Goal: Task Accomplishment & Management: Manage account settings

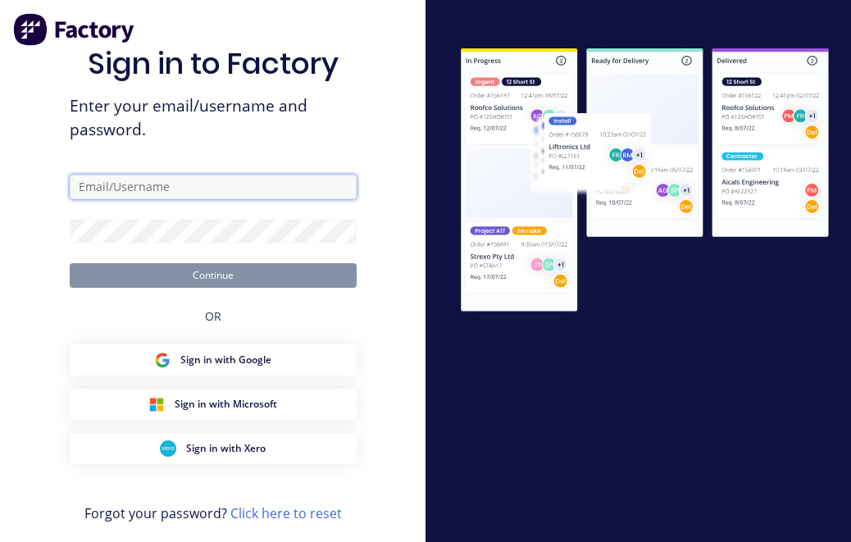
type input "[PERSON_NAME][EMAIL_ADDRESS][DOMAIN_NAME]"
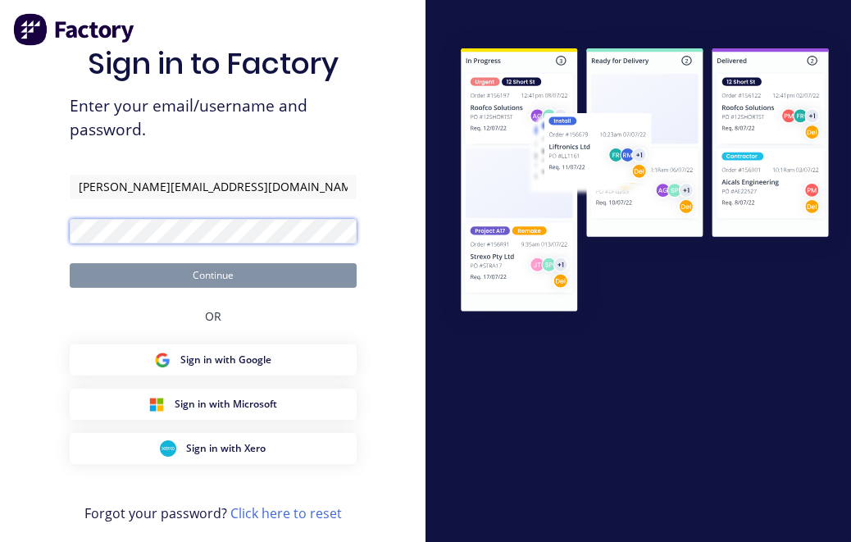
click at [212, 274] on button "Continue" at bounding box center [213, 275] width 287 height 25
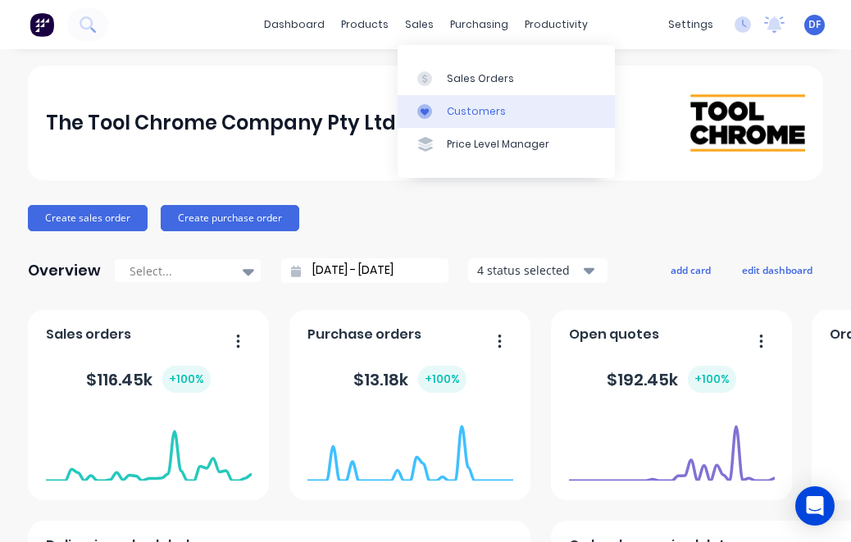
click at [480, 111] on div "Customers" at bounding box center [476, 111] width 59 height 15
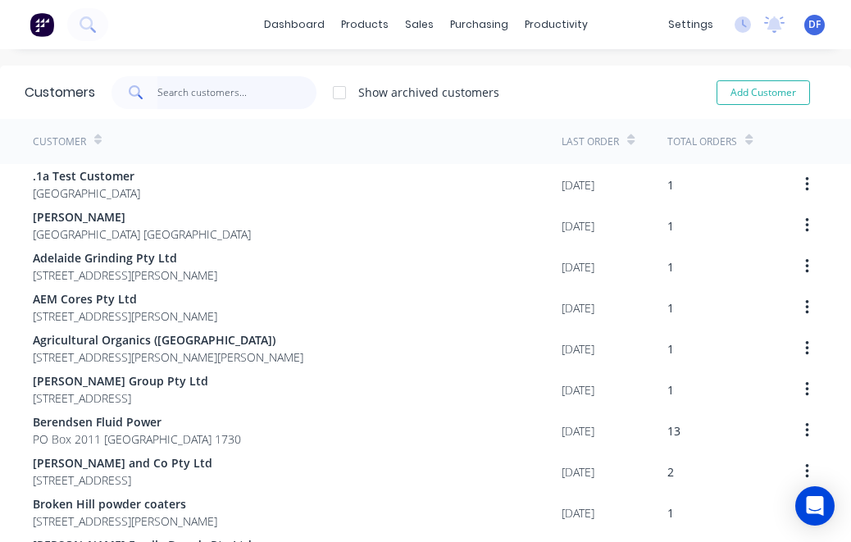
click at [173, 101] on input "text" at bounding box center [237, 92] width 160 height 33
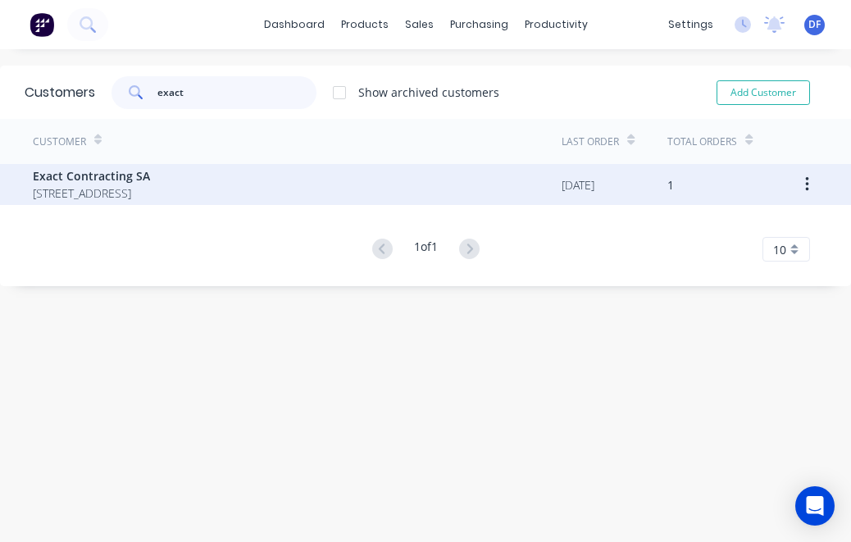
type input "exact"
click at [73, 174] on span "Exact Contracting SA" at bounding box center [91, 175] width 117 height 17
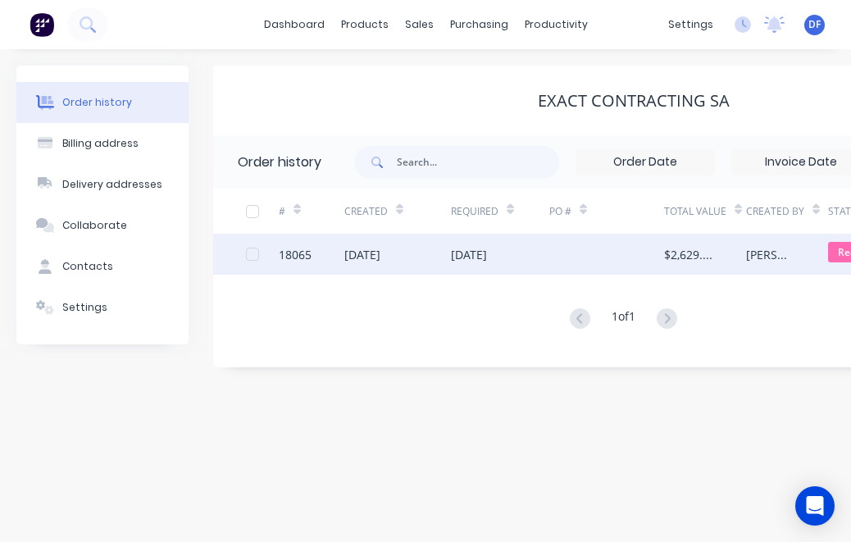
click at [487, 251] on div "[DATE]" at bounding box center [469, 254] width 36 height 17
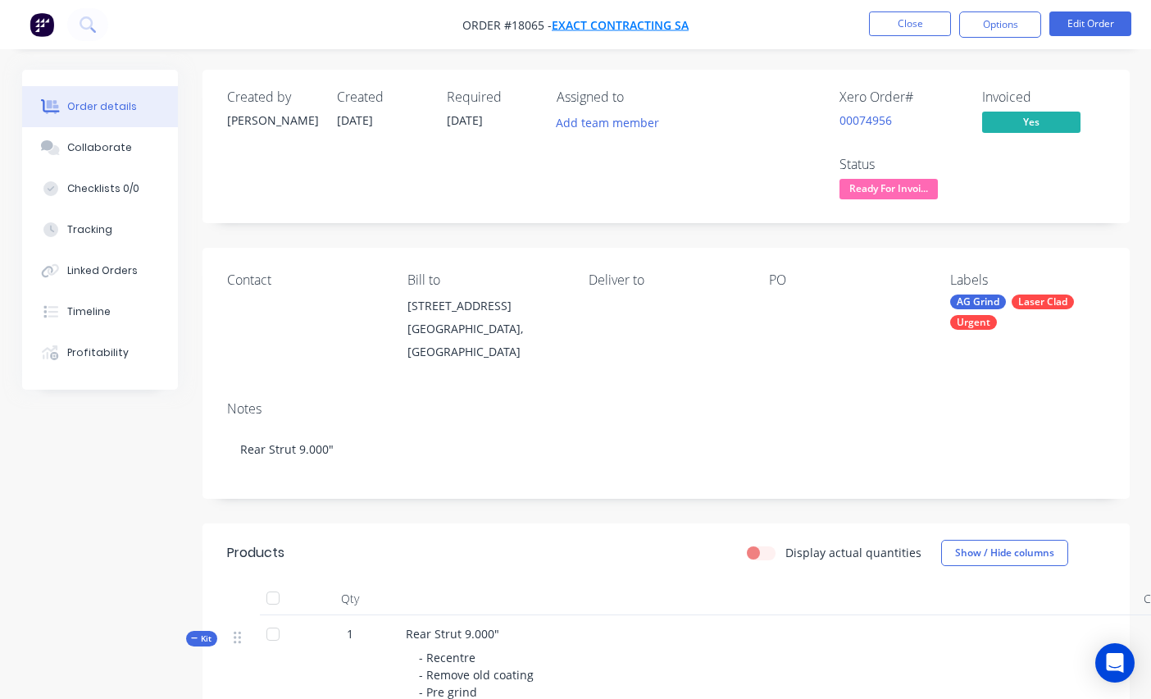
click at [617, 28] on span "Exact Contracting SA" at bounding box center [620, 25] width 137 height 16
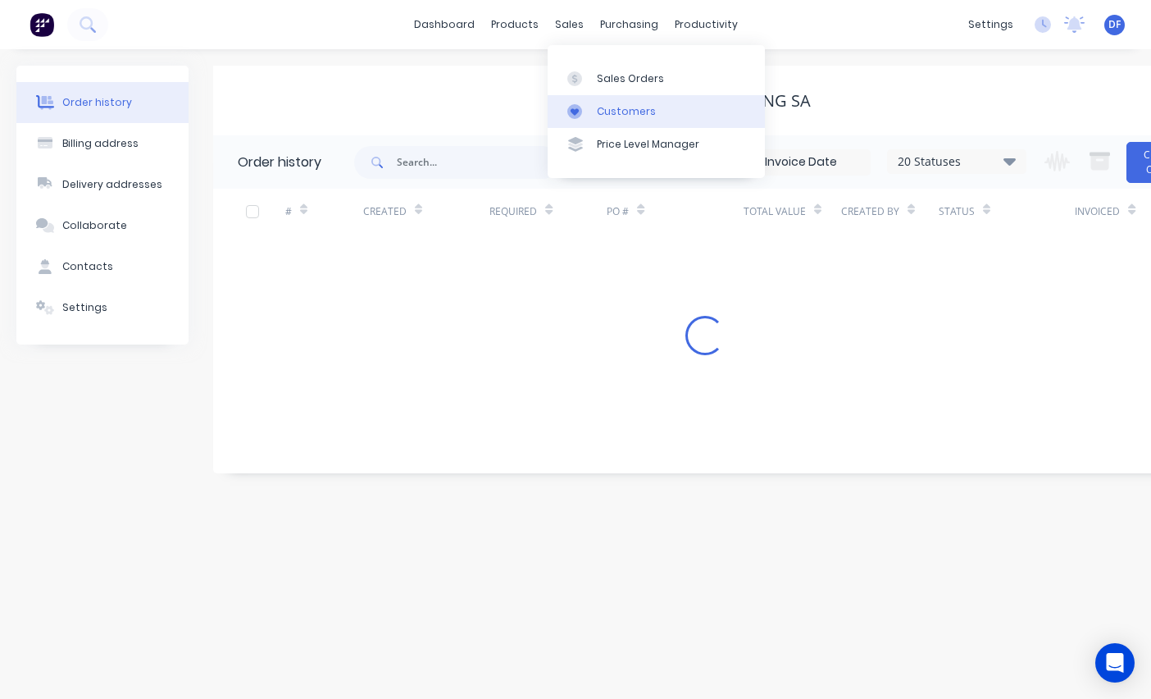
click at [603, 107] on div "Customers" at bounding box center [626, 111] width 59 height 15
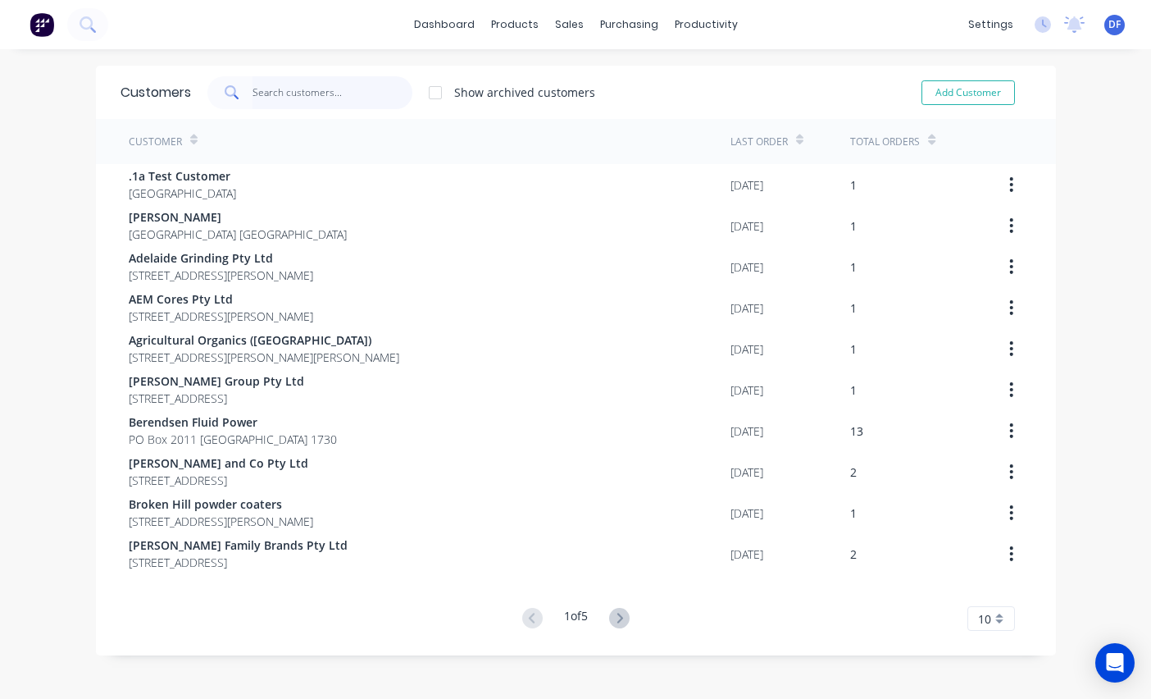
click at [294, 89] on input "text" at bounding box center [333, 92] width 160 height 33
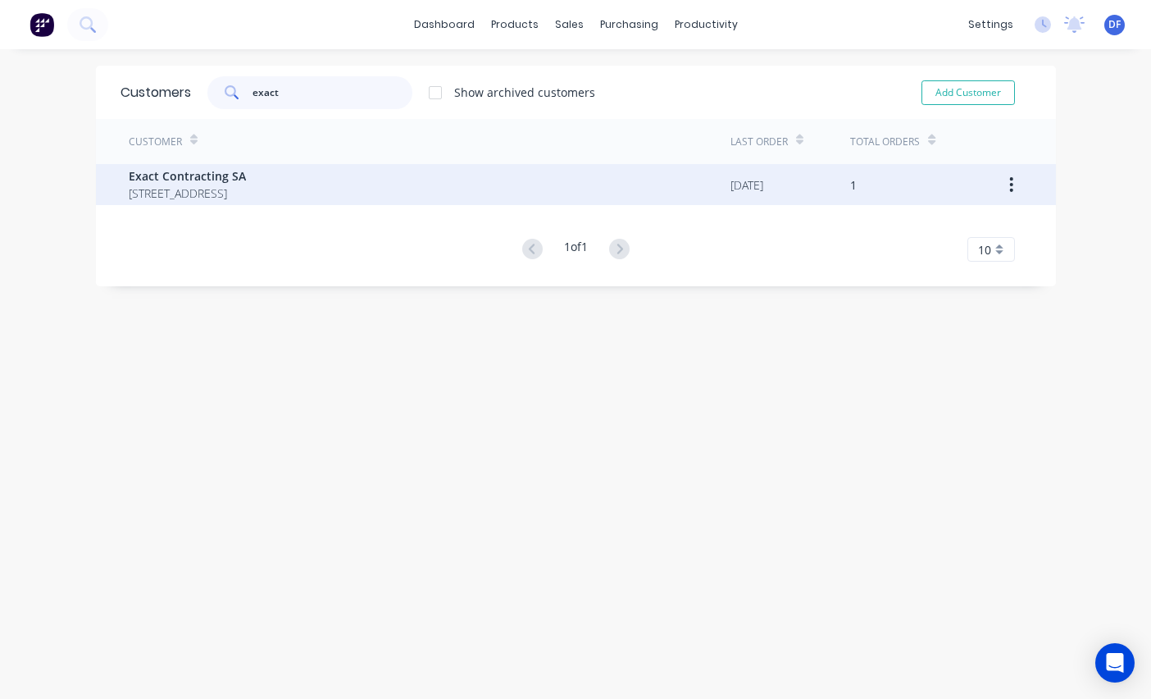
type input "exact"
click at [850, 184] on icon "button" at bounding box center [1011, 184] width 3 height 15
click at [246, 199] on span "[STREET_ADDRESS]" at bounding box center [187, 192] width 117 height 17
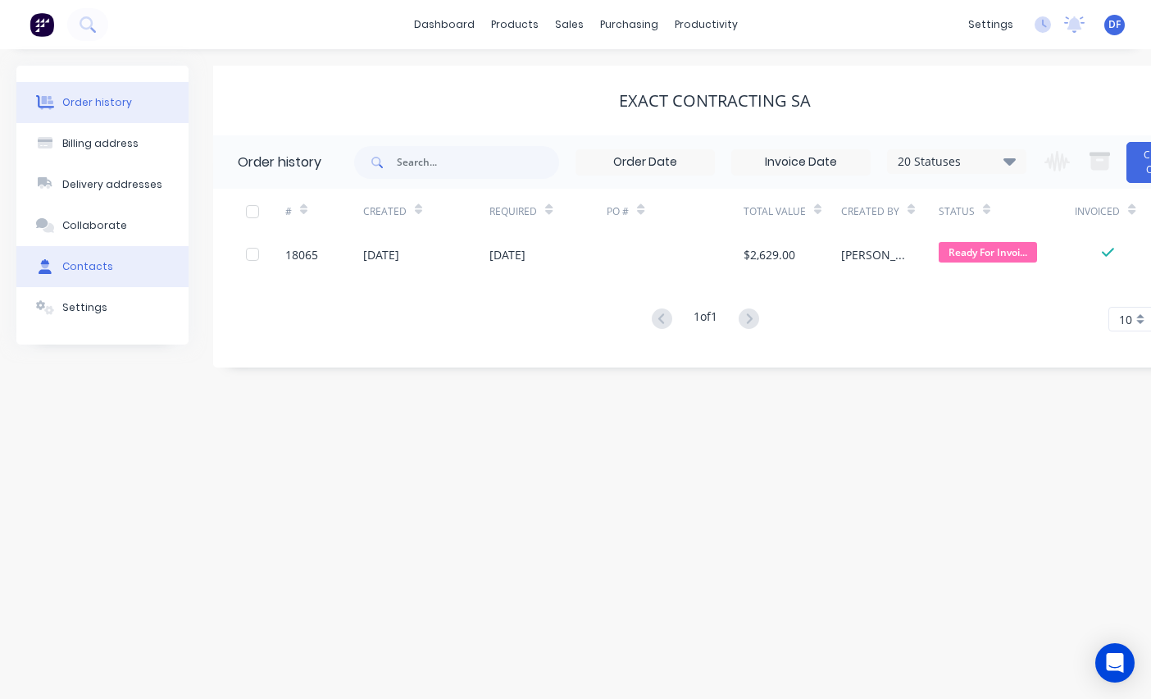
click at [94, 268] on div "Contacts" at bounding box center [87, 266] width 51 height 15
select select "AU"
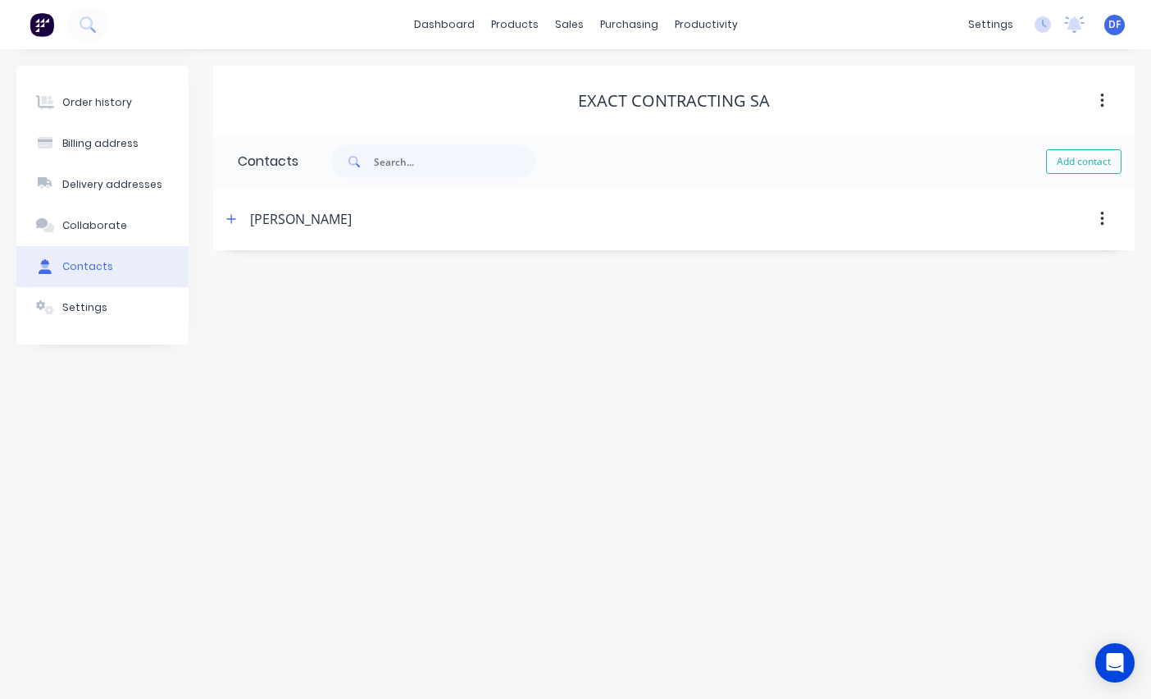
click at [266, 219] on div "[PERSON_NAME]" at bounding box center [301, 219] width 102 height 20
click at [231, 226] on button "button" at bounding box center [231, 218] width 20 height 20
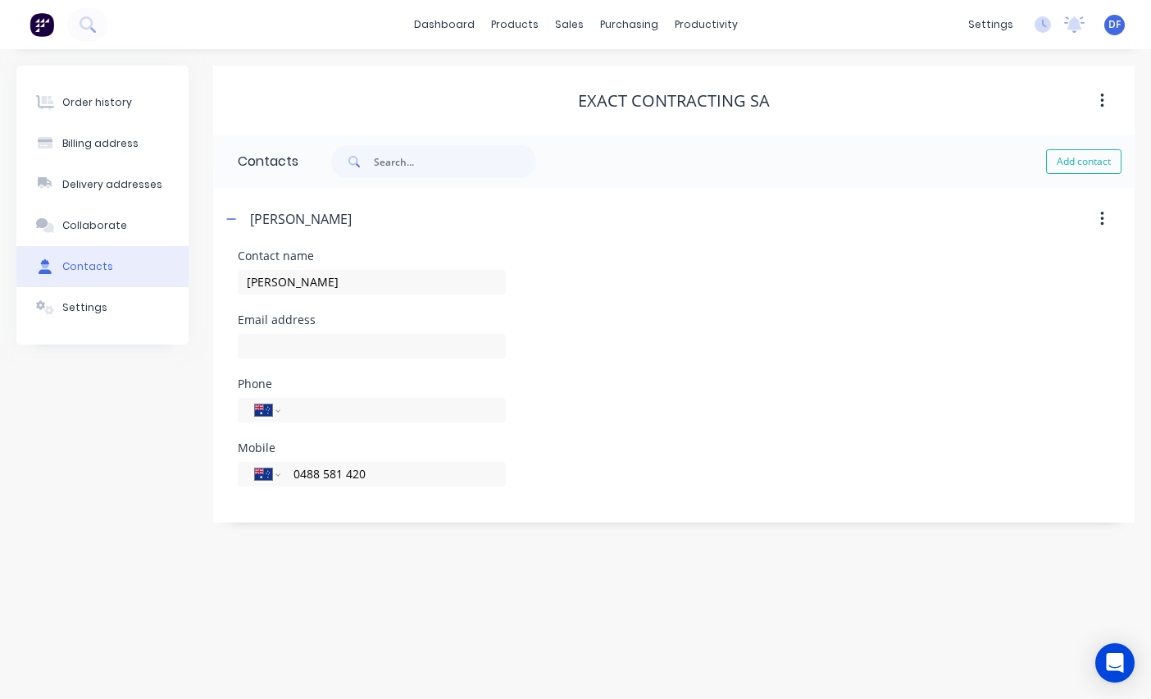
click at [635, 342] on div "Email address" at bounding box center [674, 346] width 872 height 64
click at [280, 349] on input "text" at bounding box center [372, 346] width 268 height 25
type input "[EMAIL_ADDRESS][DOMAIN_NAME]"
click at [611, 480] on div "Mobile International [GEOGRAPHIC_DATA] [GEOGRAPHIC_DATA] [GEOGRAPHIC_DATA] [GEO…" at bounding box center [674, 474] width 872 height 64
click at [644, 435] on div "Phone International [GEOGRAPHIC_DATA] [GEOGRAPHIC_DATA] [GEOGRAPHIC_DATA] [GEOG…" at bounding box center [674, 410] width 872 height 64
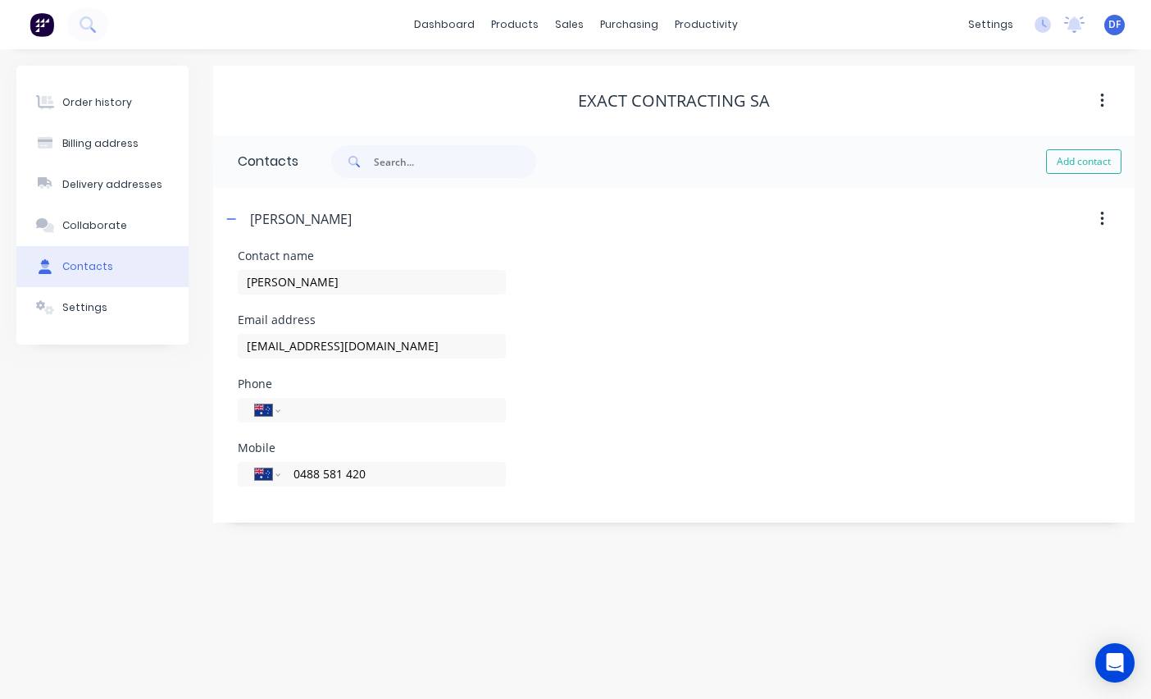
click at [850, 110] on button "button" at bounding box center [1102, 101] width 39 height 30
click at [850, 217] on icon "button" at bounding box center [1102, 219] width 4 height 18
click at [652, 310] on div "Contact name [PERSON_NAME]" at bounding box center [674, 282] width 872 height 64
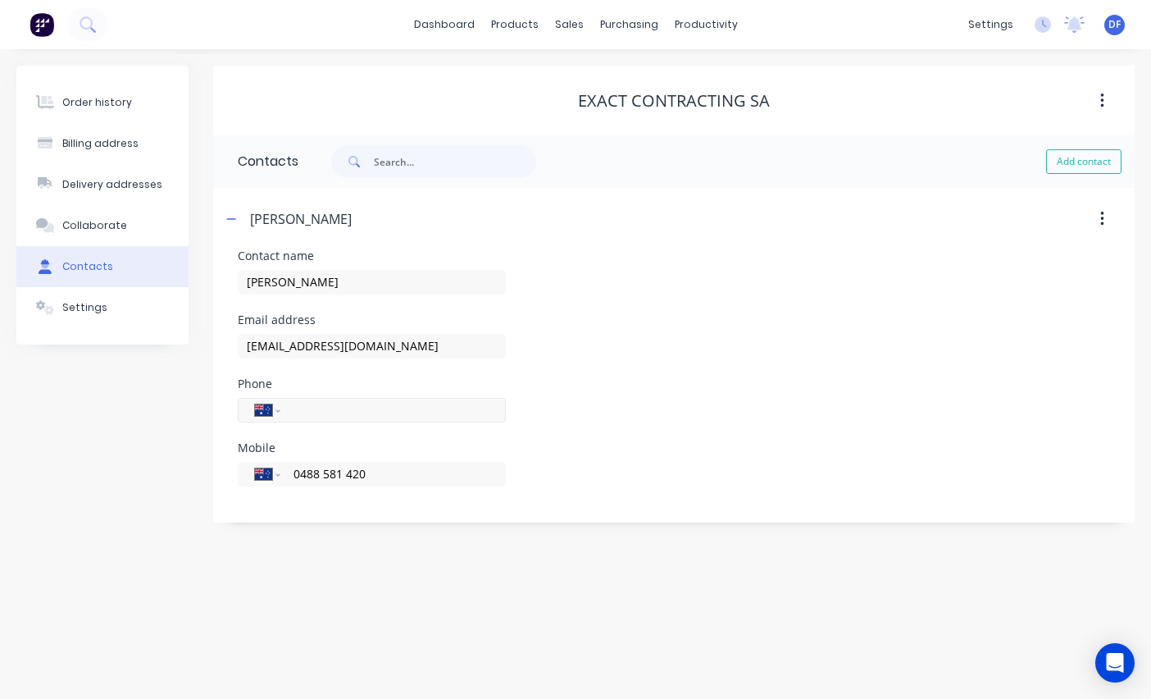
click at [334, 409] on input "tel" at bounding box center [390, 409] width 197 height 19
click at [84, 98] on div "Order history" at bounding box center [97, 102] width 70 height 15
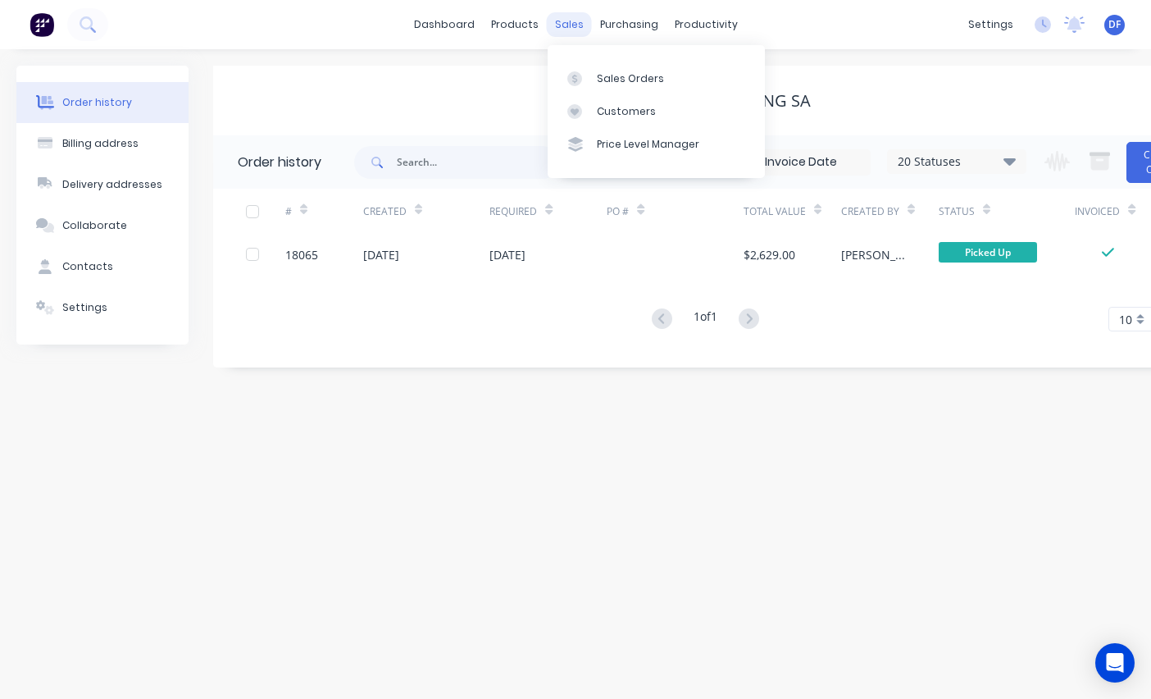
click at [576, 20] on div "sales" at bounding box center [569, 24] width 45 height 25
click at [600, 80] on div "Sales Orders" at bounding box center [630, 78] width 67 height 15
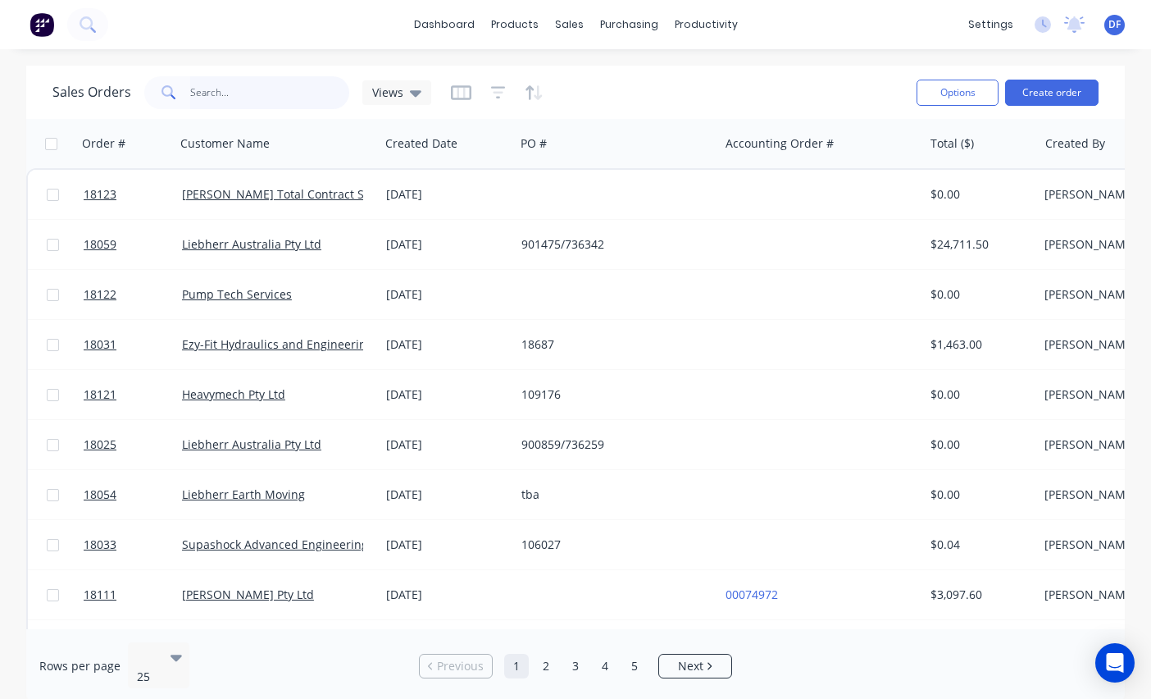
click at [215, 91] on input "text" at bounding box center [270, 92] width 160 height 33
type input "18045"
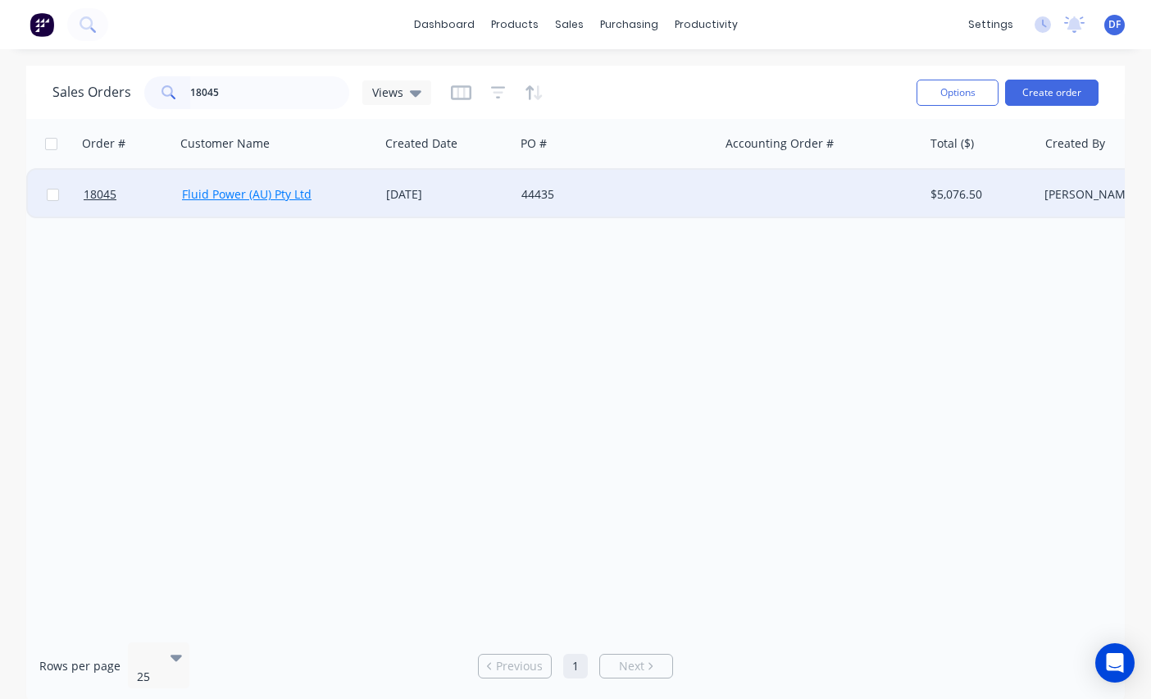
click at [237, 190] on link "Fluid Power (AU) Pty Ltd" at bounding box center [247, 194] width 130 height 16
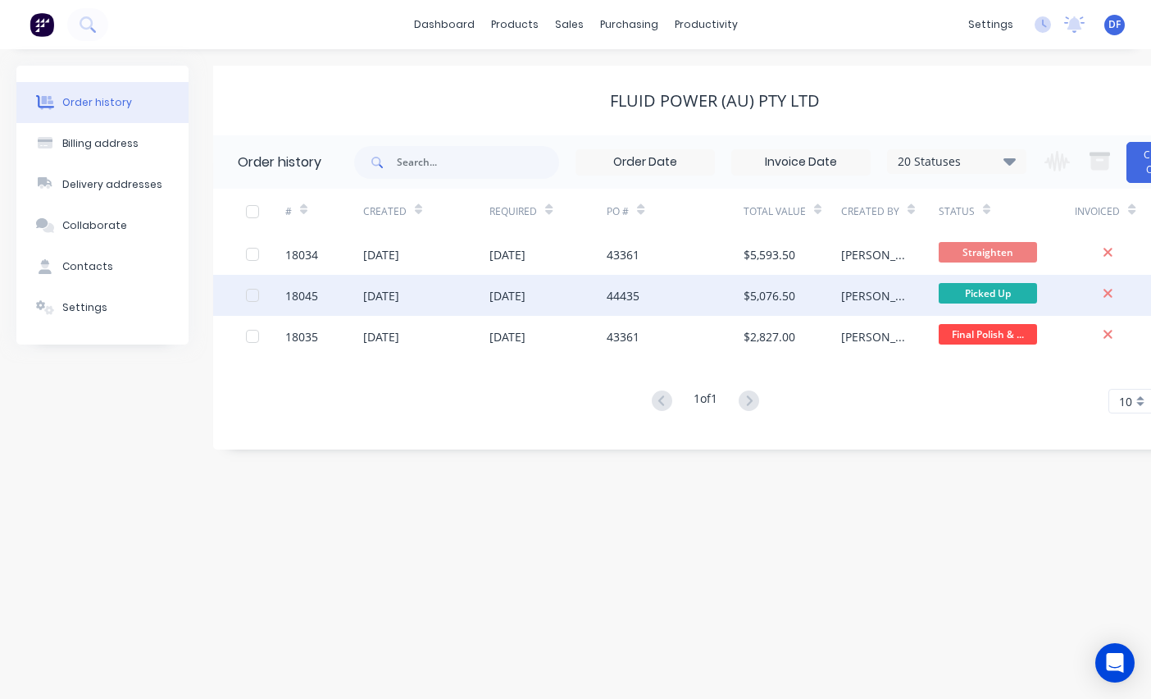
click at [399, 299] on div "[DATE]" at bounding box center [381, 295] width 36 height 17
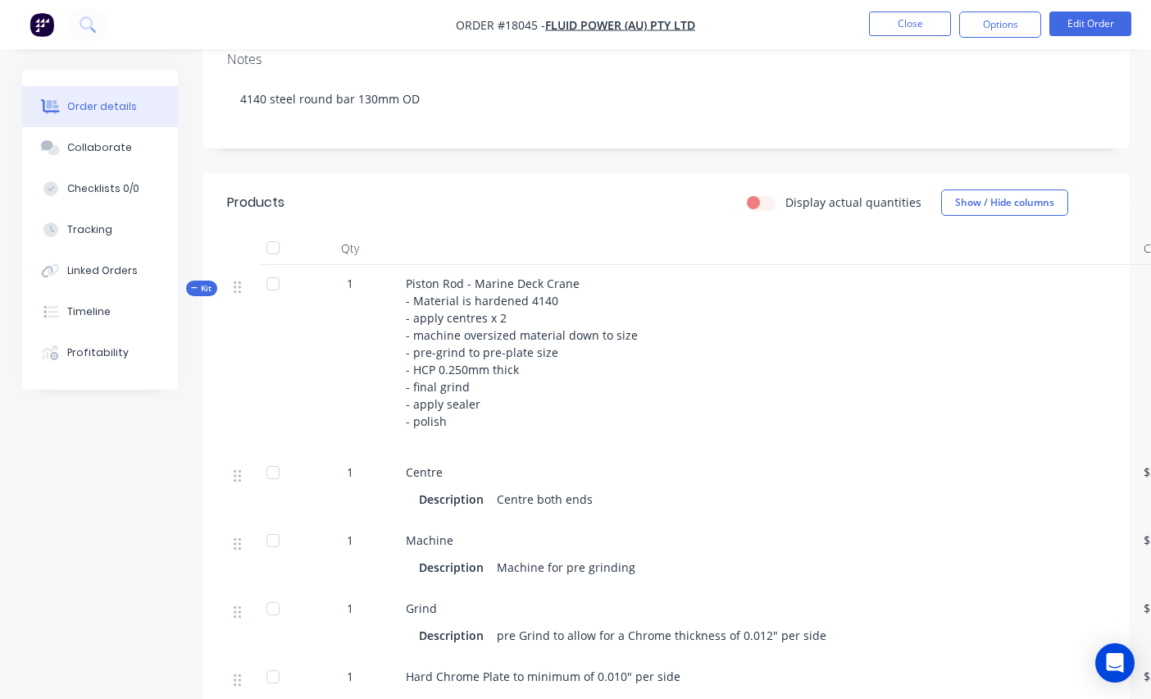
scroll to position [66, 0]
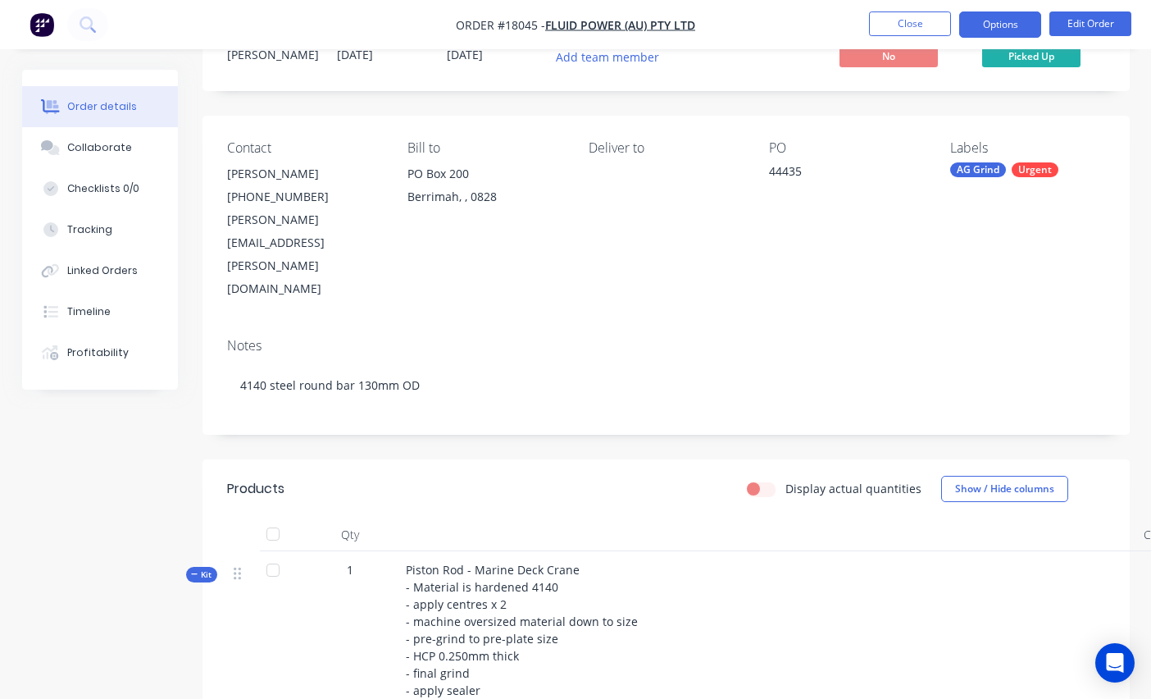
click at [850, 29] on button "Options" at bounding box center [1000, 24] width 82 height 26
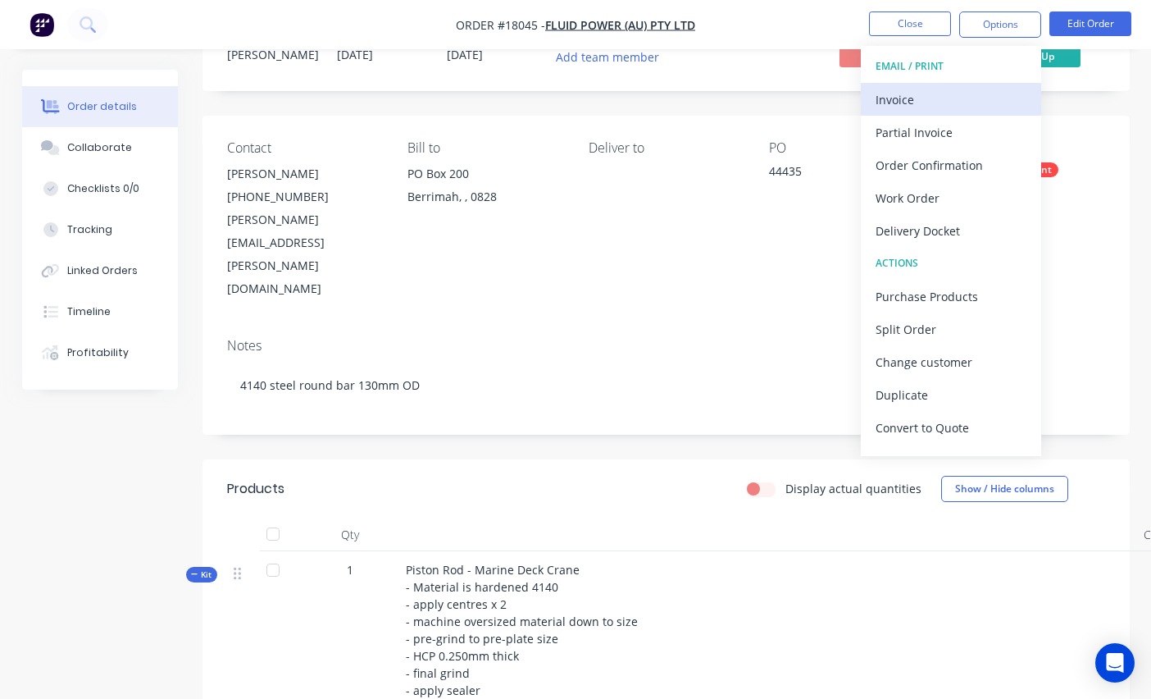
click at [850, 97] on div "Invoice" at bounding box center [951, 100] width 151 height 24
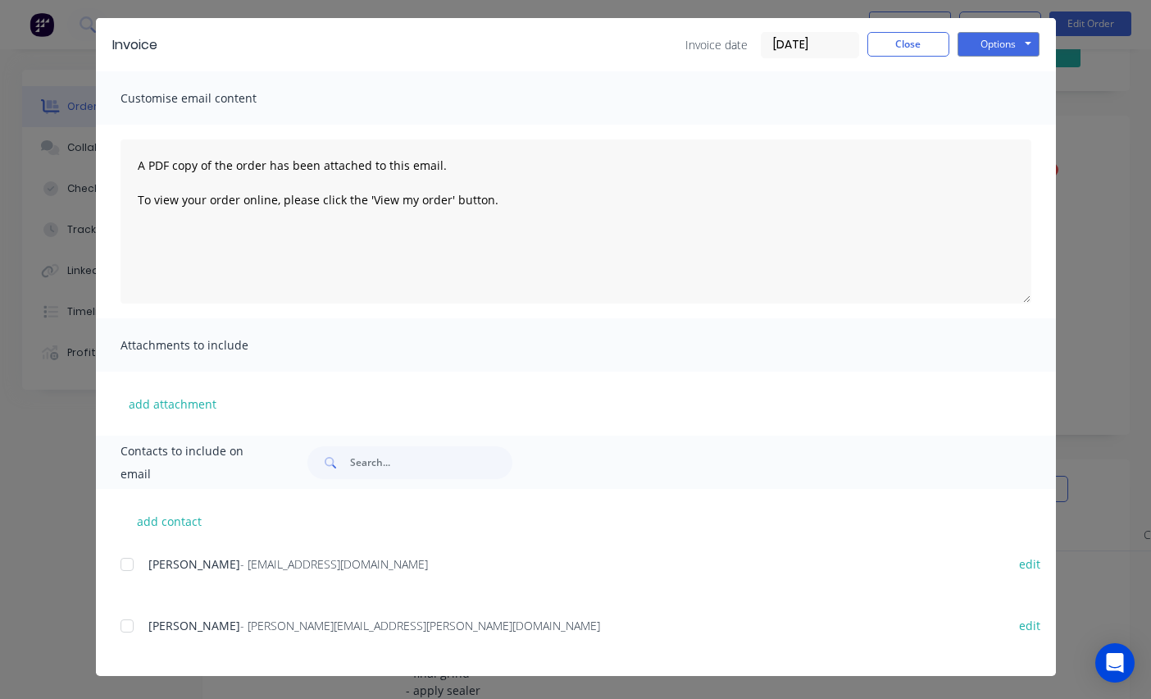
scroll to position [48, 0]
click at [850, 42] on button "Options" at bounding box center [999, 44] width 82 height 25
click at [850, 97] on button "Print" at bounding box center [1010, 100] width 105 height 27
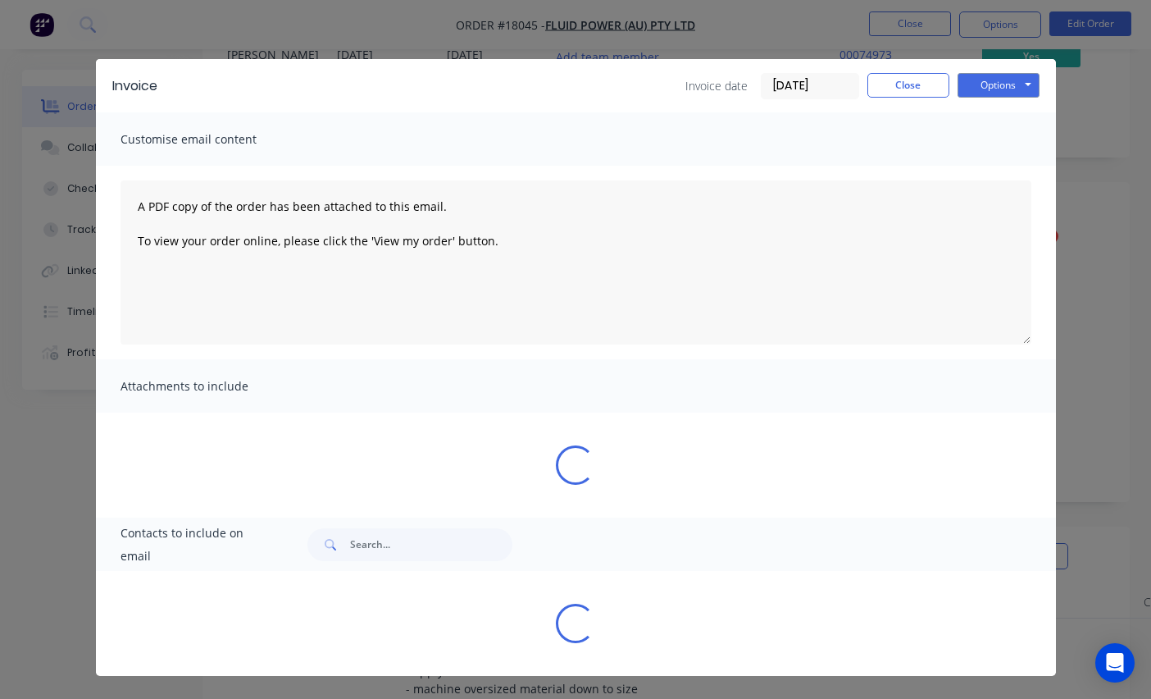
scroll to position [0, 0]
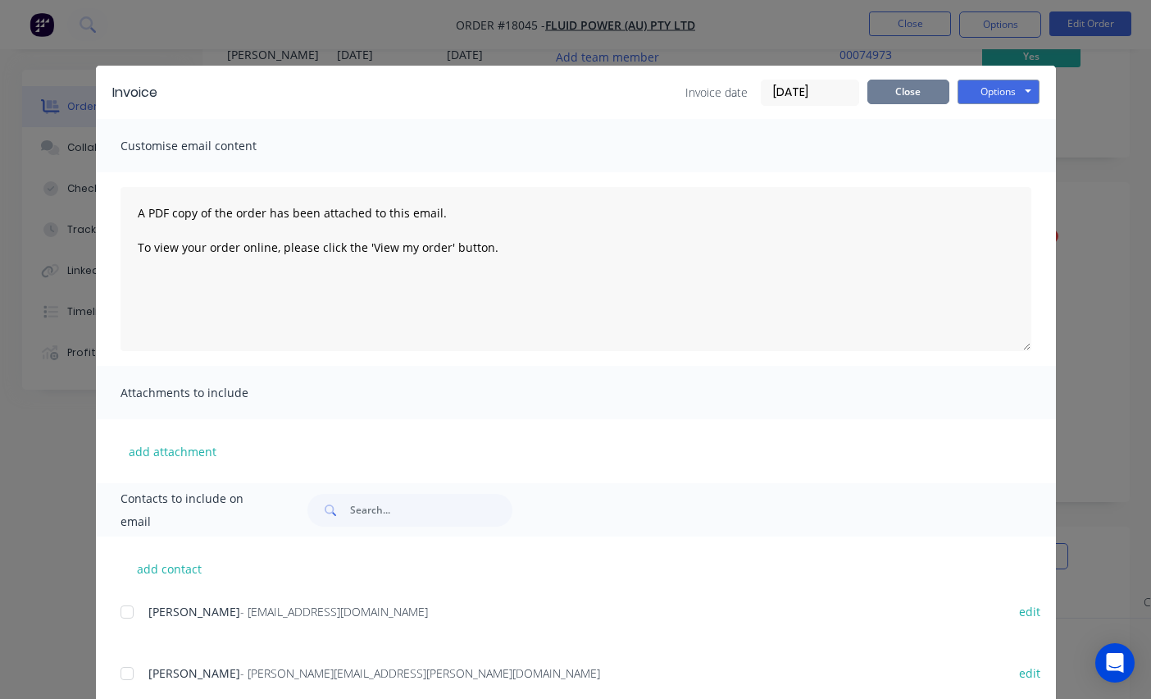
click at [850, 87] on button "Close" at bounding box center [908, 92] width 82 height 25
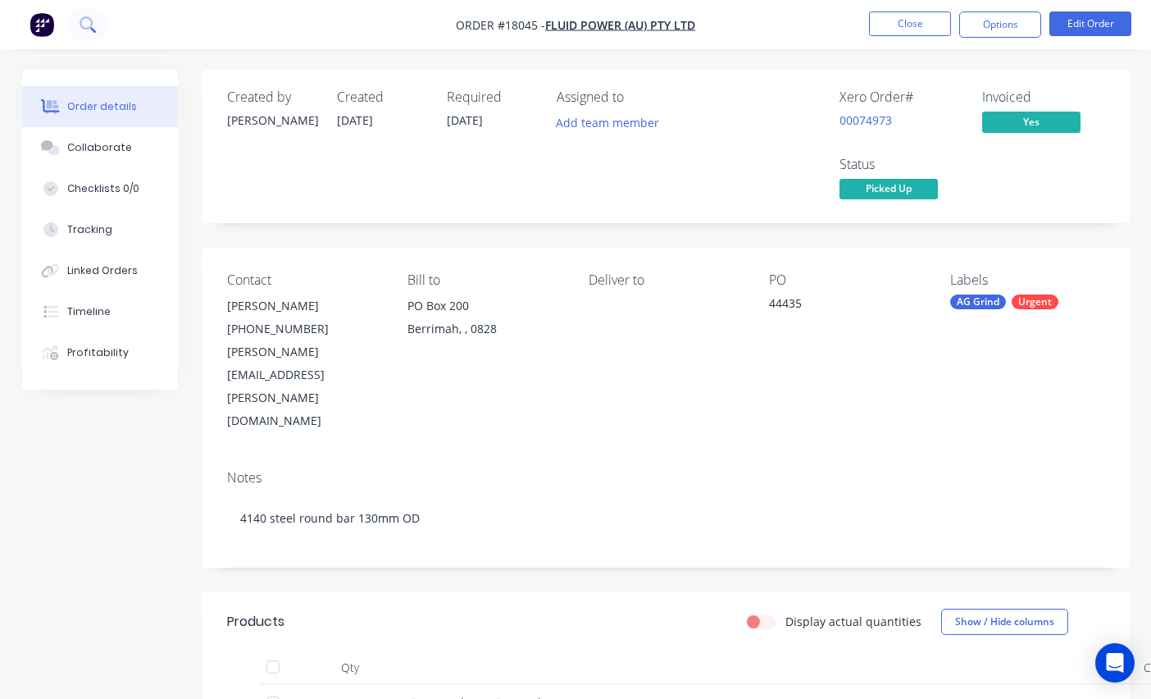
click at [93, 20] on icon at bounding box center [88, 24] width 16 height 16
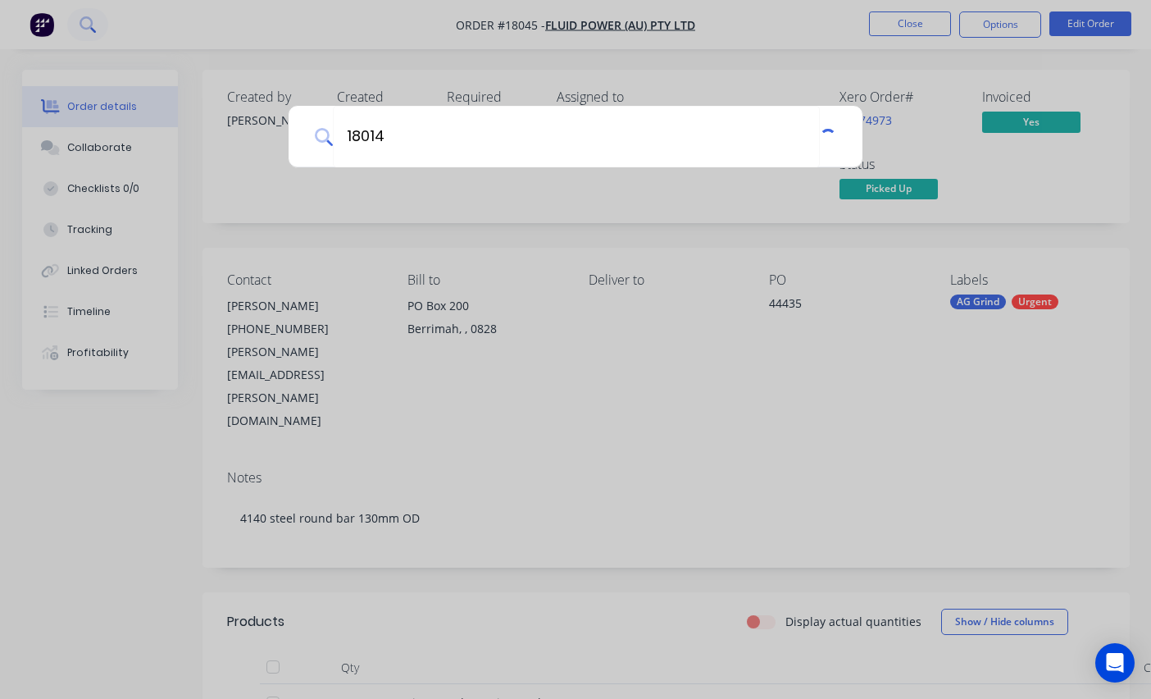
type input "18014"
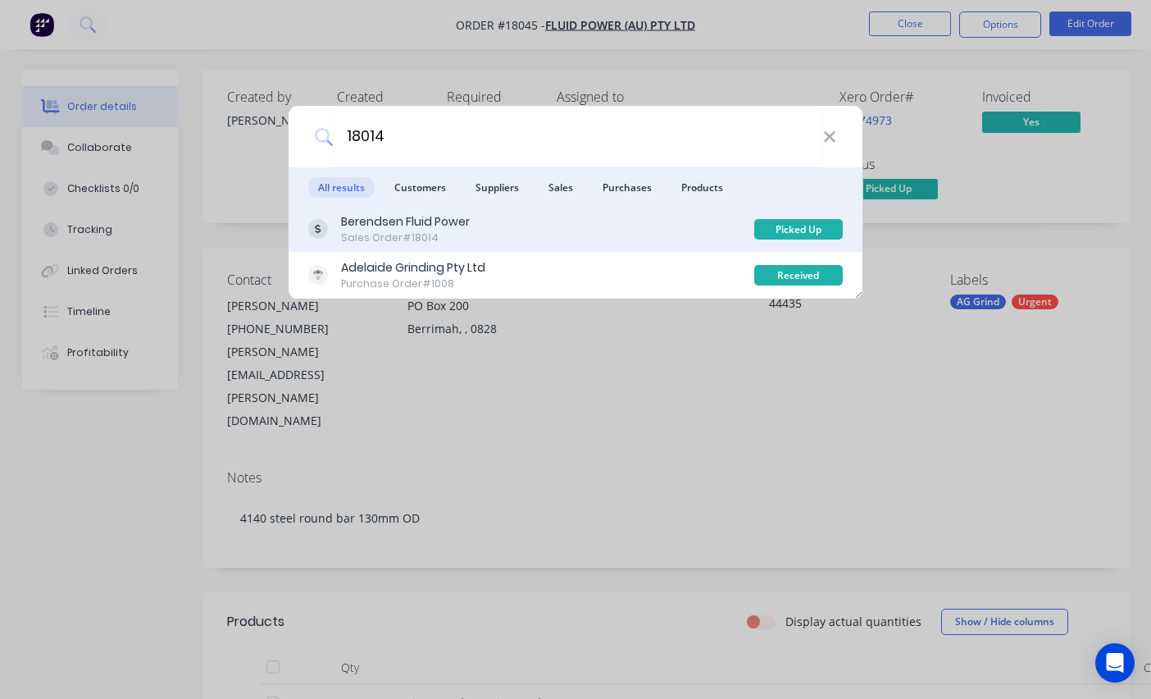
click at [399, 218] on div "Berendsen Fluid Power" at bounding box center [405, 221] width 129 height 17
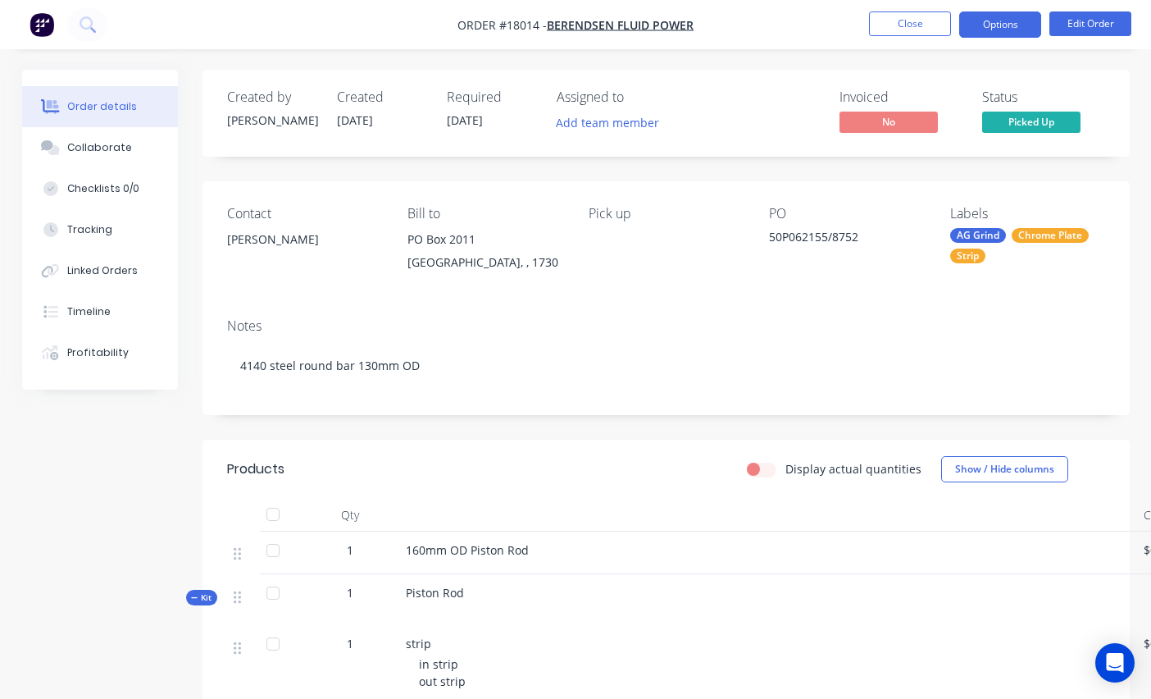
click at [850, 28] on button "Options" at bounding box center [1000, 24] width 82 height 26
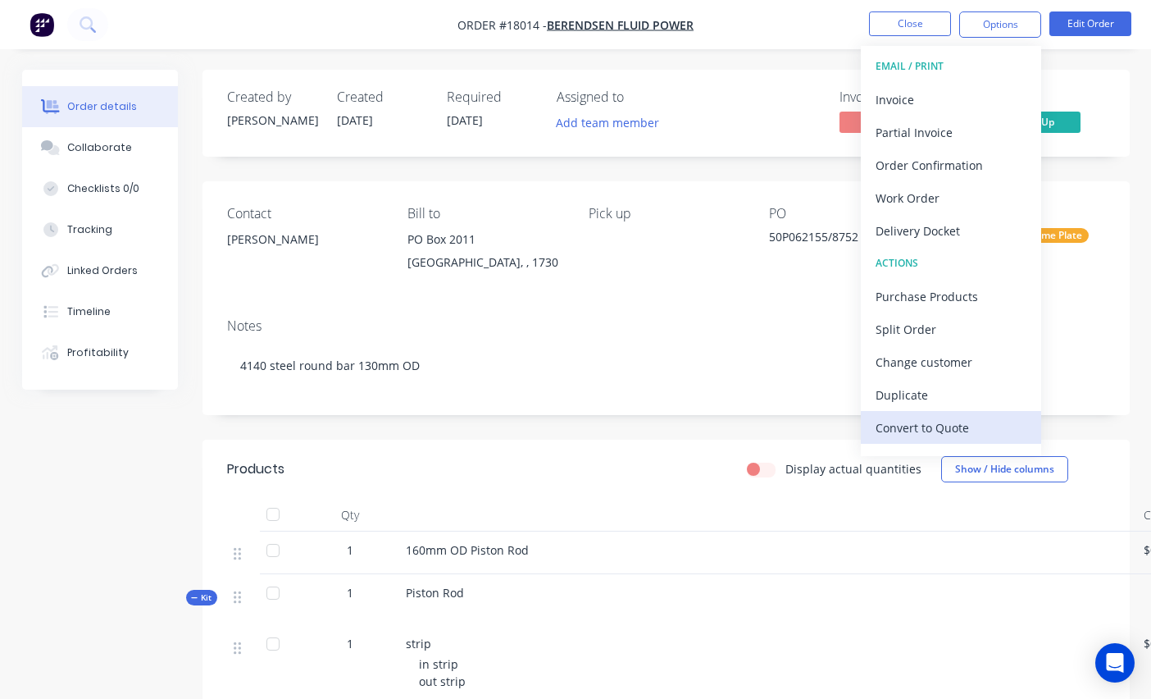
click at [850, 423] on div "Convert to Quote" at bounding box center [951, 428] width 151 height 24
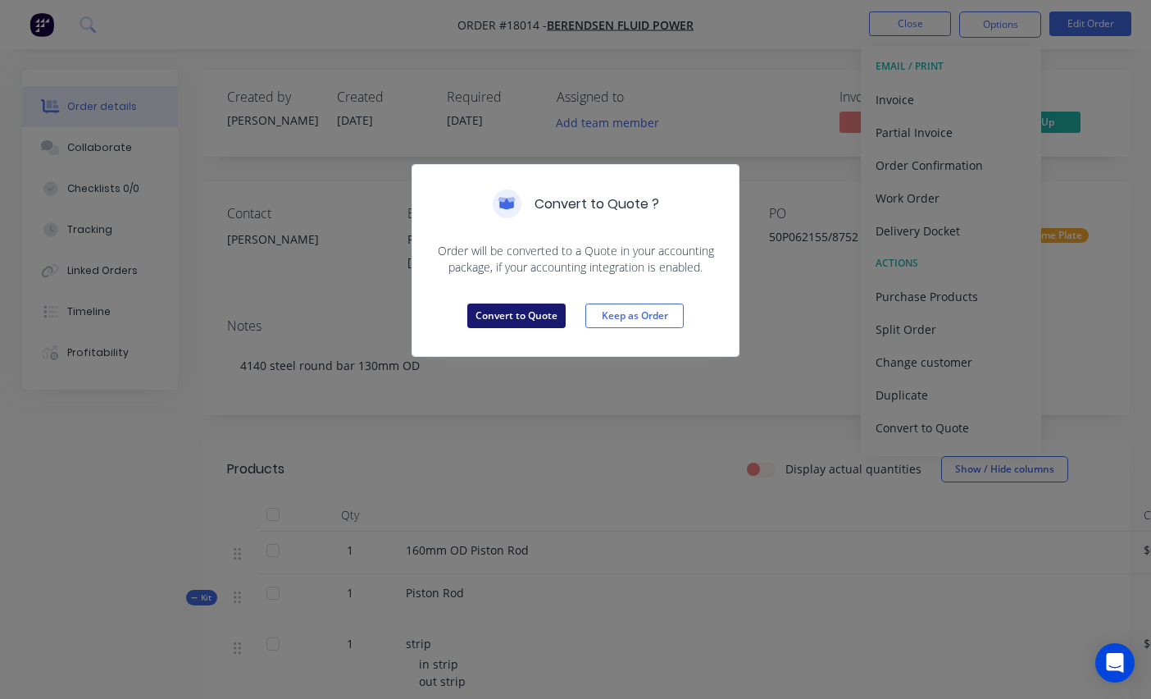
click at [510, 317] on button "Convert to Quote" at bounding box center [516, 315] width 98 height 25
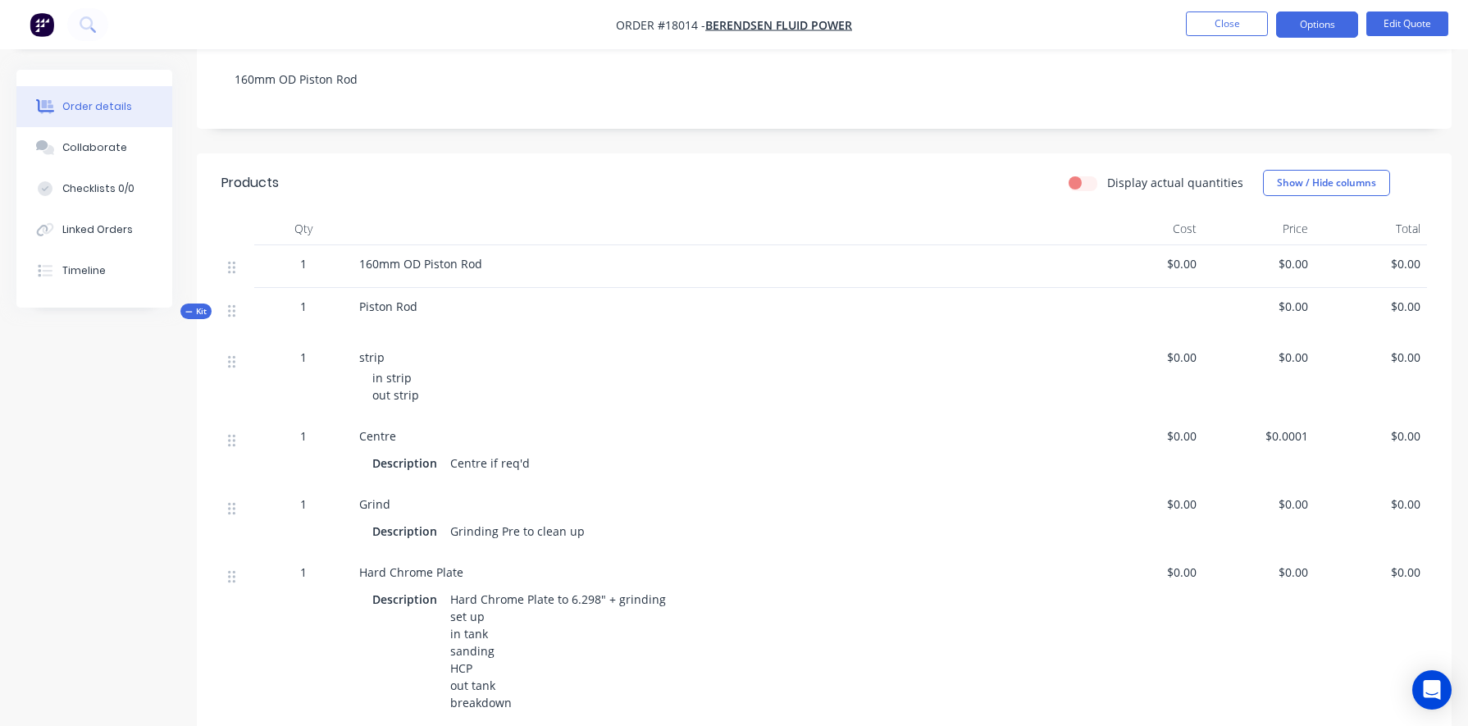
scroll to position [340, 0]
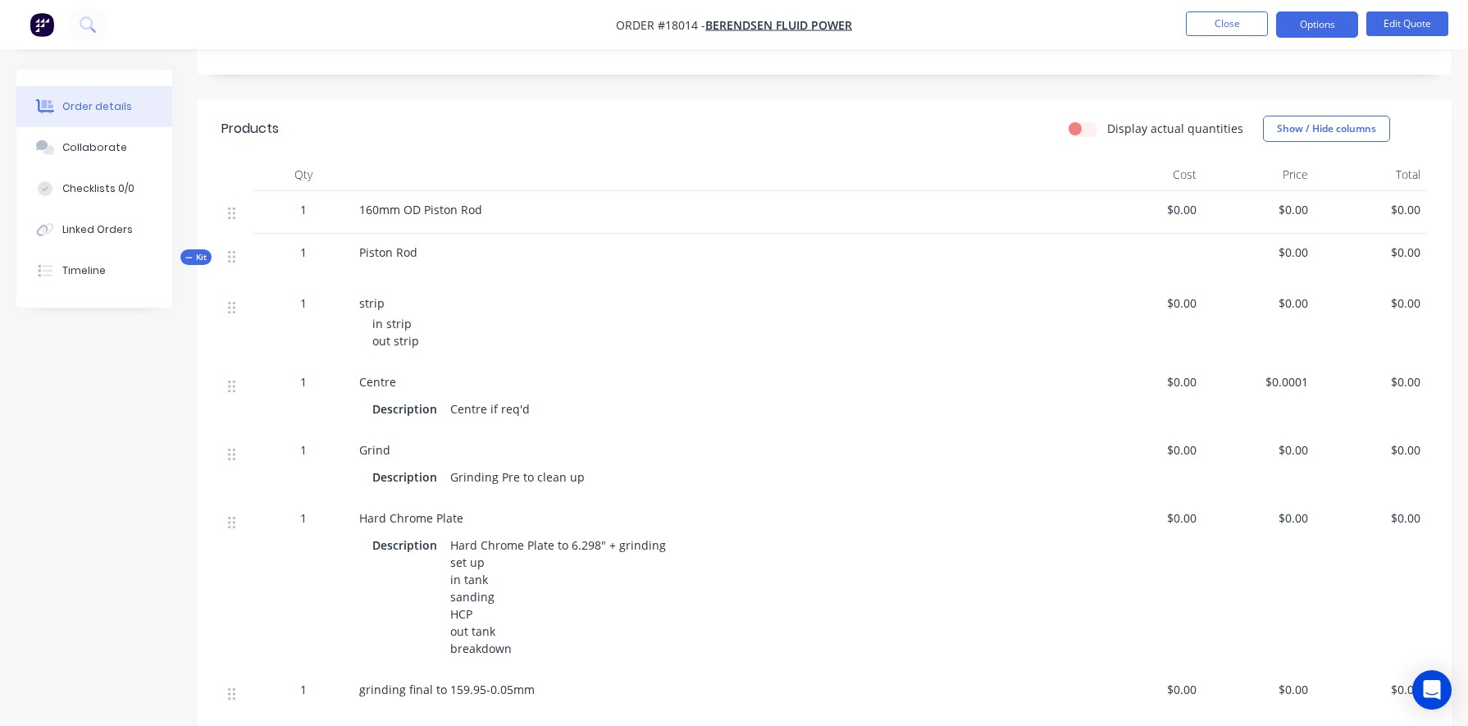
click at [850, 386] on span "$0.00" at bounding box center [1146, 381] width 99 height 17
click at [850, 34] on button "Options" at bounding box center [1317, 24] width 82 height 26
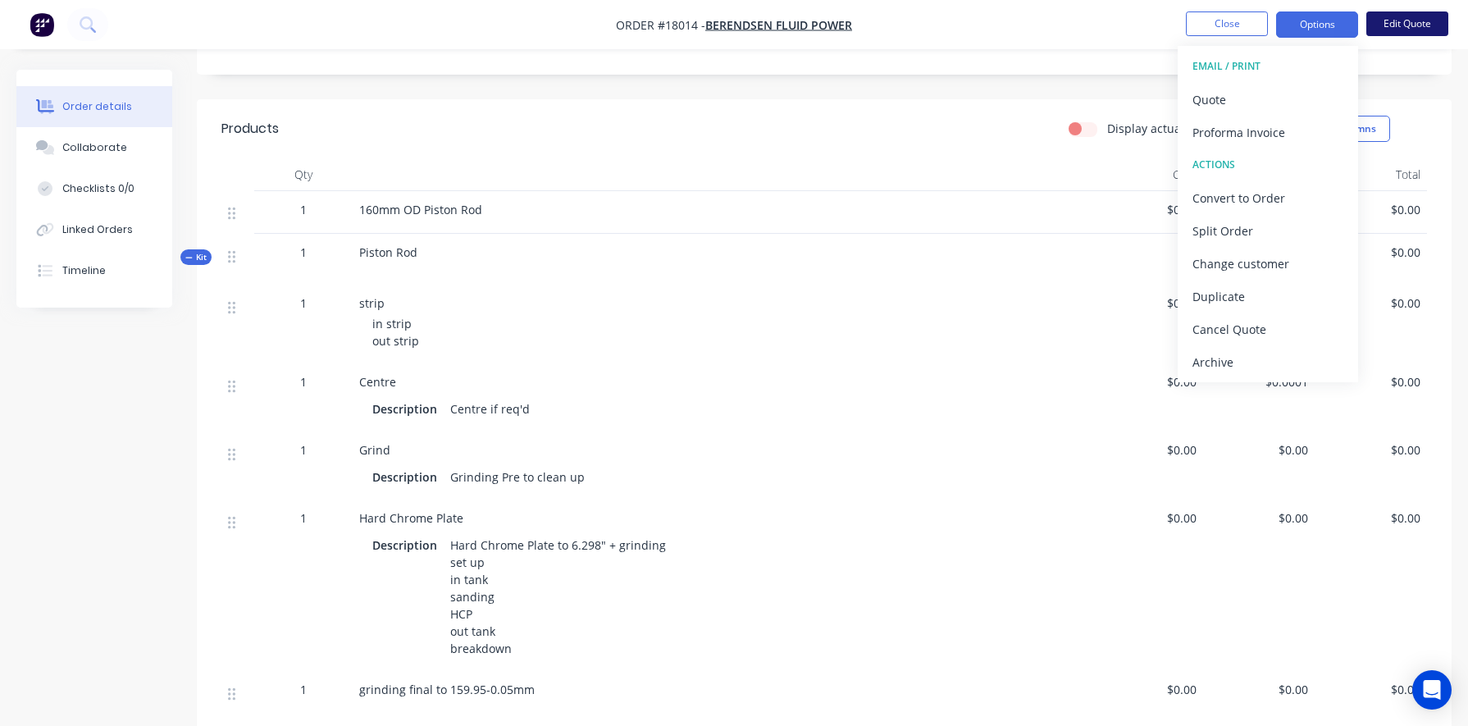
click at [850, 21] on button "Edit Quote" at bounding box center [1407, 23] width 82 height 25
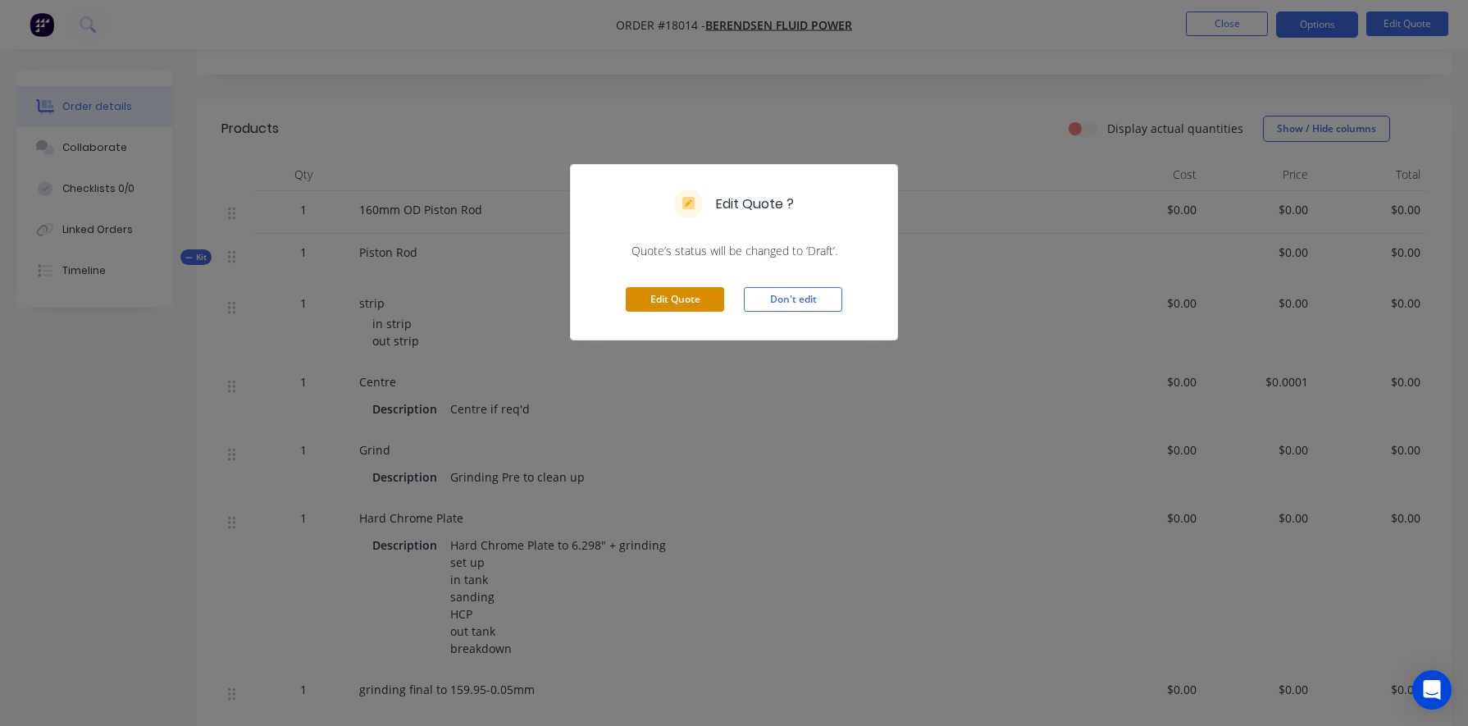
click at [679, 303] on button "Edit Quote" at bounding box center [675, 299] width 98 height 25
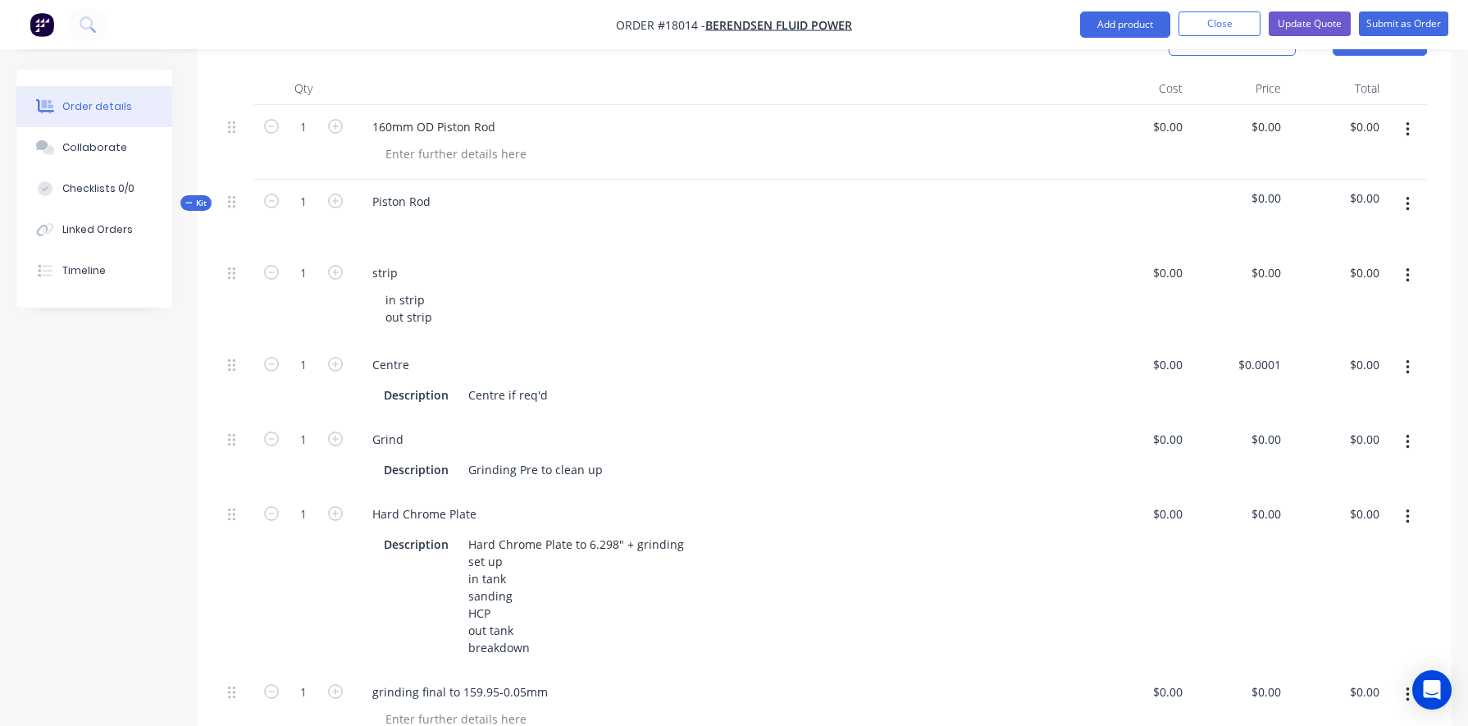
scroll to position [574, 0]
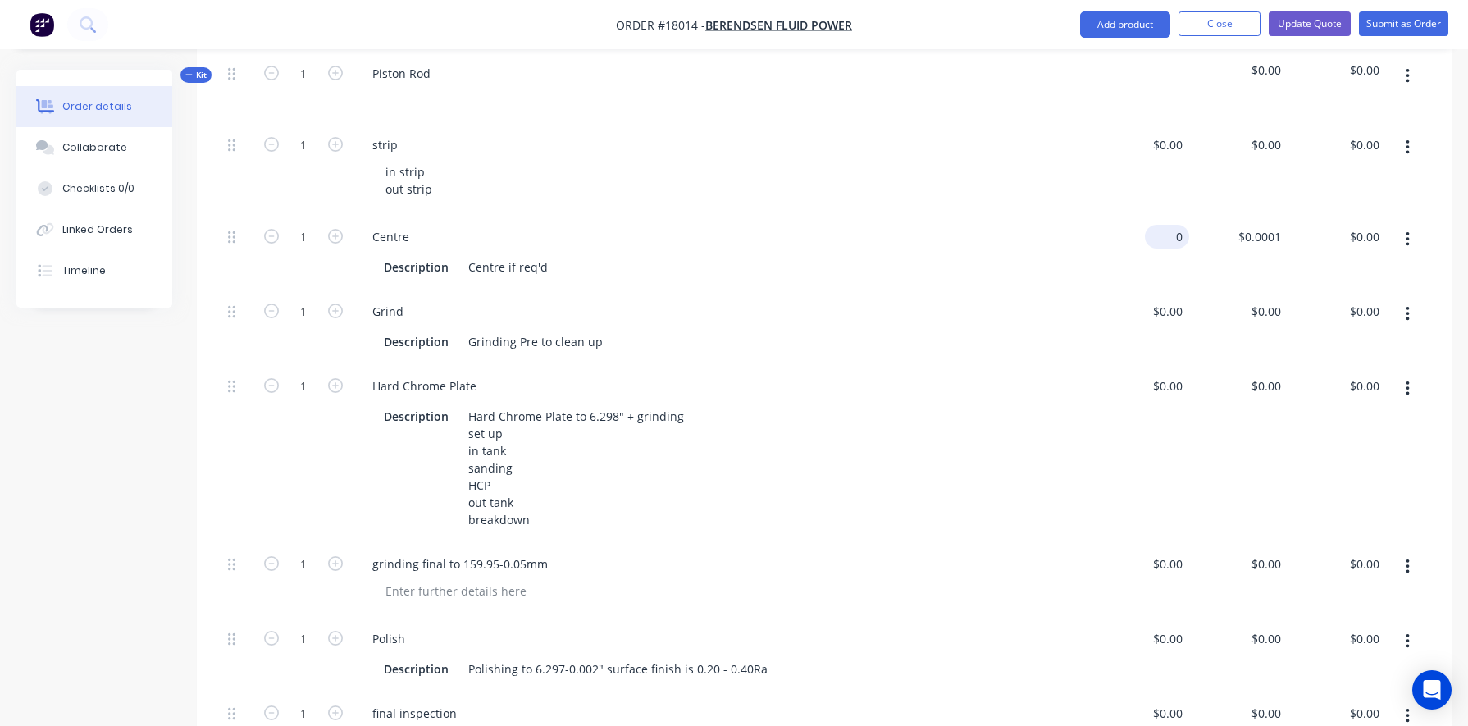
click at [850, 225] on div "0 $0.00" at bounding box center [1167, 237] width 44 height 24
type input "$105.00"
click at [850, 298] on div "$0.00 $0.00" at bounding box center [1139, 326] width 98 height 75
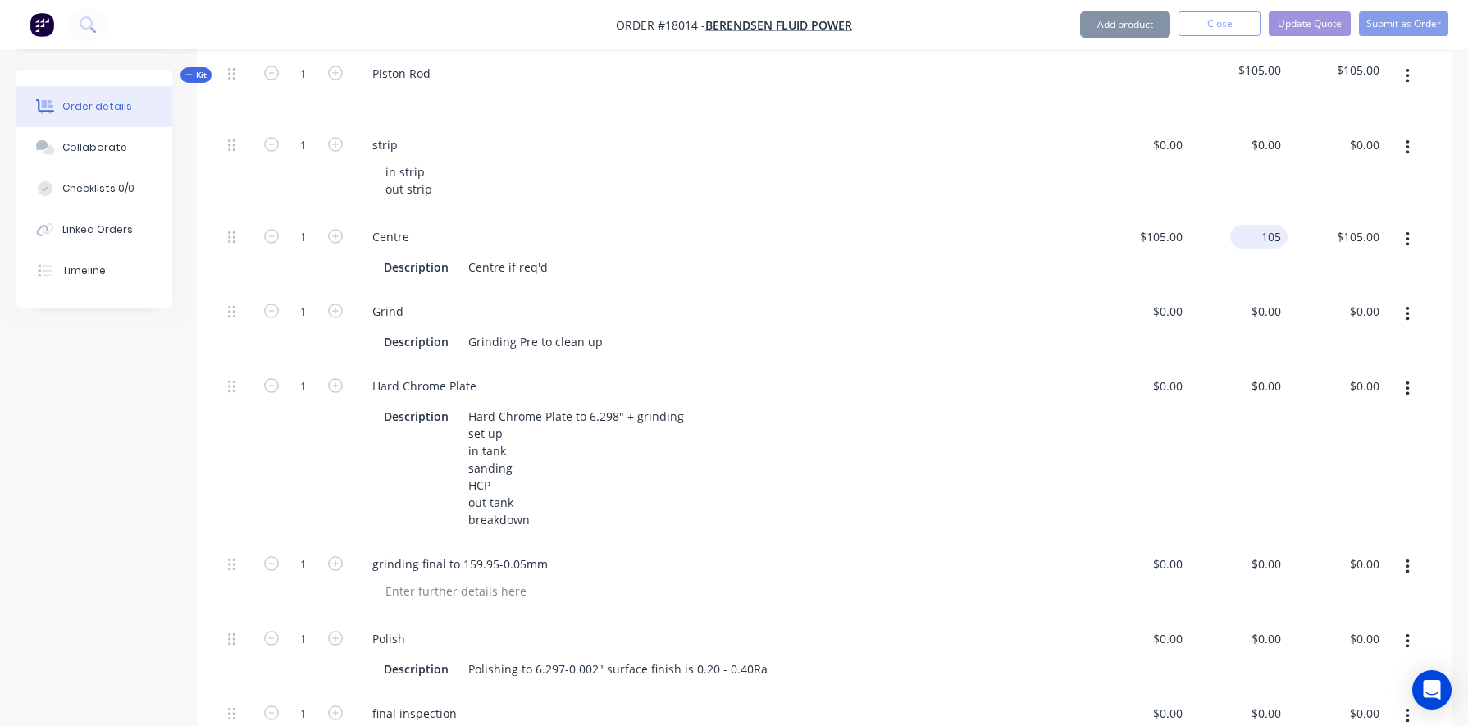
click at [850, 219] on div "105 $105.00" at bounding box center [1238, 252] width 98 height 75
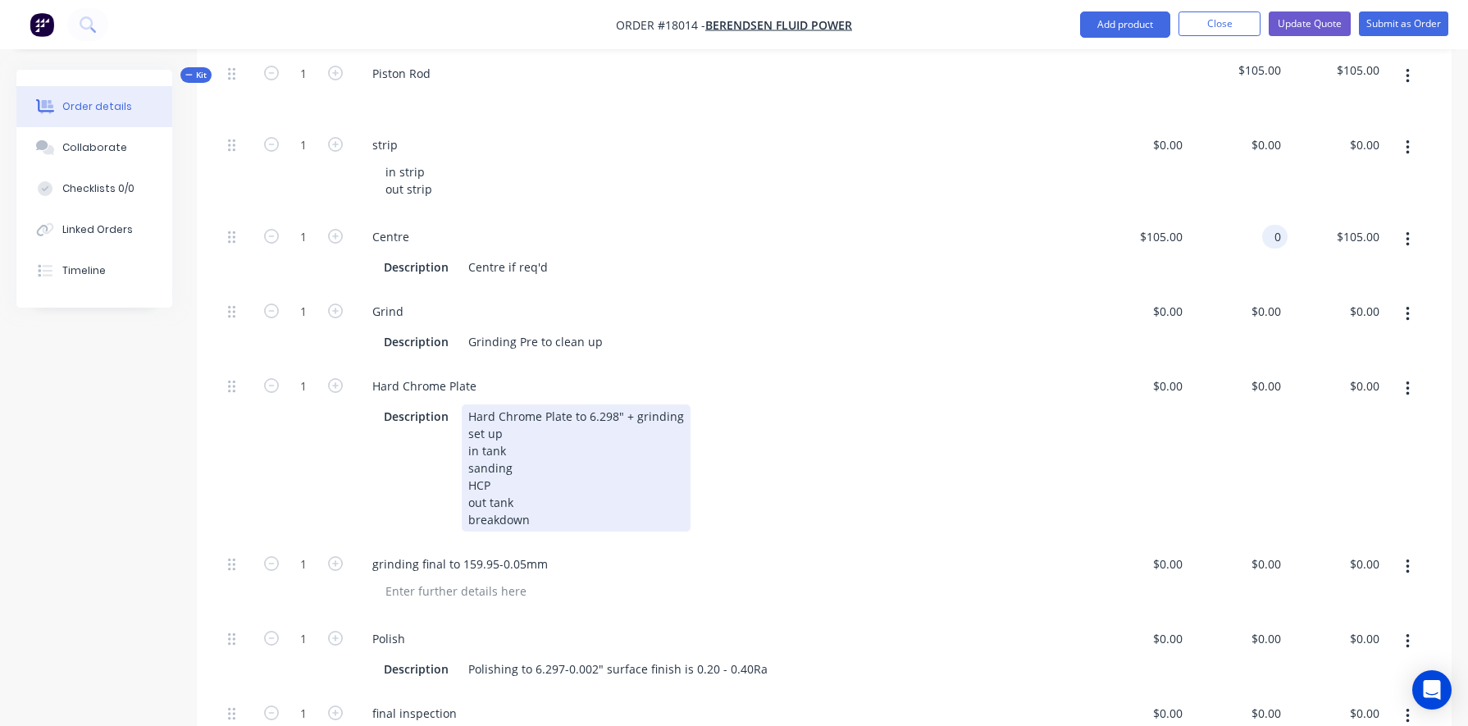
type input "$0.00"
click at [850, 491] on div "Description Hard Chrome Plate to 6.298" + grinding set up in tank sanding HCP o…" at bounding box center [718, 467] width 682 height 127
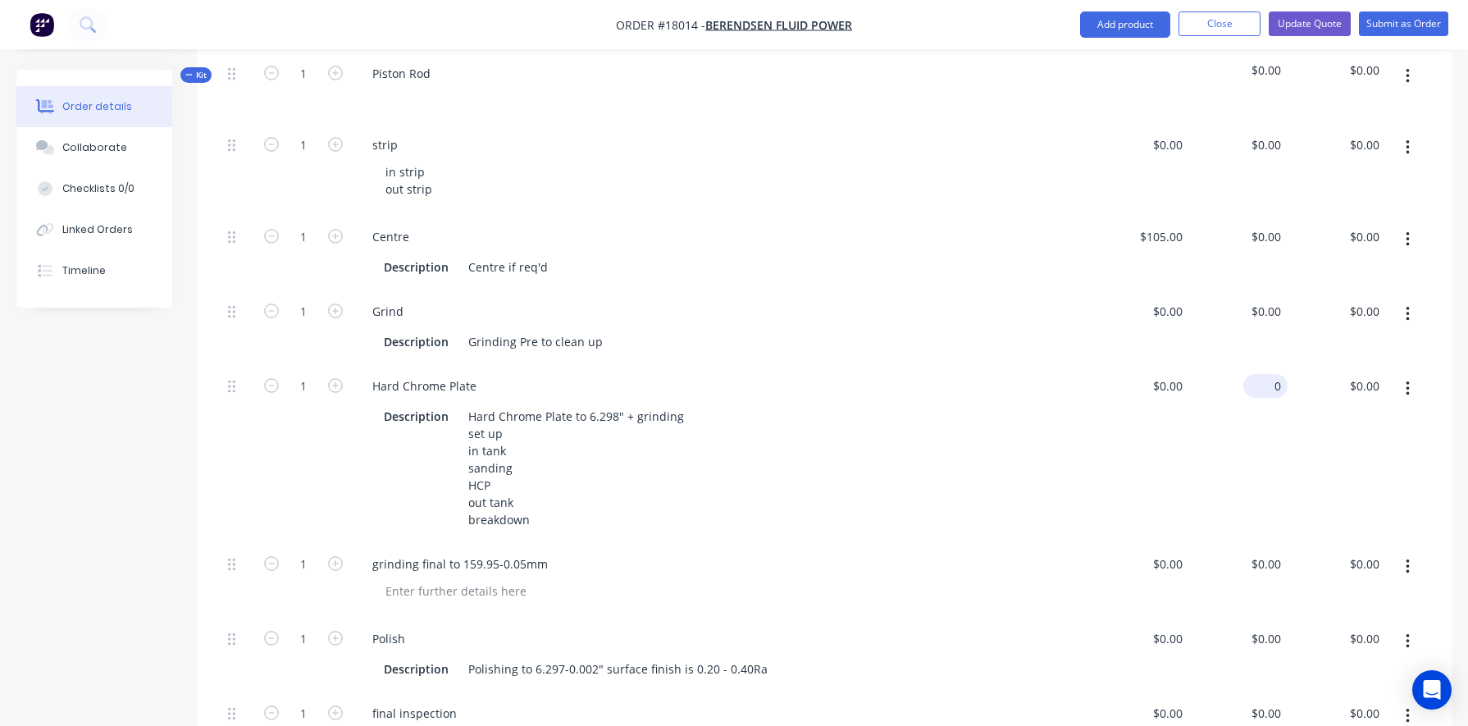
click at [850, 364] on div "0 $0.00" at bounding box center [1238, 453] width 98 height 178
type input "$3,860.00"
click at [849, 541] on div "grinding final to 159.95-0.05mm" at bounding box center [721, 564] width 725 height 24
click at [850, 541] on div "0 0" at bounding box center [1139, 579] width 98 height 75
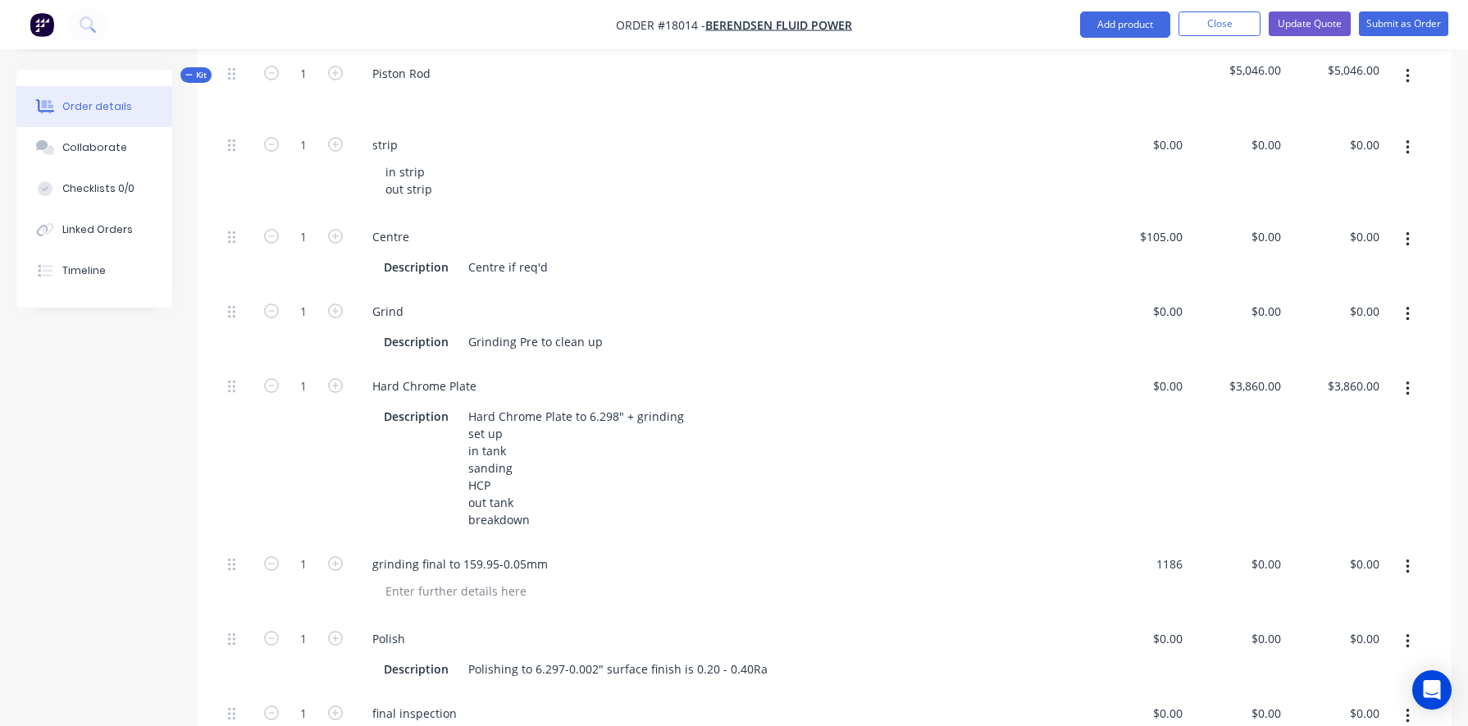
type input "$1,186.00"
click at [850, 541] on div "$1,186.00 $1,186.00" at bounding box center [1139, 579] width 98 height 75
click at [850, 541] on input "1186" at bounding box center [1270, 564] width 34 height 24
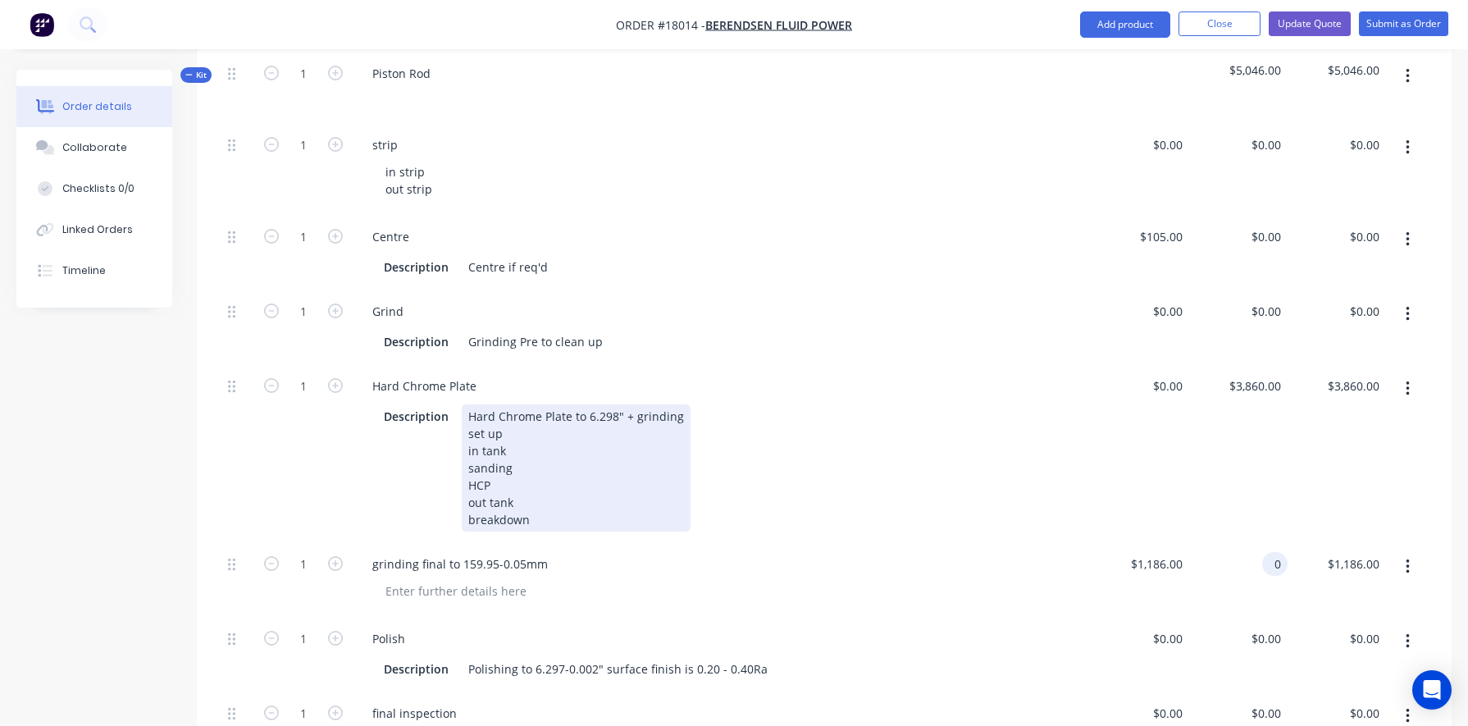
type input "$0.00"
click at [850, 443] on div "Description Hard Chrome Plate to 6.298" + grinding set up in tank sanding HCP o…" at bounding box center [718, 467] width 682 height 127
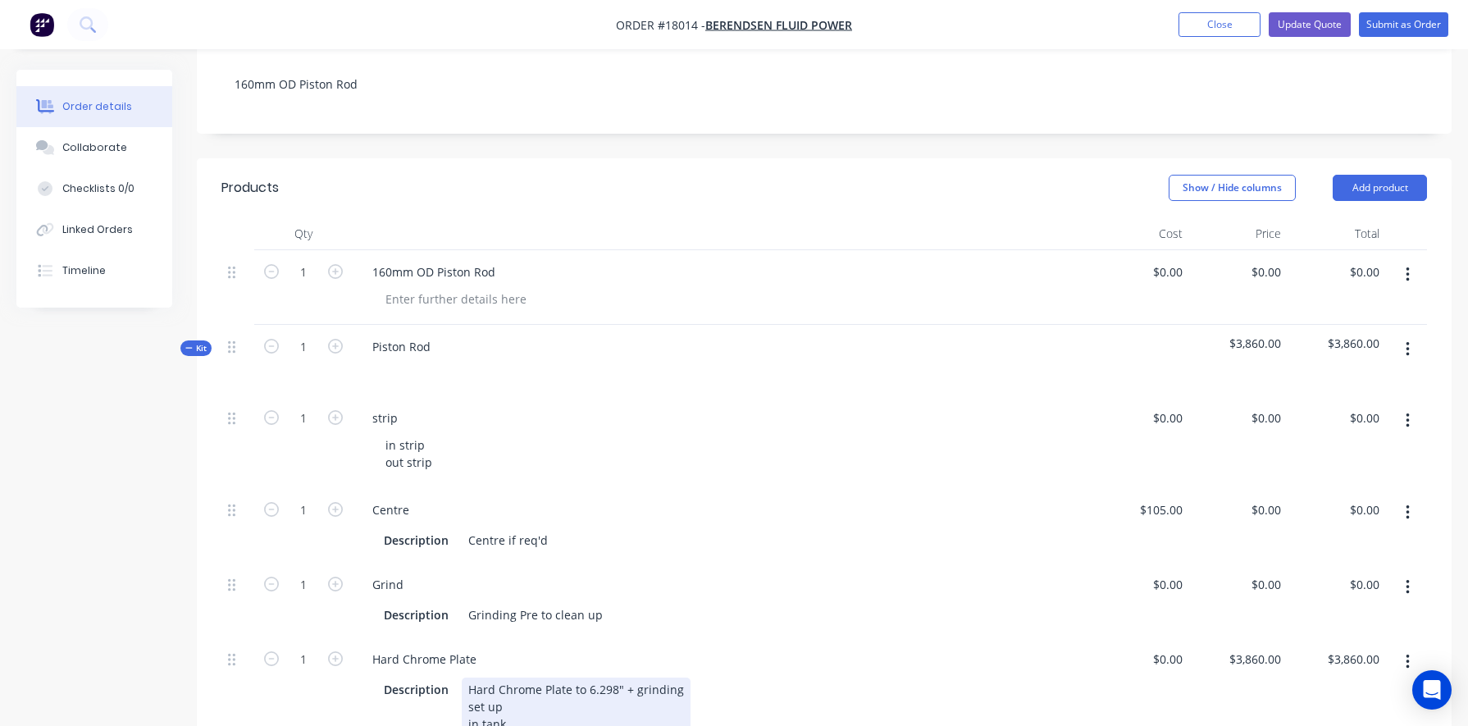
scroll to position [305, 0]
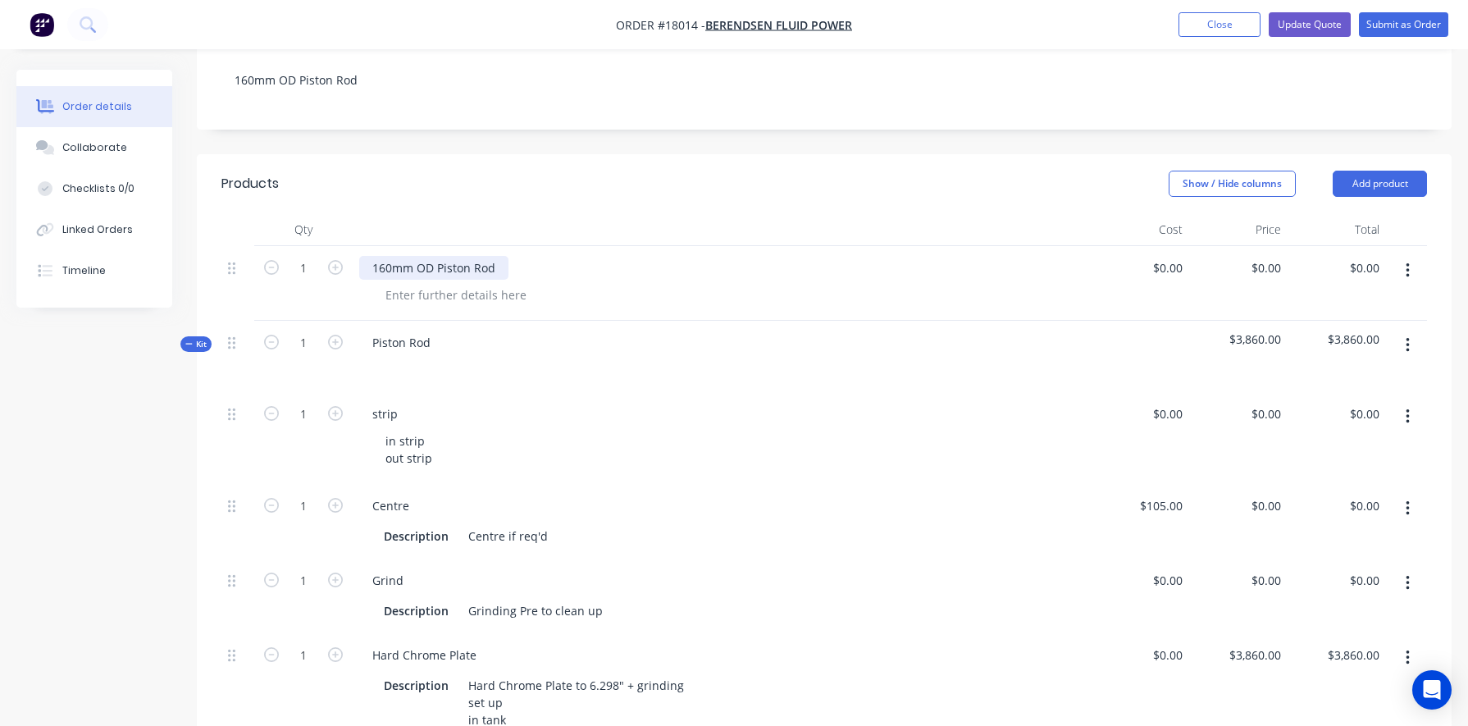
click at [431, 256] on div "160mm OD Piston Rod" at bounding box center [433, 268] width 149 height 24
copy div "160mm OD Piston Rod"
click at [426, 330] on div "Piston Rod" at bounding box center [401, 342] width 84 height 24
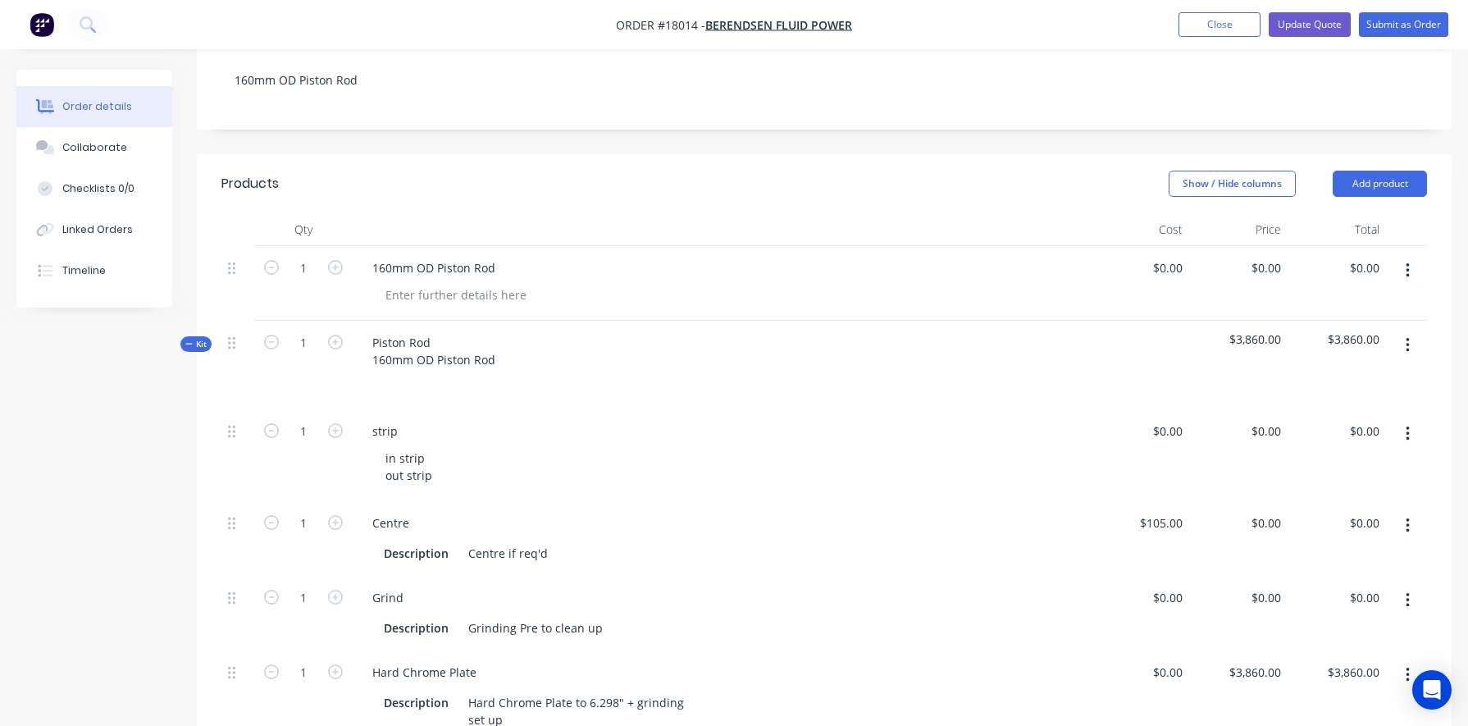
click at [672, 409] on div "strip in strip out strip" at bounding box center [722, 455] width 738 height 92
click at [850, 262] on icon "button" at bounding box center [1407, 271] width 4 height 18
click at [850, 400] on div "Delete" at bounding box center [1349, 412] width 126 height 24
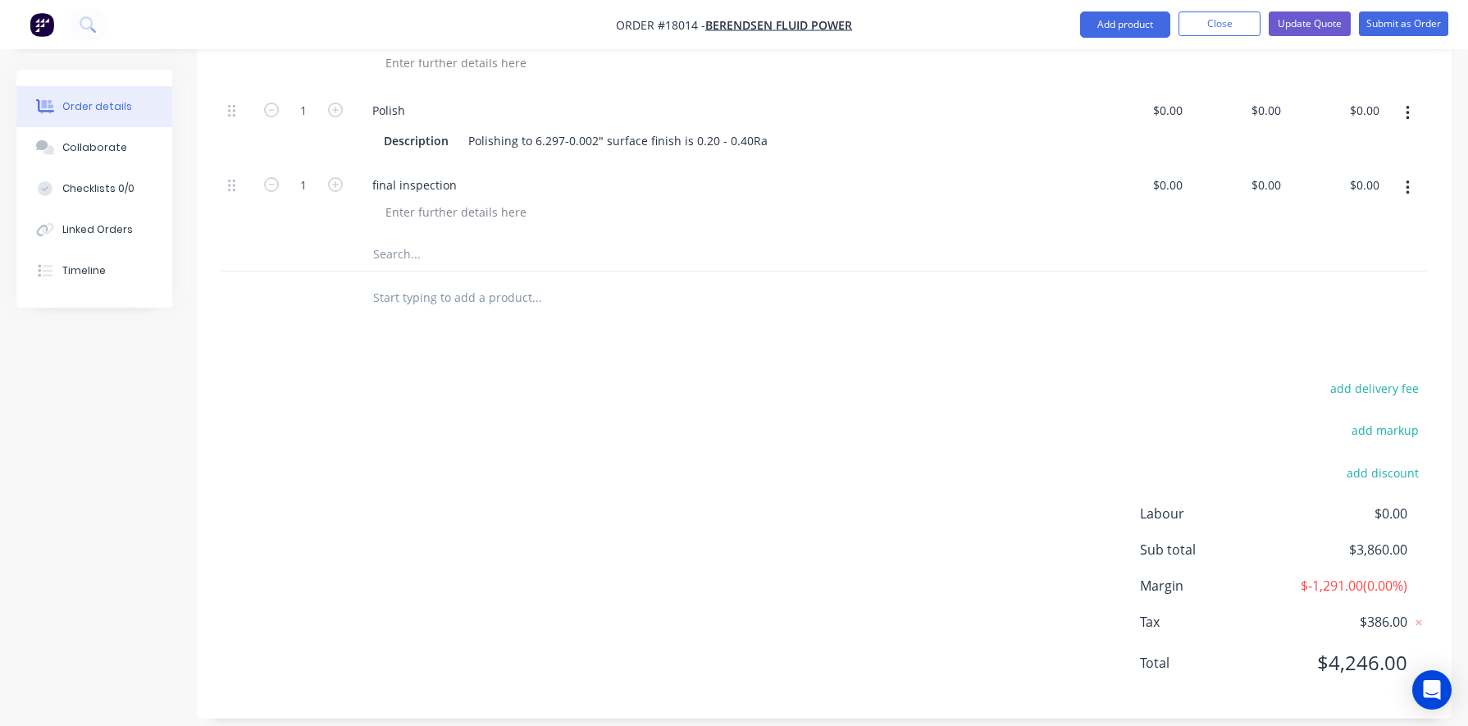
scroll to position [1043, 0]
click at [850, 23] on button "Update Quote" at bounding box center [1309, 23] width 82 height 25
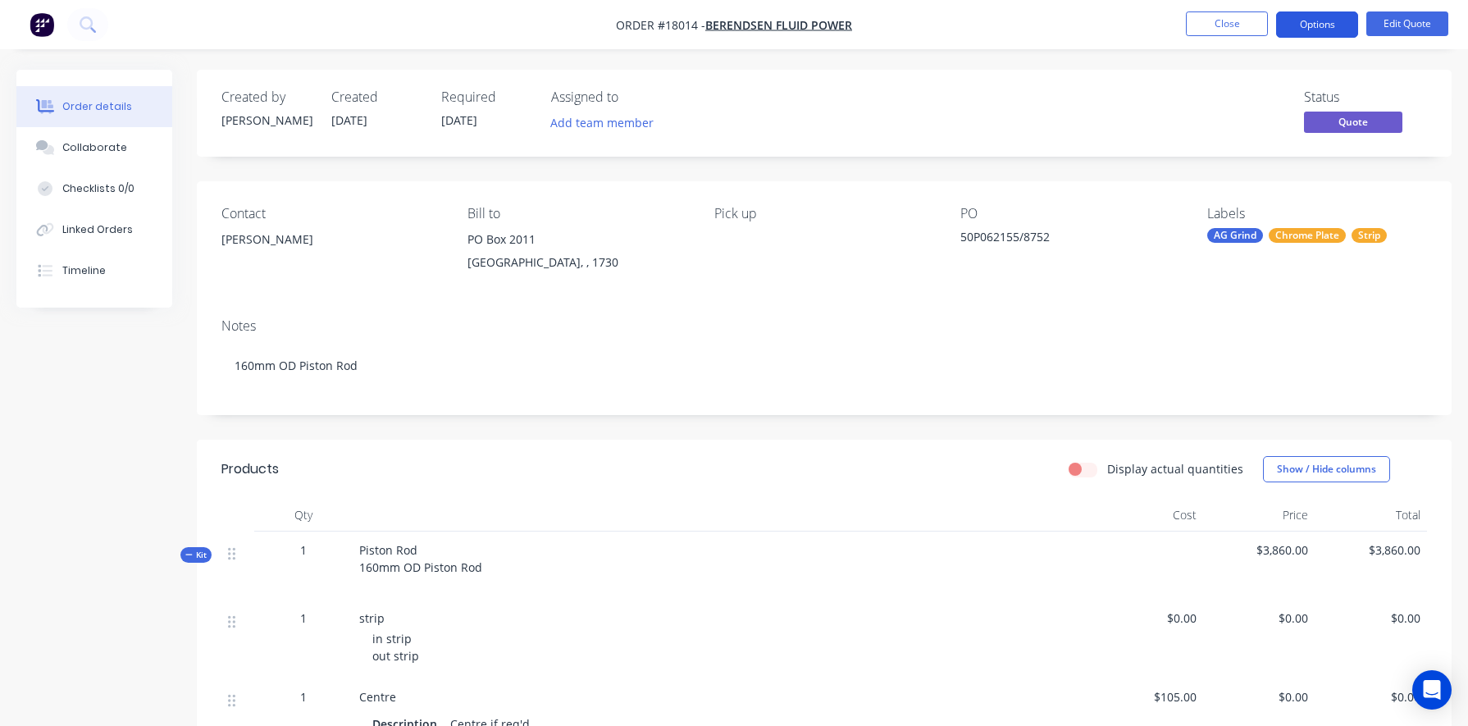
click at [850, 24] on button "Options" at bounding box center [1317, 24] width 82 height 26
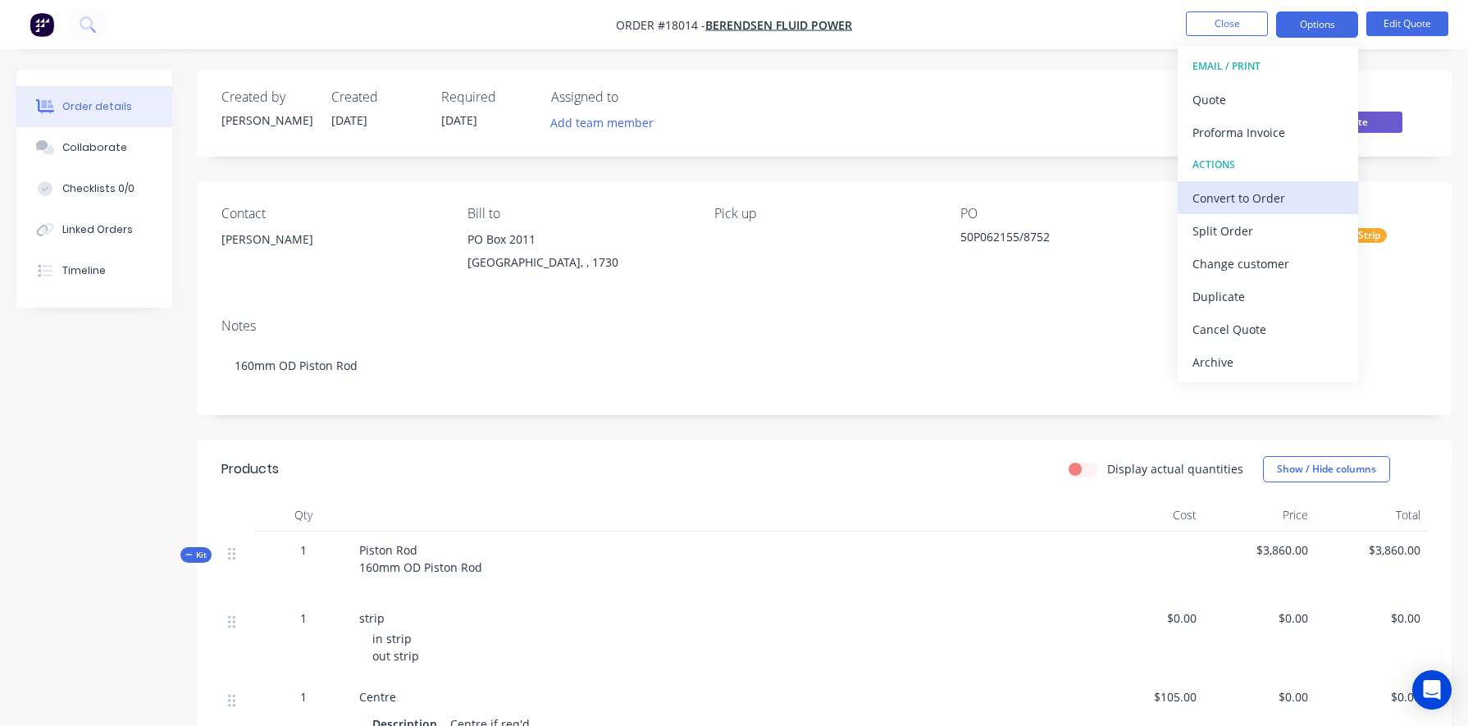
click at [850, 201] on div "Convert to Order" at bounding box center [1267, 198] width 151 height 24
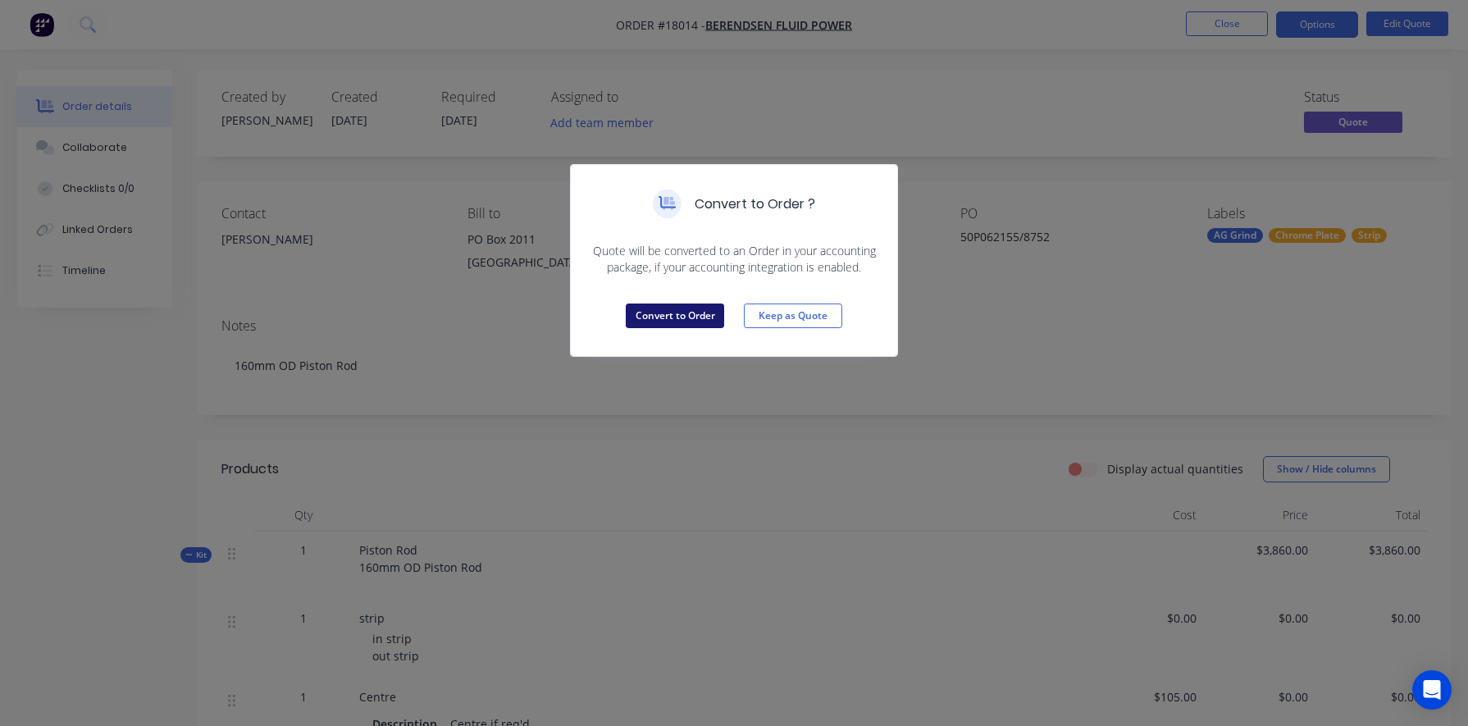
click at [676, 313] on button "Convert to Order" at bounding box center [675, 315] width 98 height 25
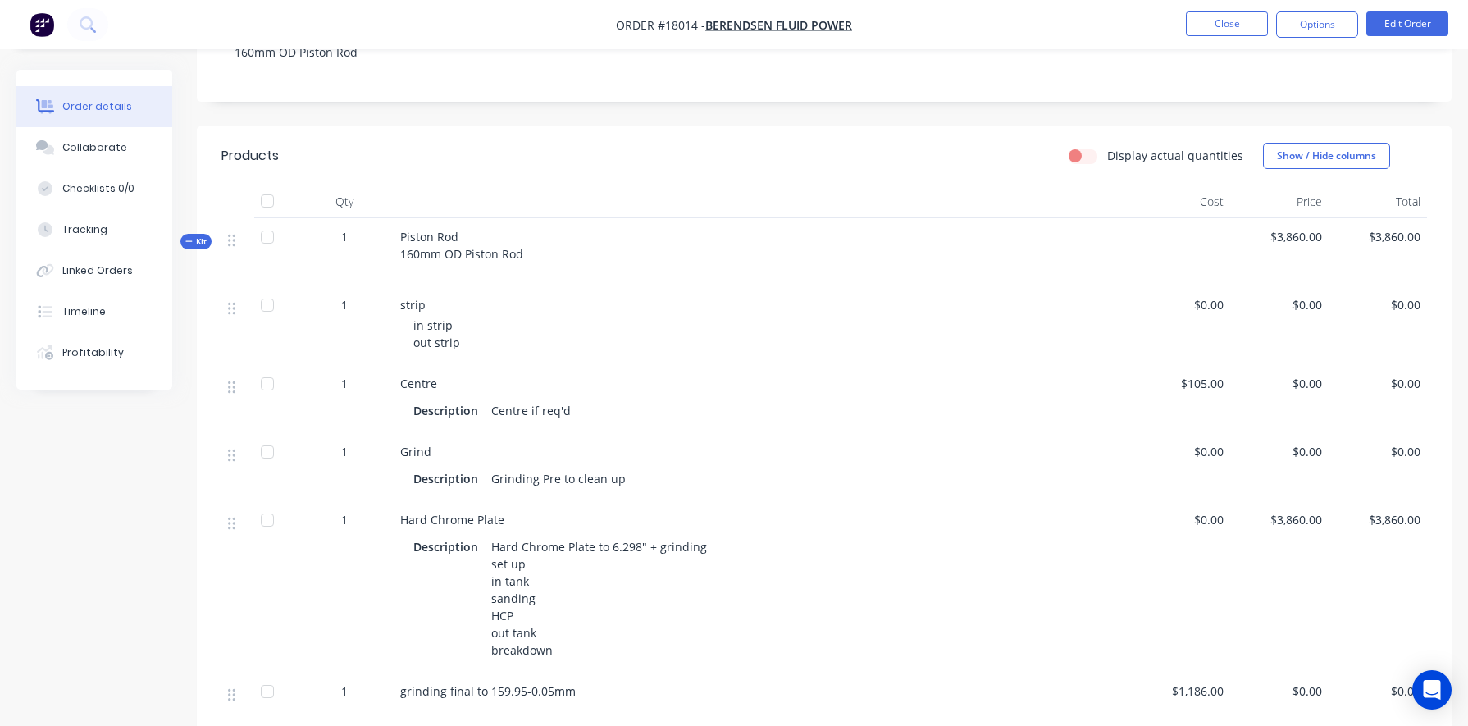
scroll to position [312, 0]
click at [850, 29] on button "Options" at bounding box center [1317, 24] width 82 height 26
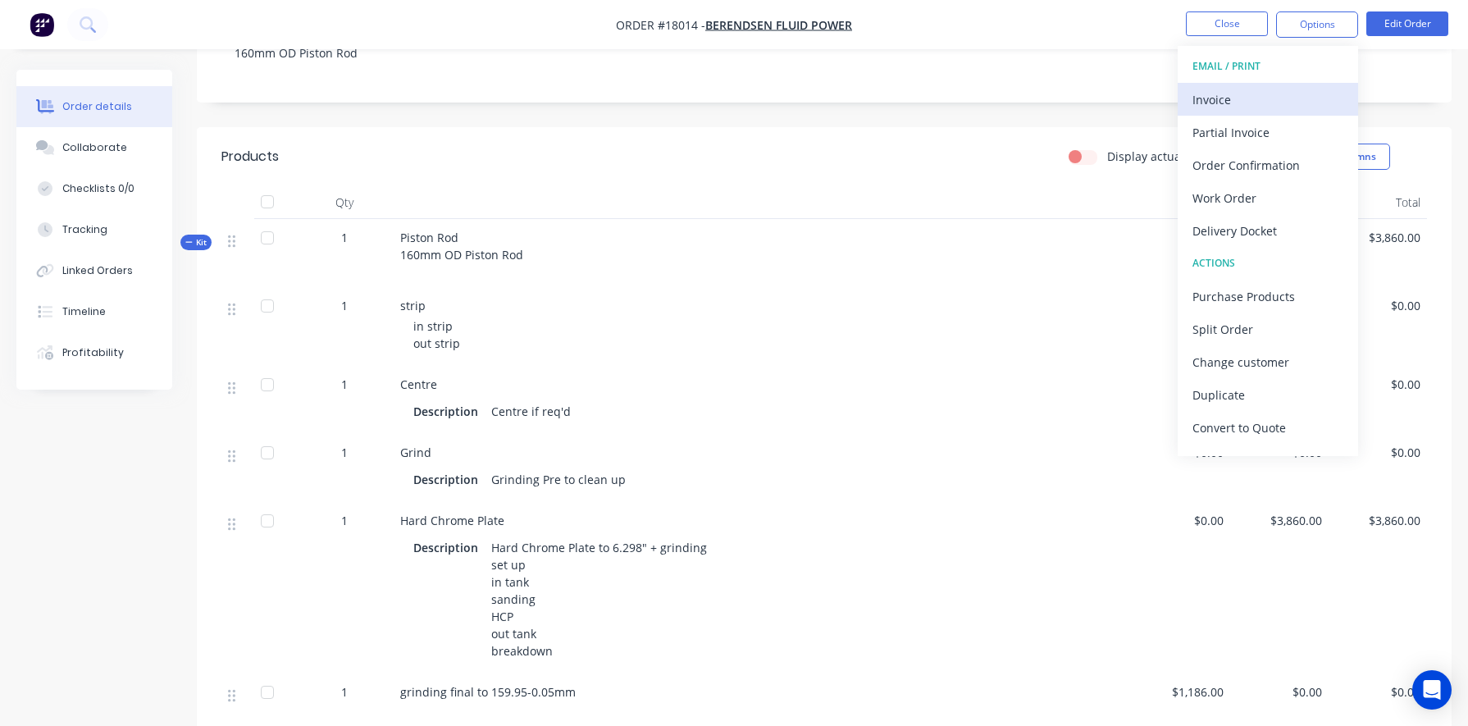
click at [850, 98] on div "Invoice" at bounding box center [1267, 100] width 151 height 24
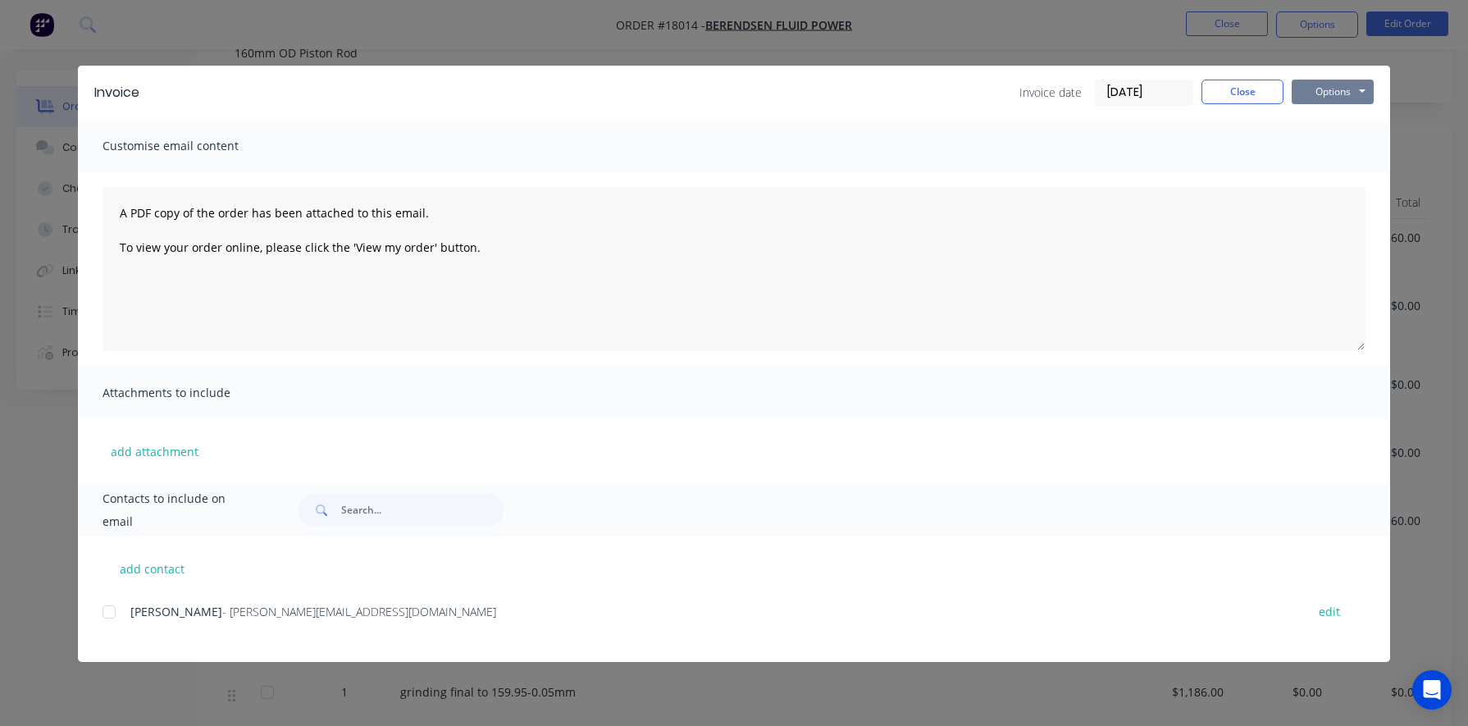
click at [850, 91] on button "Options" at bounding box center [1332, 92] width 82 height 25
click at [850, 152] on button "Print" at bounding box center [1343, 147] width 105 height 27
click at [850, 82] on button "Close" at bounding box center [1242, 92] width 82 height 25
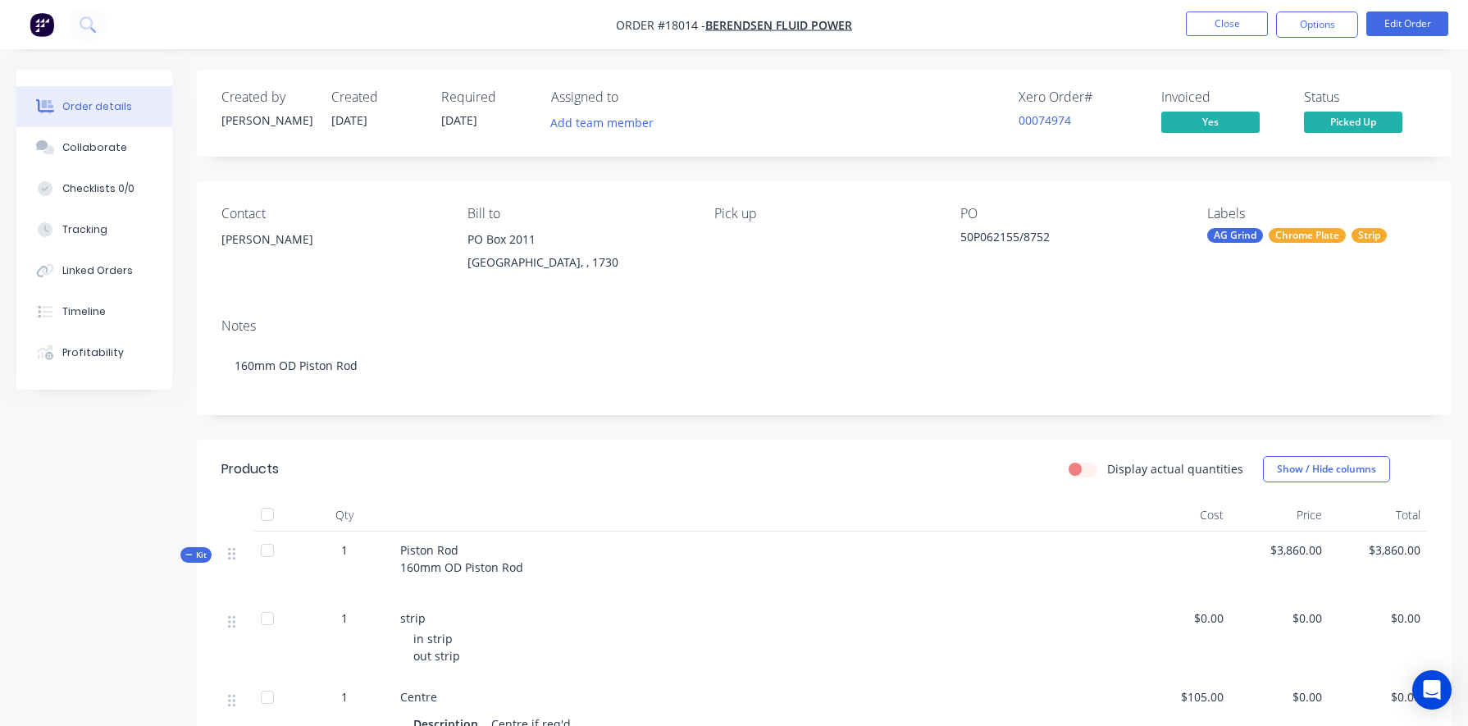
scroll to position [0, 0]
click at [850, 29] on button "Options" at bounding box center [1317, 24] width 82 height 26
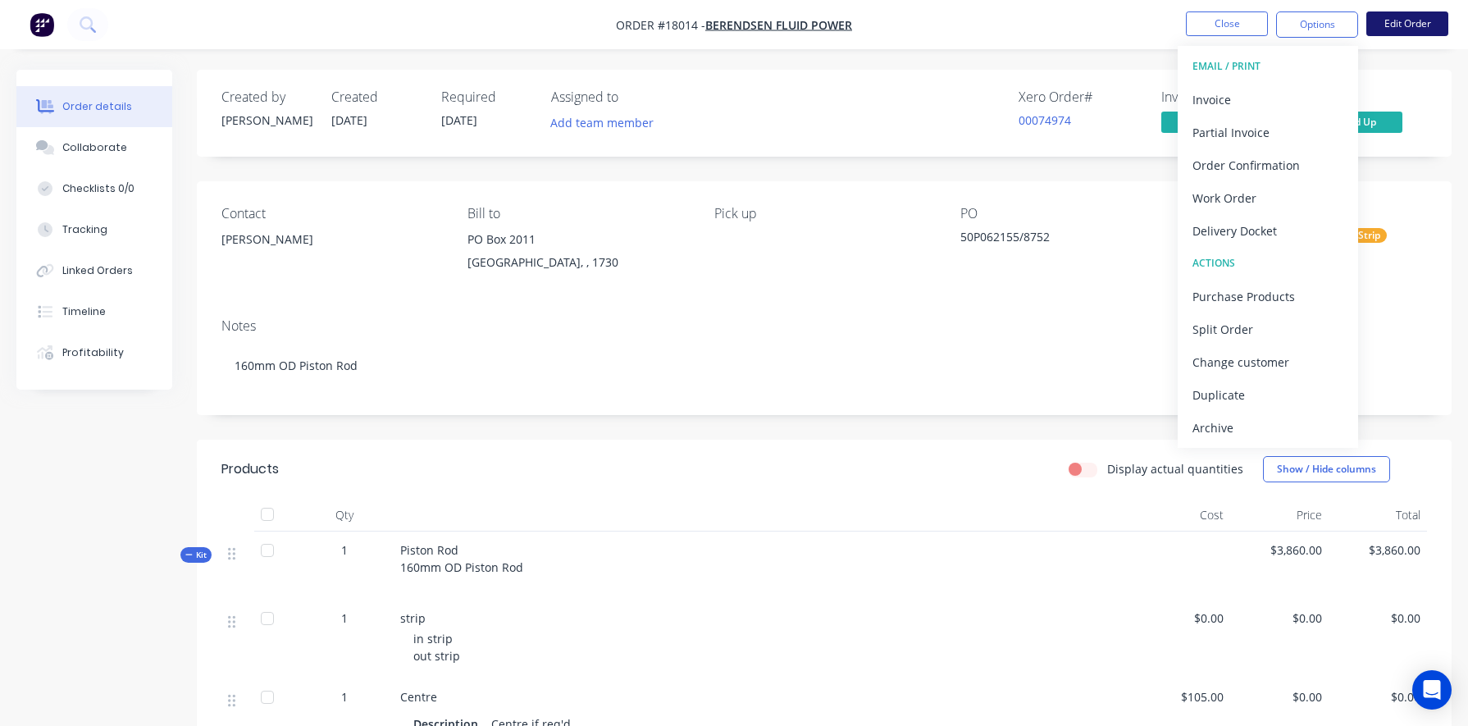
click at [850, 19] on button "Edit Order" at bounding box center [1407, 23] width 82 height 25
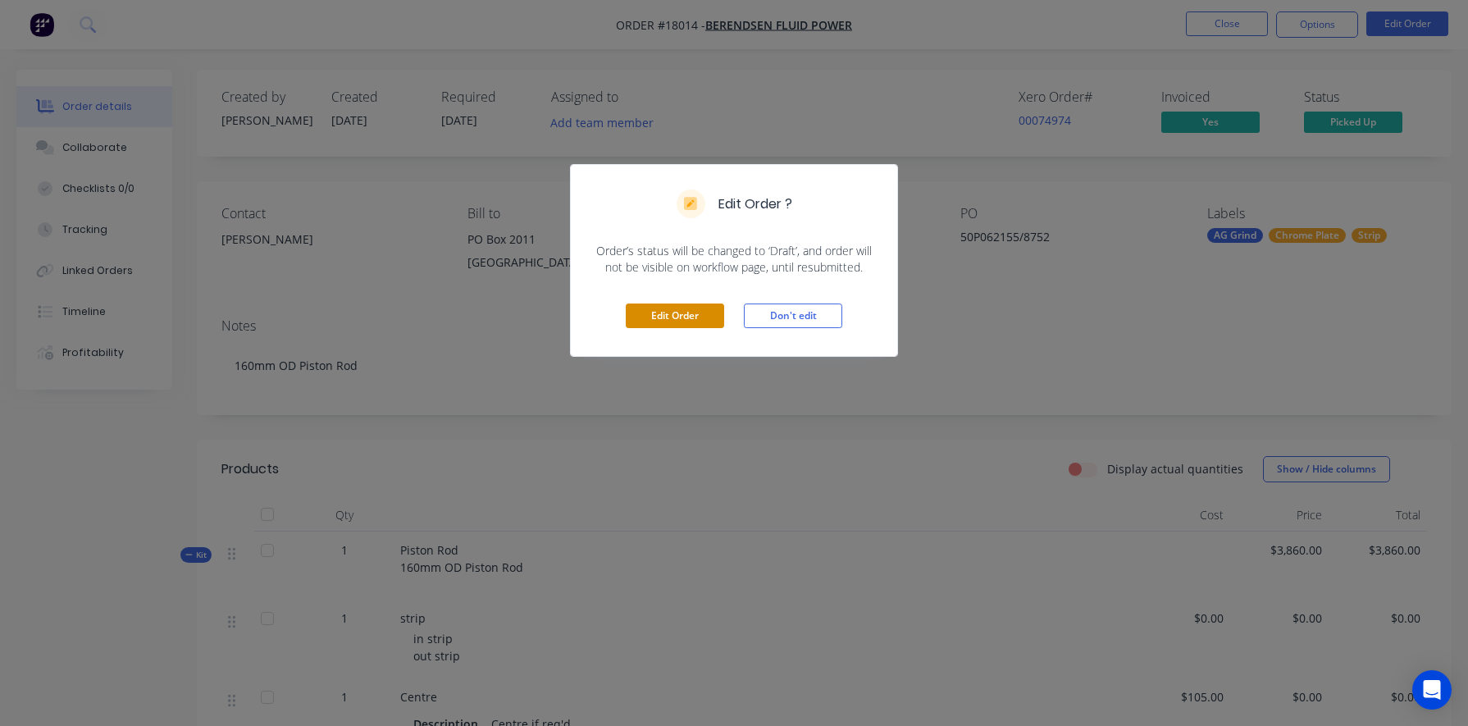
click at [686, 312] on button "Edit Order" at bounding box center [675, 315] width 98 height 25
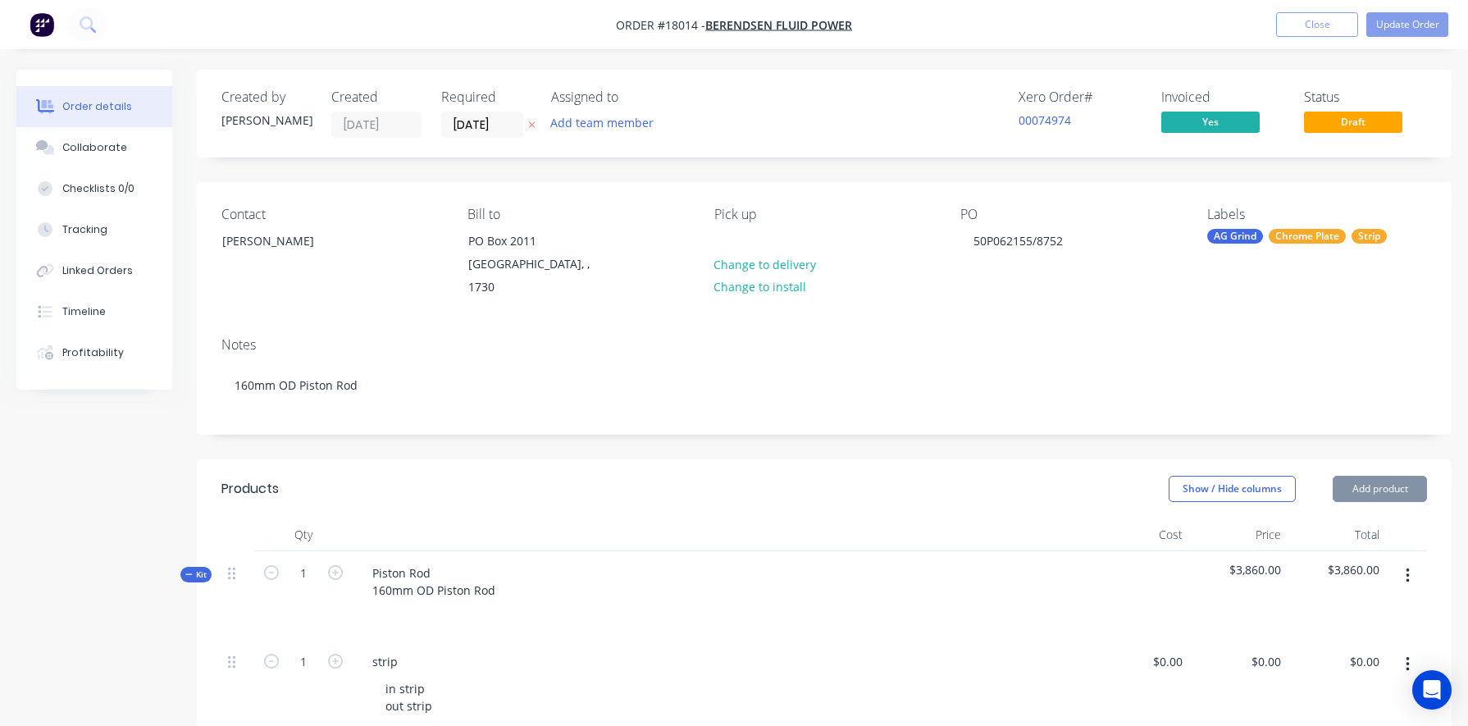
type input "$105.00"
type input "$3,860.00"
type input "$1,186.00"
click at [850, 30] on button "Update Order" at bounding box center [1407, 24] width 82 height 25
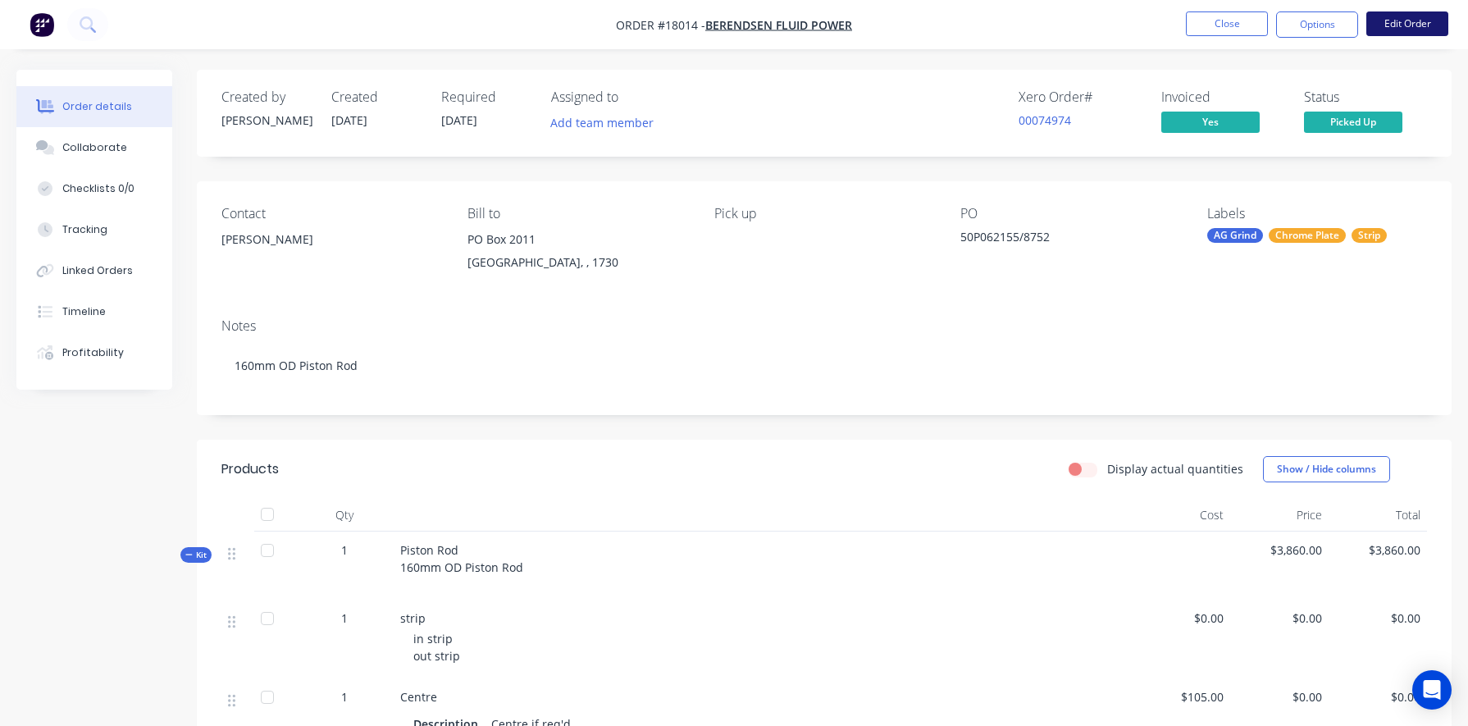
click at [850, 22] on button "Edit Order" at bounding box center [1407, 23] width 82 height 25
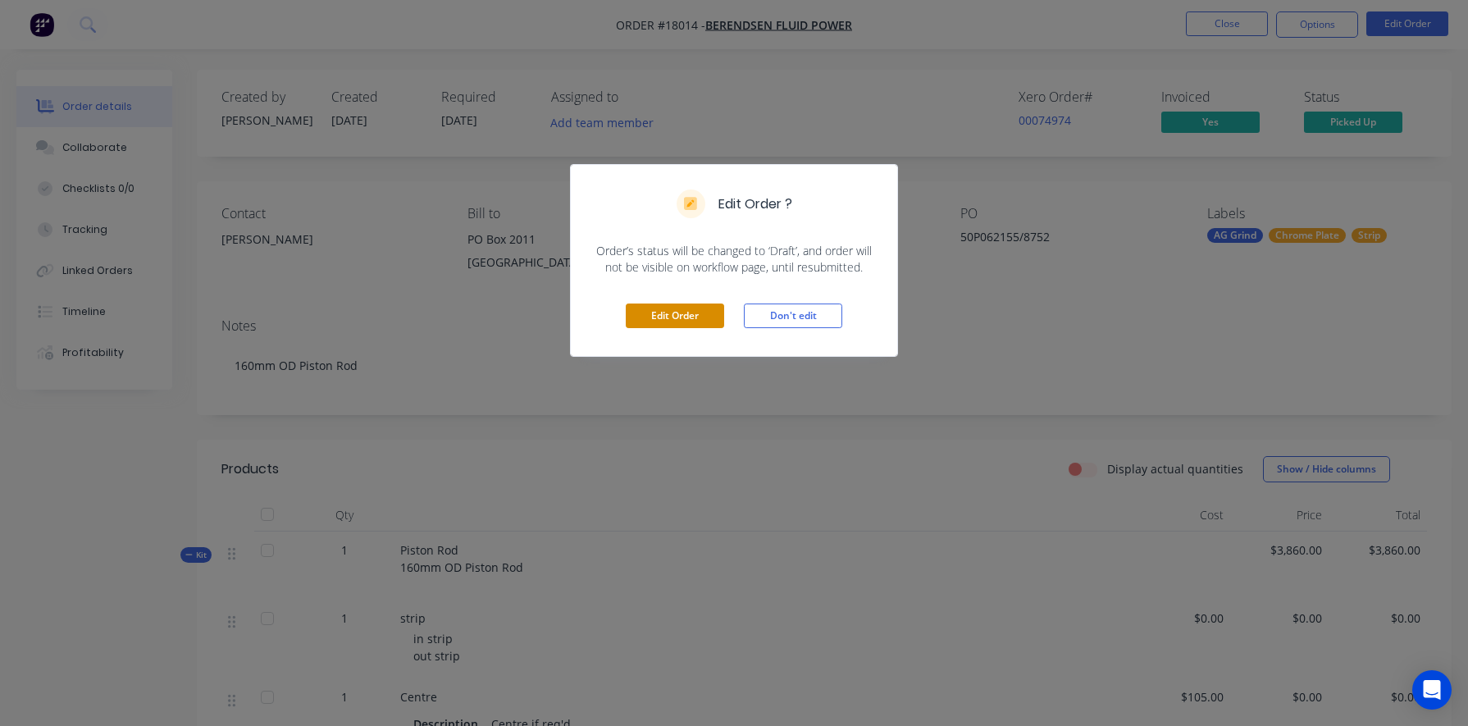
click at [680, 318] on button "Edit Order" at bounding box center [675, 315] width 98 height 25
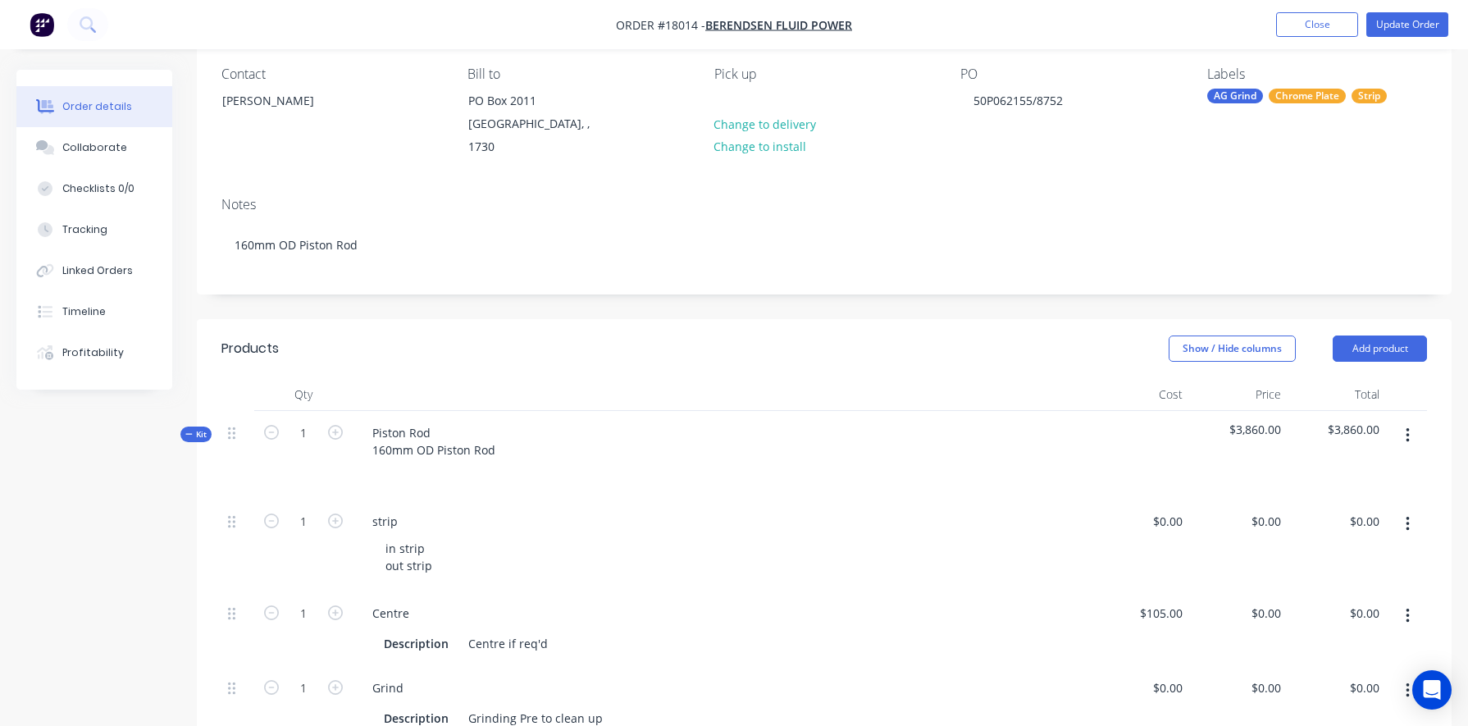
scroll to position [12, 0]
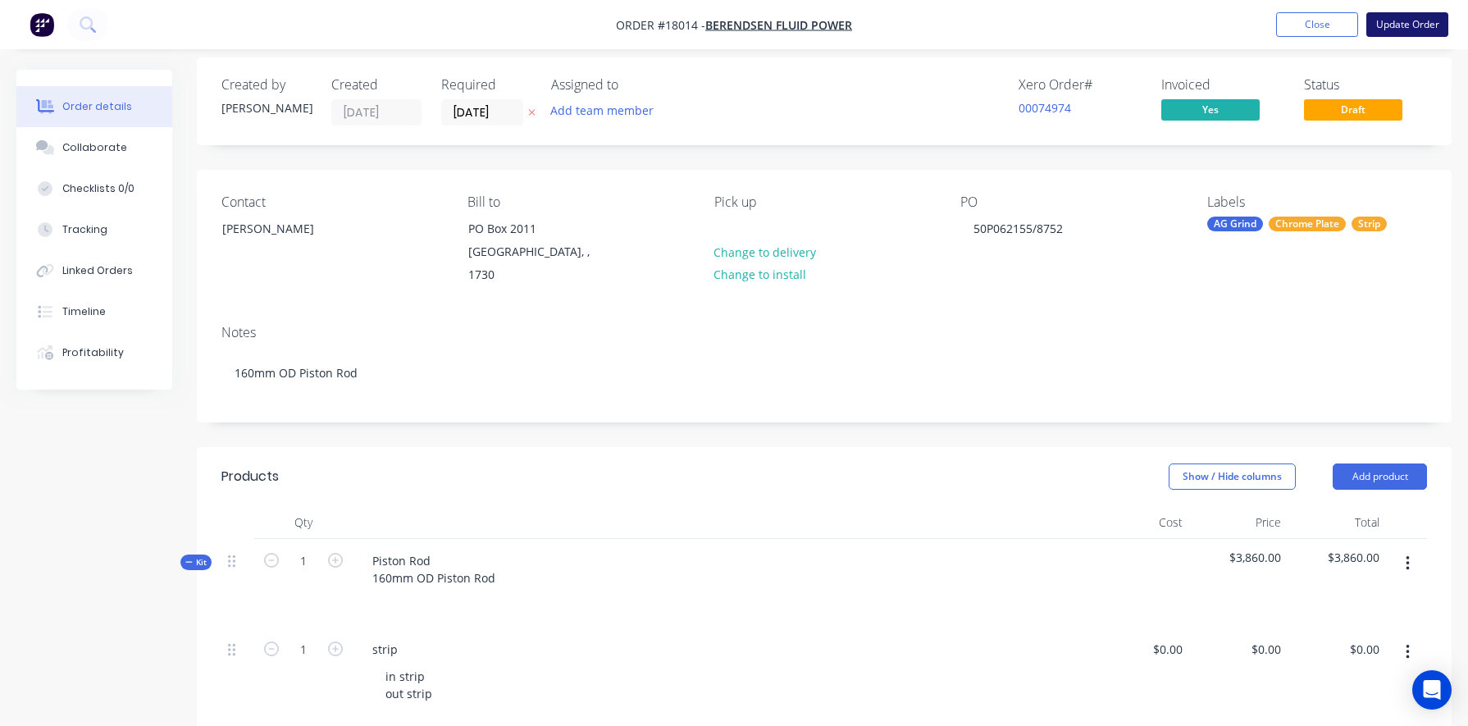
click at [850, 24] on button "Update Order" at bounding box center [1407, 24] width 82 height 25
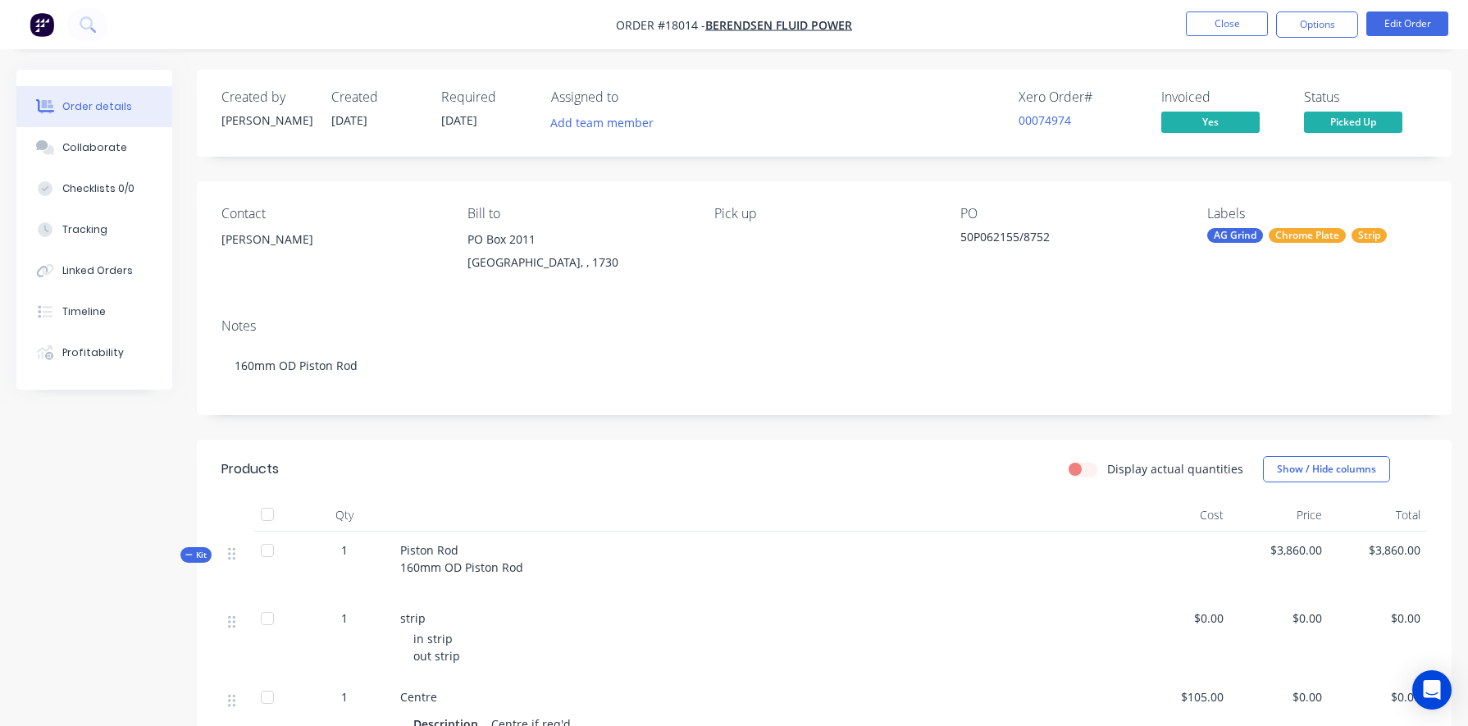
scroll to position [0, 0]
click at [850, 27] on button "Options" at bounding box center [1317, 24] width 82 height 26
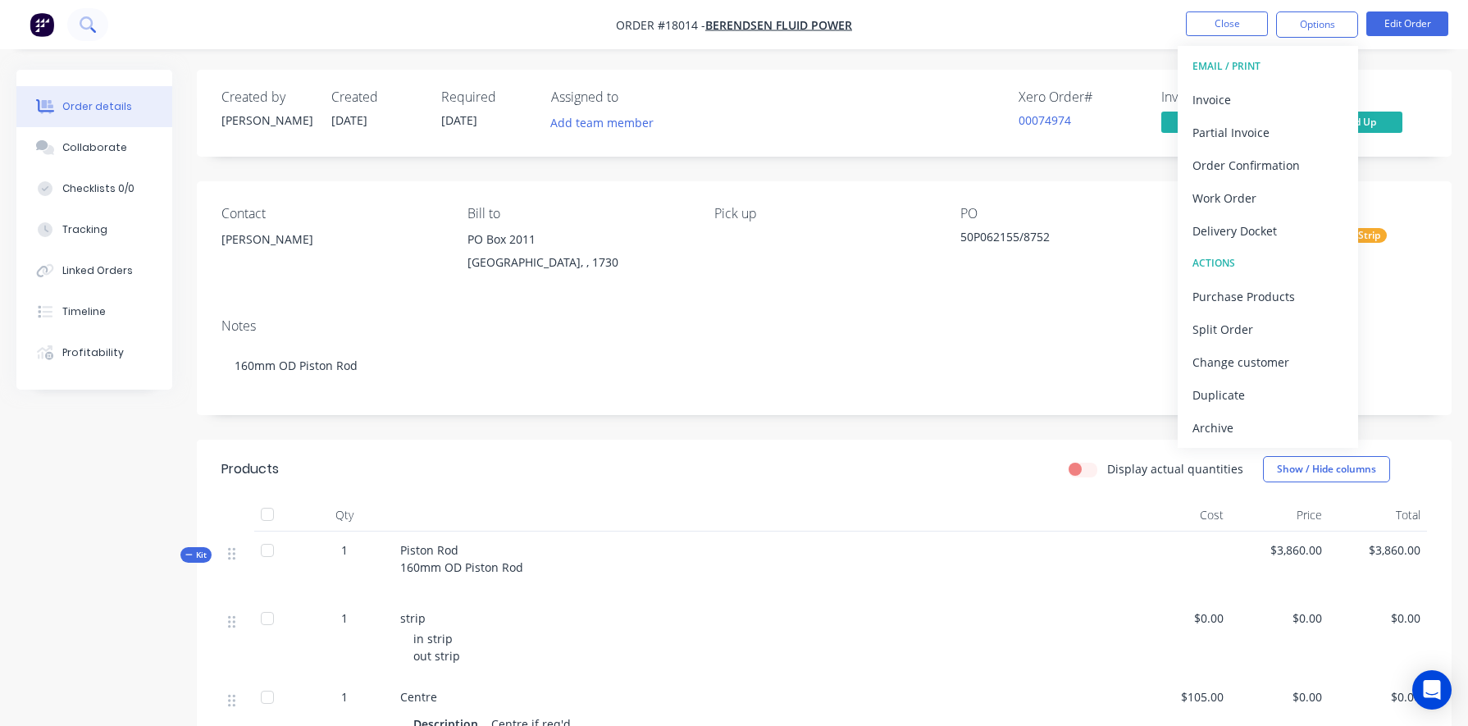
click at [85, 16] on icon at bounding box center [88, 24] width 16 height 16
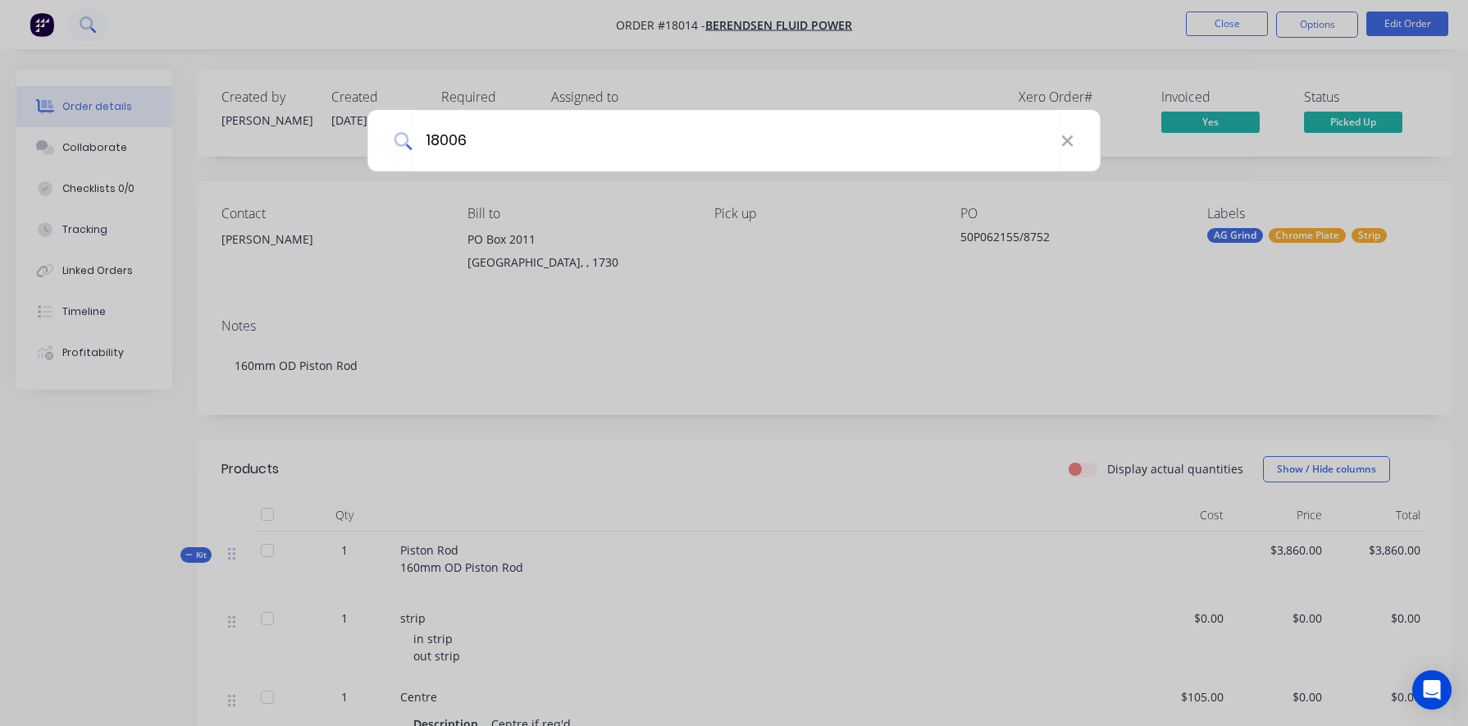
type input "18006"
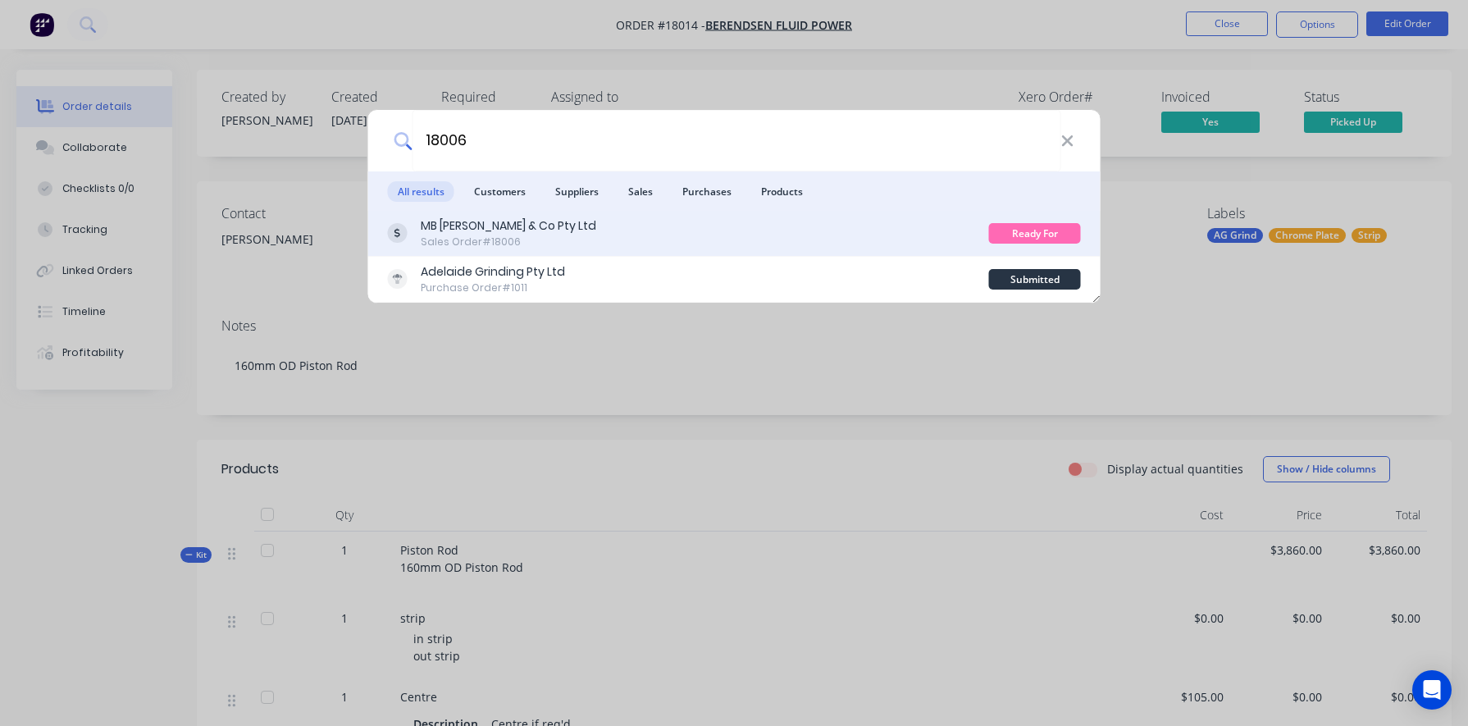
click at [473, 242] on div "Sales Order #18006" at bounding box center [508, 241] width 175 height 15
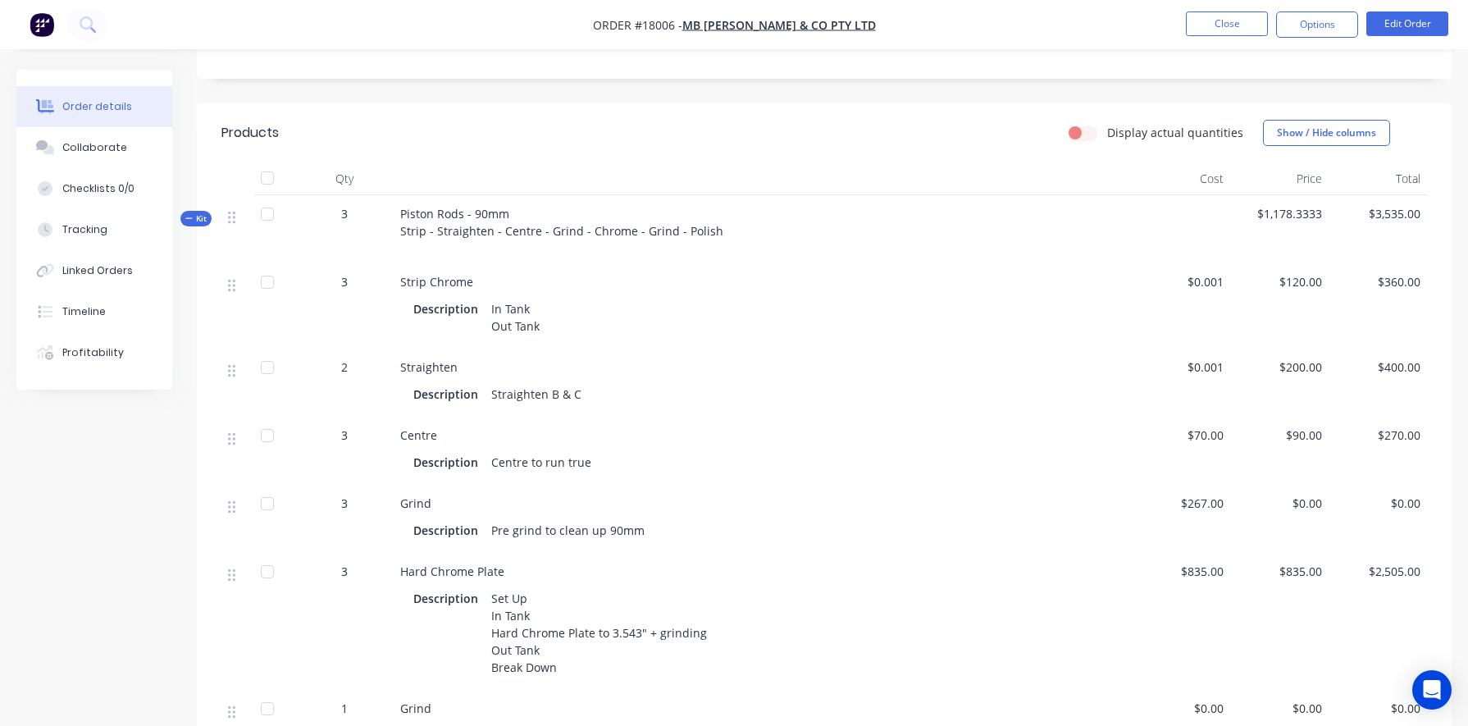
scroll to position [346, 0]
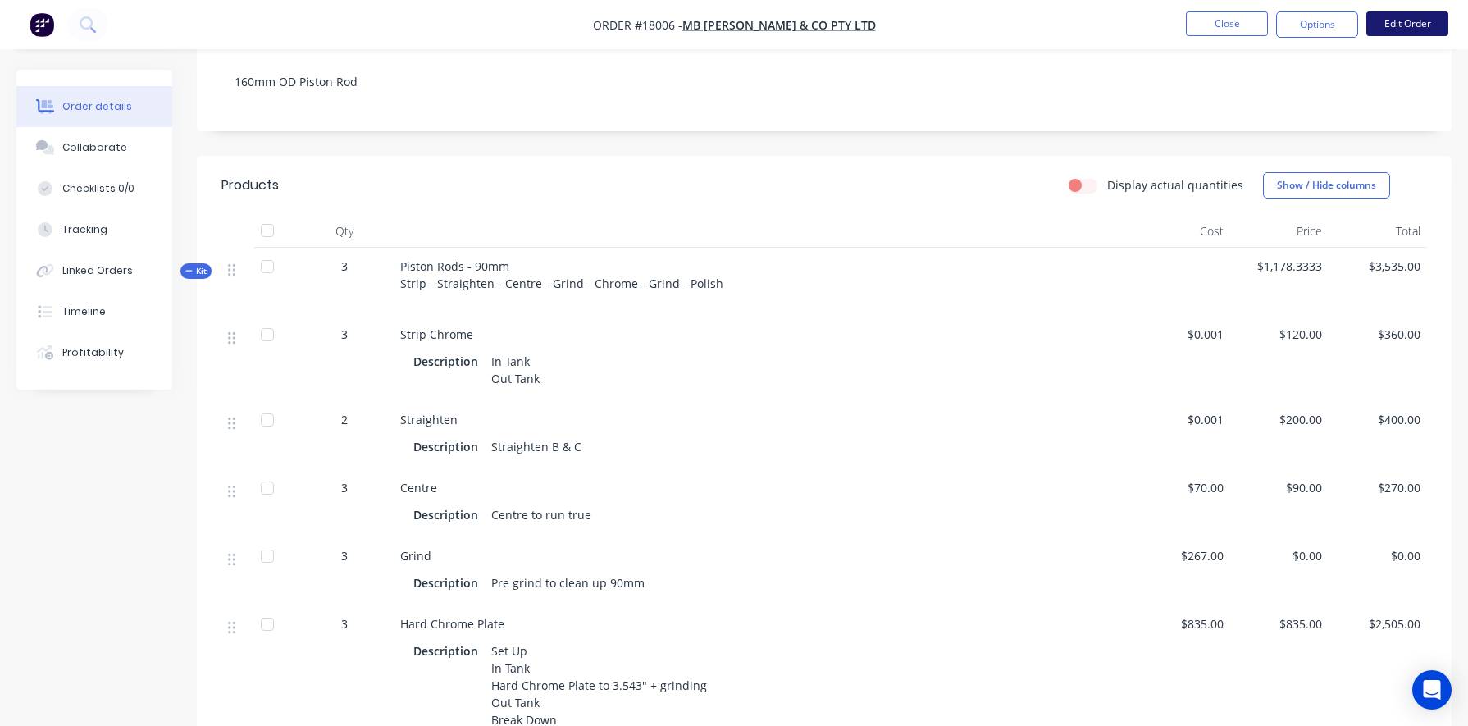
click at [850, 20] on button "Edit Order" at bounding box center [1407, 23] width 82 height 25
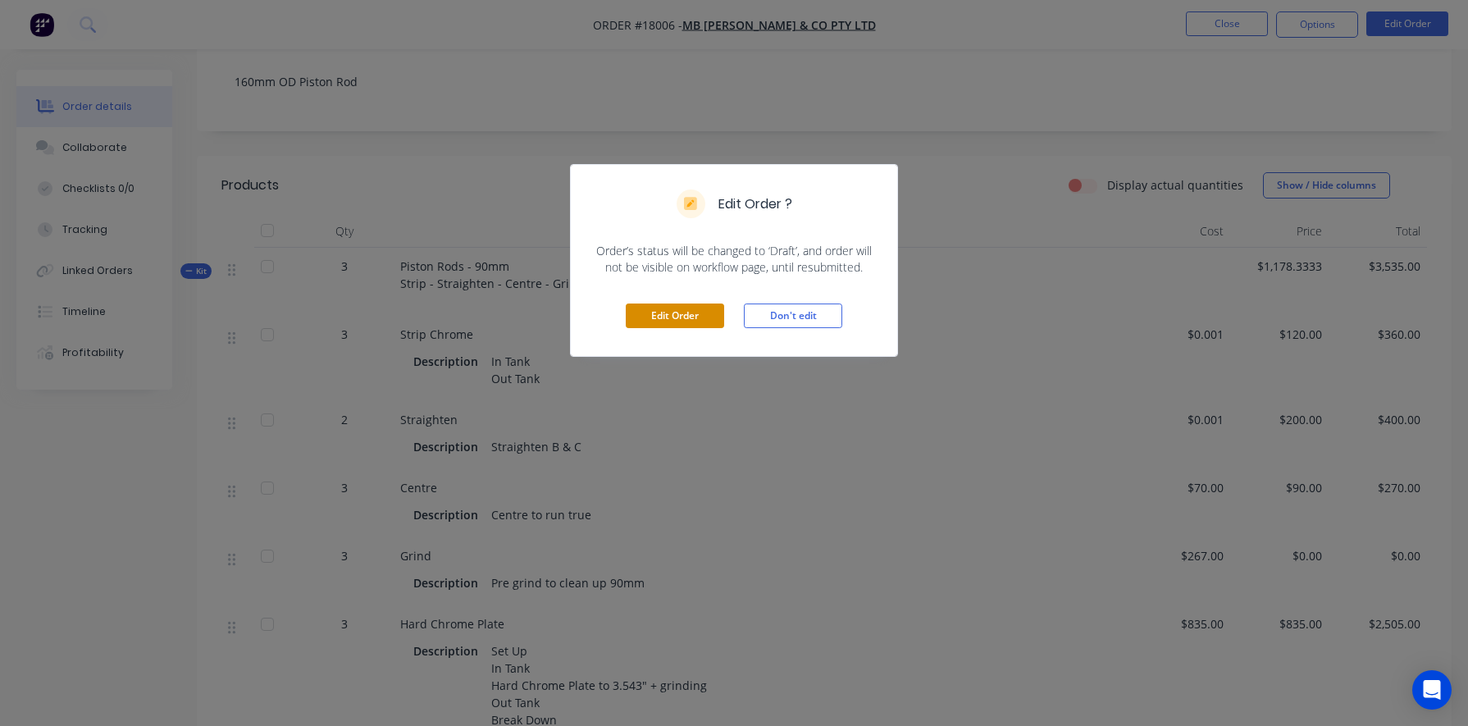
click at [674, 316] on button "Edit Order" at bounding box center [675, 315] width 98 height 25
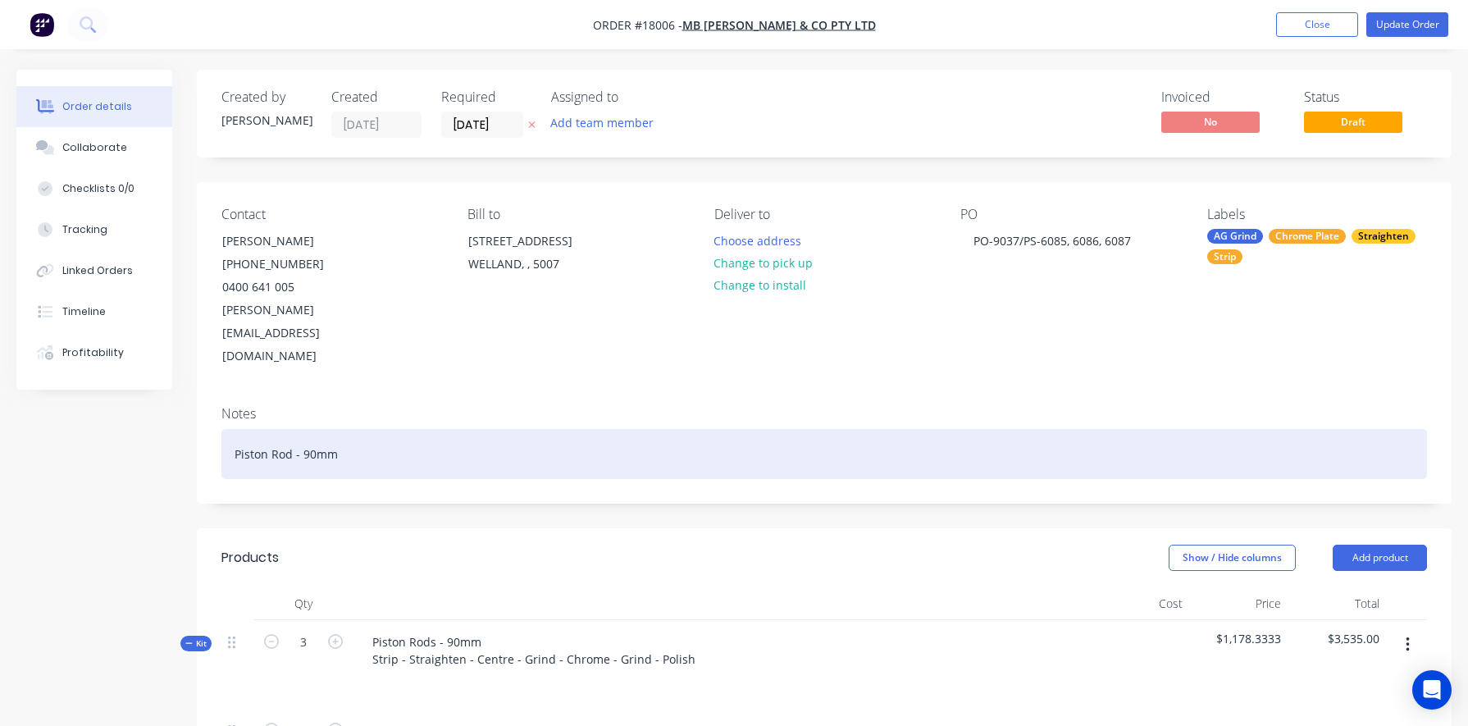
scroll to position [0, 0]
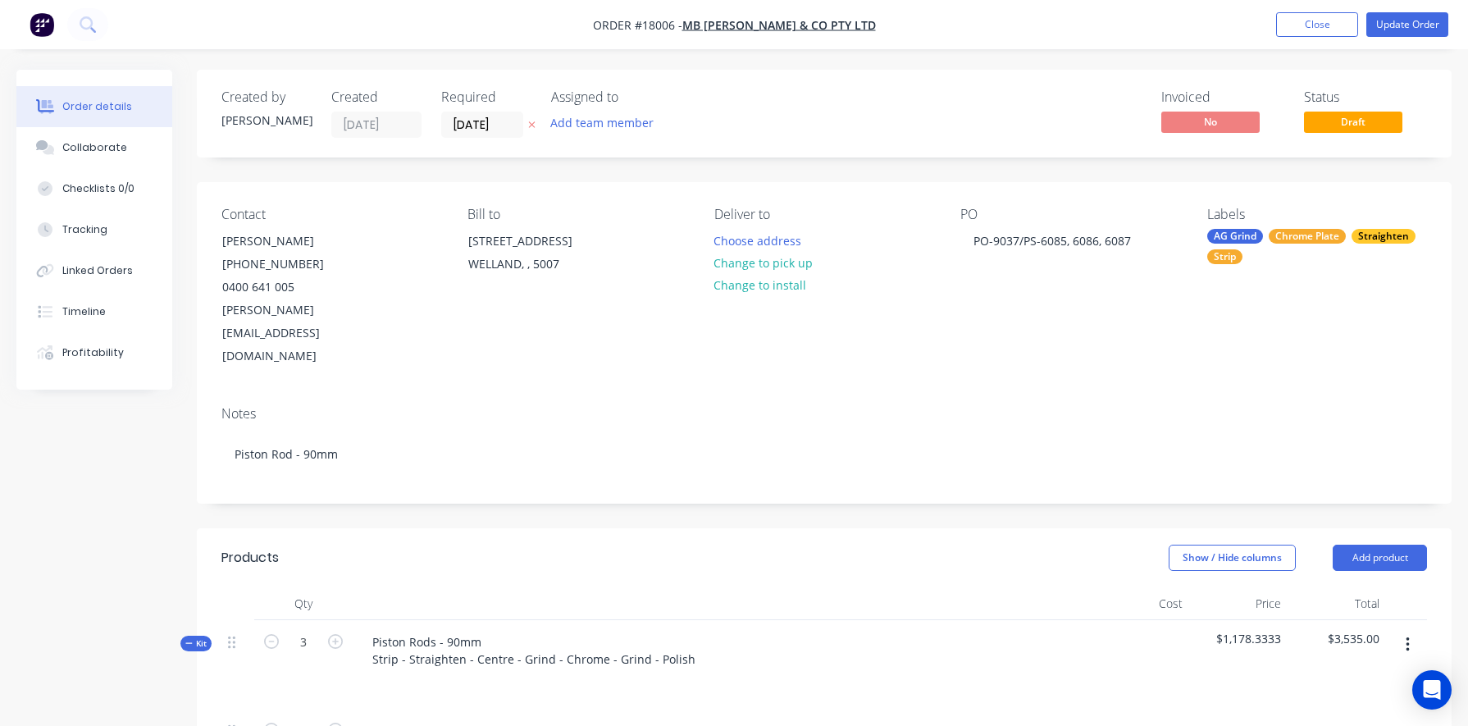
click at [850, 541] on span "$1,178.3333" at bounding box center [1237, 638] width 85 height 17
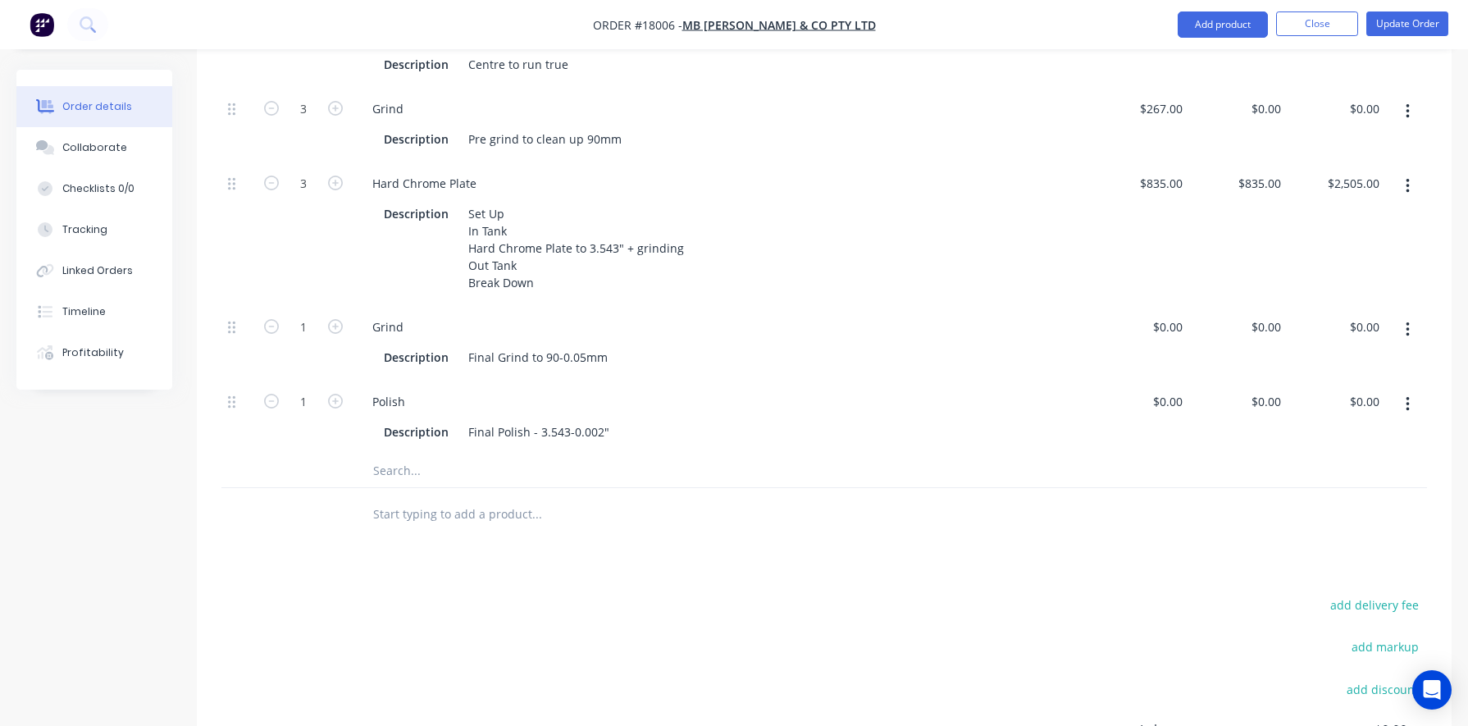
scroll to position [926, 0]
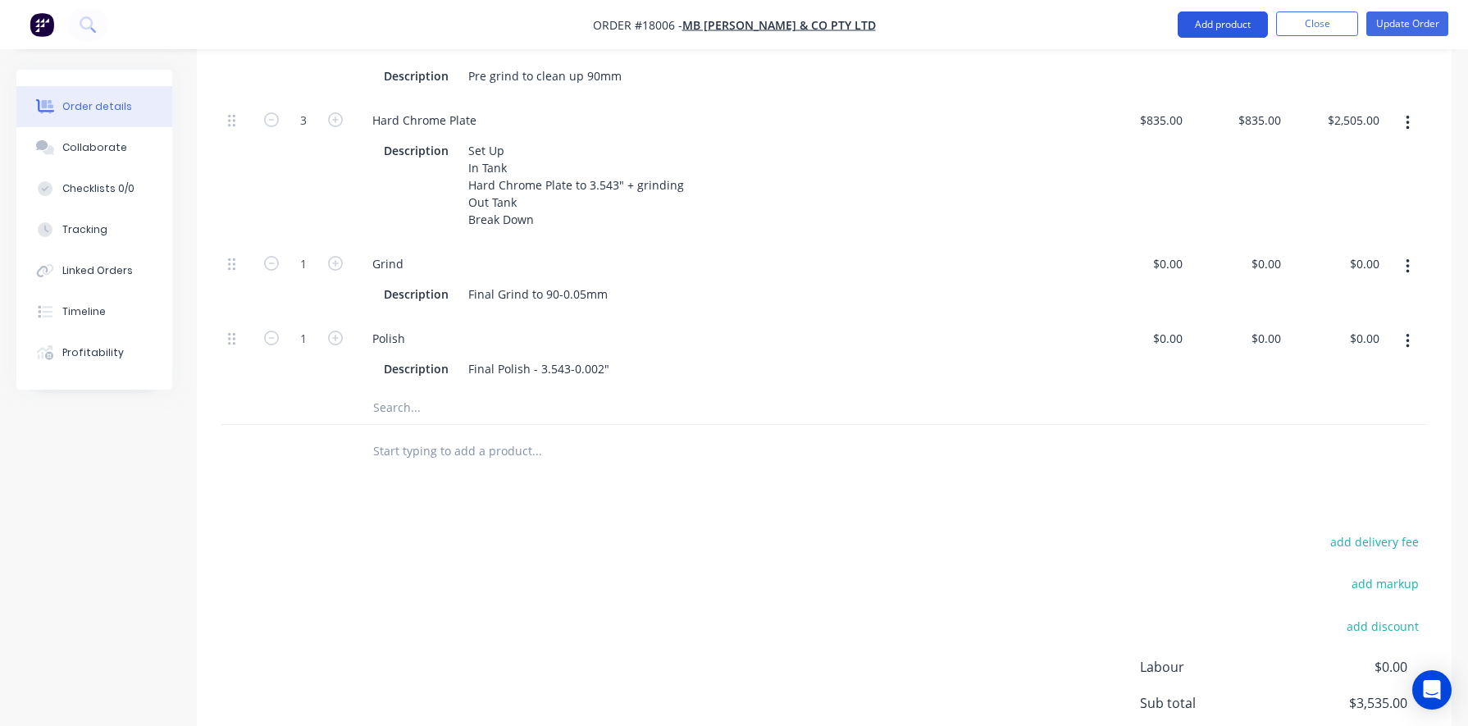
click at [850, 17] on button "Add product" at bounding box center [1222, 24] width 90 height 26
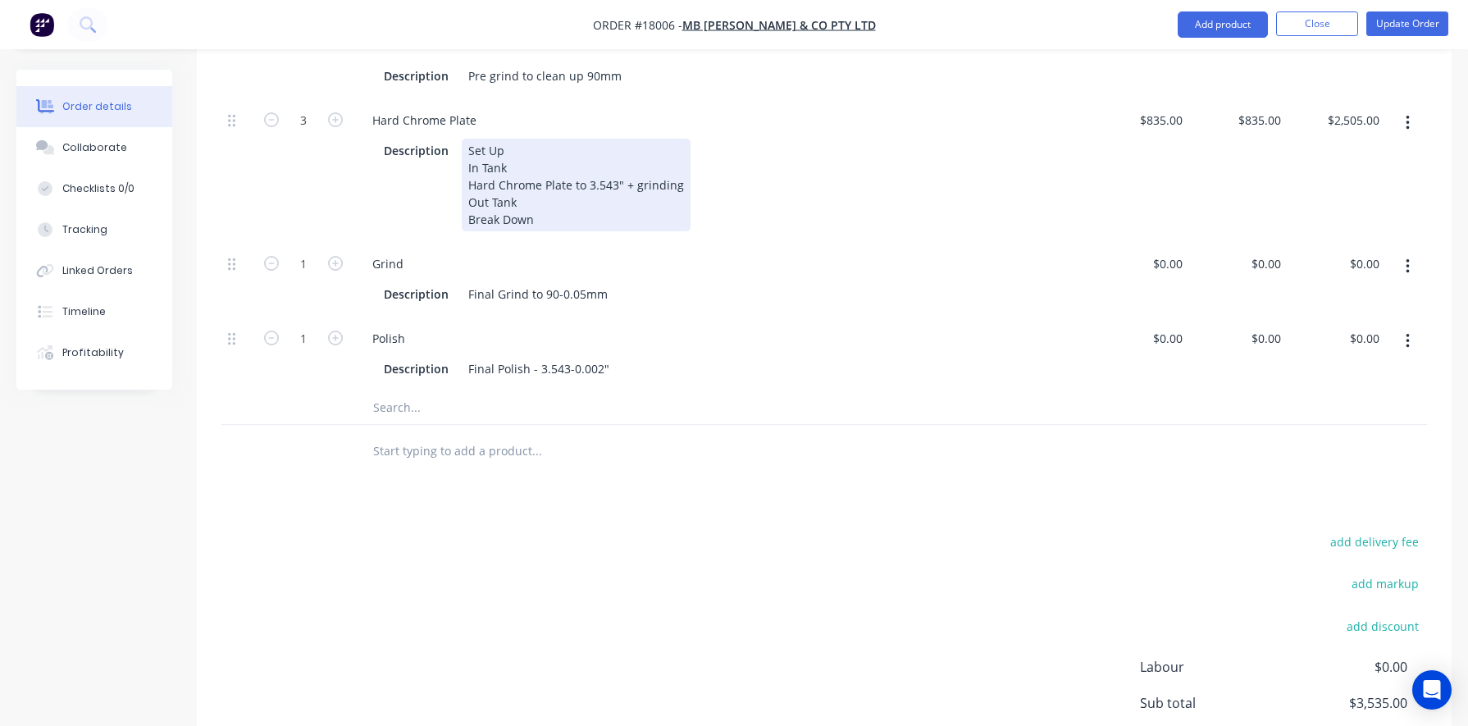
click at [850, 139] on div "Description Set Up In Tank Hard Chrome Plate to 3.543" + grinding Out Tank Brea…" at bounding box center [718, 185] width 682 height 93
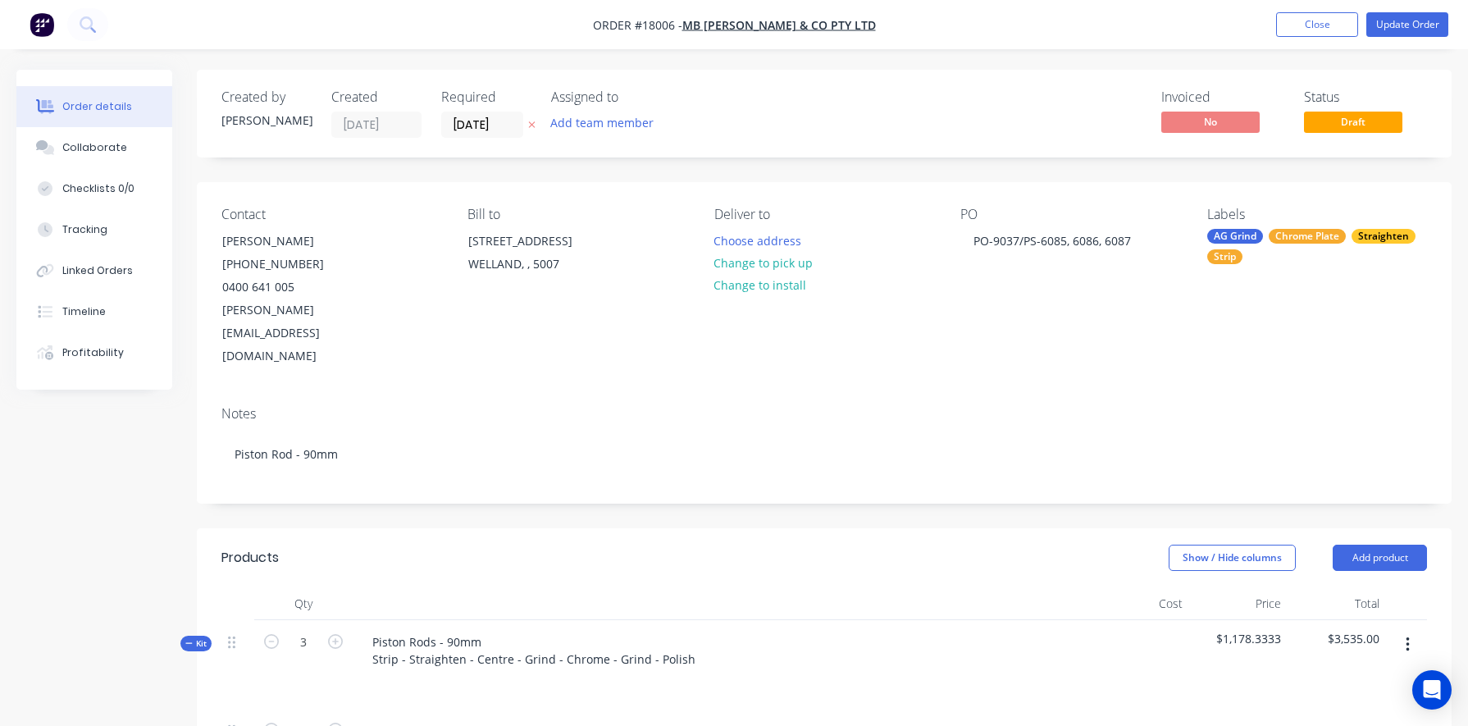
scroll to position [0, 0]
click at [850, 21] on button "Update Order" at bounding box center [1407, 24] width 82 height 25
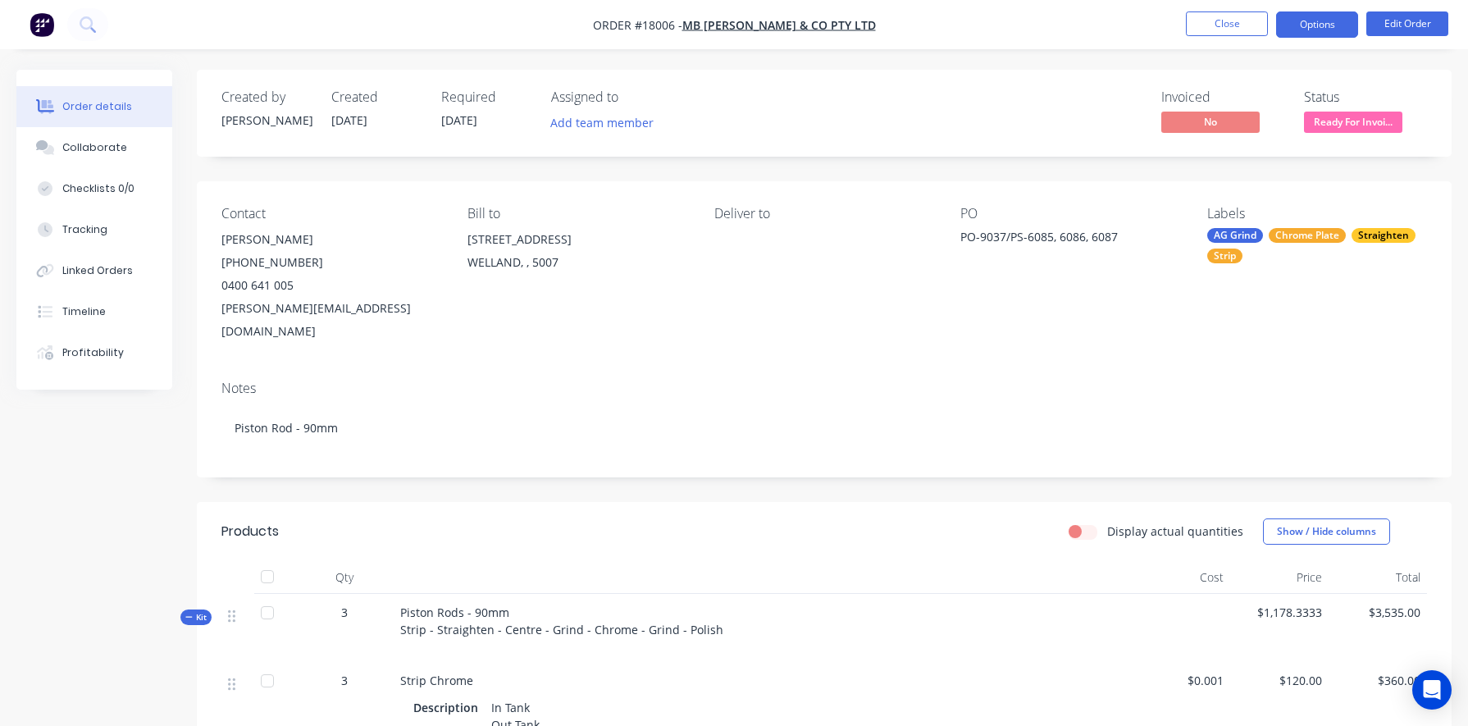
click at [850, 23] on button "Options" at bounding box center [1317, 24] width 82 height 26
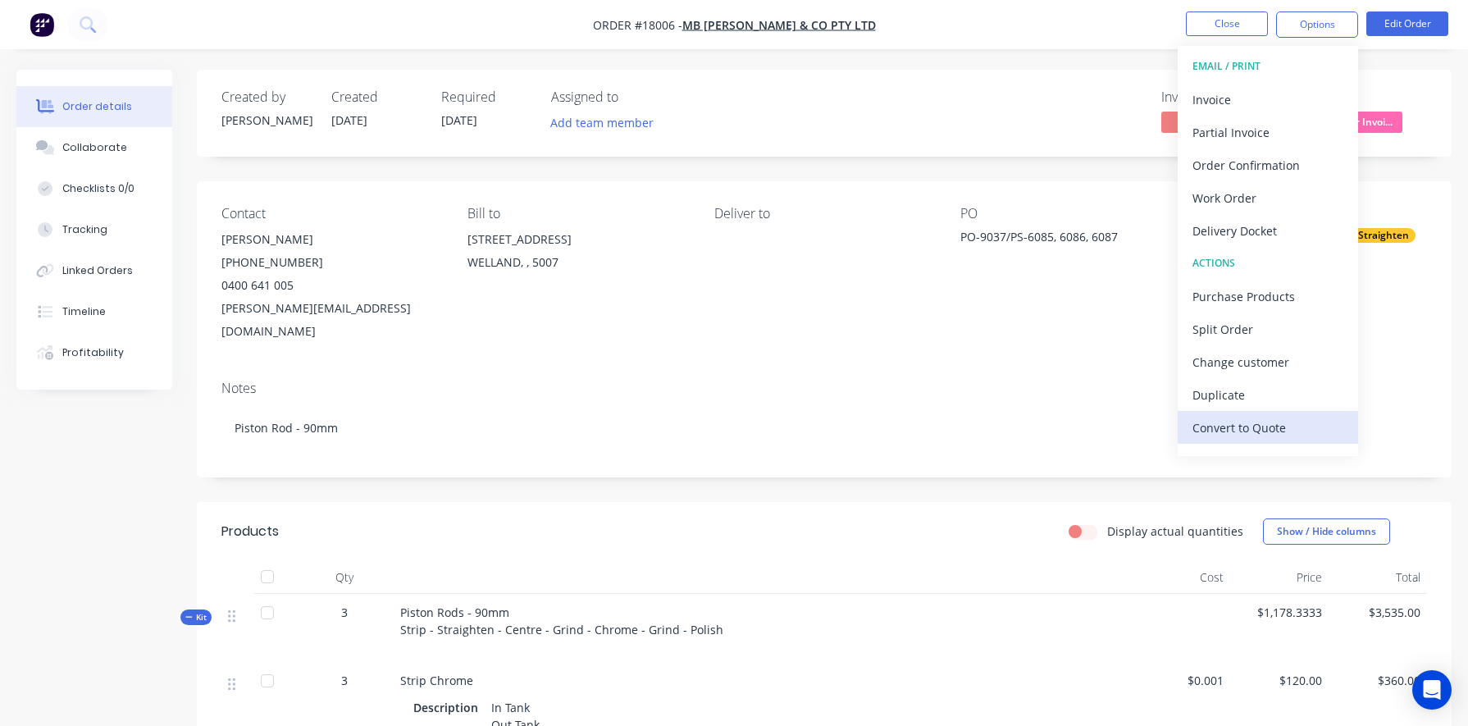
click at [850, 426] on div "Convert to Quote" at bounding box center [1267, 428] width 151 height 24
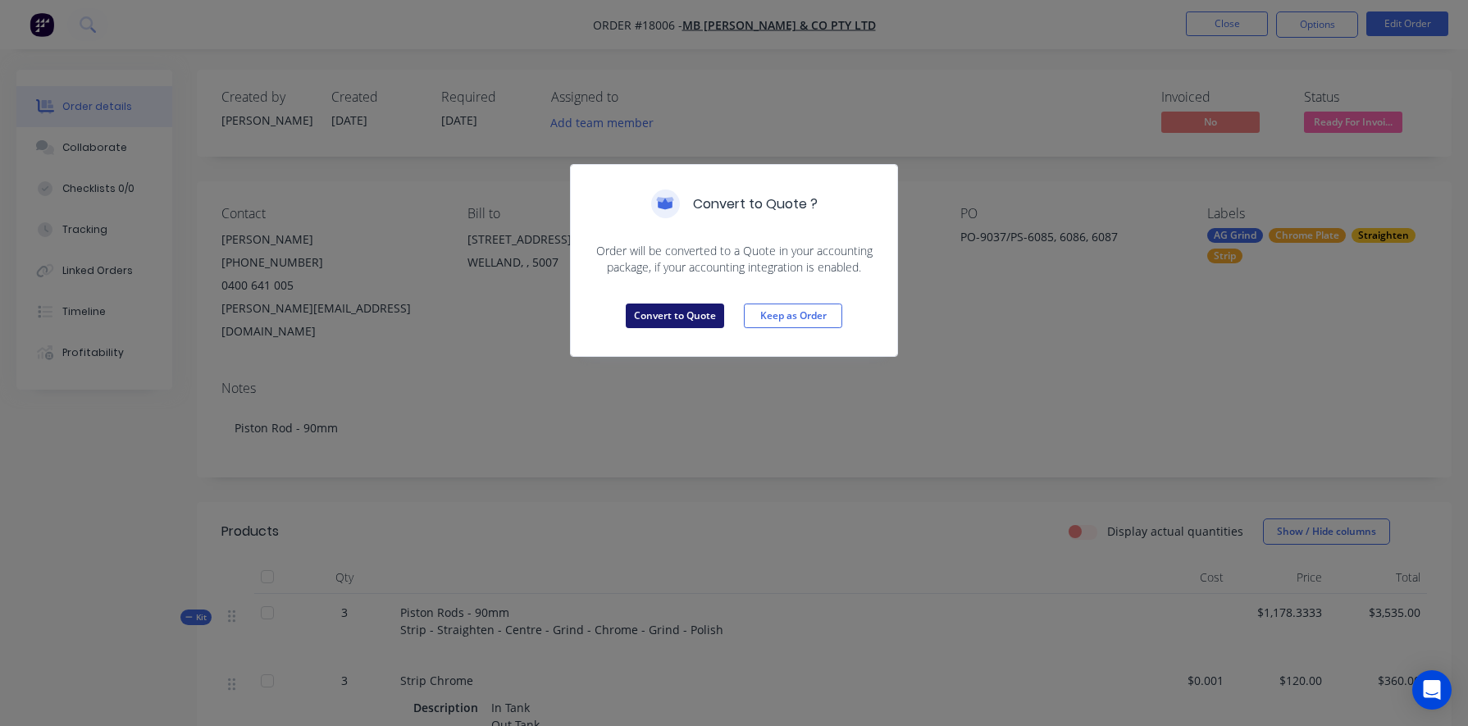
click at [670, 312] on button "Convert to Quote" at bounding box center [675, 315] width 98 height 25
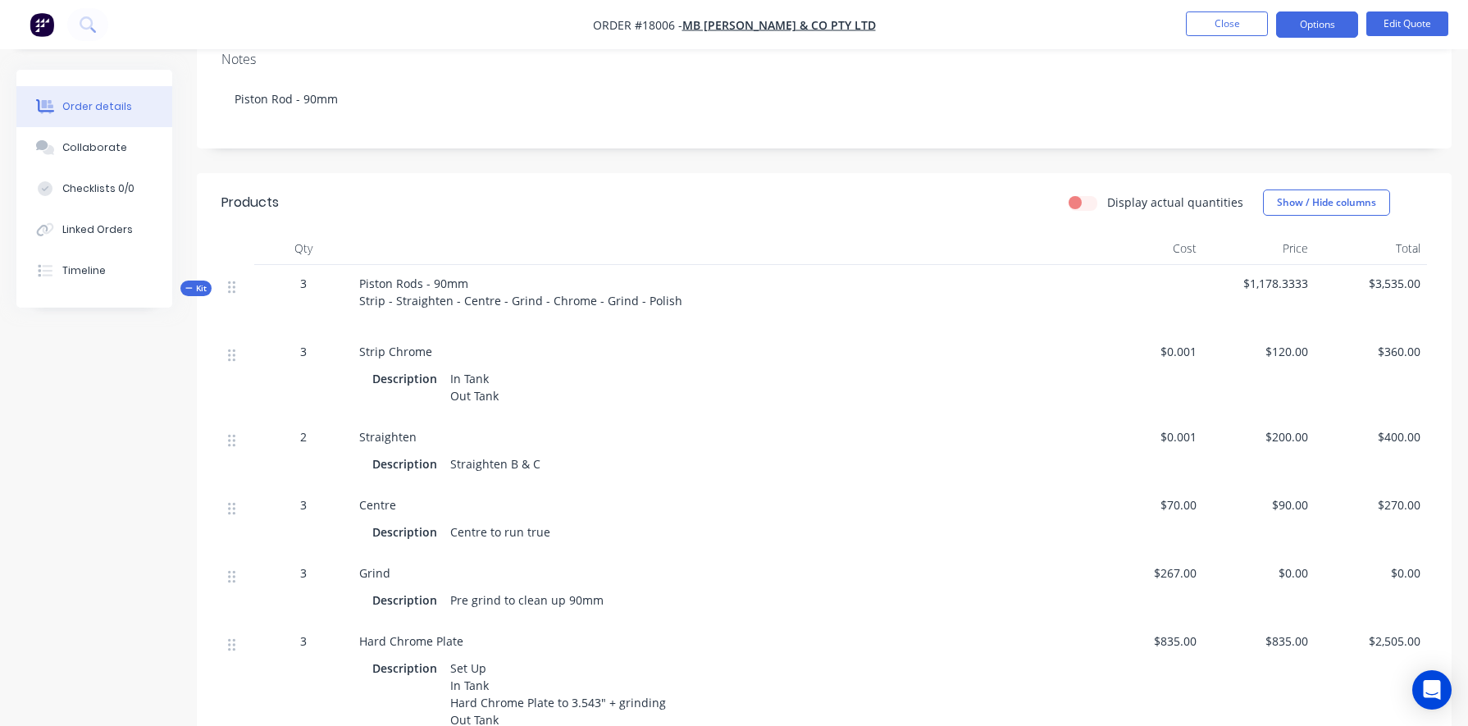
scroll to position [322, 0]
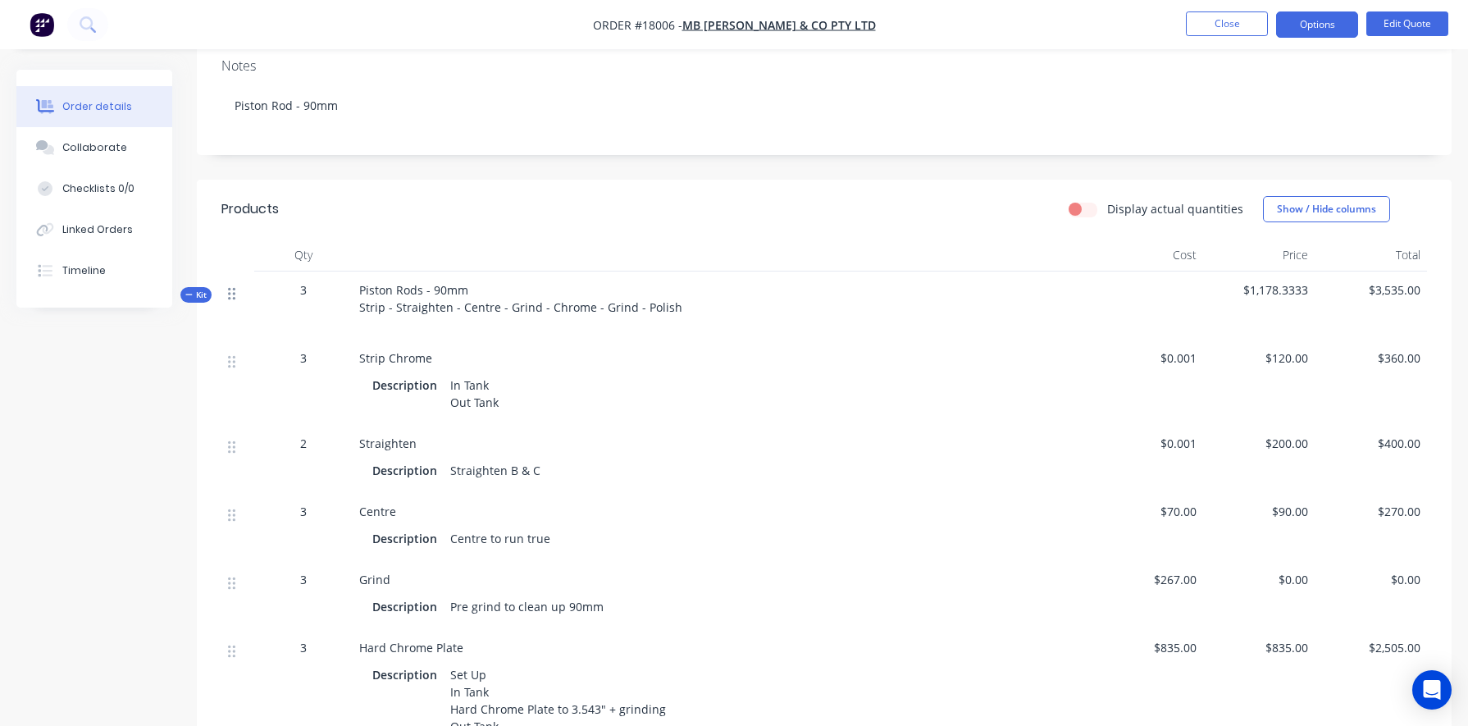
click at [231, 286] on icon at bounding box center [231, 293] width 7 height 15
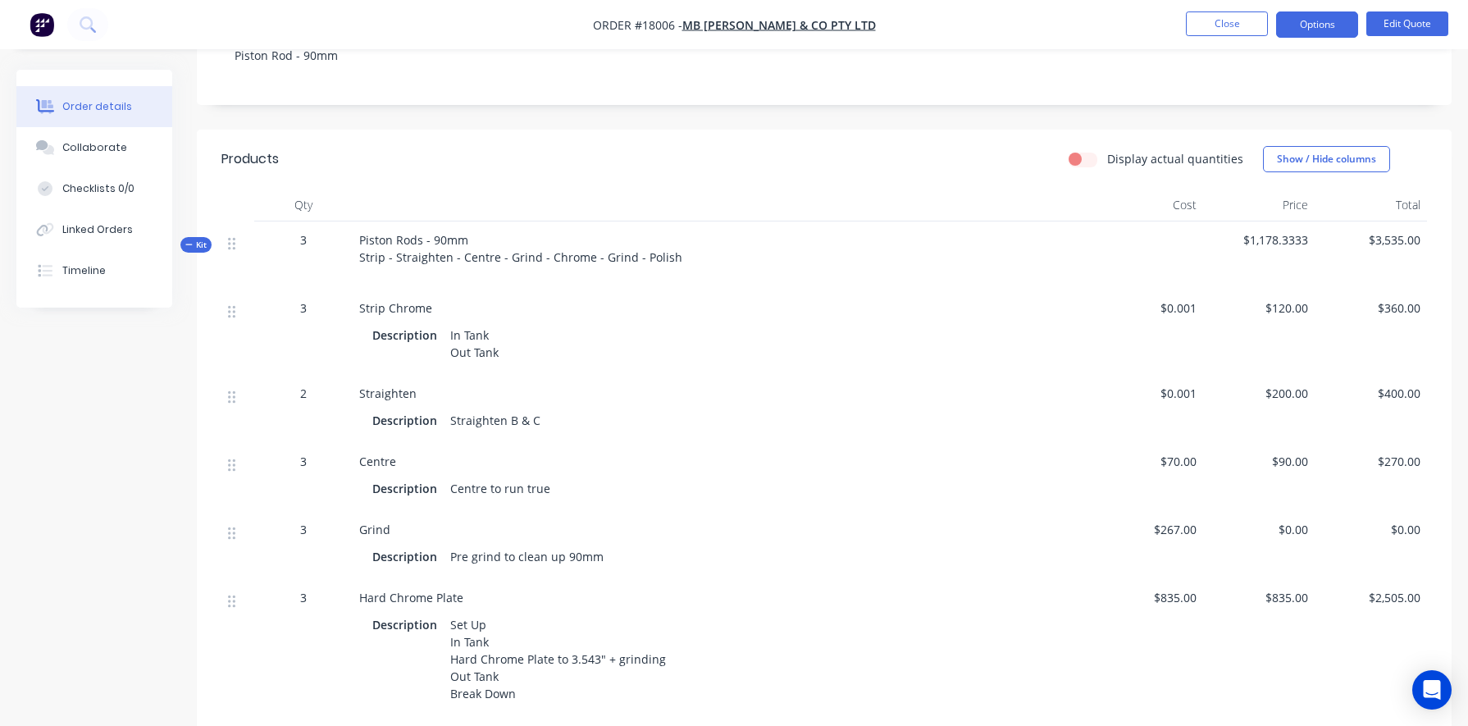
scroll to position [377, 0]
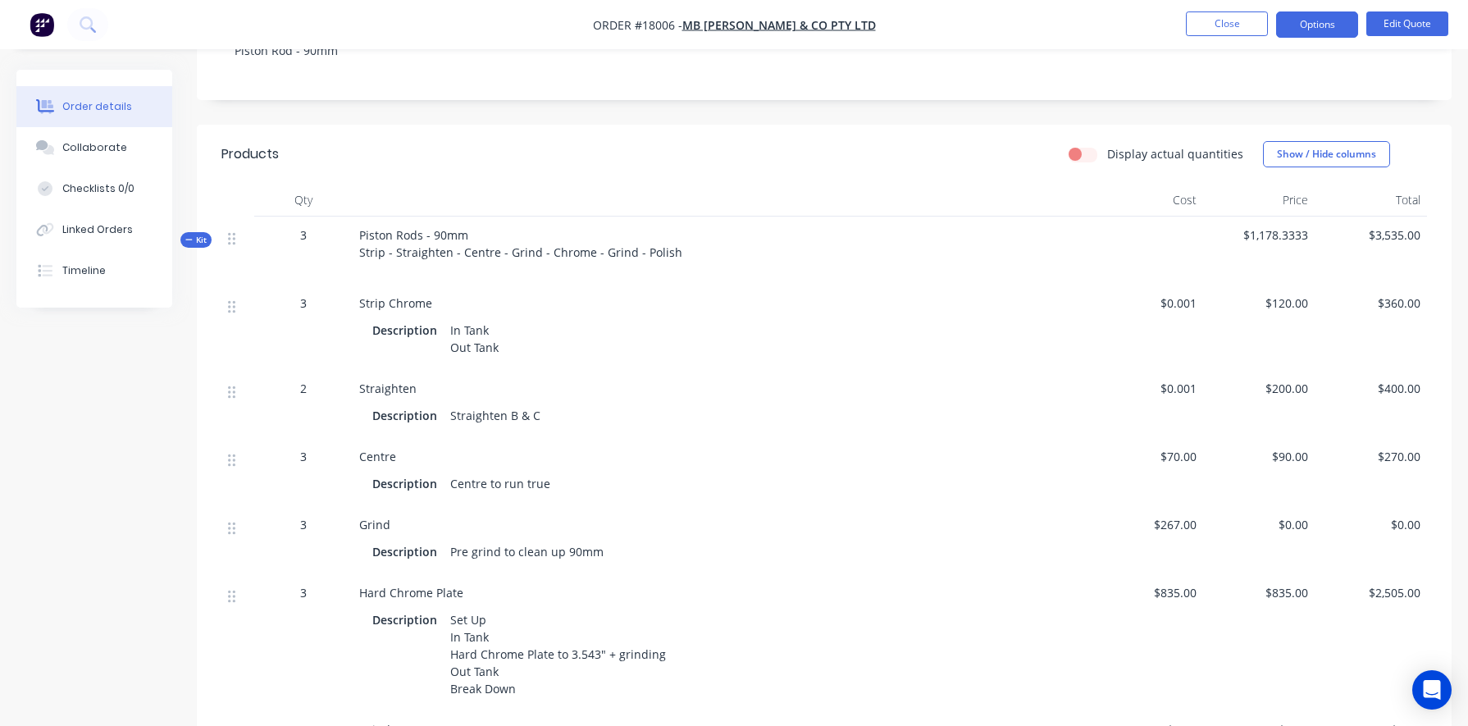
click at [307, 226] on div "3" at bounding box center [303, 234] width 85 height 17
click at [301, 226] on span "3" at bounding box center [303, 234] width 7 height 17
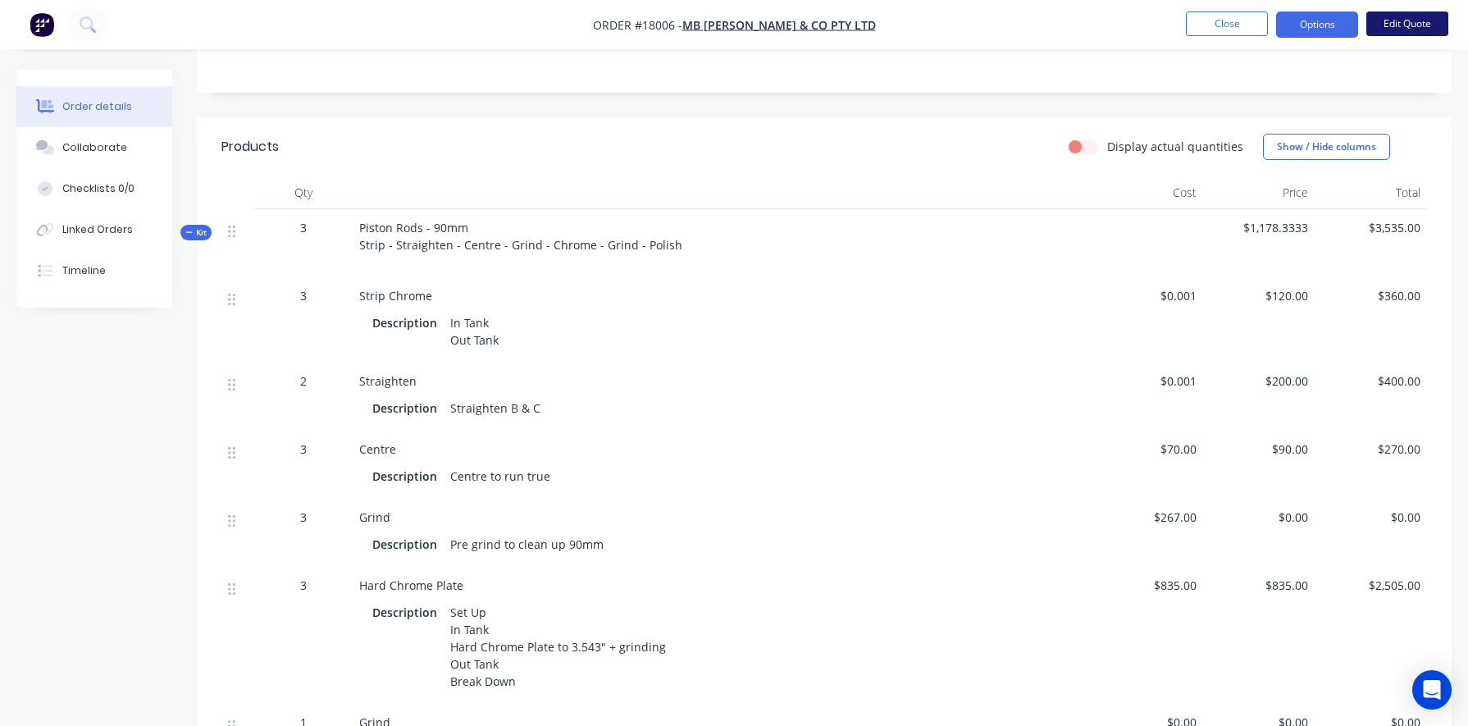
click at [850, 23] on button "Edit Quote" at bounding box center [1407, 23] width 82 height 25
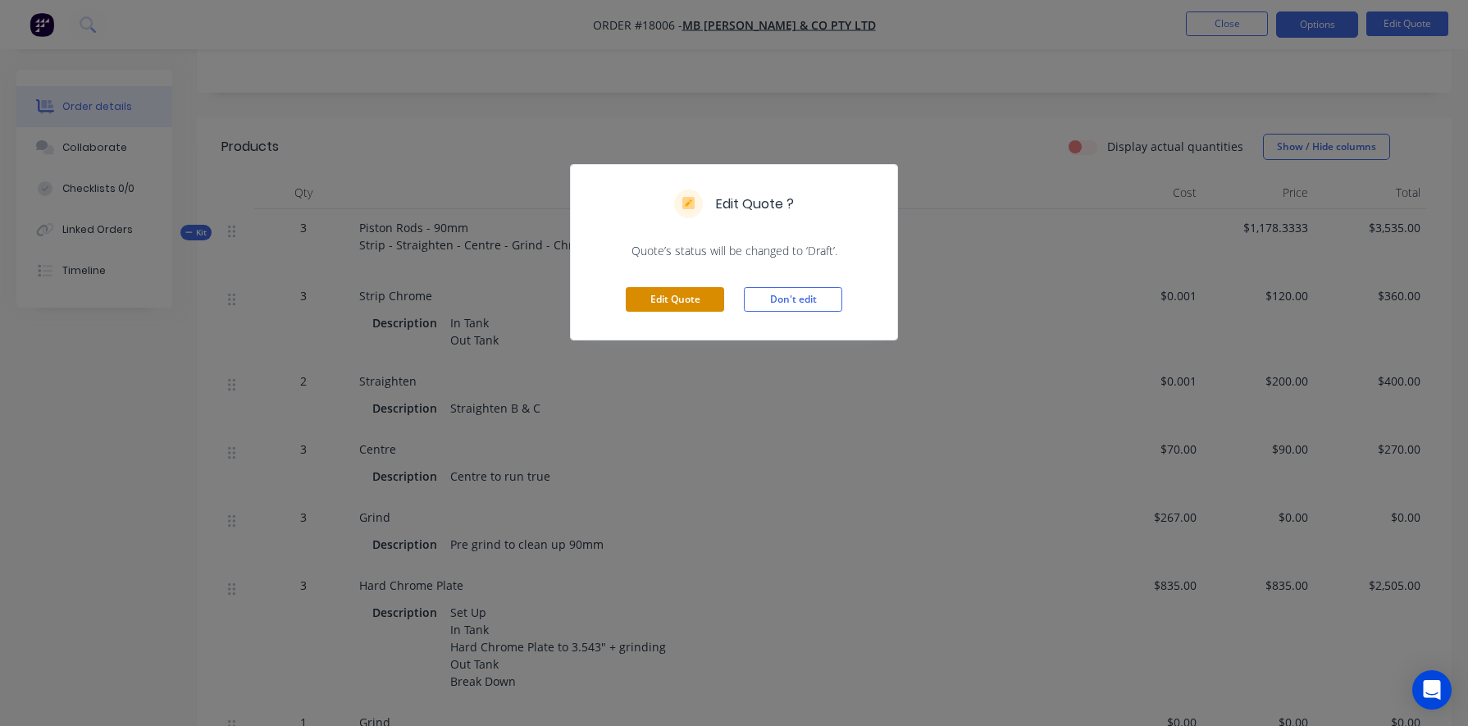
click at [653, 306] on button "Edit Quote" at bounding box center [675, 299] width 98 height 25
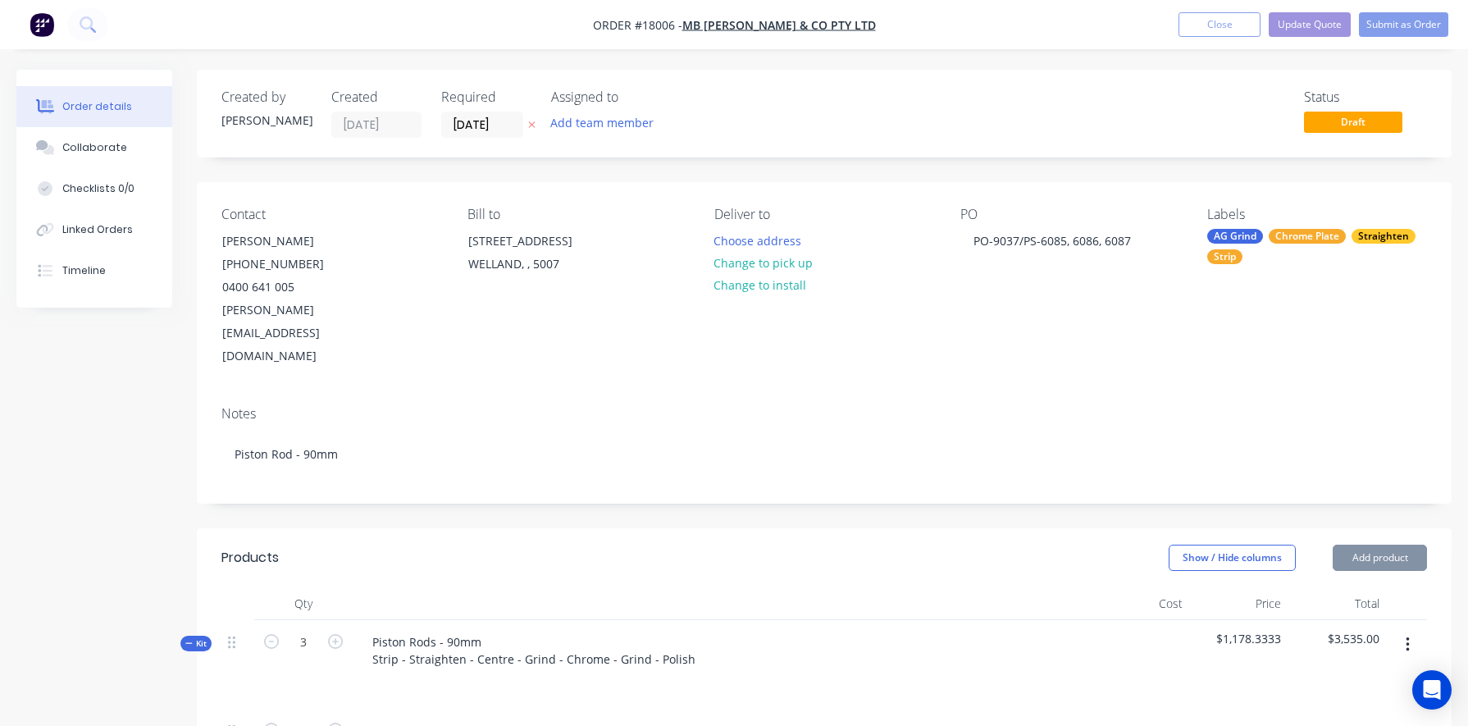
type input "$0.001"
type input "$120.00"
type input "$360.00"
type input "$0.001"
type input "$200.00"
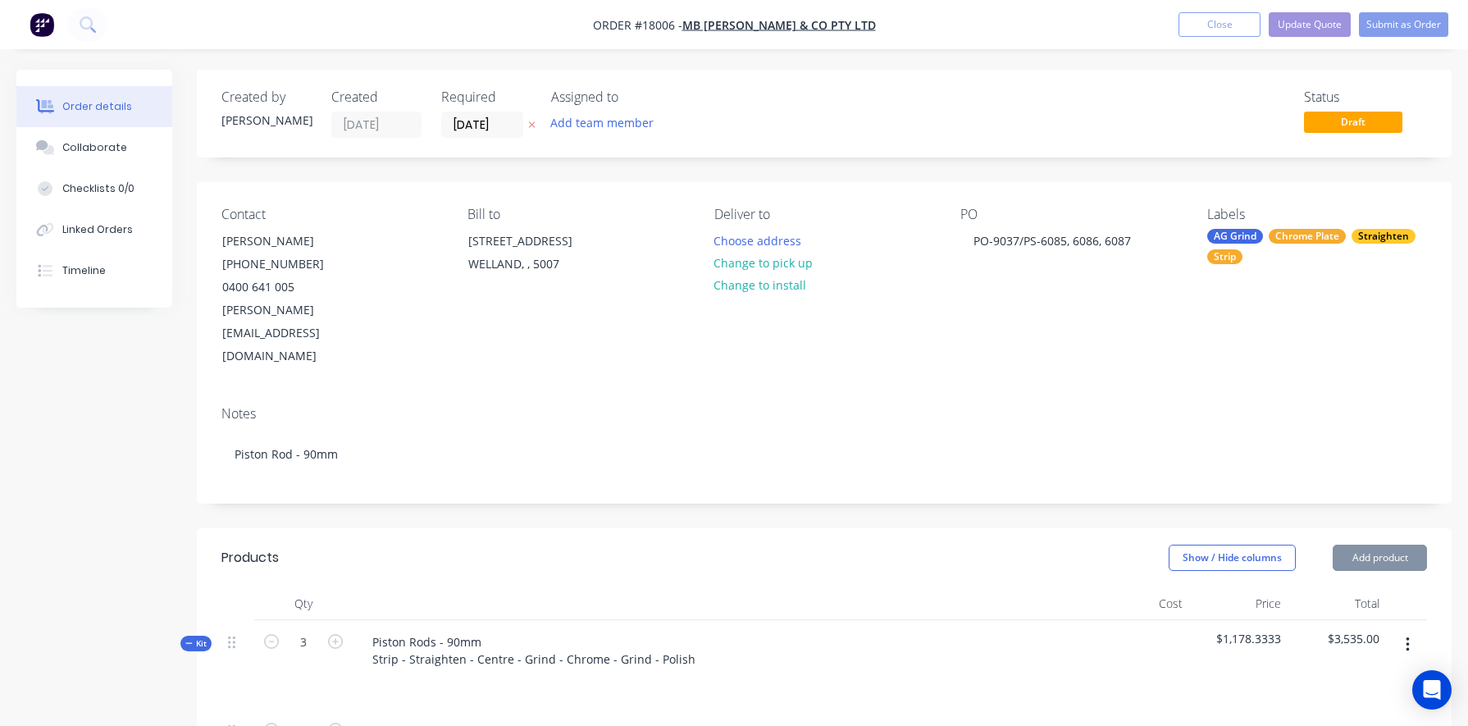
type input "$400.00"
type input "$70.00"
type input "$90.00"
type input "$270.00"
type input "$267.00"
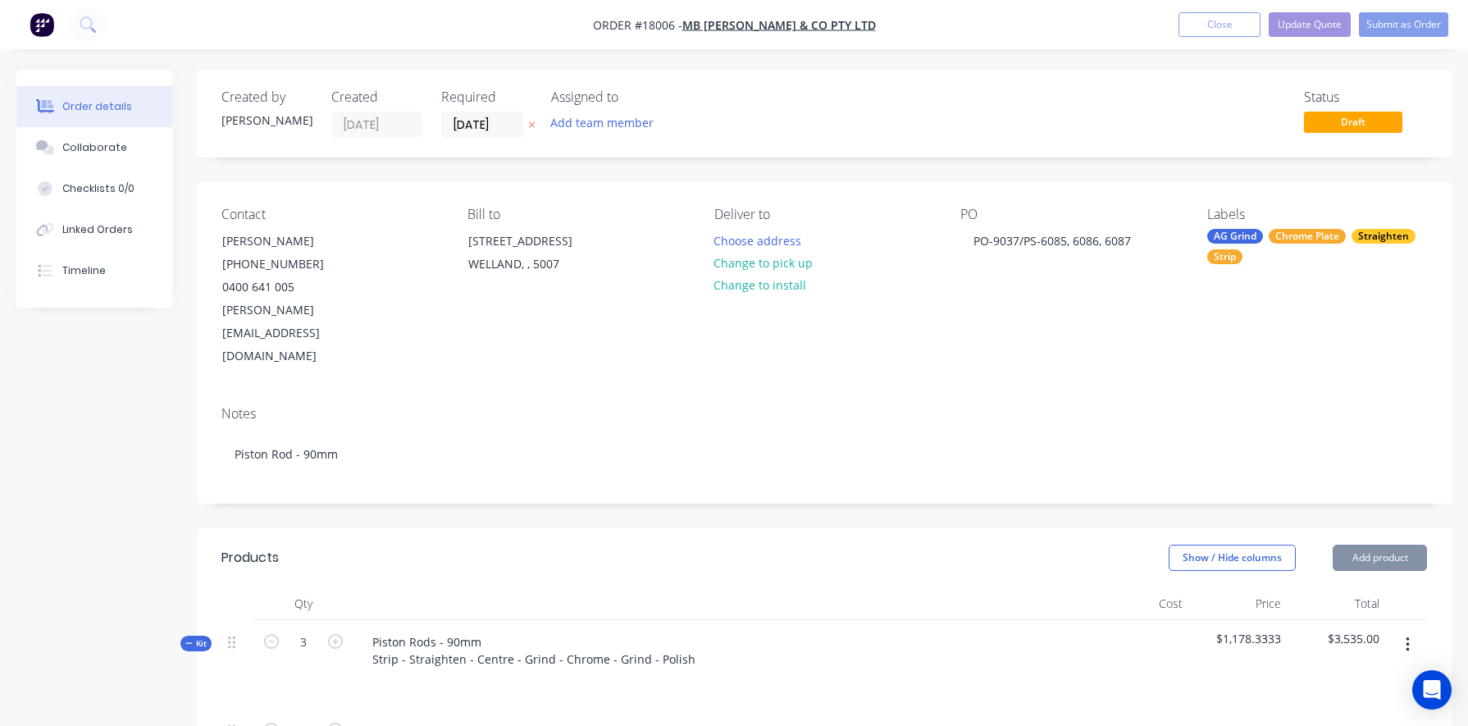
type input "$835.00"
type input "$2,505.00"
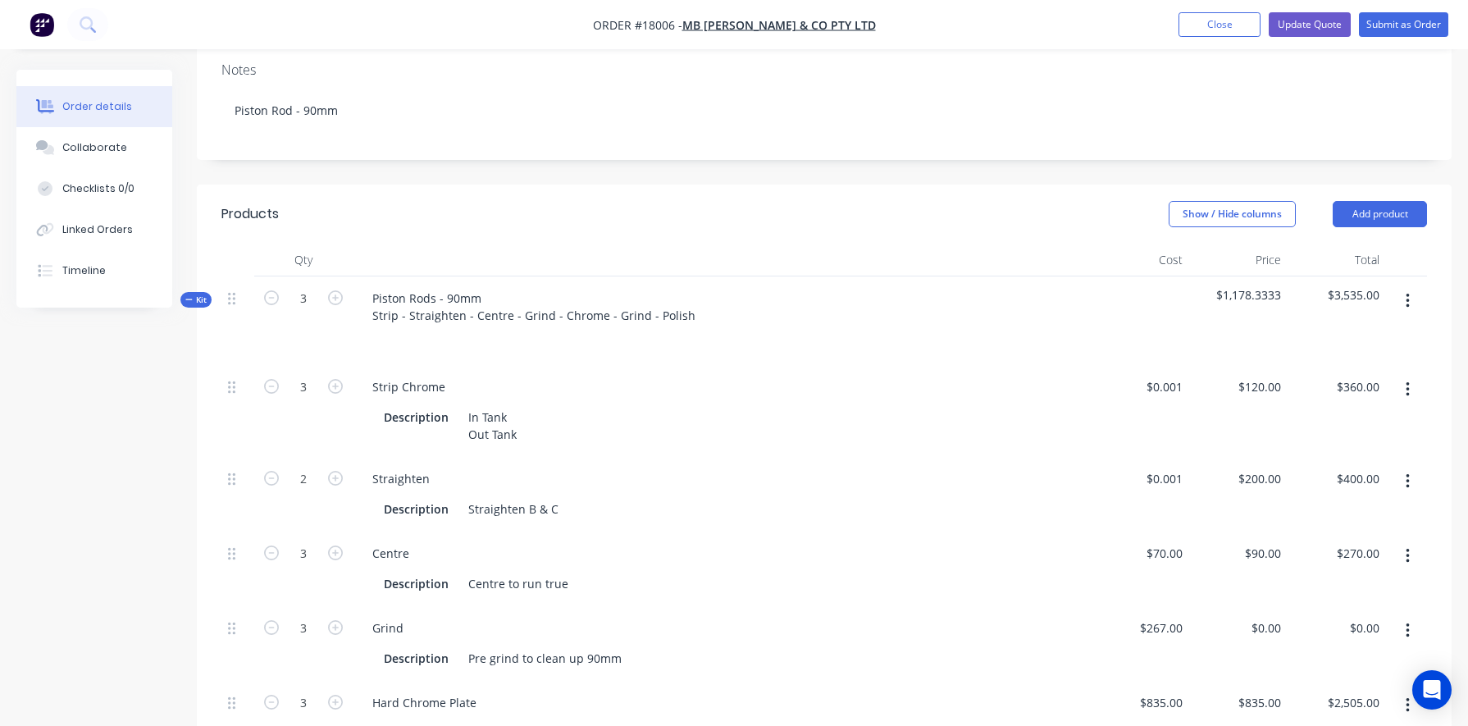
scroll to position [344, 0]
click at [301, 285] on input "3" at bounding box center [303, 297] width 43 height 25
type input "2.0001"
type input "0.9999"
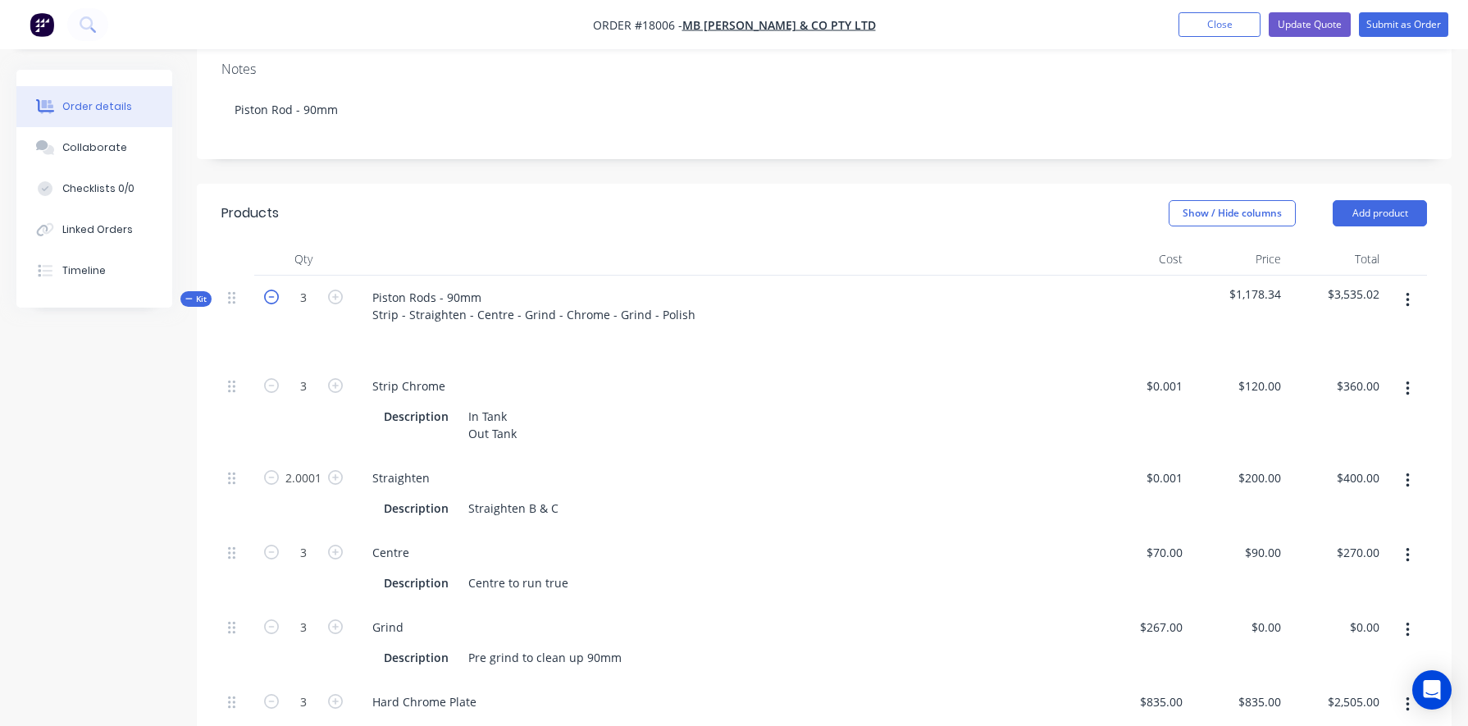
type input "$400.02"
click at [272, 289] on icon "button" at bounding box center [271, 296] width 15 height 15
type input "2"
type input "1.3334"
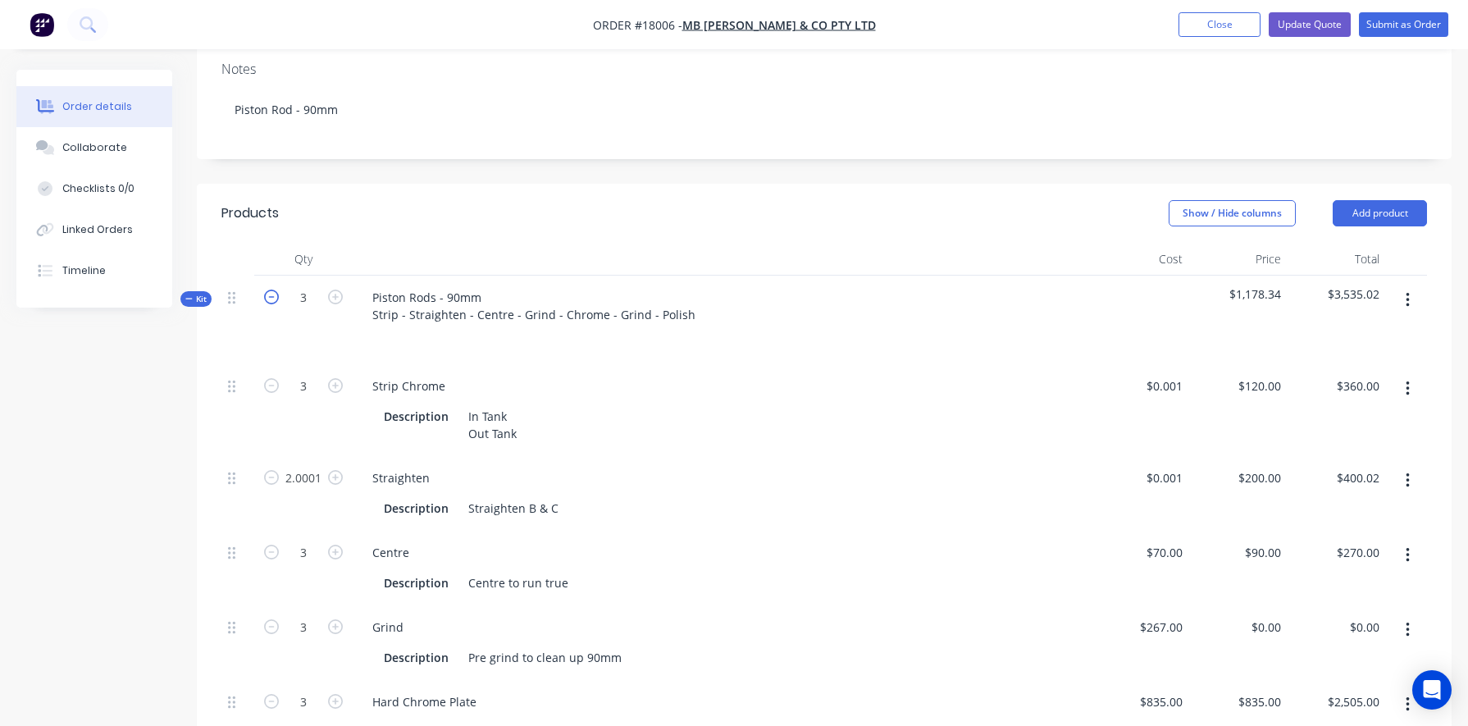
type input "2"
type input "0.6666"
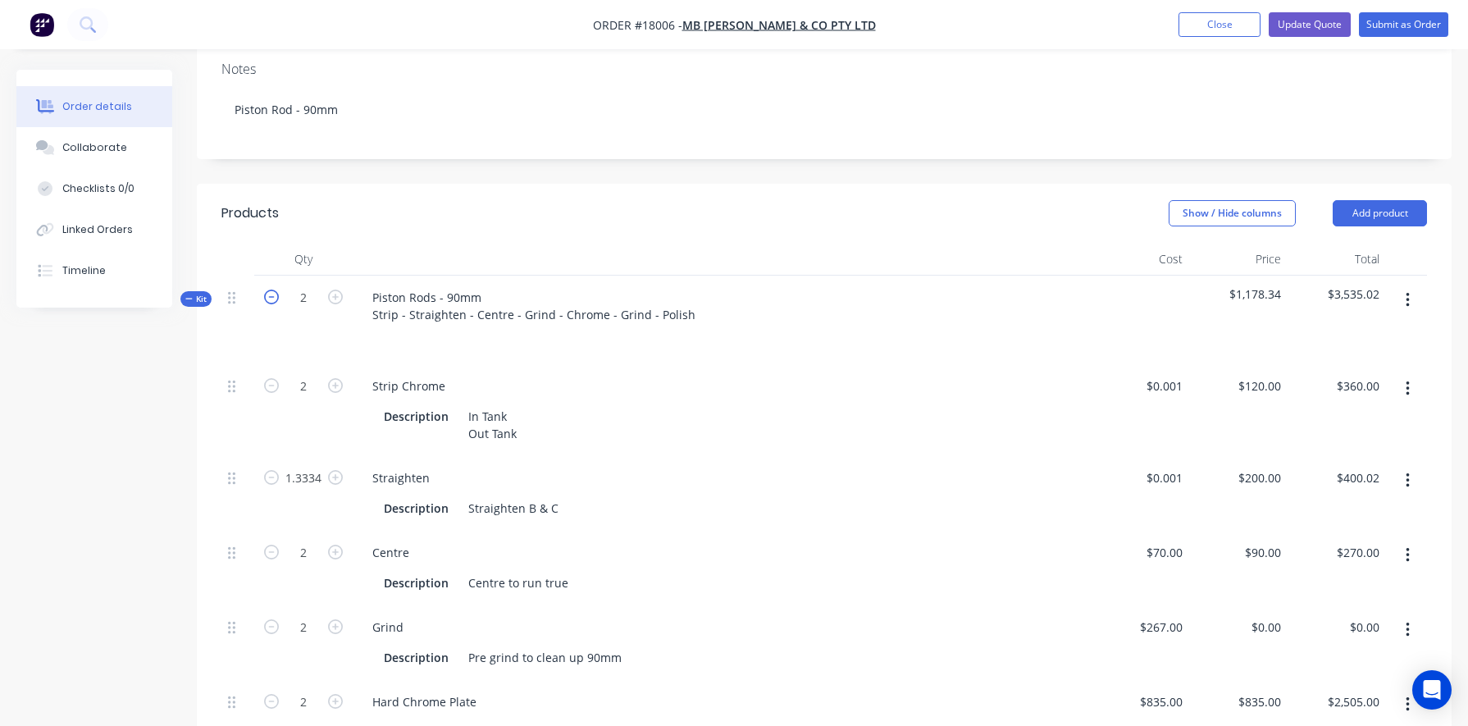
type input "$240.00"
type input "$266.68"
type input "$180.00"
type input "$1,670.00"
click at [307, 466] on input "1.3334" at bounding box center [303, 478] width 43 height 25
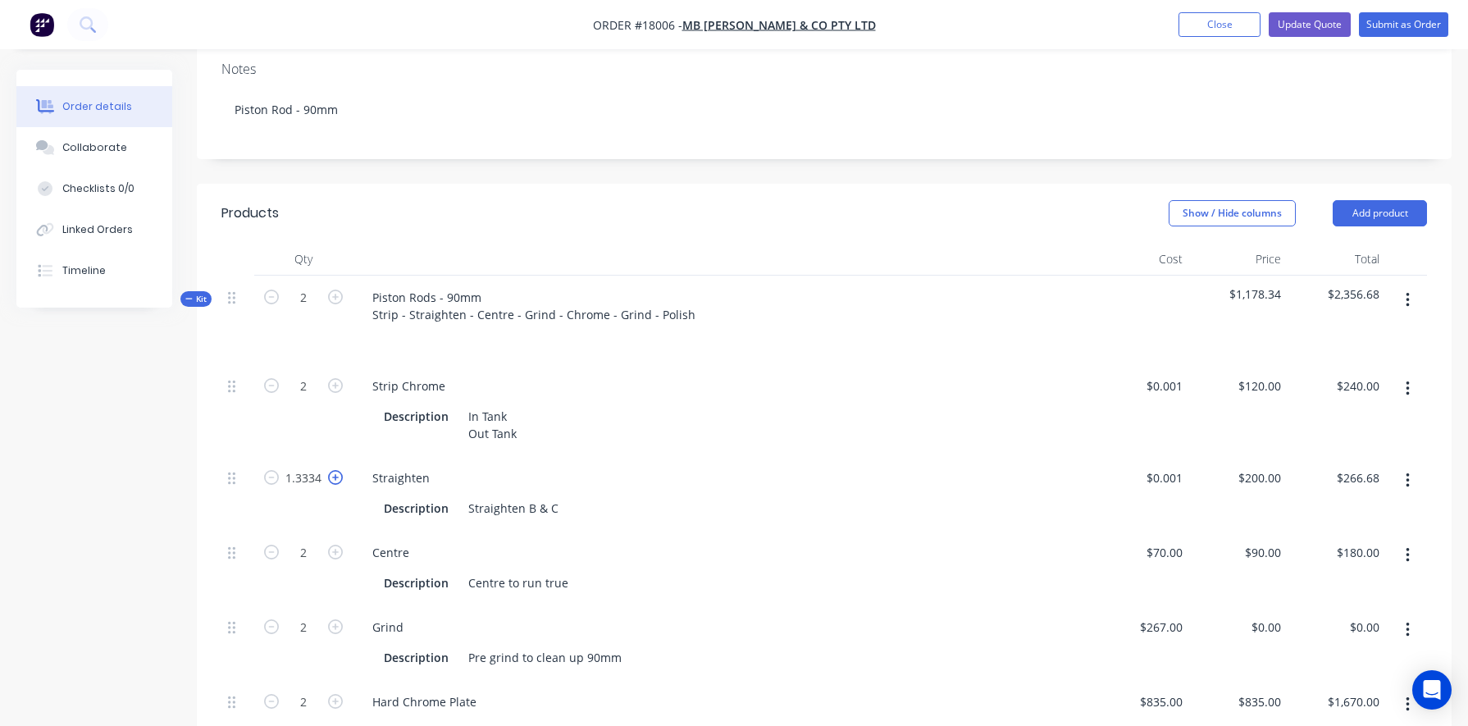
click at [340, 470] on icon "button" at bounding box center [335, 477] width 15 height 15
type input "2.3334"
type input "$466.68"
click at [270, 470] on icon "button" at bounding box center [271, 477] width 15 height 15
type input "1.3334"
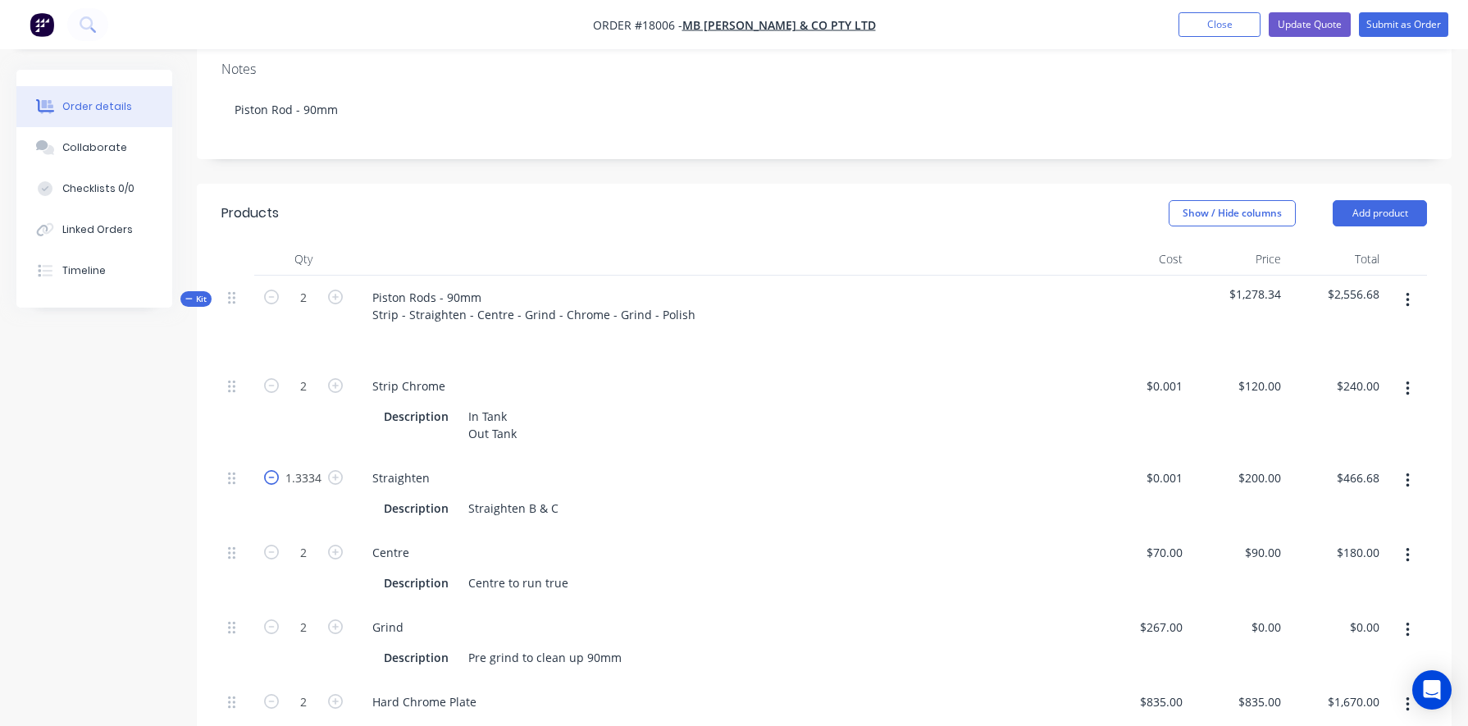
type input "$266.68"
click at [296, 466] on input "1.3334" at bounding box center [303, 478] width 43 height 25
type input "2"
type input "$400.00"
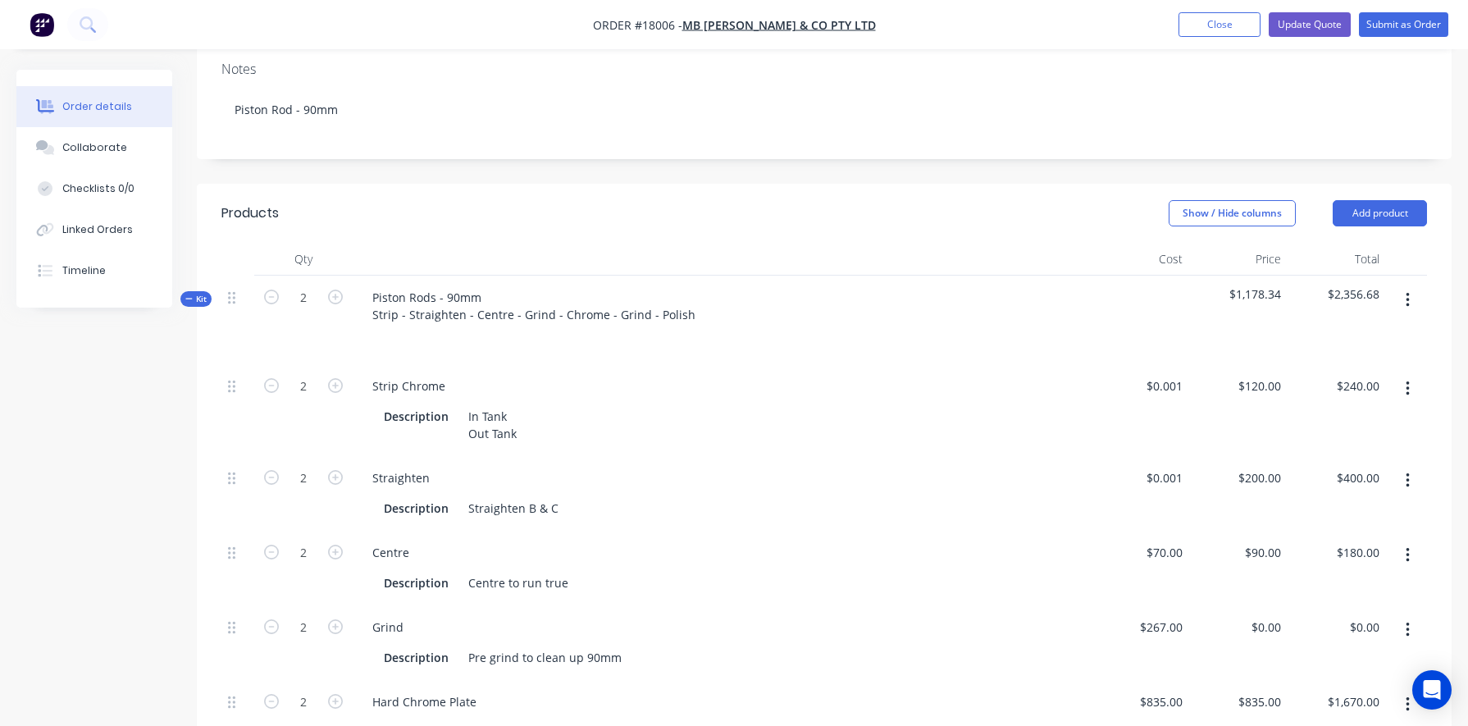
click at [610, 456] on div "Straighten Description Straighten B & C" at bounding box center [722, 493] width 738 height 75
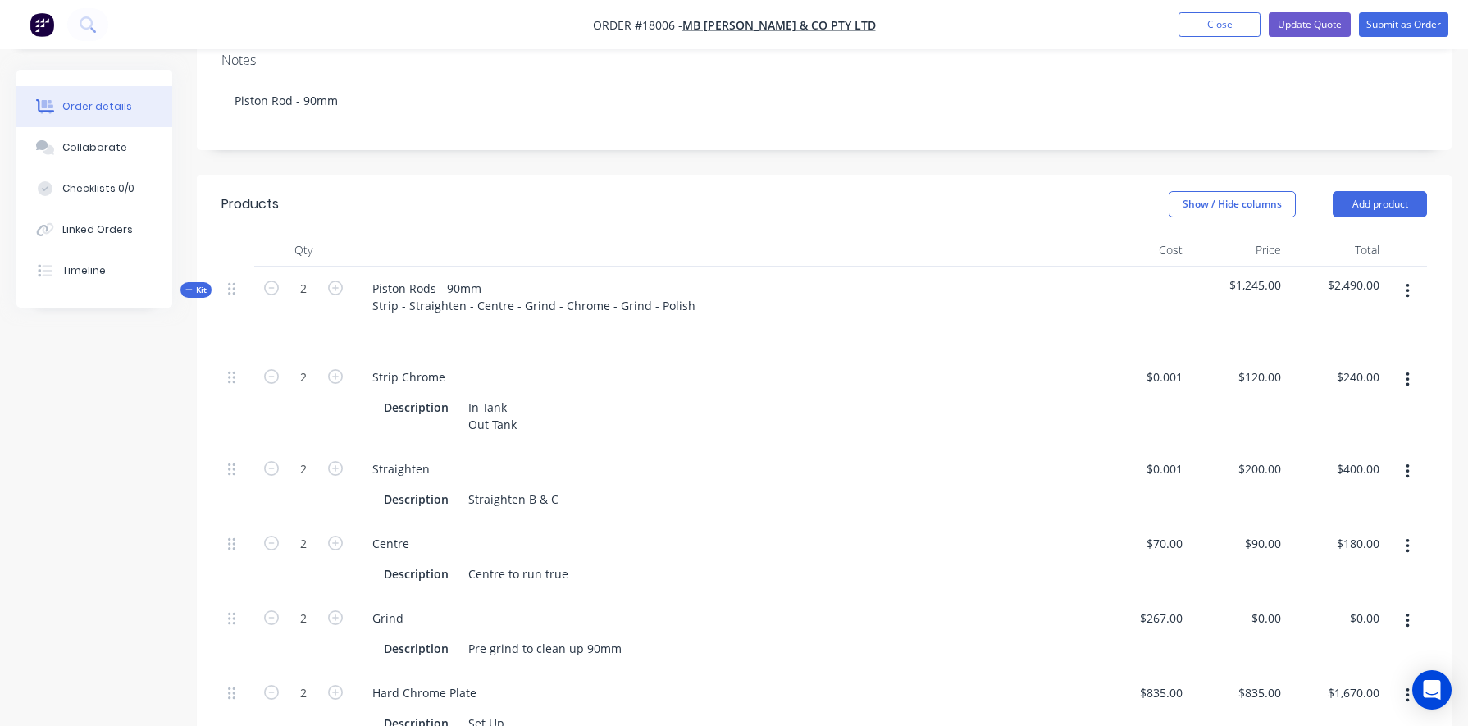
scroll to position [357, 0]
click at [850, 273] on button "button" at bounding box center [1407, 288] width 39 height 30
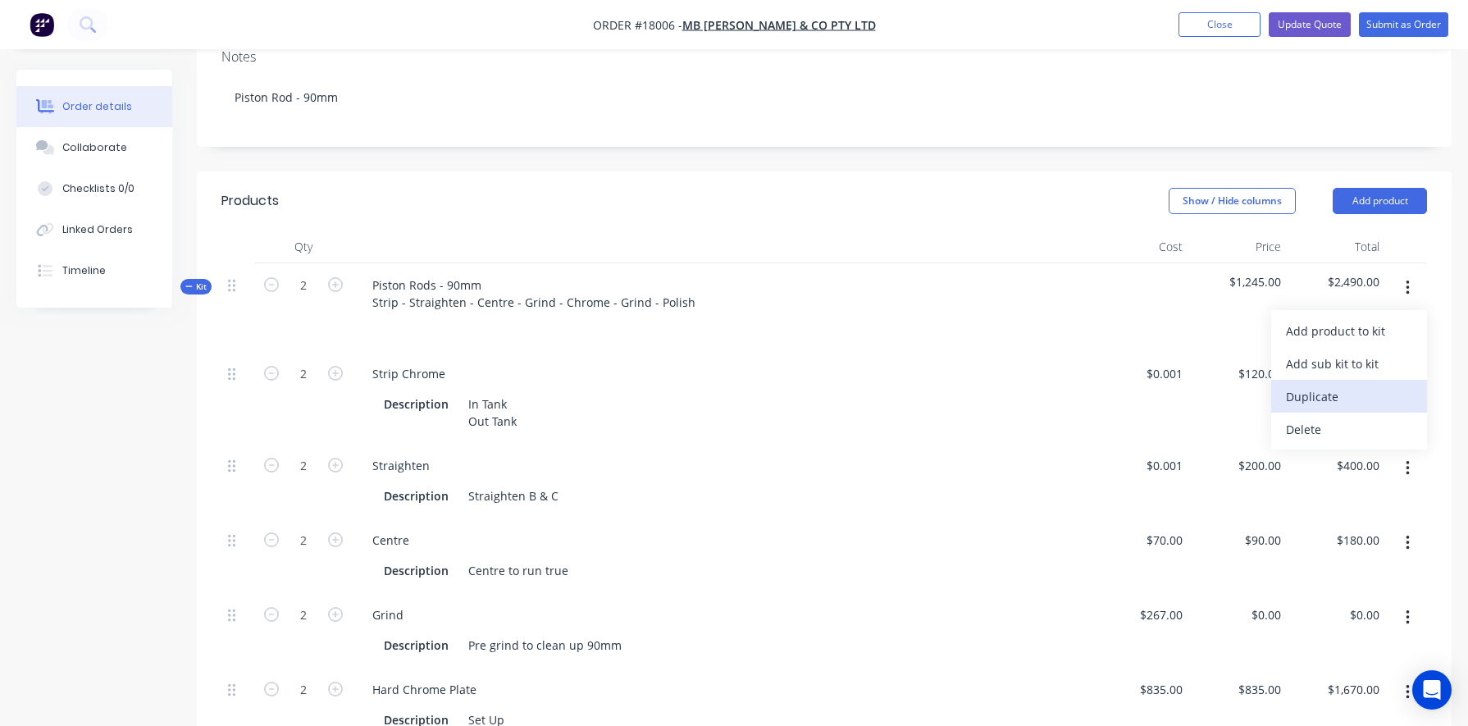
click at [850, 385] on div "Duplicate" at bounding box center [1349, 397] width 126 height 24
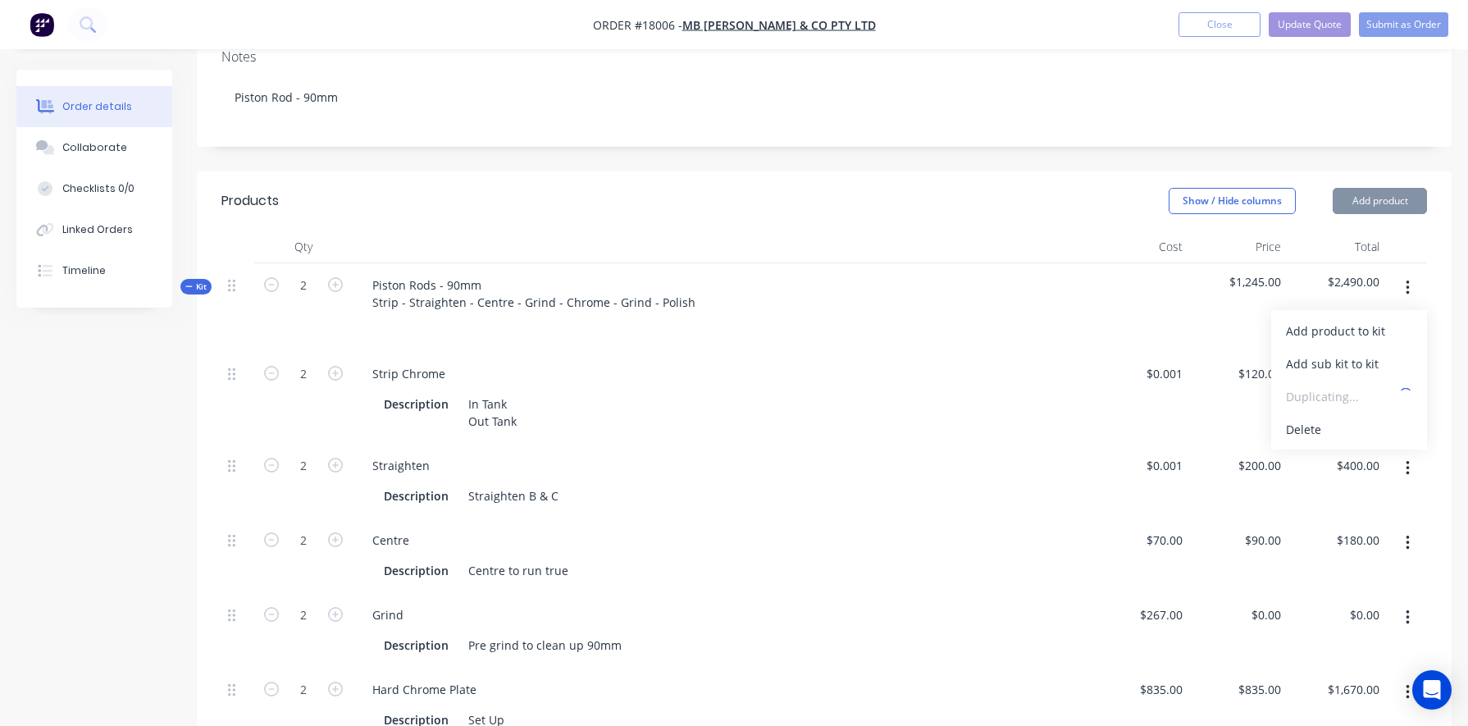
type input "$0.001"
type input "$120.00"
type input "$0.001"
type input "$200.00"
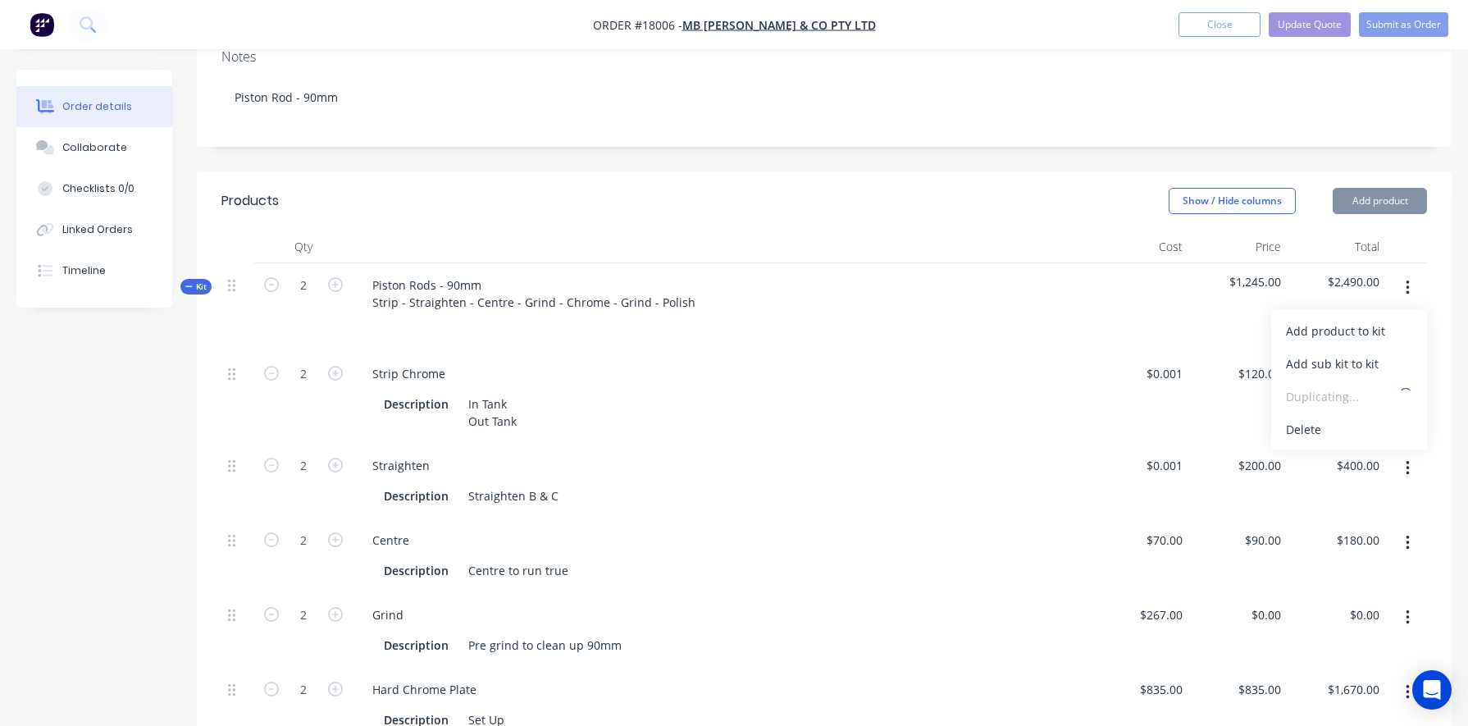
type input "$200.00"
type input "$70.00"
type input "$90.00"
type input "$267.00"
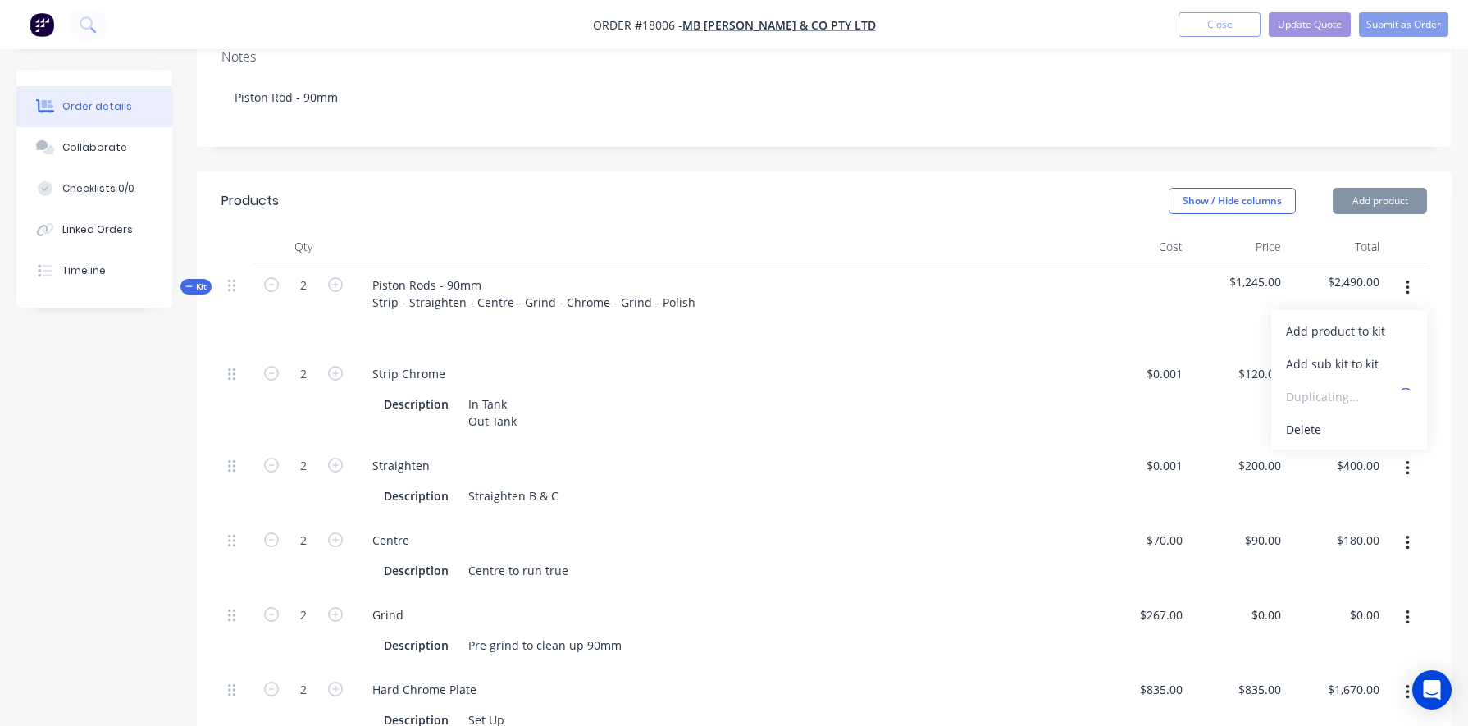
type input "$835.00"
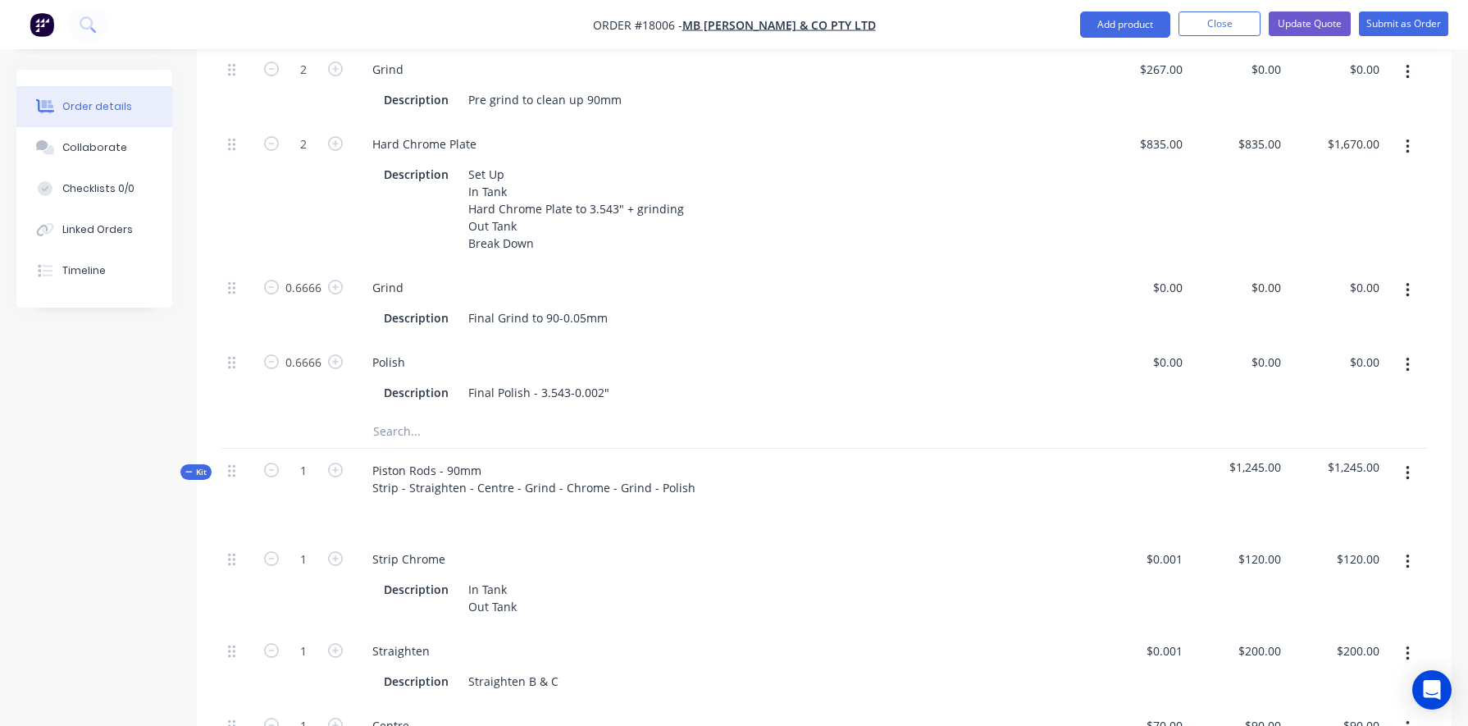
scroll to position [914, 0]
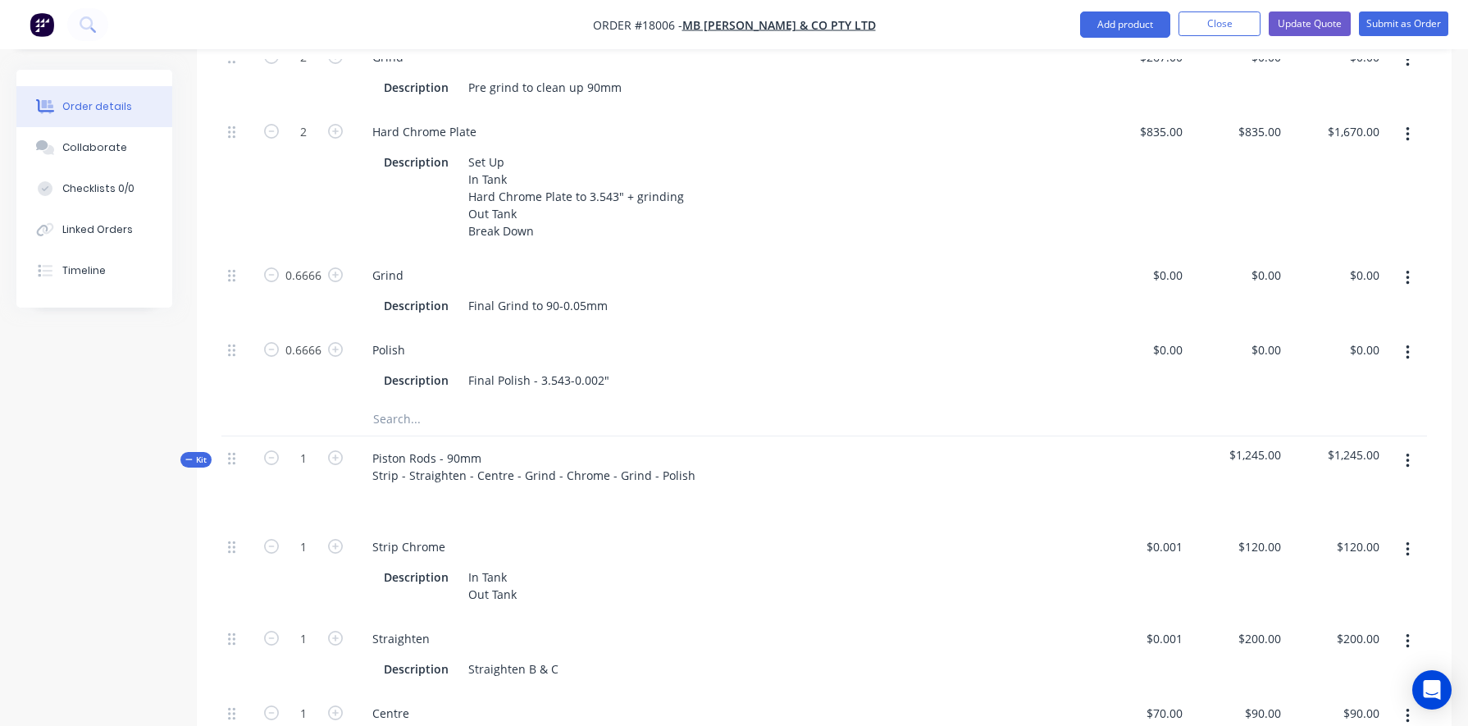
click at [850, 541] on icon "button" at bounding box center [1407, 641] width 4 height 18
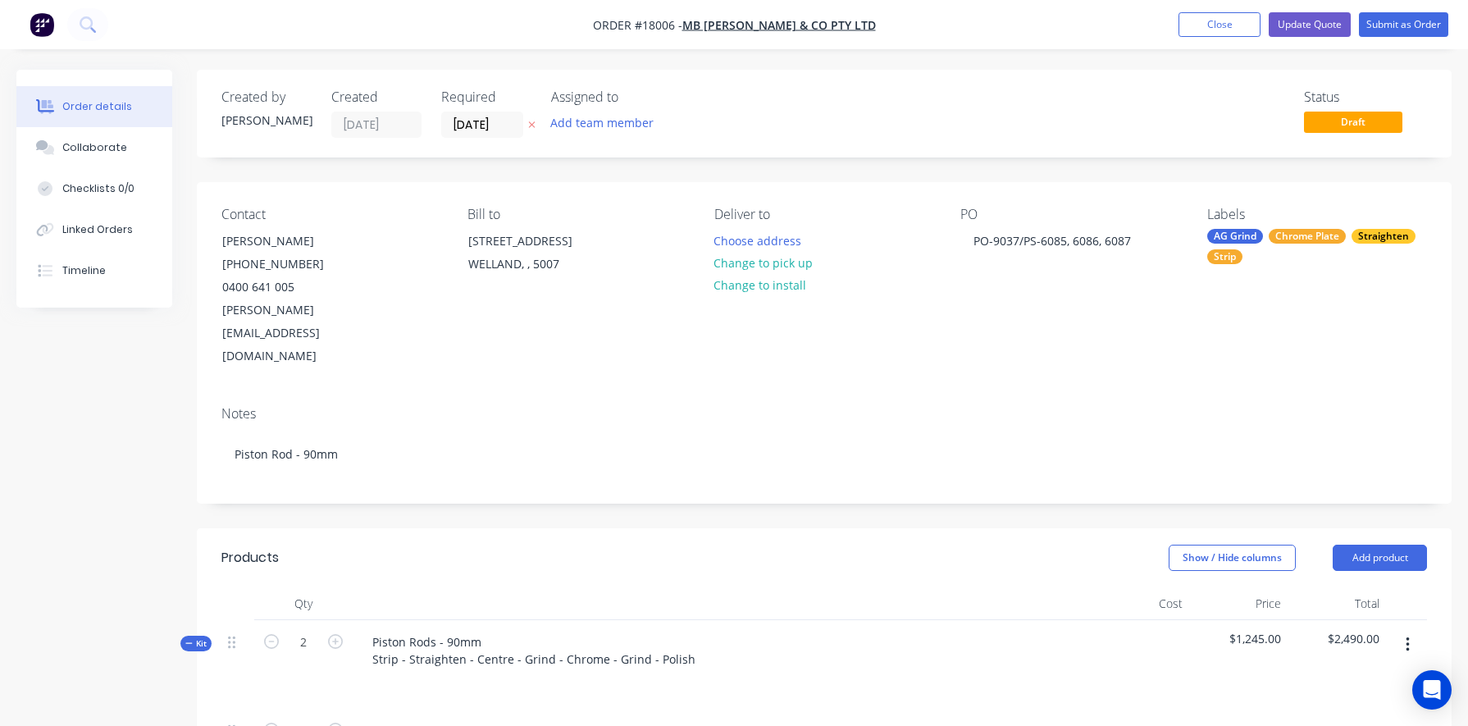
scroll to position [0, 0]
click at [850, 20] on button "Update Quote" at bounding box center [1309, 24] width 82 height 25
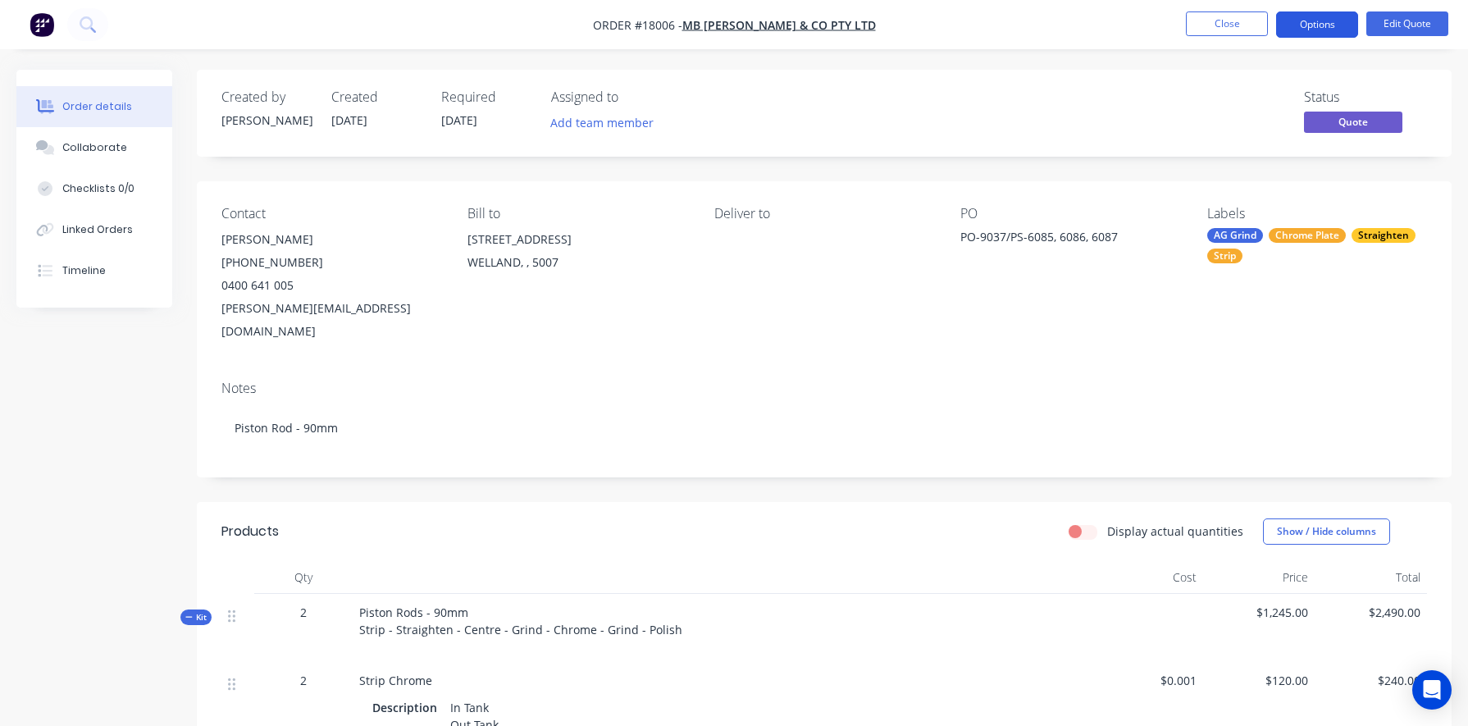
click at [850, 23] on button "Options" at bounding box center [1317, 24] width 82 height 26
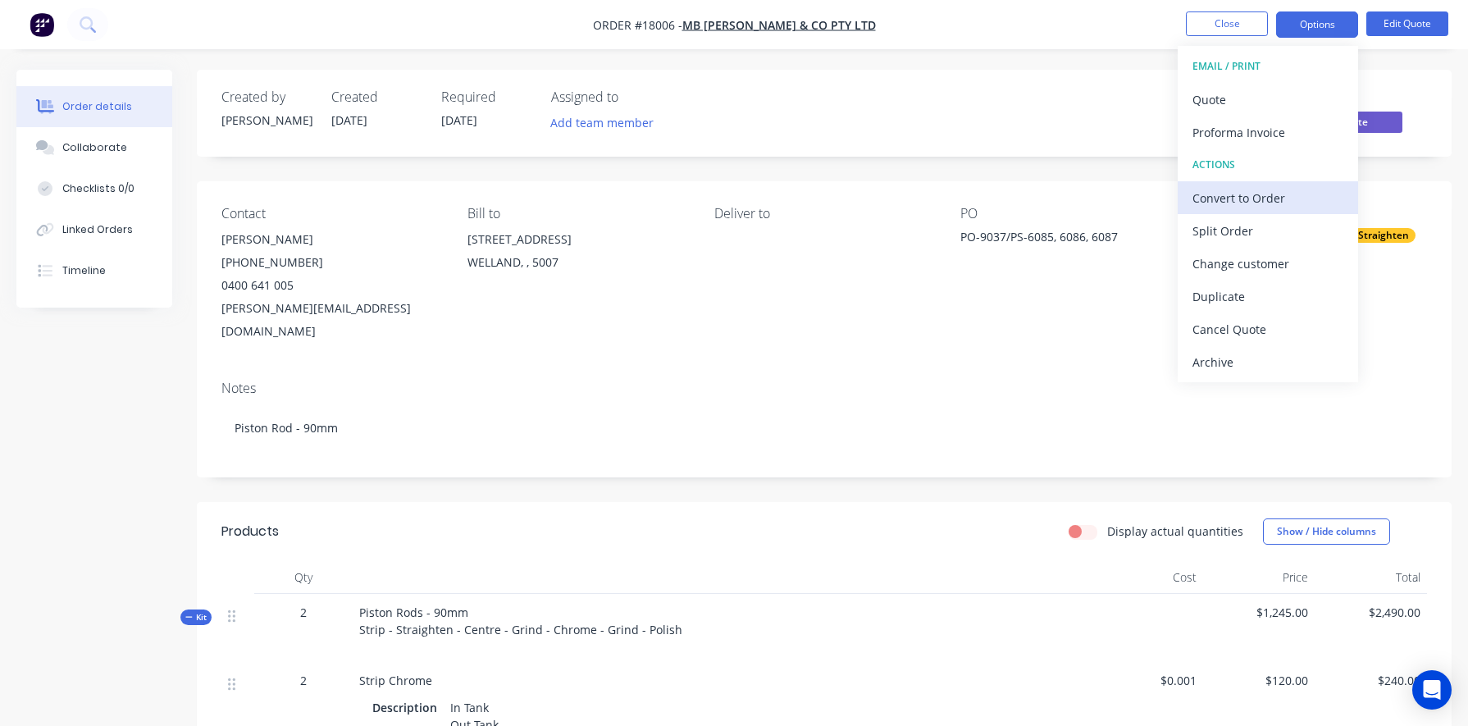
click at [850, 197] on div "Convert to Order" at bounding box center [1267, 198] width 151 height 24
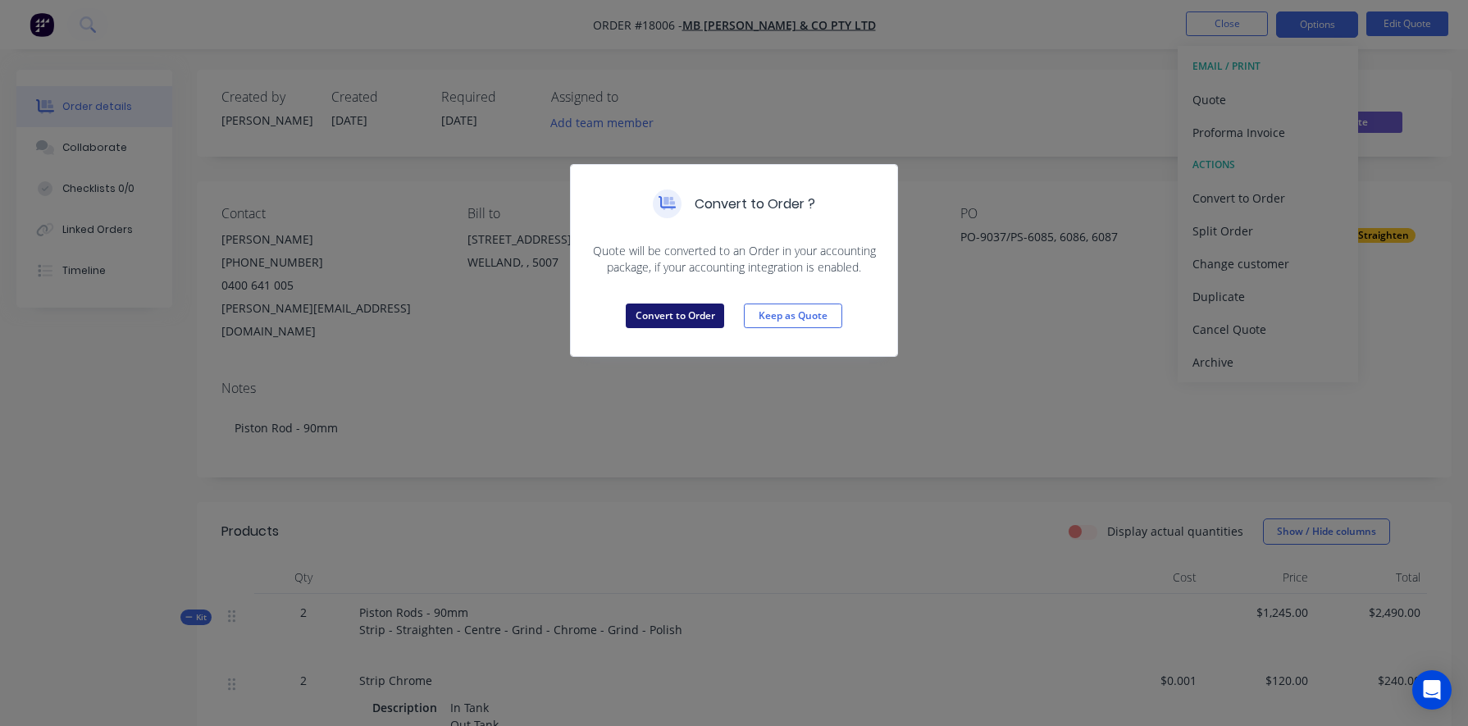
click at [678, 312] on button "Convert to Order" at bounding box center [675, 315] width 98 height 25
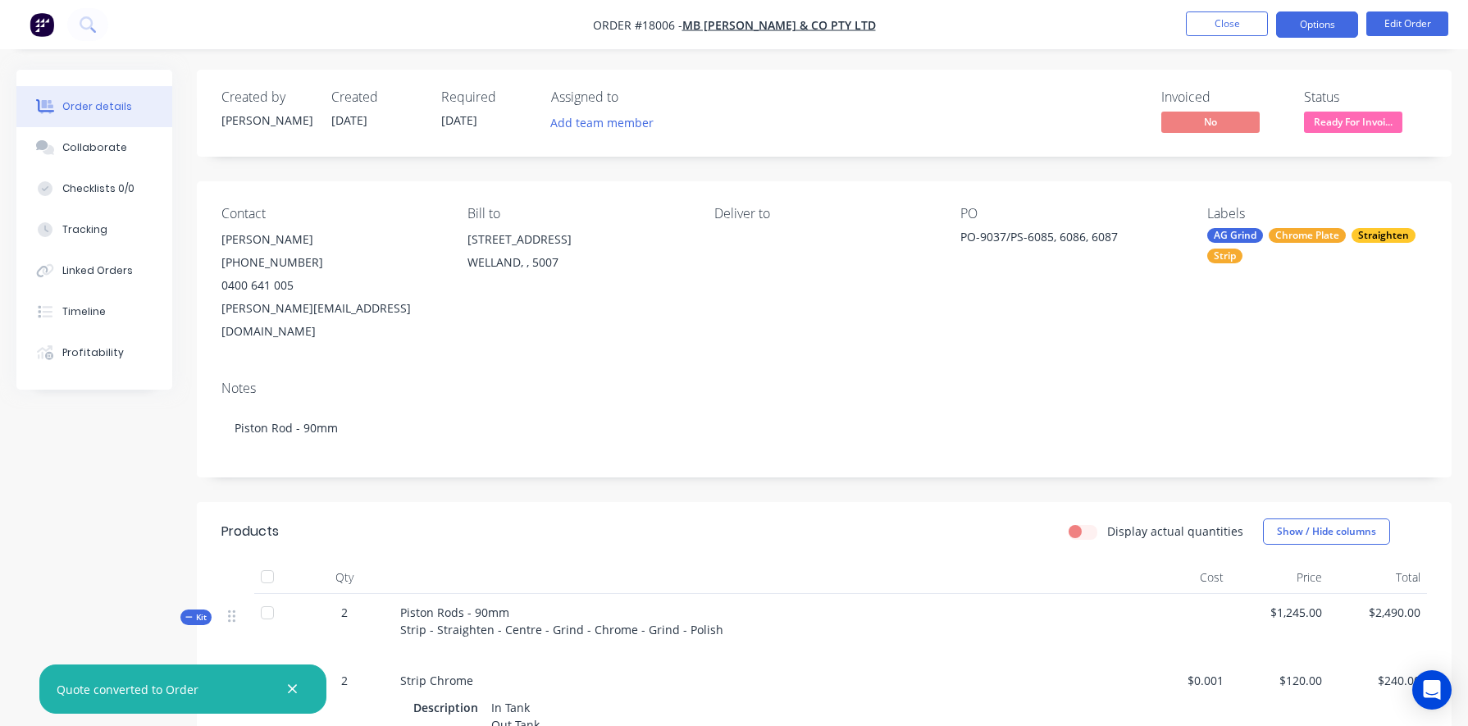
click at [850, 20] on button "Options" at bounding box center [1317, 24] width 82 height 26
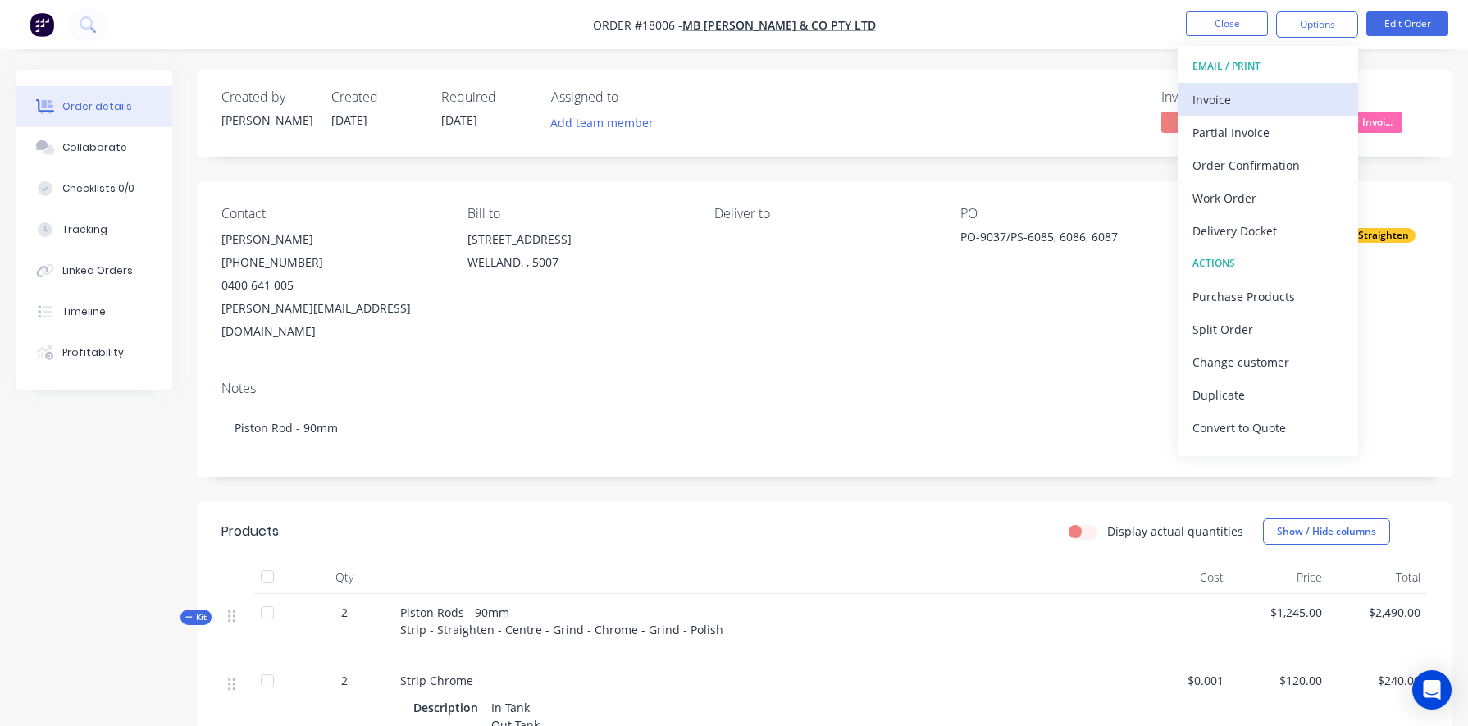
click at [850, 99] on div "Invoice" at bounding box center [1267, 100] width 151 height 24
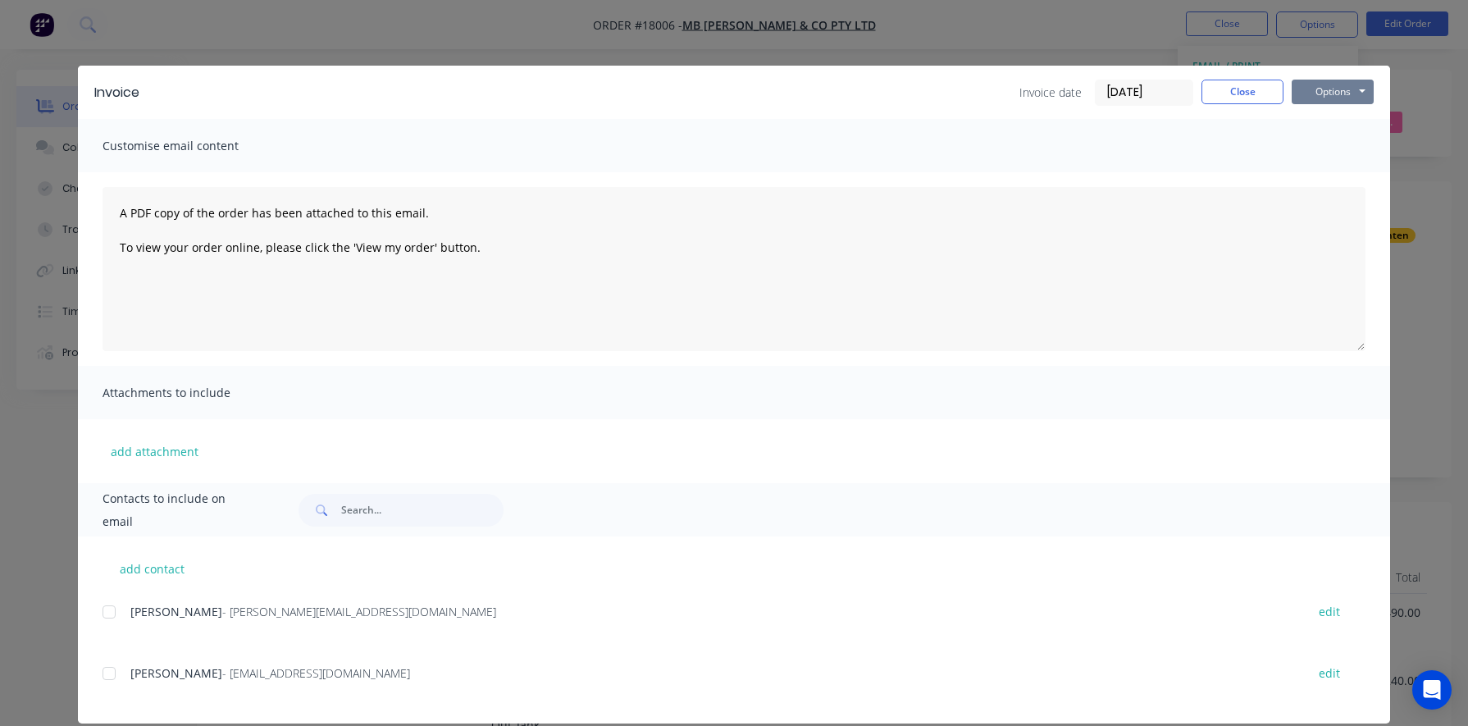
click at [850, 98] on button "Options" at bounding box center [1332, 92] width 82 height 25
click at [850, 153] on button "Print" at bounding box center [1343, 147] width 105 height 27
click at [850, 94] on button "Close" at bounding box center [1242, 92] width 82 height 25
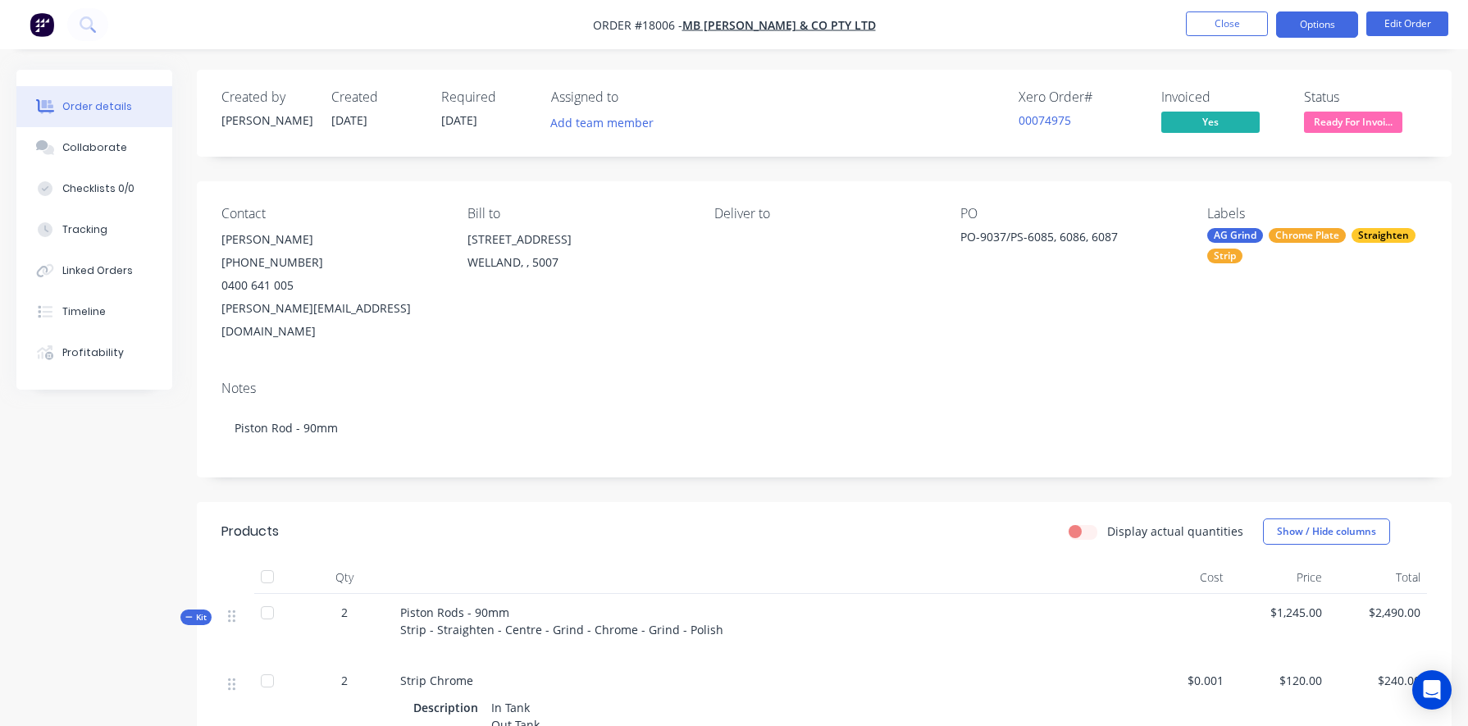
click at [850, 22] on button "Options" at bounding box center [1317, 24] width 82 height 26
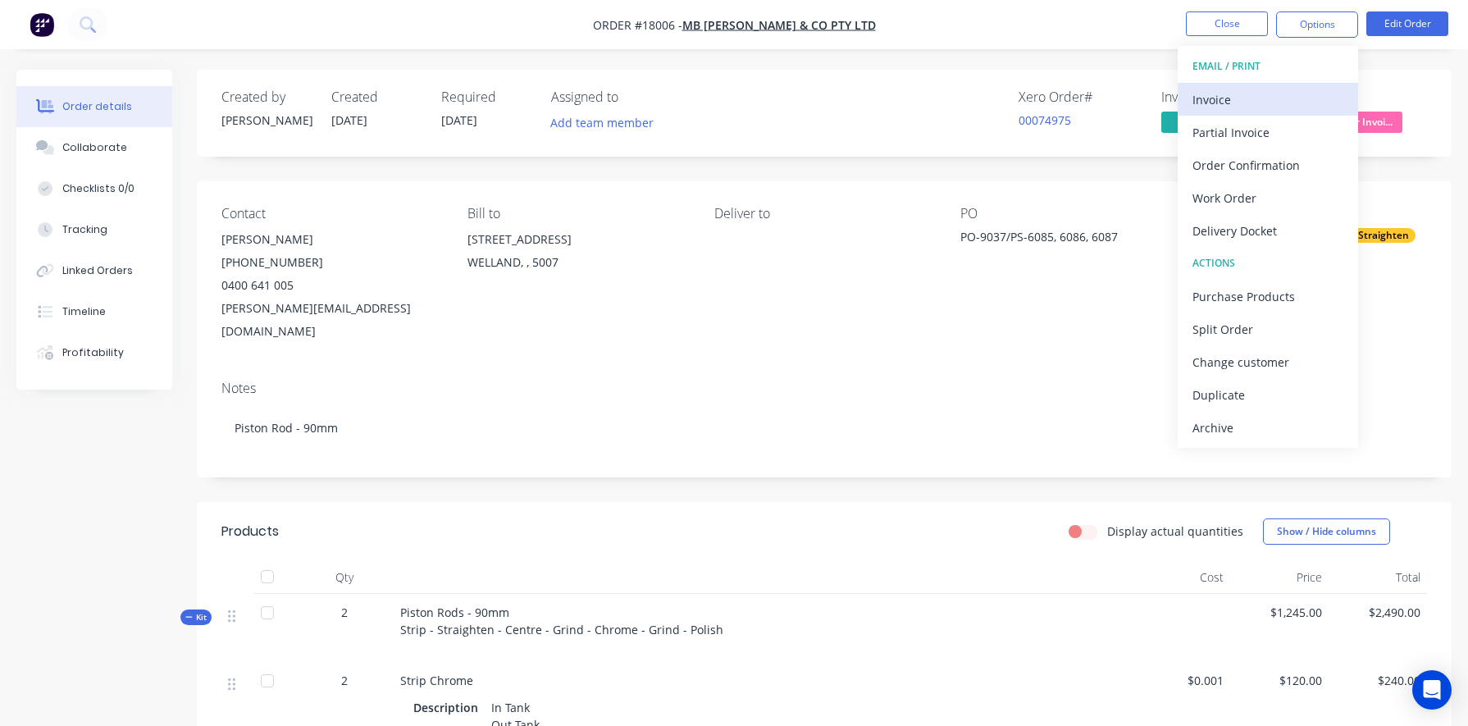
click at [850, 101] on div "Invoice" at bounding box center [1267, 100] width 151 height 24
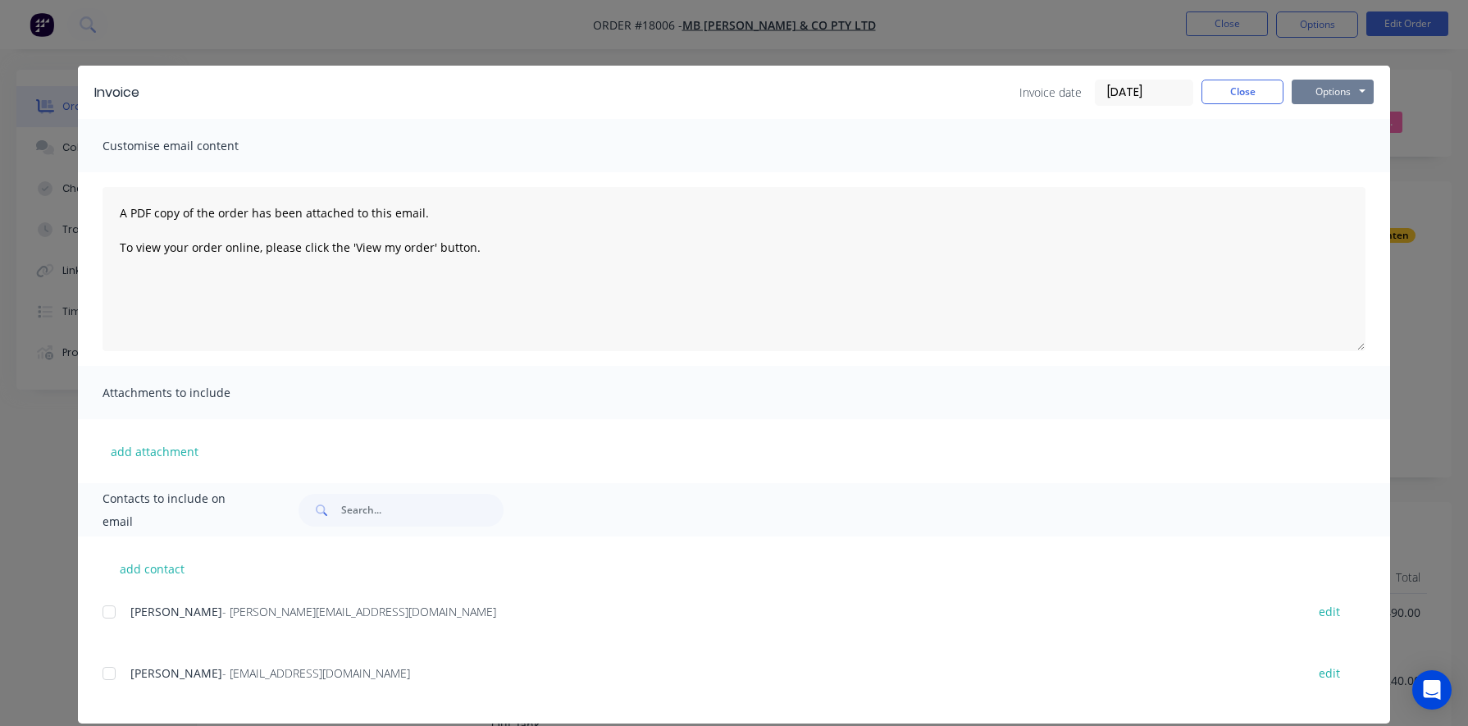
click at [850, 91] on button "Options" at bounding box center [1332, 92] width 82 height 25
click at [850, 118] on button "Preview" at bounding box center [1343, 120] width 105 height 27
click at [850, 83] on button "Close" at bounding box center [1242, 92] width 82 height 25
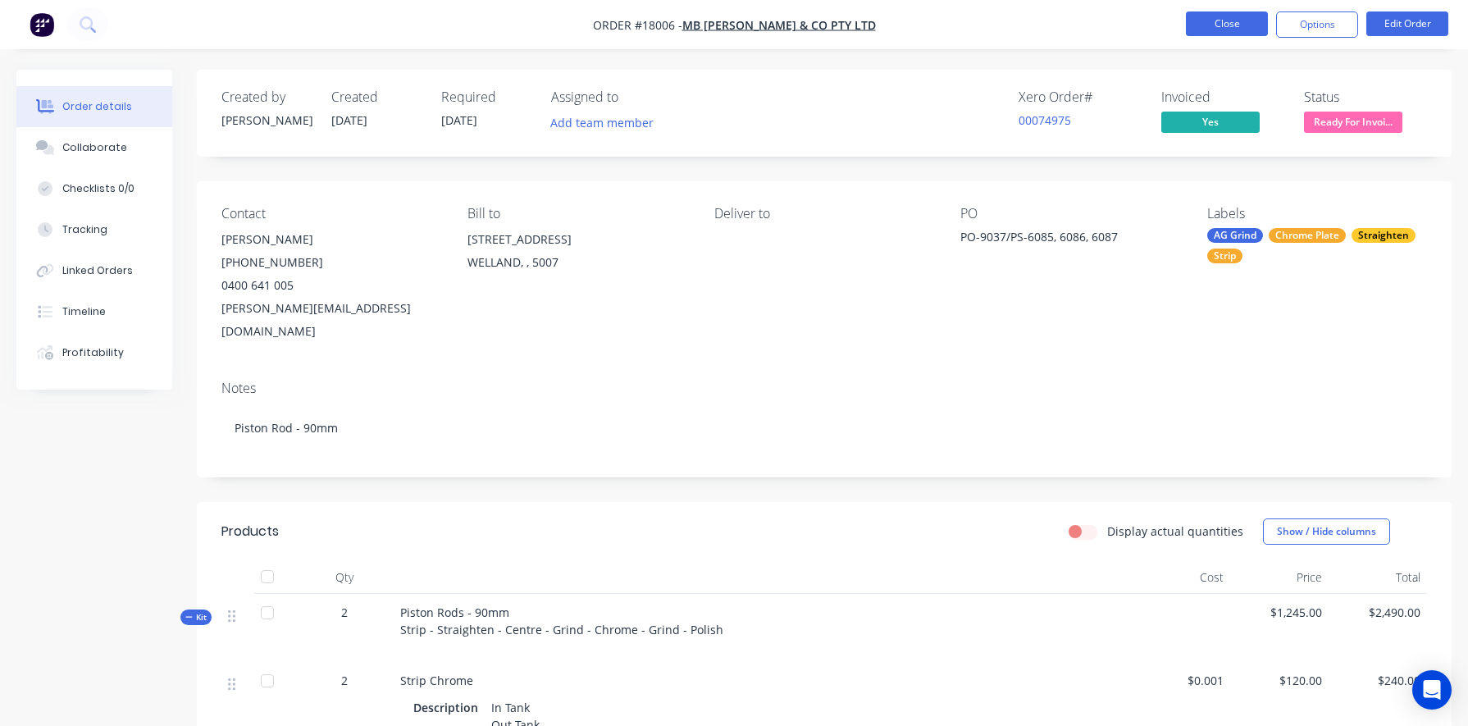
click at [850, 25] on button "Close" at bounding box center [1227, 23] width 82 height 25
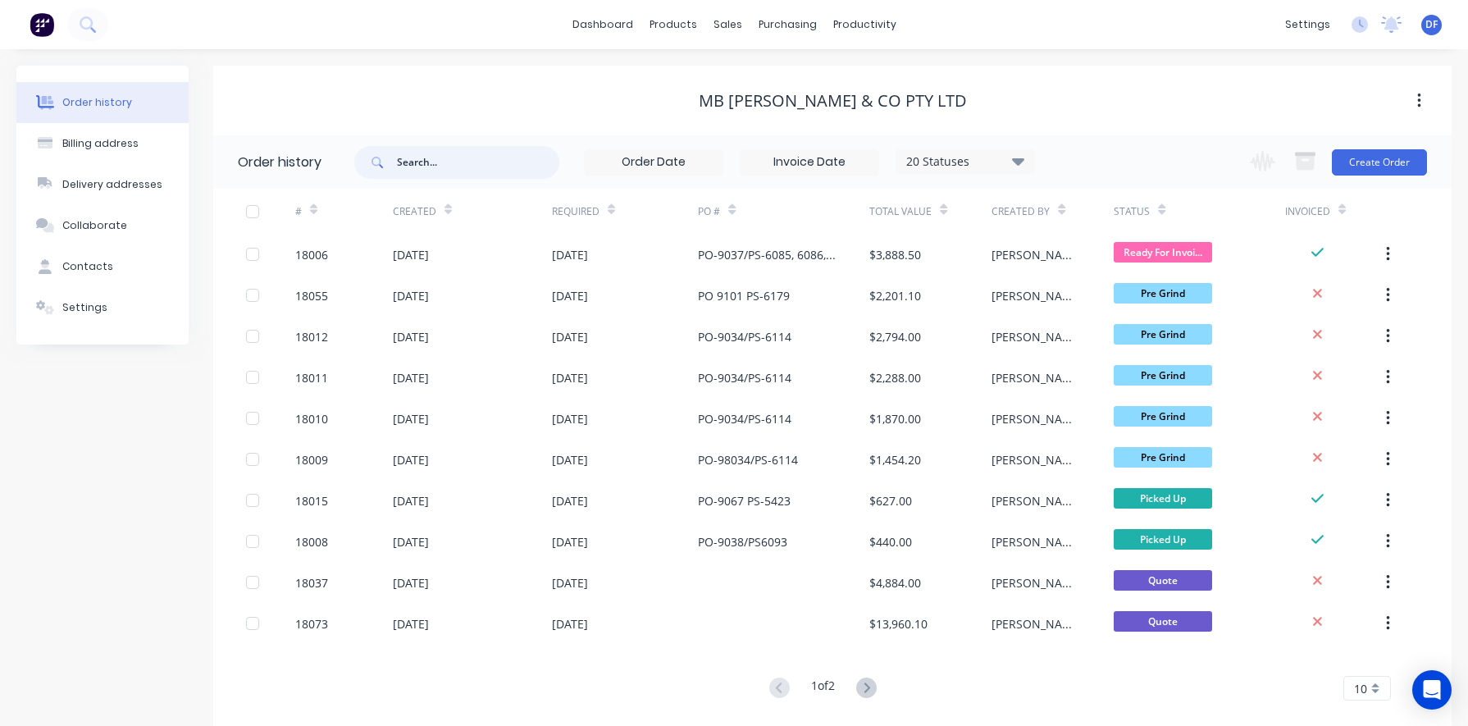
click at [441, 171] on input "text" at bounding box center [478, 162] width 162 height 33
click at [87, 24] on icon at bounding box center [88, 24] width 16 height 16
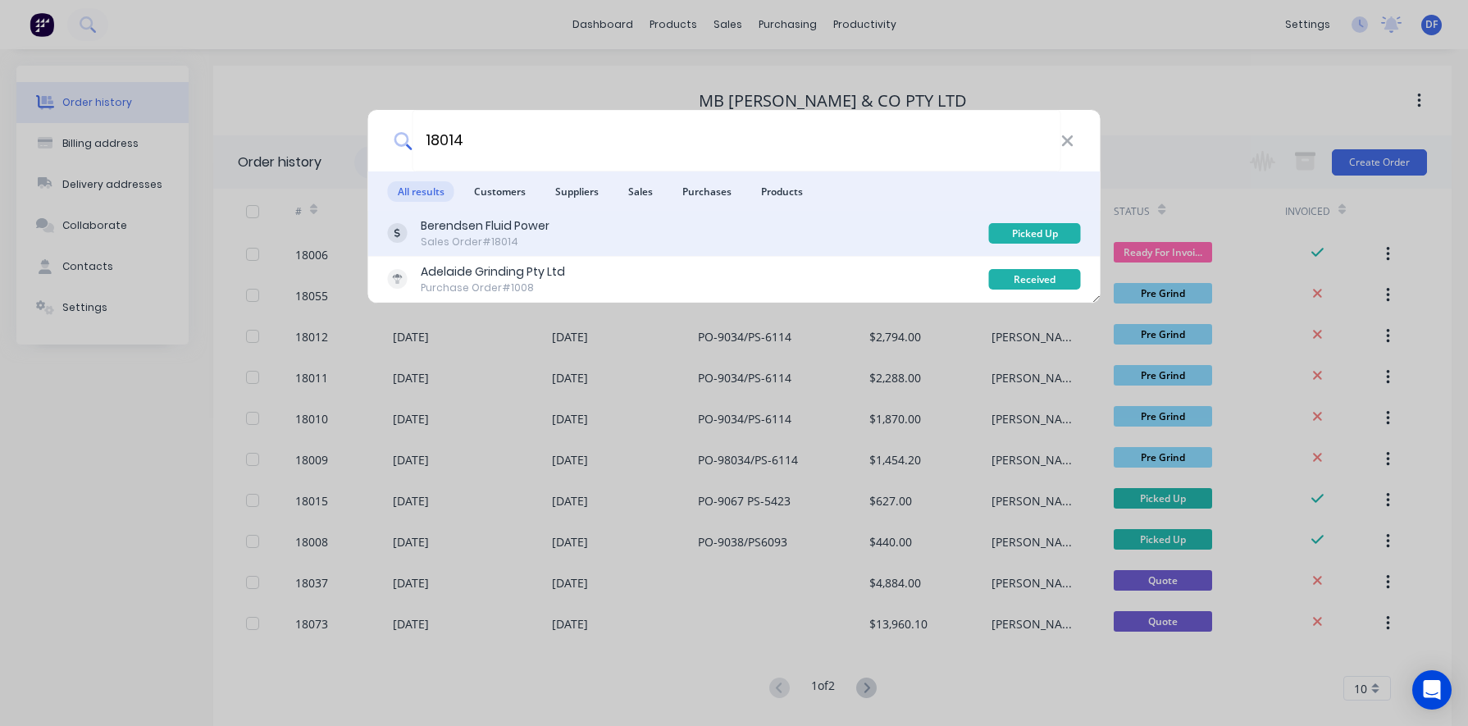
type input "18014"
click at [468, 240] on div "Sales Order #18014" at bounding box center [485, 241] width 129 height 15
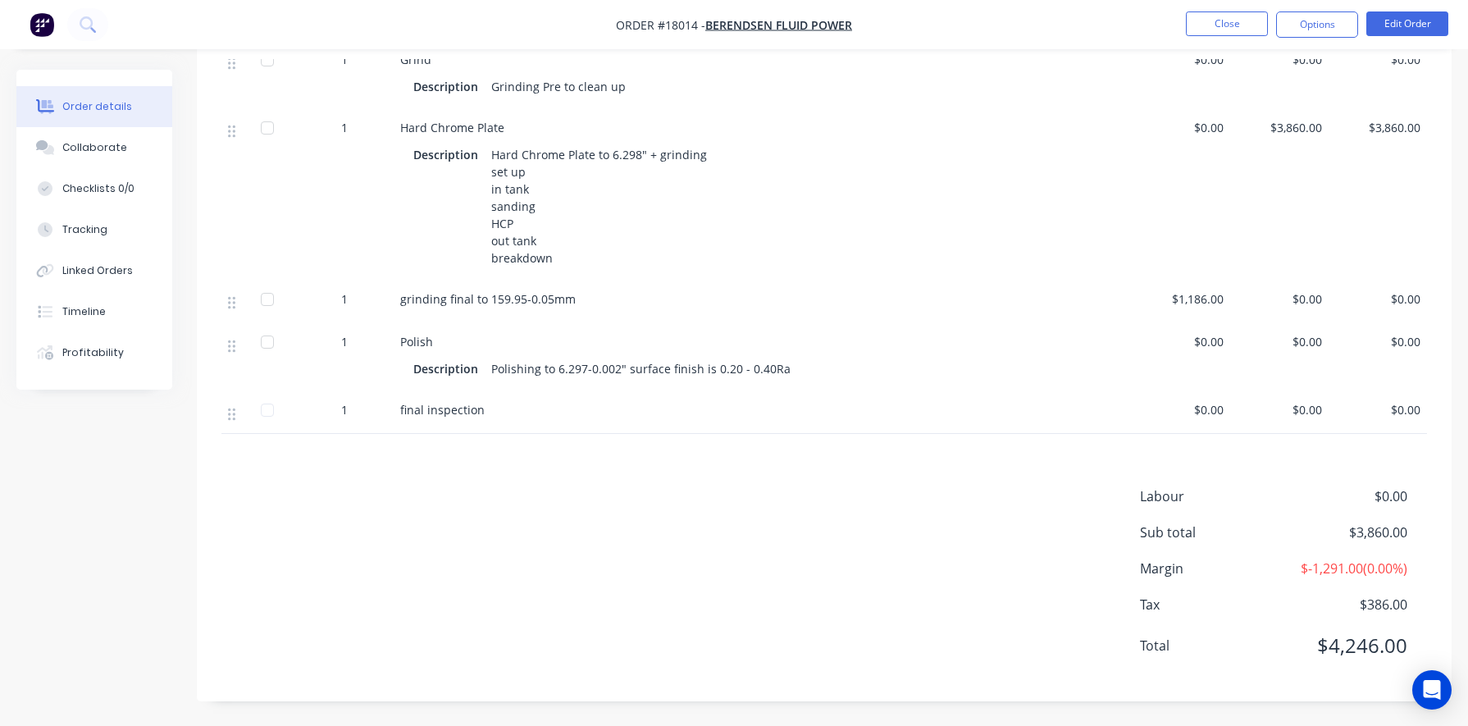
scroll to position [704, 0]
click at [850, 20] on button "Options" at bounding box center [1317, 24] width 82 height 26
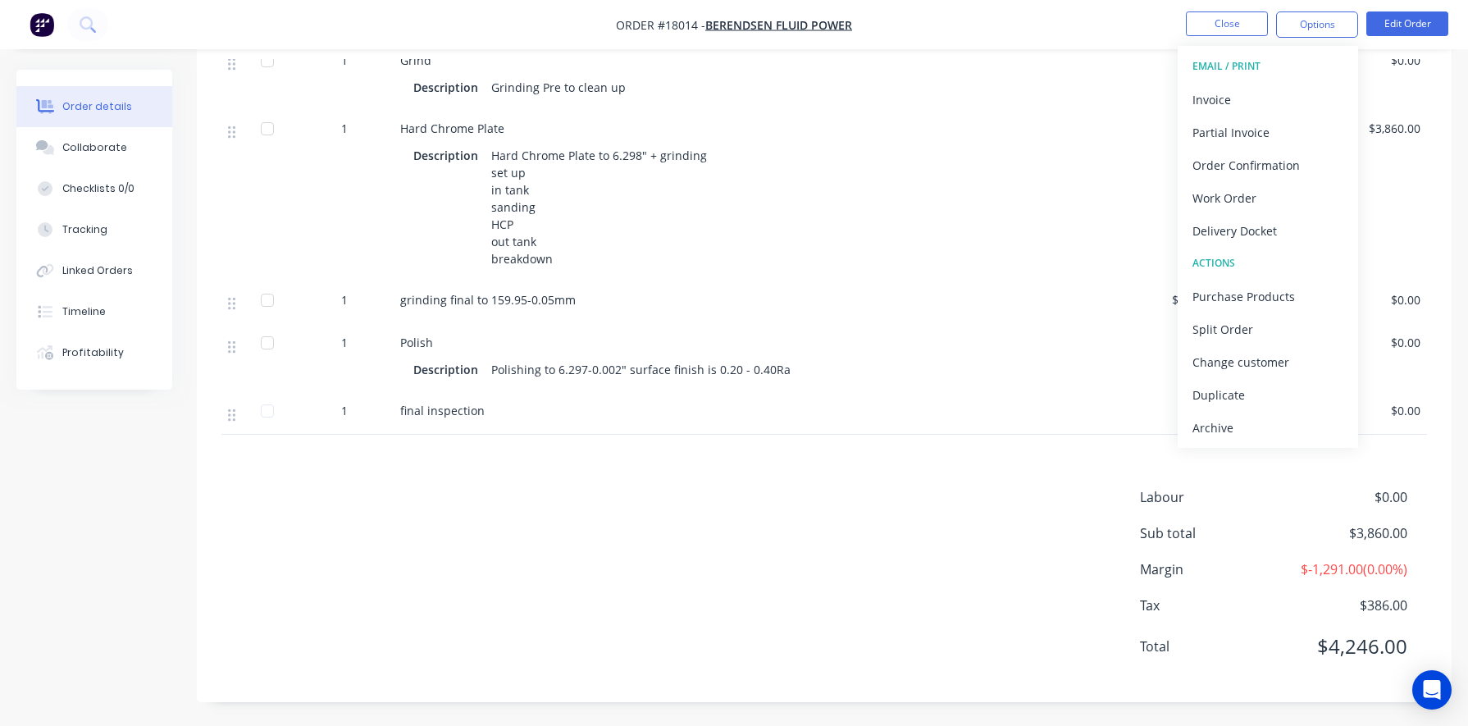
click at [850, 168] on div "Description Hard Chrome Plate to 6.298" + grinding set up in tank sanding HCP o…" at bounding box center [762, 206] width 699 height 127
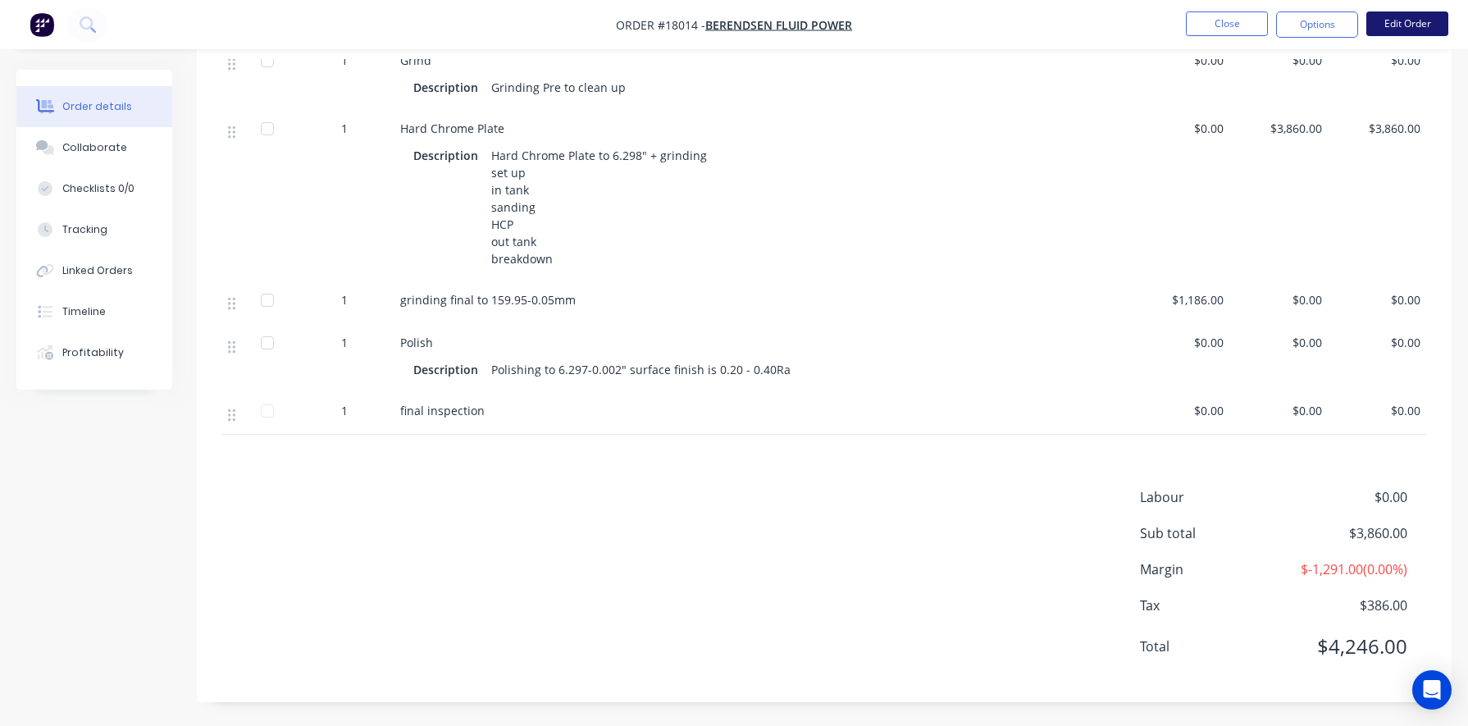
click at [850, 22] on button "Edit Order" at bounding box center [1407, 23] width 82 height 25
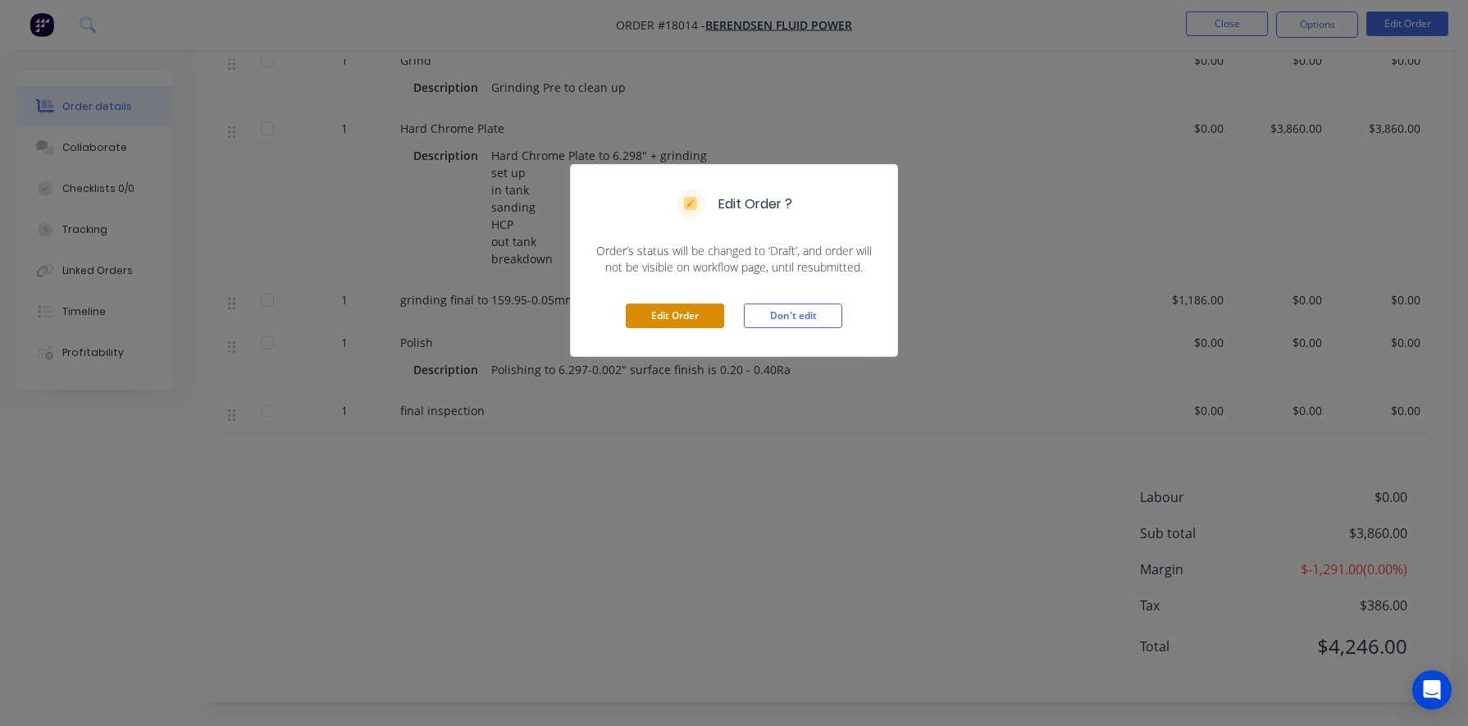
click at [677, 312] on button "Edit Order" at bounding box center [675, 315] width 98 height 25
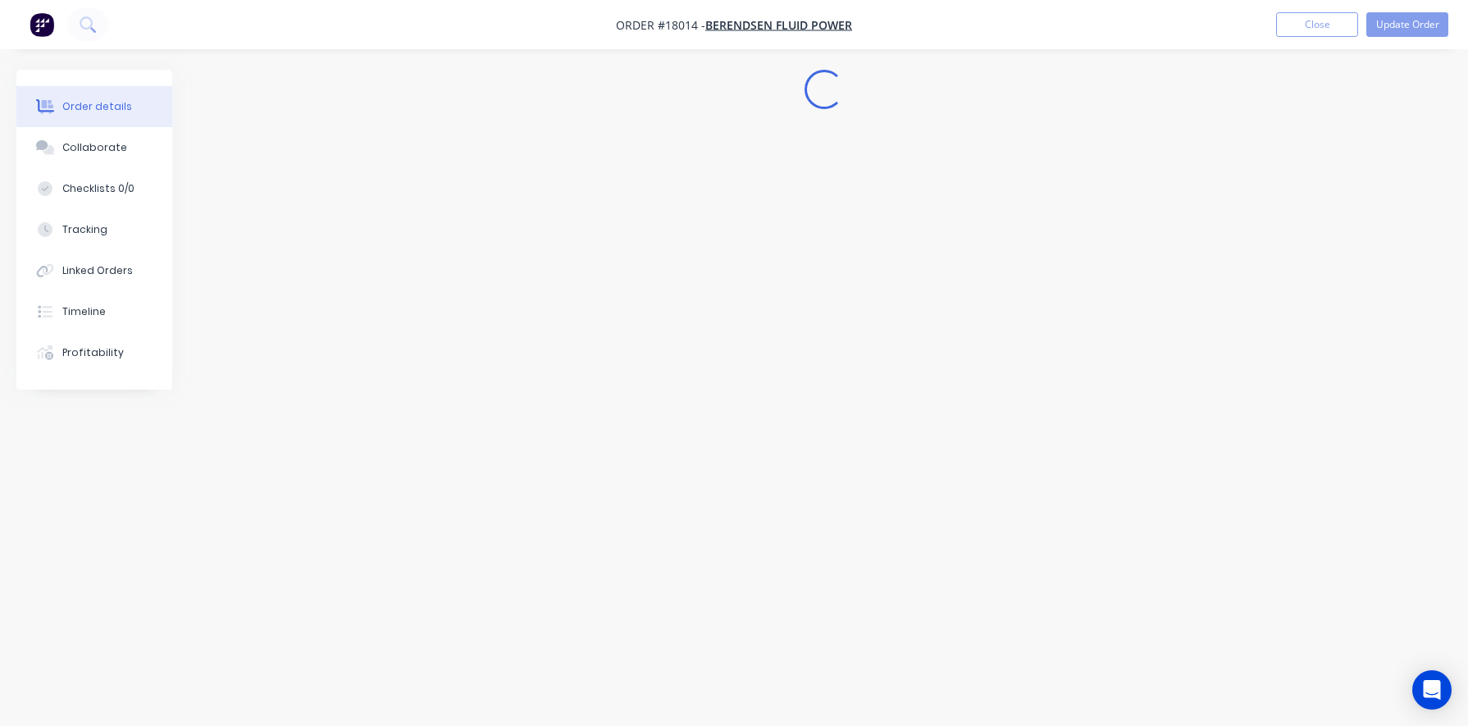
scroll to position [0, 0]
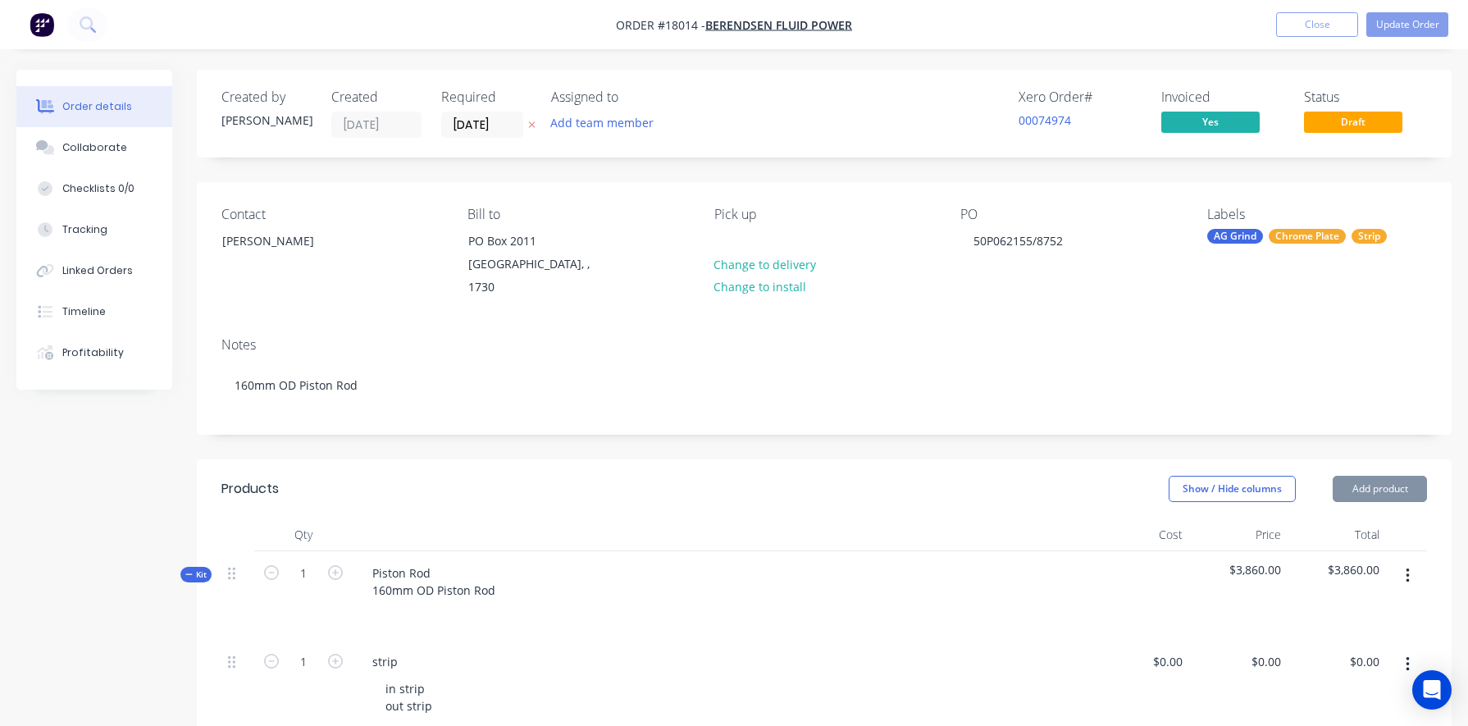
type input "$105.00"
type input "$3,860.00"
type input "$1,186.00"
click at [850, 24] on button "Update Order" at bounding box center [1407, 24] width 82 height 25
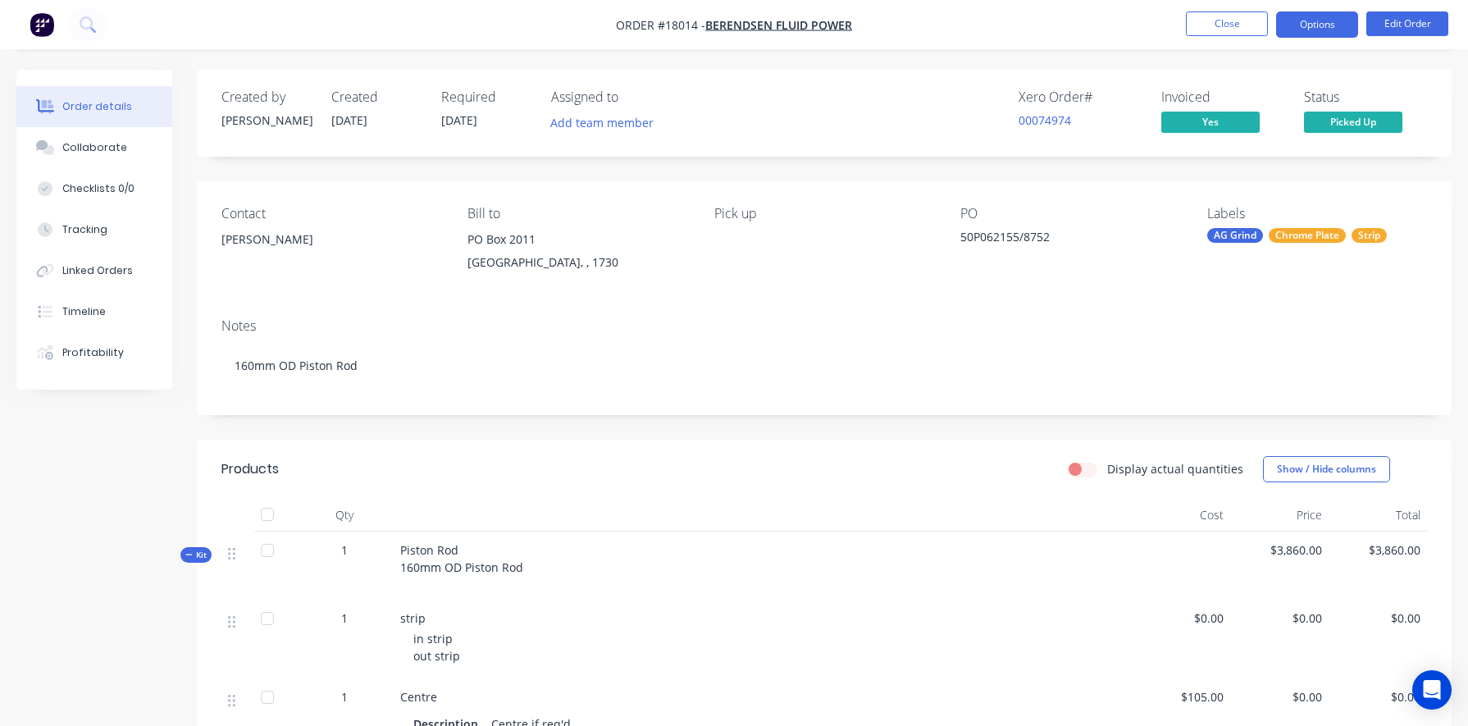
click at [850, 12] on button "Options" at bounding box center [1317, 24] width 82 height 26
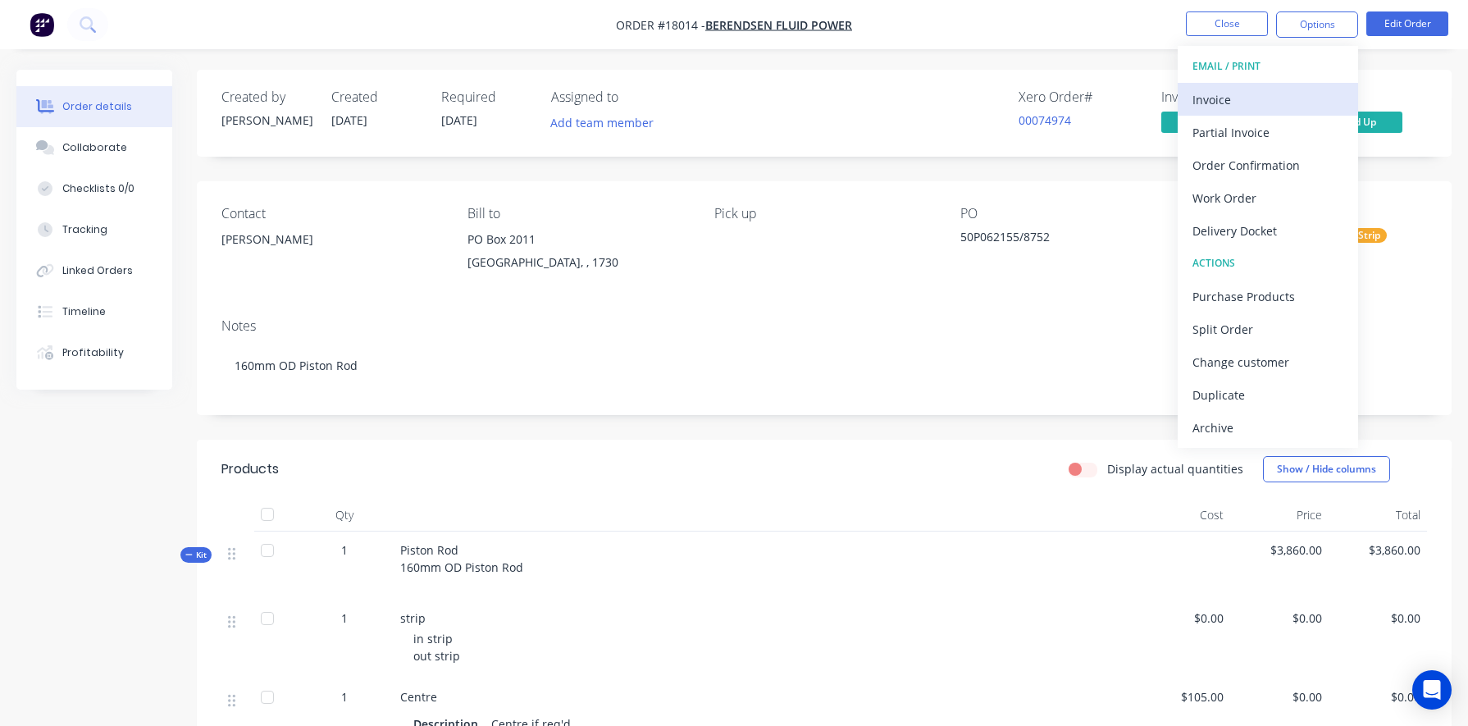
click at [850, 92] on div "Invoice" at bounding box center [1267, 100] width 151 height 24
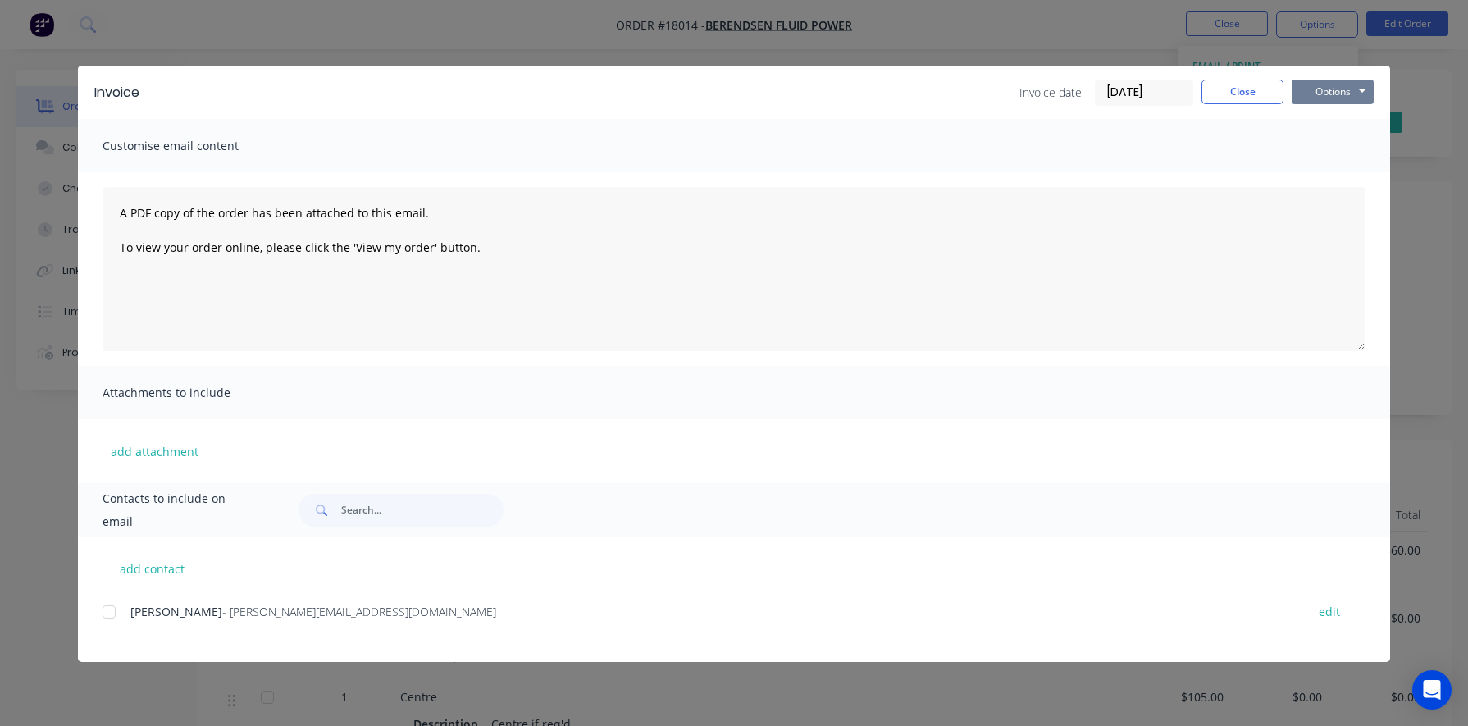
click at [850, 96] on button "Options" at bounding box center [1332, 92] width 82 height 25
click at [850, 121] on button "Preview" at bounding box center [1343, 120] width 105 height 27
click at [850, 82] on button "Close" at bounding box center [1242, 92] width 82 height 25
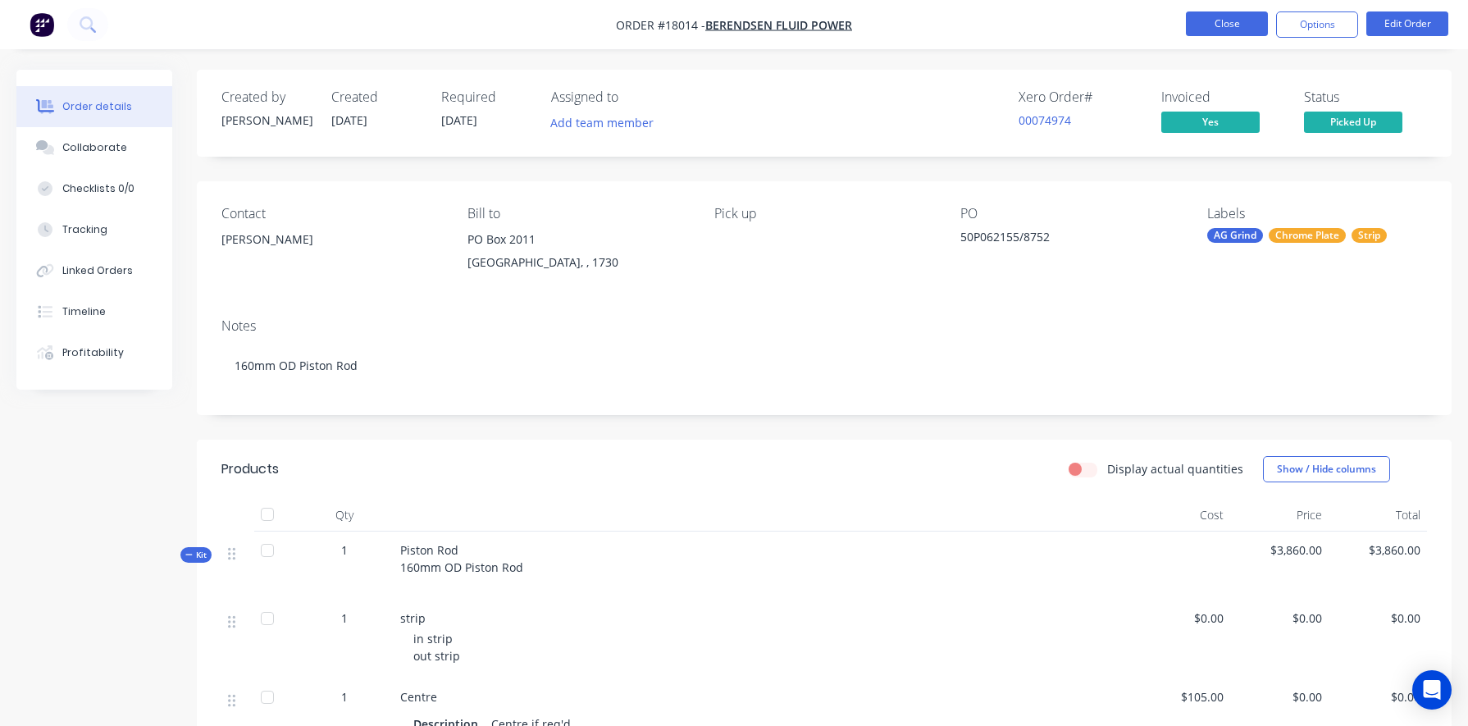
click at [850, 18] on button "Close" at bounding box center [1227, 23] width 82 height 25
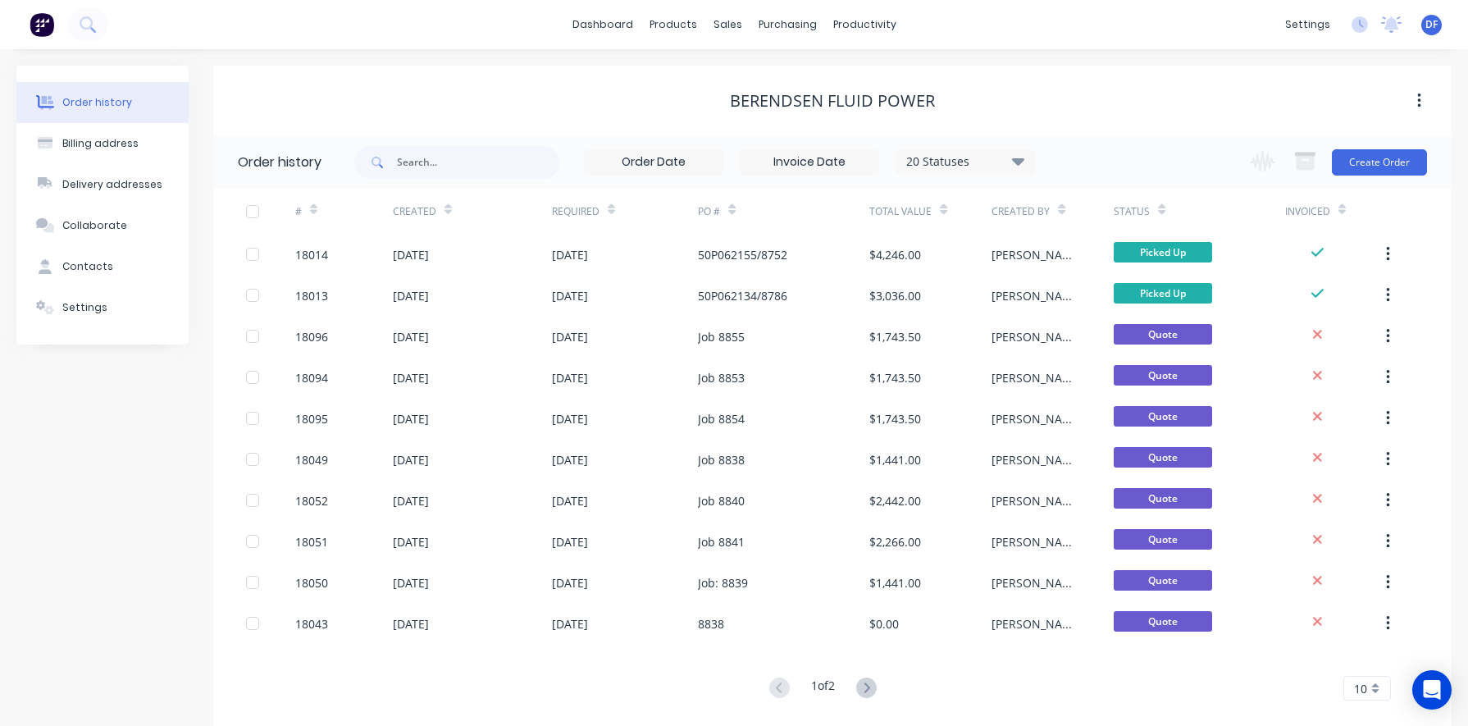
click at [112, 20] on div "dashboard products sales purchasing productivity dashboard products Product Cat…" at bounding box center [734, 24] width 1468 height 49
click at [99, 20] on button at bounding box center [87, 24] width 41 height 33
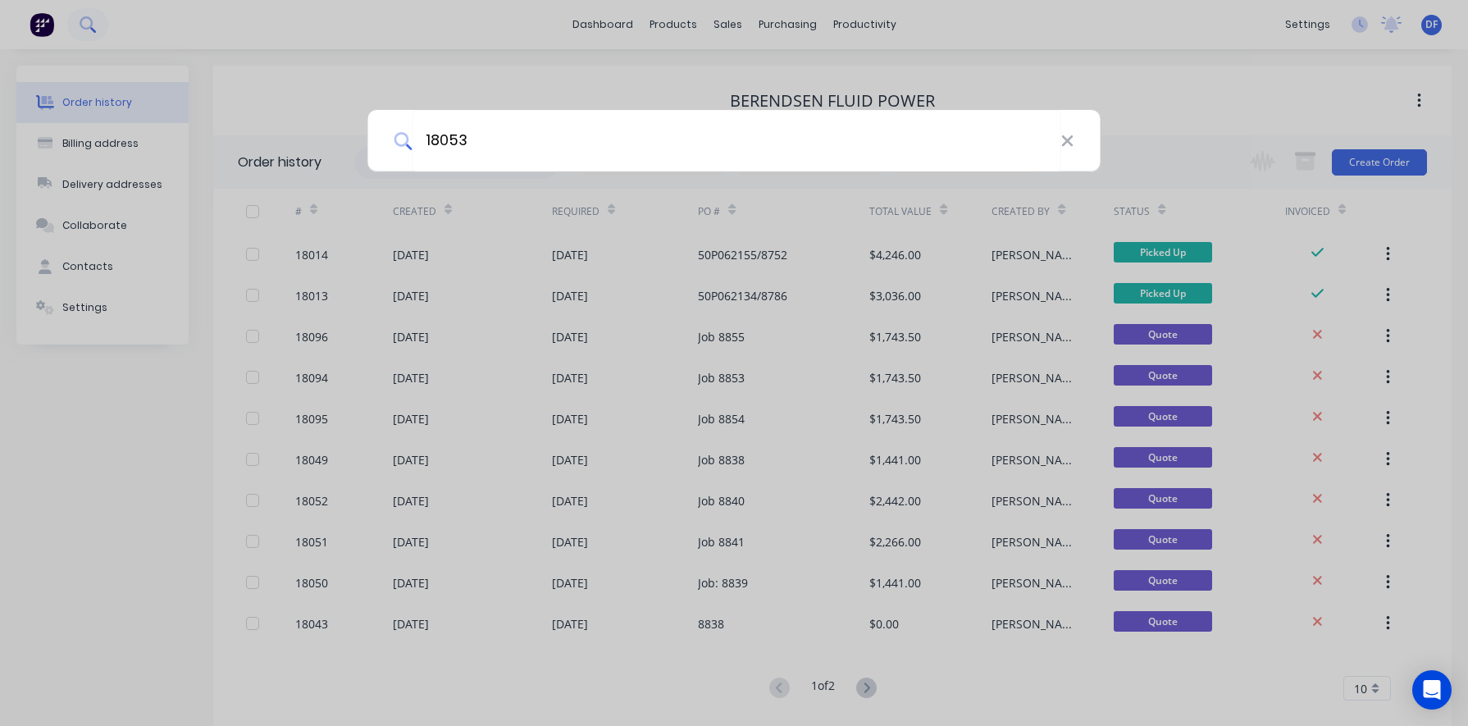
type input "18053"
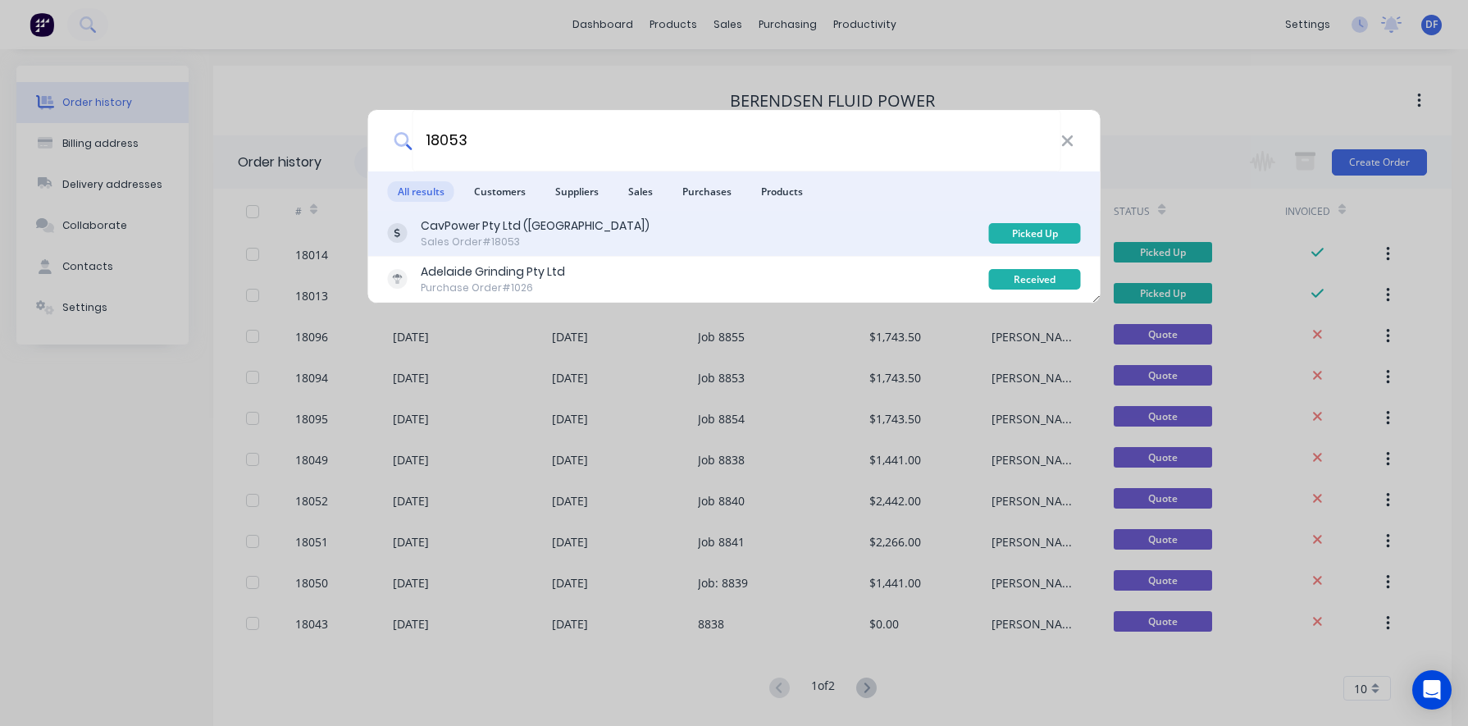
click at [453, 230] on div "CavPower Pty Ltd ([GEOGRAPHIC_DATA])" at bounding box center [535, 225] width 229 height 17
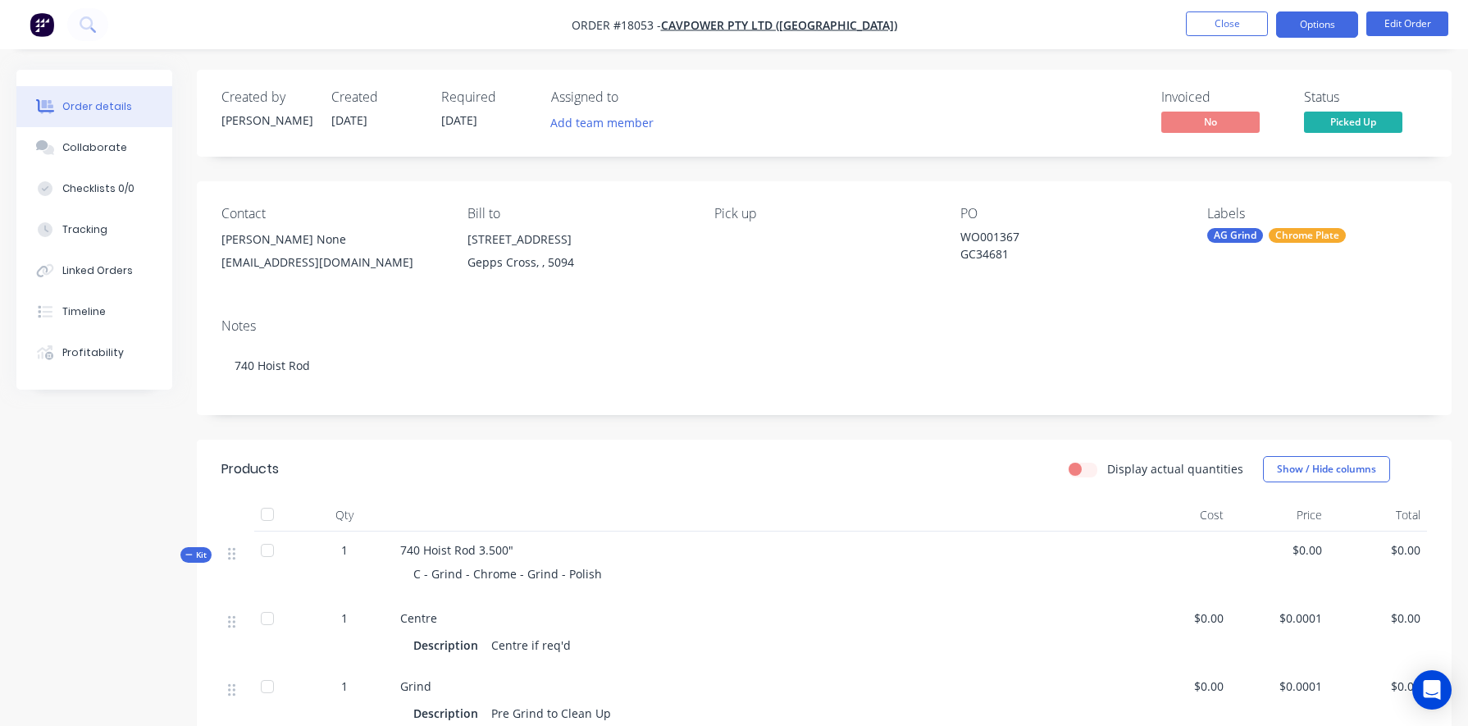
click at [850, 16] on button "Options" at bounding box center [1317, 24] width 82 height 26
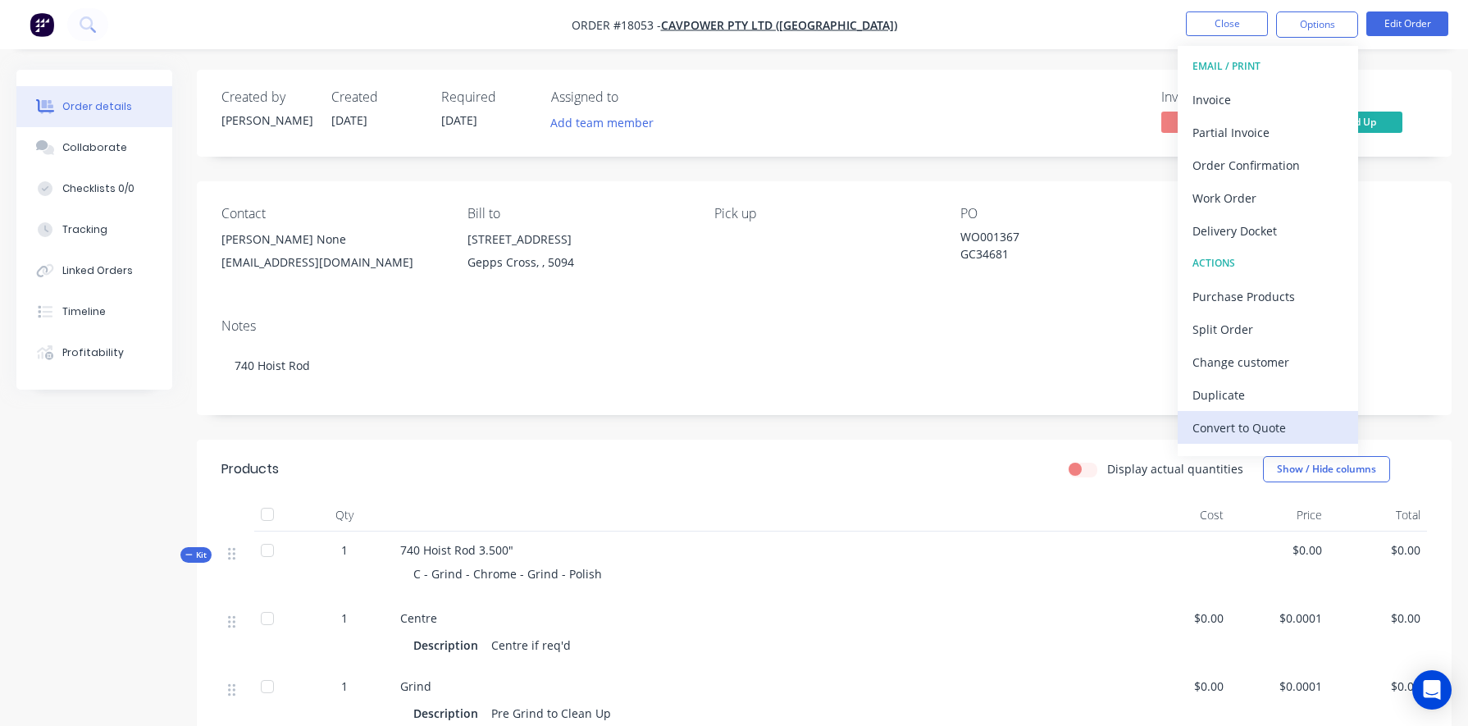
click at [850, 422] on div "Convert to Quote" at bounding box center [1267, 428] width 151 height 24
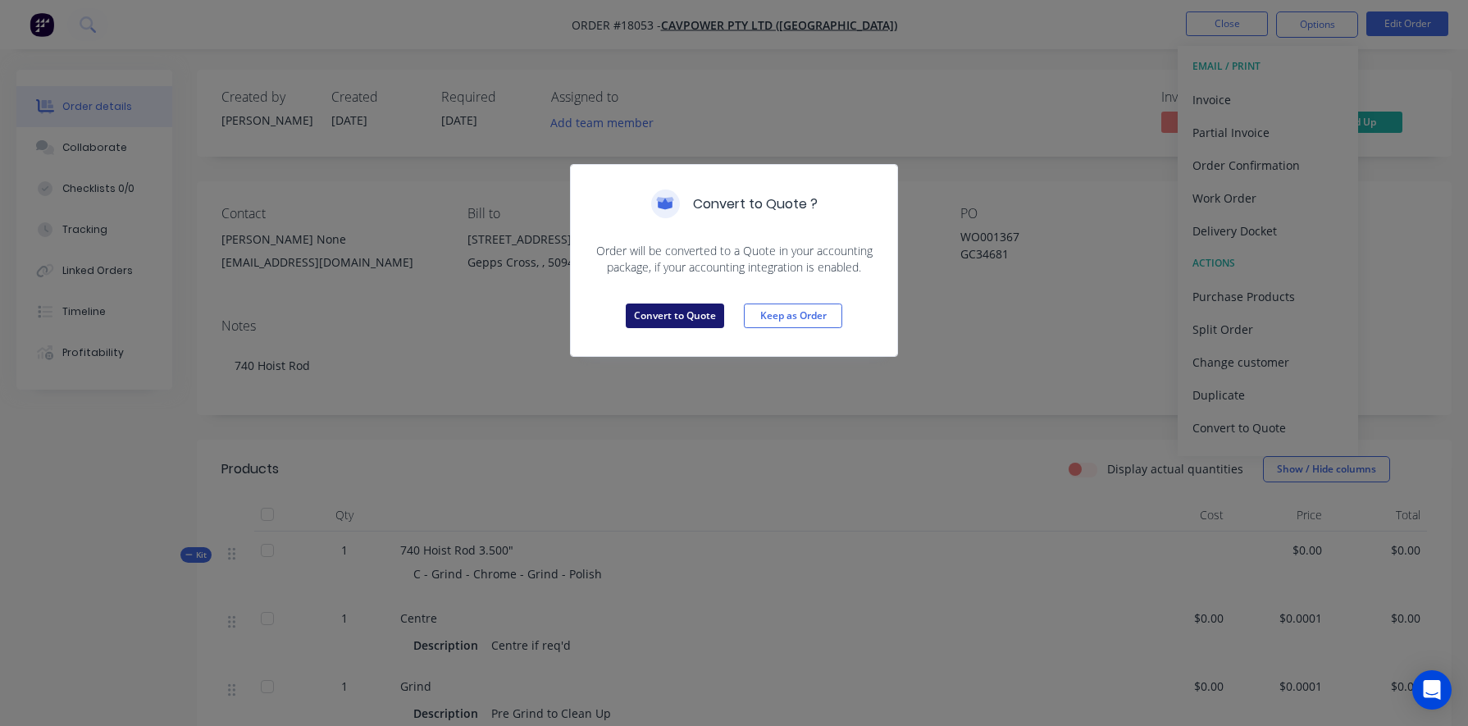
click at [673, 326] on button "Convert to Quote" at bounding box center [675, 315] width 98 height 25
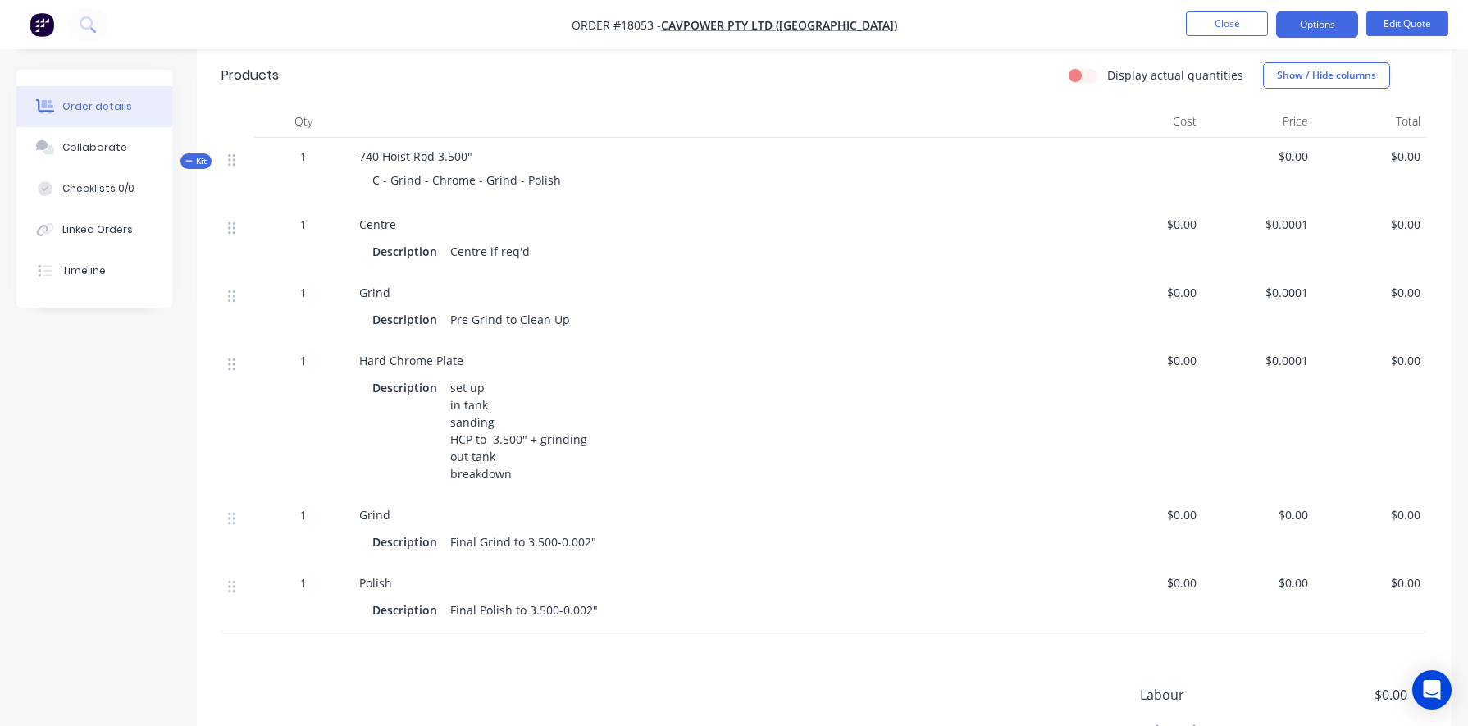
scroll to position [411, 0]
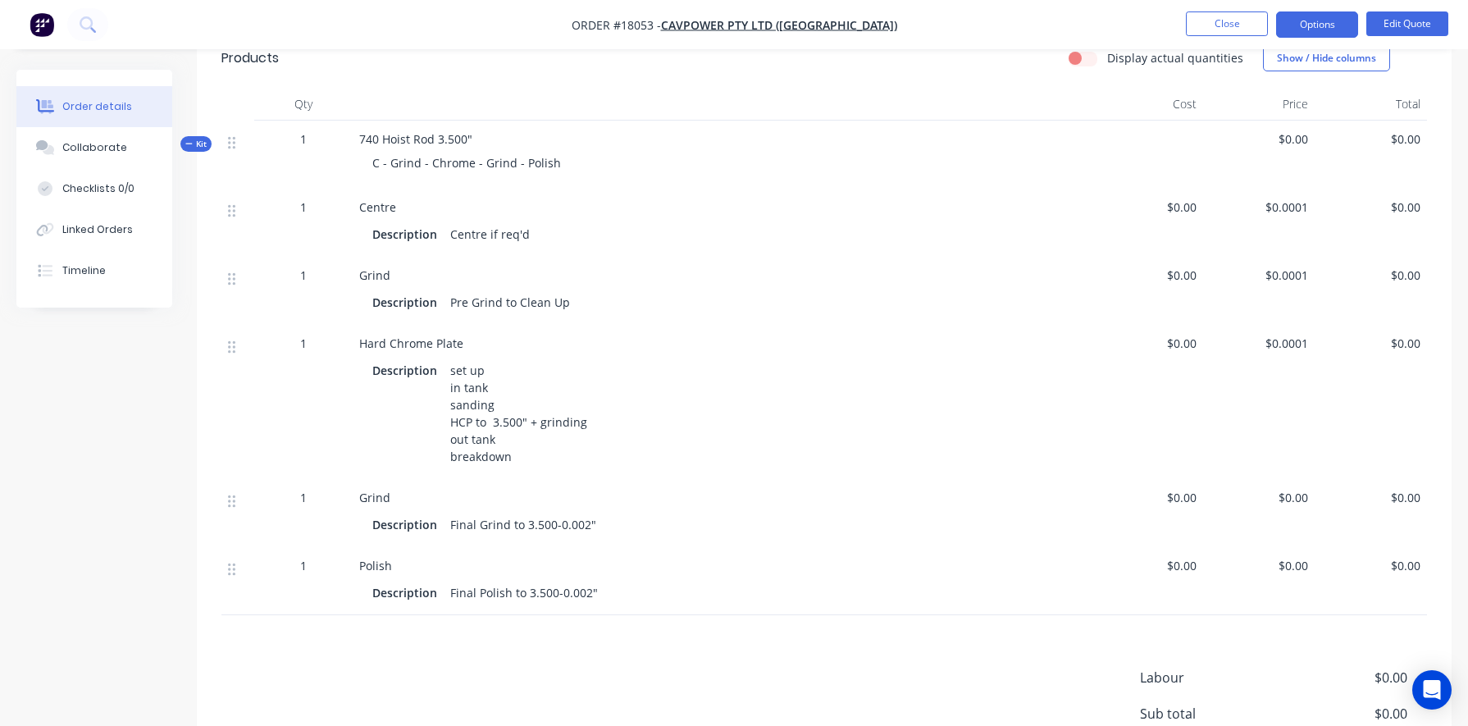
click at [850, 496] on span "$0.00" at bounding box center [1146, 497] width 99 height 17
click at [850, 498] on span "$0.00" at bounding box center [1146, 497] width 99 height 17
click at [850, 22] on button "Edit Quote" at bounding box center [1407, 23] width 82 height 25
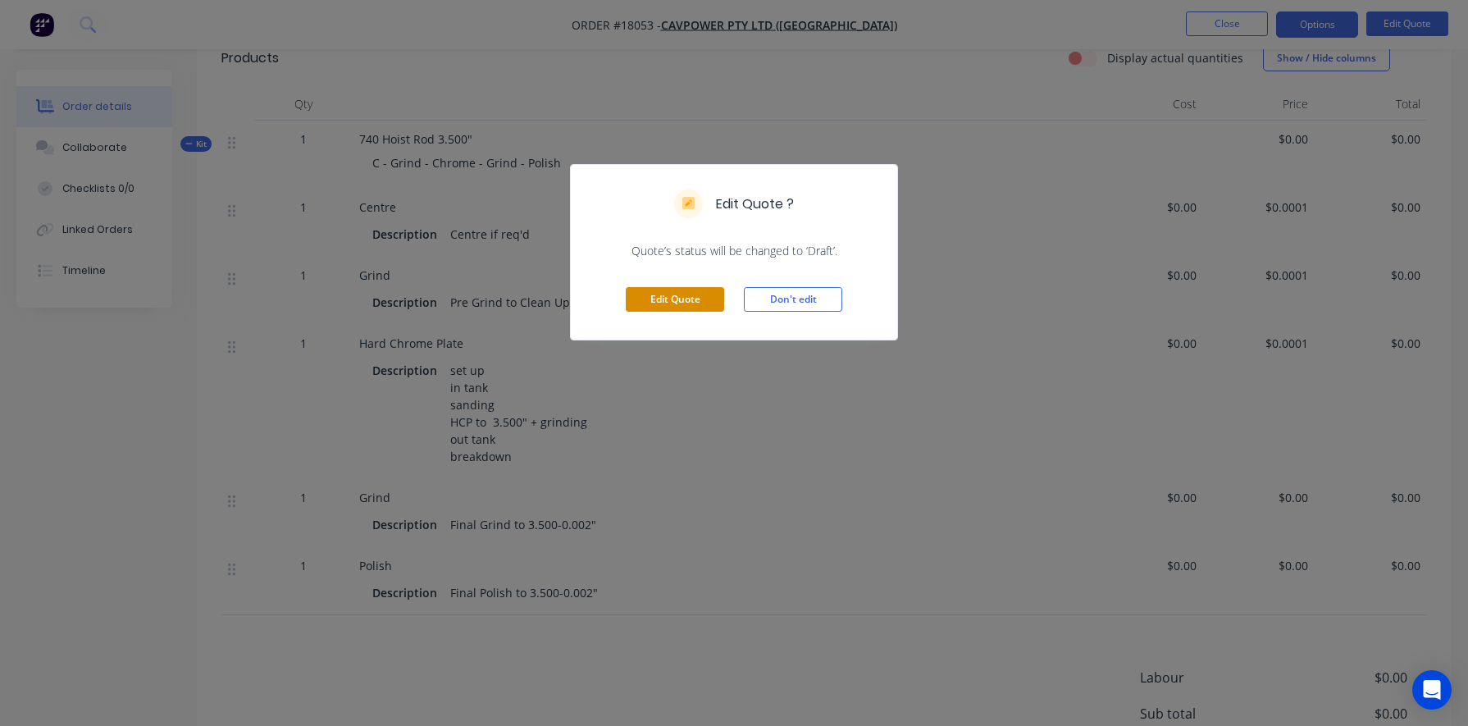
click at [694, 299] on button "Edit Quote" at bounding box center [675, 299] width 98 height 25
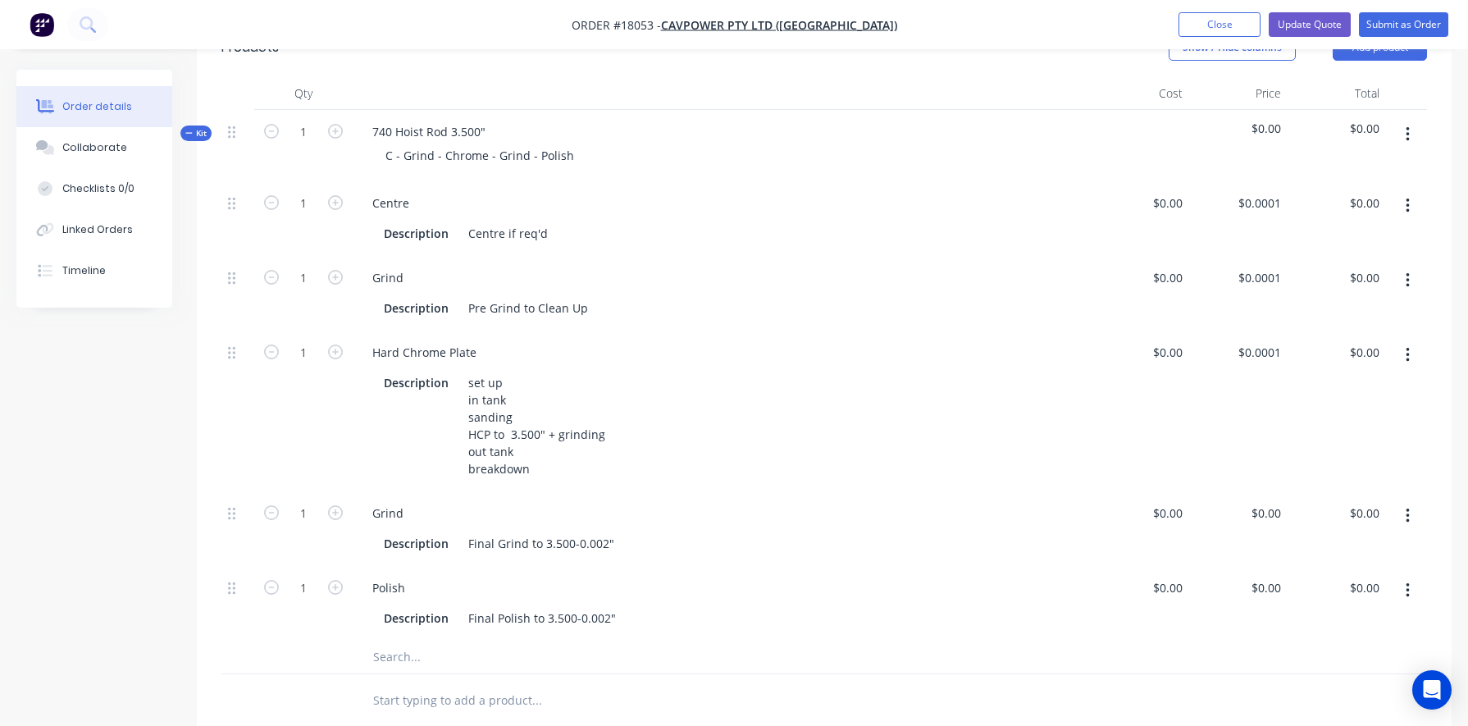
scroll to position [507, 0]
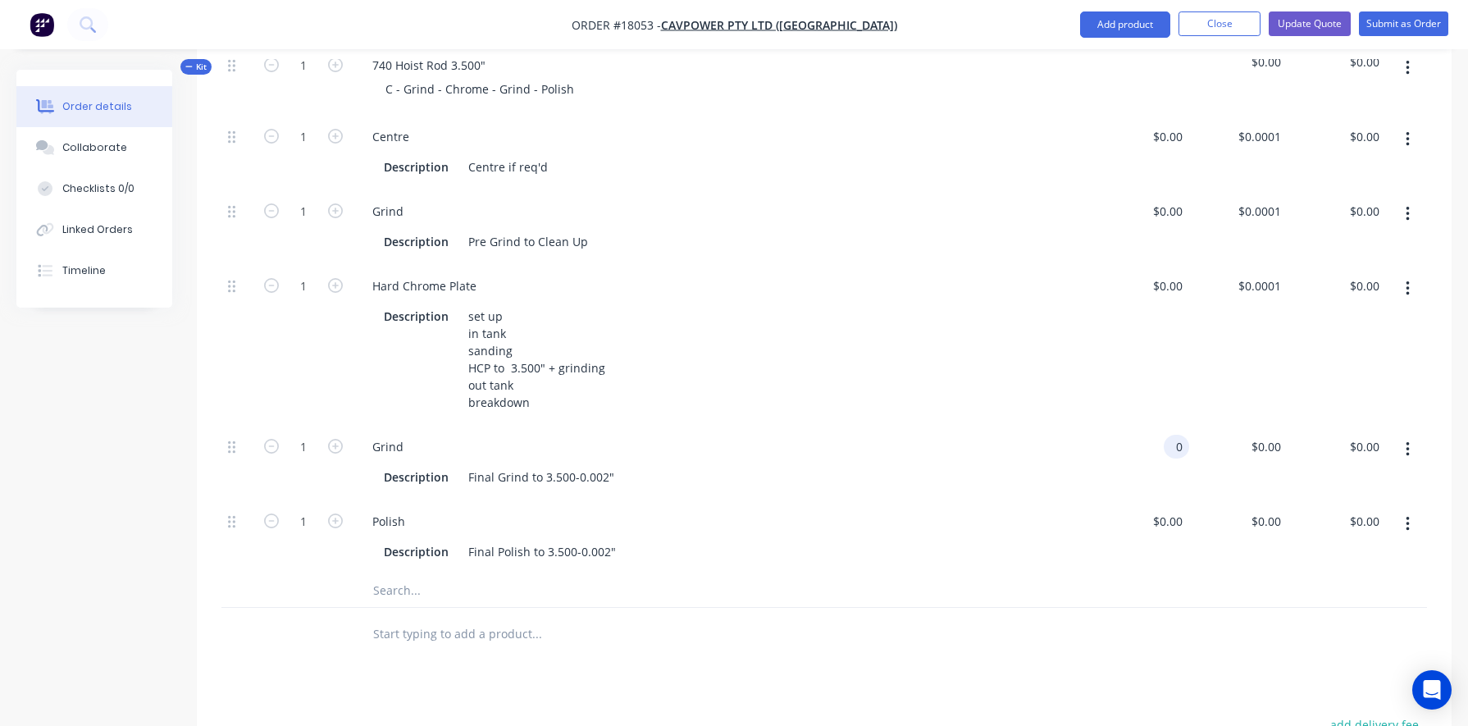
click at [850, 435] on div "0 0" at bounding box center [1175, 447] width 25 height 24
type input "$923.00"
click at [850, 509] on div "Polish" at bounding box center [721, 521] width 725 height 24
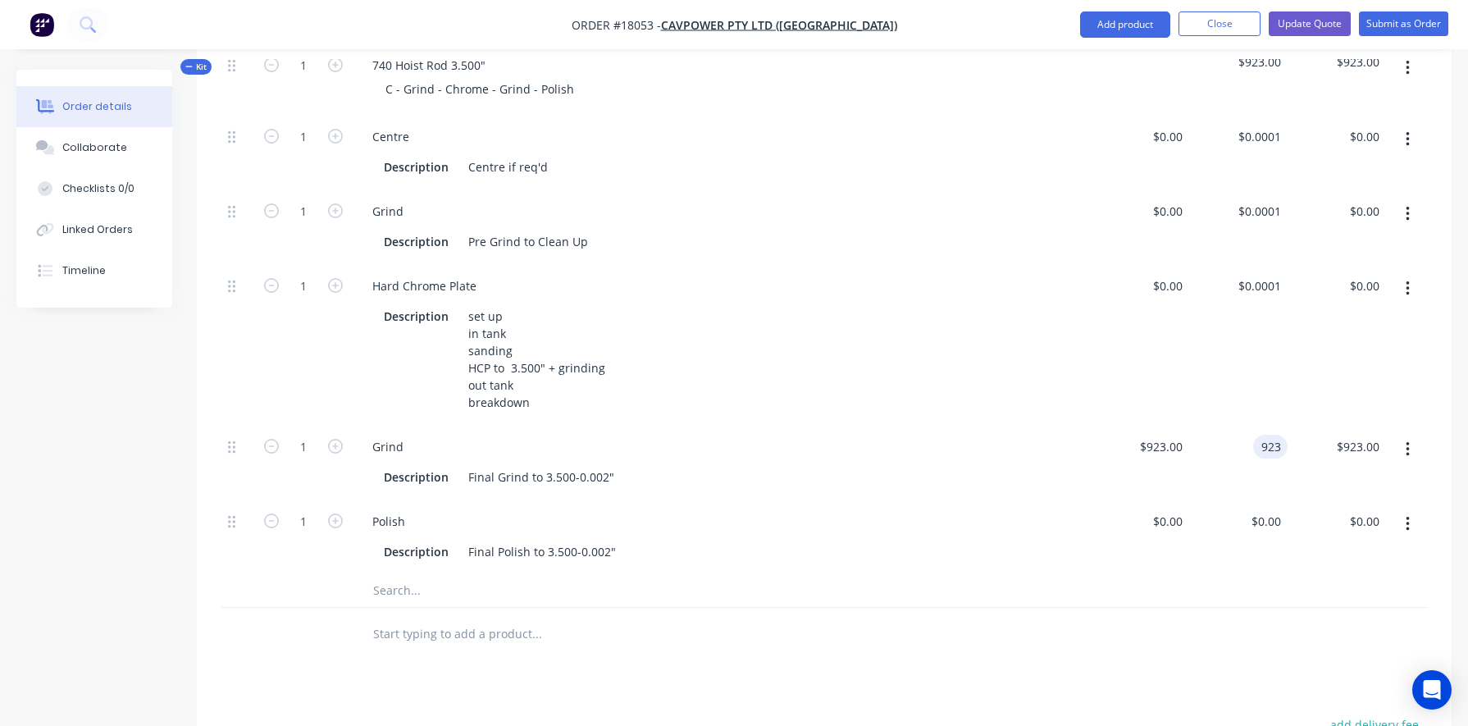
click at [850, 430] on div "923 923" at bounding box center [1238, 462] width 98 height 75
type input "$0.00"
click at [850, 541] on div at bounding box center [823, 634] width 1205 height 53
click at [850, 274] on input "0.0001" at bounding box center [1265, 286] width 44 height 24
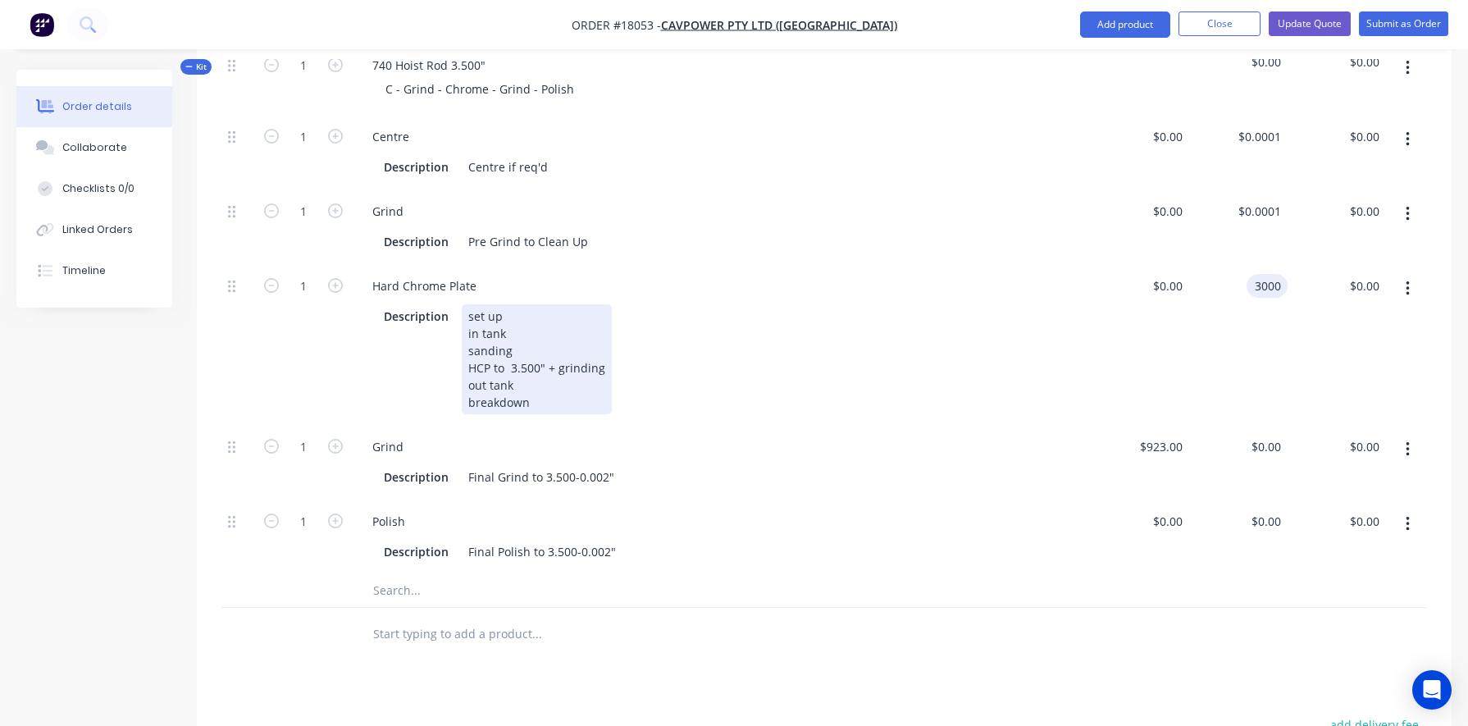
type input "$3,000.00"
click at [850, 375] on div "Description set up in tank sanding HCP to 3.500" + grinding out tank breakdown" at bounding box center [718, 359] width 682 height 110
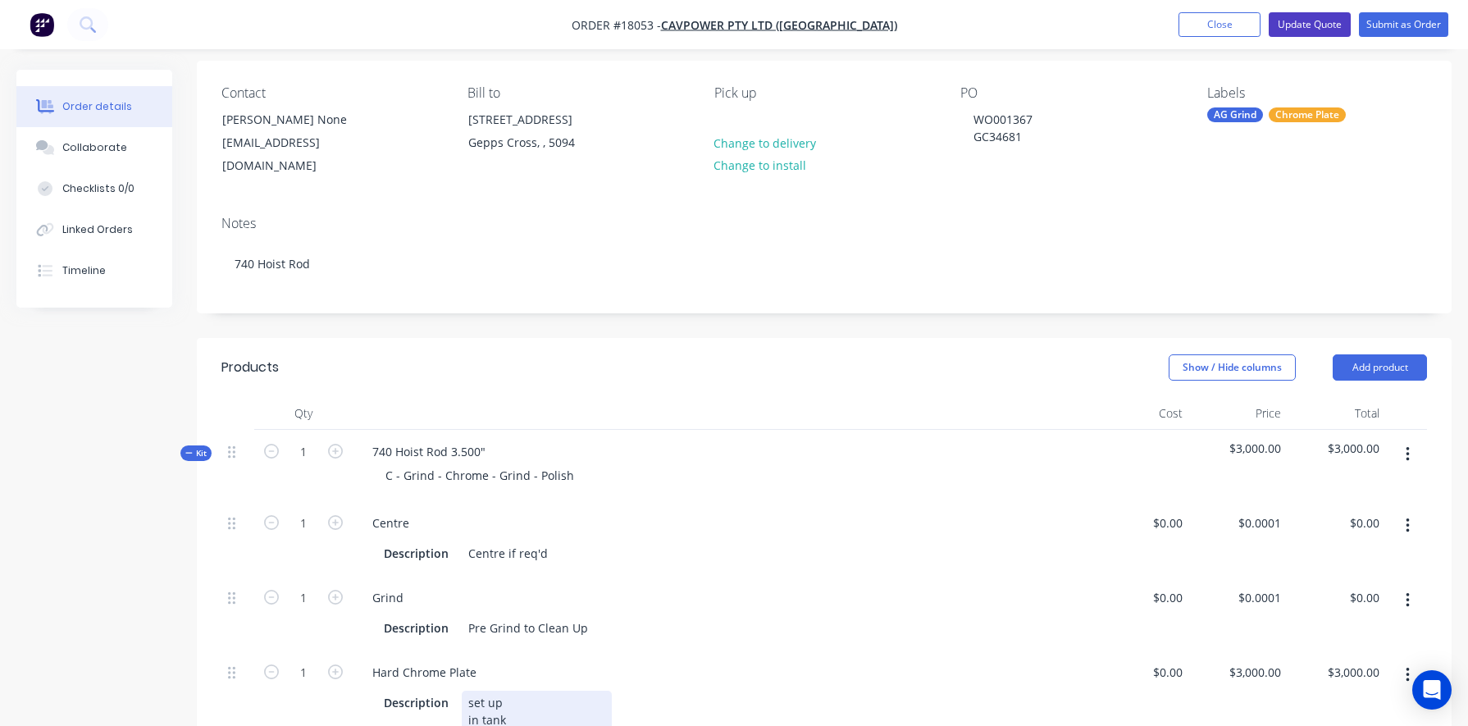
scroll to position [120, 0]
click at [850, 24] on button "Update Quote" at bounding box center [1309, 24] width 82 height 25
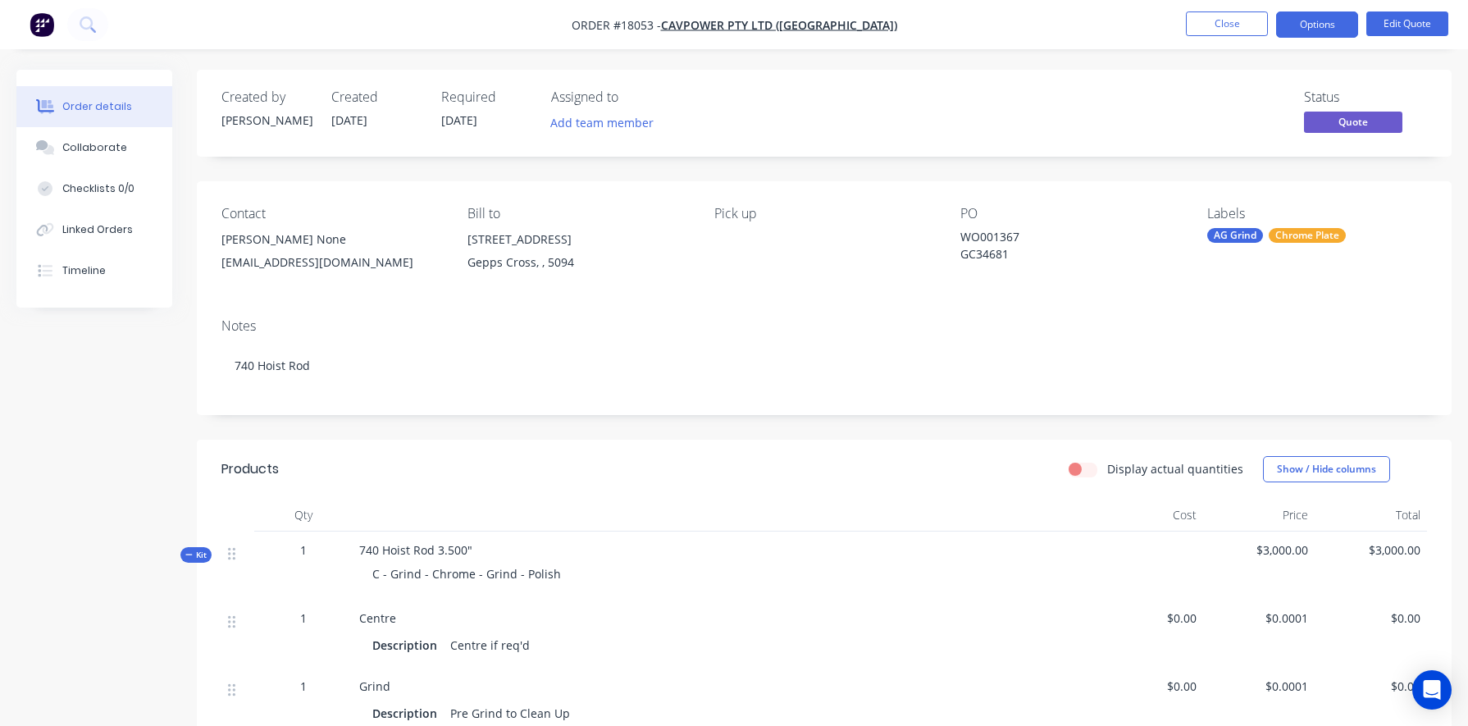
scroll to position [0, 0]
click at [850, 29] on button "Options" at bounding box center [1317, 24] width 82 height 26
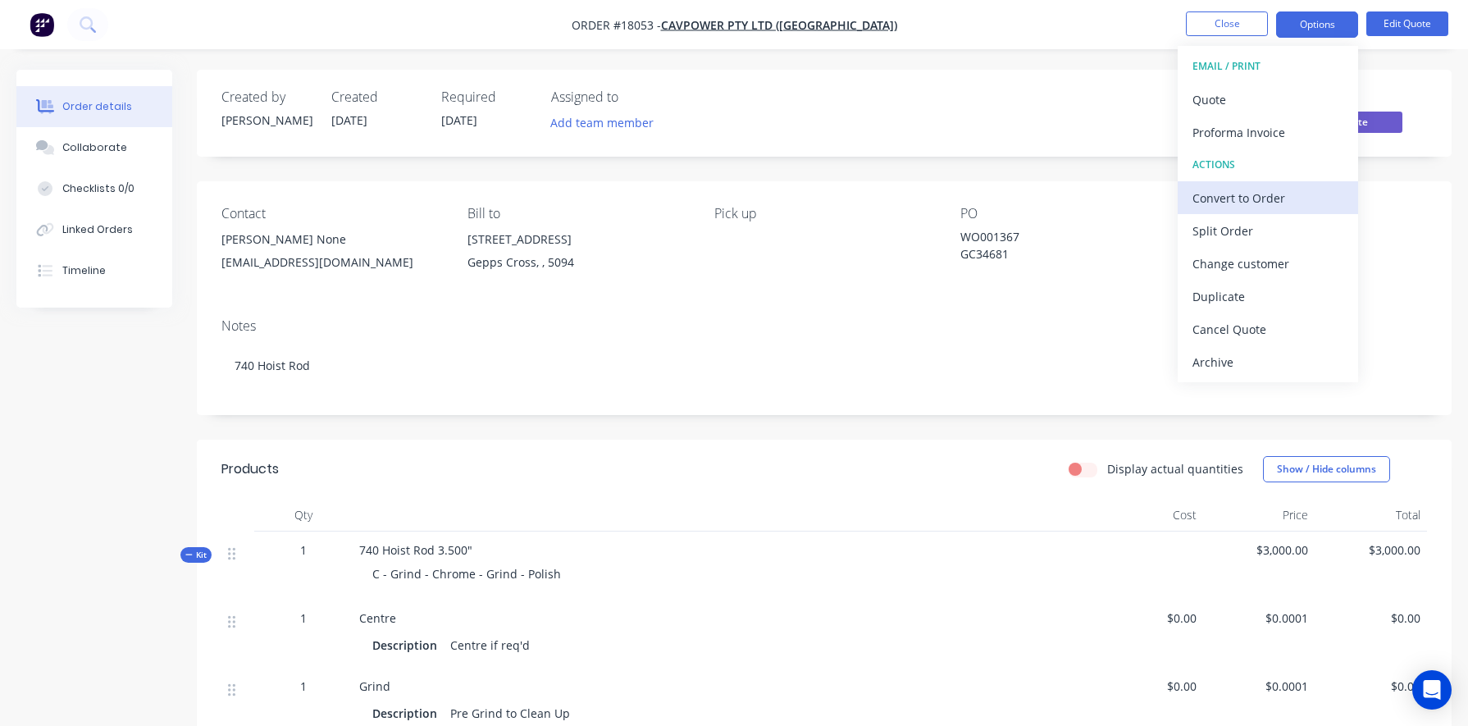
click at [850, 196] on div "Convert to Order" at bounding box center [1267, 198] width 151 height 24
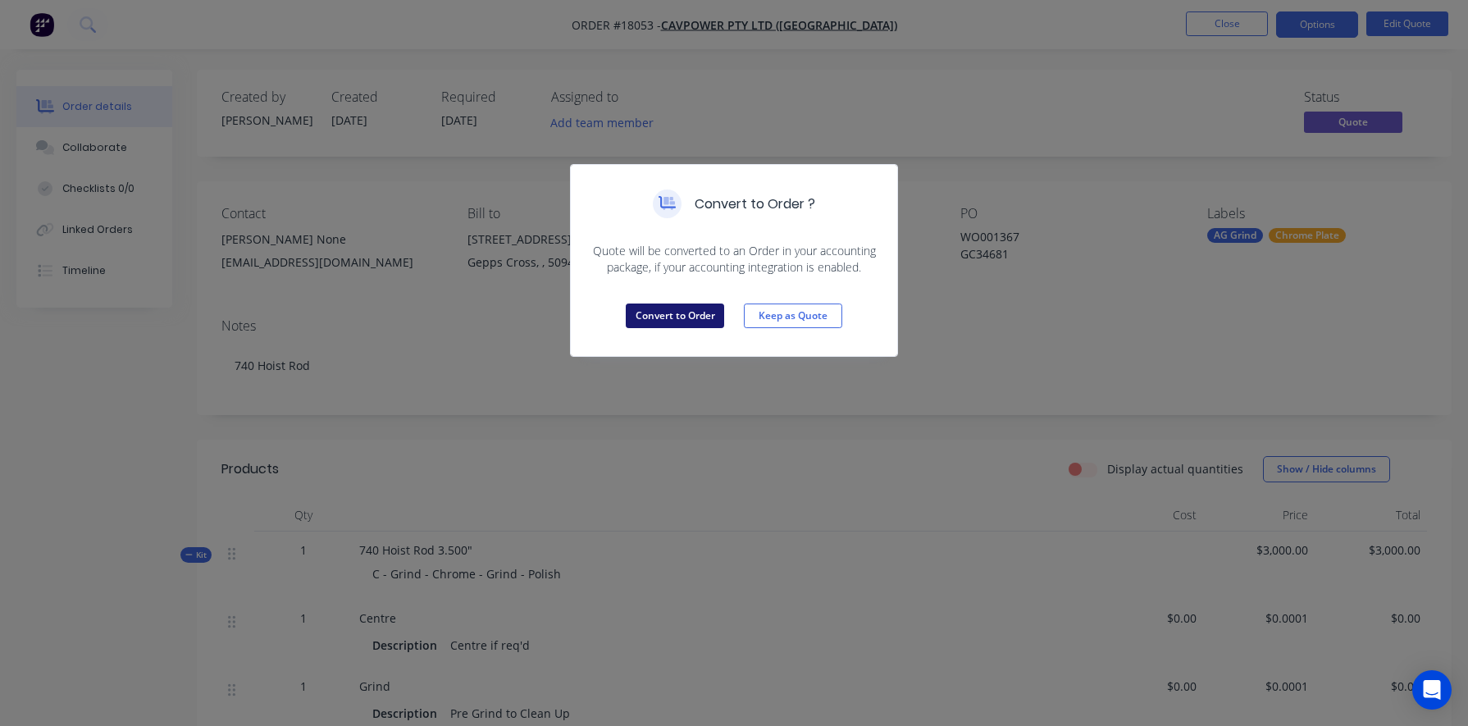
click at [680, 317] on button "Convert to Order" at bounding box center [675, 315] width 98 height 25
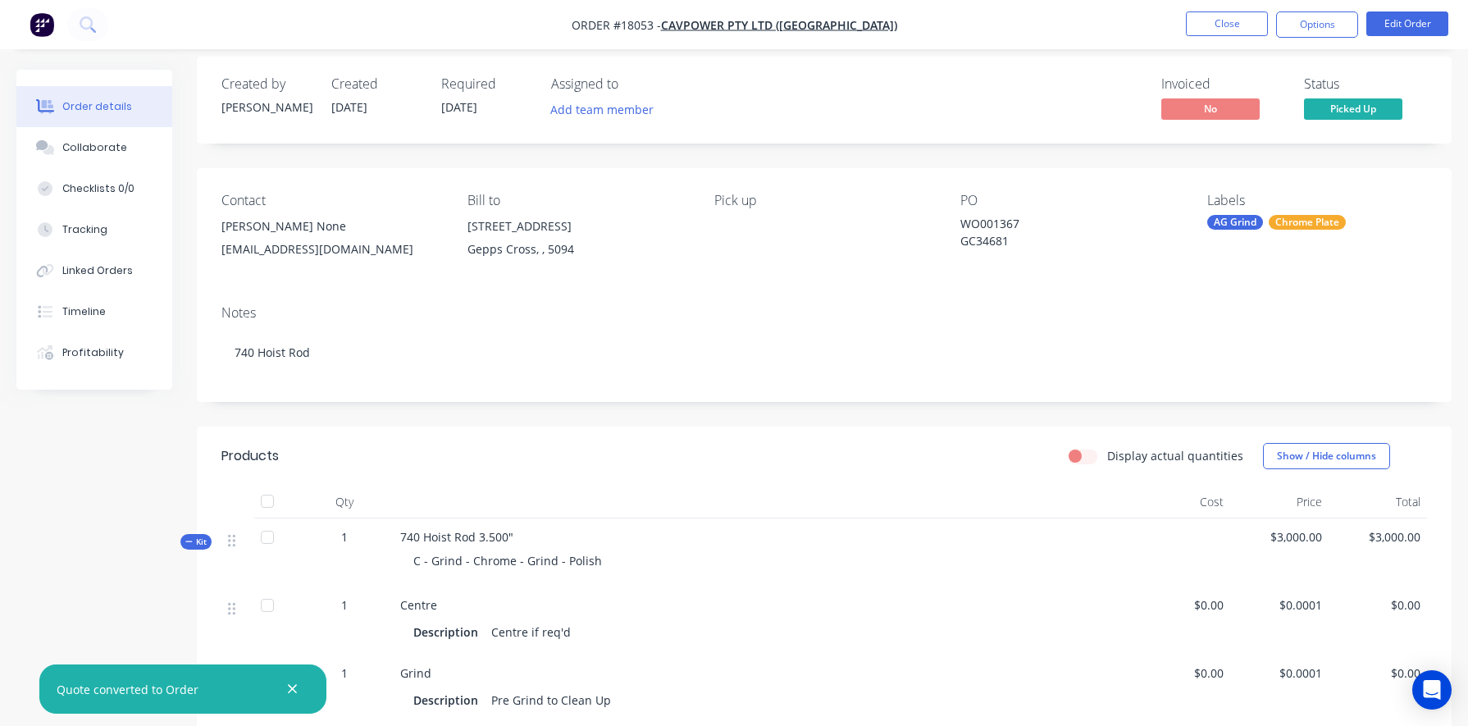
scroll to position [21, 0]
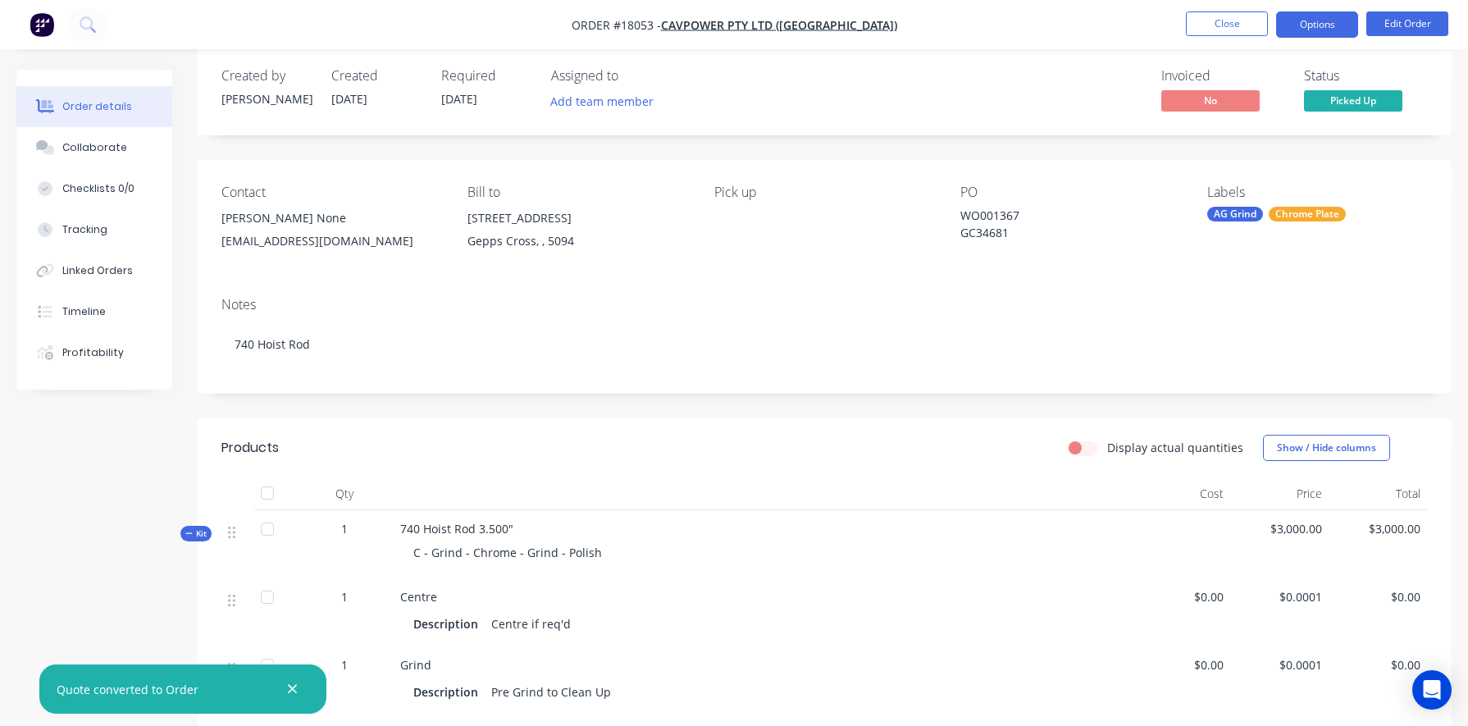
click at [850, 18] on button "Options" at bounding box center [1317, 24] width 82 height 26
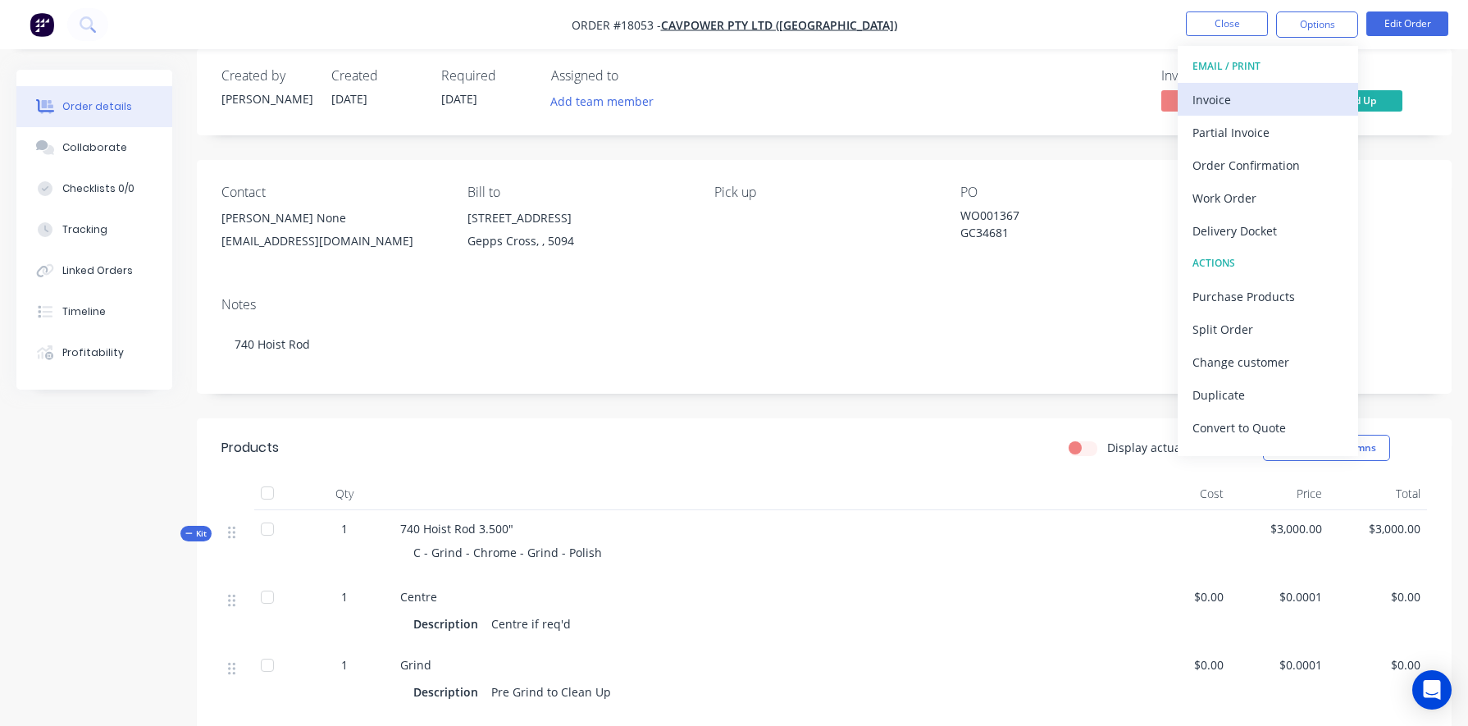
click at [850, 95] on div "Invoice" at bounding box center [1267, 100] width 151 height 24
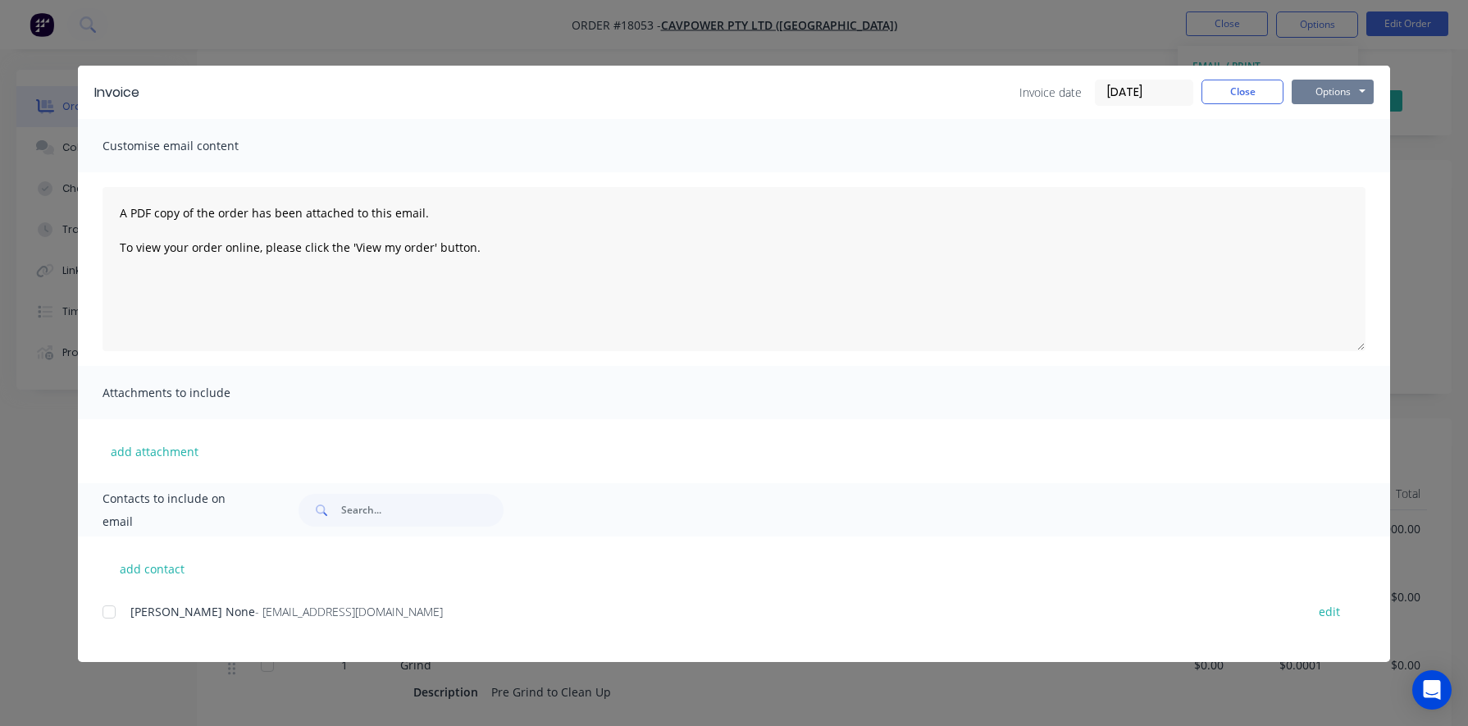
click at [850, 91] on button "Options" at bounding box center [1332, 92] width 82 height 25
click at [850, 118] on button "Preview" at bounding box center [1343, 120] width 105 height 27
click at [850, 91] on button "Close" at bounding box center [1242, 92] width 82 height 25
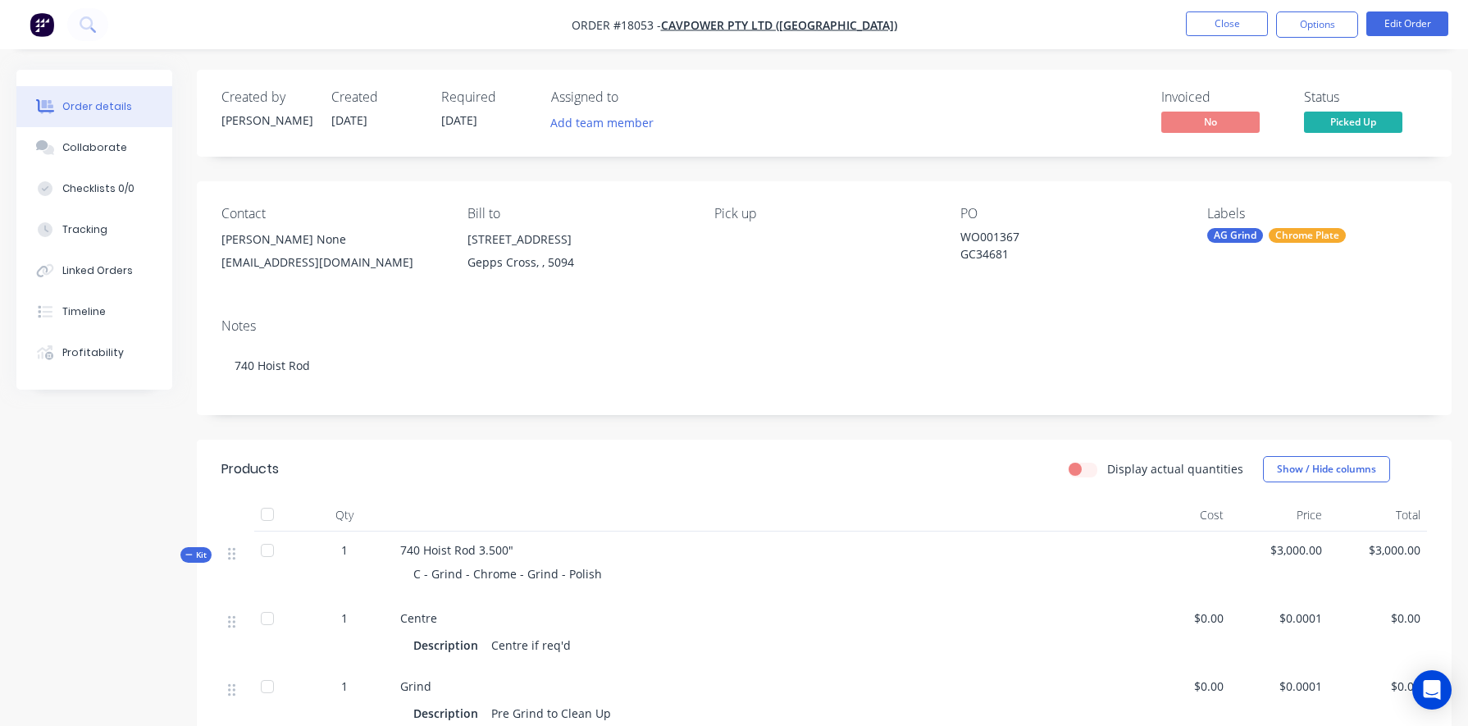
scroll to position [0, 0]
click at [850, 18] on button "Options" at bounding box center [1317, 24] width 82 height 26
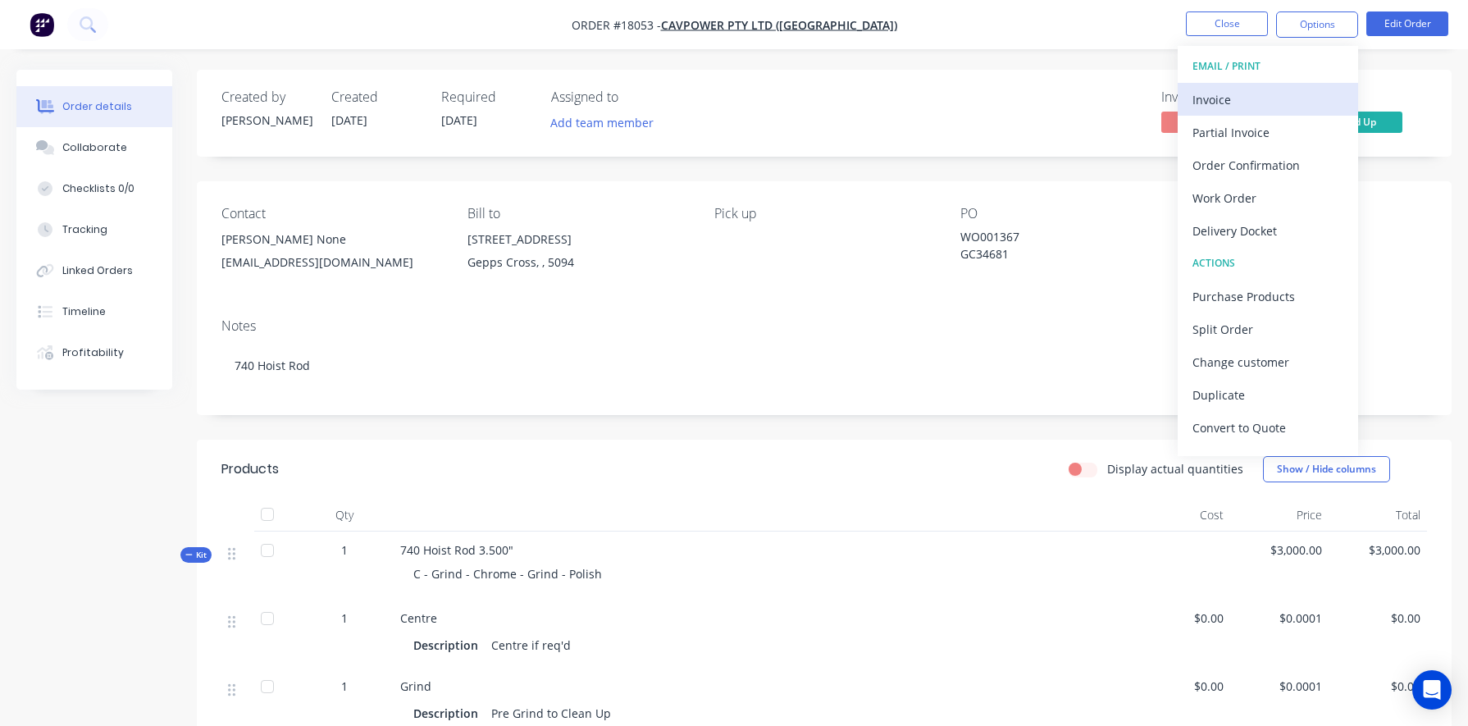
click at [850, 94] on div "Invoice" at bounding box center [1267, 100] width 151 height 24
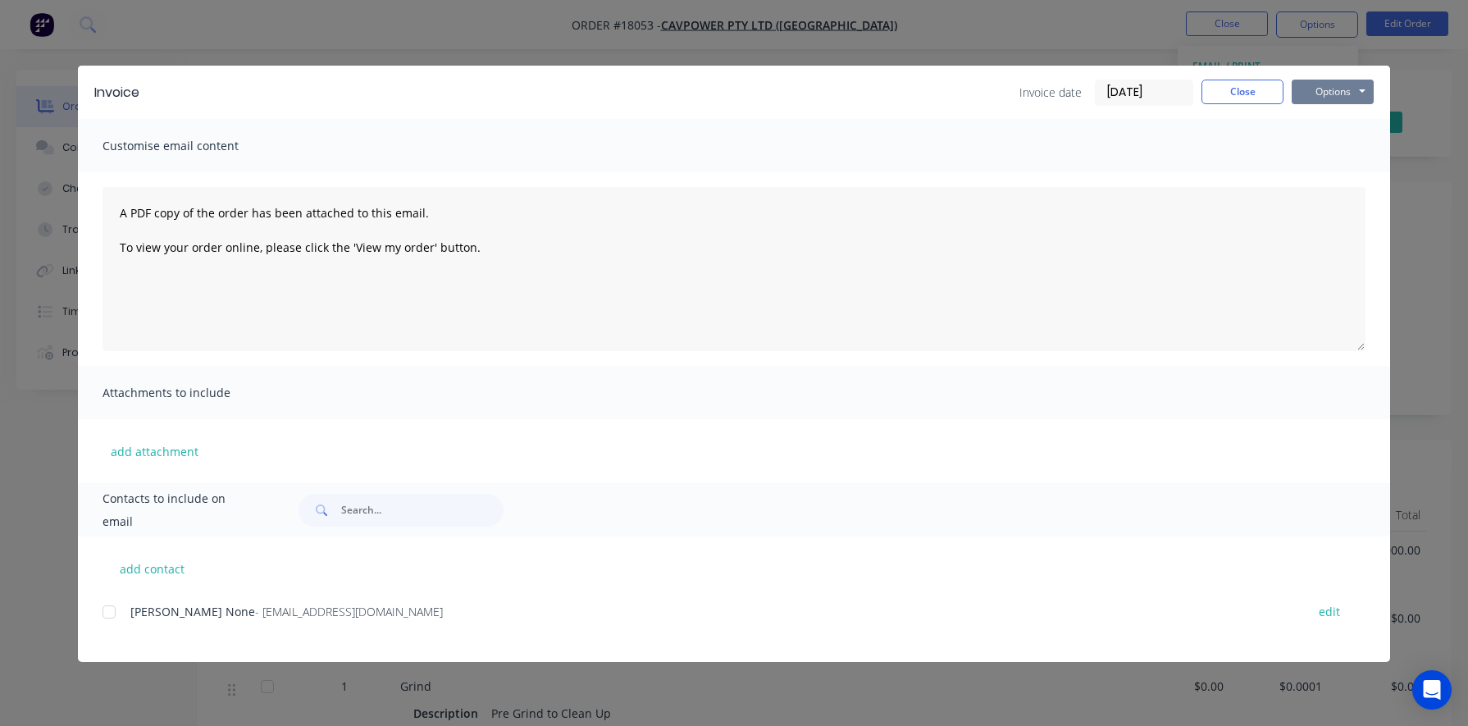
click at [850, 93] on button "Options" at bounding box center [1332, 92] width 82 height 25
click at [850, 146] on button "Print" at bounding box center [1343, 147] width 105 height 27
click at [850, 105] on div "Invoice date [DATE] Close Options Preview Print Email" at bounding box center [1196, 93] width 354 height 26
click at [850, 92] on button "Close" at bounding box center [1242, 92] width 82 height 25
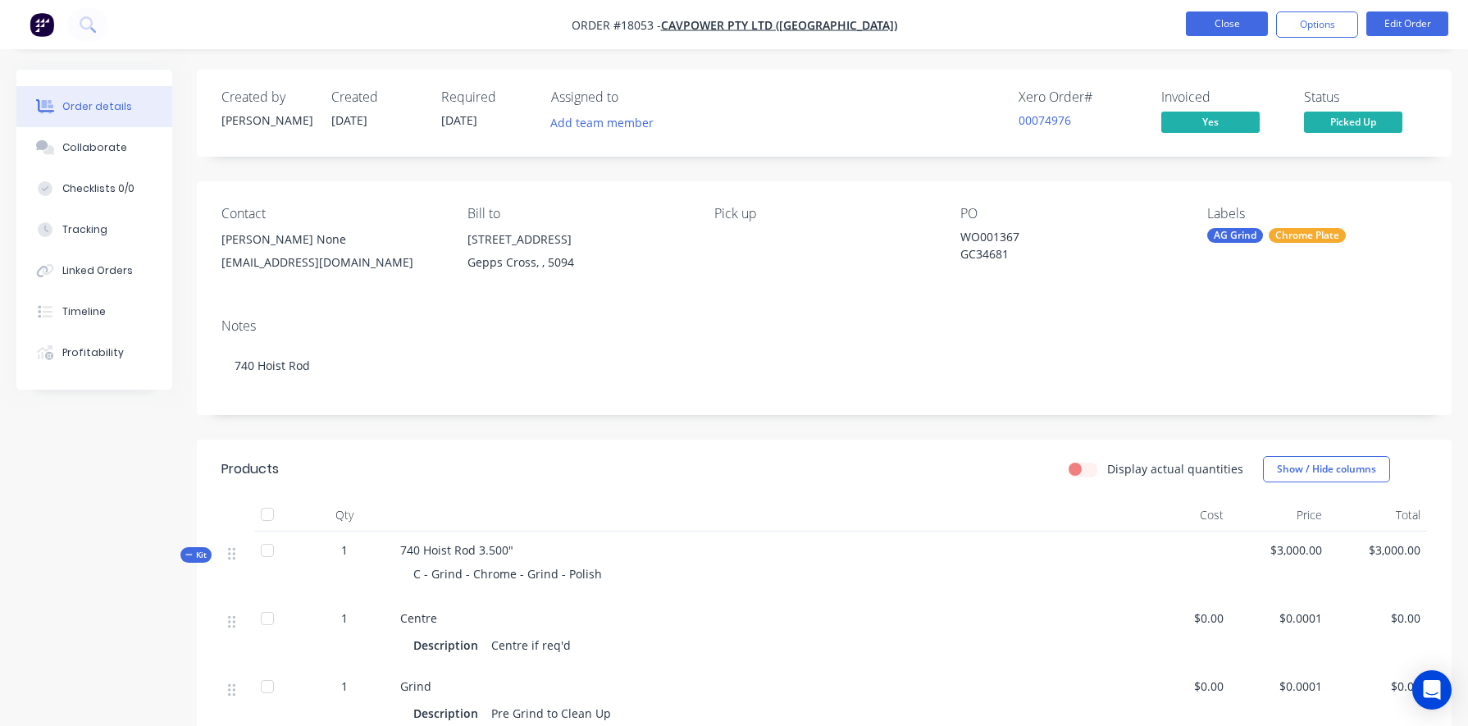
click at [850, 19] on button "Close" at bounding box center [1227, 23] width 82 height 25
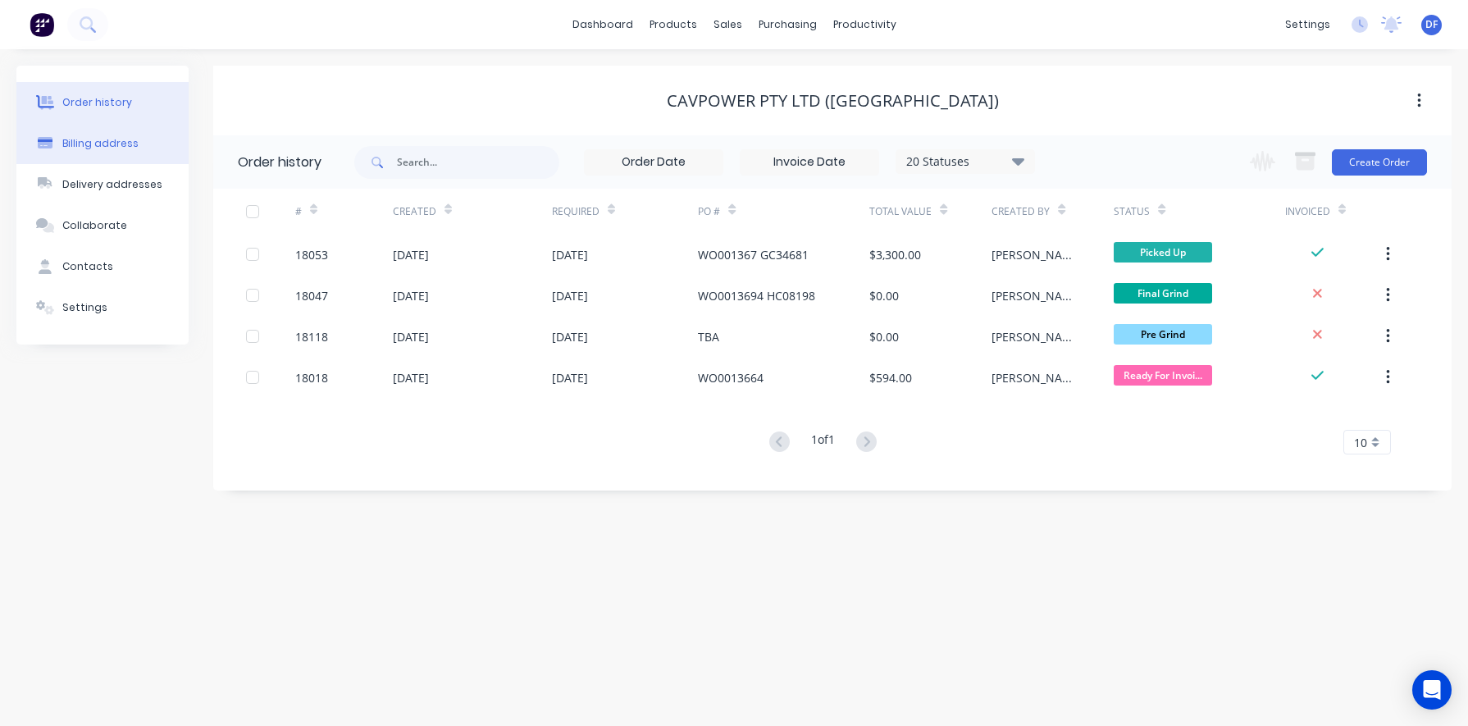
click at [20, 143] on button "Billing address" at bounding box center [102, 143] width 172 height 41
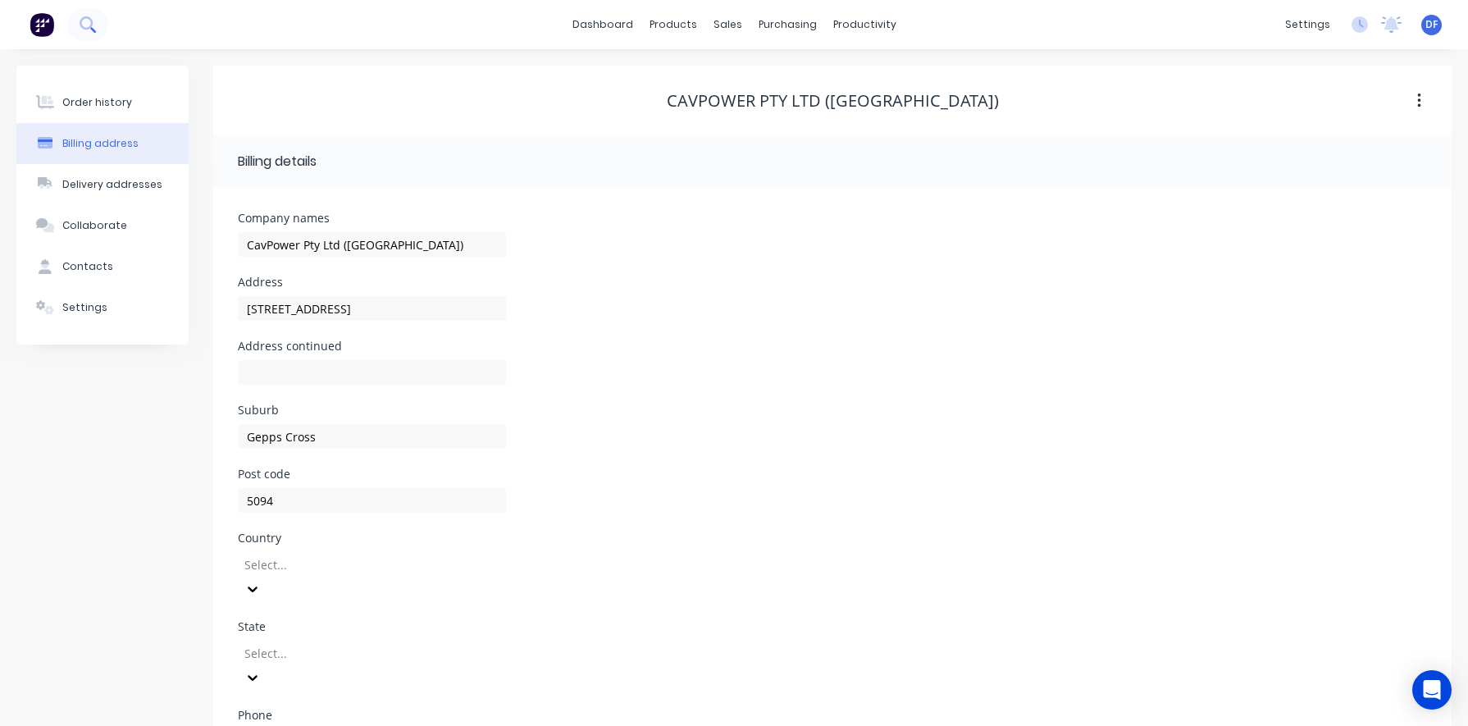
click at [85, 20] on icon at bounding box center [88, 24] width 16 height 16
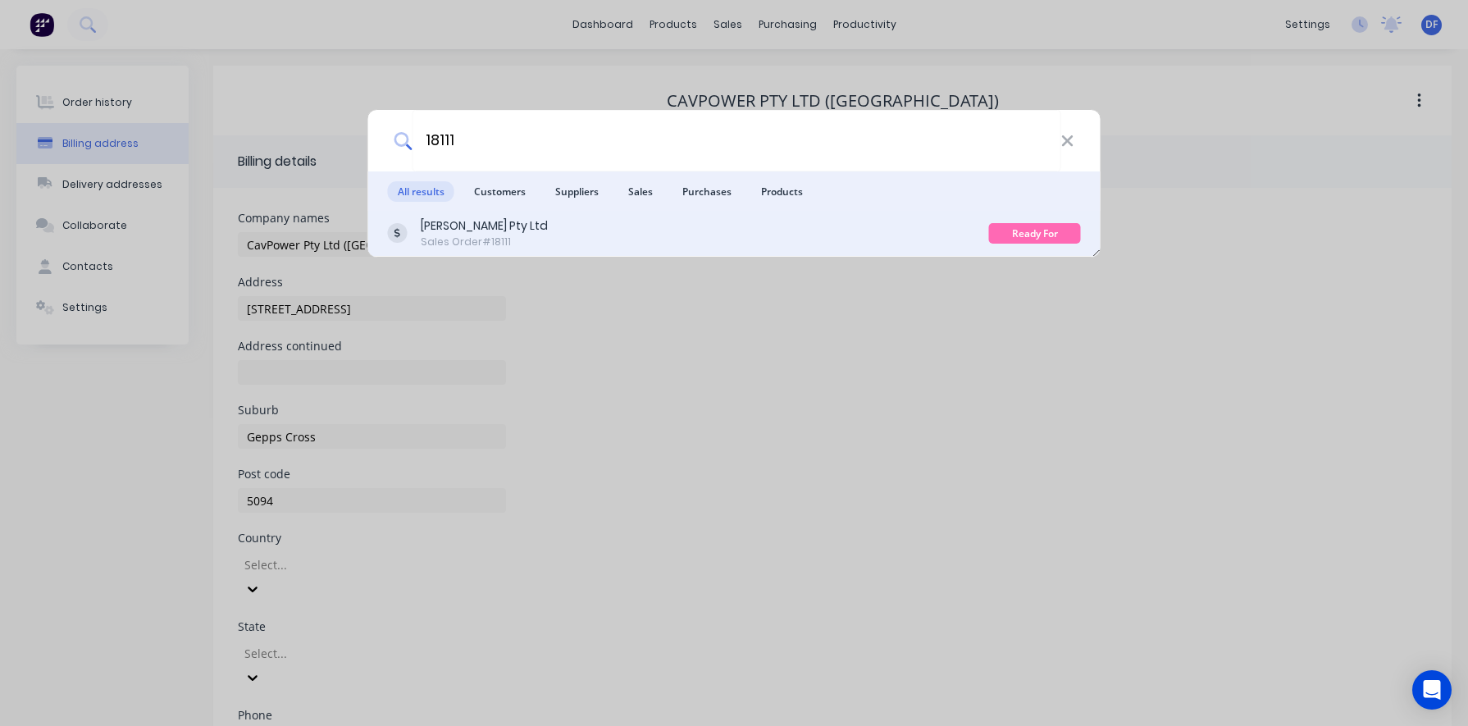
type input "18111"
click at [471, 226] on div "[PERSON_NAME] Pty Ltd" at bounding box center [484, 225] width 127 height 17
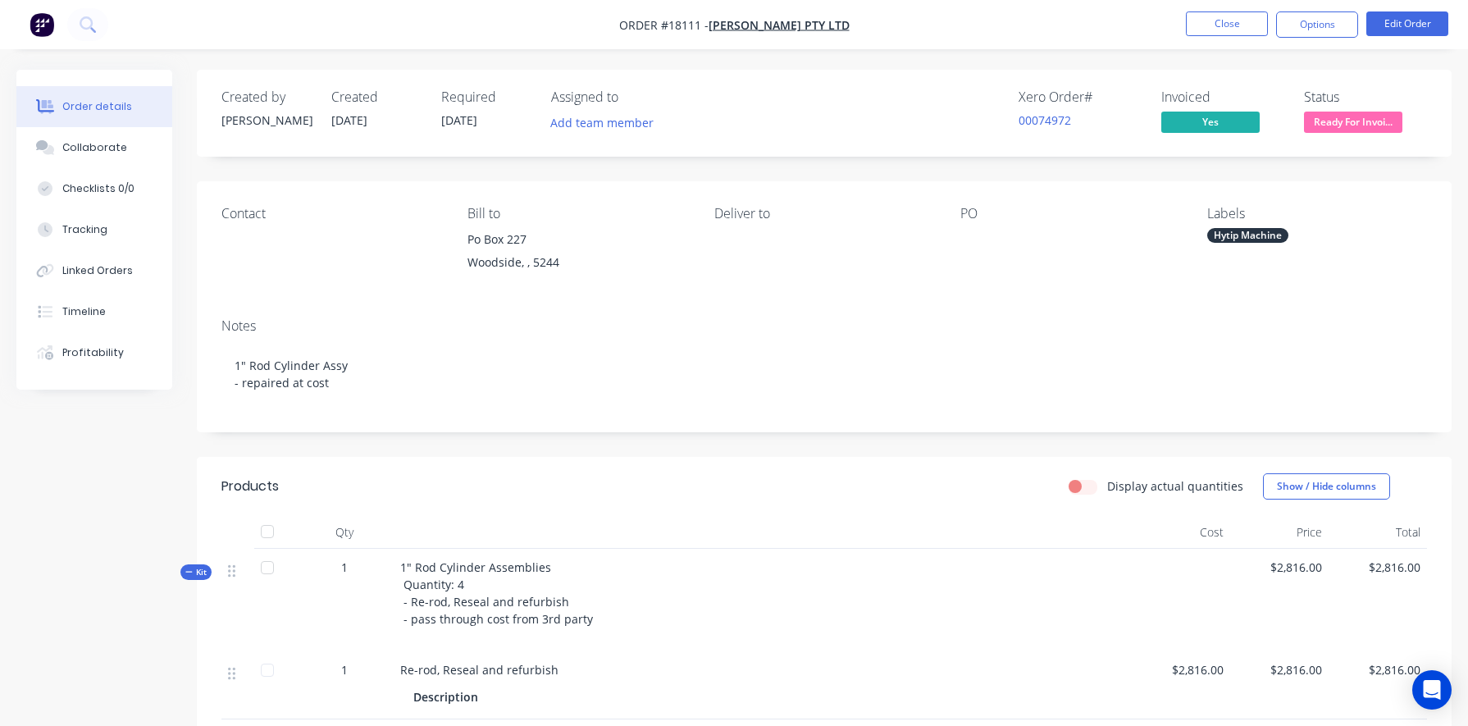
scroll to position [3, 0]
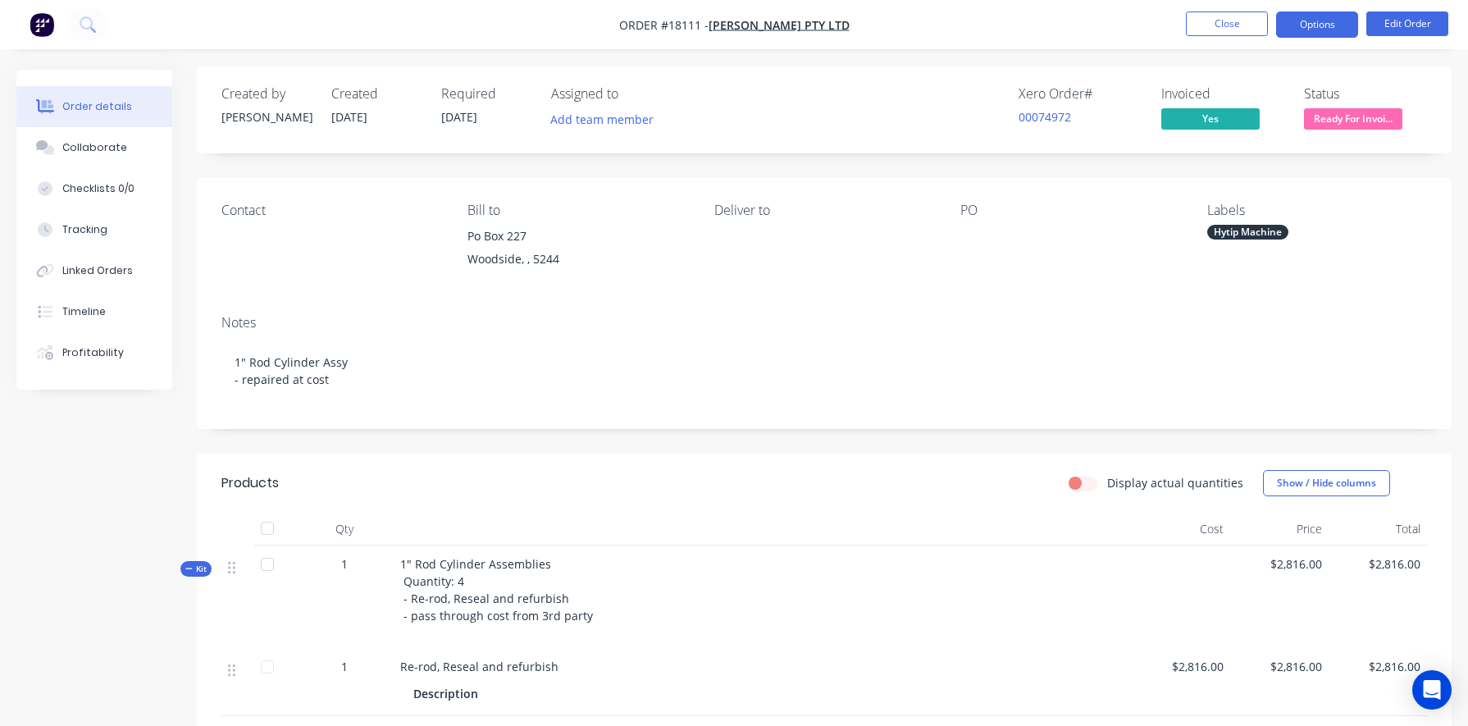
click at [850, 21] on button "Options" at bounding box center [1317, 24] width 82 height 26
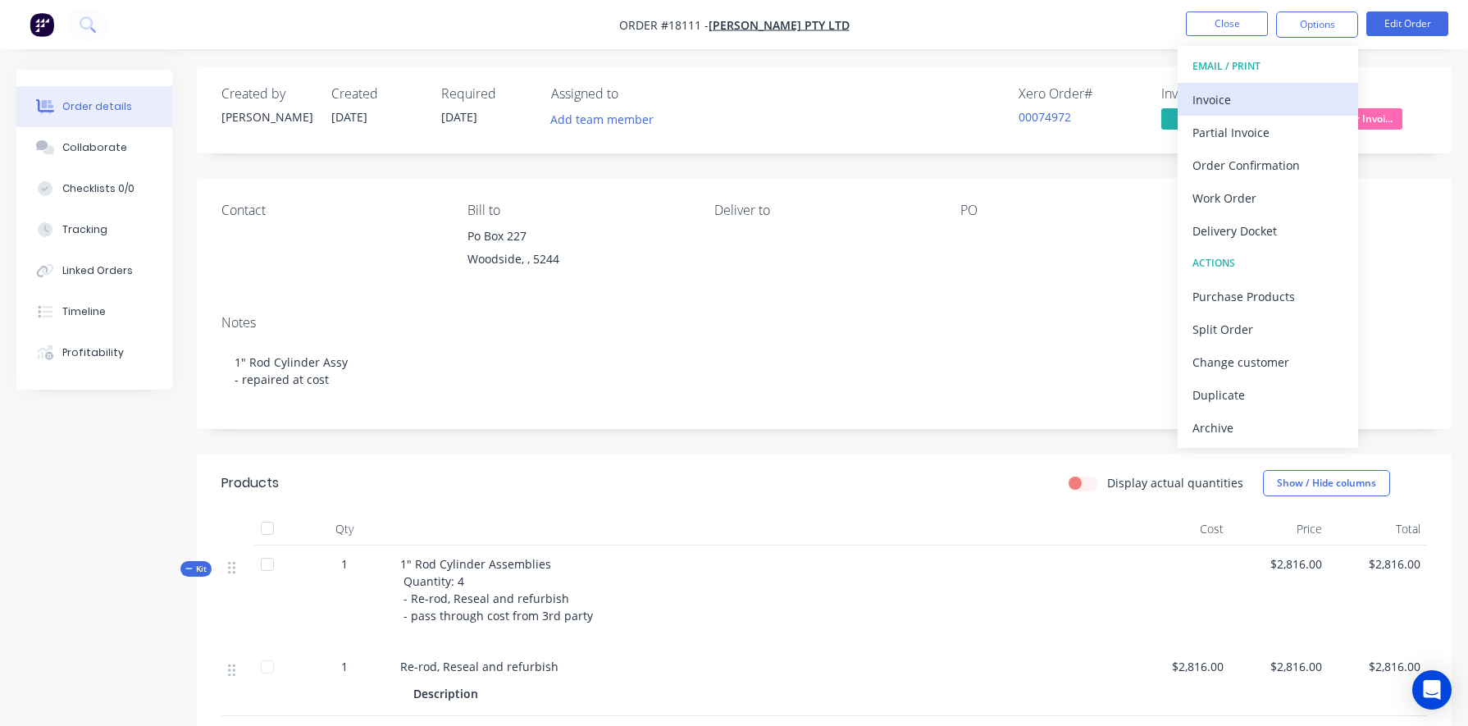
click at [850, 99] on div "Invoice" at bounding box center [1267, 100] width 151 height 24
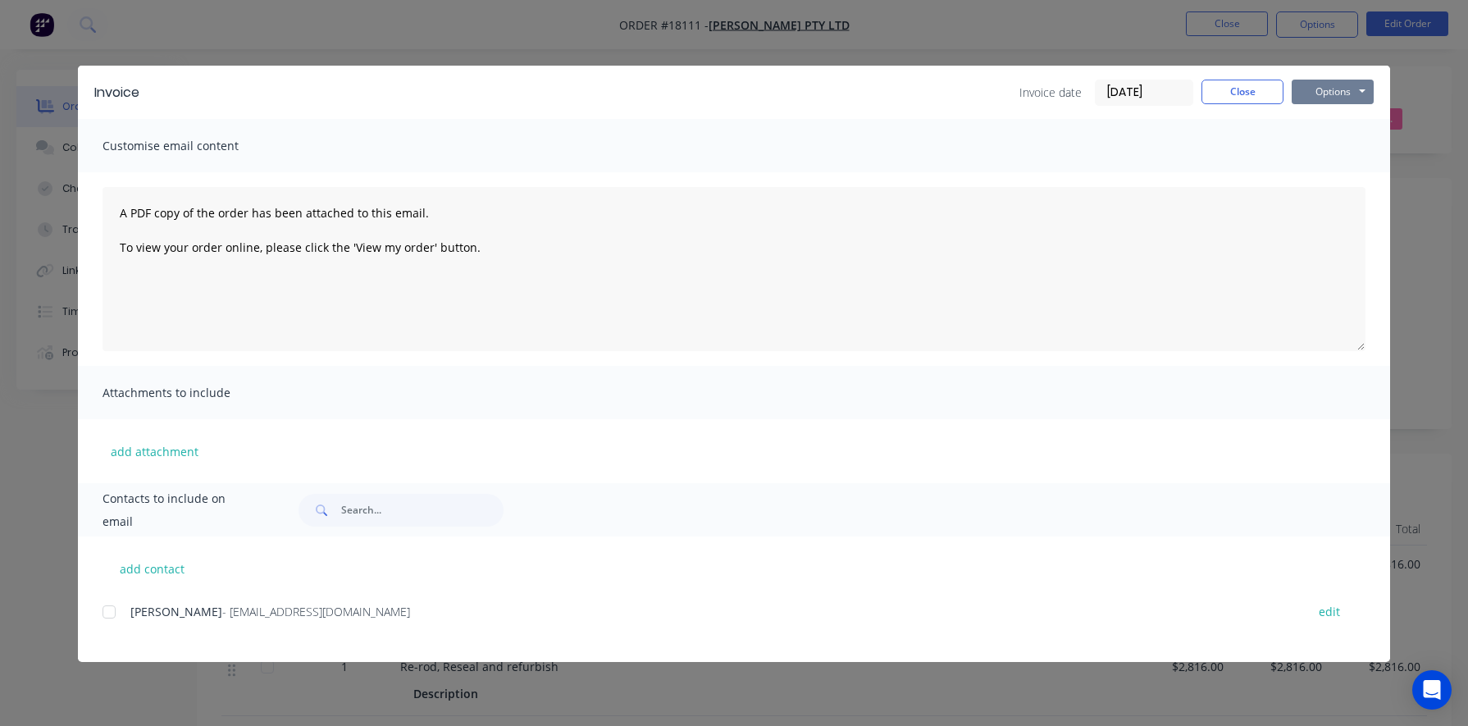
click at [850, 89] on button "Options" at bounding box center [1332, 92] width 82 height 25
click at [850, 152] on button "Print" at bounding box center [1343, 147] width 105 height 27
click at [850, 94] on button "Close" at bounding box center [1242, 92] width 82 height 25
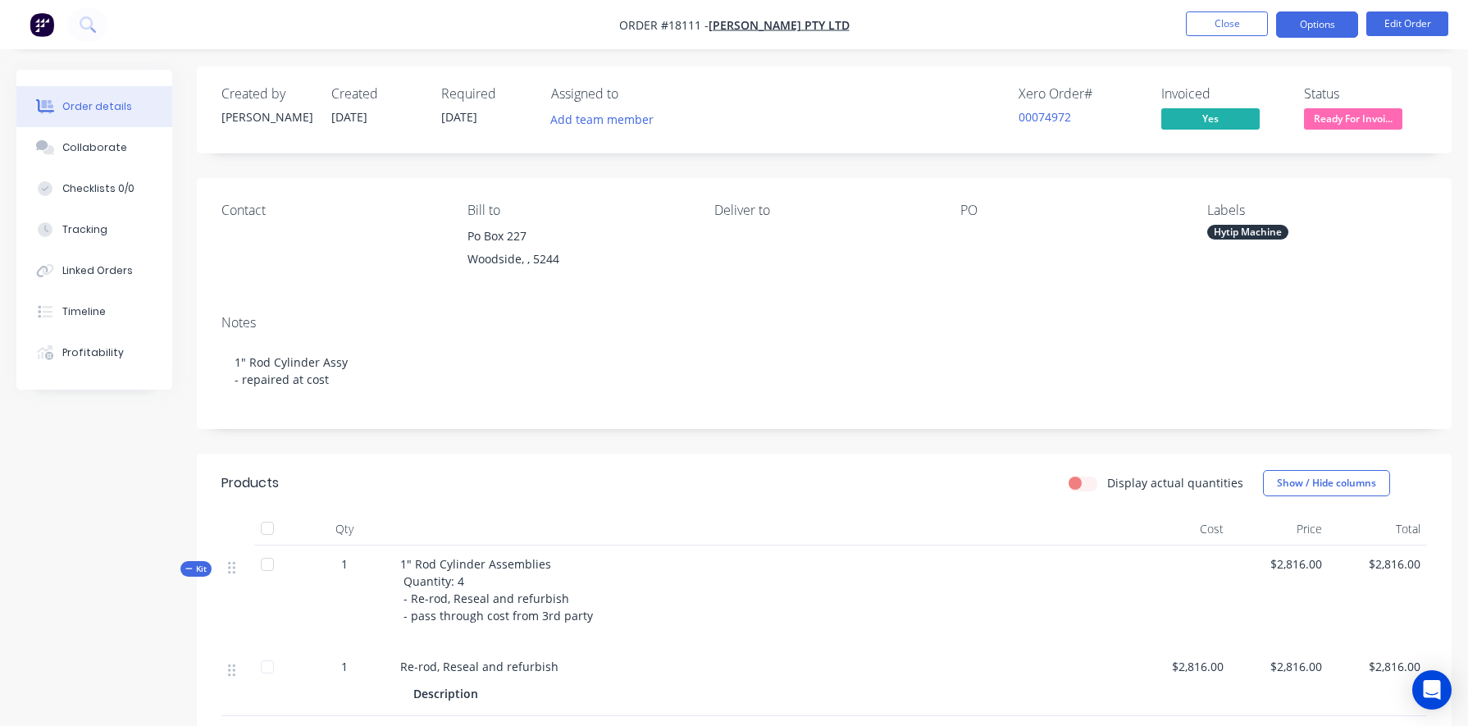
click at [850, 21] on button "Options" at bounding box center [1317, 24] width 82 height 26
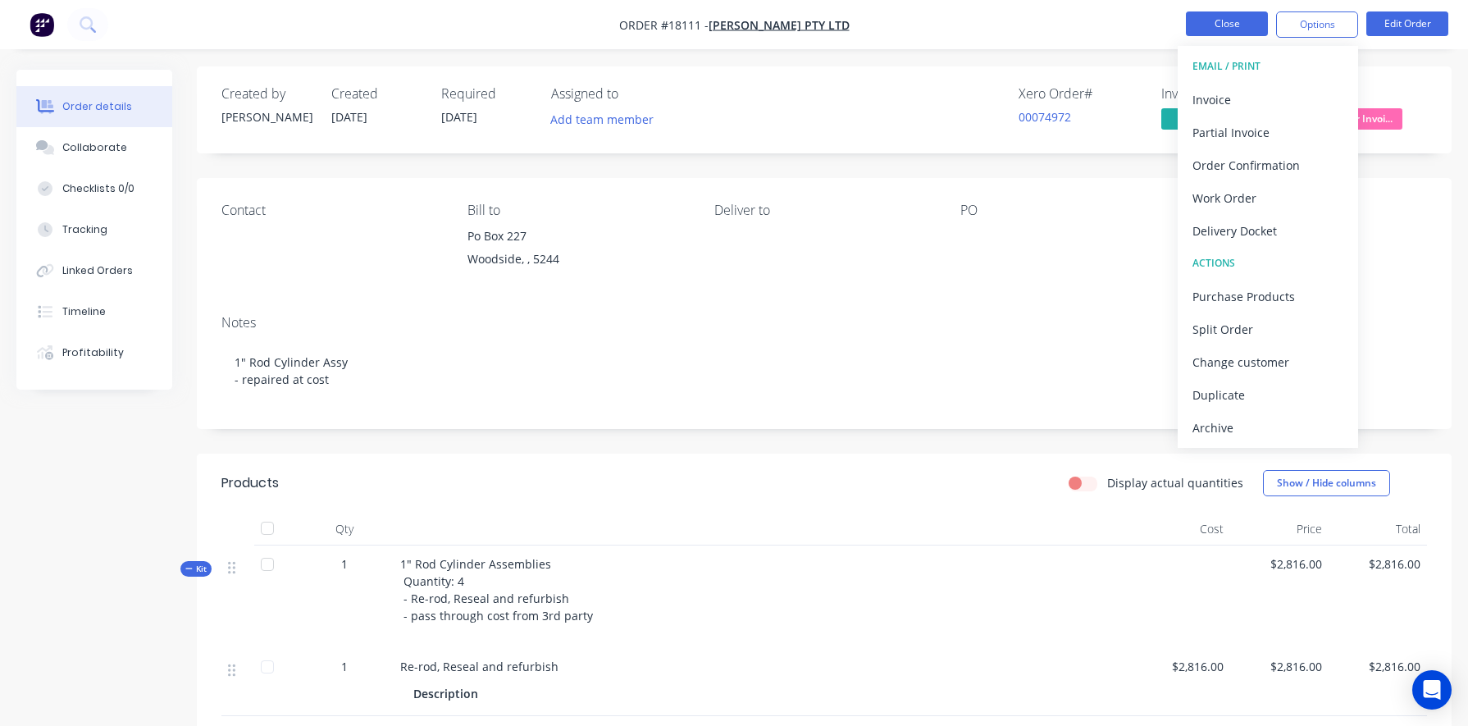
click at [850, 20] on button "Close" at bounding box center [1227, 23] width 82 height 25
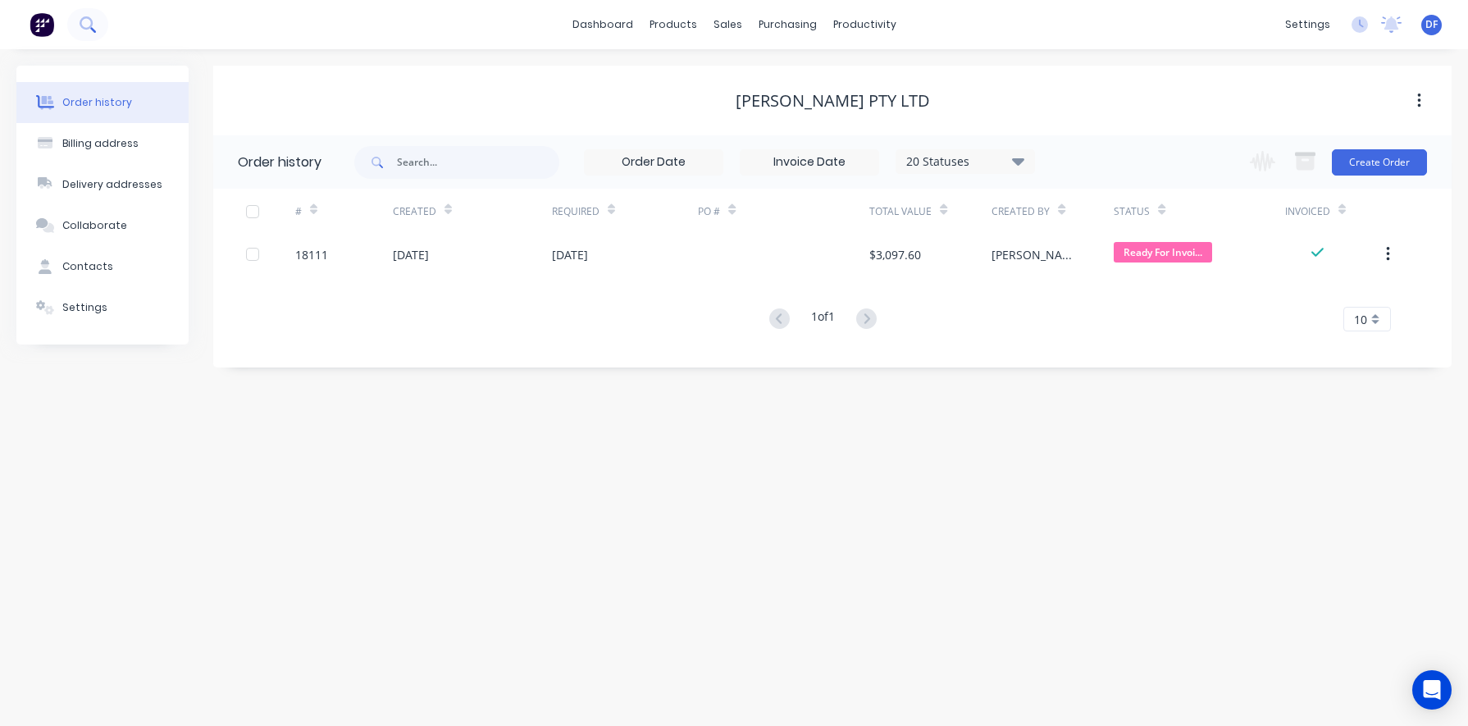
click at [93, 25] on icon at bounding box center [88, 24] width 16 height 16
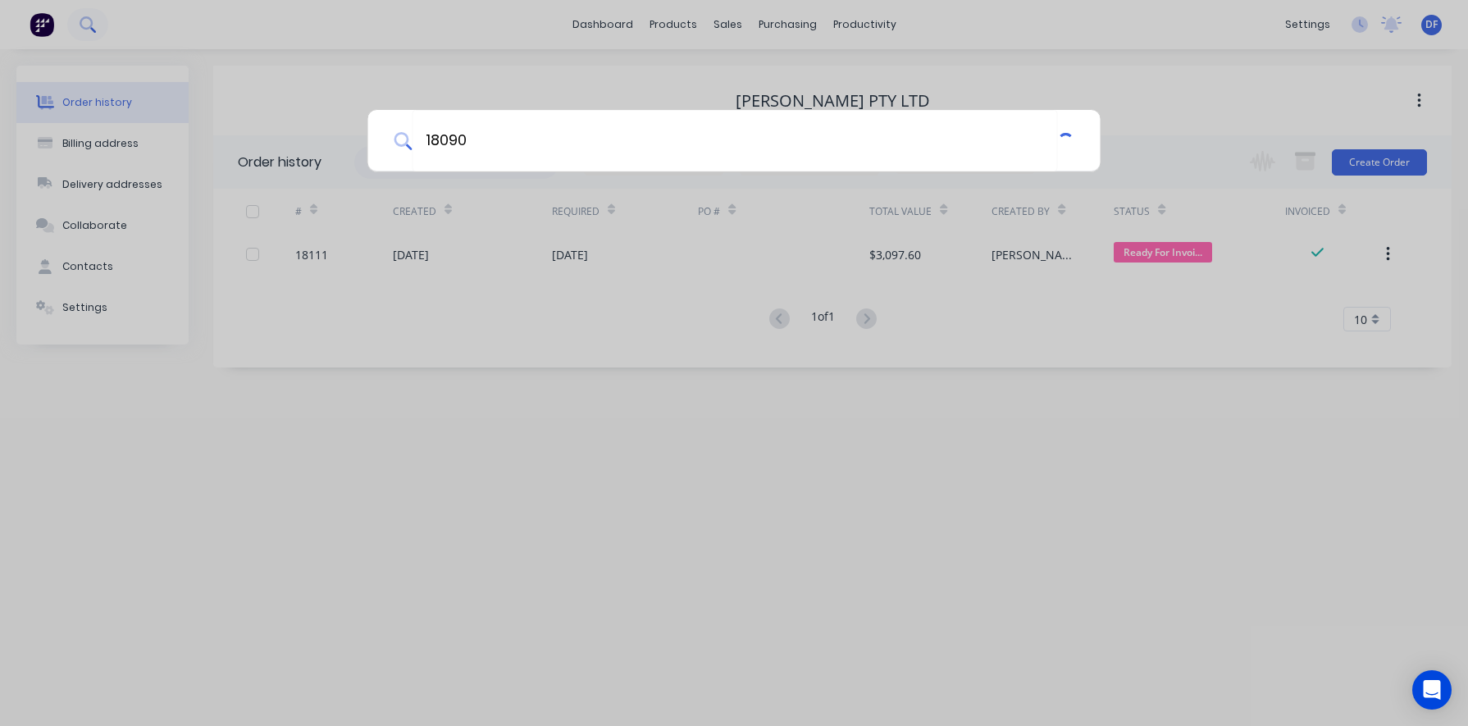
type input "18090"
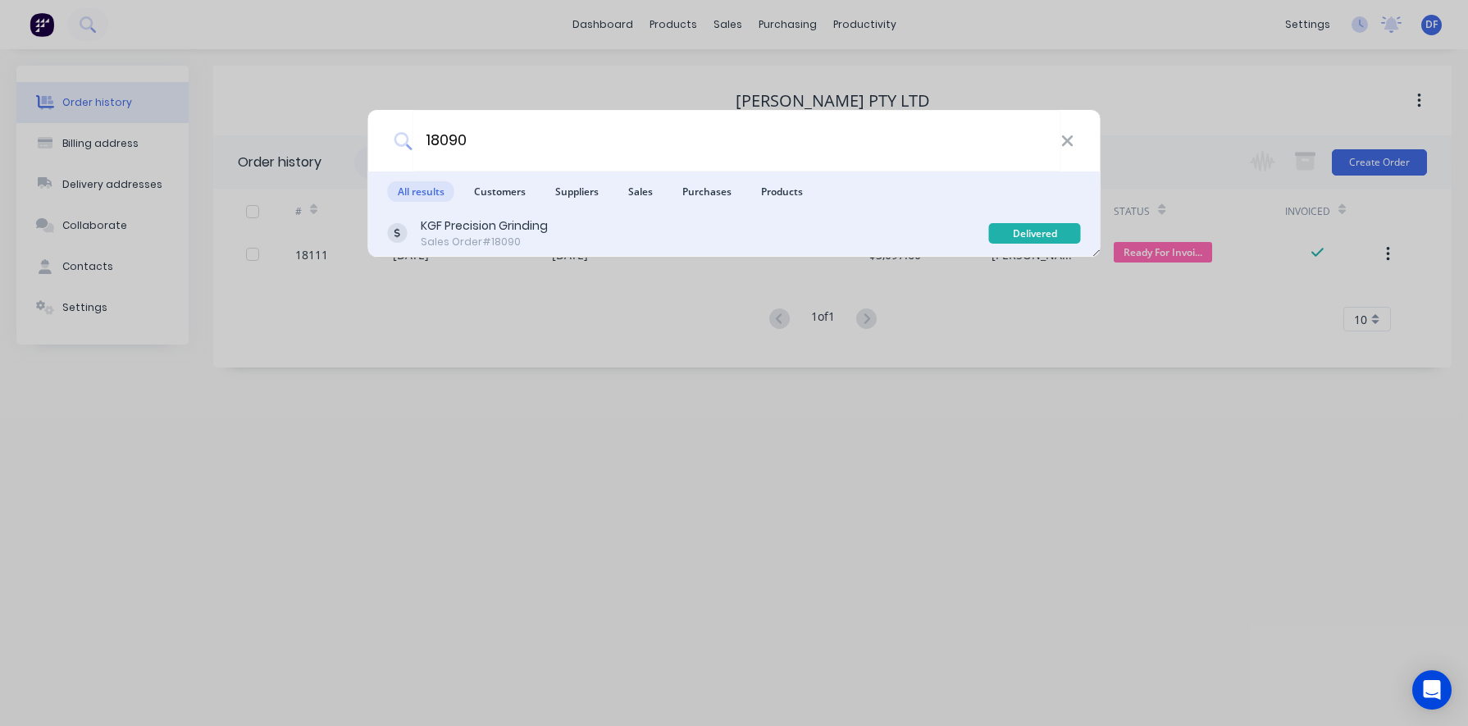
click at [480, 223] on div "KGF Precision Grinding" at bounding box center [484, 225] width 127 height 17
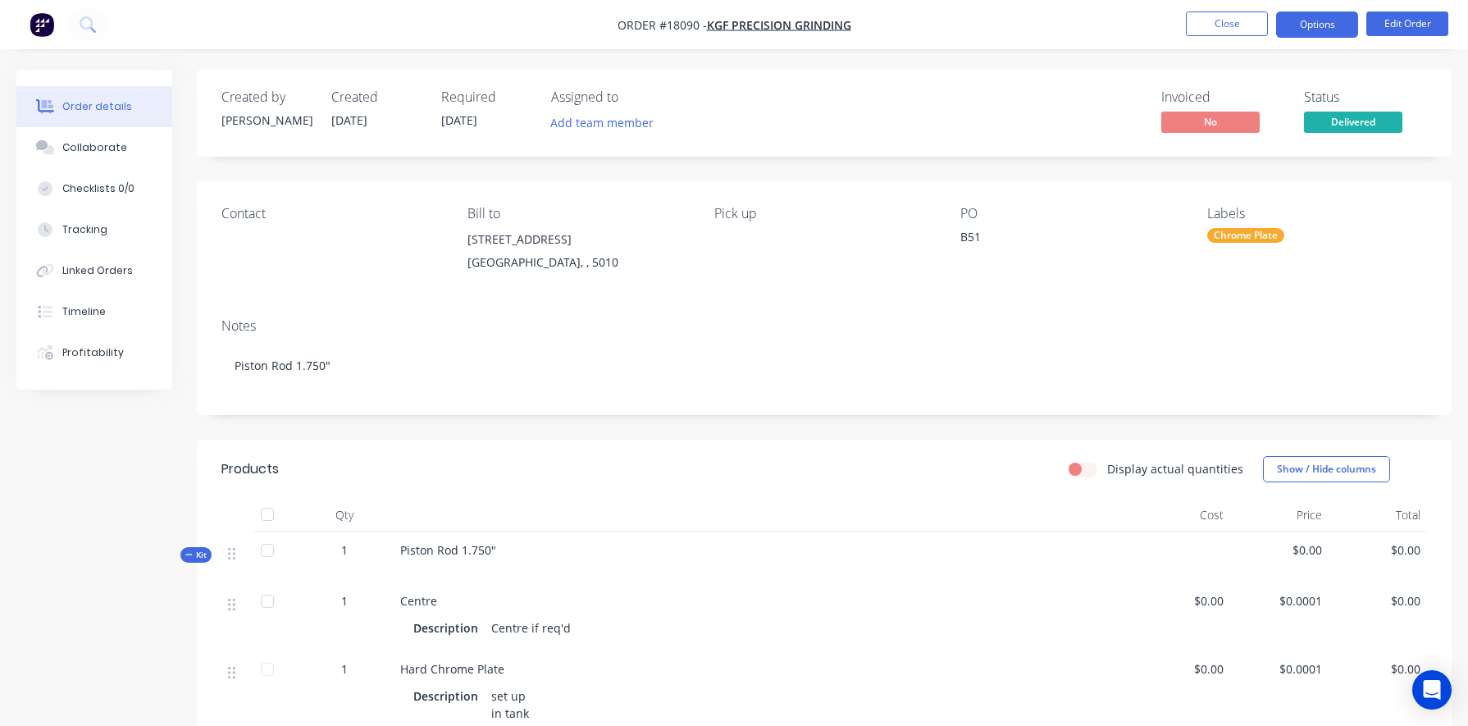
click at [850, 25] on button "Options" at bounding box center [1317, 24] width 82 height 26
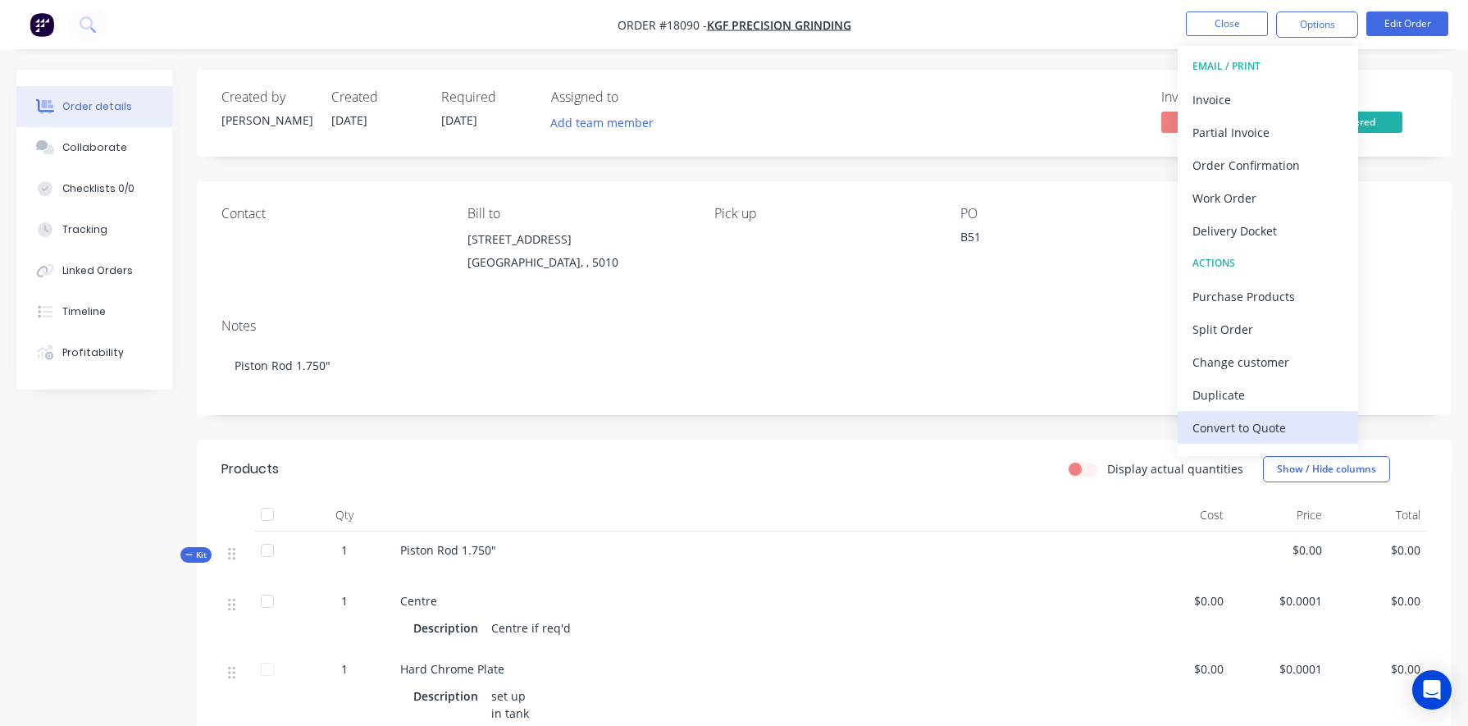
click at [850, 430] on div "Convert to Quote" at bounding box center [1267, 428] width 151 height 24
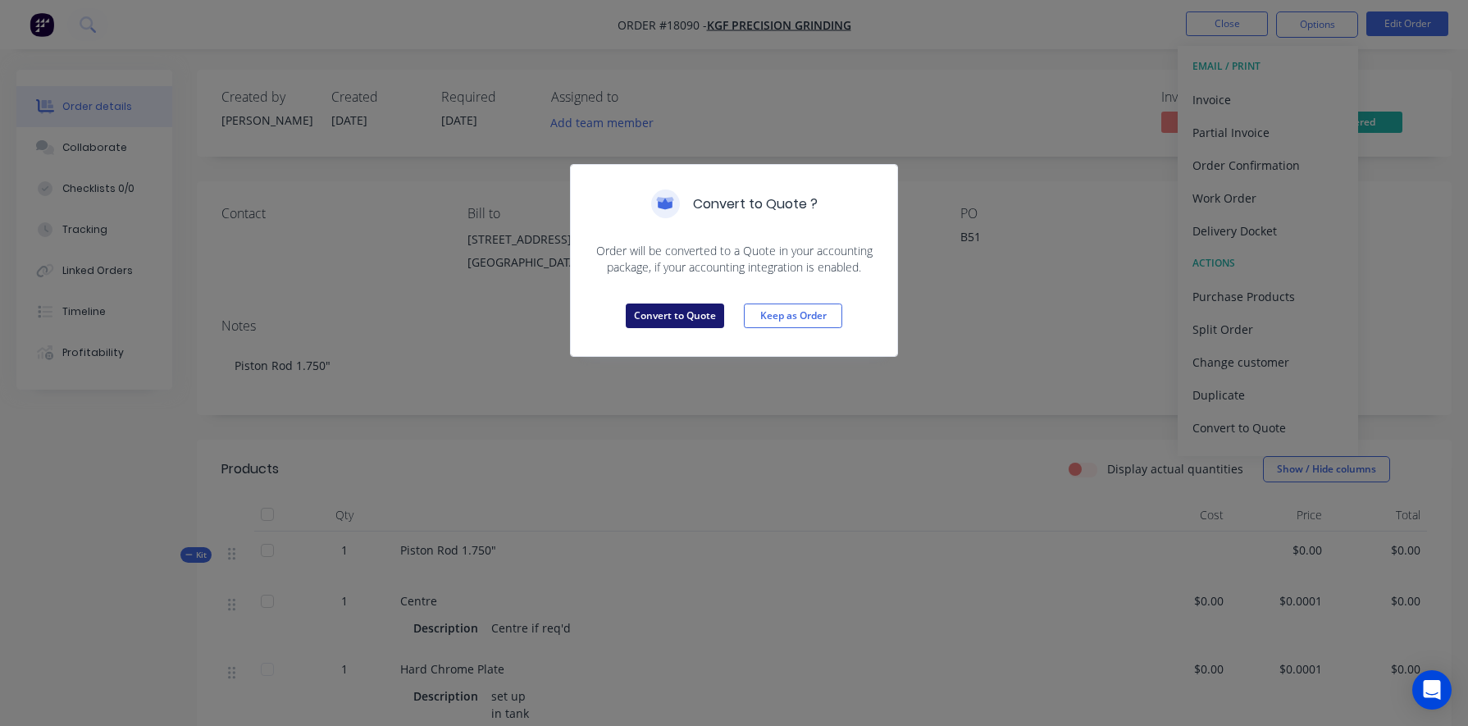
click at [693, 316] on button "Convert to Quote" at bounding box center [675, 315] width 98 height 25
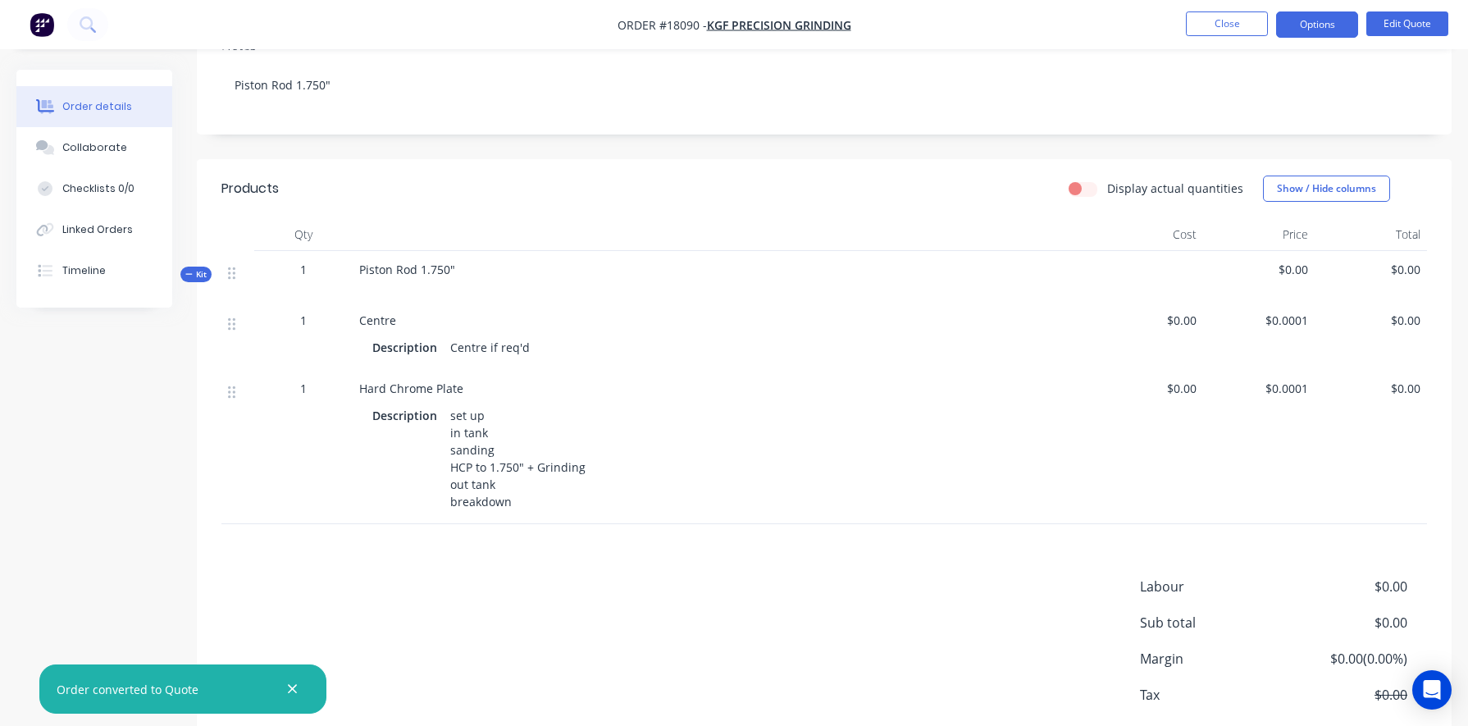
scroll to position [330, 0]
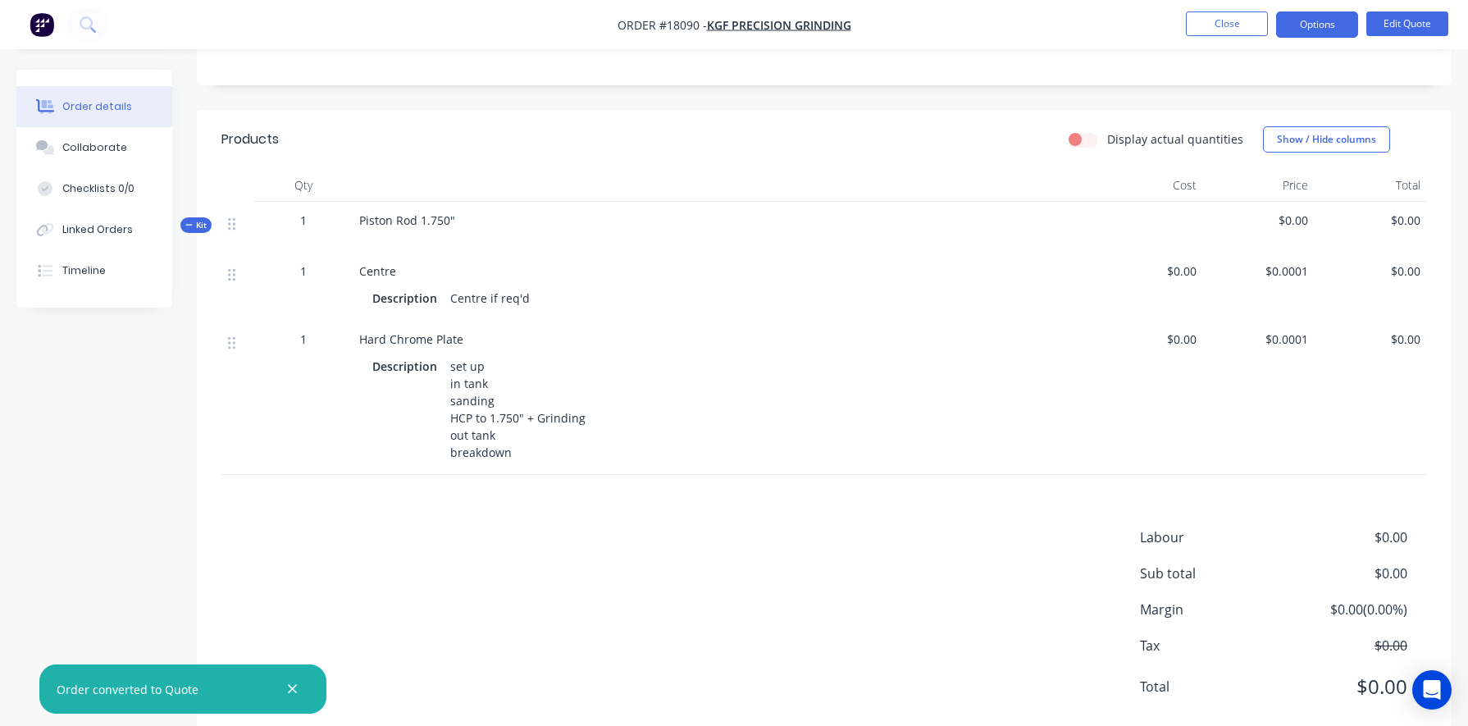
click at [485, 221] on div "Piston Rod 1.750"" at bounding box center [722, 227] width 738 height 51
click at [472, 220] on div "Piston Rod 1.750"" at bounding box center [722, 227] width 738 height 51
click at [850, 35] on button "Edit Quote" at bounding box center [1407, 23] width 82 height 25
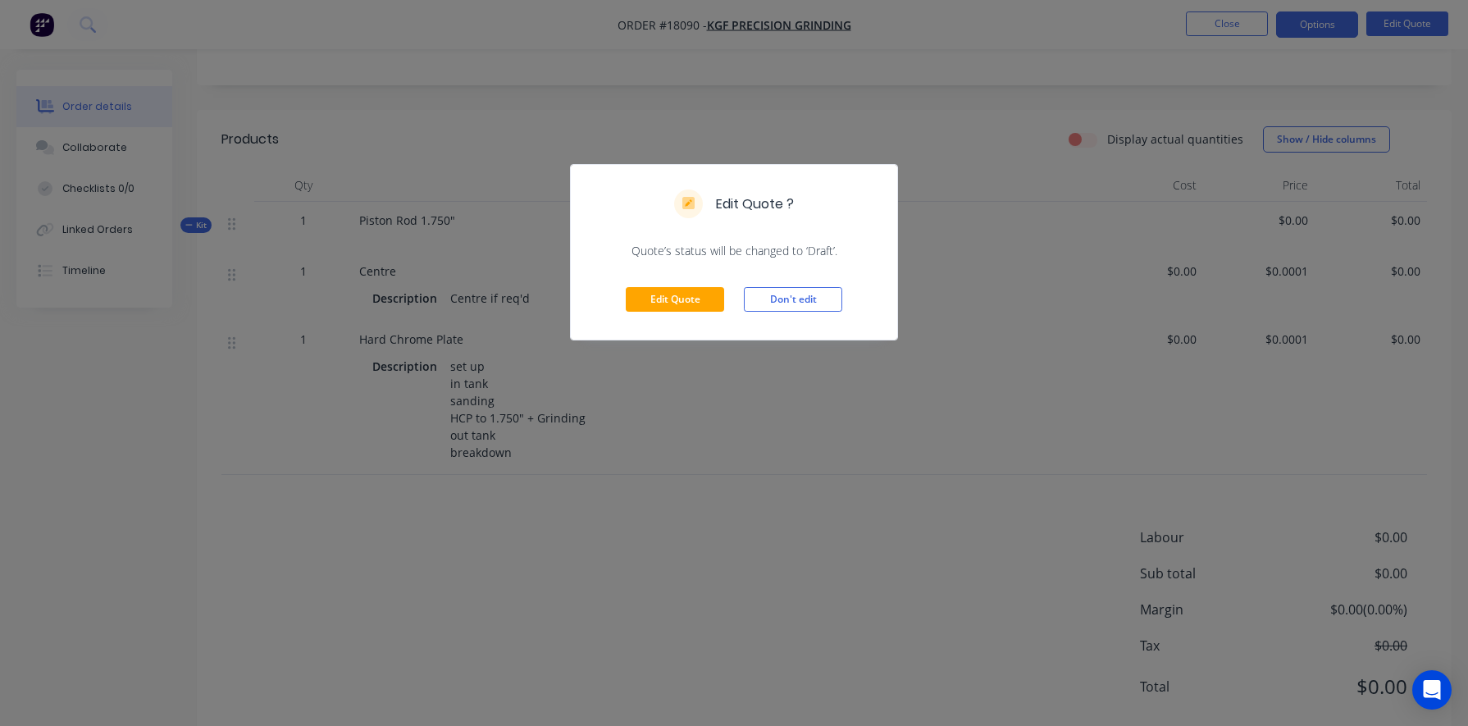
click at [686, 313] on div "Edit Quote Don't edit" at bounding box center [734, 299] width 326 height 80
click at [677, 303] on button "Edit Quote" at bounding box center [675, 299] width 98 height 25
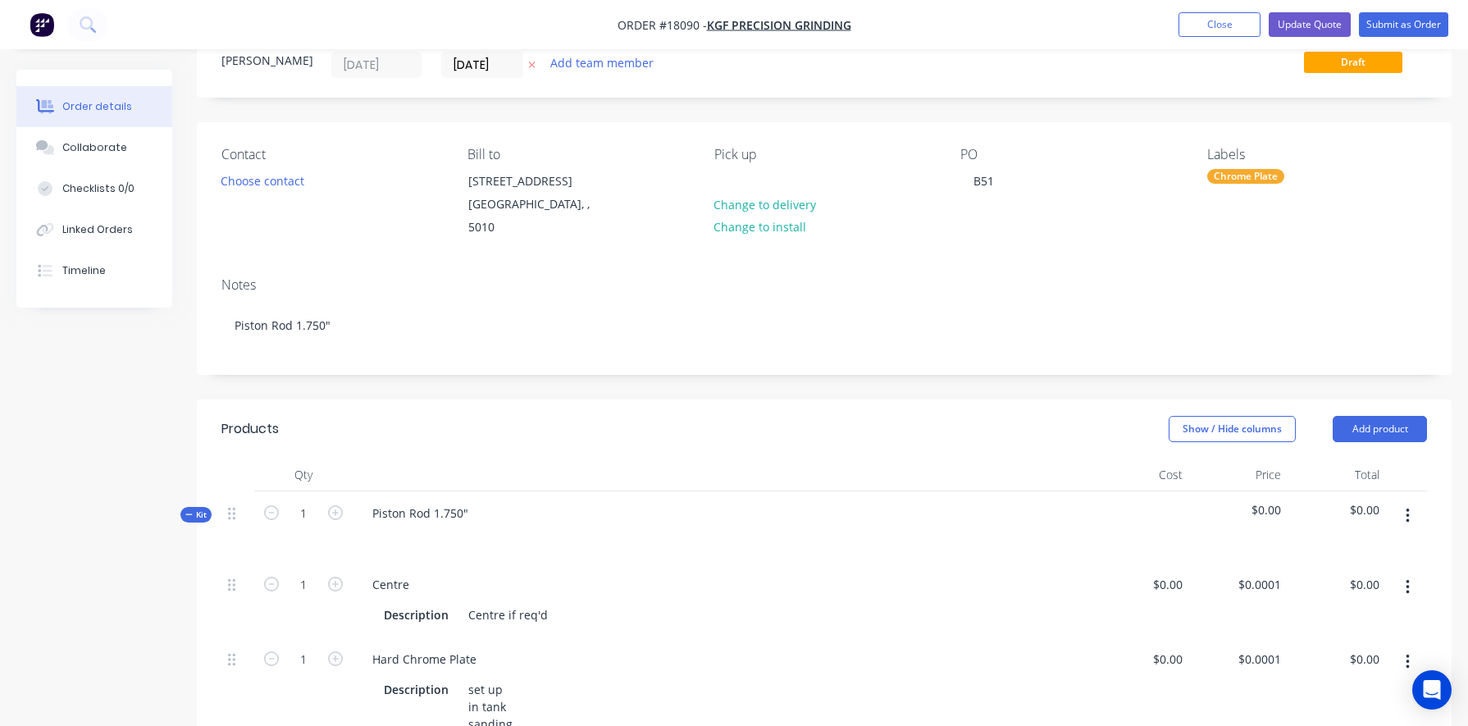
scroll to position [62, 0]
click at [480, 495] on div "Piston Rod 1.750"" at bounding box center [722, 524] width 738 height 71
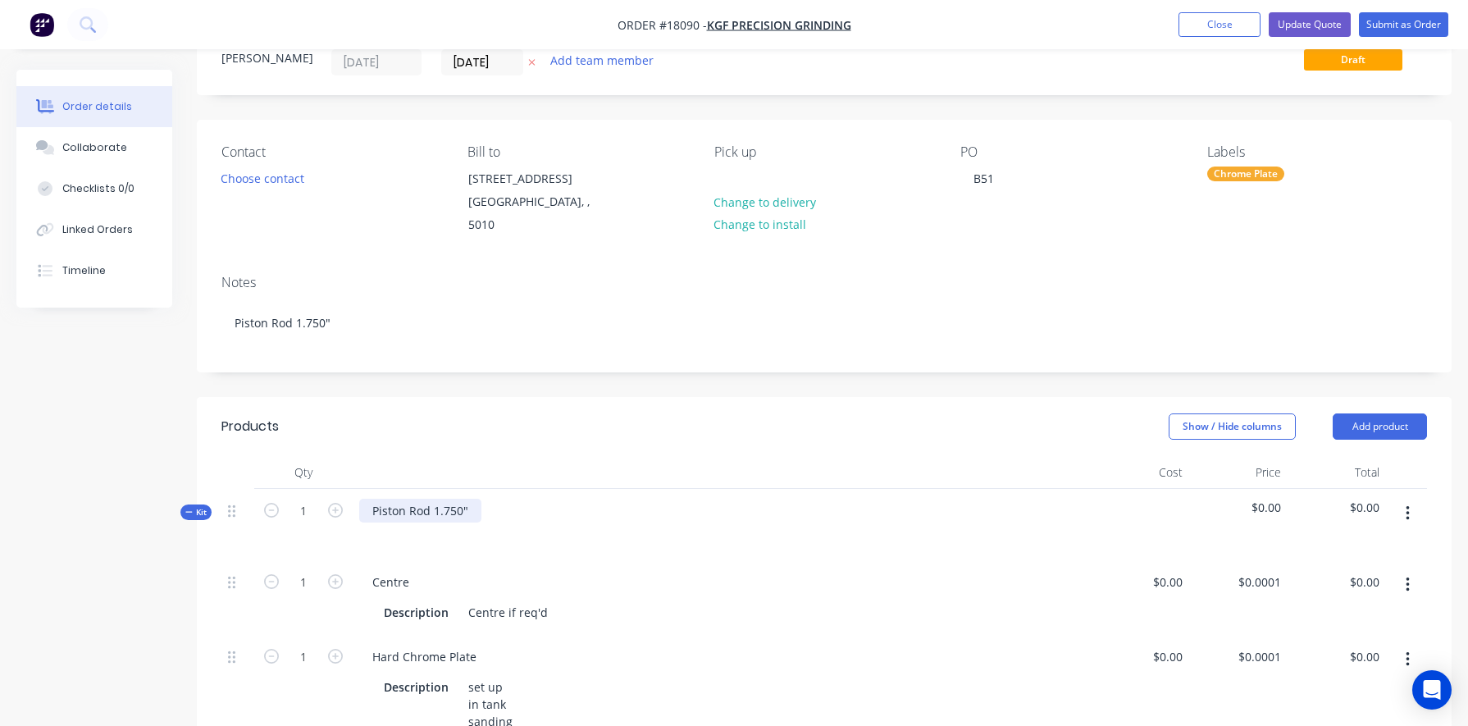
click at [475, 498] on div "Piston Rod 1.750"" at bounding box center [420, 510] width 122 height 24
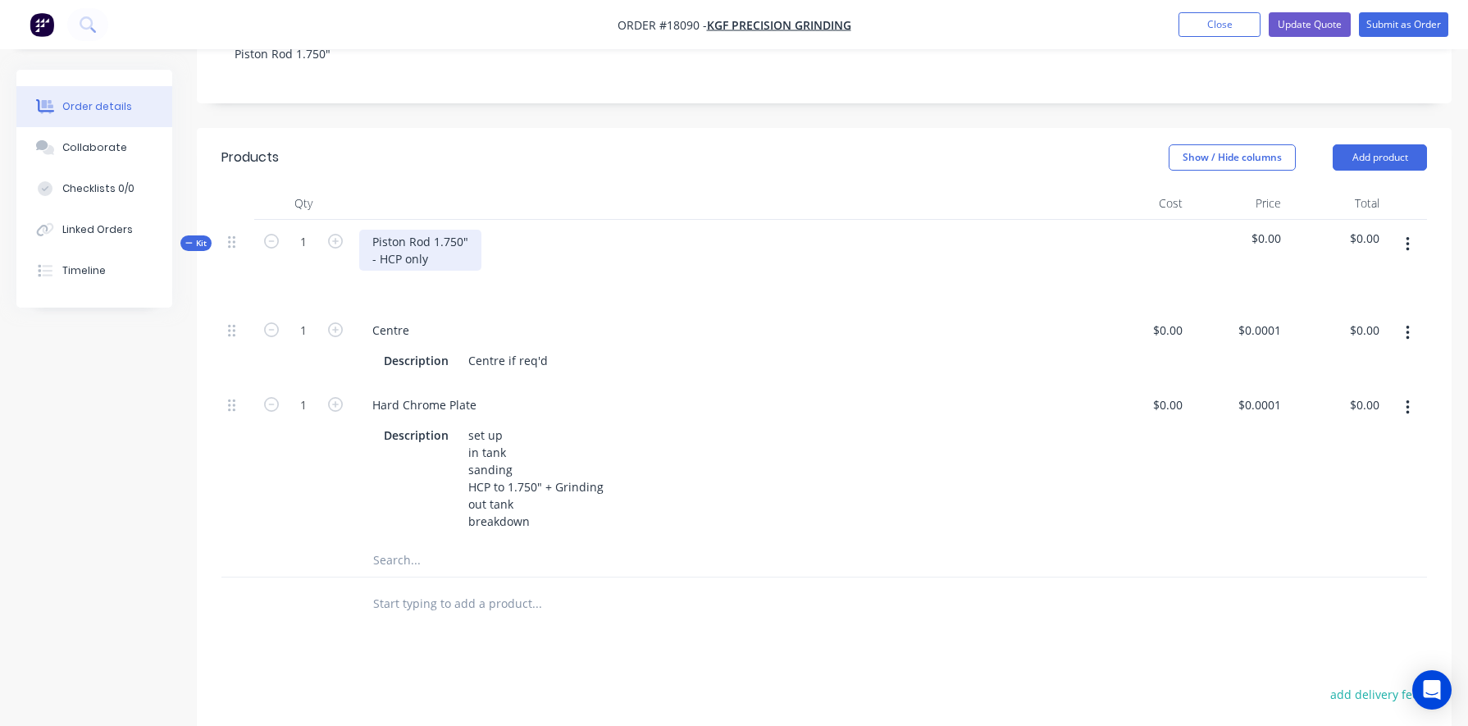
scroll to position [331, 0]
click at [850, 393] on input "0.0001" at bounding box center [1261, 405] width 51 height 24
type input "$380.00"
click at [850, 520] on div "$0.00 $0.00" at bounding box center [1139, 463] width 98 height 161
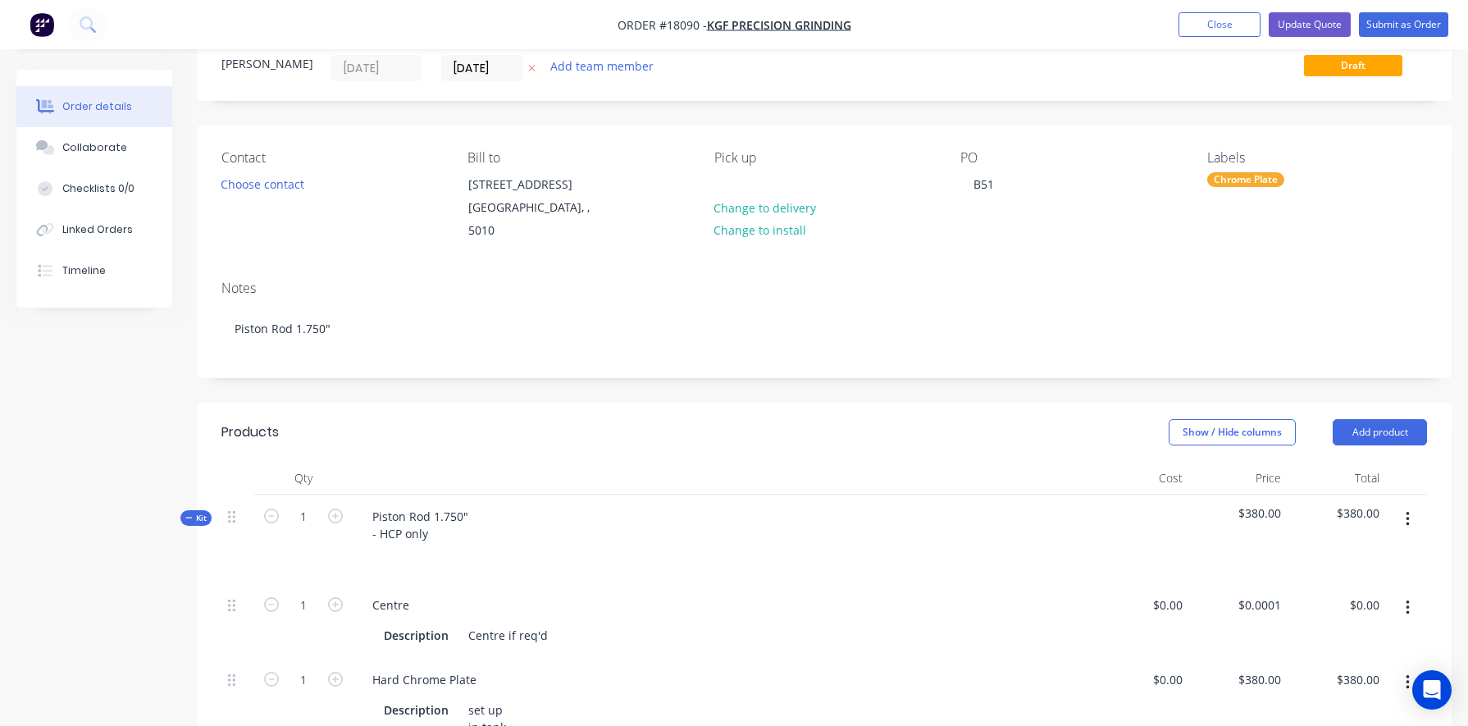
scroll to position [39, 0]
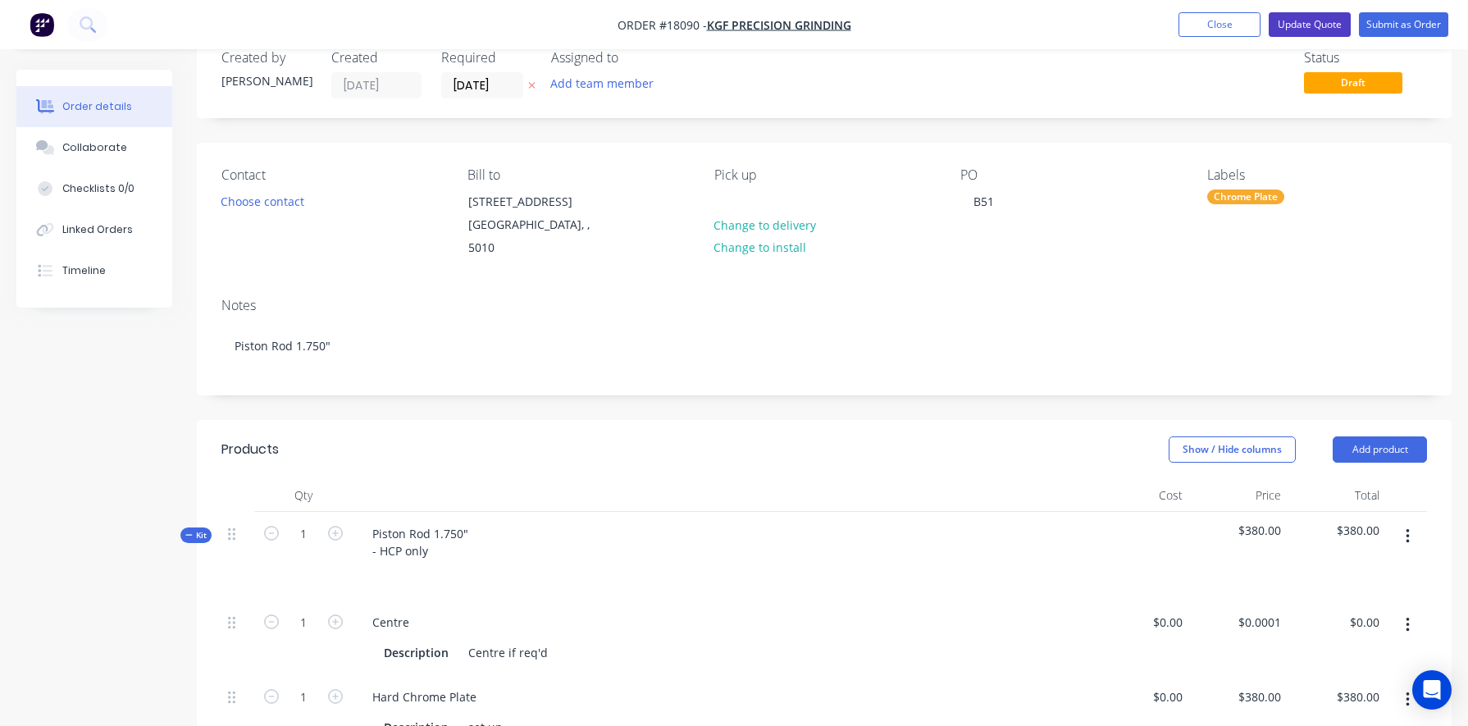
click at [850, 29] on button "Update Quote" at bounding box center [1309, 24] width 82 height 25
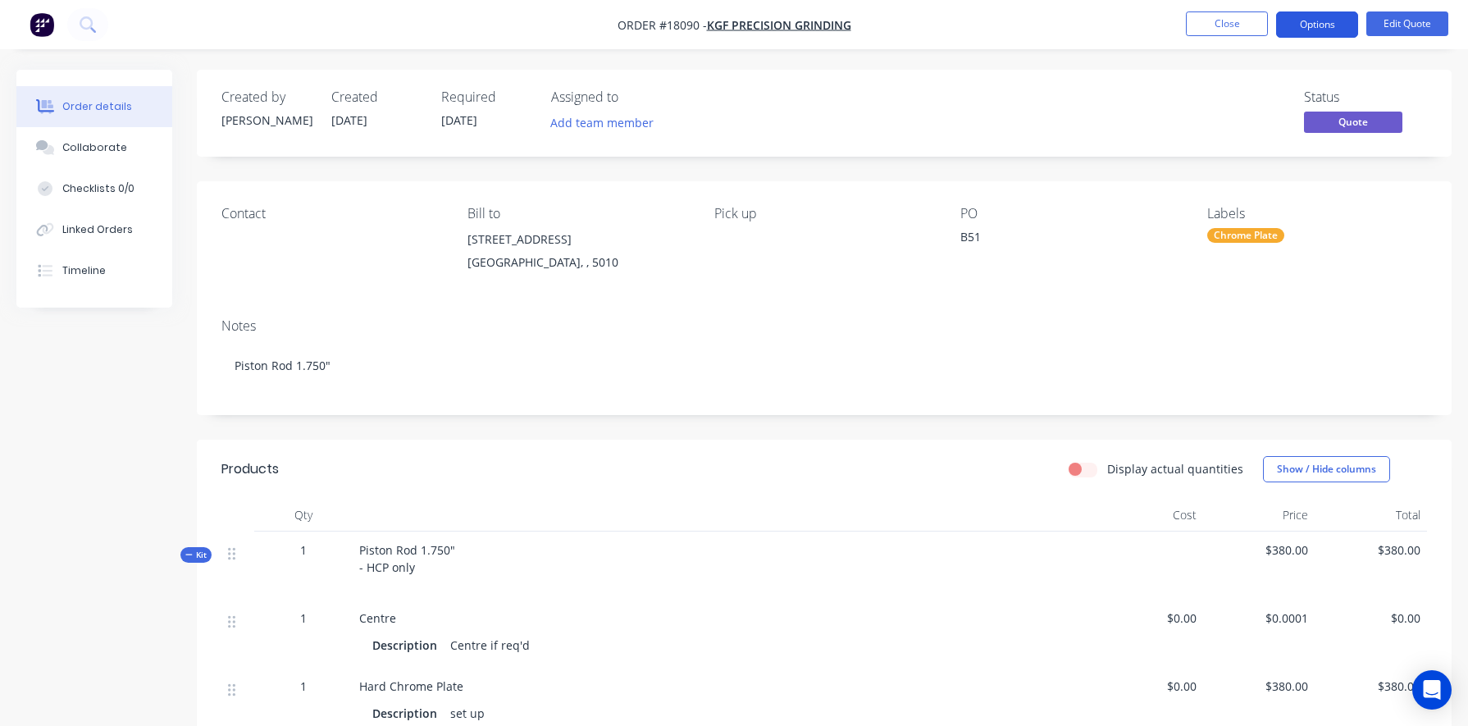
click at [850, 26] on button "Options" at bounding box center [1317, 24] width 82 height 26
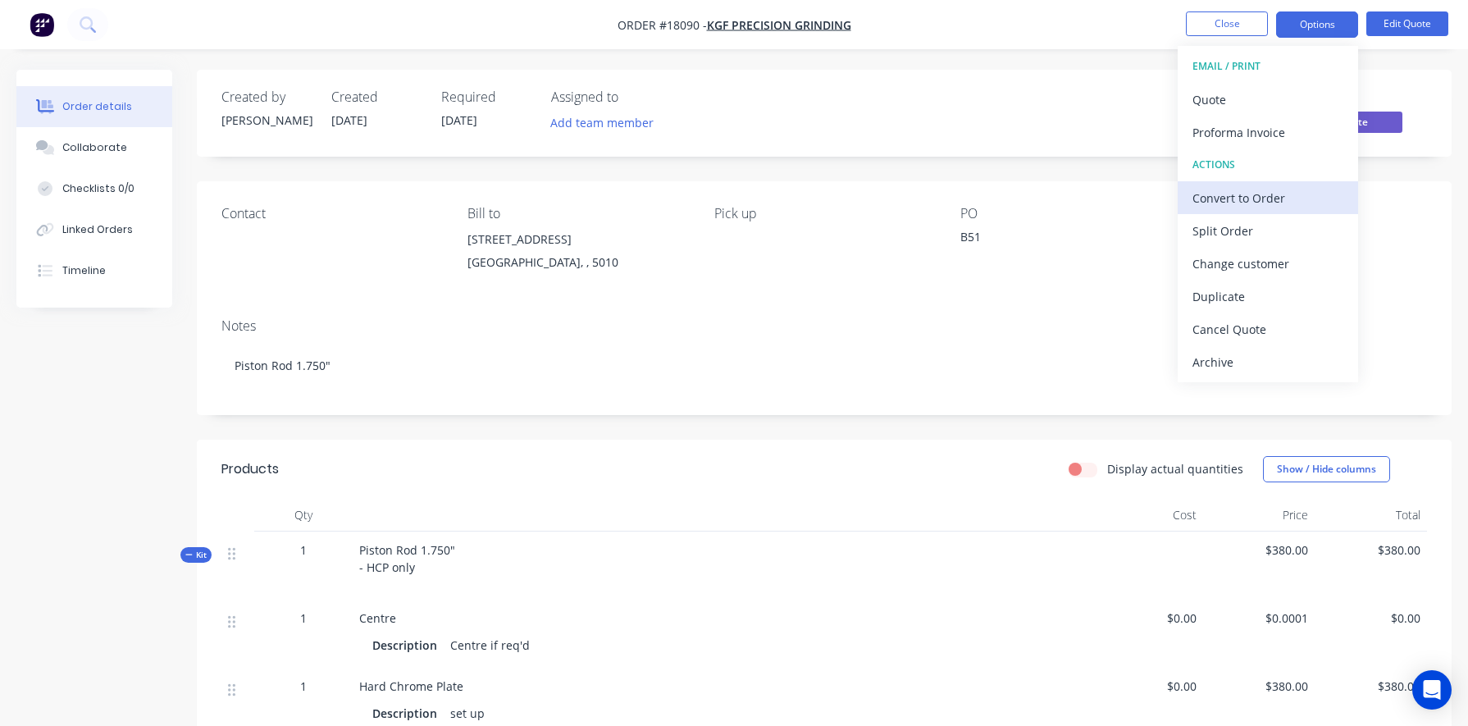
click at [850, 198] on div "Convert to Order" at bounding box center [1267, 198] width 151 height 24
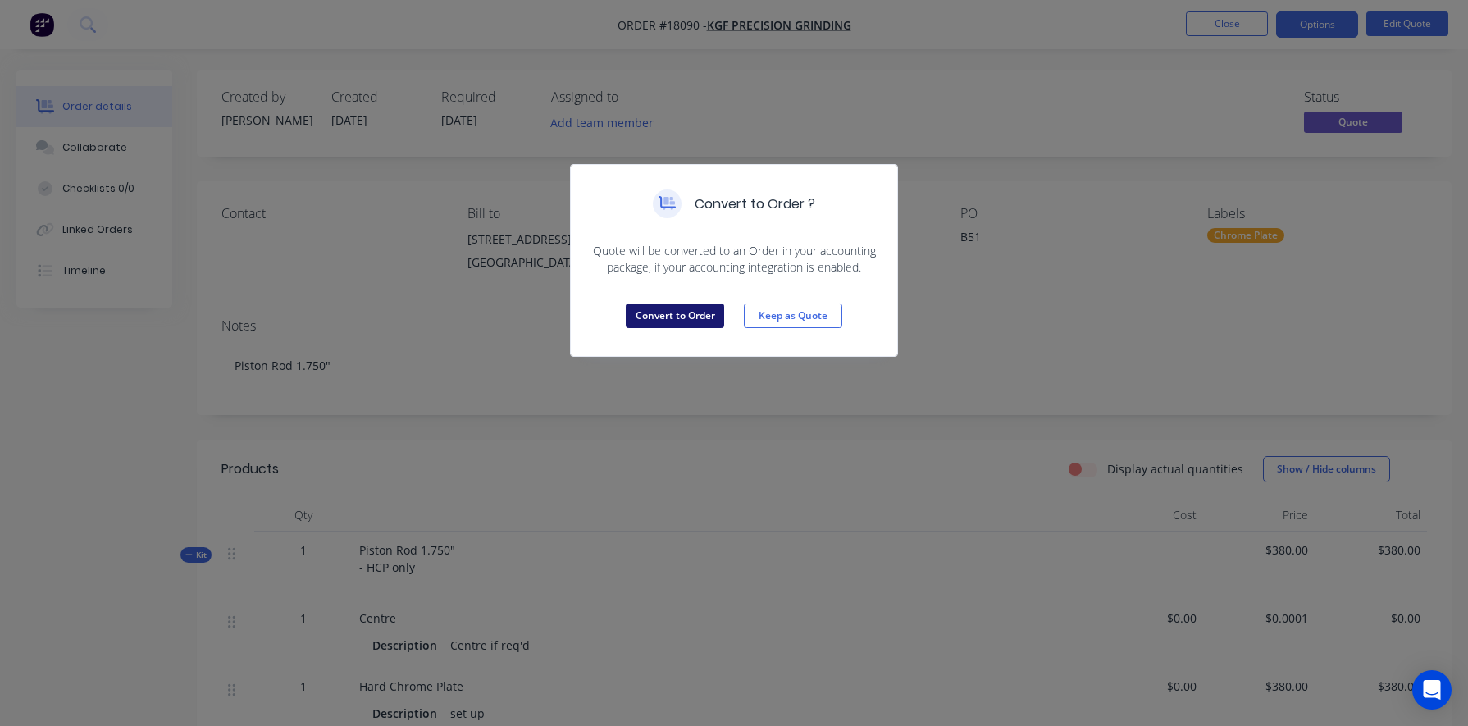
click at [658, 322] on button "Convert to Order" at bounding box center [675, 315] width 98 height 25
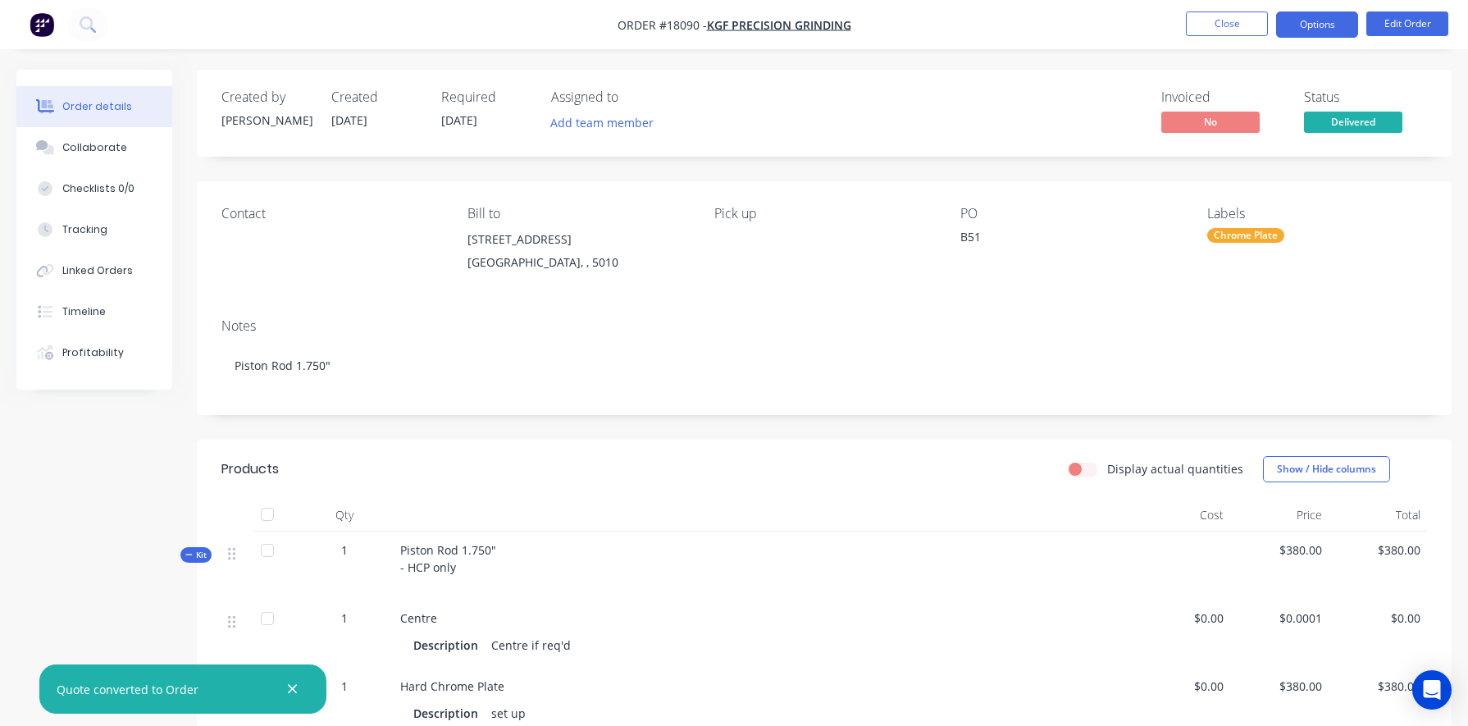
click at [850, 22] on button "Options" at bounding box center [1317, 24] width 82 height 26
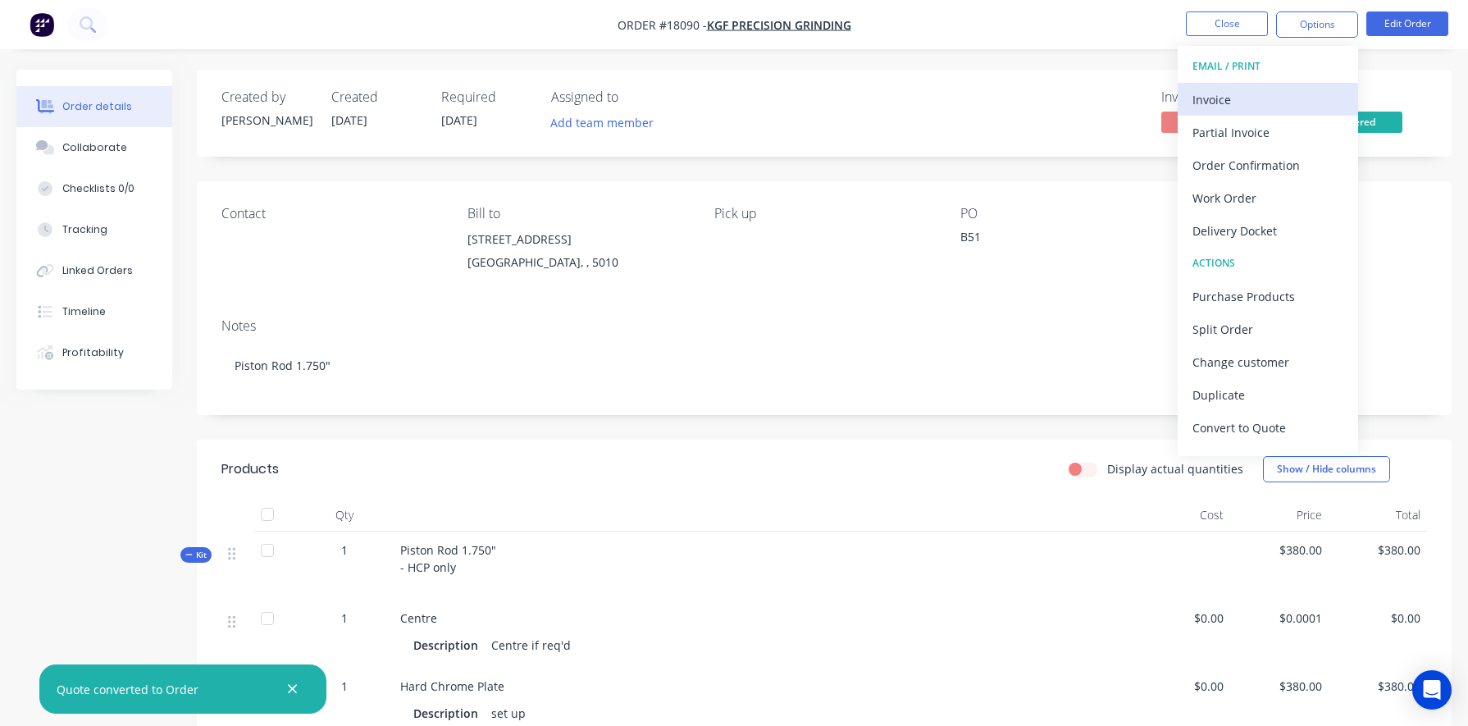
click at [850, 110] on div "Invoice" at bounding box center [1267, 100] width 151 height 24
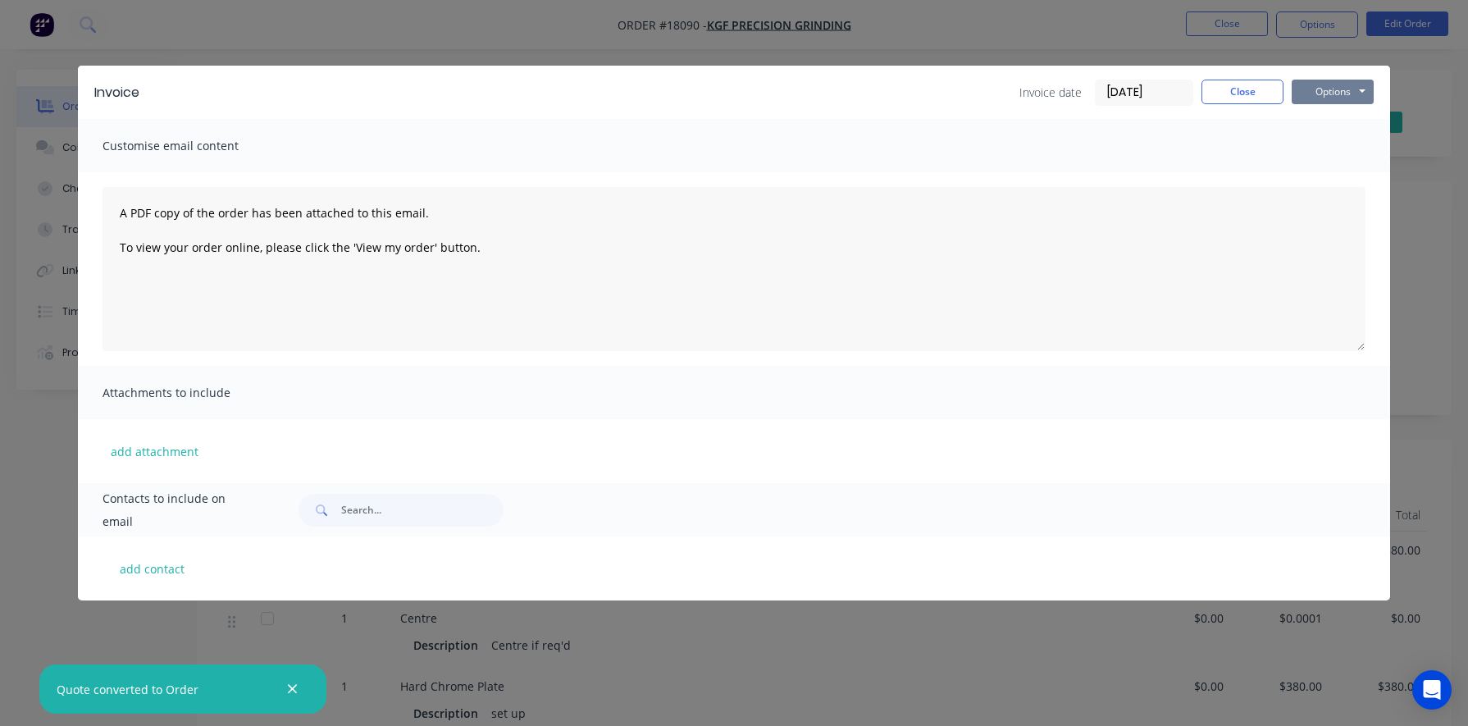
click at [850, 89] on button "Options" at bounding box center [1332, 92] width 82 height 25
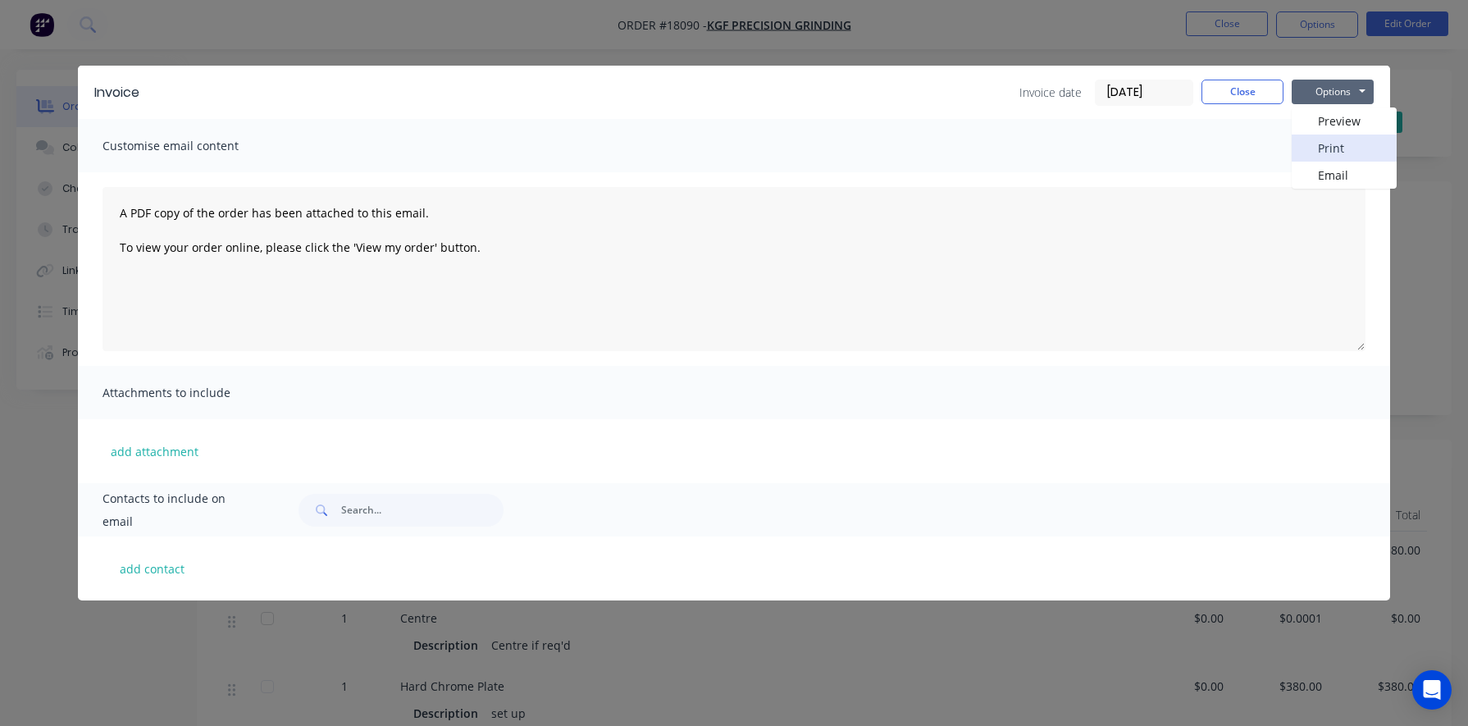
click at [850, 146] on button "Print" at bounding box center [1343, 147] width 105 height 27
click at [850, 89] on button "Close" at bounding box center [1242, 92] width 82 height 25
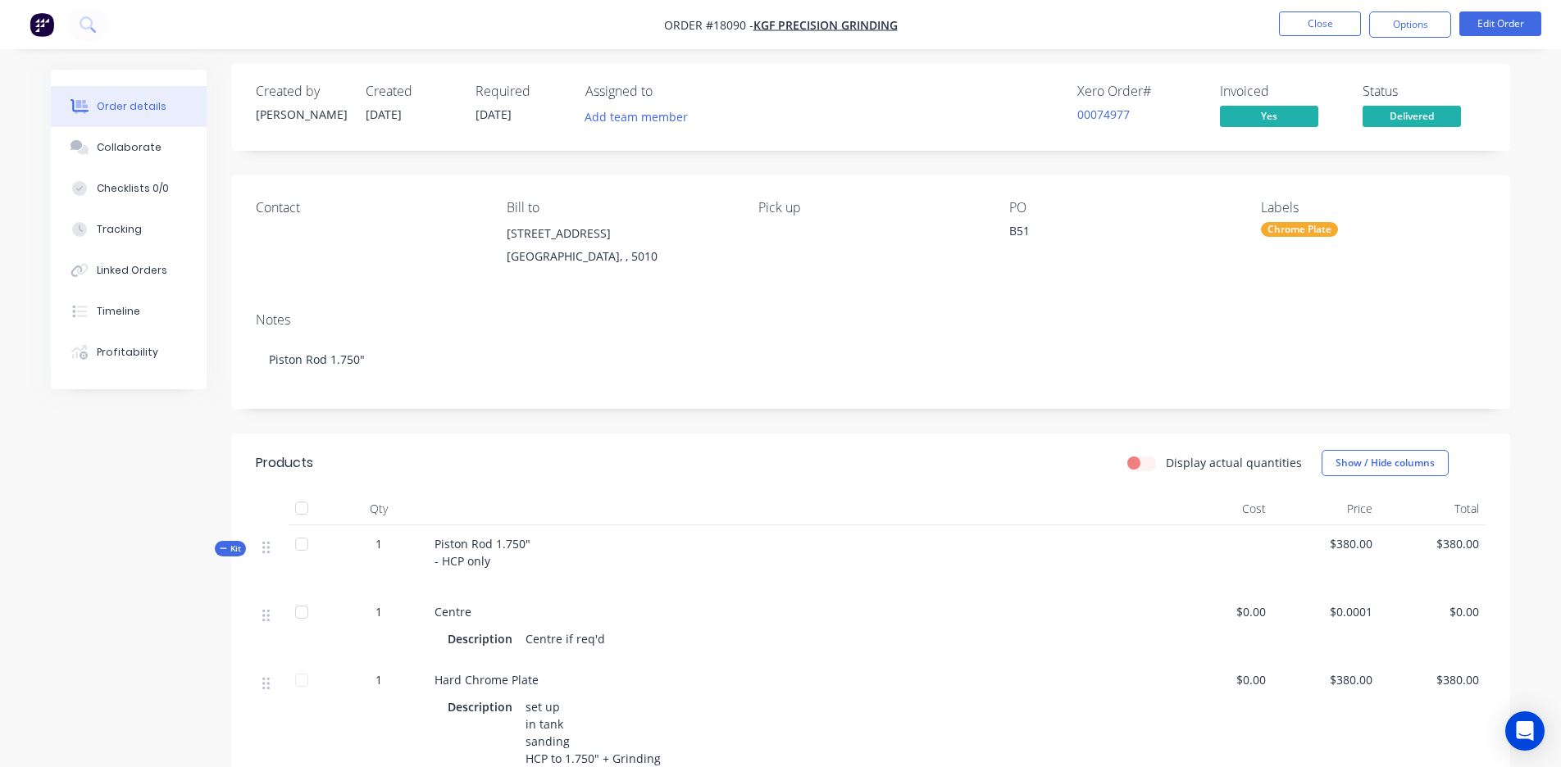
scroll to position [10, 0]
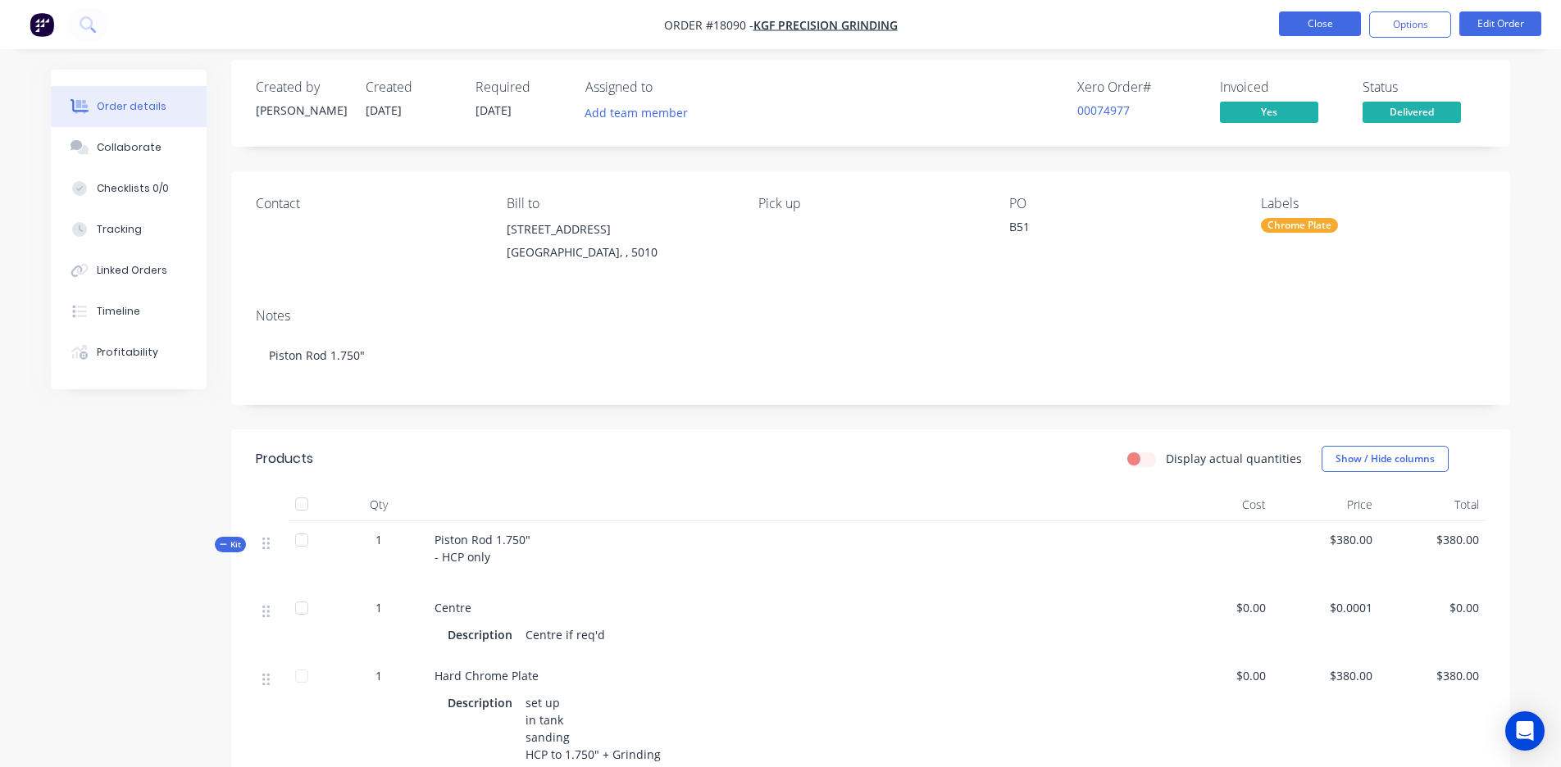
click at [850, 19] on button "Close" at bounding box center [1320, 23] width 82 height 25
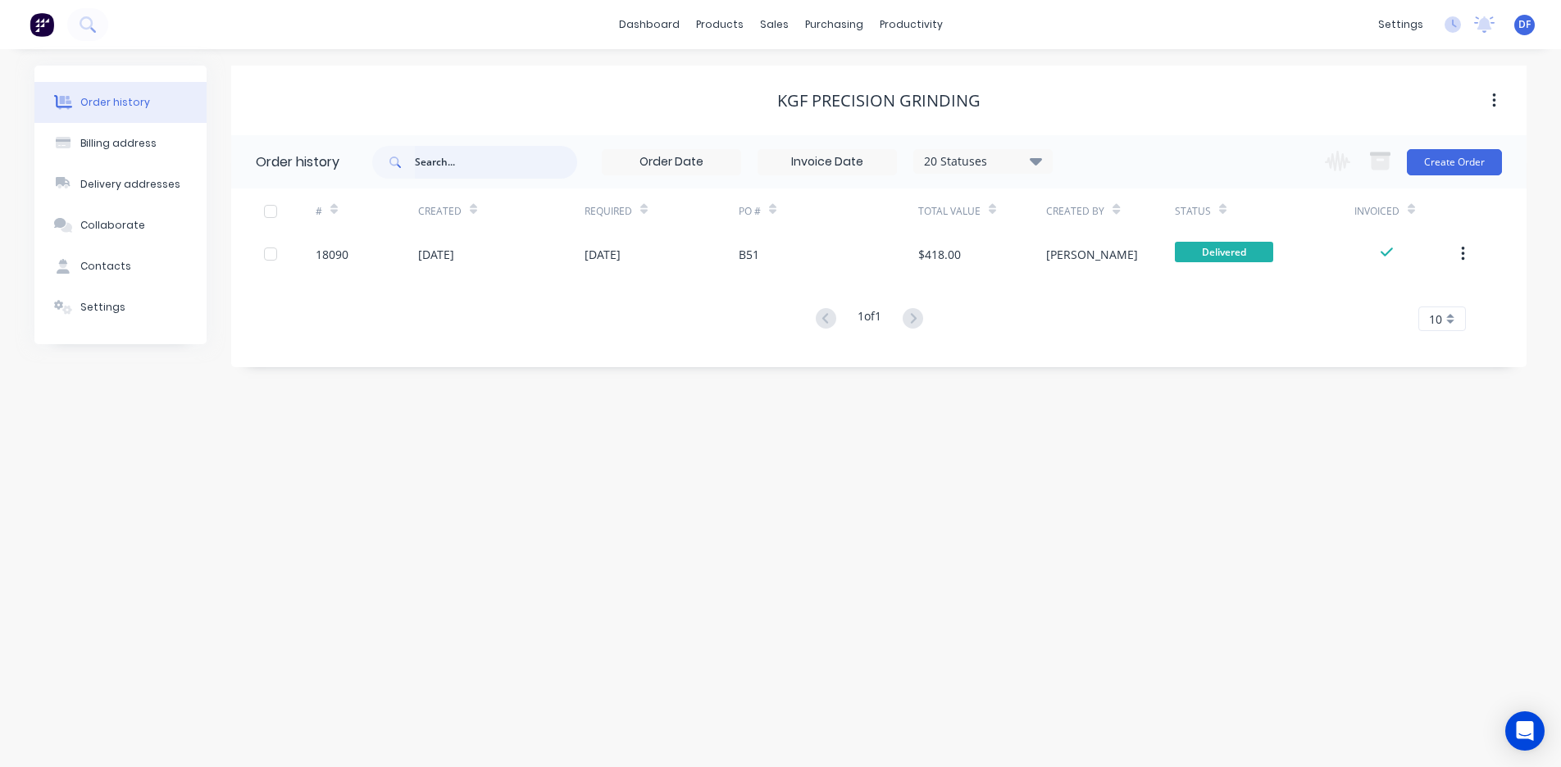
click at [487, 147] on input "text" at bounding box center [496, 162] width 162 height 33
type input "18086"
click at [129, 96] on div "Order history" at bounding box center [115, 102] width 70 height 15
click at [80, 21] on icon at bounding box center [86, 22] width 13 height 13
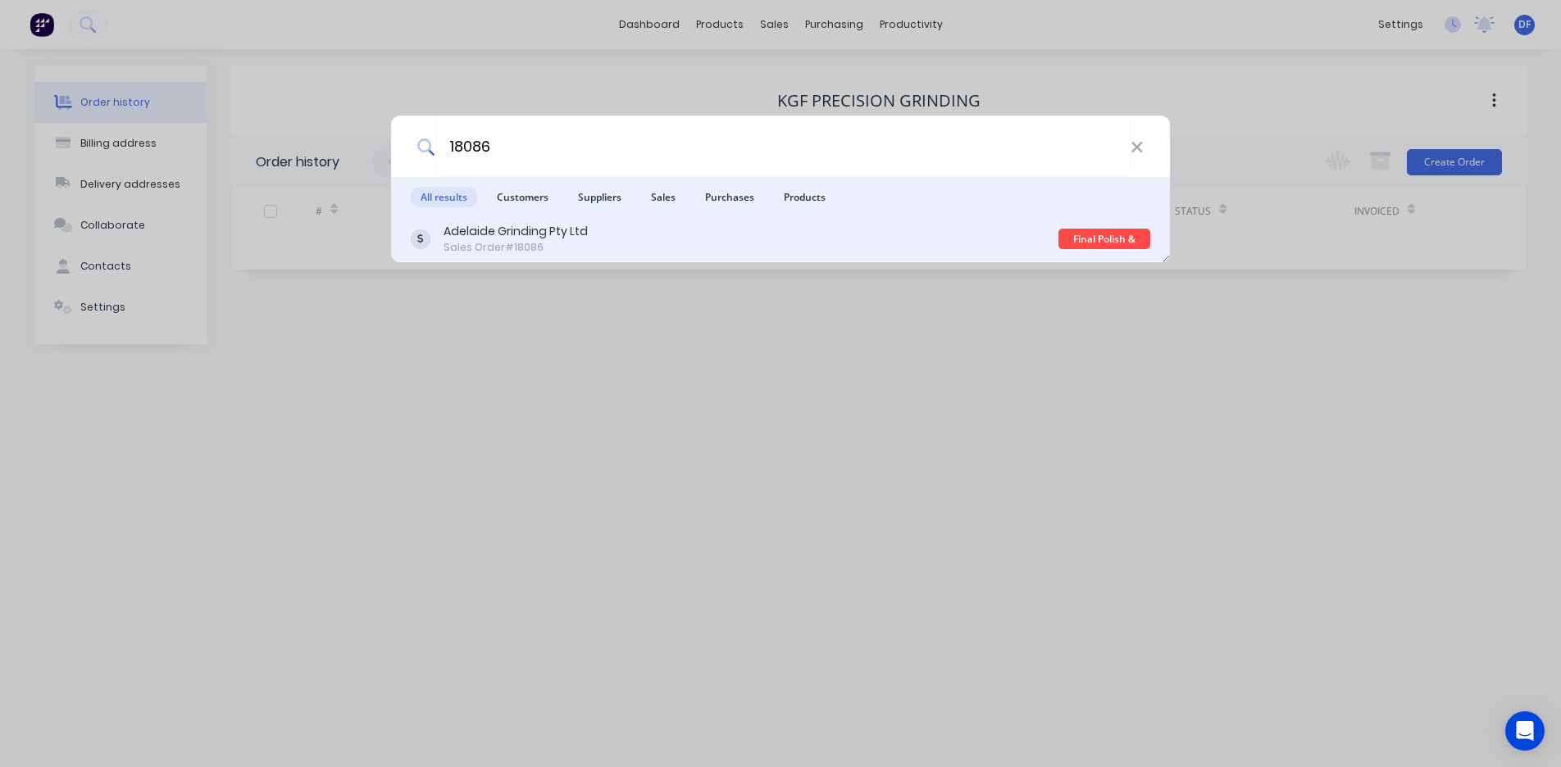
type input "18086"
click at [484, 236] on div "Adelaide Grinding Pty Ltd" at bounding box center [516, 231] width 144 height 17
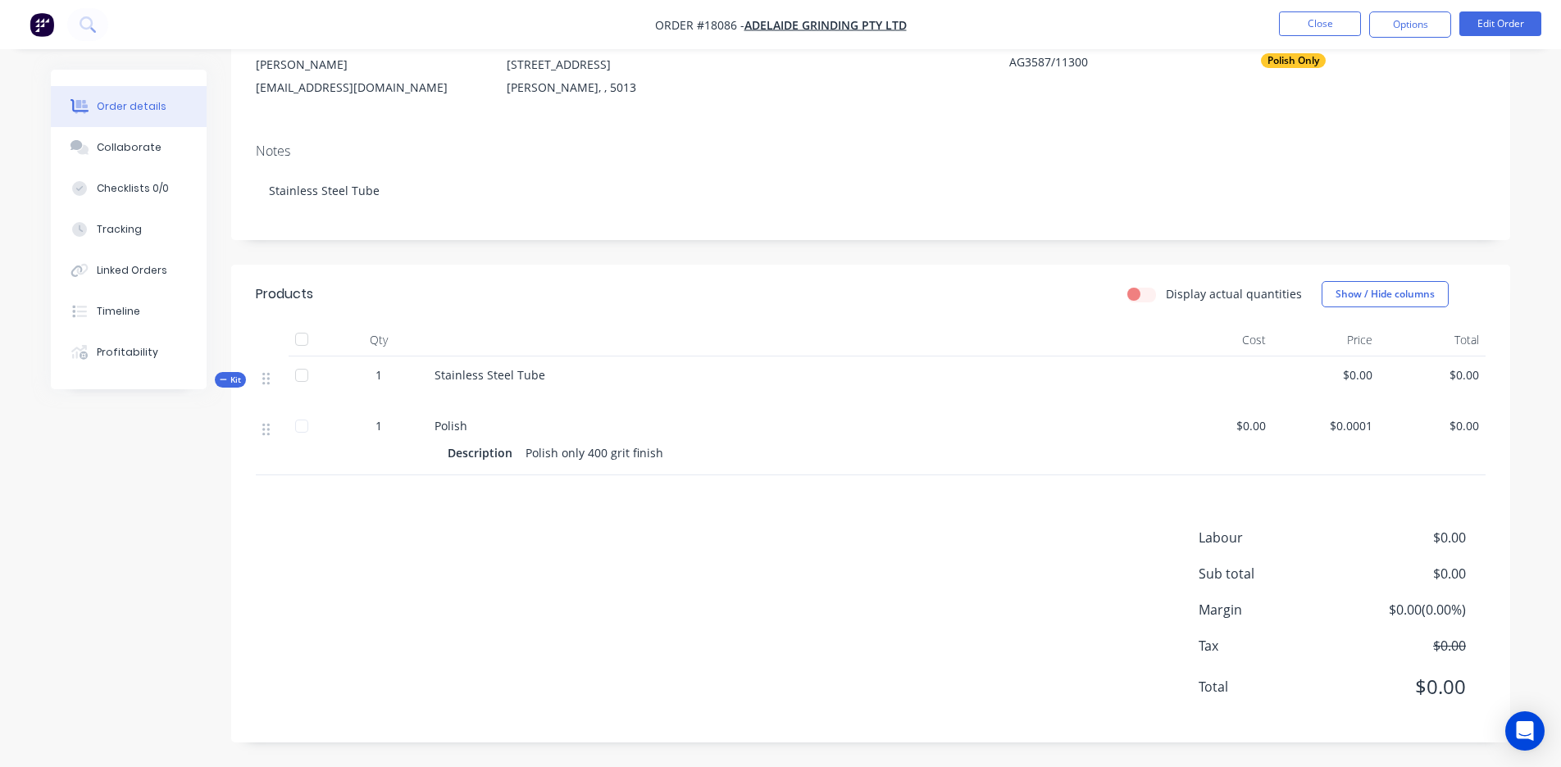
scroll to position [174, 0]
click at [850, 21] on button "Edit Order" at bounding box center [1500, 23] width 82 height 25
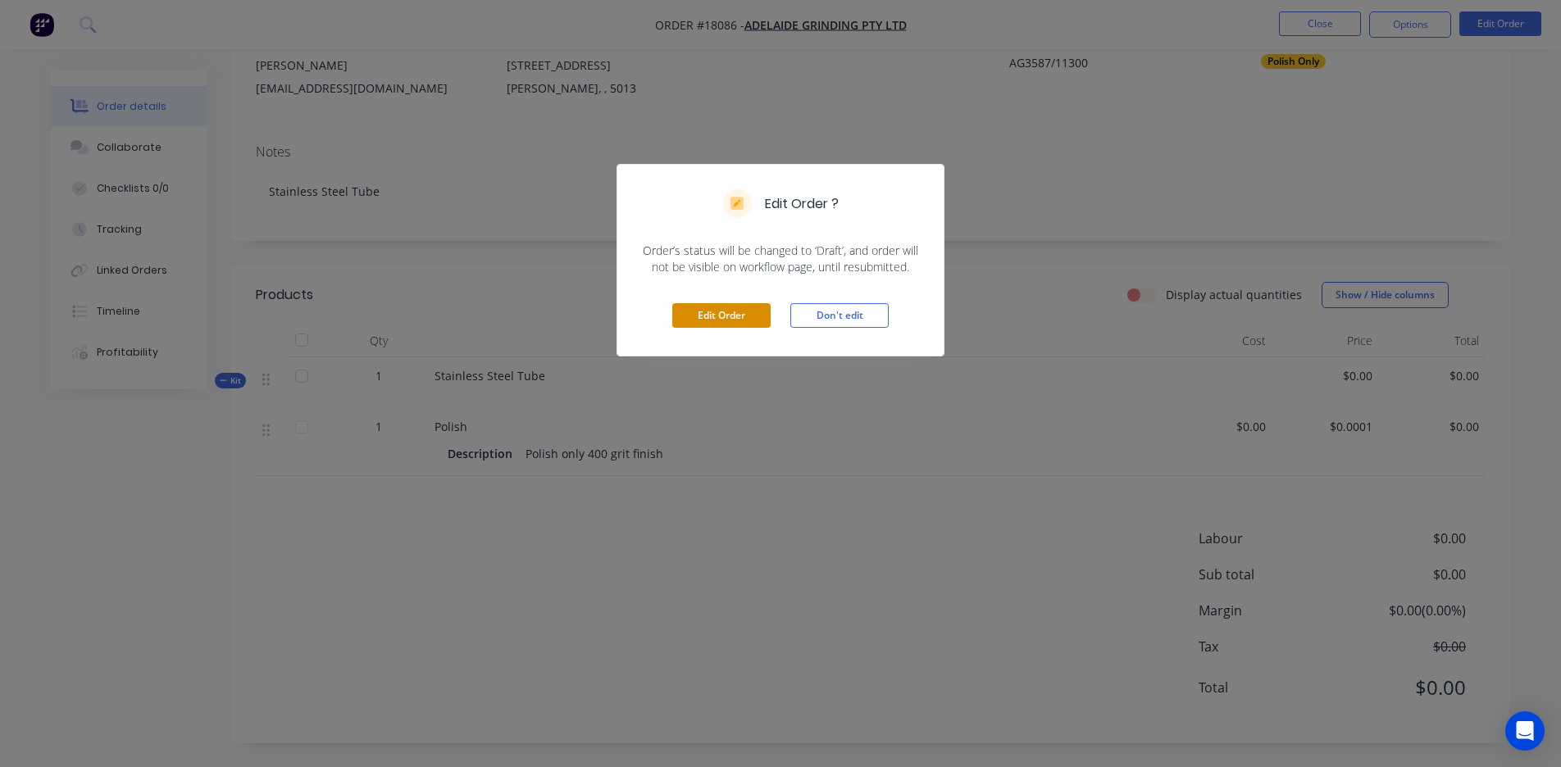
click at [712, 325] on button "Edit Order" at bounding box center [721, 315] width 98 height 25
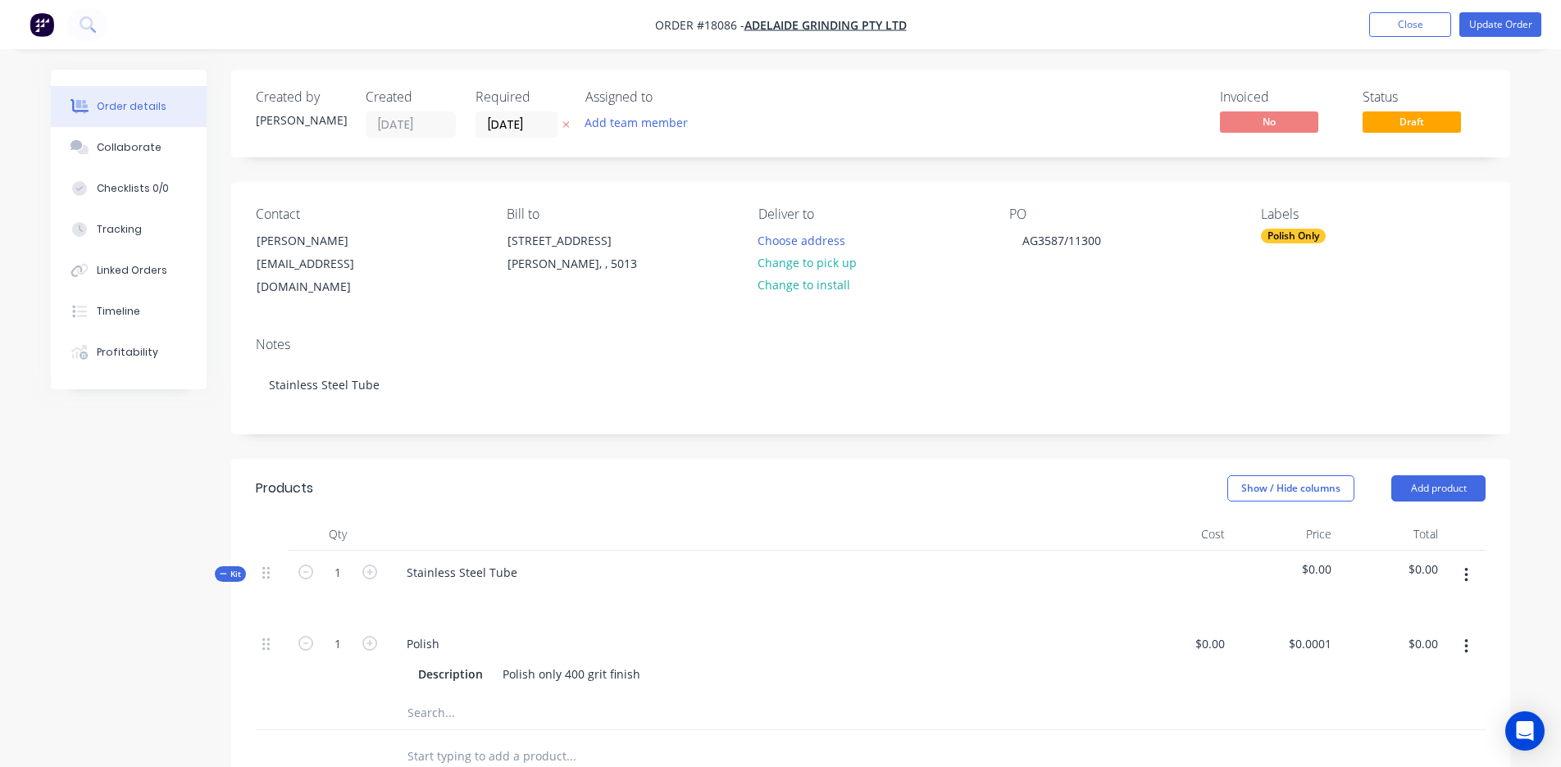
scroll to position [0, 0]
click at [850, 541] on div "$0.00" at bounding box center [1284, 586] width 107 height 71
click at [850, 541] on span "$0.00" at bounding box center [1284, 569] width 93 height 17
click at [850, 20] on button "Close" at bounding box center [1410, 24] width 82 height 25
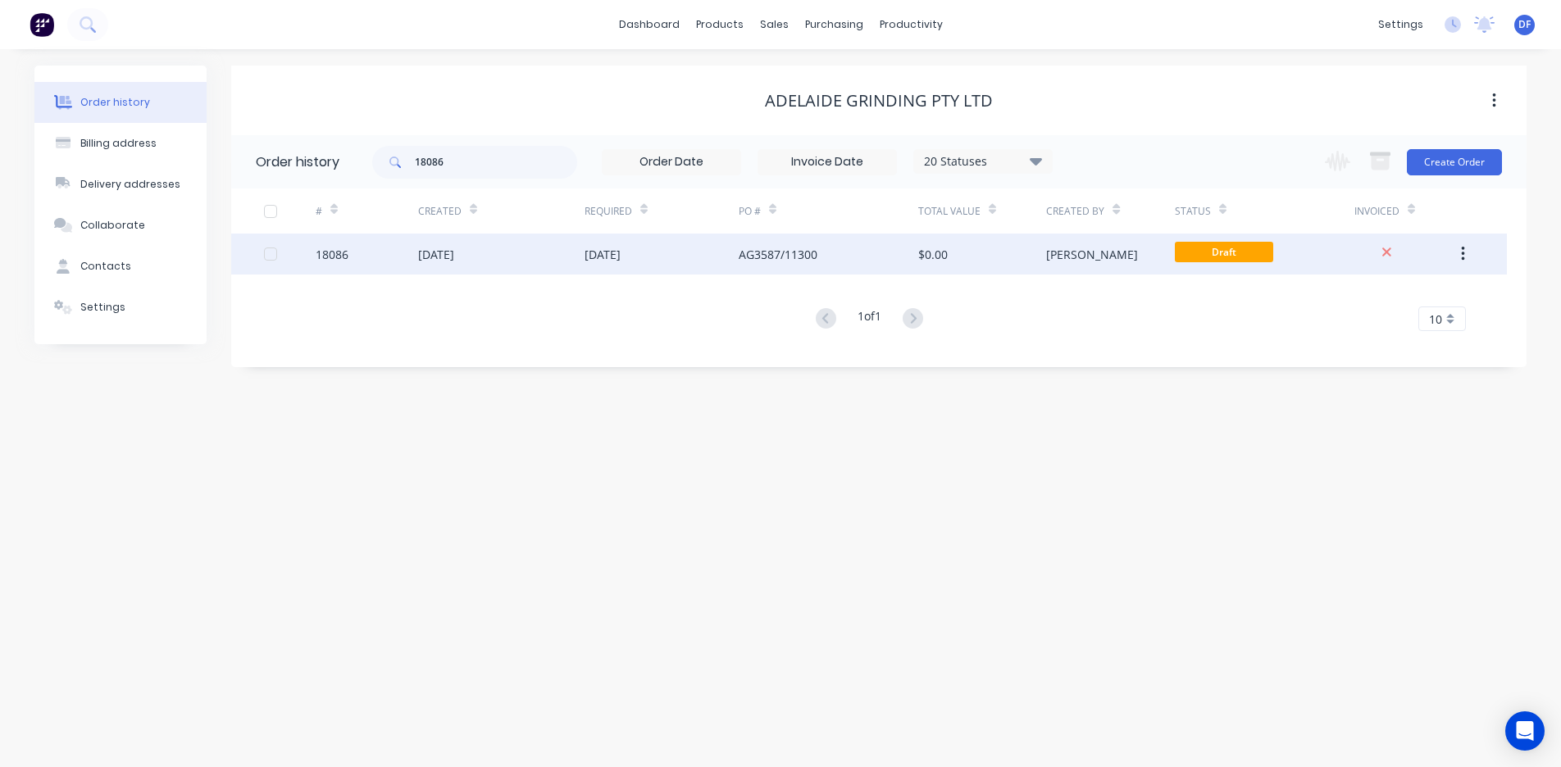
click at [424, 255] on div "[DATE]" at bounding box center [436, 254] width 36 height 17
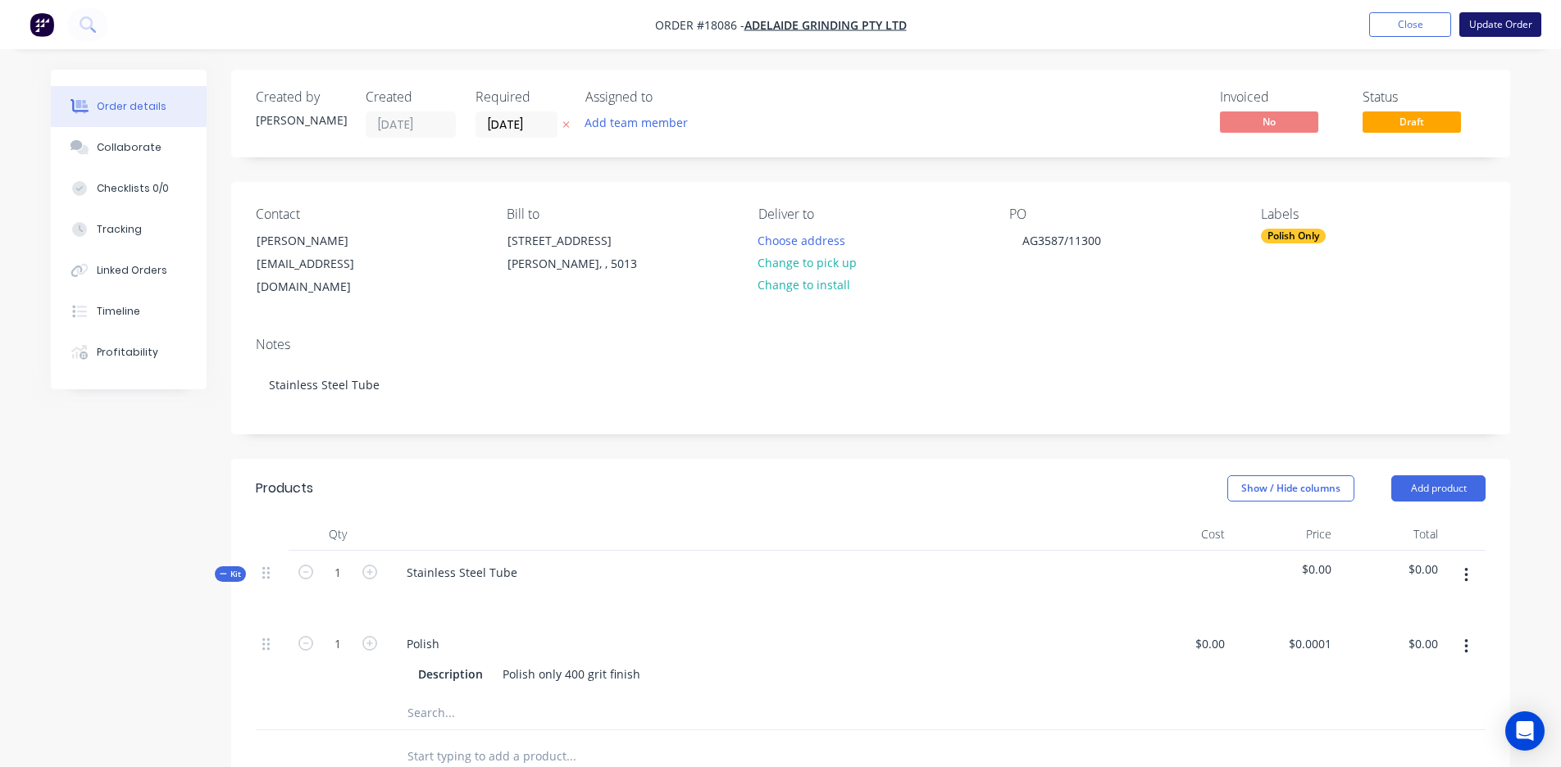
click at [850, 26] on button "Update Order" at bounding box center [1500, 24] width 82 height 25
type input "$0.0001"
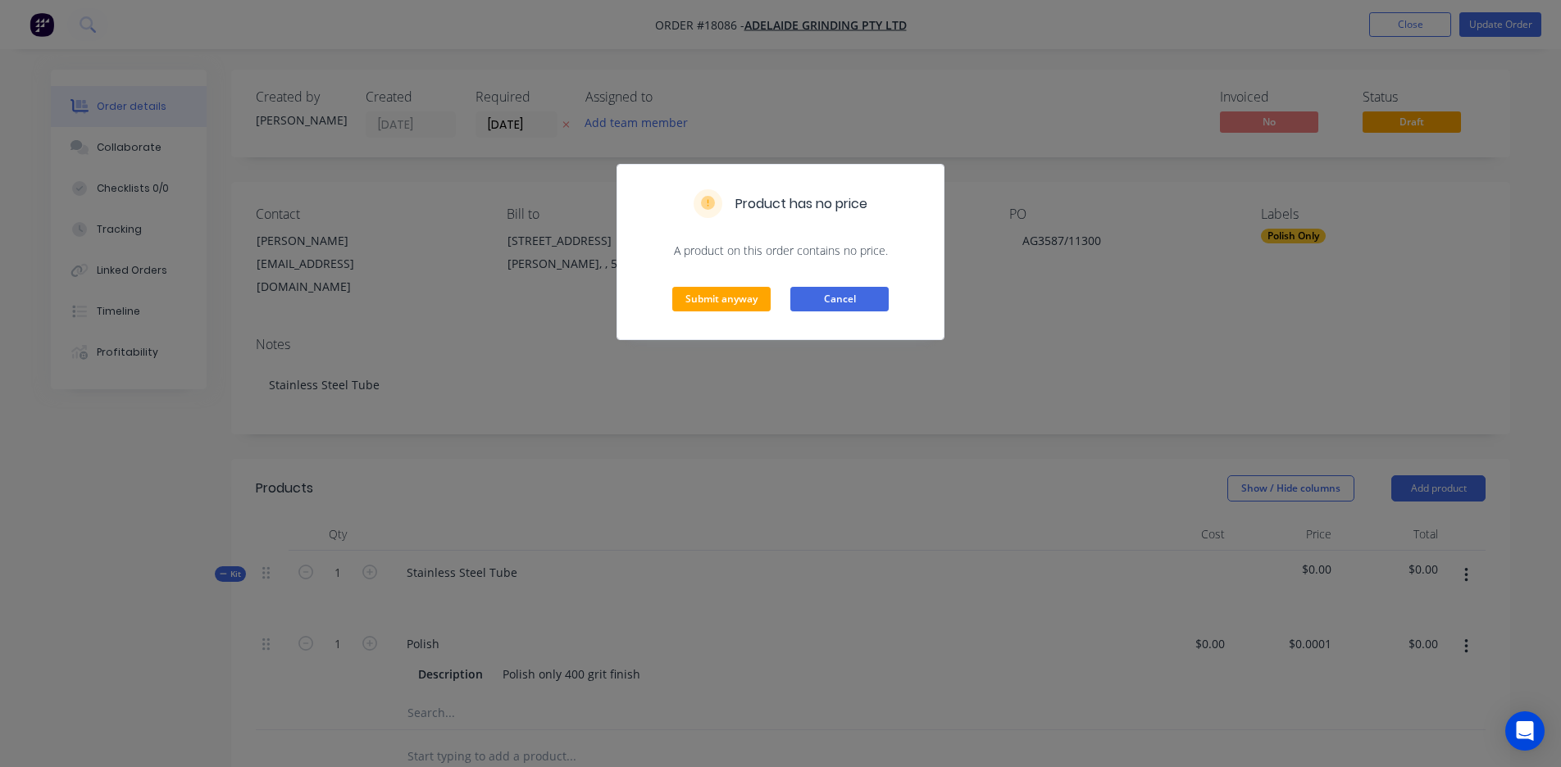
click at [843, 301] on button "Cancel" at bounding box center [839, 299] width 98 height 25
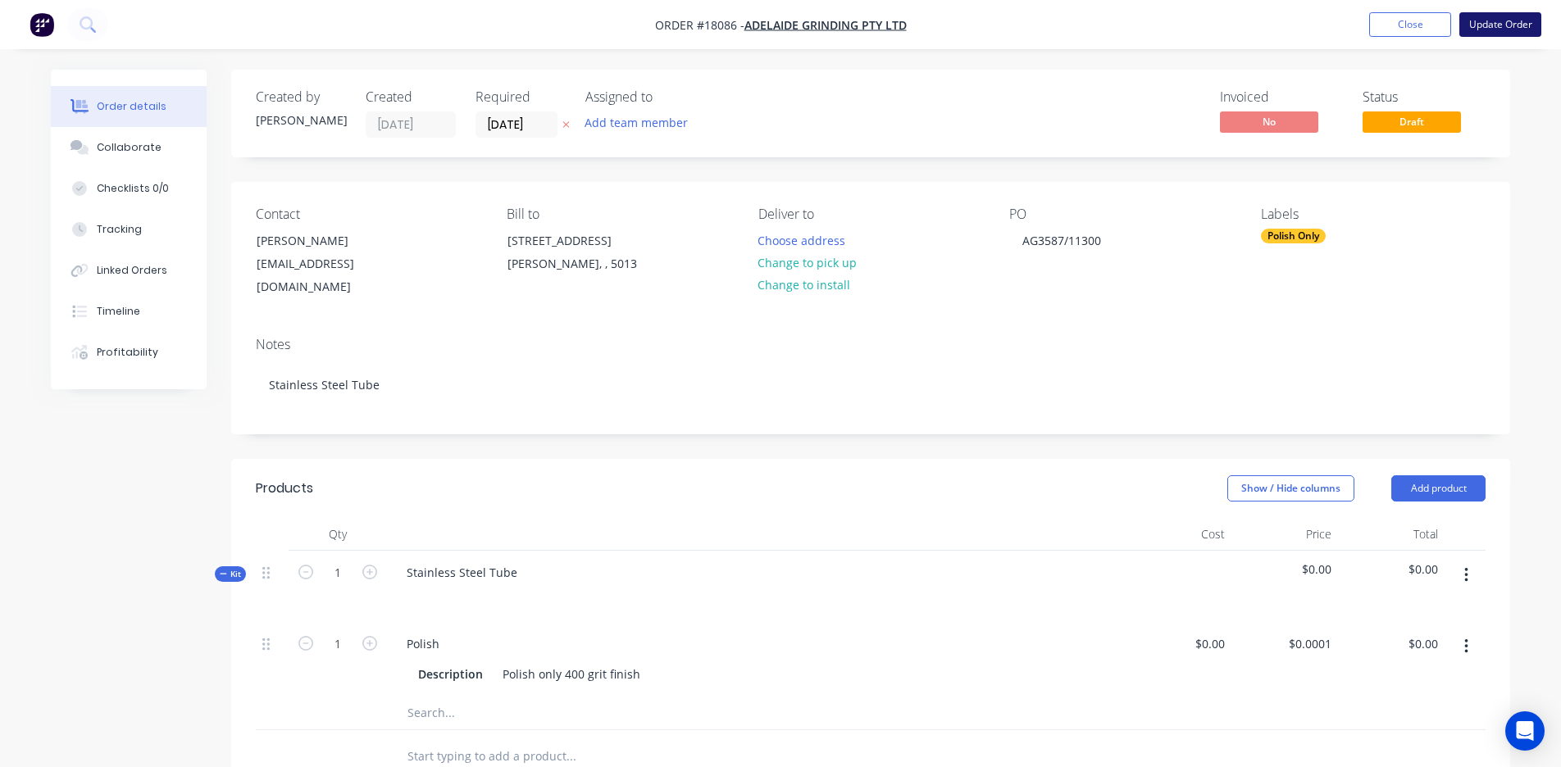
click at [850, 16] on button "Update Order" at bounding box center [1500, 24] width 82 height 25
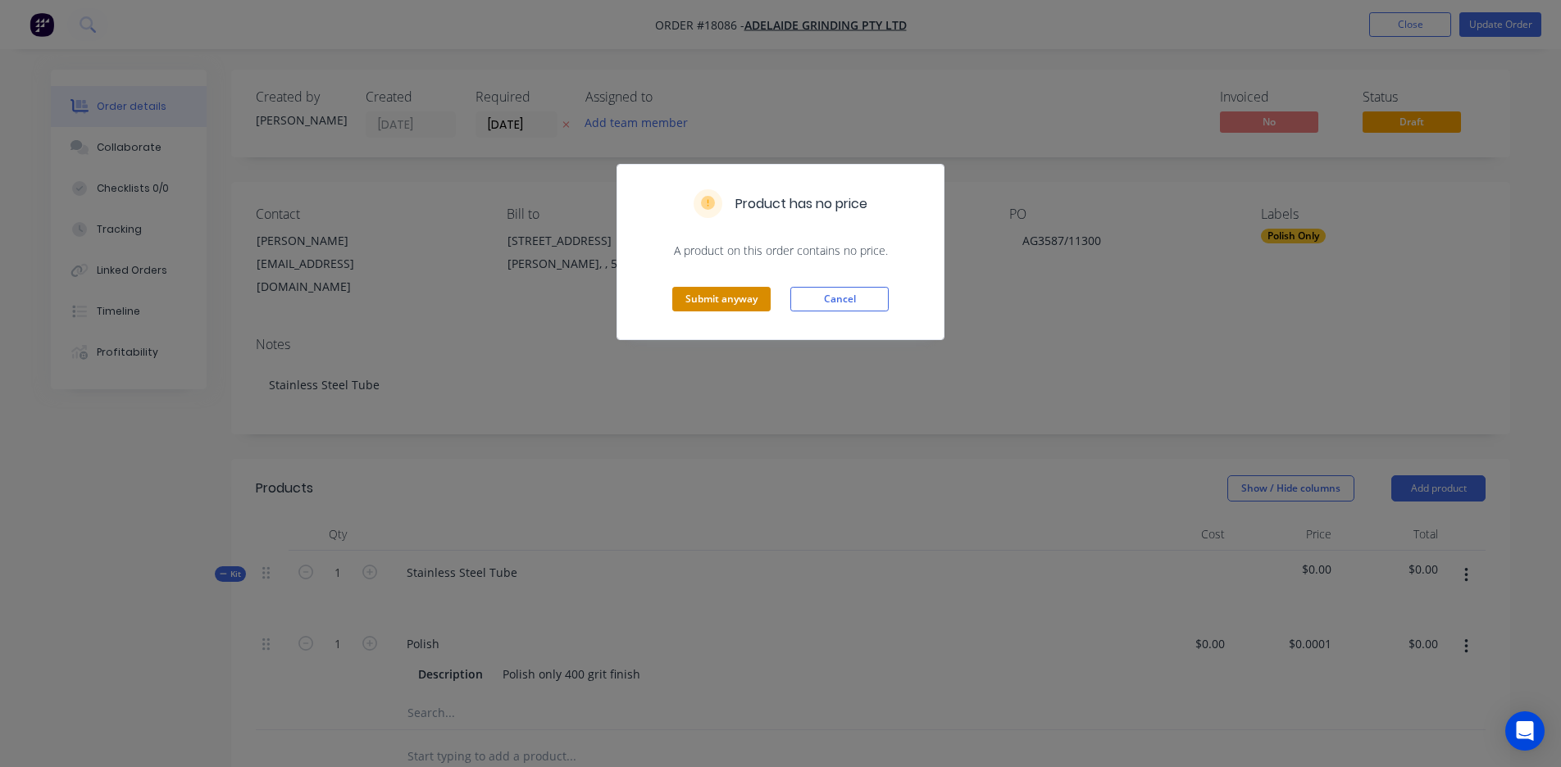
click at [696, 302] on button "Submit anyway" at bounding box center [721, 299] width 98 height 25
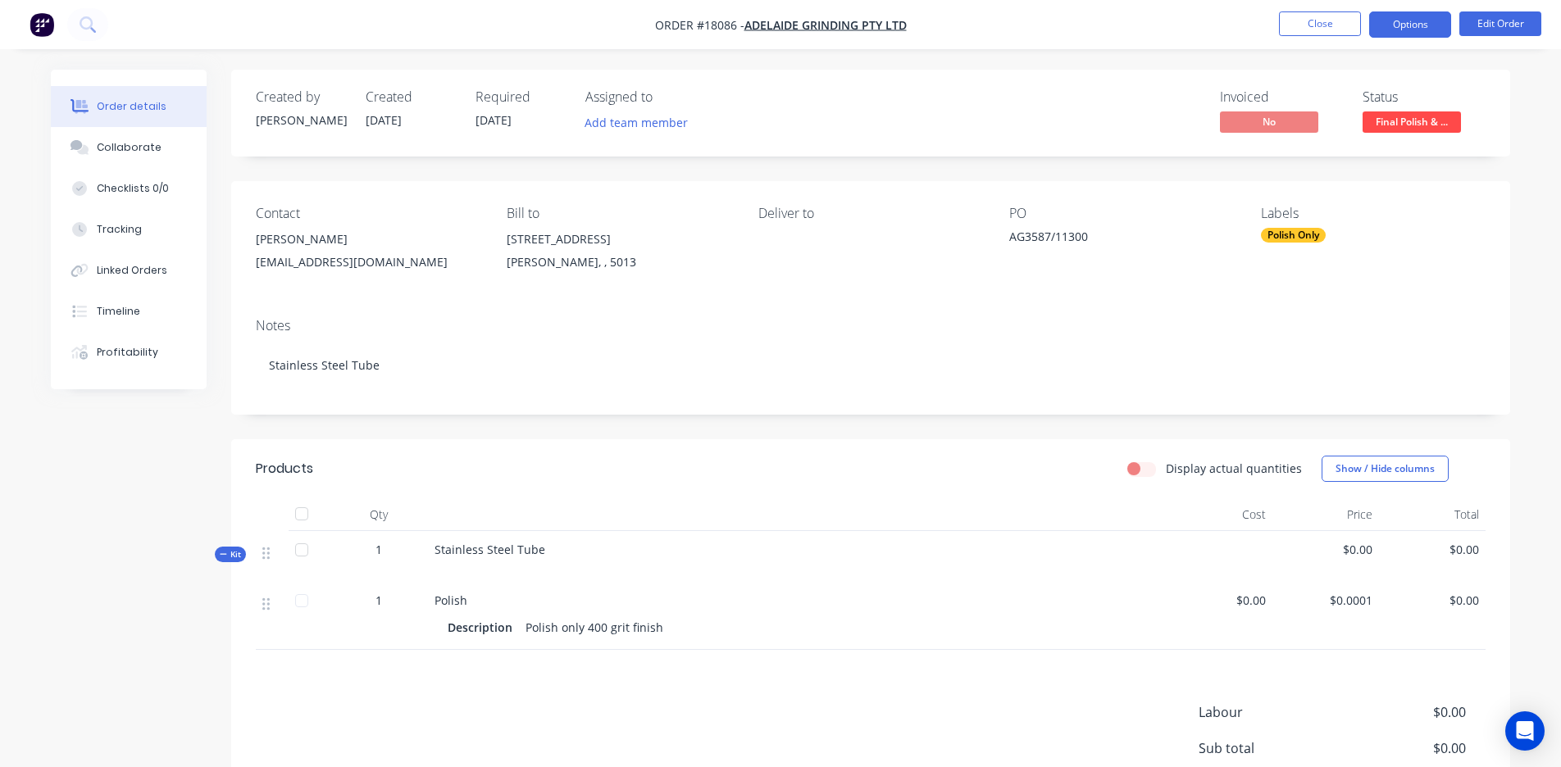
click at [850, 20] on button "Options" at bounding box center [1410, 24] width 82 height 26
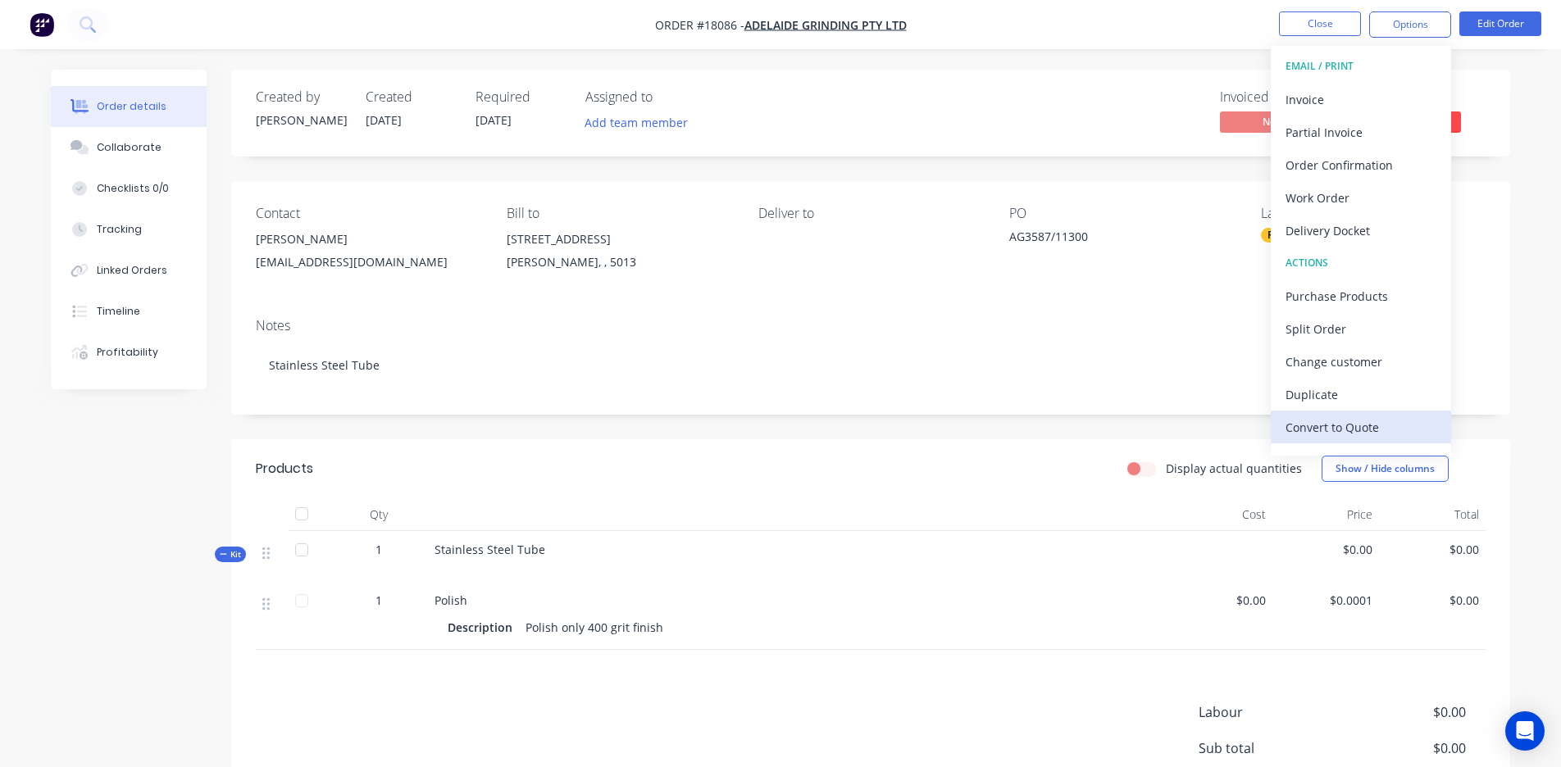
click at [850, 431] on div "Convert to Quote" at bounding box center [1361, 428] width 151 height 24
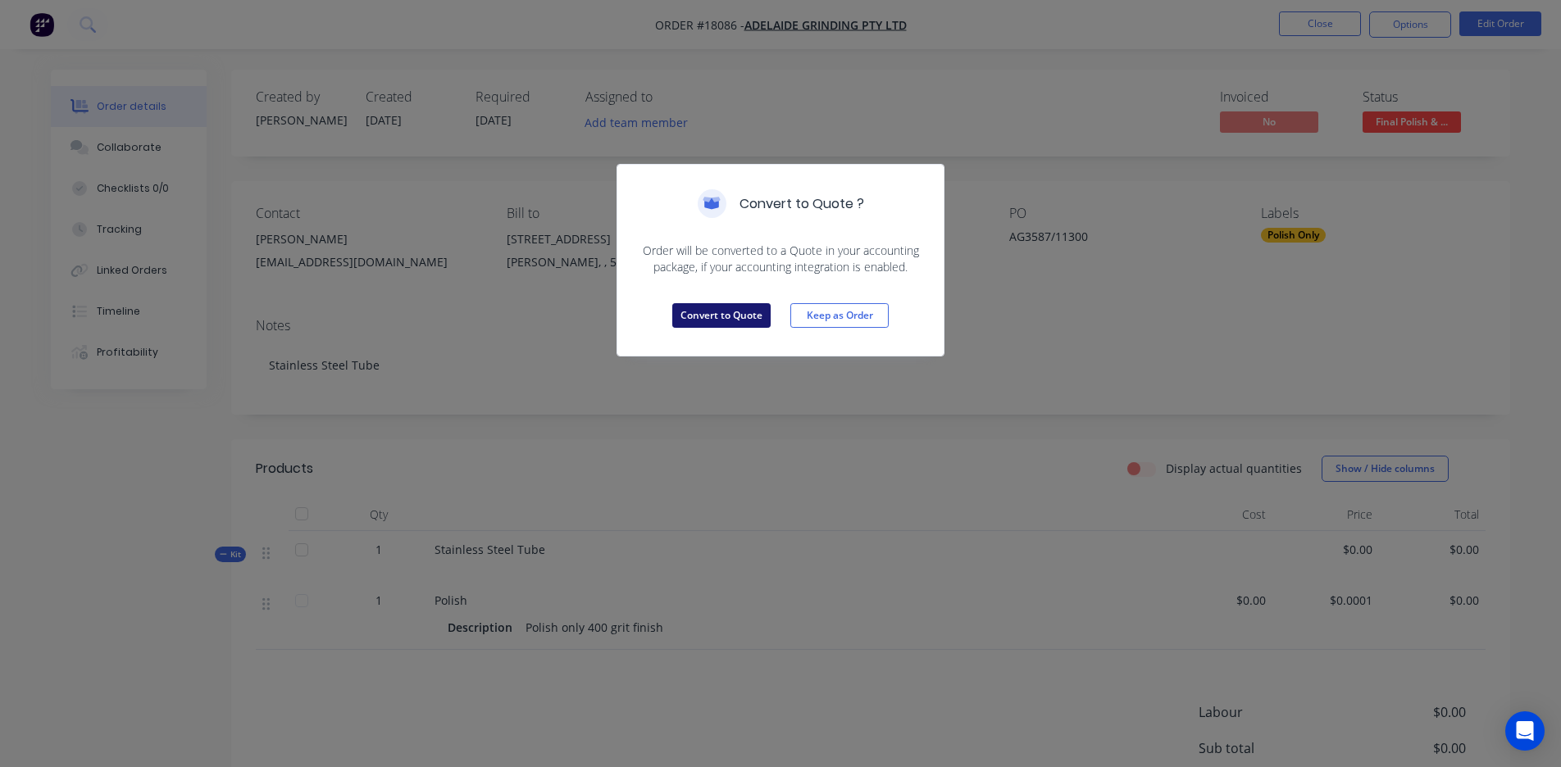
click at [717, 319] on button "Convert to Quote" at bounding box center [721, 315] width 98 height 25
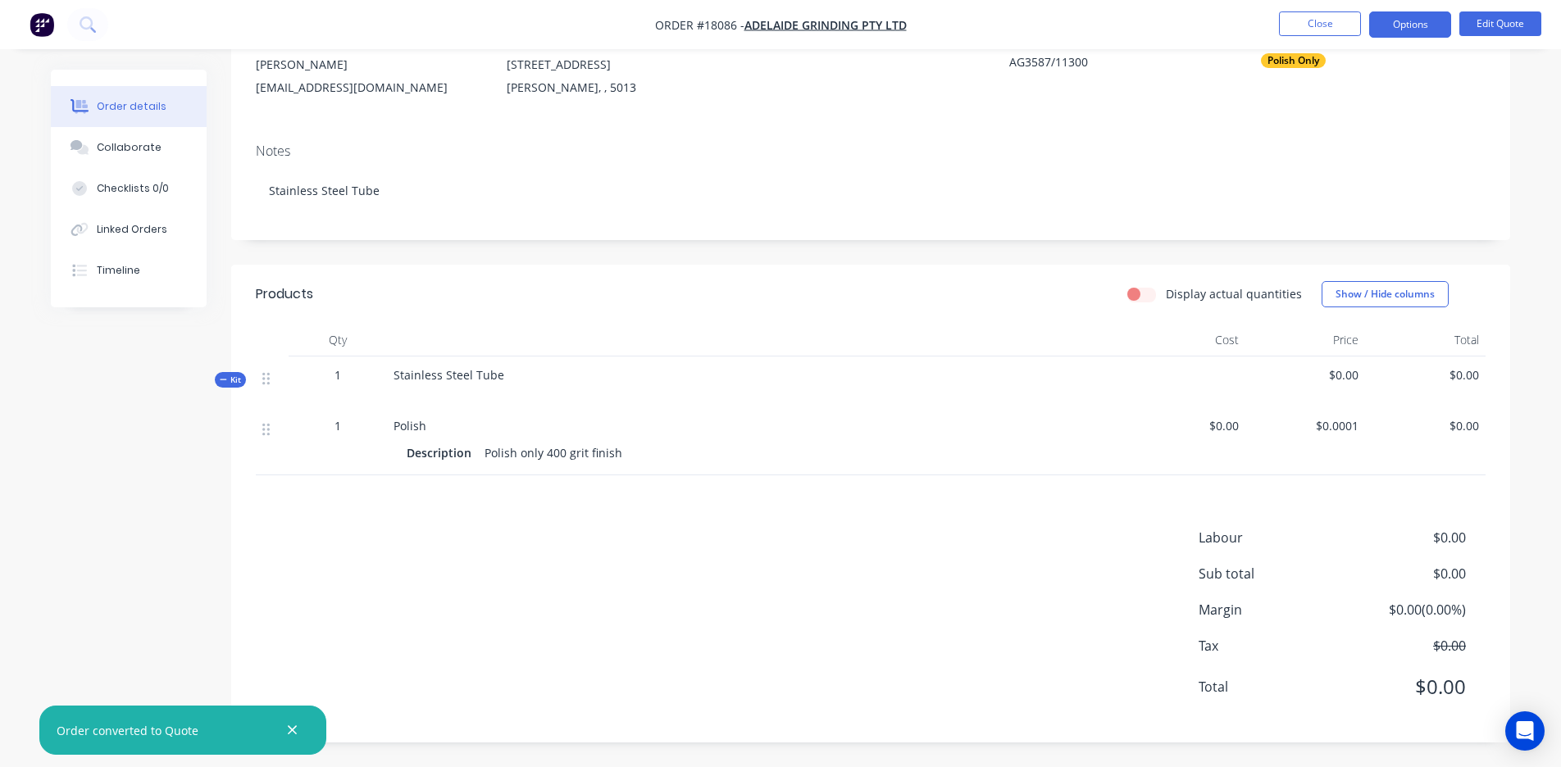
scroll to position [174, 0]
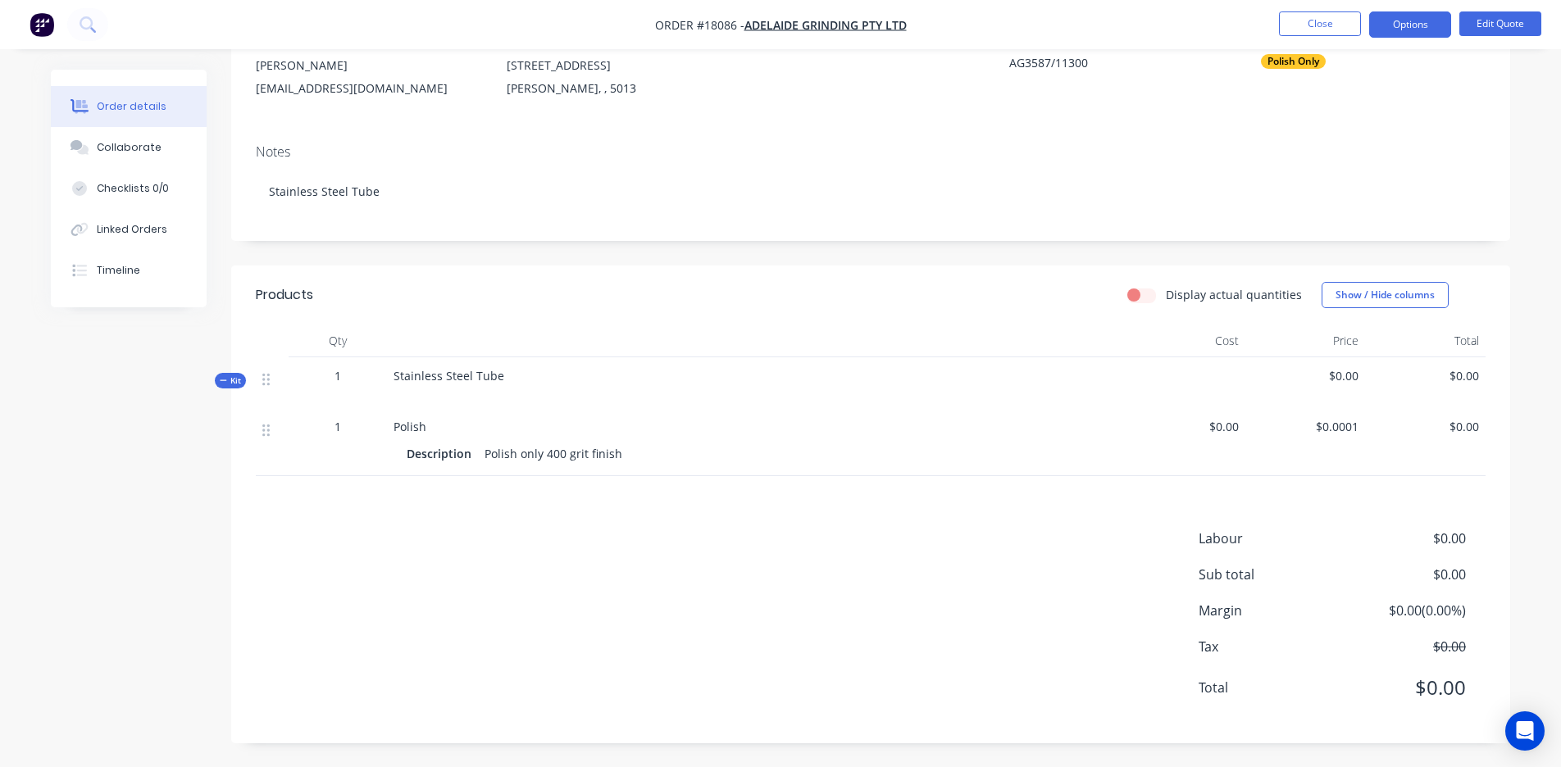
click at [850, 420] on span "$0.0001" at bounding box center [1305, 426] width 107 height 17
click at [850, 434] on span "$0.0001" at bounding box center [1305, 426] width 107 height 17
click at [850, 13] on button "Edit Quote" at bounding box center [1500, 23] width 82 height 25
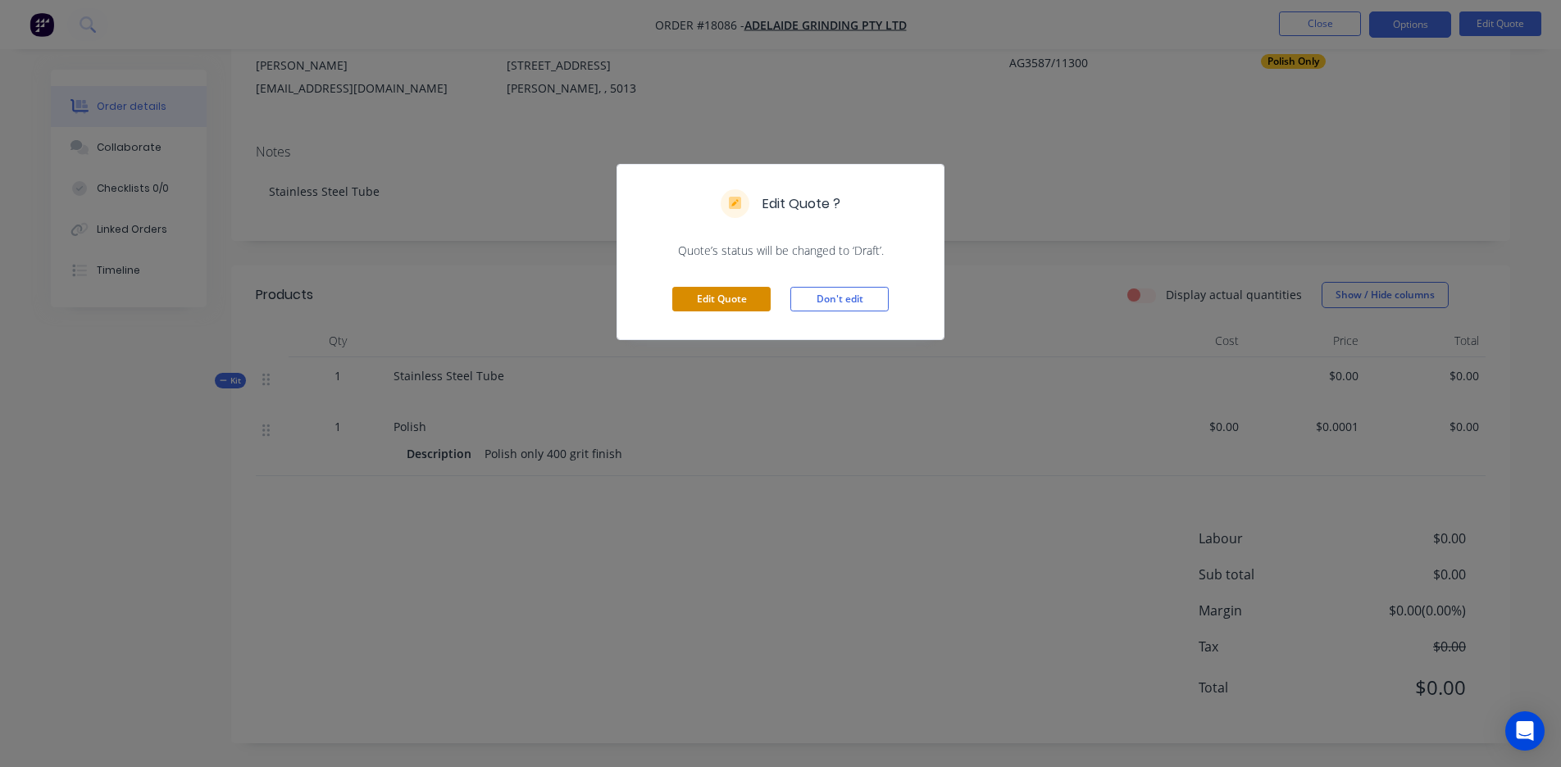
click at [720, 289] on button "Edit Quote" at bounding box center [721, 299] width 98 height 25
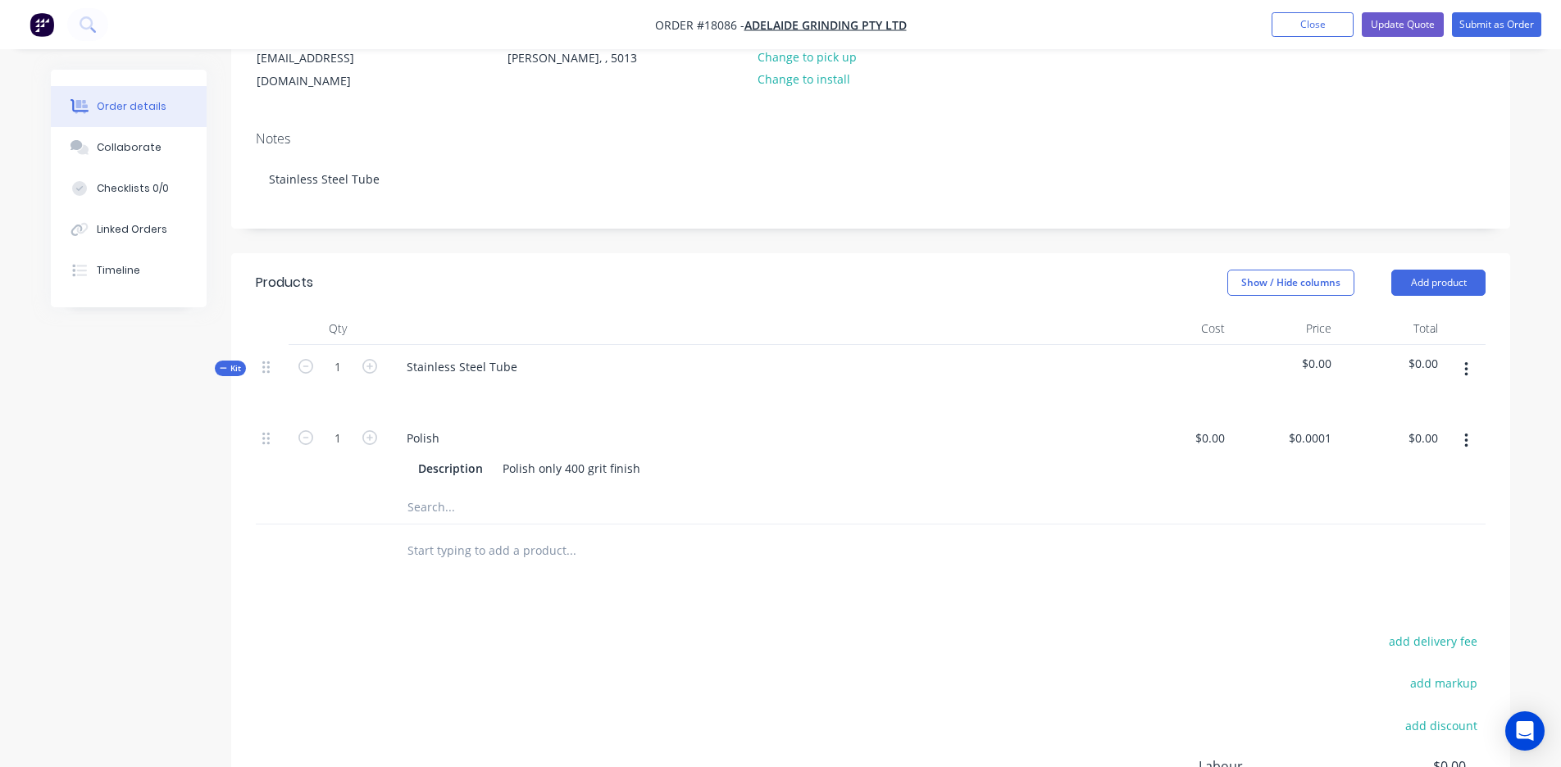
scroll to position [221, 0]
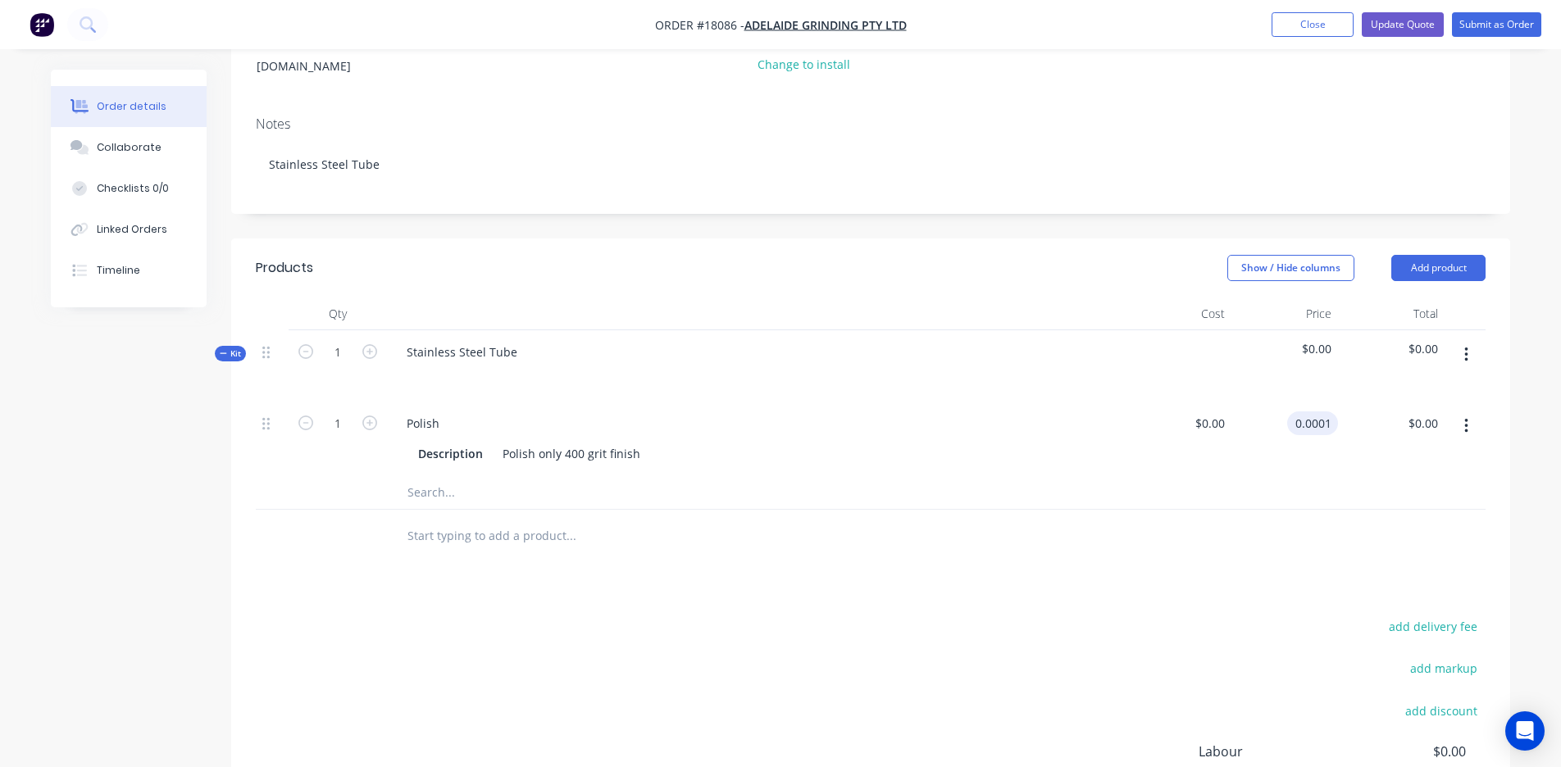
click at [850, 412] on input "0.0001" at bounding box center [1316, 424] width 44 height 24
type input "$175.00"
click at [850, 482] on div at bounding box center [871, 493] width 1230 height 34
click at [370, 342] on form "1" at bounding box center [337, 351] width 85 height 25
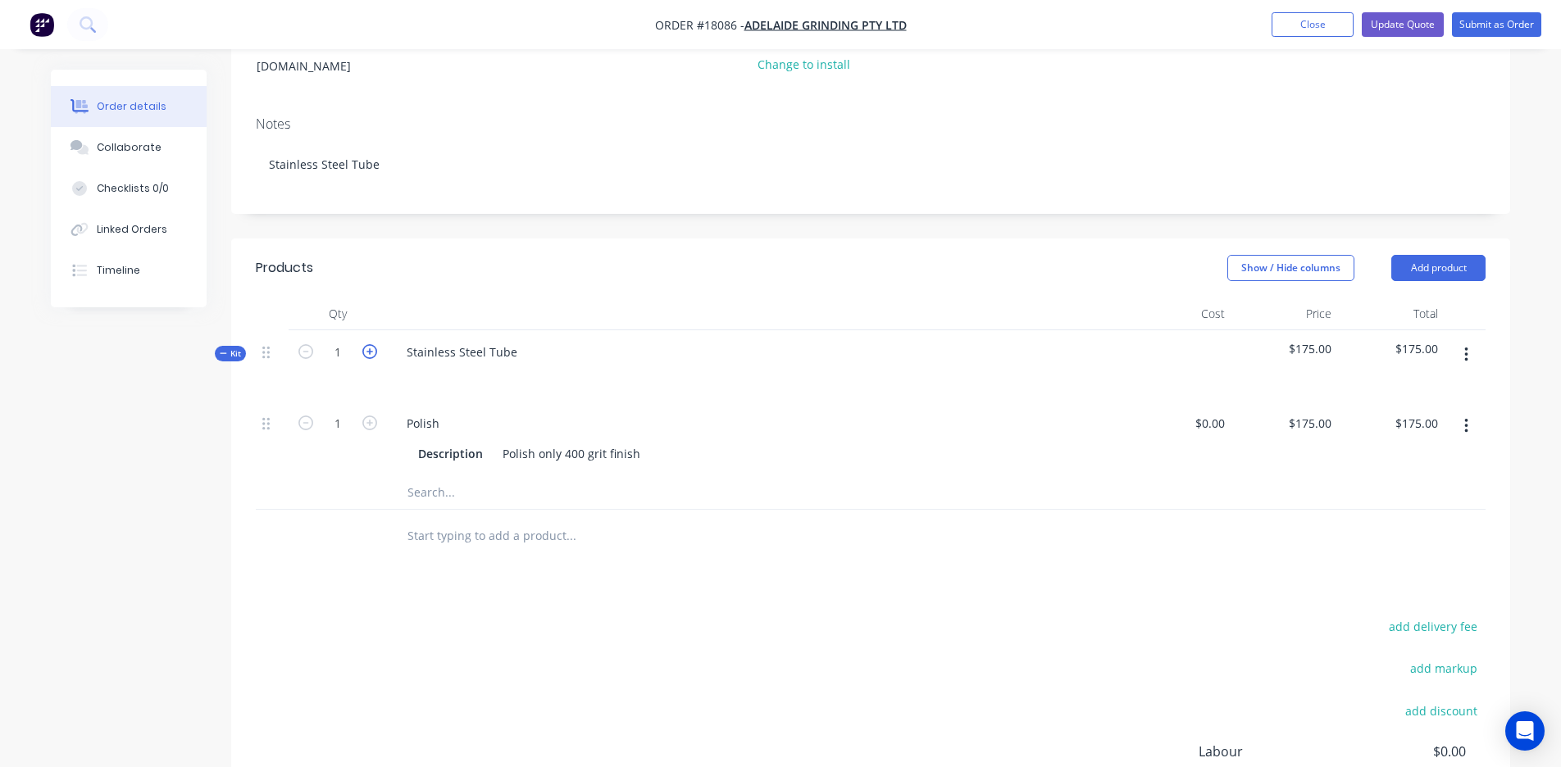
click at [369, 344] on icon "button" at bounding box center [369, 351] width 15 height 15
type input "2"
type input "$350.00"
click at [517, 340] on div "Stainless Steel Tube" at bounding box center [462, 352] width 137 height 24
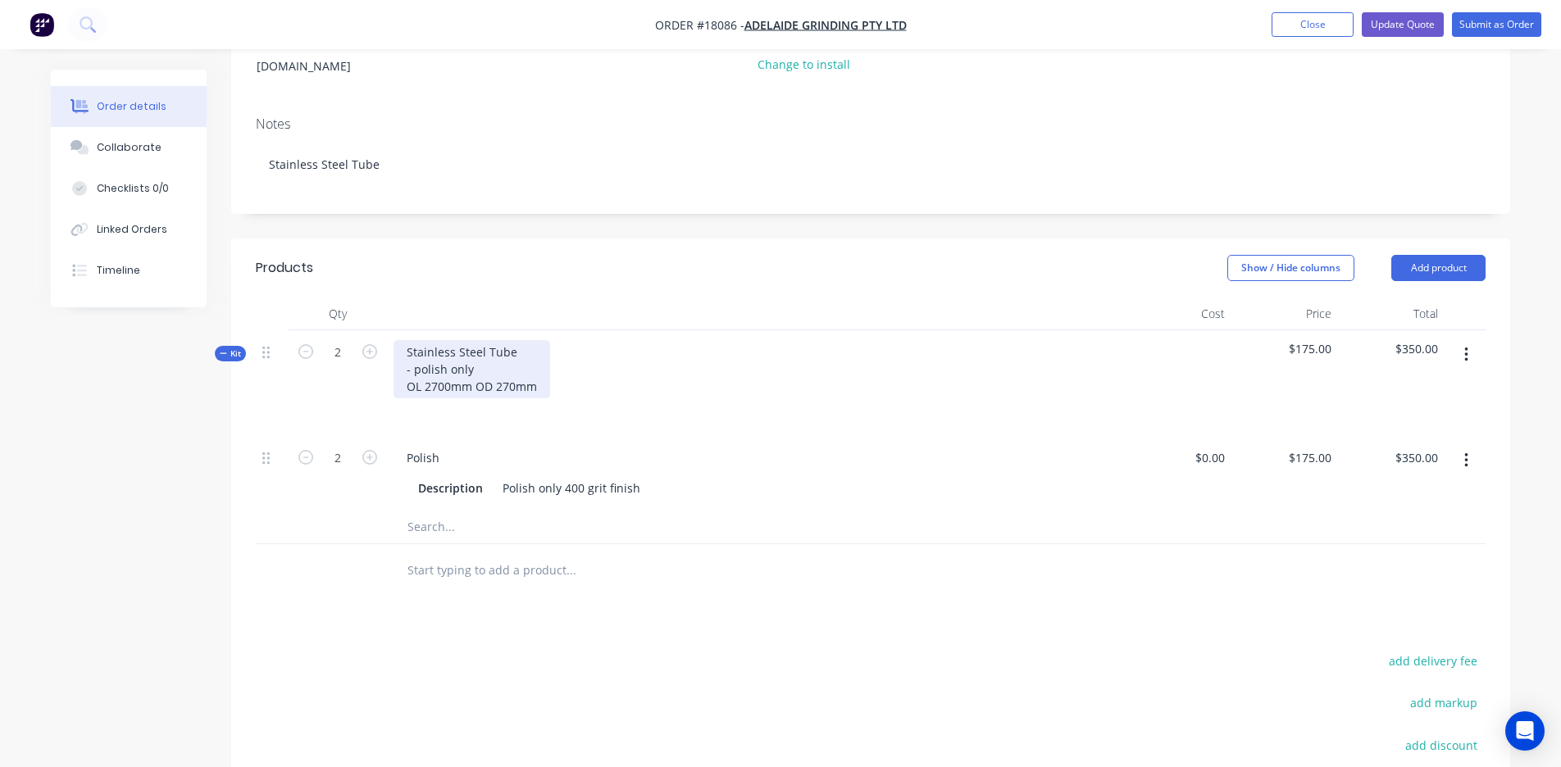
click at [488, 354] on div "Stainless Steel Tube - polish only OL 2700mm OD 270mm" at bounding box center [472, 369] width 157 height 58
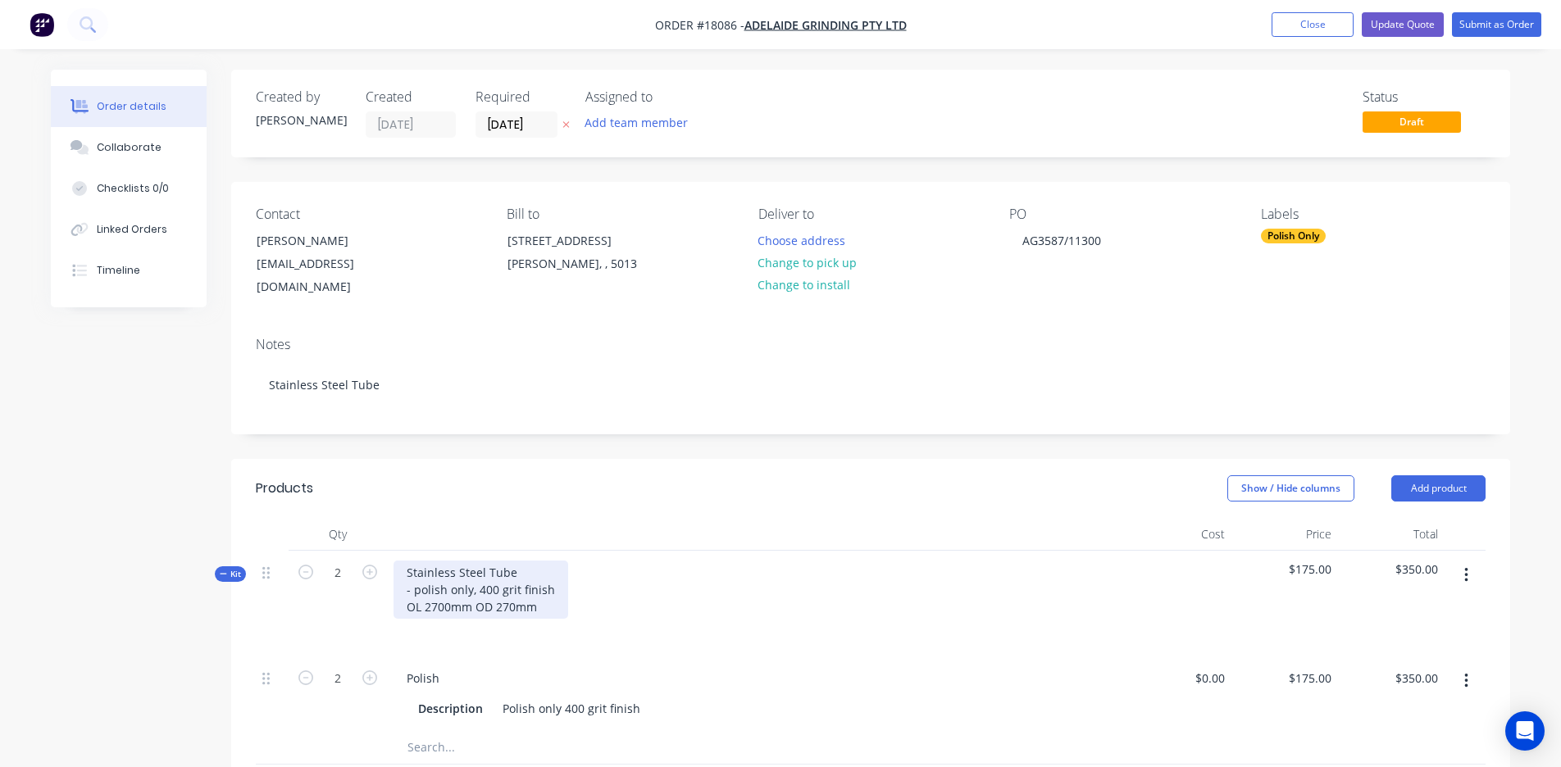
scroll to position [0, 0]
click at [850, 30] on button "Update Quote" at bounding box center [1403, 24] width 82 height 25
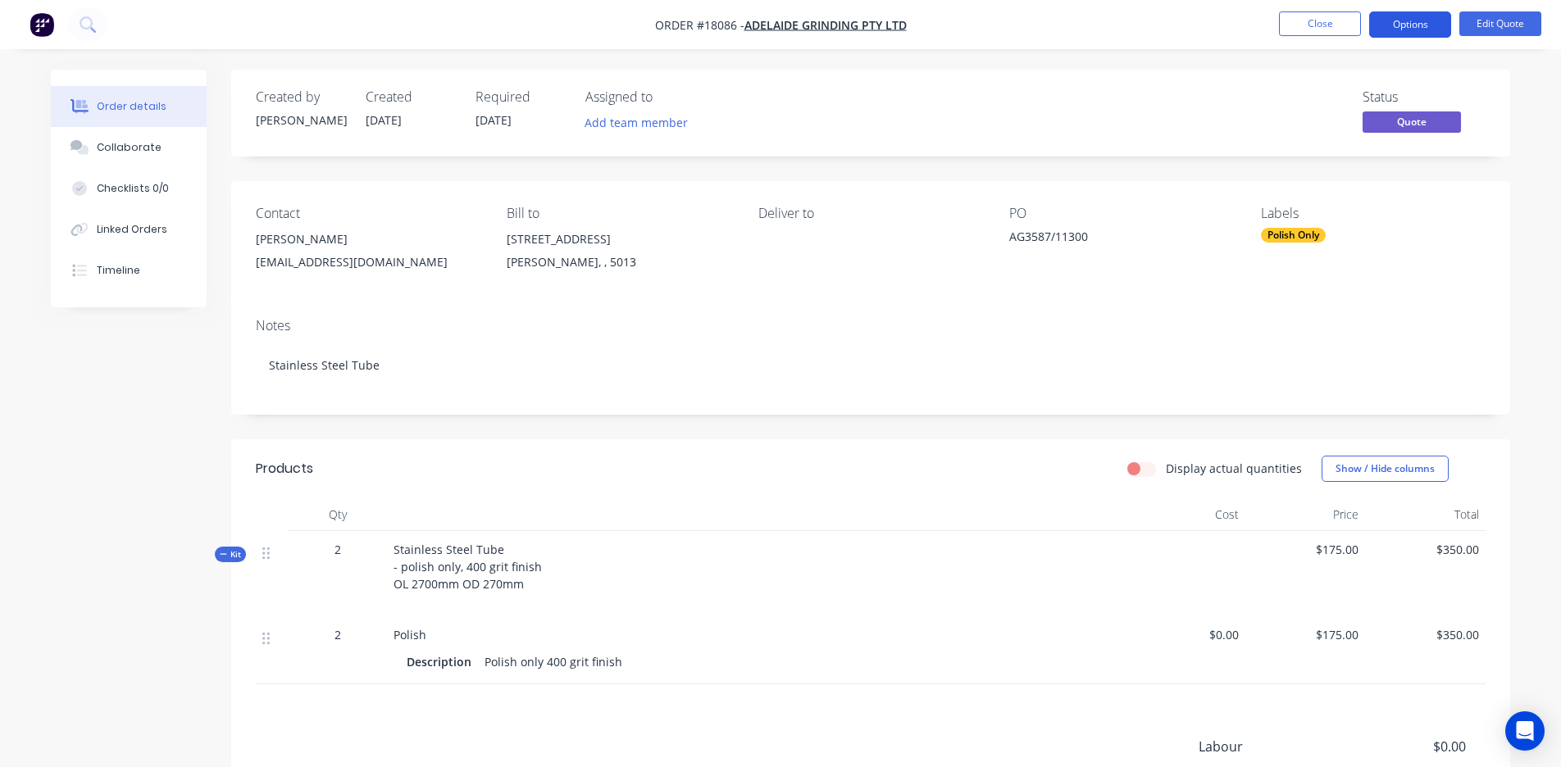
click at [850, 30] on button "Options" at bounding box center [1410, 24] width 82 height 26
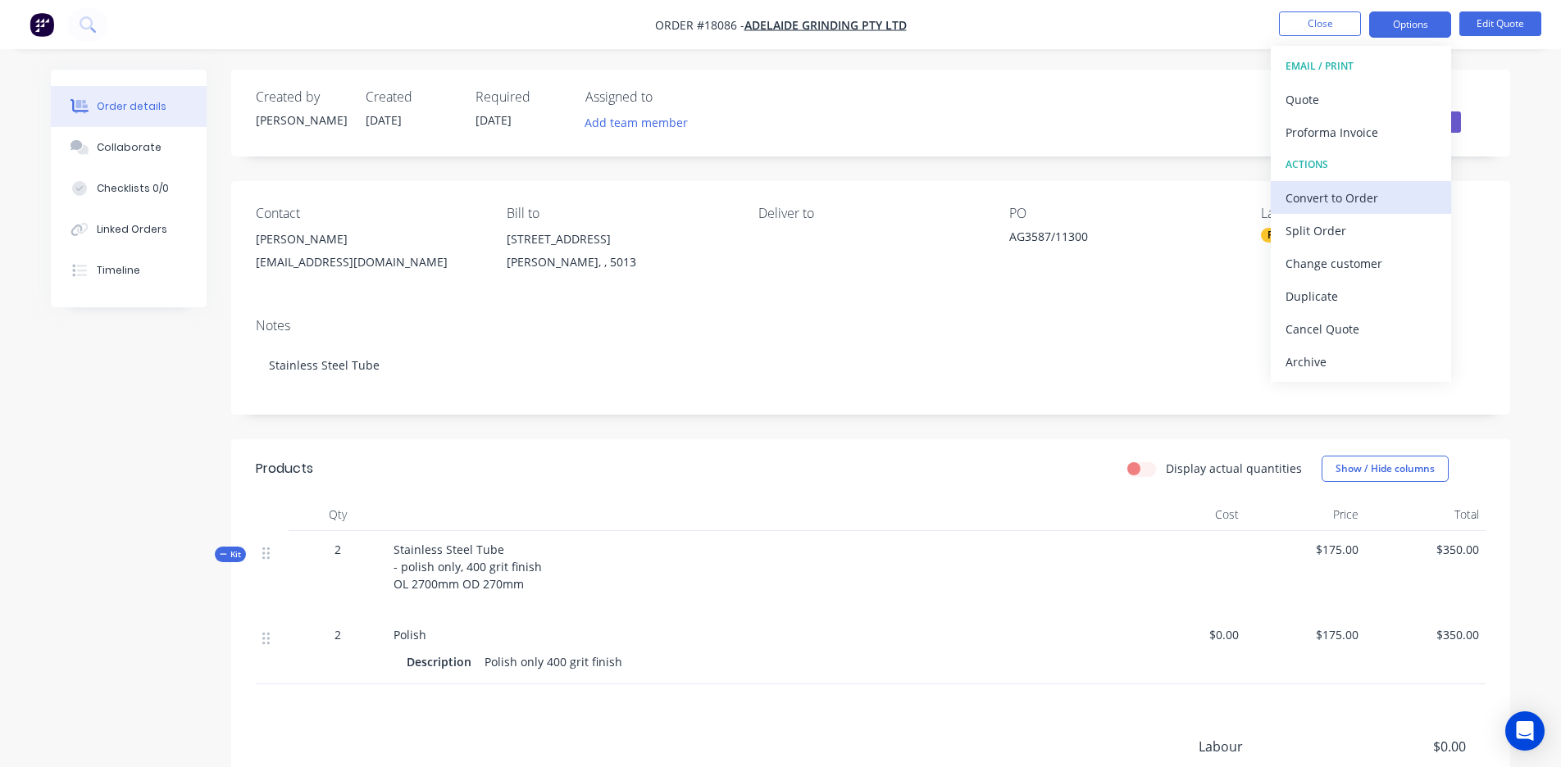
click at [850, 207] on div "Convert to Order" at bounding box center [1361, 198] width 151 height 24
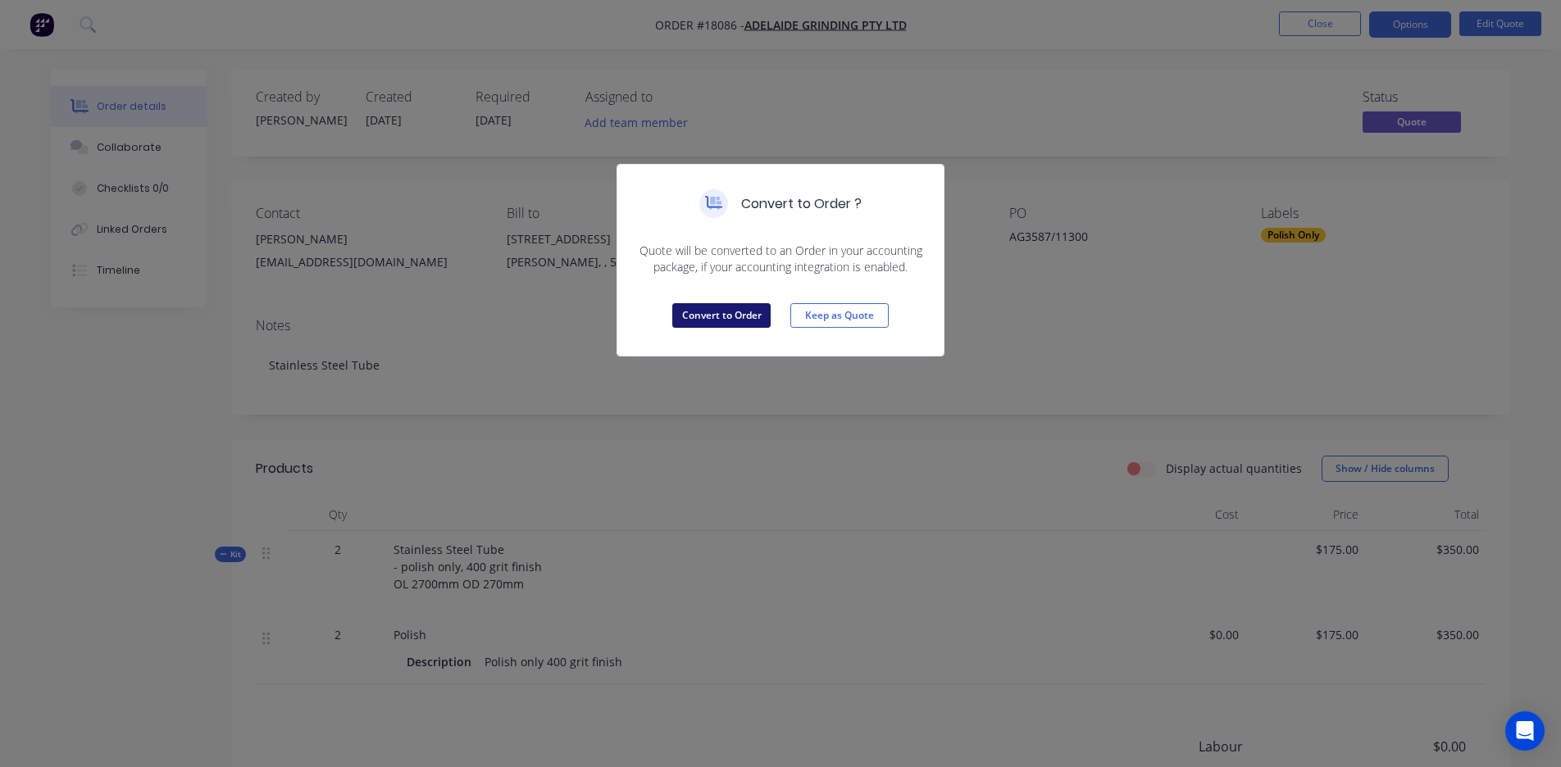
click at [702, 323] on button "Convert to Order" at bounding box center [721, 315] width 98 height 25
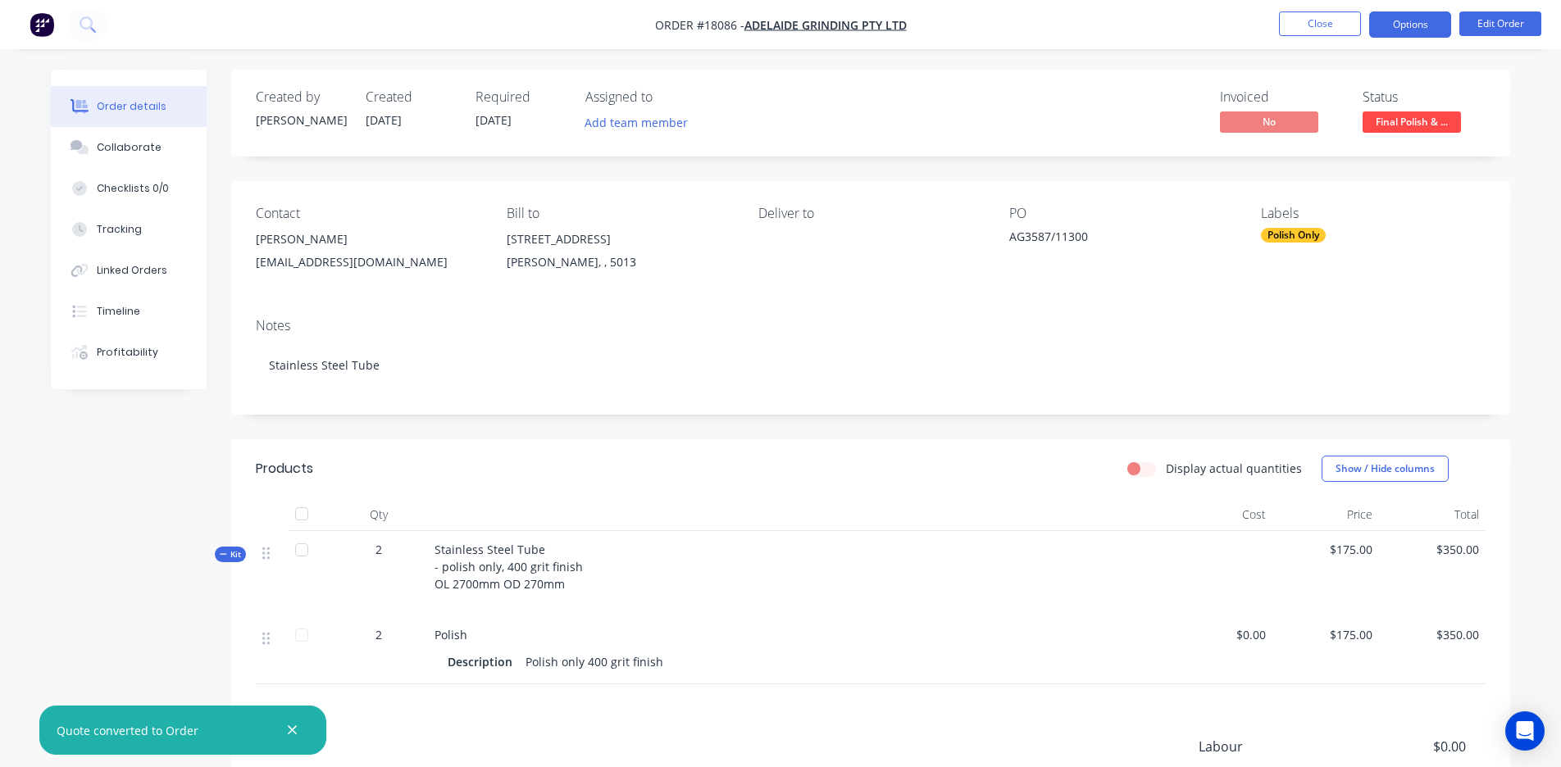
click at [850, 31] on button "Options" at bounding box center [1410, 24] width 82 height 26
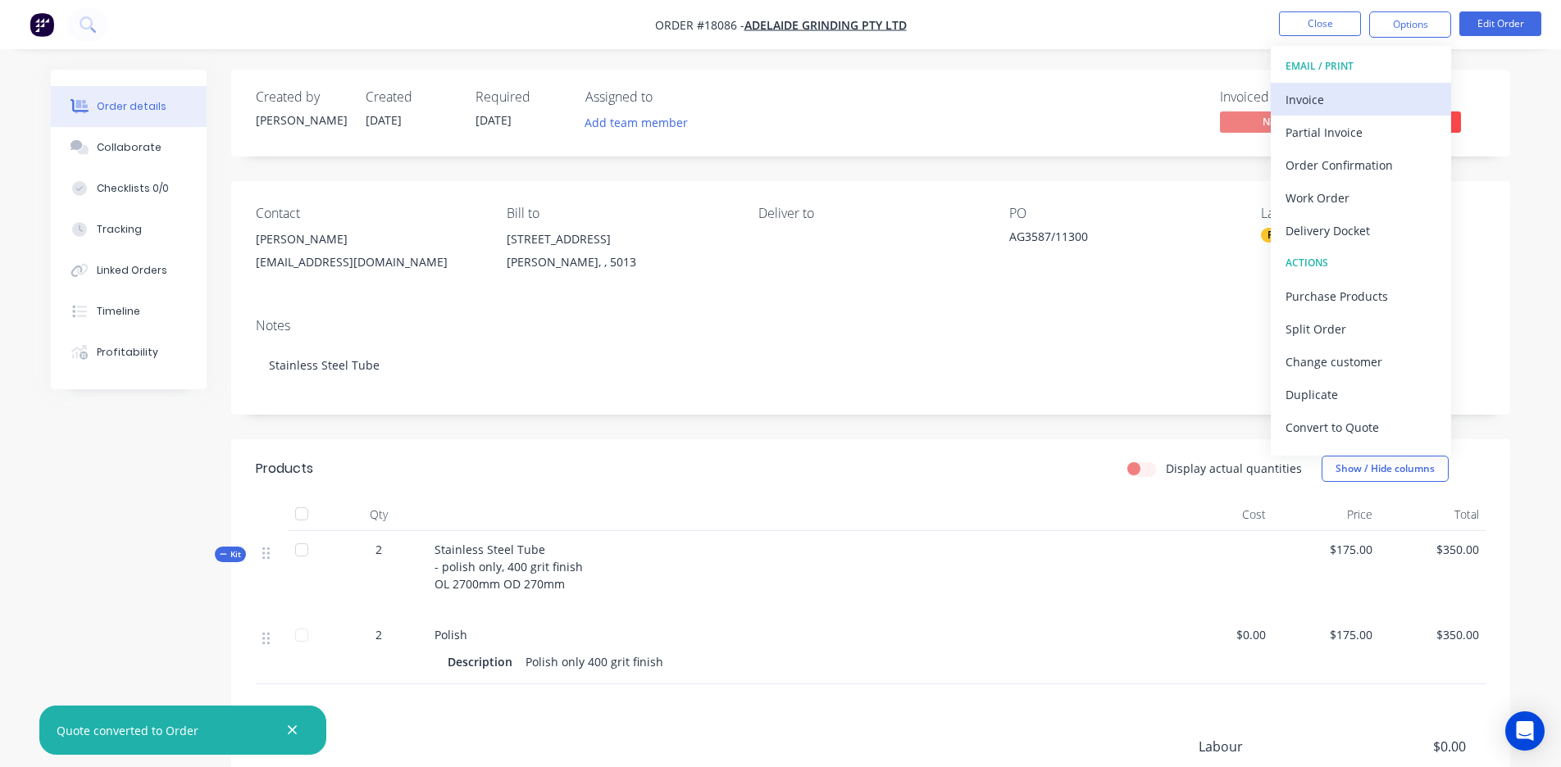
click at [850, 101] on div "Invoice" at bounding box center [1361, 100] width 151 height 24
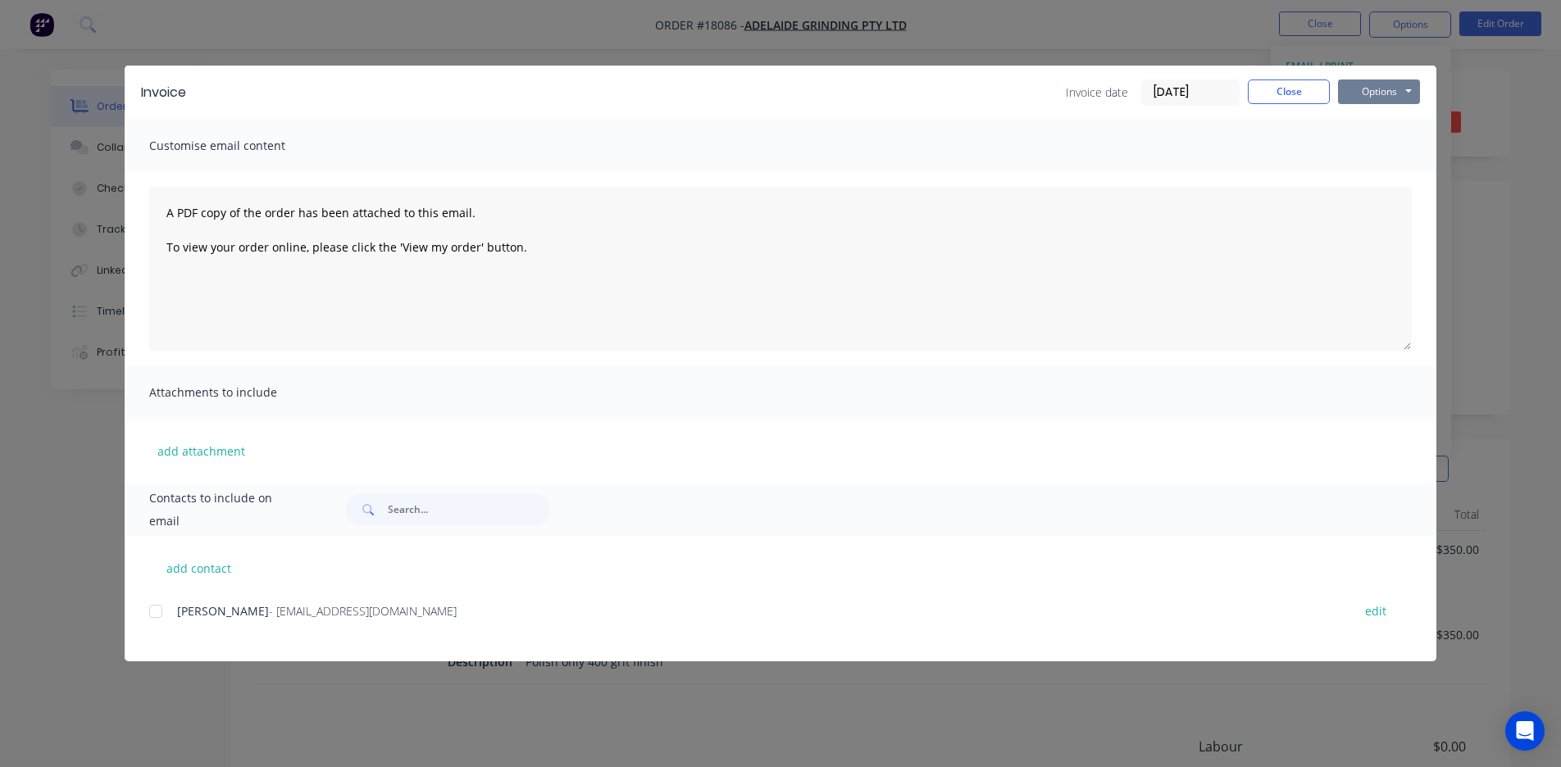
click at [850, 92] on button "Options" at bounding box center [1379, 92] width 82 height 25
click at [850, 119] on button "Preview" at bounding box center [1390, 120] width 105 height 27
click at [850, 88] on button "Options" at bounding box center [1379, 92] width 82 height 25
click at [850, 150] on button "Print" at bounding box center [1390, 147] width 105 height 27
click at [850, 92] on button "Close" at bounding box center [1289, 92] width 82 height 25
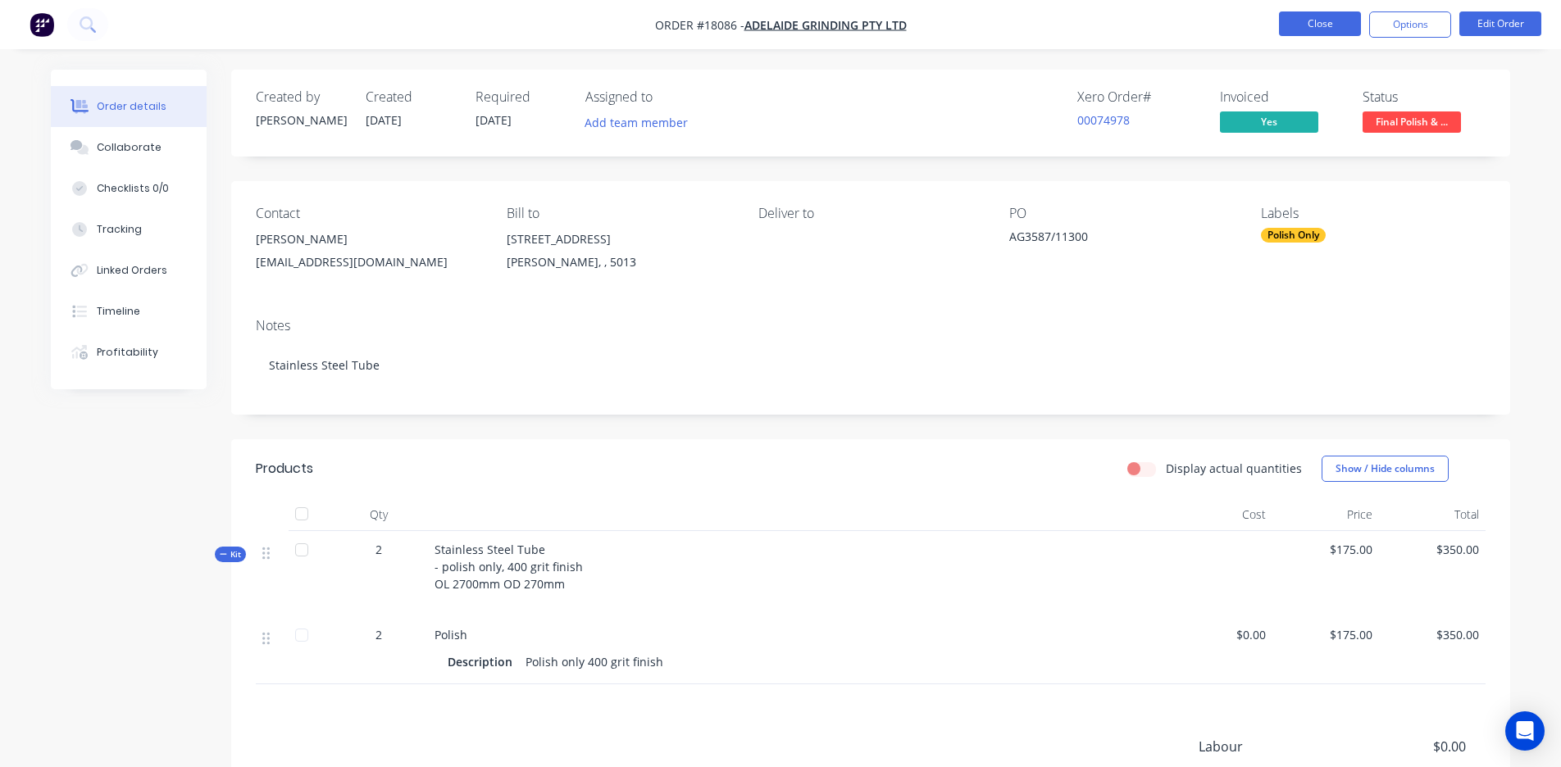
click at [850, 16] on button "Close" at bounding box center [1320, 23] width 82 height 25
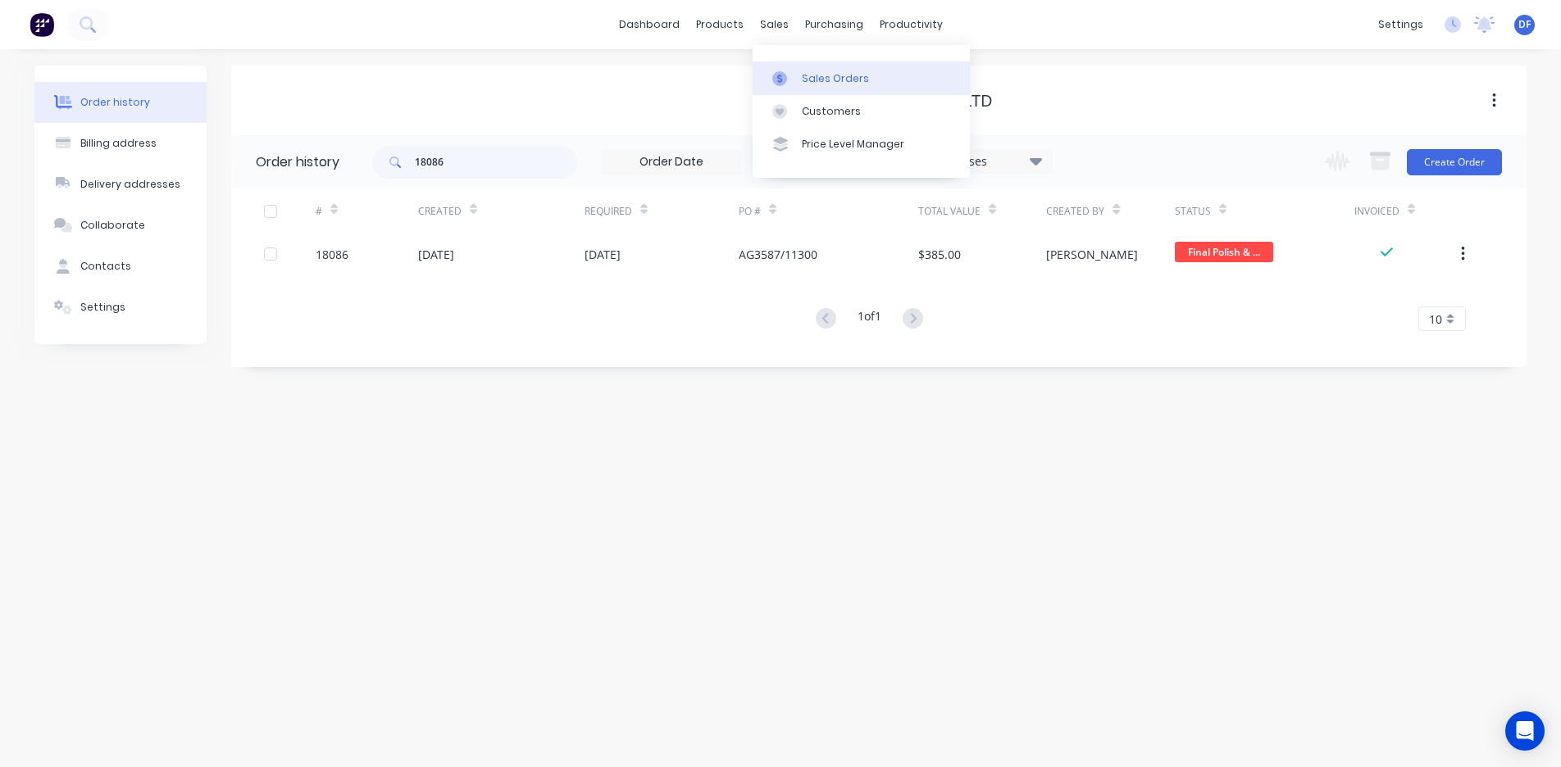
click at [803, 83] on div "Sales Orders" at bounding box center [835, 78] width 67 height 15
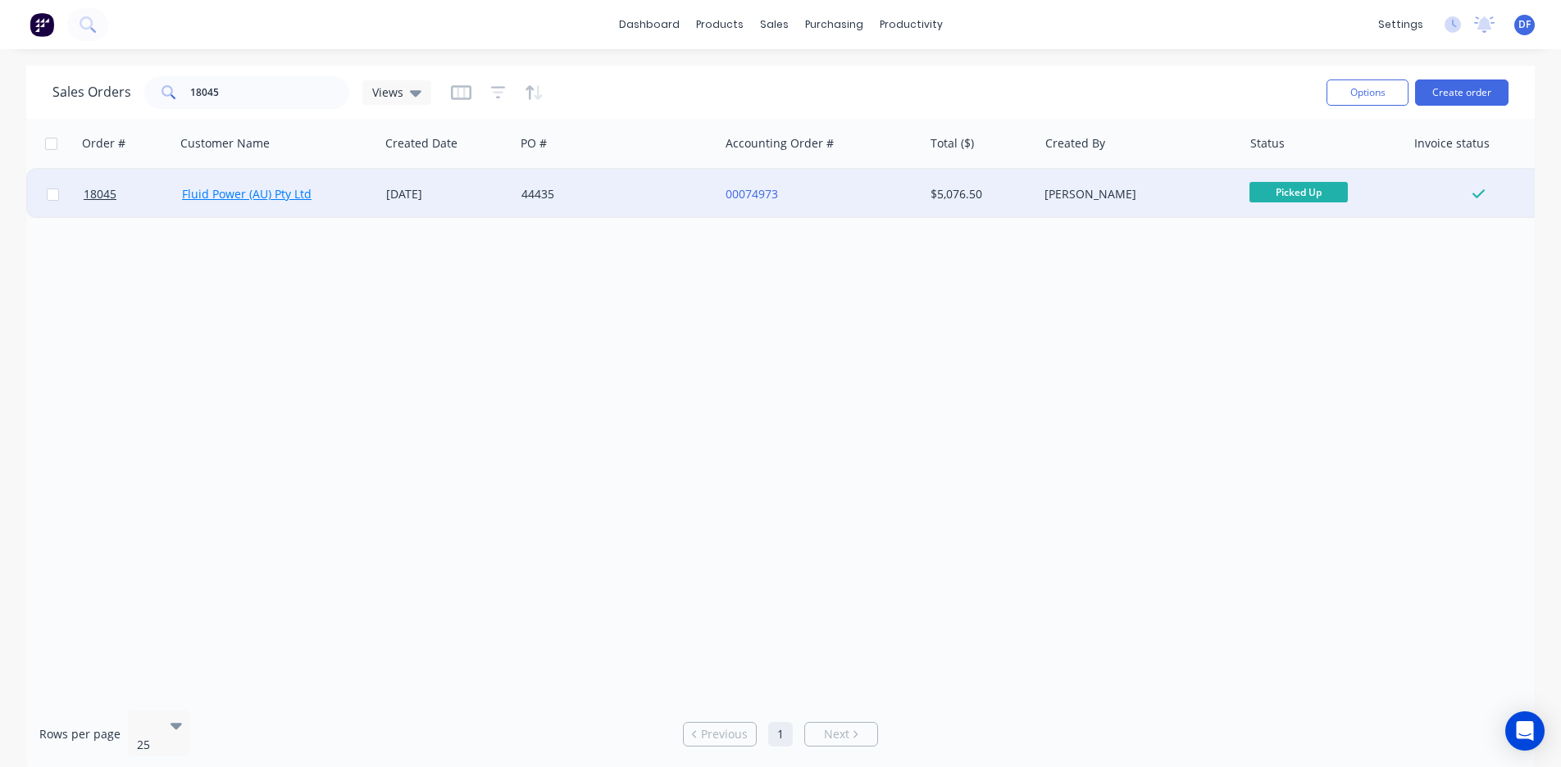
click at [289, 192] on link "Fluid Power (AU) Pty Ltd" at bounding box center [247, 194] width 130 height 16
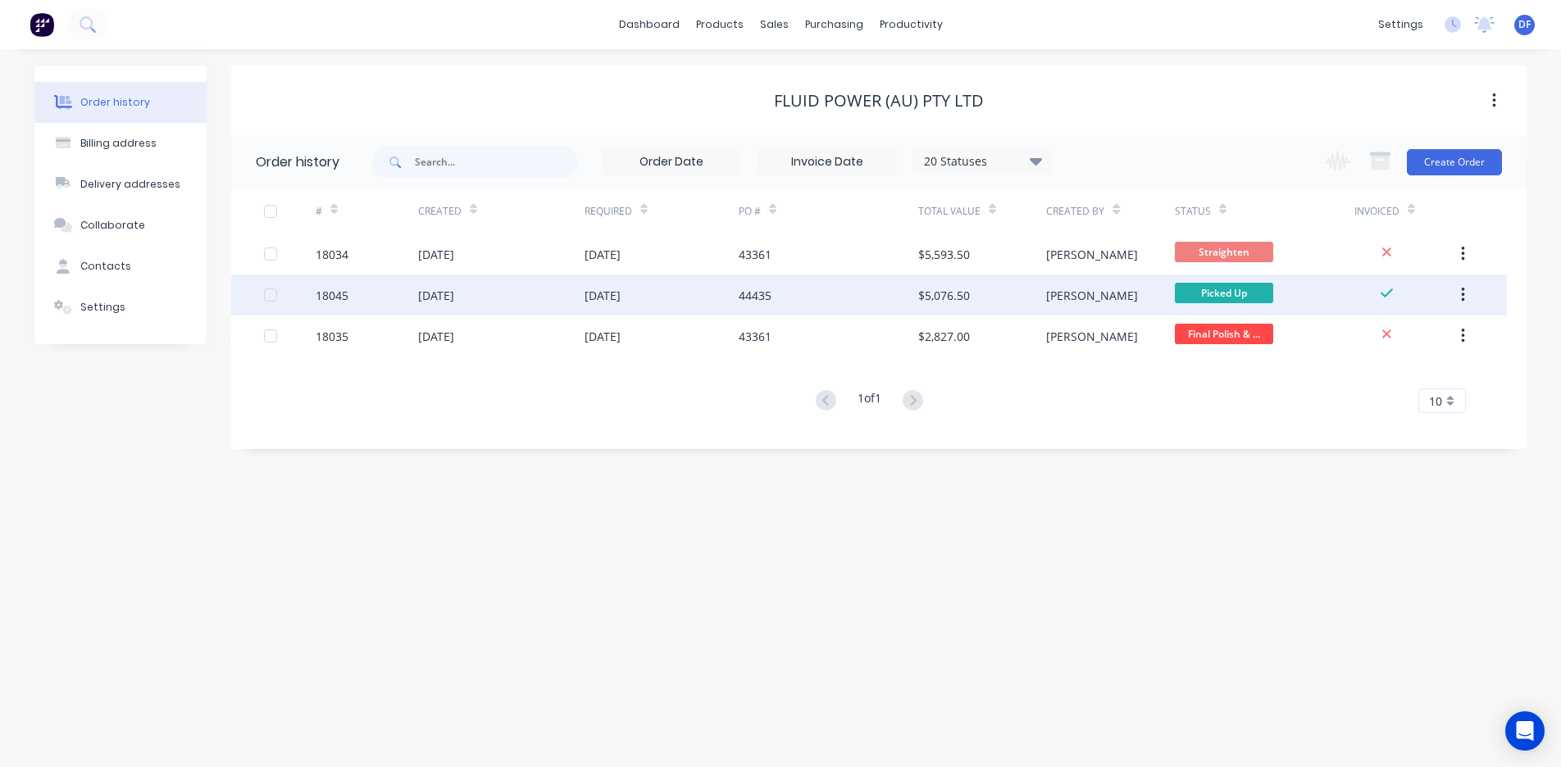
click at [444, 292] on div "[DATE]" at bounding box center [436, 295] width 36 height 17
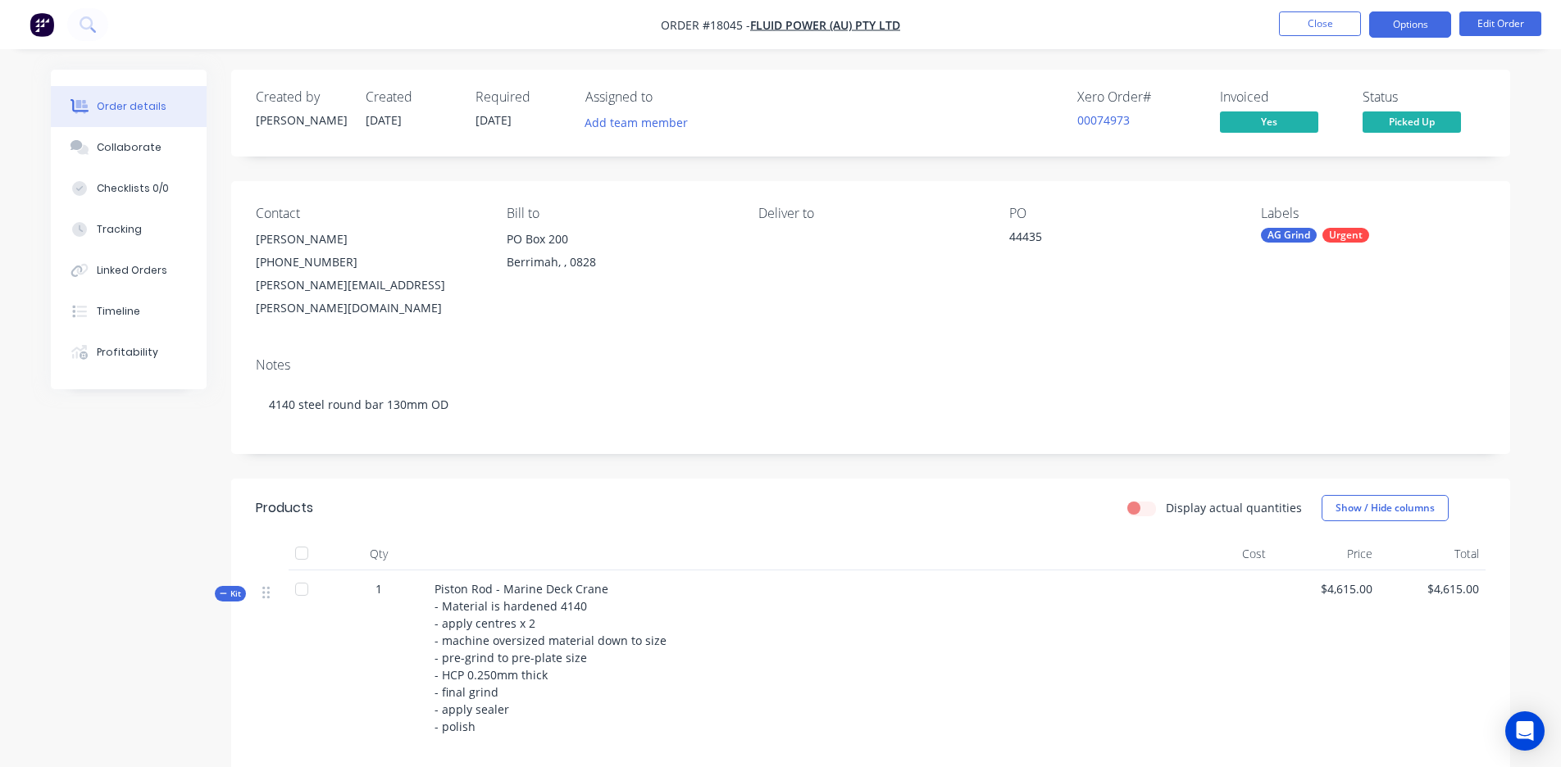
click at [850, 25] on button "Options" at bounding box center [1410, 24] width 82 height 26
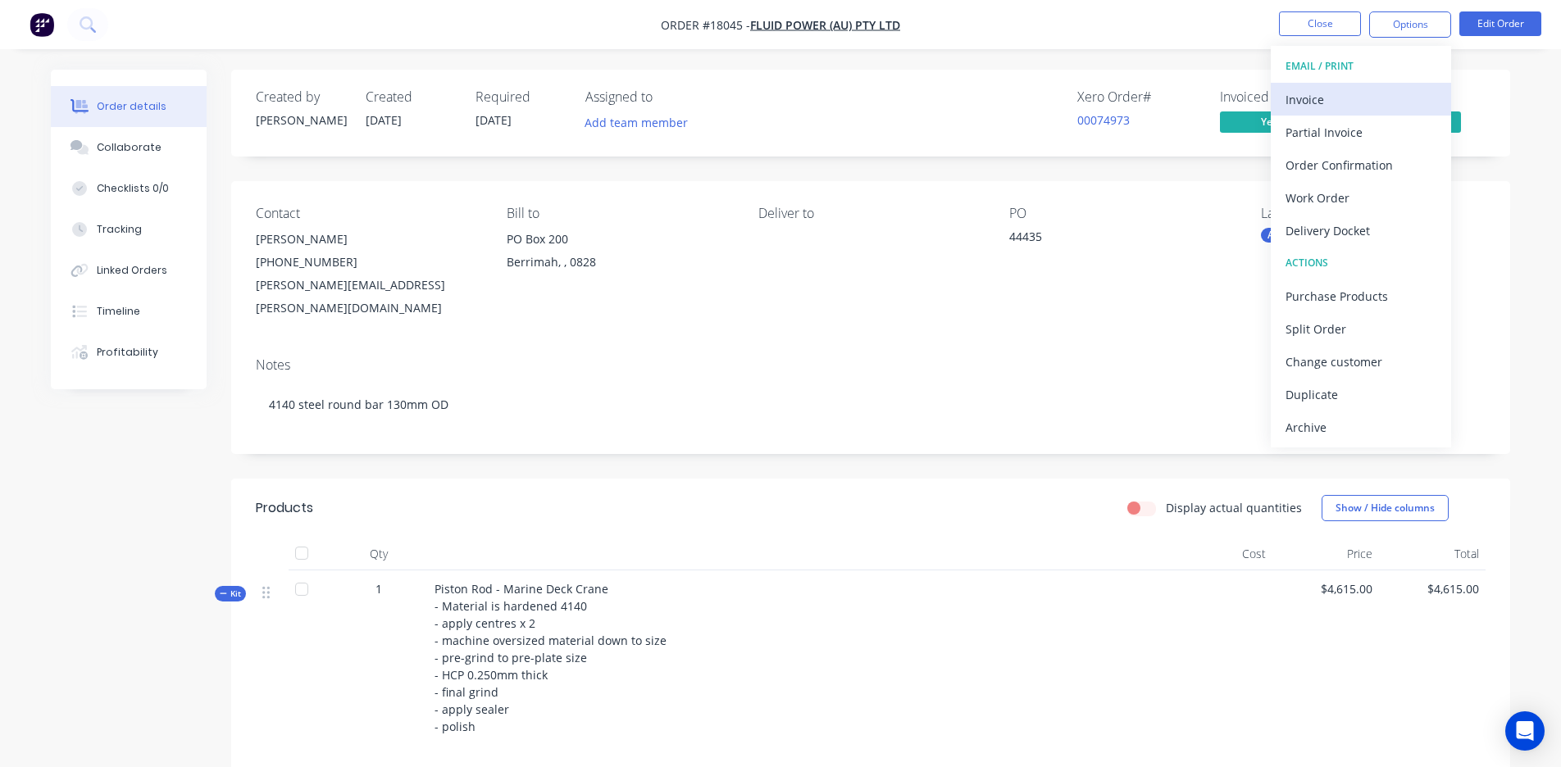
click at [850, 98] on div "Invoice" at bounding box center [1361, 100] width 151 height 24
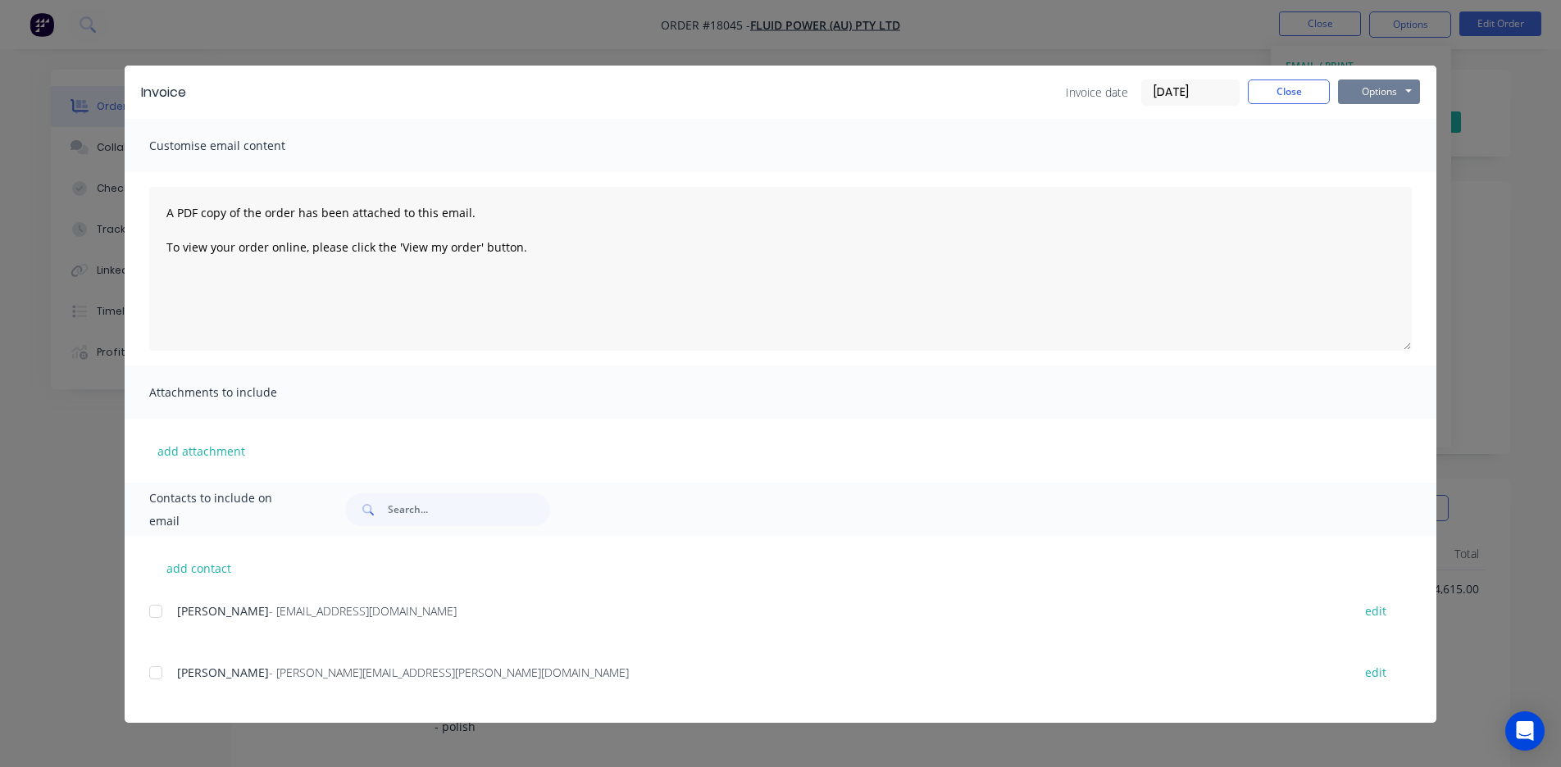
click at [850, 84] on button "Options" at bounding box center [1379, 92] width 82 height 25
click at [850, 123] on button "Preview" at bounding box center [1390, 120] width 105 height 27
click at [850, 92] on button "Close" at bounding box center [1289, 92] width 82 height 25
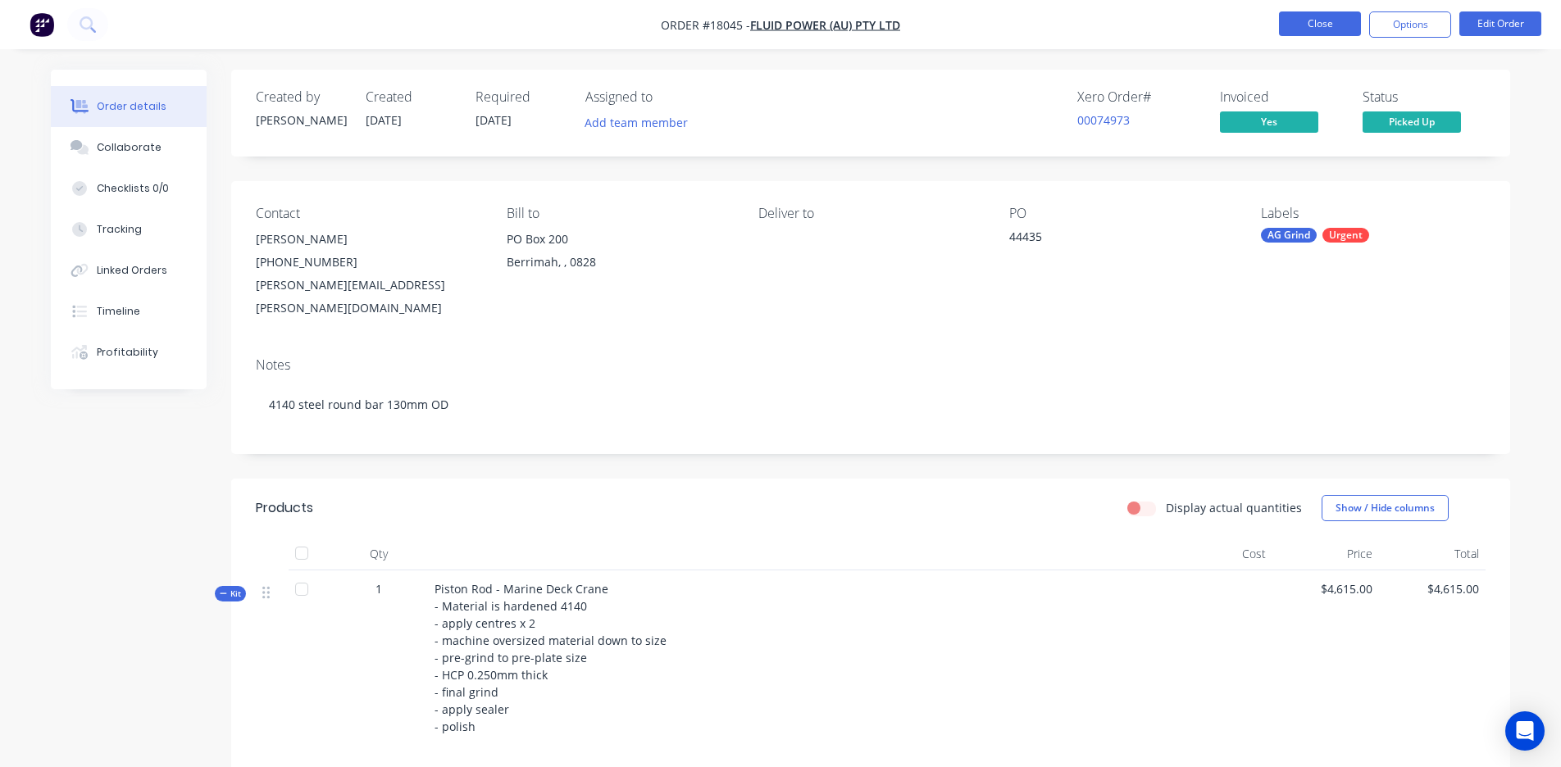
click at [850, 27] on button "Close" at bounding box center [1320, 23] width 82 height 25
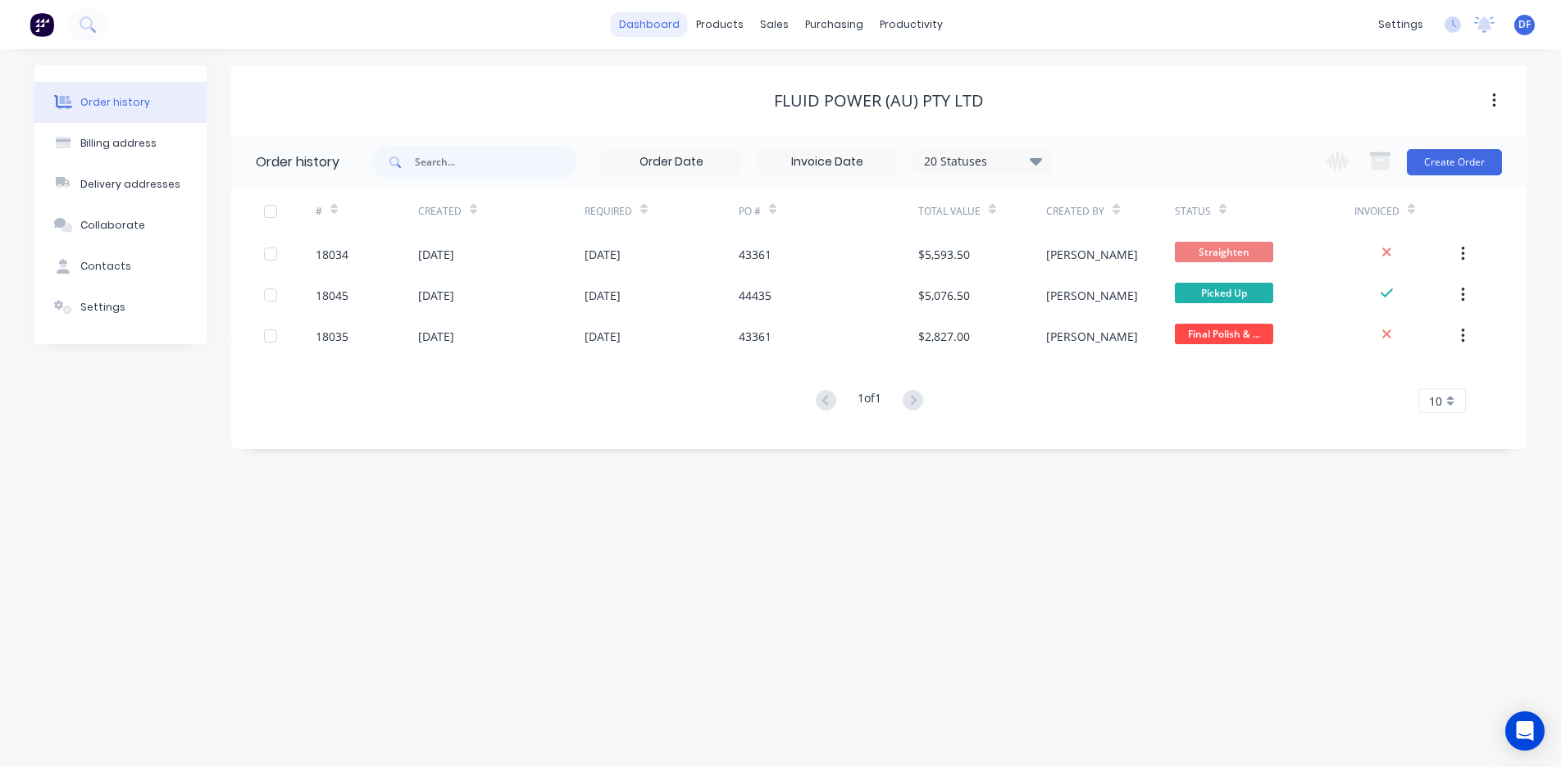
click at [658, 23] on link "dashboard" at bounding box center [649, 24] width 77 height 25
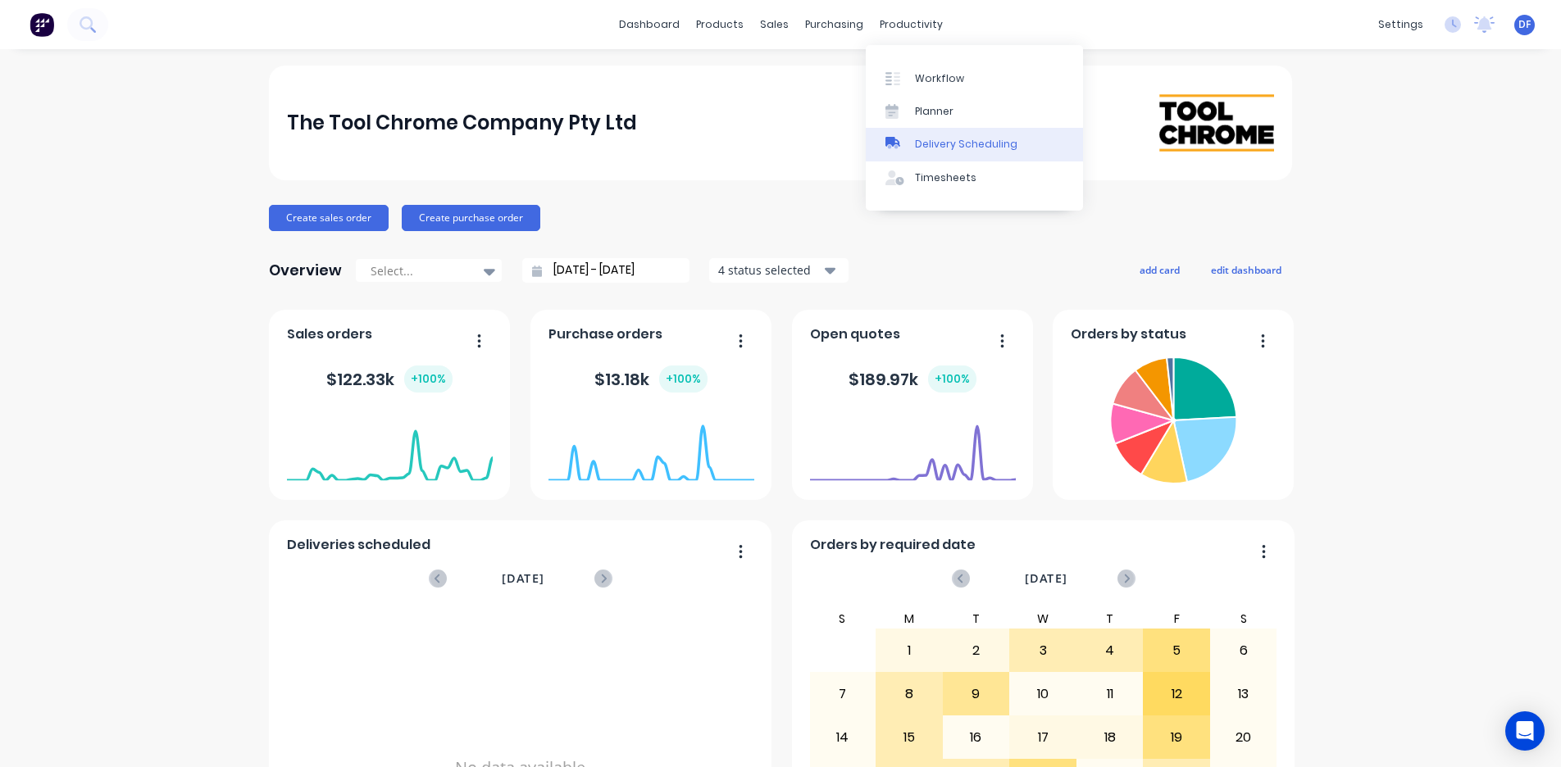
click at [850, 134] on link "Delivery Scheduling" at bounding box center [974, 144] width 217 height 33
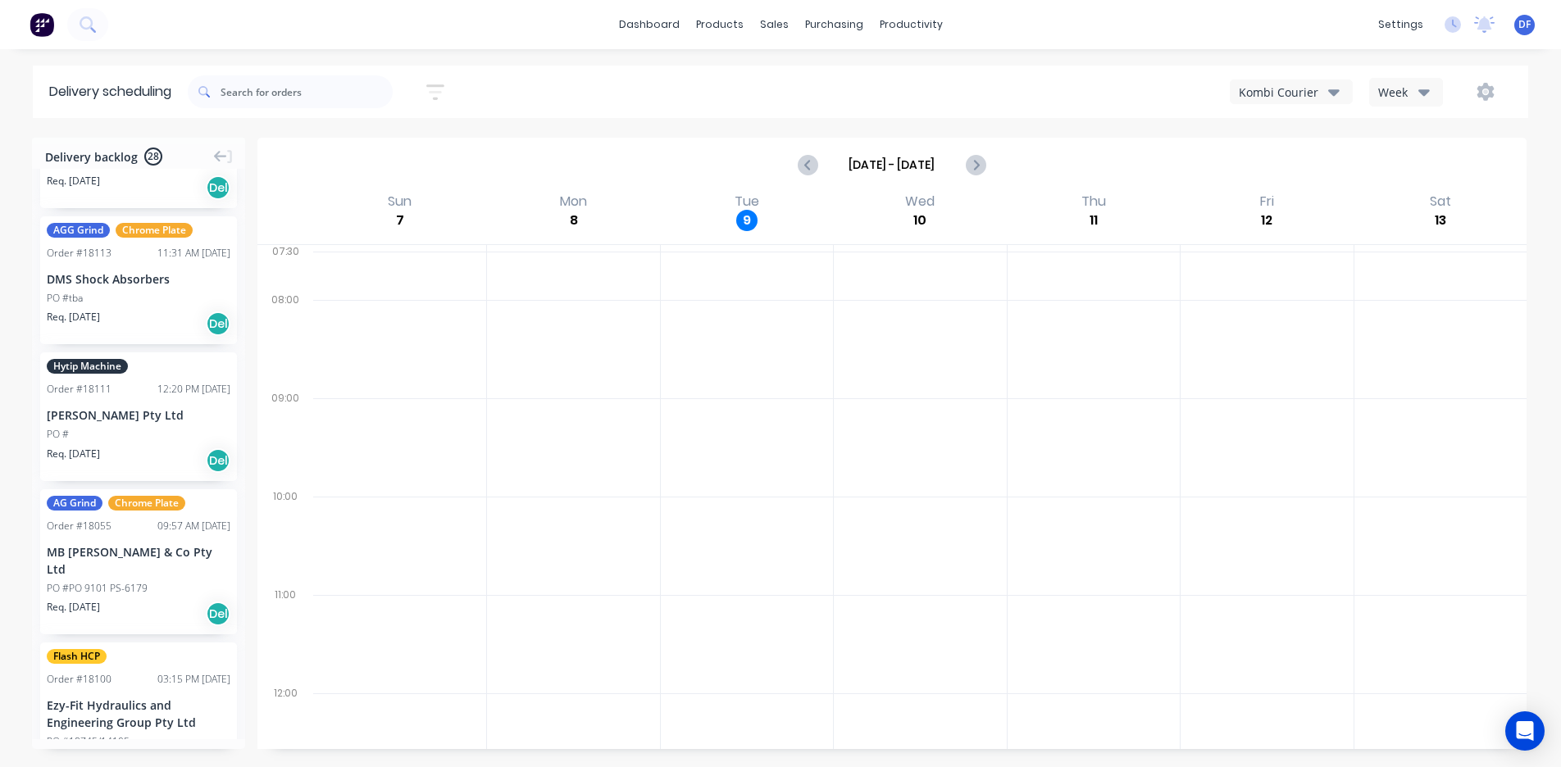
scroll to position [881, 0]
click at [161, 410] on div "[PERSON_NAME] Pty Ltd" at bounding box center [139, 418] width 184 height 17
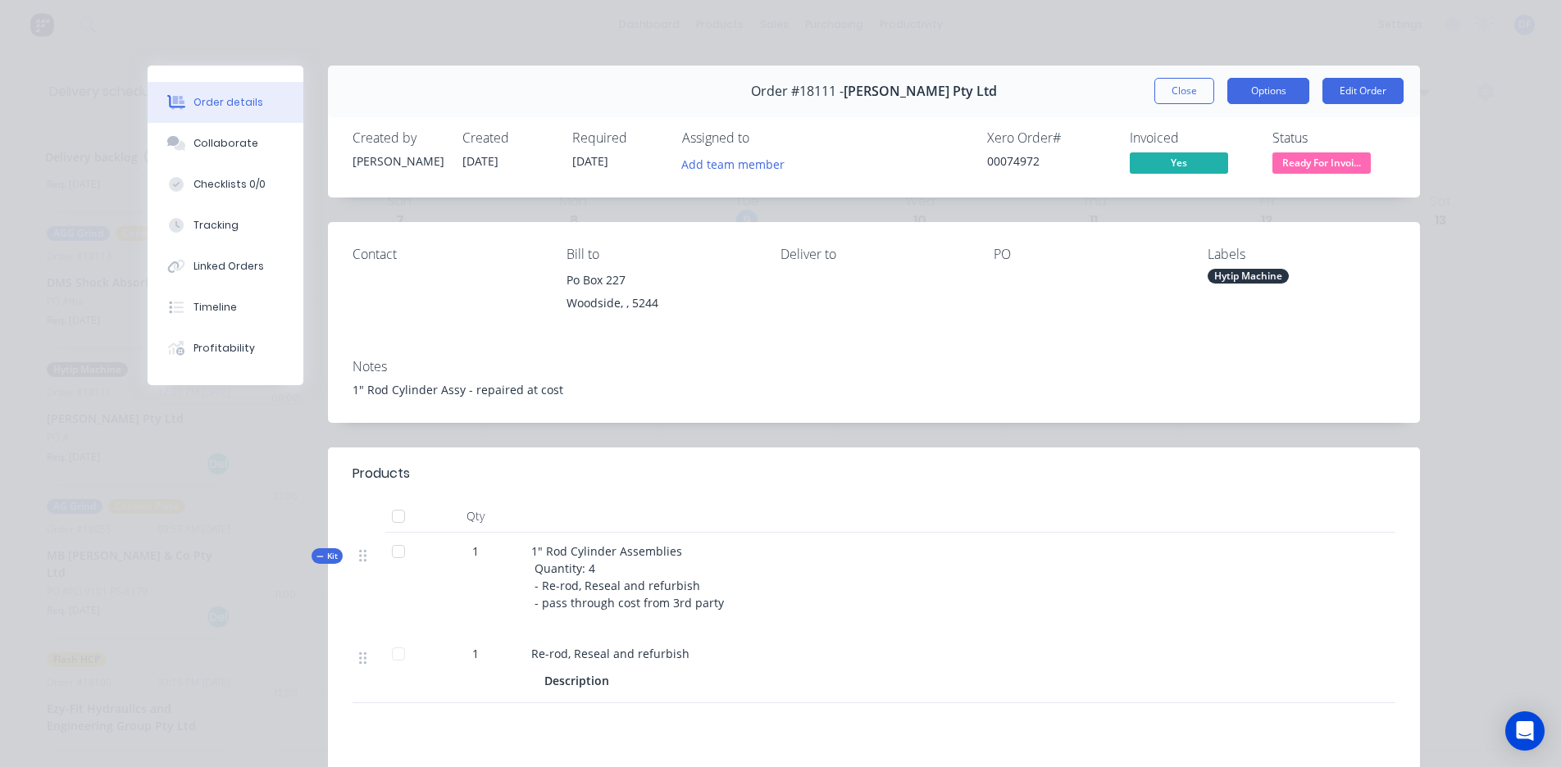
click at [850, 94] on button "Options" at bounding box center [1268, 91] width 82 height 26
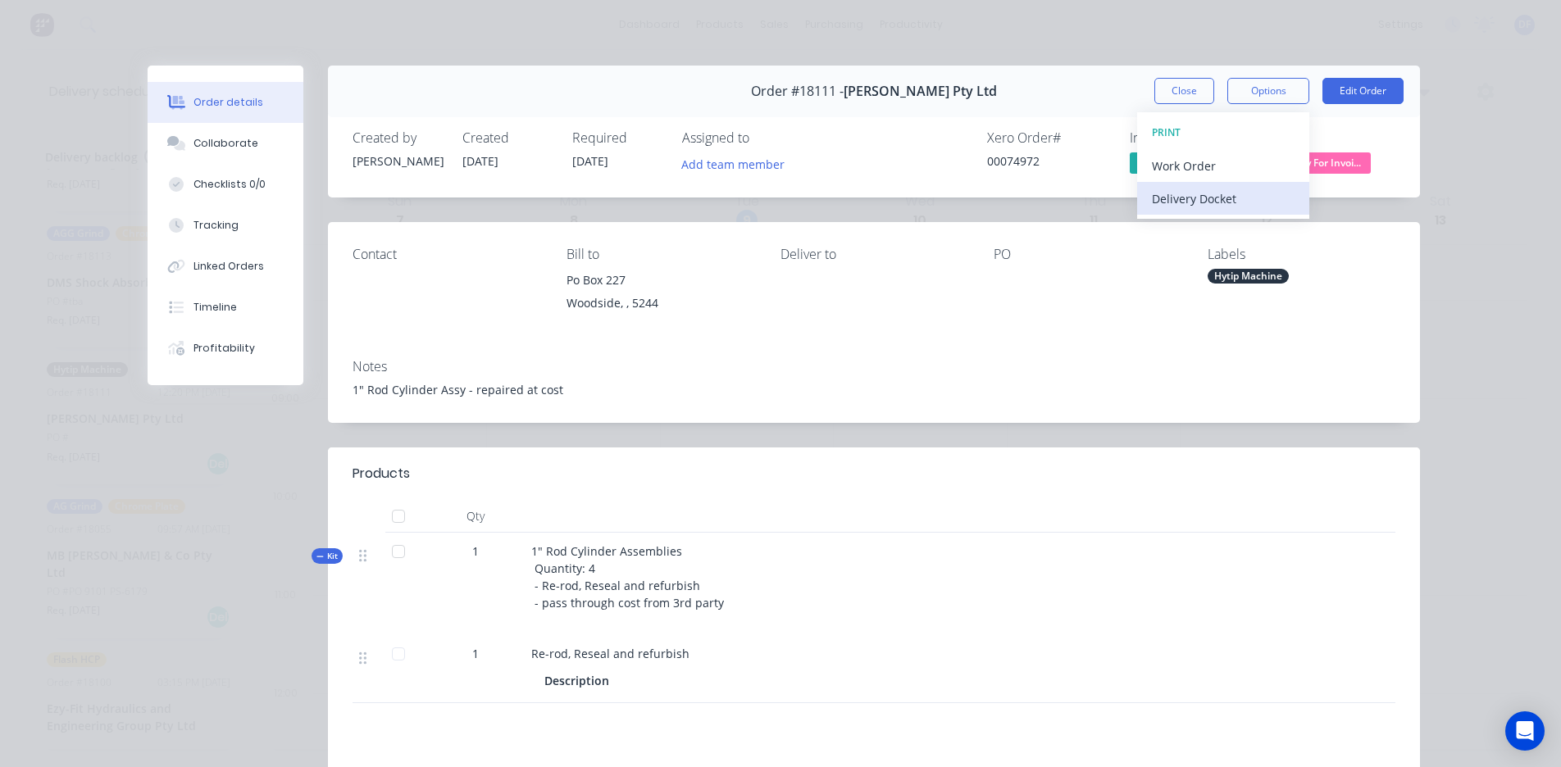
click at [850, 195] on div "Delivery Docket" at bounding box center [1223, 199] width 143 height 24
click at [850, 195] on div "Standard" at bounding box center [1223, 199] width 143 height 24
click at [850, 93] on button "Close" at bounding box center [1184, 91] width 60 height 26
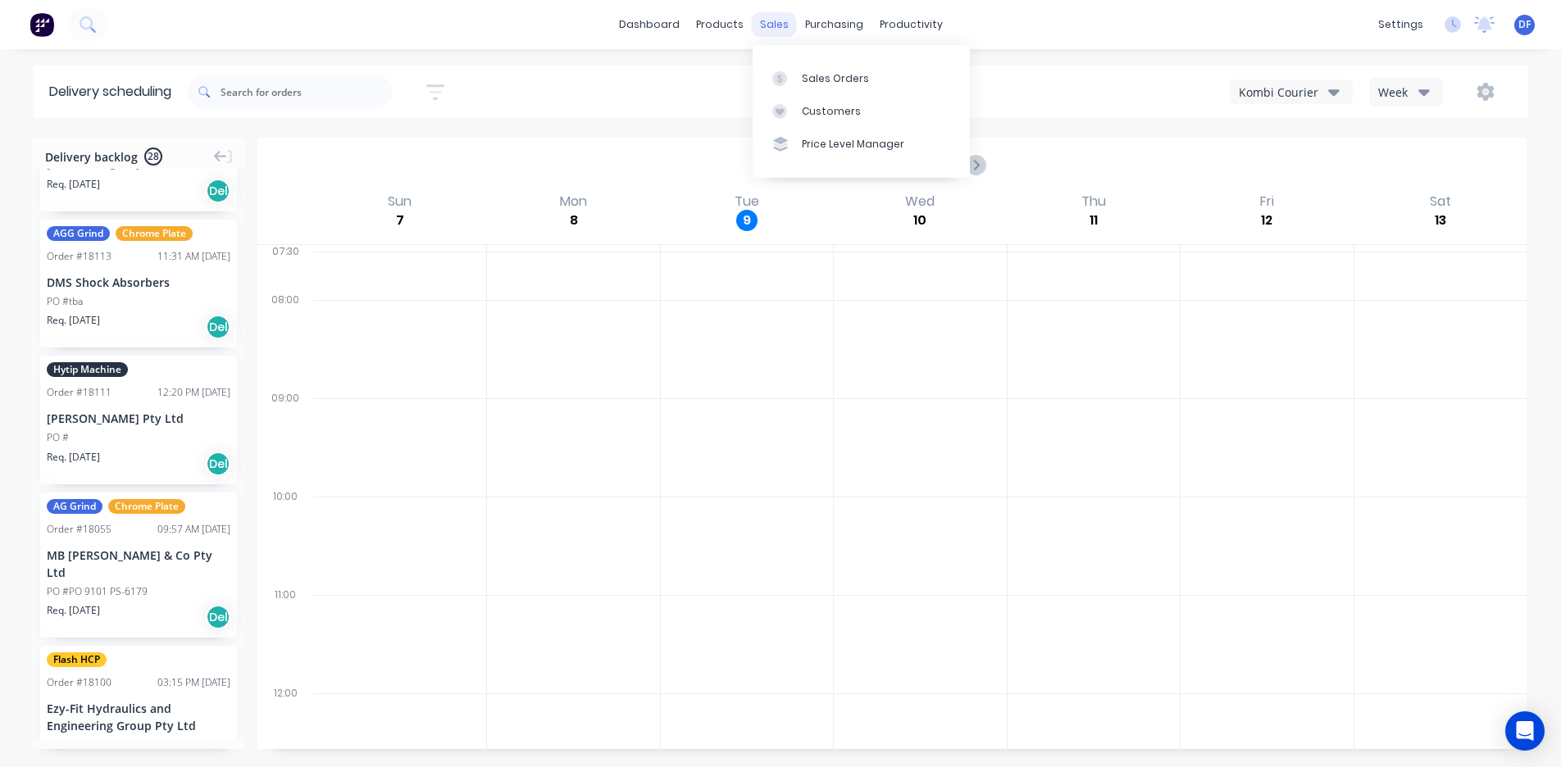
click at [771, 25] on div "sales" at bounding box center [774, 24] width 45 height 25
click at [809, 88] on link "Sales Orders" at bounding box center [861, 77] width 217 height 33
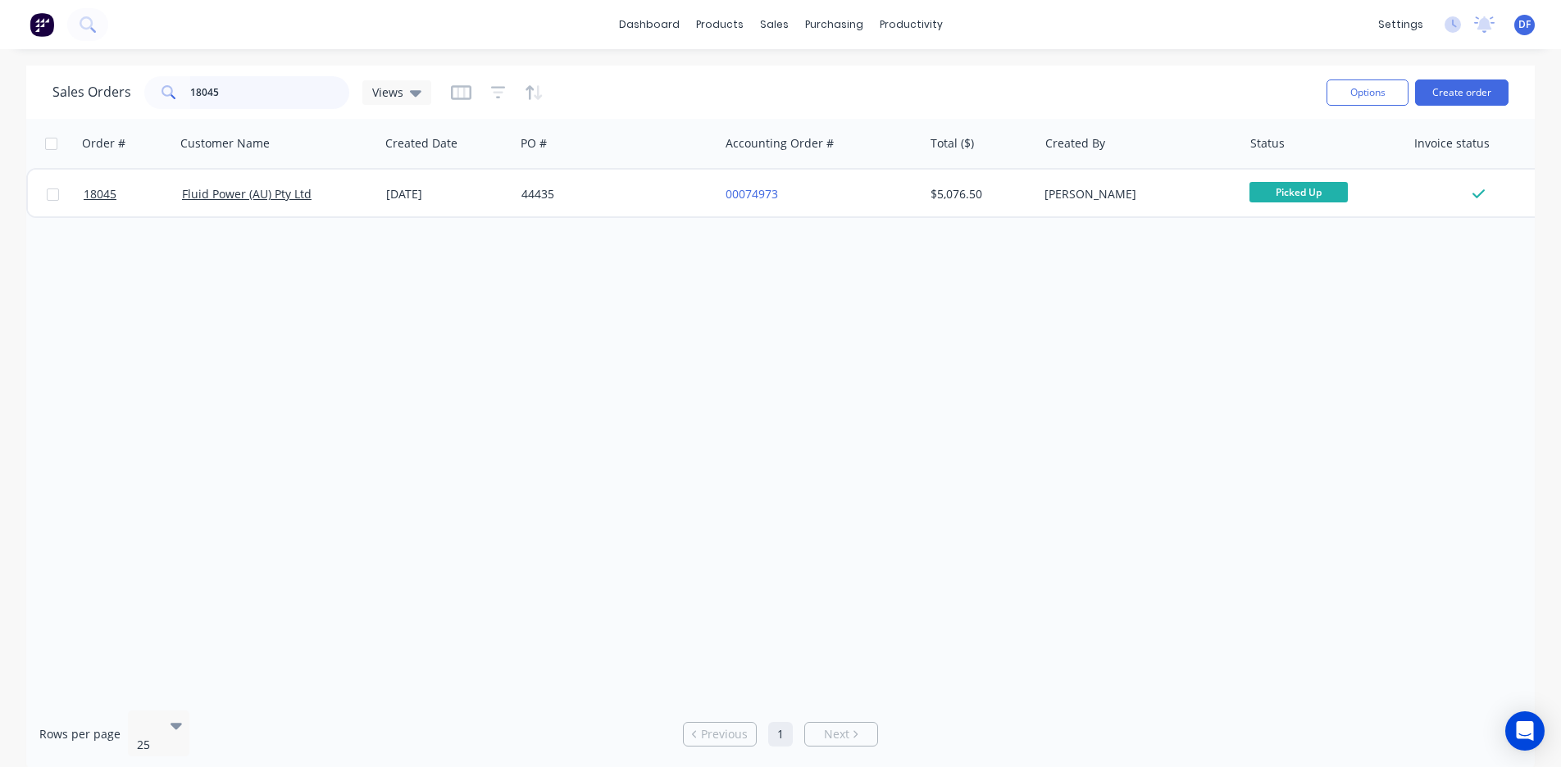
click at [239, 94] on input "18045" at bounding box center [270, 92] width 160 height 33
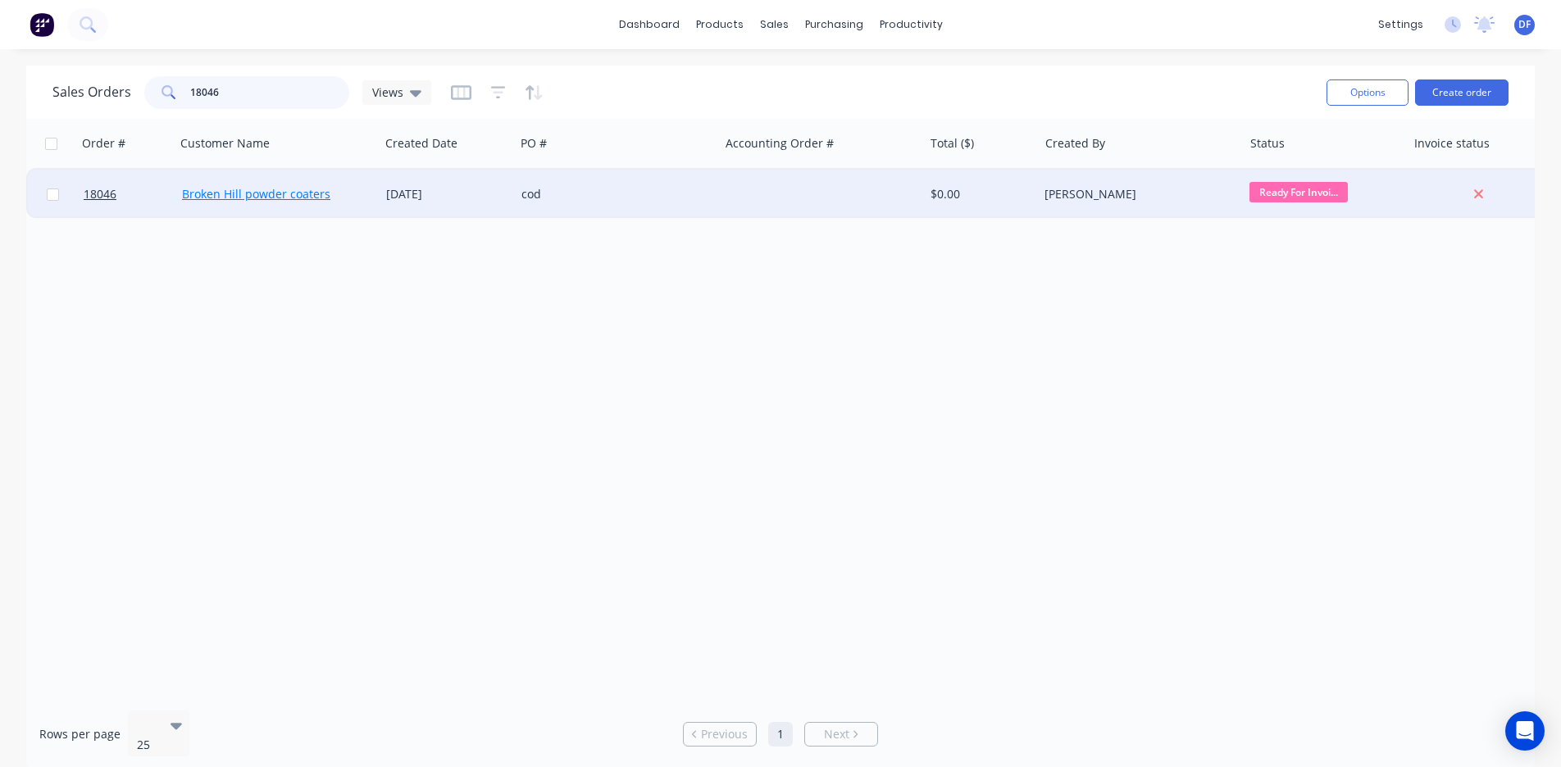
type input "18046"
click at [222, 199] on link "Broken Hill powder coaters" at bounding box center [256, 194] width 148 height 16
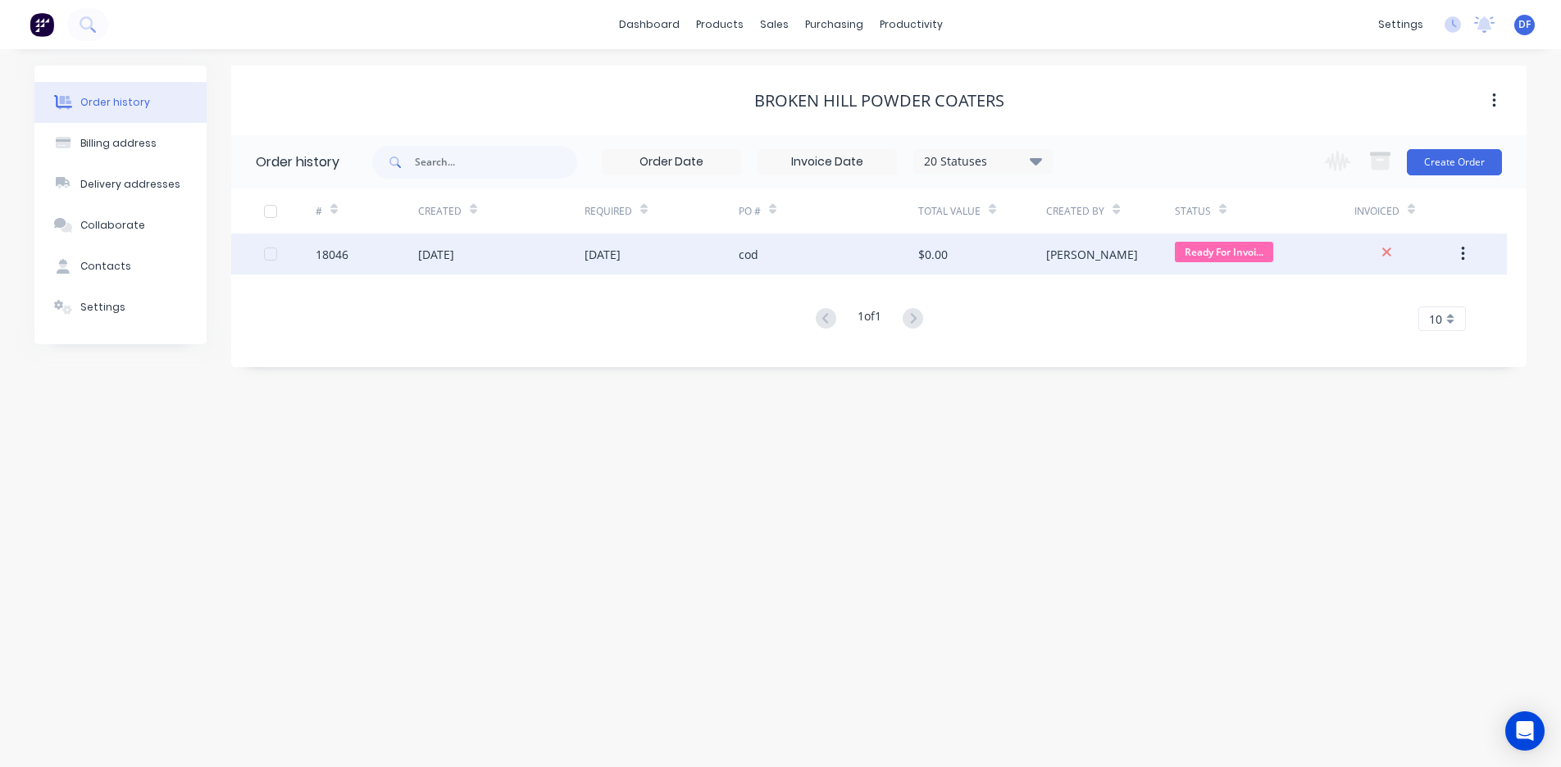
click at [603, 263] on div "[DATE]" at bounding box center [662, 254] width 154 height 41
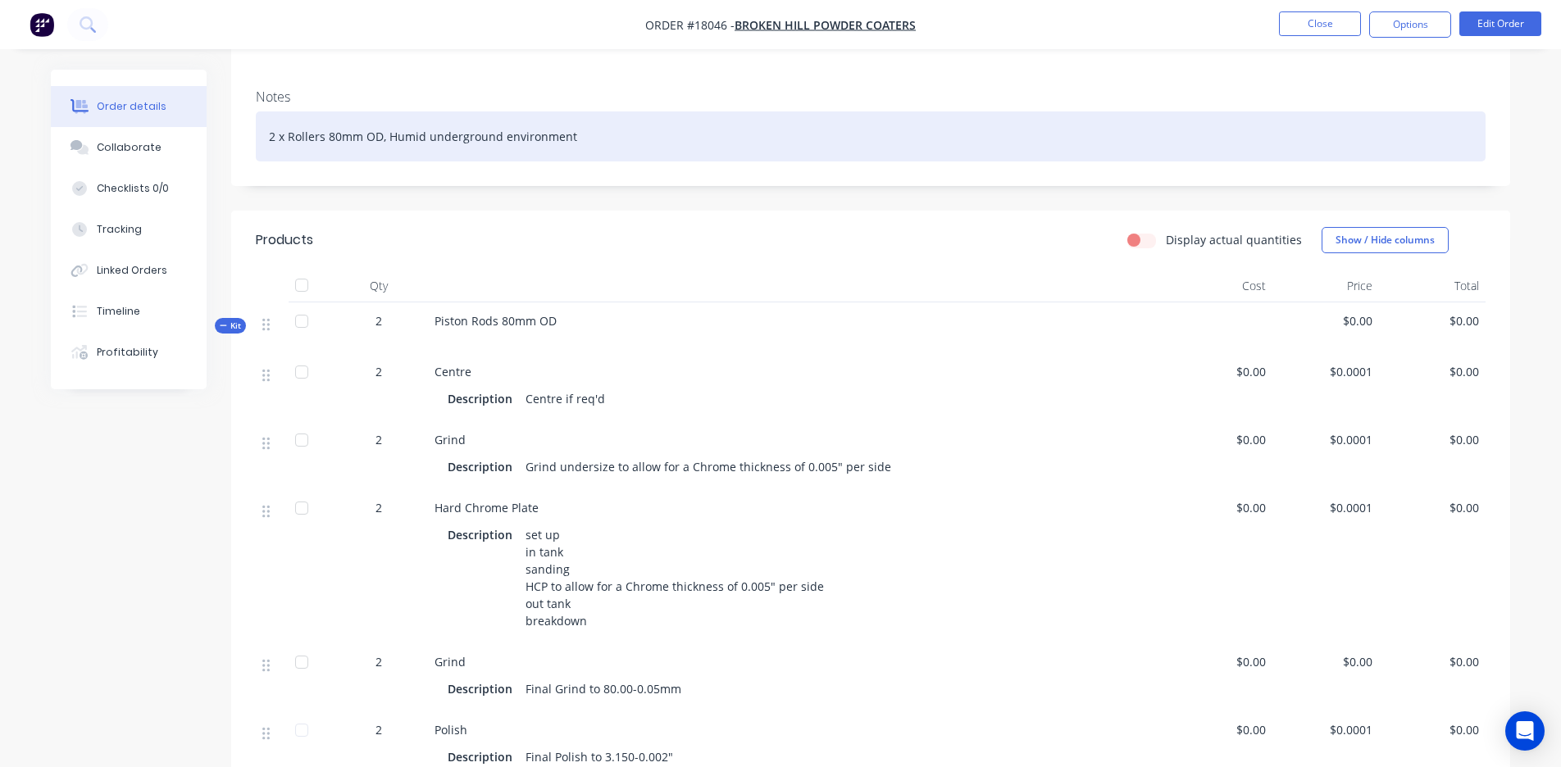
scroll to position [247, 0]
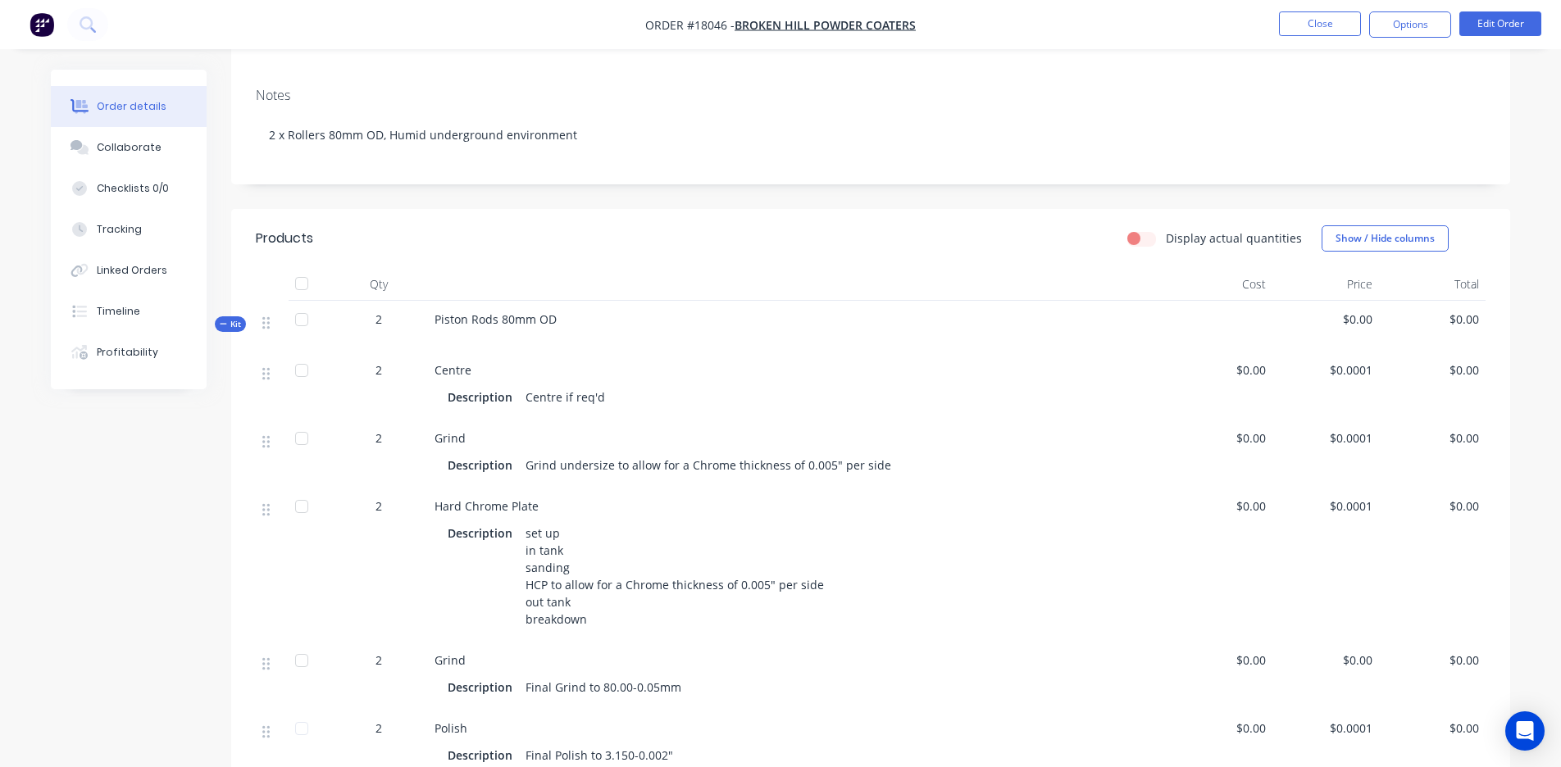
click at [380, 321] on span "2" at bounding box center [378, 319] width 7 height 17
click at [850, 34] on button "Edit Order" at bounding box center [1500, 23] width 82 height 25
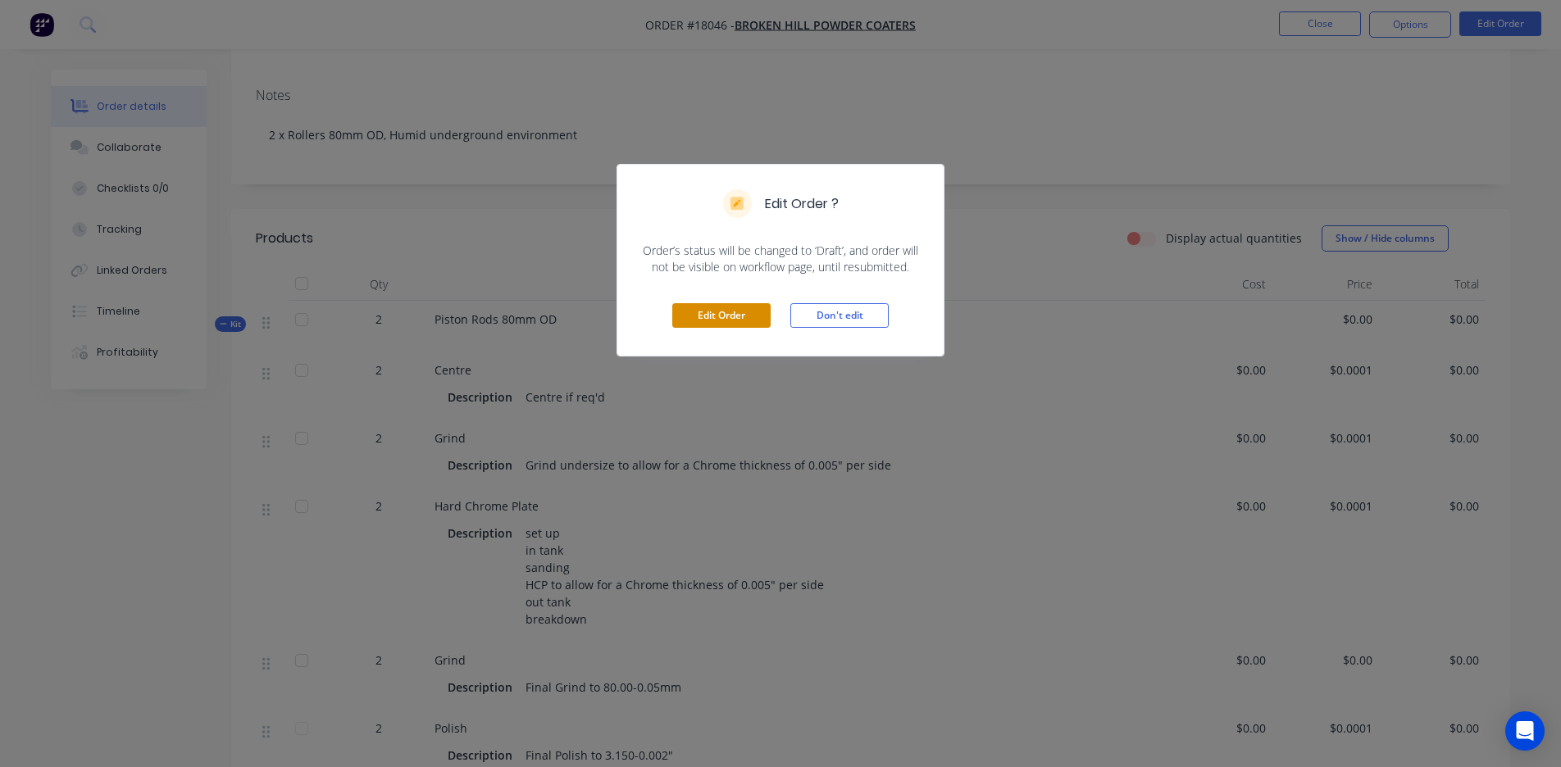
click at [749, 311] on button "Edit Order" at bounding box center [721, 315] width 98 height 25
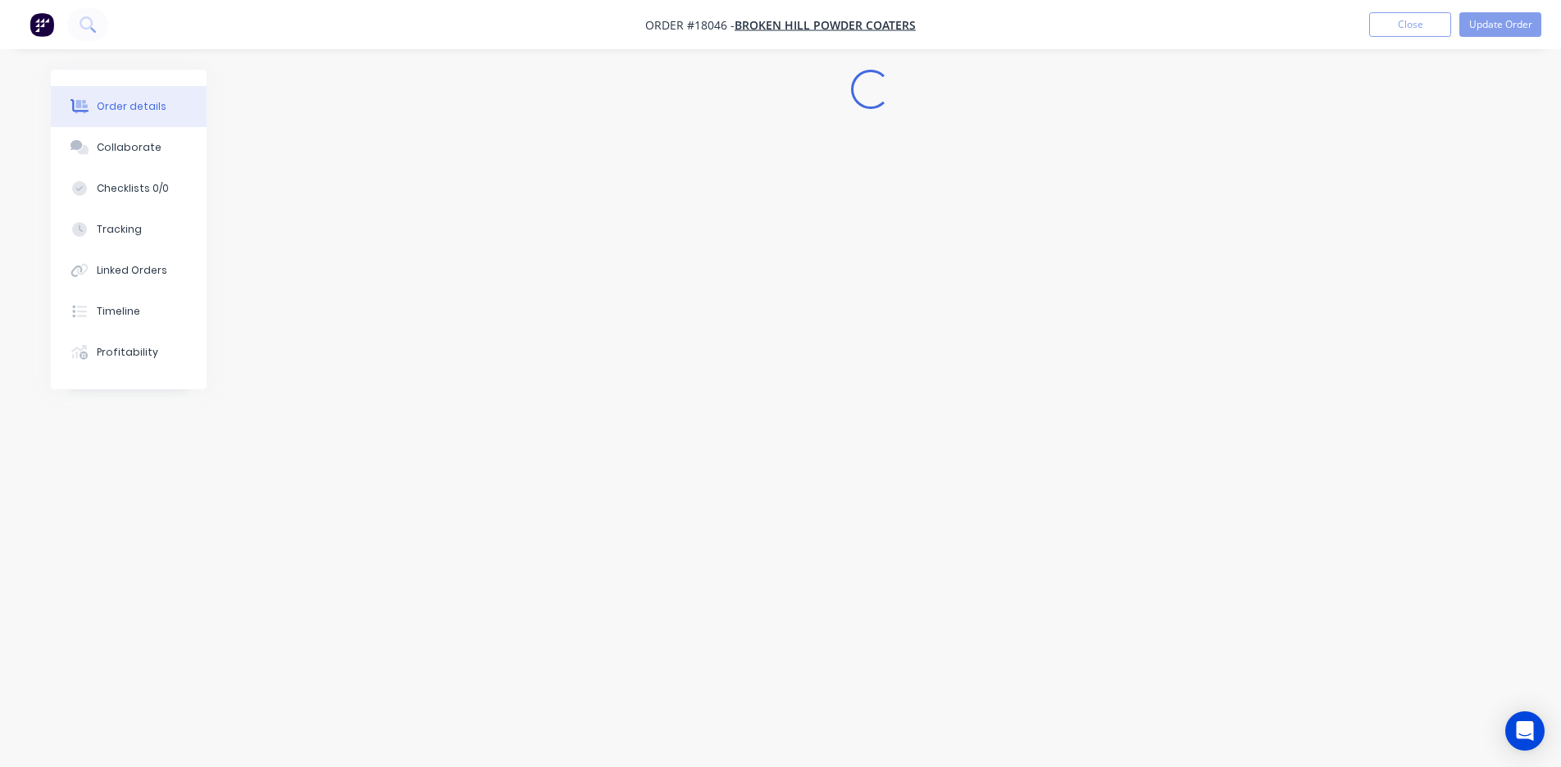
scroll to position [0, 0]
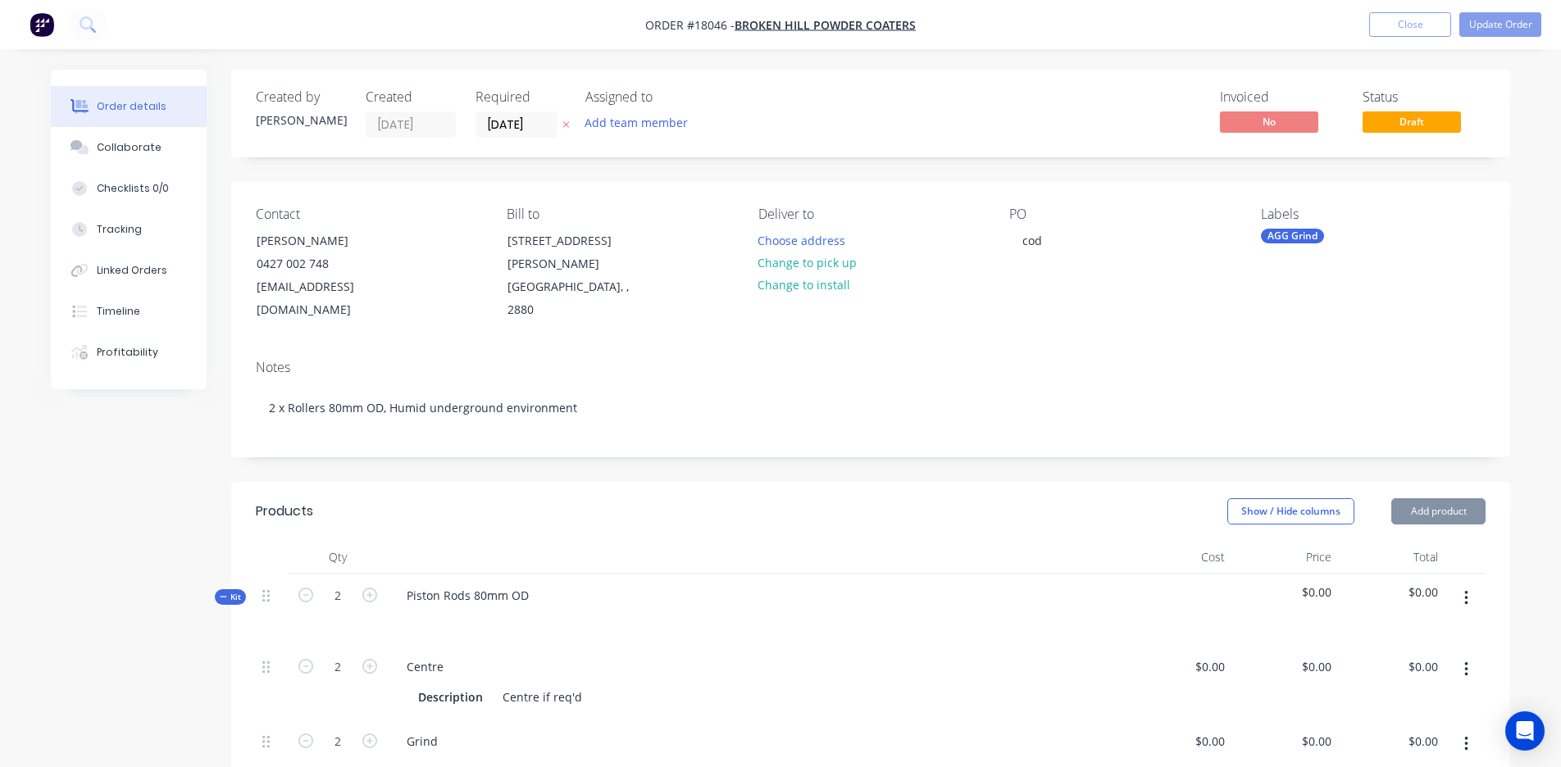
type input "$0.0001"
click at [309, 541] on icon "button" at bounding box center [305, 595] width 15 height 15
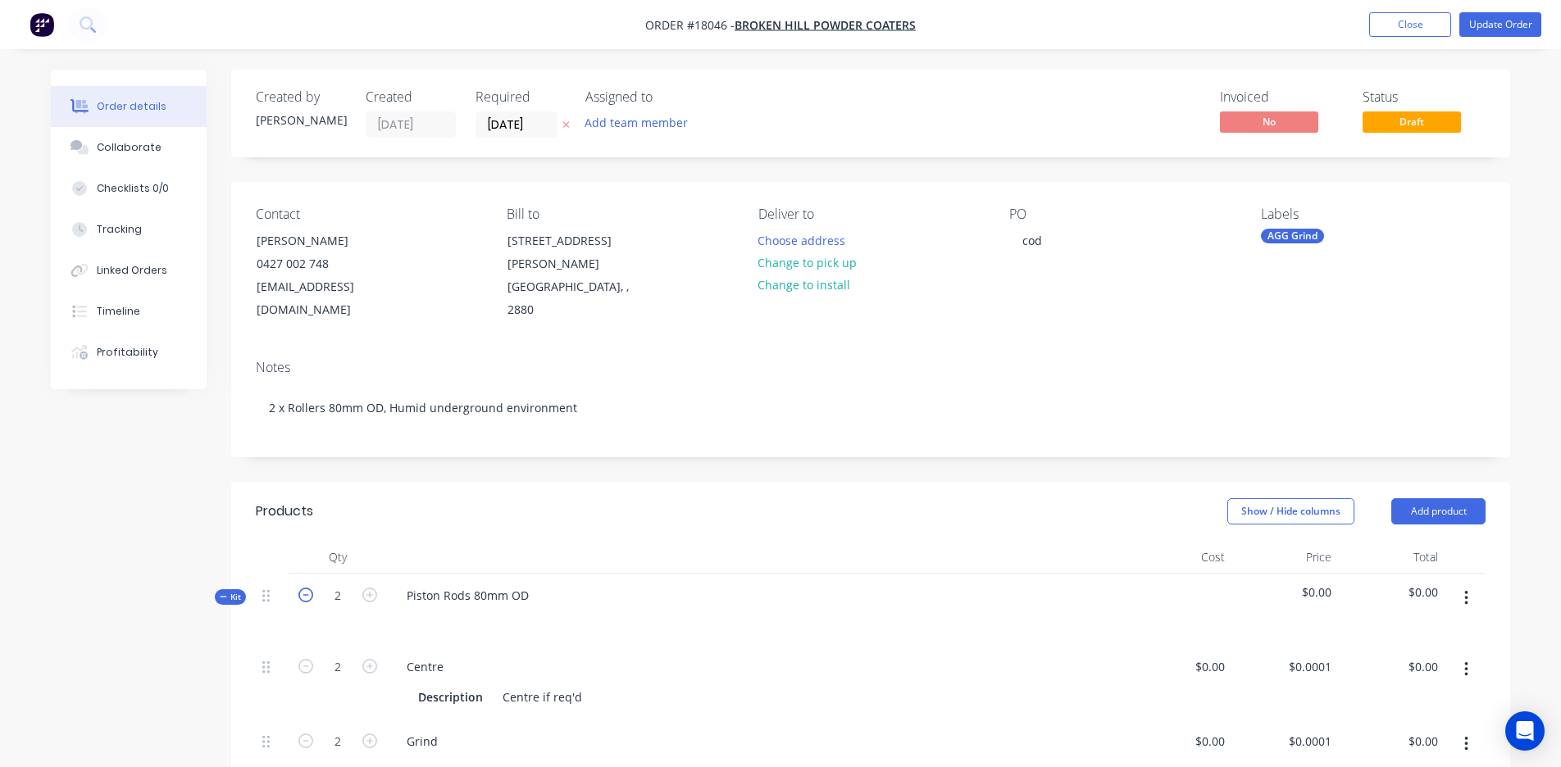
type input "1"
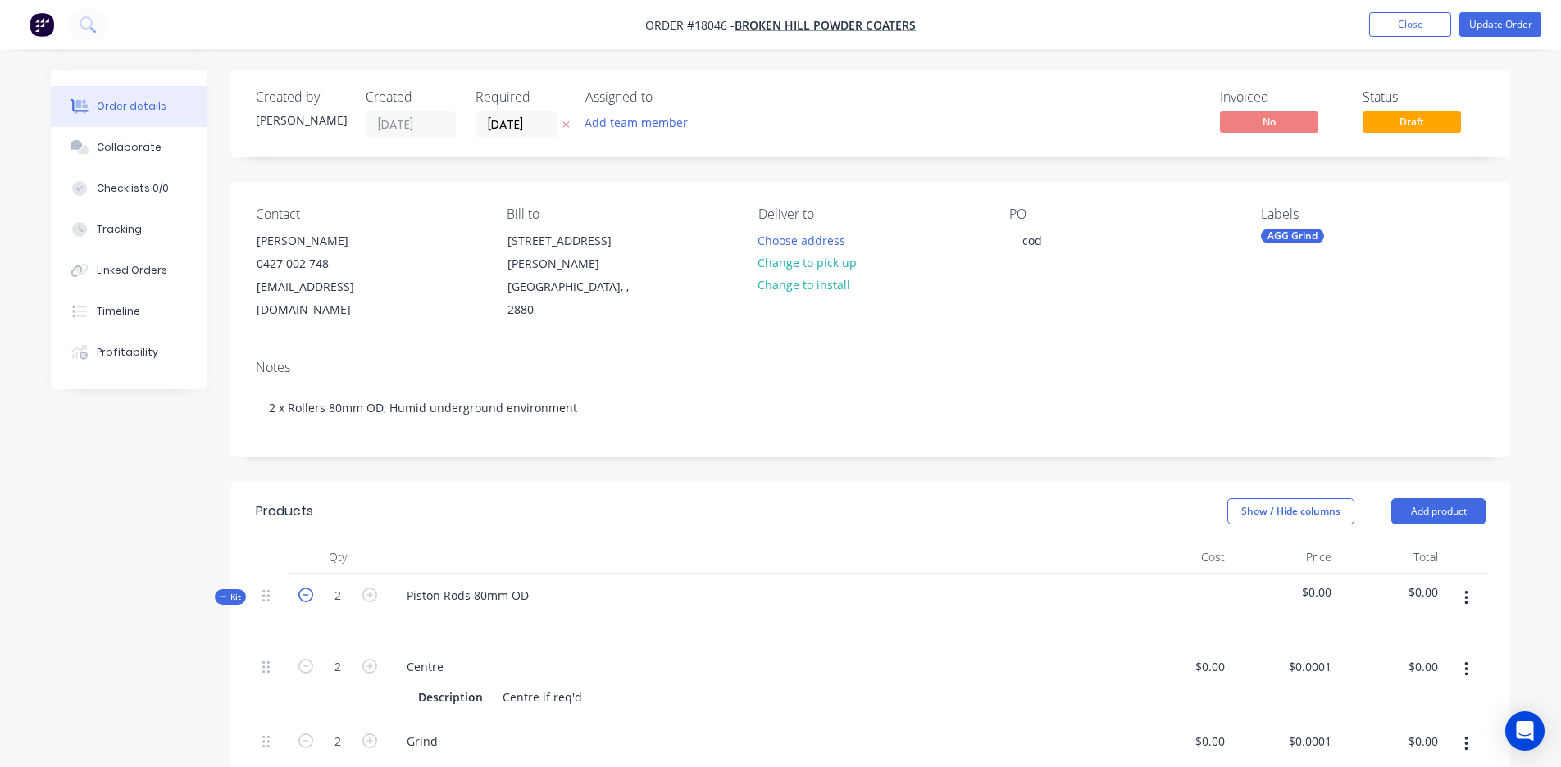
type input "1"
click at [469, 541] on div "Piston Rods 80mm OD" at bounding box center [468, 596] width 148 height 24
click at [521, 541] on div "Piston Rod 80mm OD" at bounding box center [465, 596] width 143 height 24
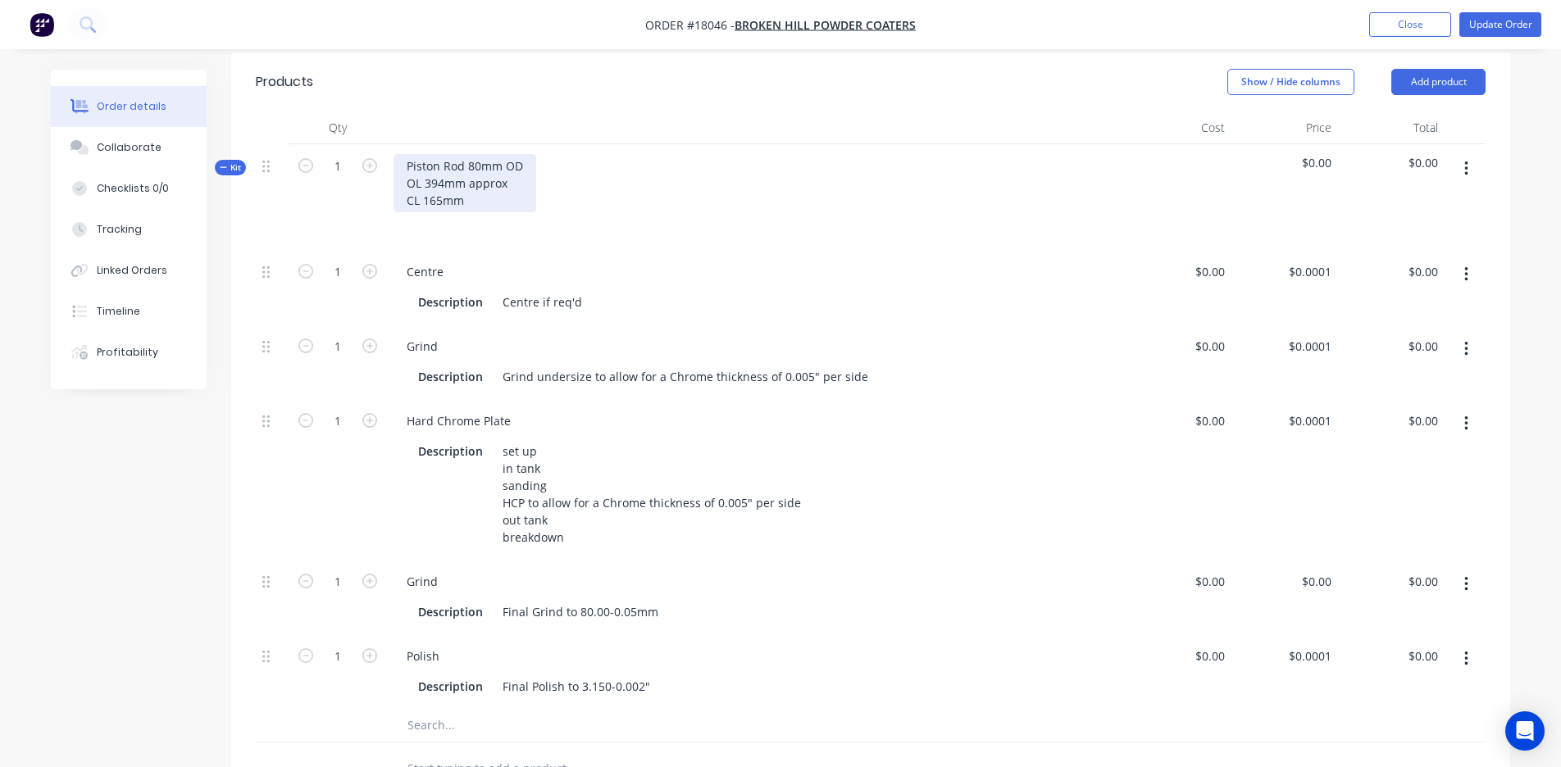
scroll to position [432, 0]
click at [850, 541] on div "0 0" at bounding box center [1218, 579] width 25 height 24
type input "$130.00"
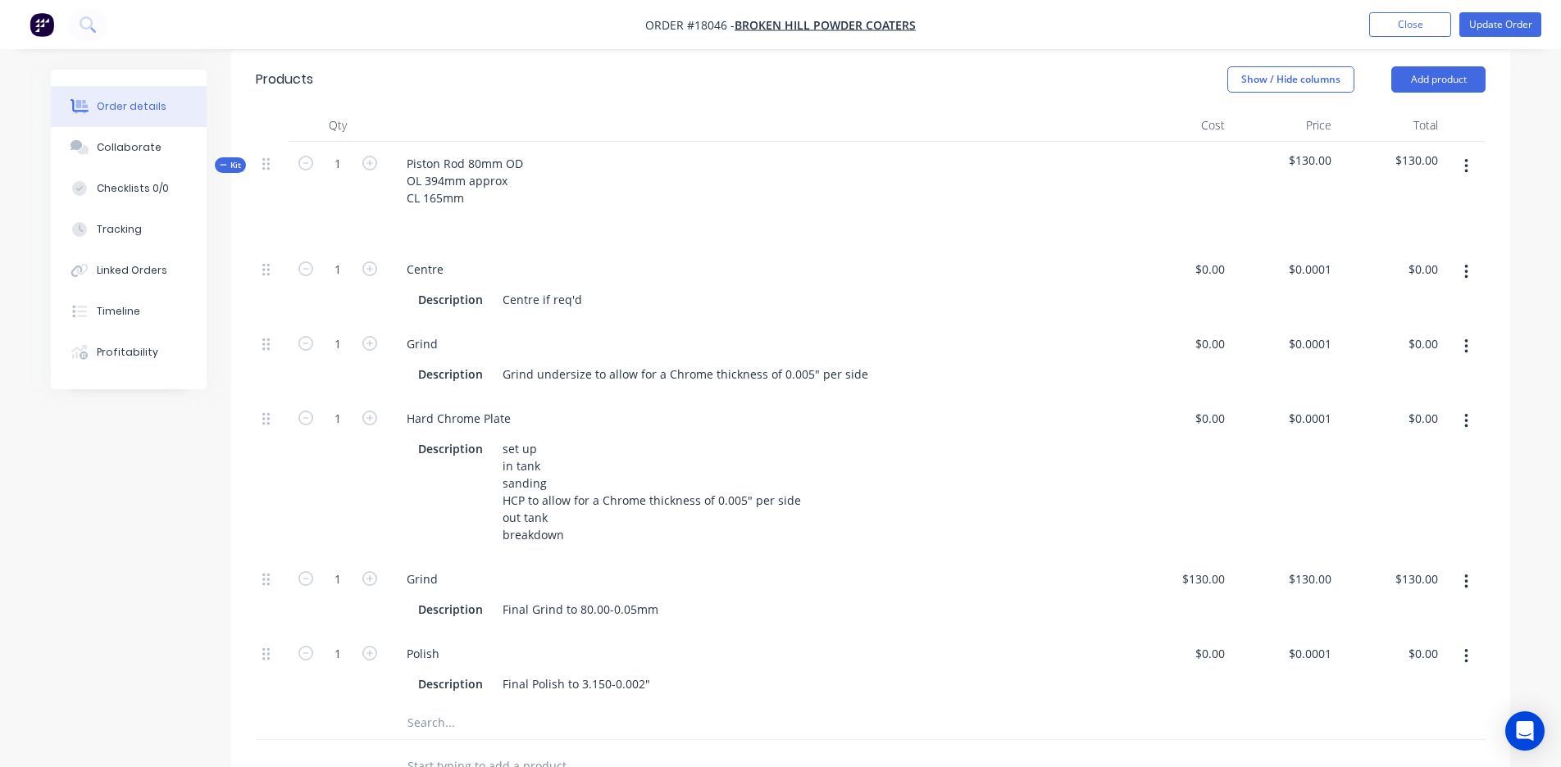
click at [850, 496] on div "$0.0001 $0.0001" at bounding box center [1284, 477] width 107 height 161
click at [850, 541] on div "130 130" at bounding box center [1284, 595] width 107 height 75
type input "$0.00"
click at [850, 407] on div "Hard Chrome Plate" at bounding box center [756, 419] width 725 height 24
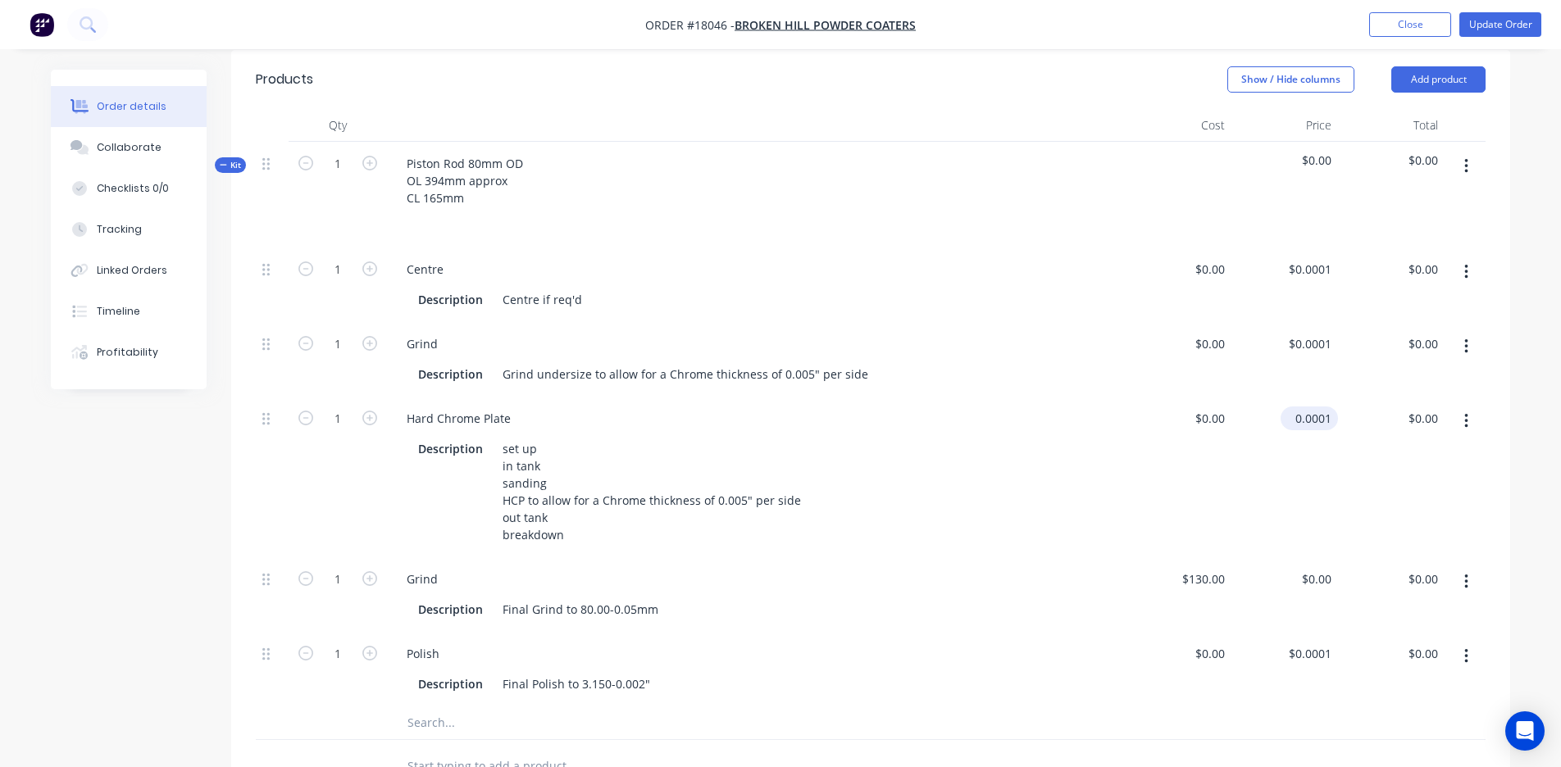
click at [850, 407] on input "0.0001" at bounding box center [1312, 419] width 51 height 24
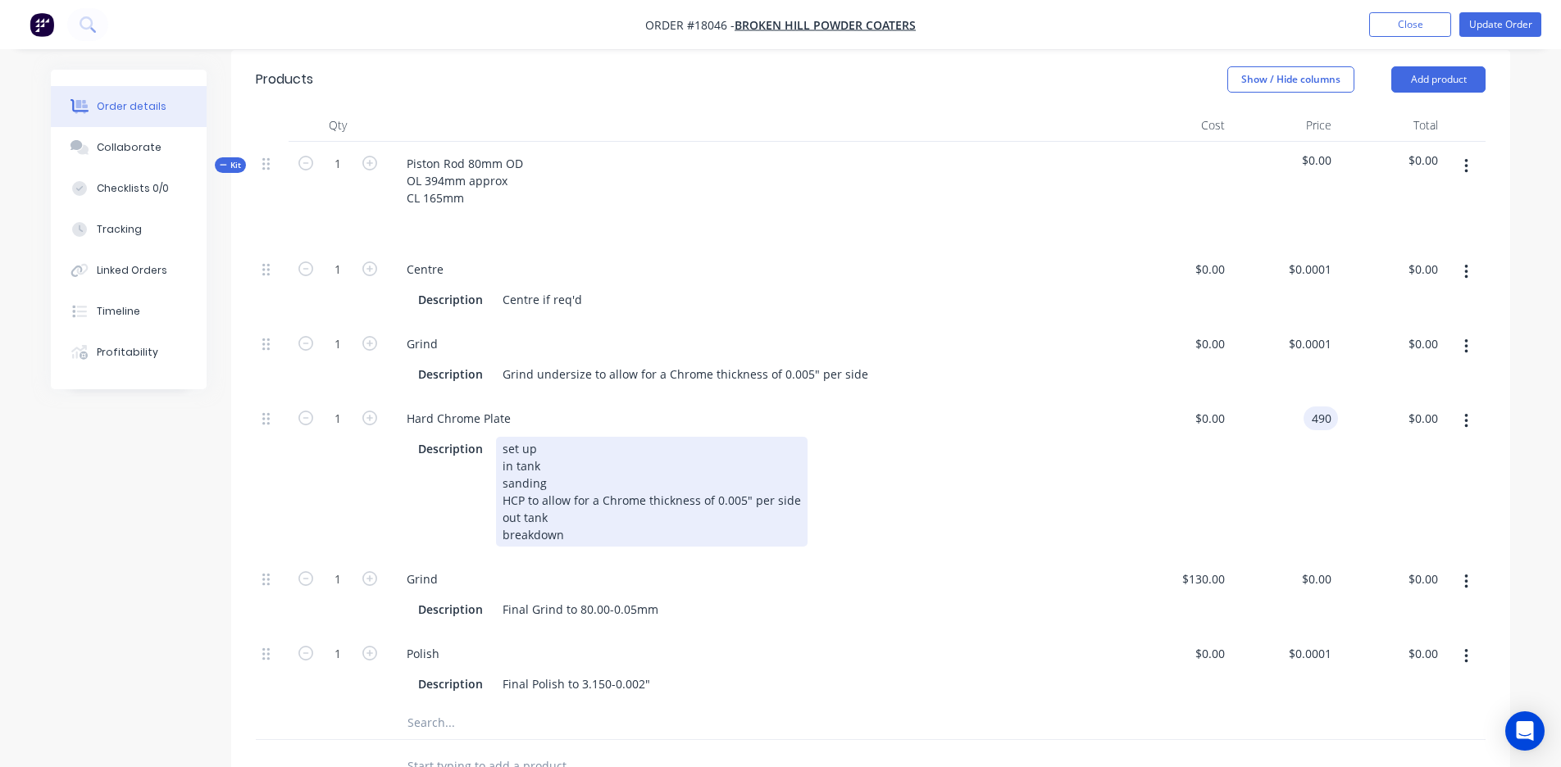
type input "$490.00"
click at [850, 464] on div "Description set up in tank sanding HCP to allow for a Chrome thickness of 0.005…" at bounding box center [756, 490] width 725 height 113
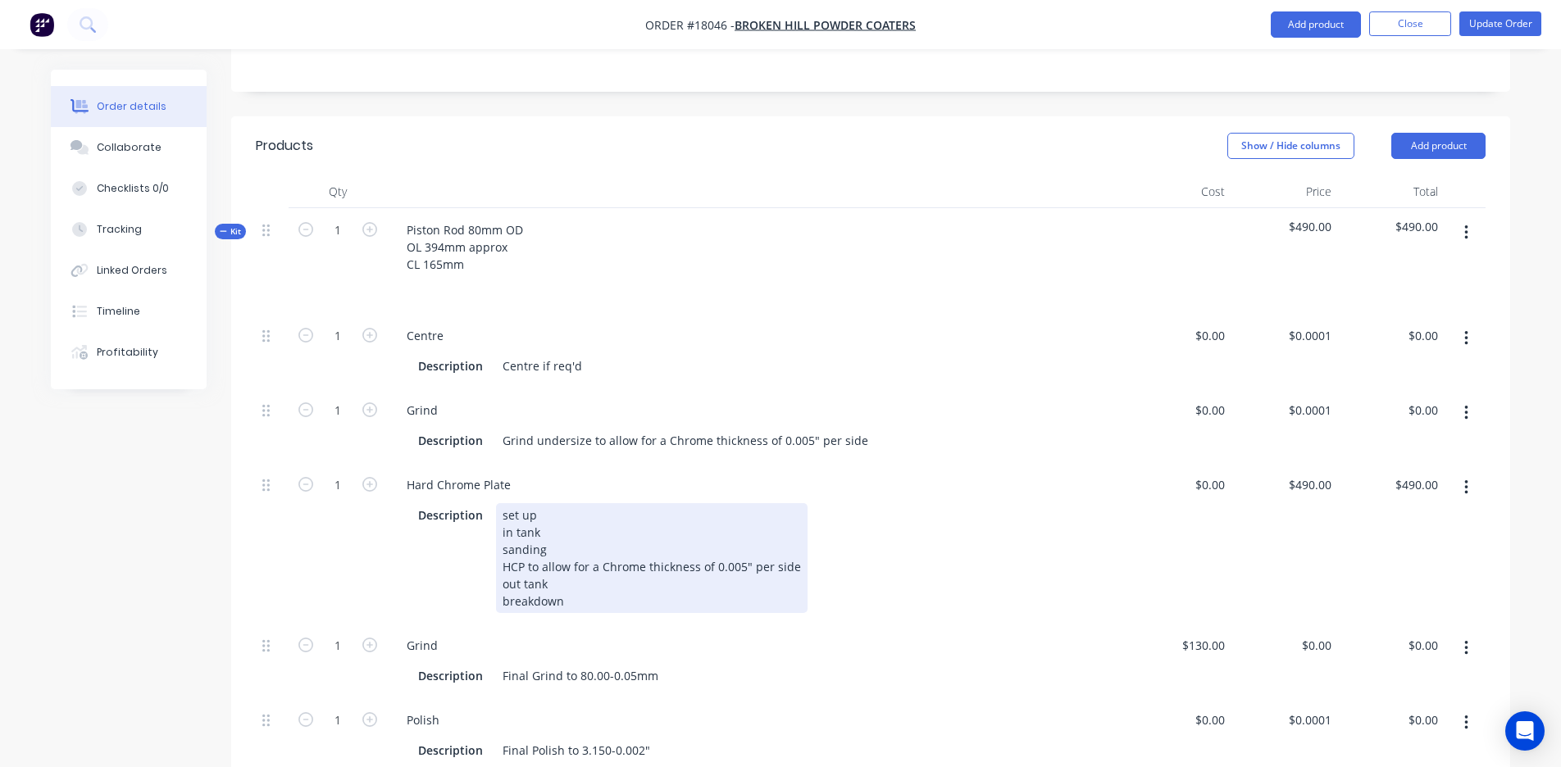
scroll to position [131, 0]
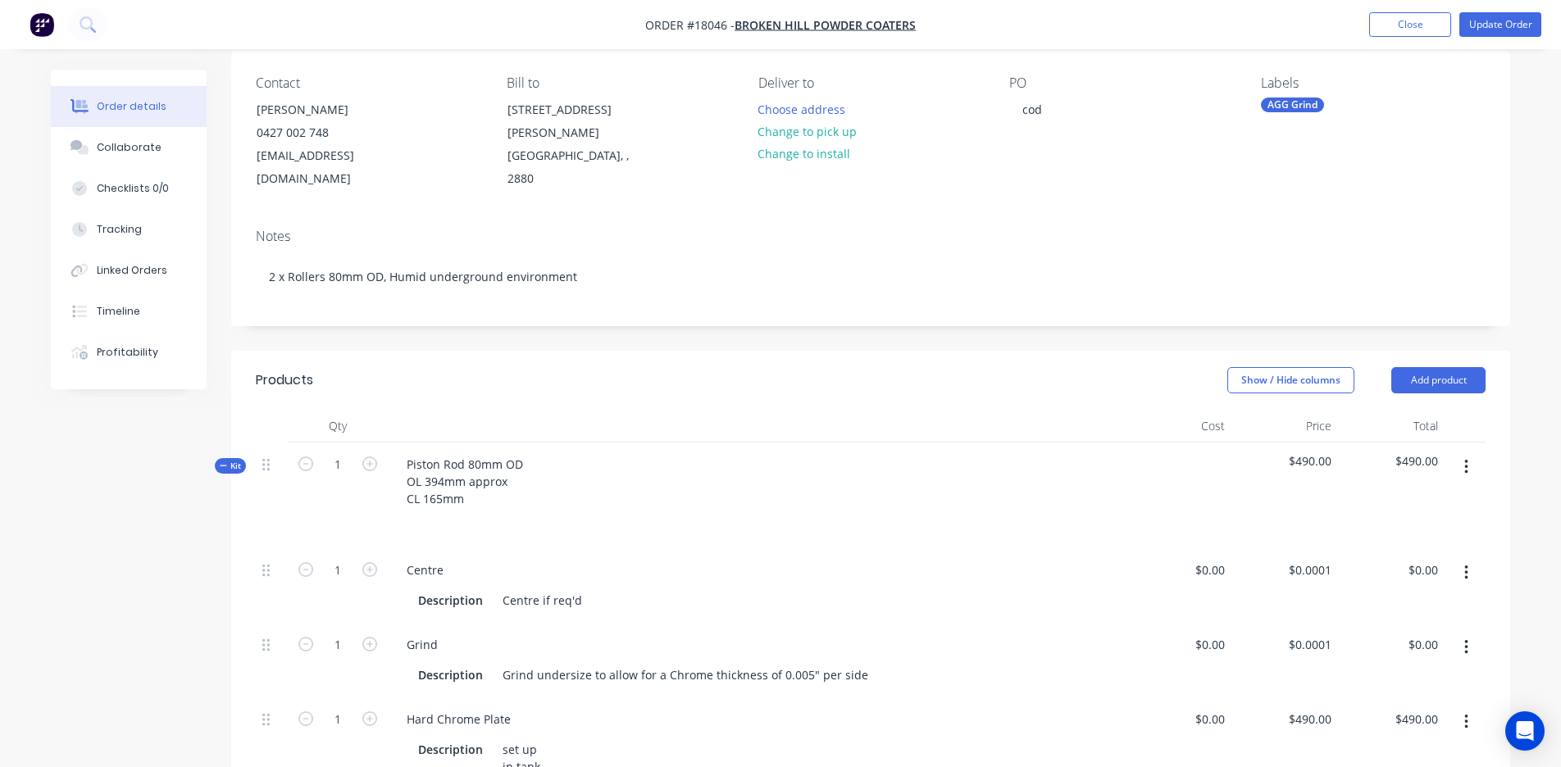
click at [850, 453] on button "button" at bounding box center [1466, 468] width 39 height 30
click at [850, 541] on div "Duplicate" at bounding box center [1408, 576] width 126 height 24
type input "$0.0001"
type input "$490.00"
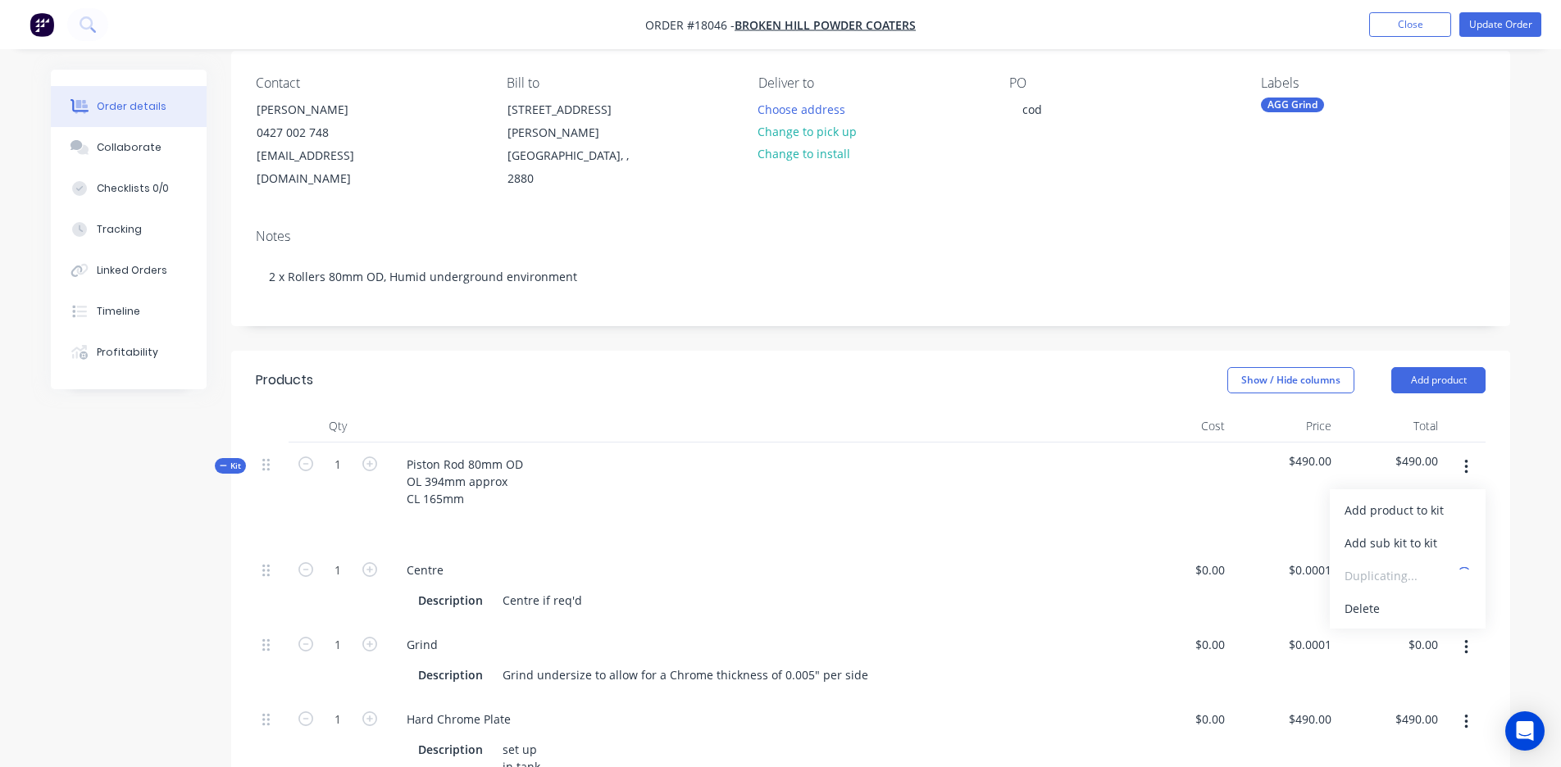
type input "$490.00"
type input "$130.00"
type input "$0.0001"
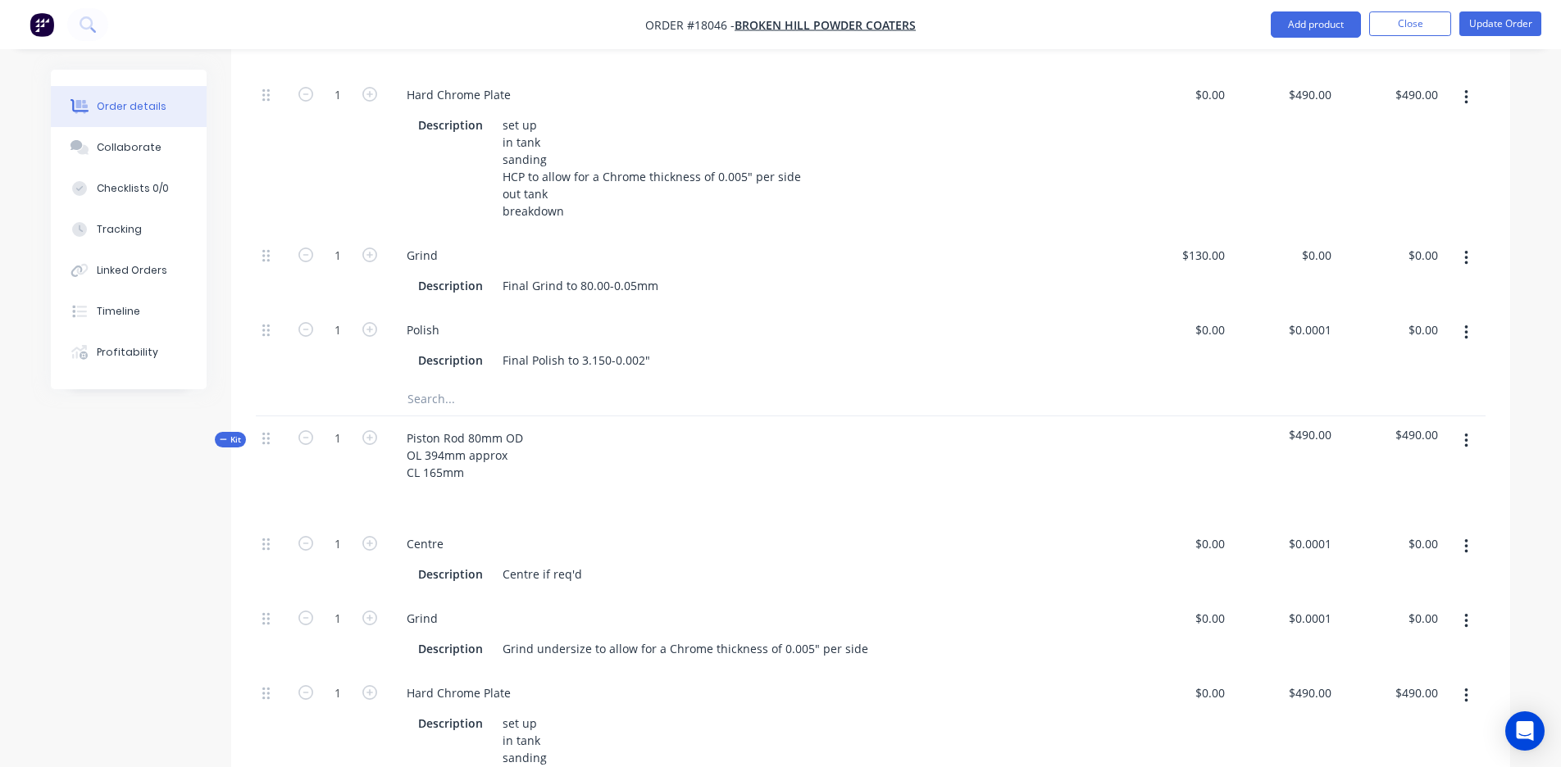
scroll to position [782, 0]
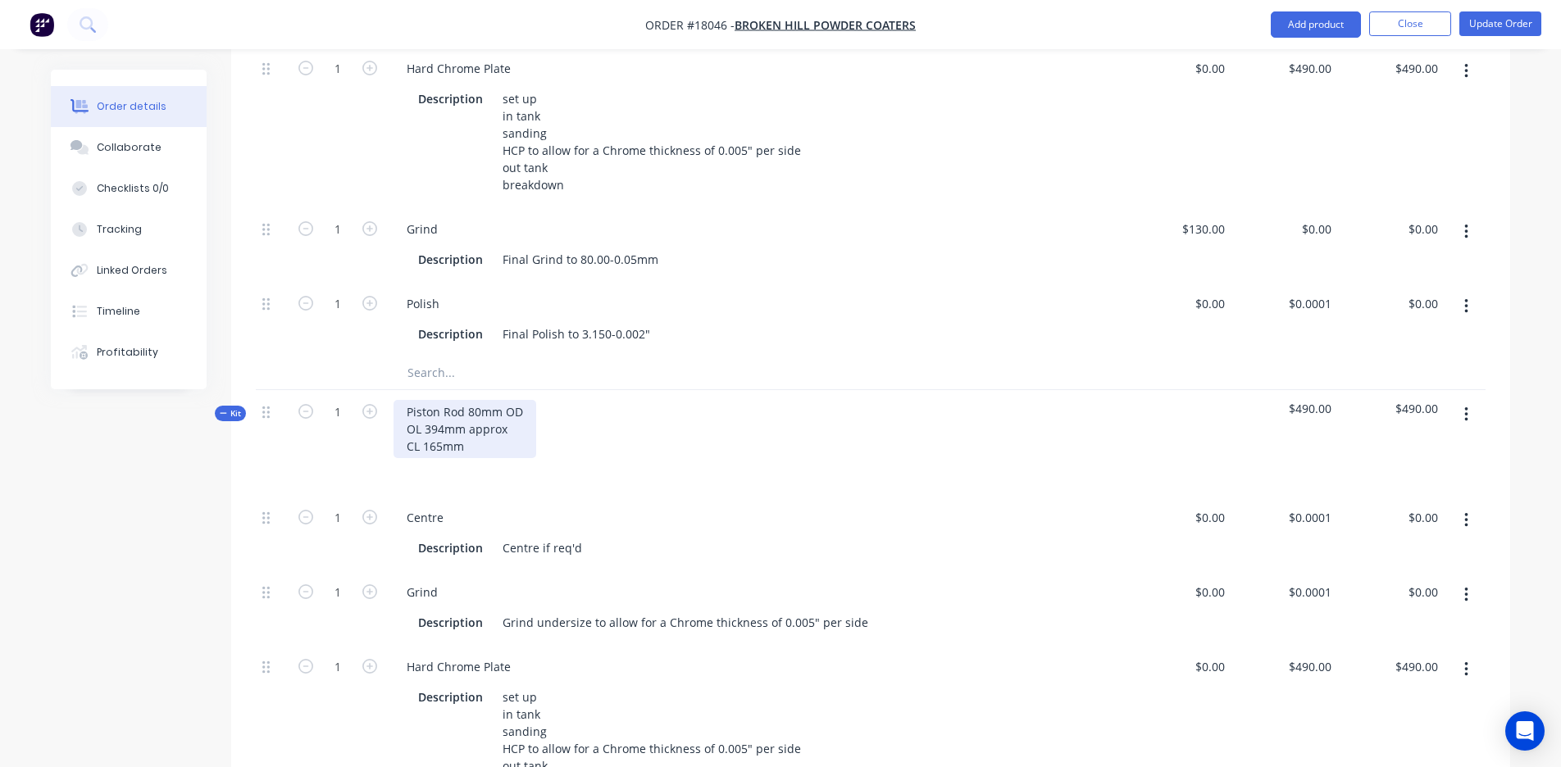
click at [444, 404] on div "Piston Rod 80mm OD OL 394mm approx CL 165mm" at bounding box center [465, 429] width 143 height 58
click at [441, 422] on div "Piston Rod 80mm OD OL 711mm approx CL 165mm" at bounding box center [465, 429] width 143 height 58
click at [404, 400] on div "Piston Rod 80mm OD OL 711mm approx CL 489mm" at bounding box center [465, 429] width 143 height 58
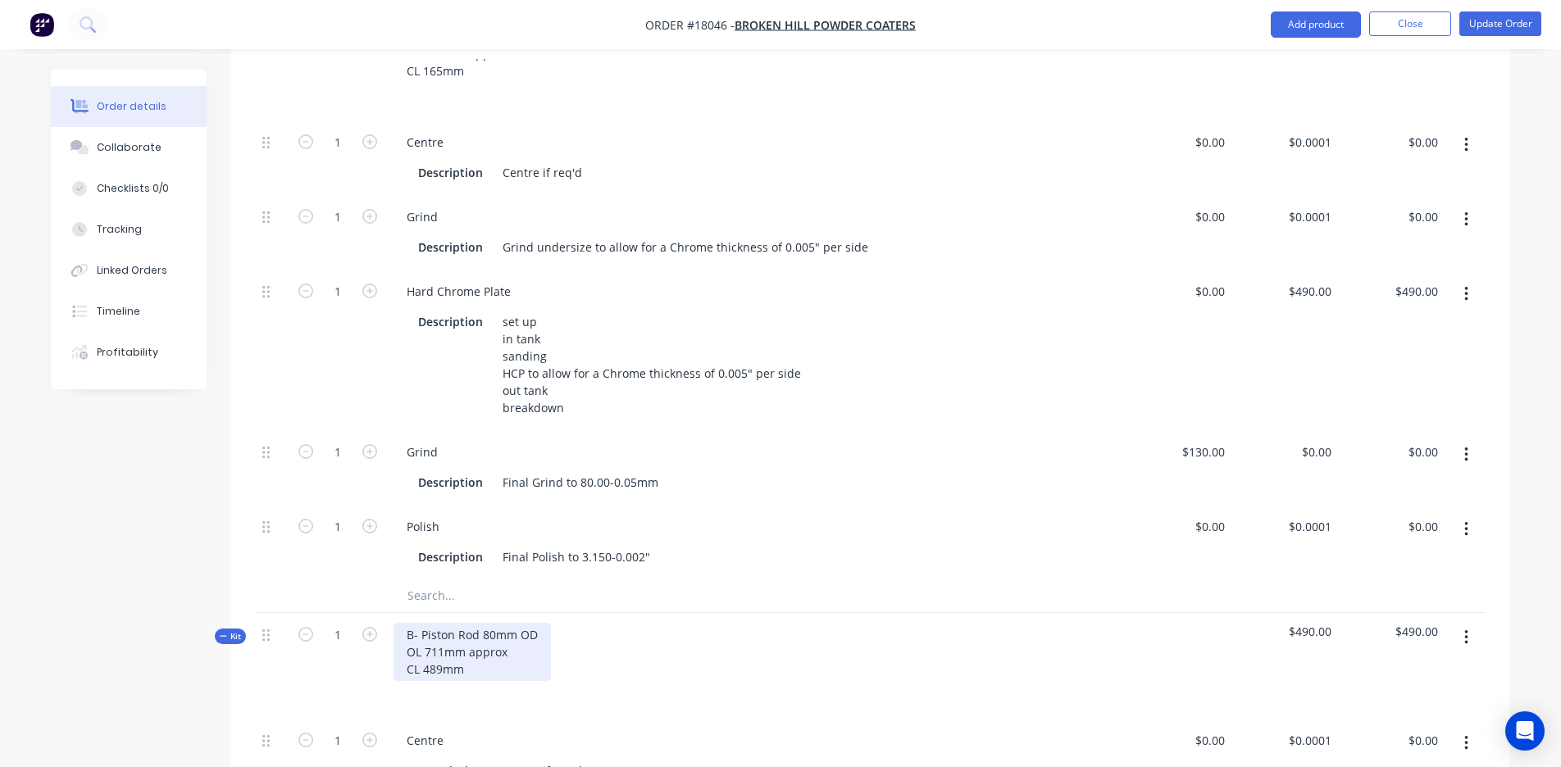
scroll to position [439, 0]
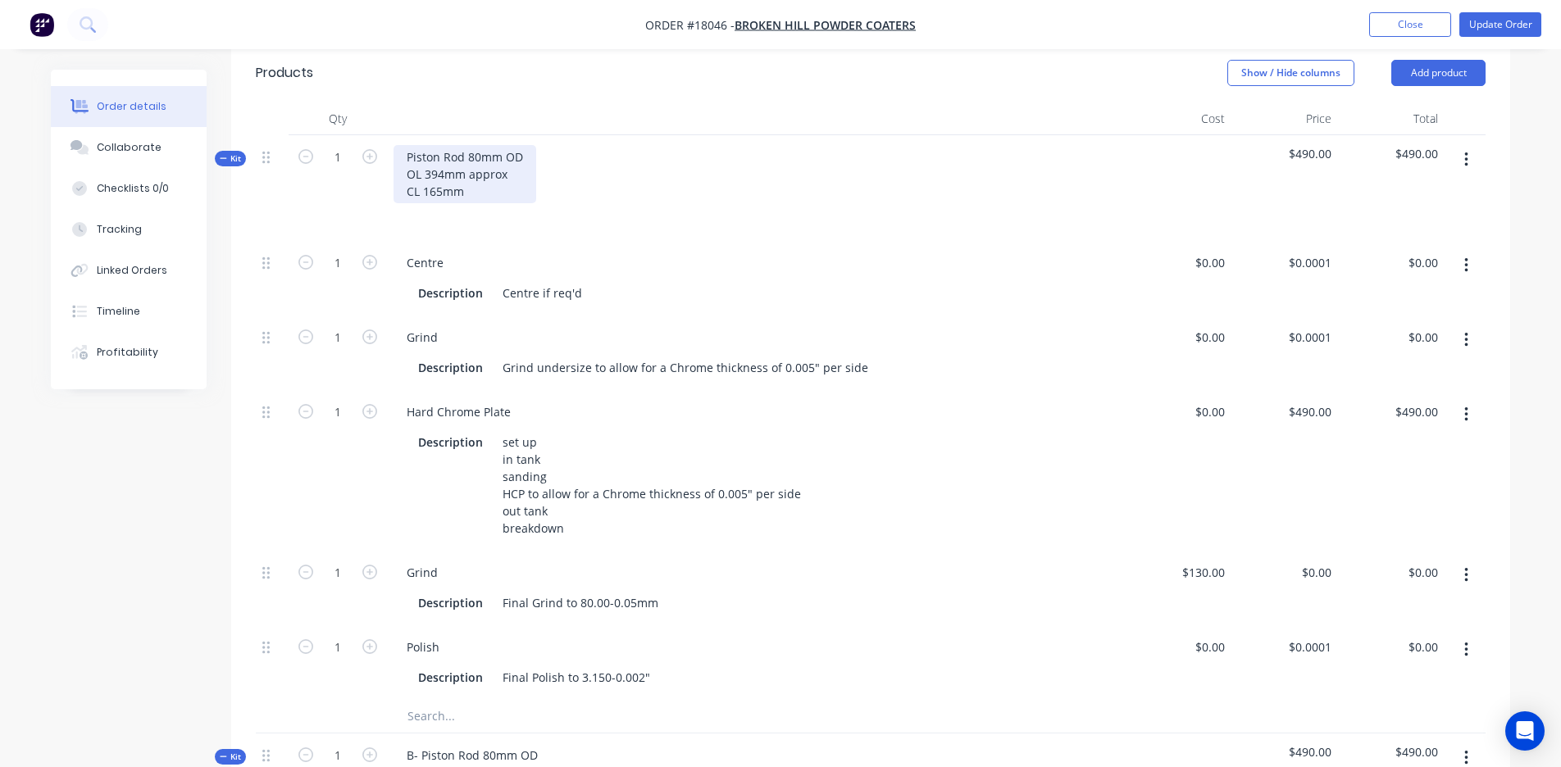
click at [426, 147] on div "Piston Rod 80mm OD OL 394mm approx CL 165mm" at bounding box center [465, 174] width 143 height 58
click at [407, 145] on div "Piston Rod 80mm OD OL 394mm approx CL 165mm" at bounding box center [465, 174] width 143 height 58
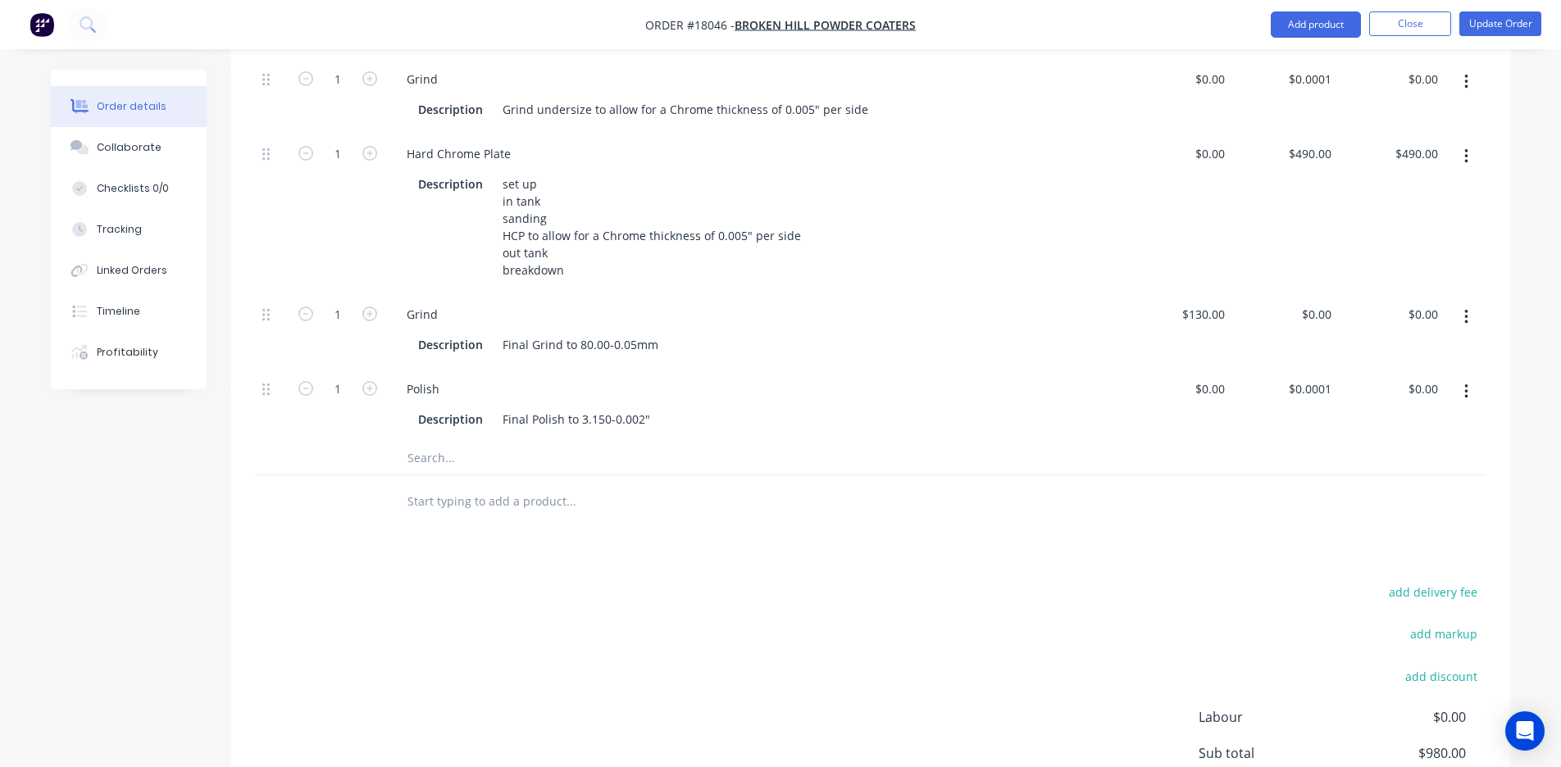
scroll to position [1351, 0]
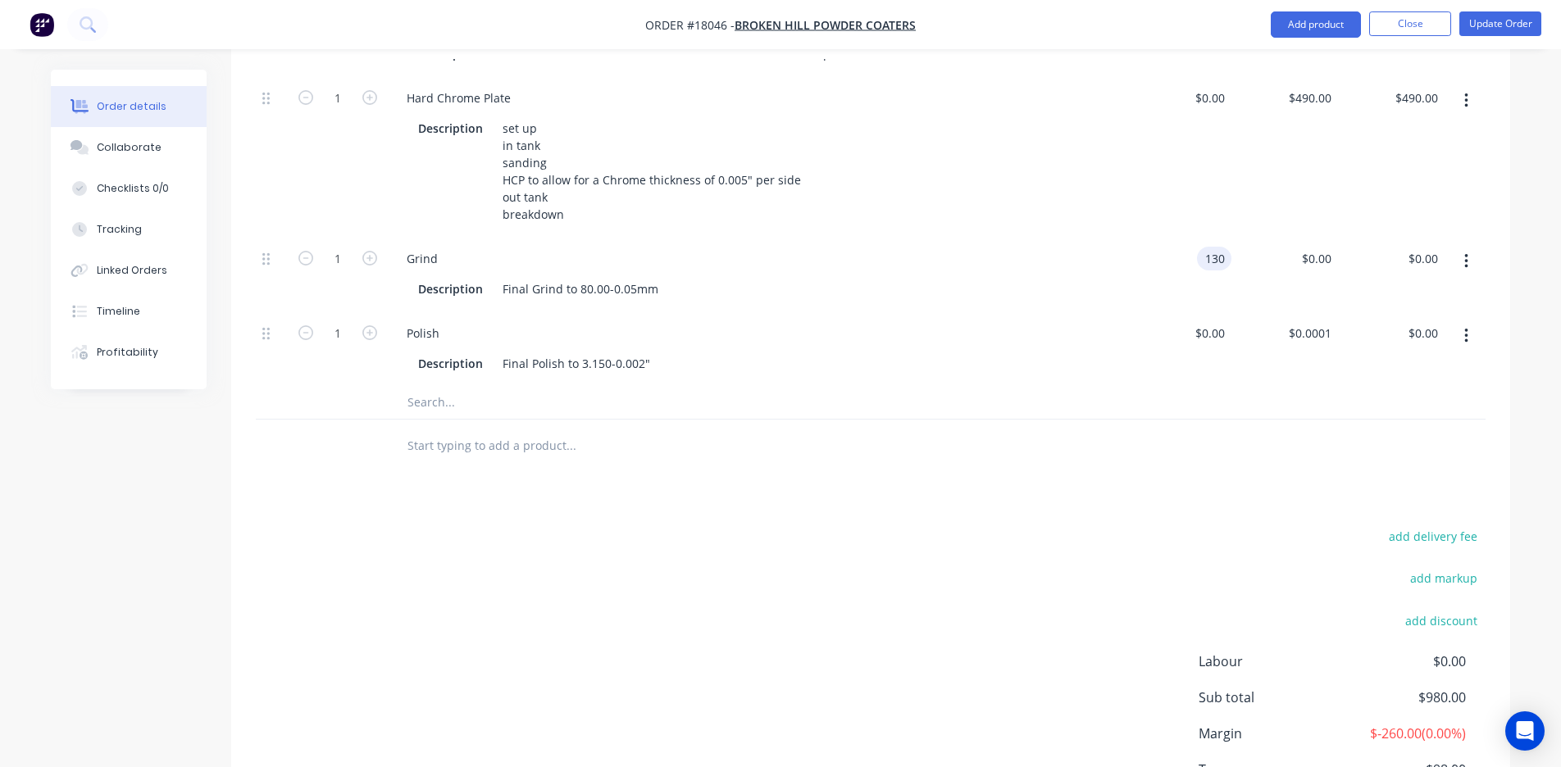
click at [850, 237] on div "130 130" at bounding box center [1178, 274] width 107 height 75
type input "$190.00"
click at [850, 357] on div "$0.00 $0.00" at bounding box center [1178, 349] width 107 height 75
click at [850, 237] on div "0 $0.00" at bounding box center [1284, 274] width 107 height 75
type input "$0.00"
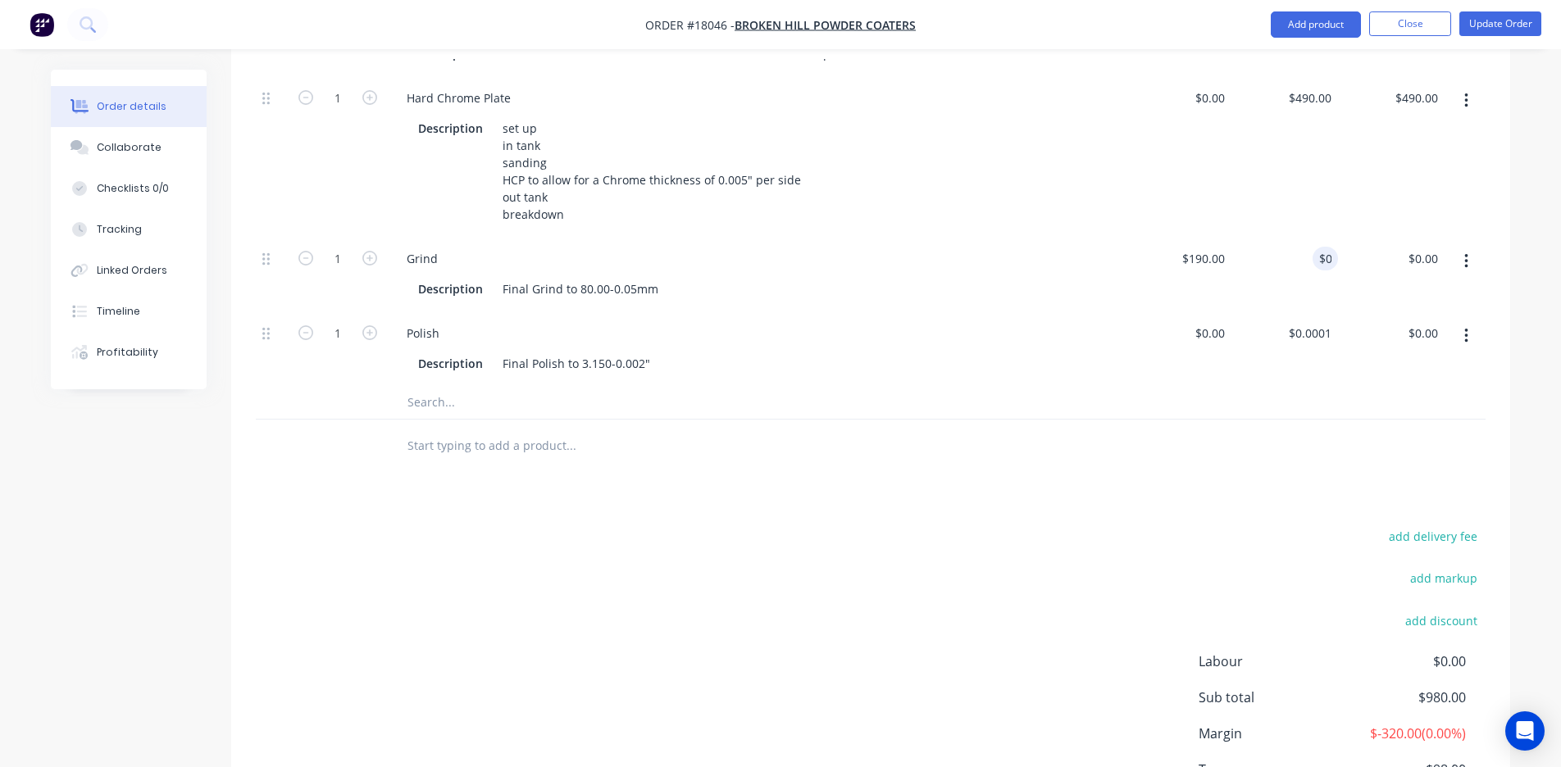
click at [850, 386] on div at bounding box center [871, 403] width 1230 height 34
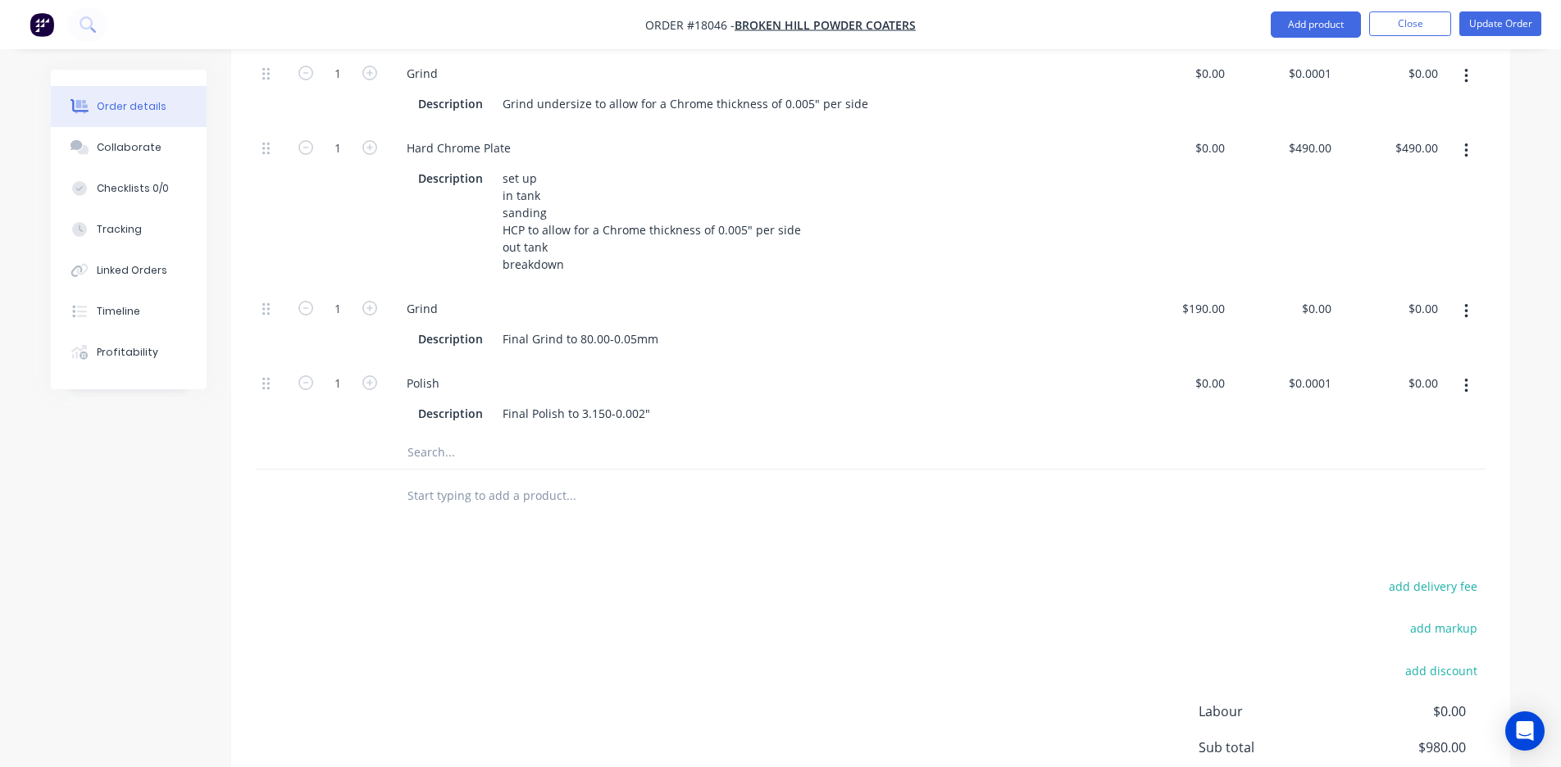
scroll to position [1296, 0]
click at [850, 141] on div "490 490" at bounding box center [1321, 153] width 34 height 24
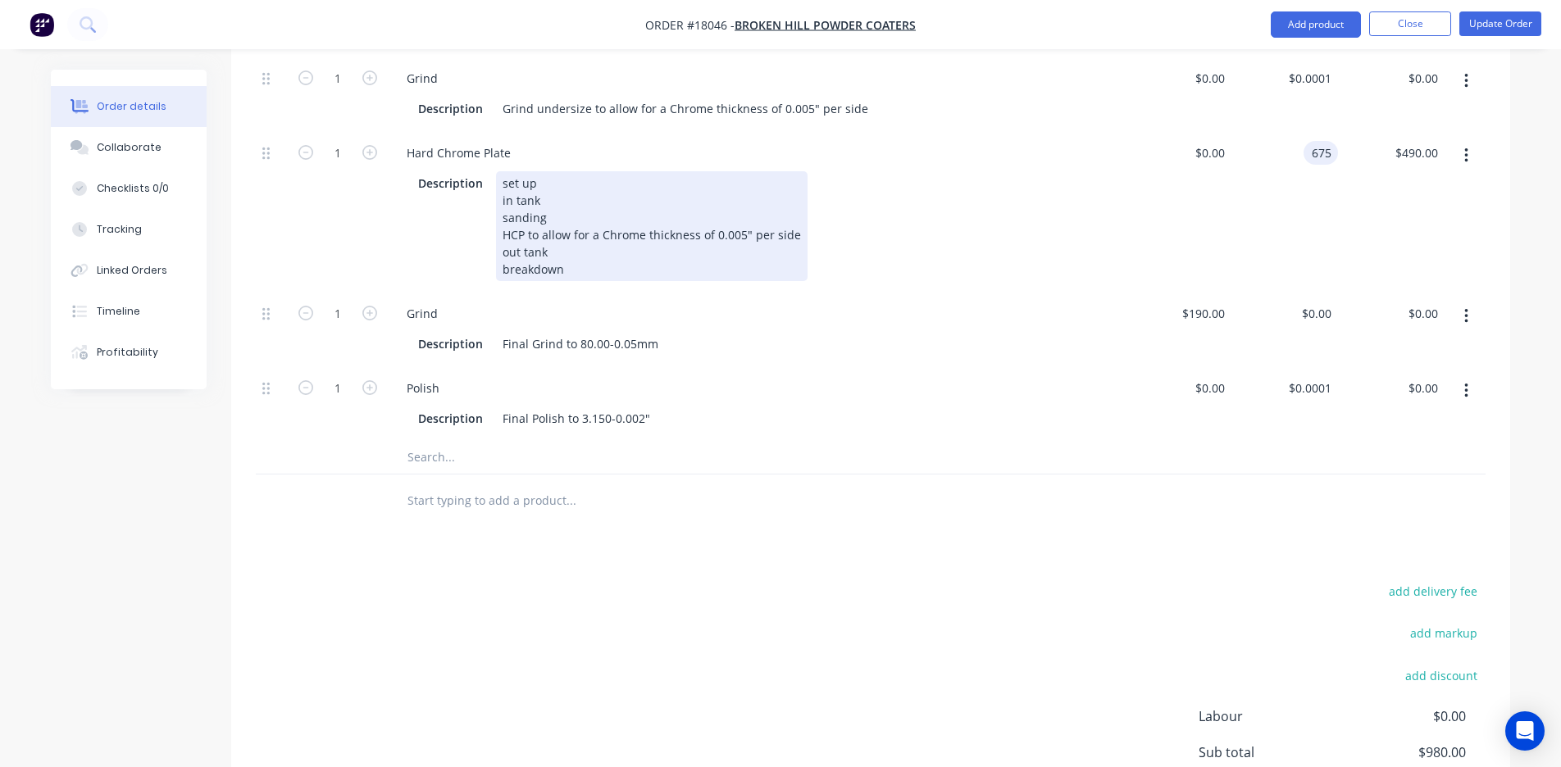
type input "$675.00"
click at [850, 168] on div "Description set up in tank sanding HCP to allow for a Chrome thickness of 0.005…" at bounding box center [756, 224] width 725 height 113
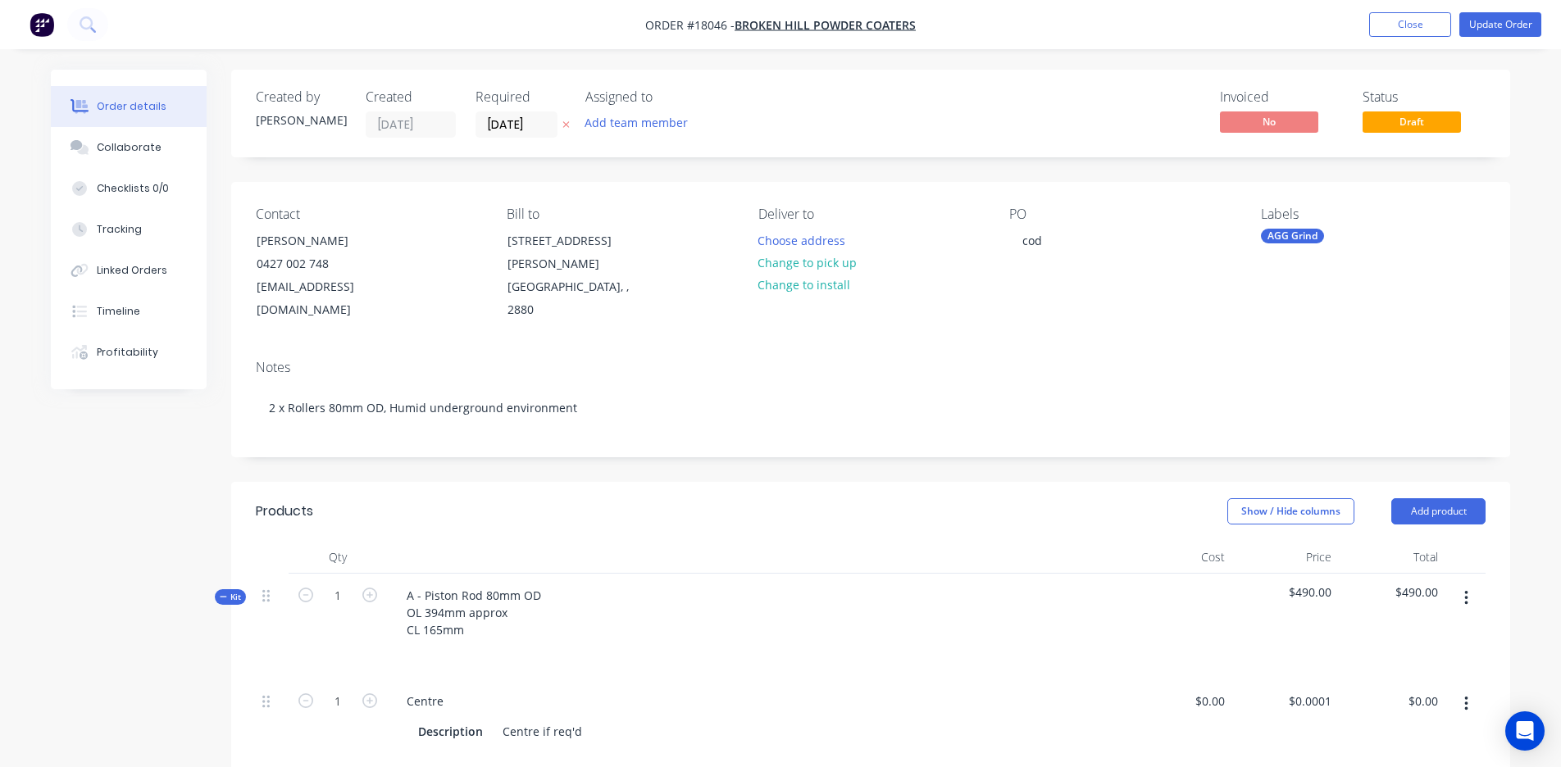
scroll to position [0, 0]
click at [850, 26] on button "Update Order" at bounding box center [1500, 24] width 82 height 25
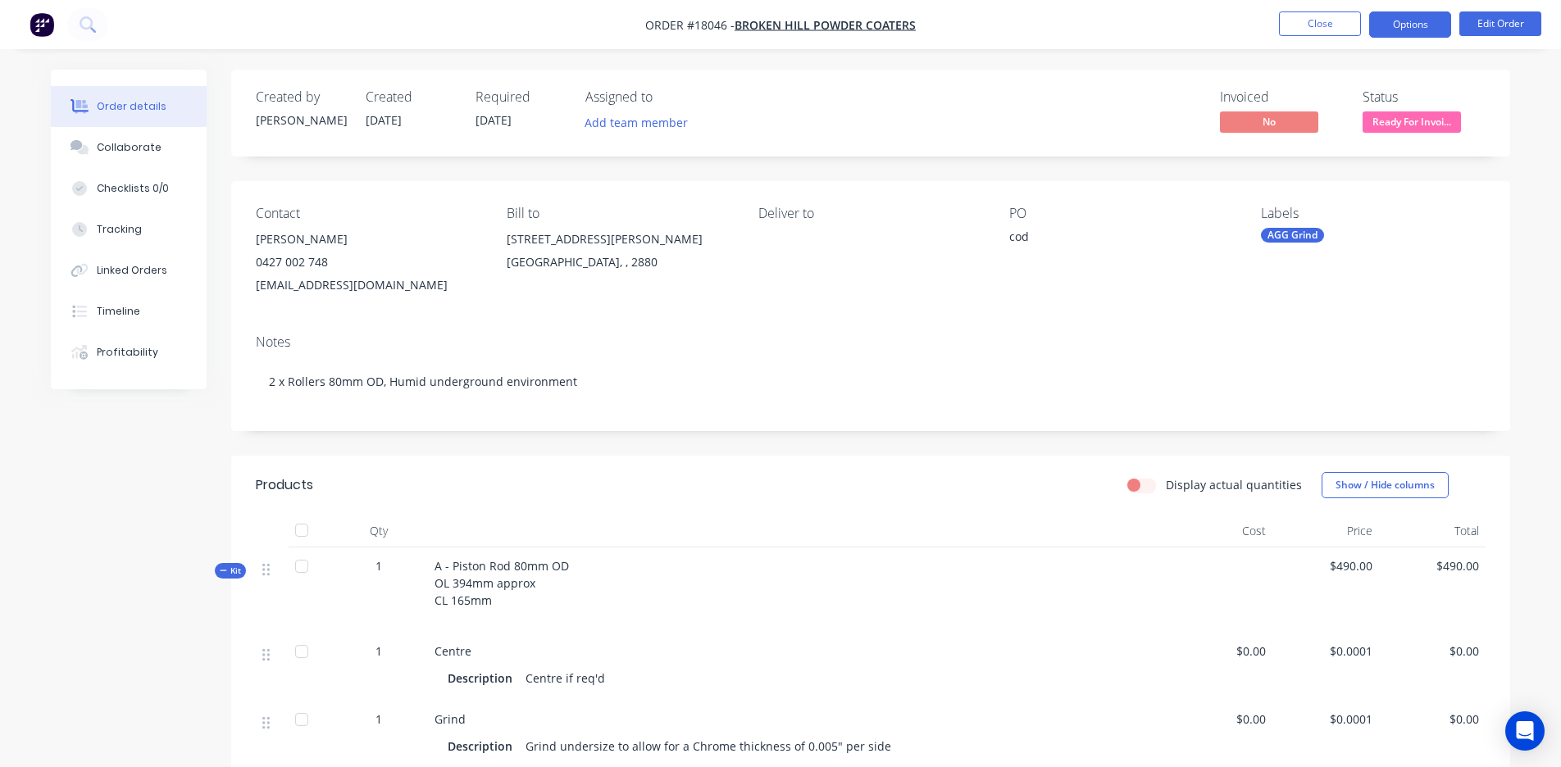
click at [850, 20] on button "Options" at bounding box center [1410, 24] width 82 height 26
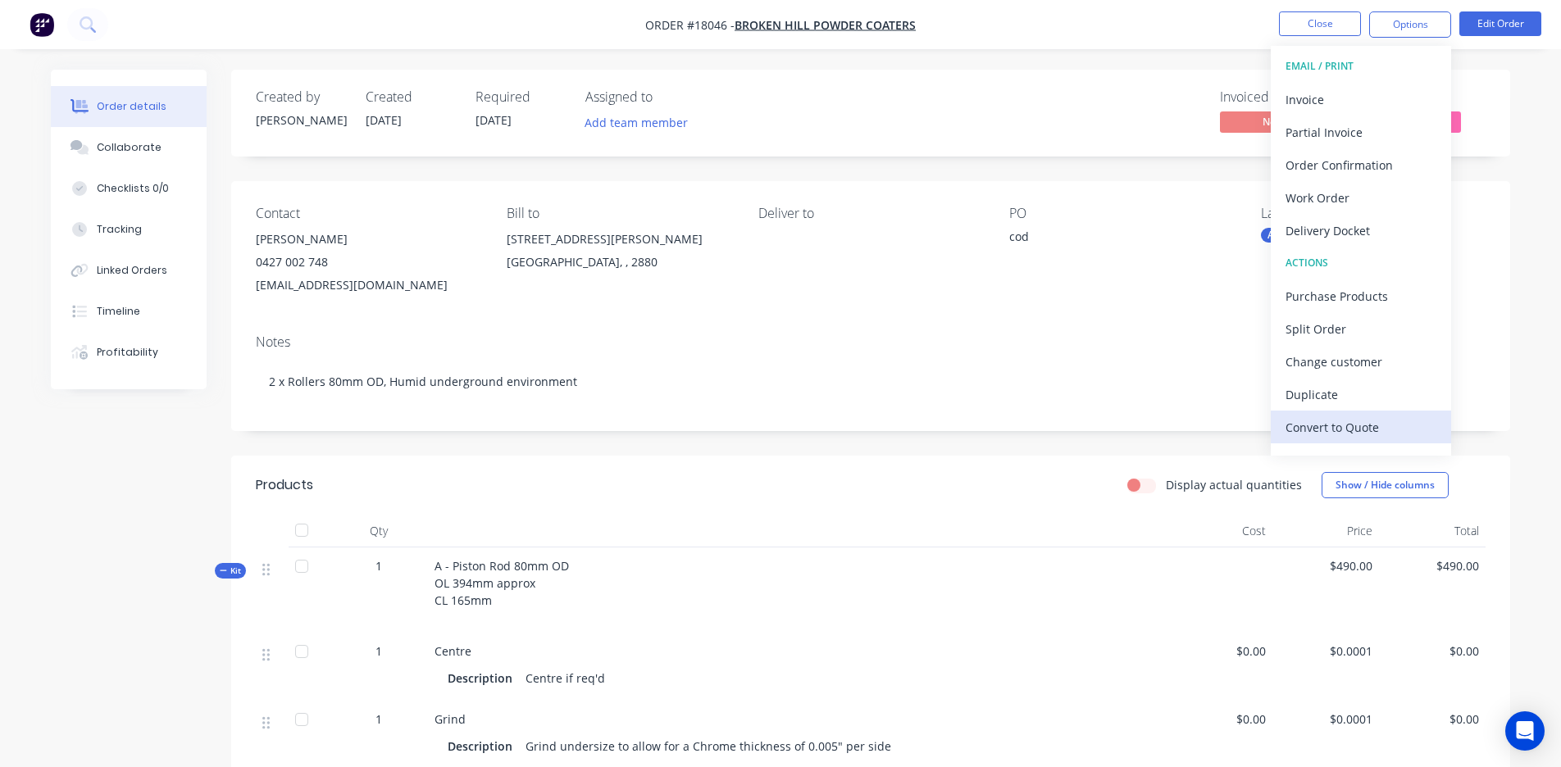
click at [850, 428] on div "Convert to Quote" at bounding box center [1361, 428] width 151 height 24
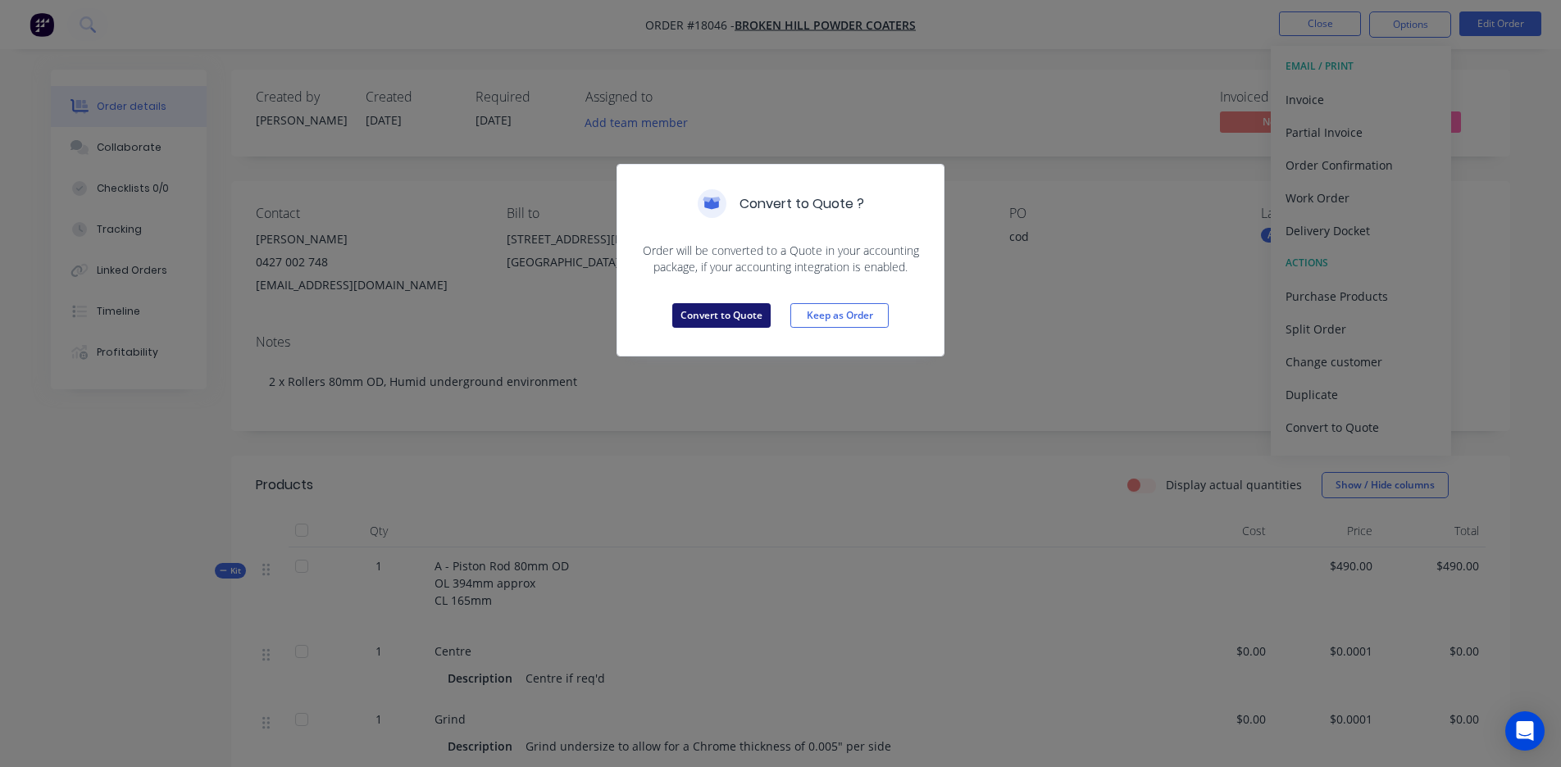
click at [722, 313] on button "Convert to Quote" at bounding box center [721, 315] width 98 height 25
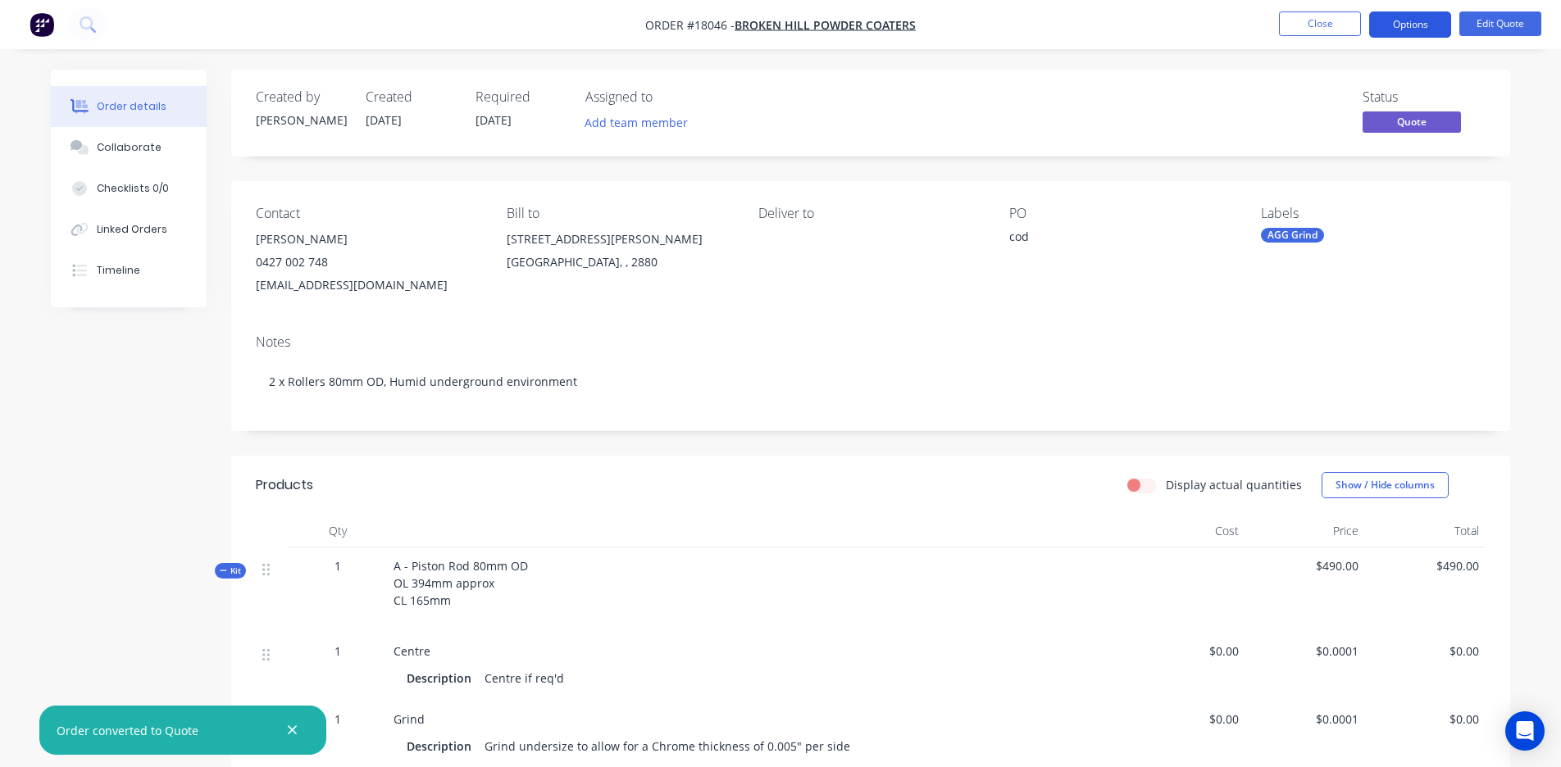
click at [850, 30] on button "Options" at bounding box center [1410, 24] width 82 height 26
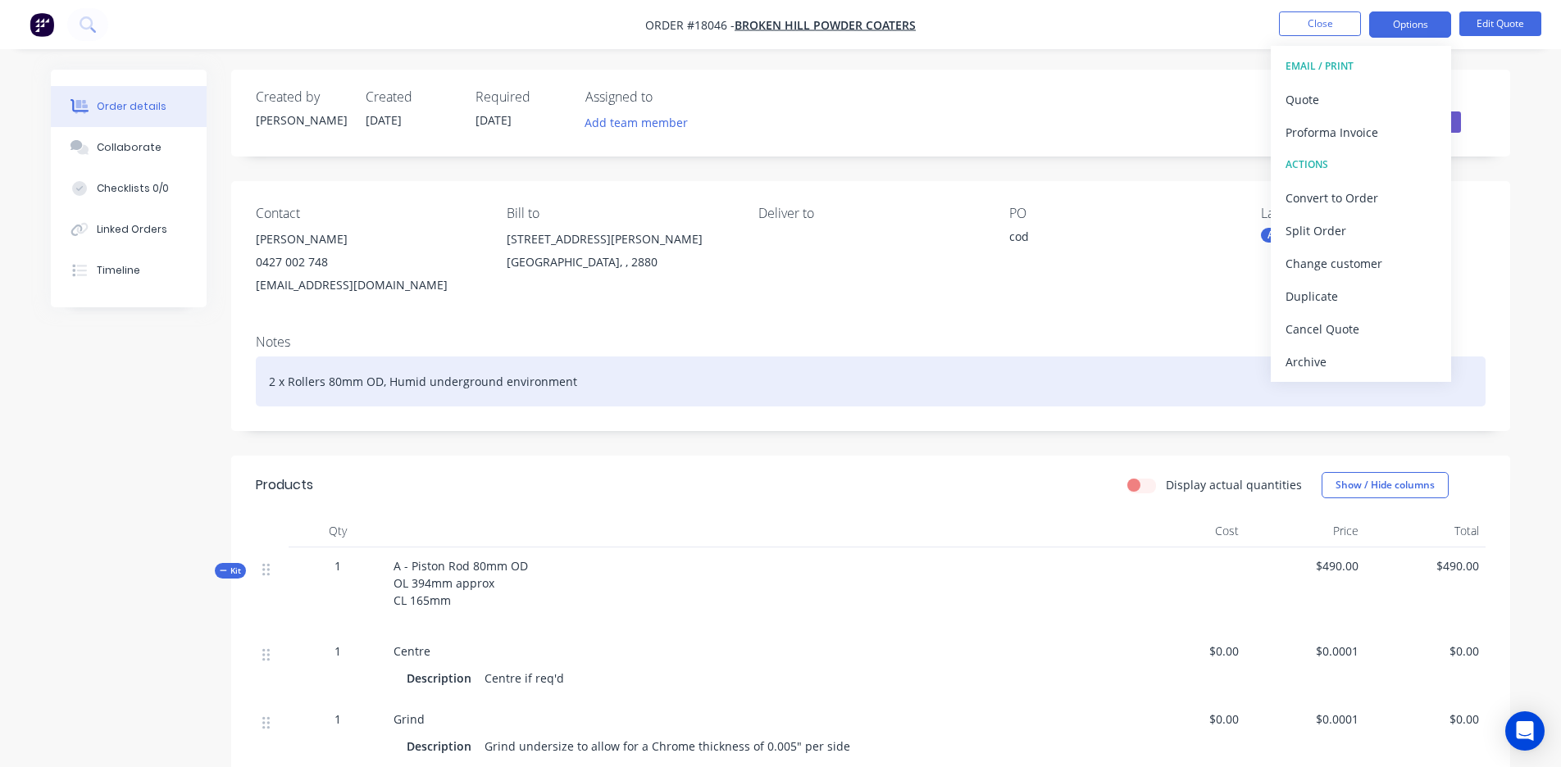
scroll to position [2, 0]
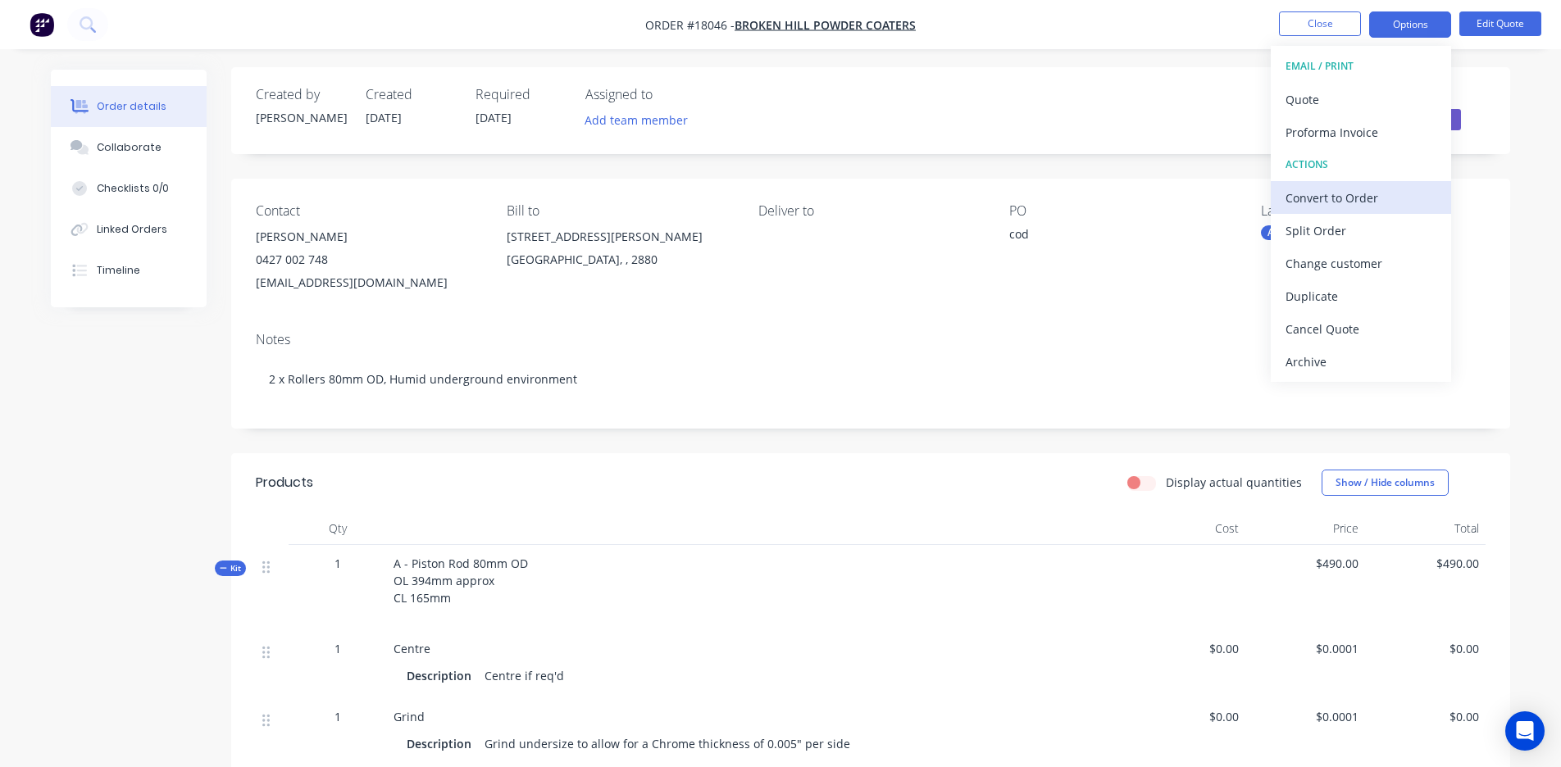
click at [850, 203] on div "Convert to Order" at bounding box center [1361, 198] width 151 height 24
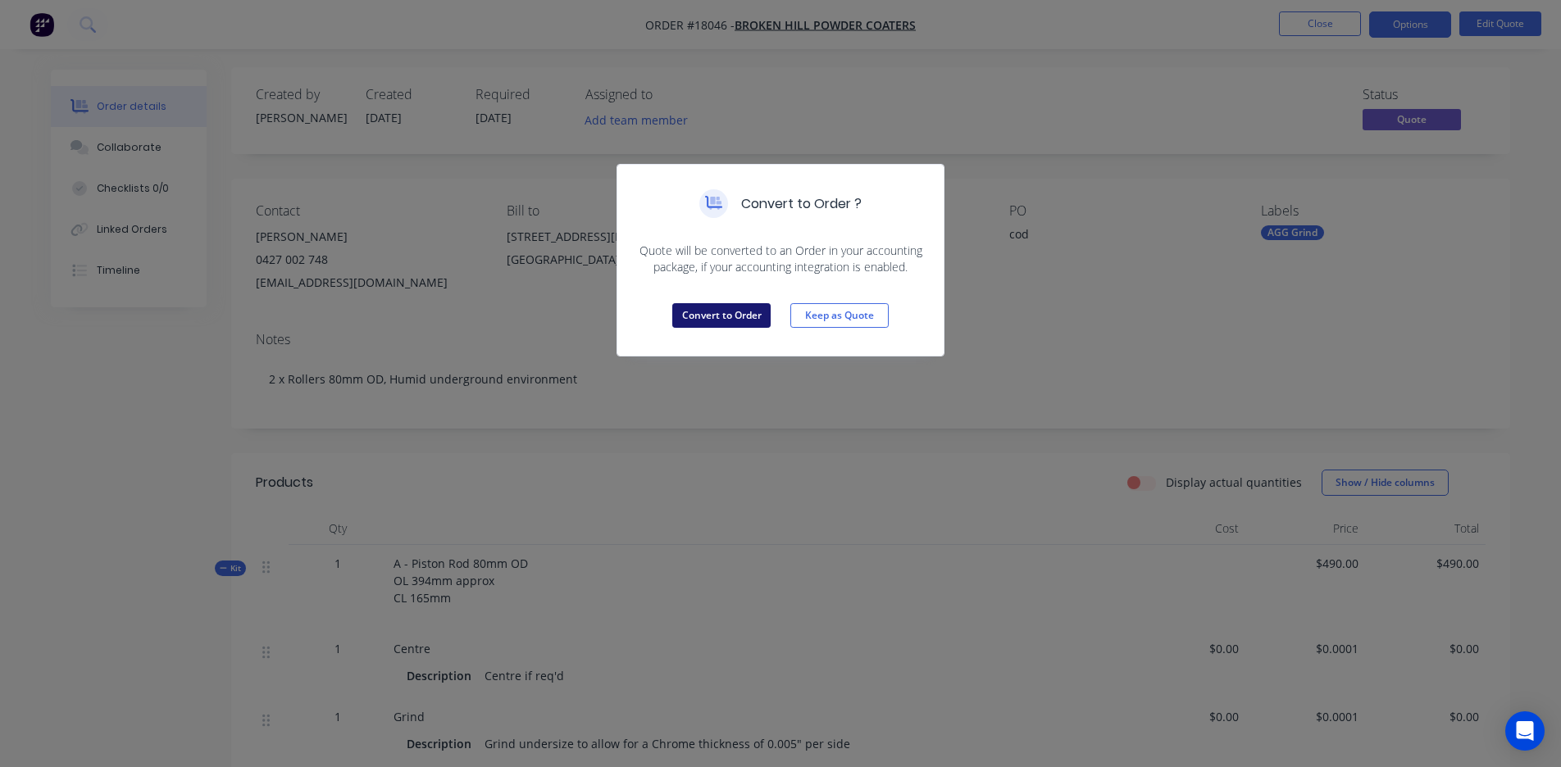
click at [722, 313] on button "Convert to Order" at bounding box center [721, 315] width 98 height 25
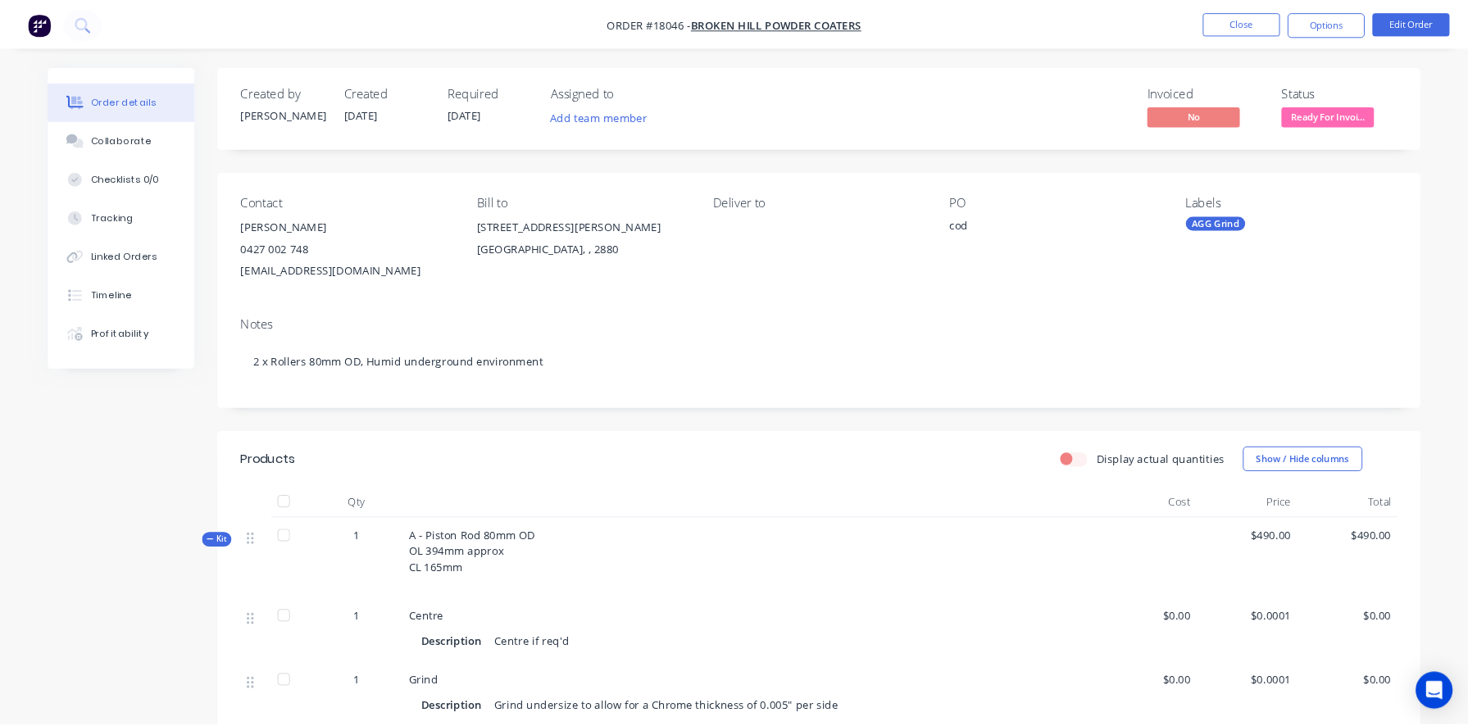
scroll to position [0, 0]
click at [850, 25] on button "Options" at bounding box center [1410, 24] width 82 height 26
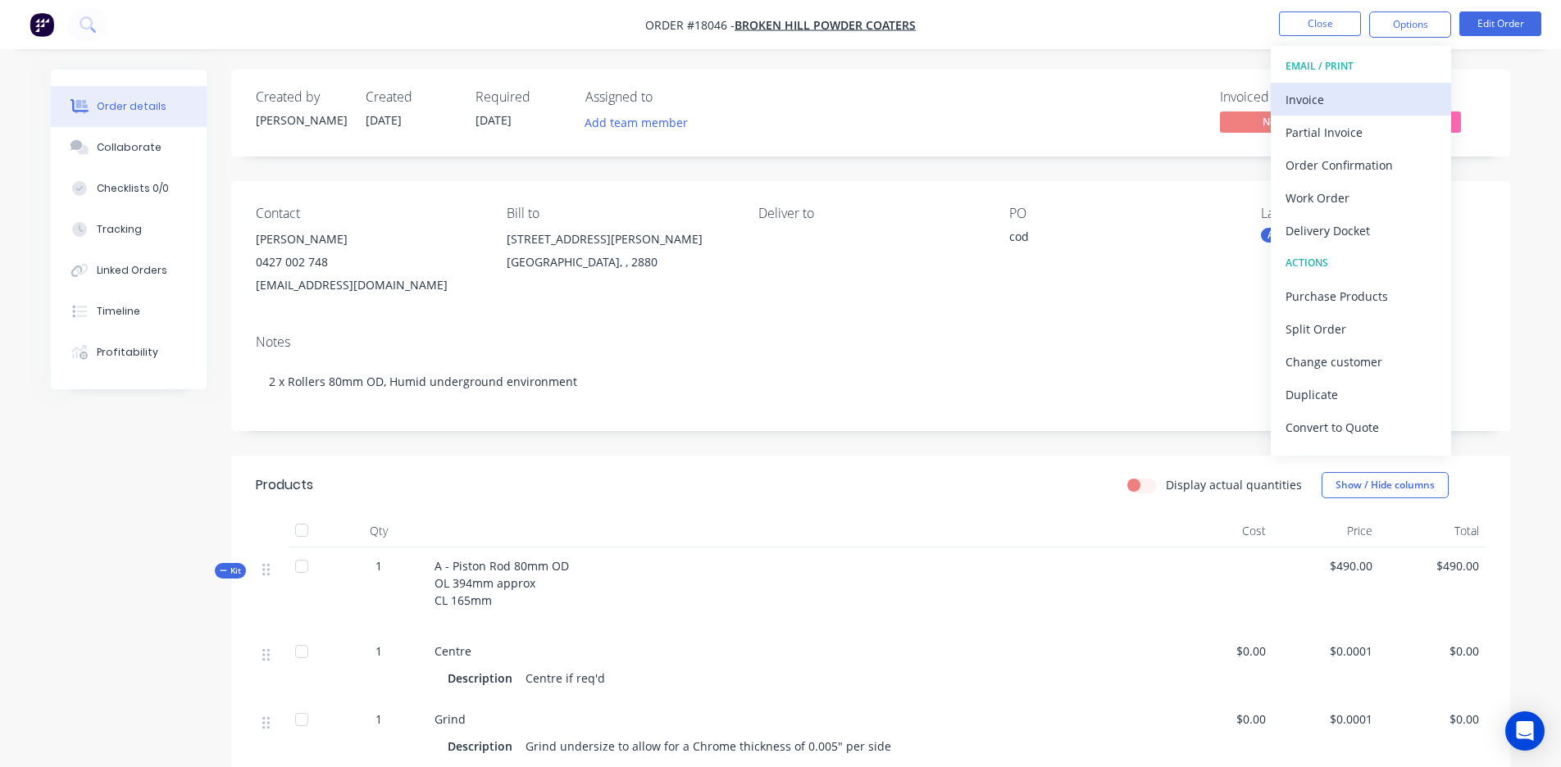
click at [850, 108] on div "Invoice" at bounding box center [1361, 100] width 151 height 24
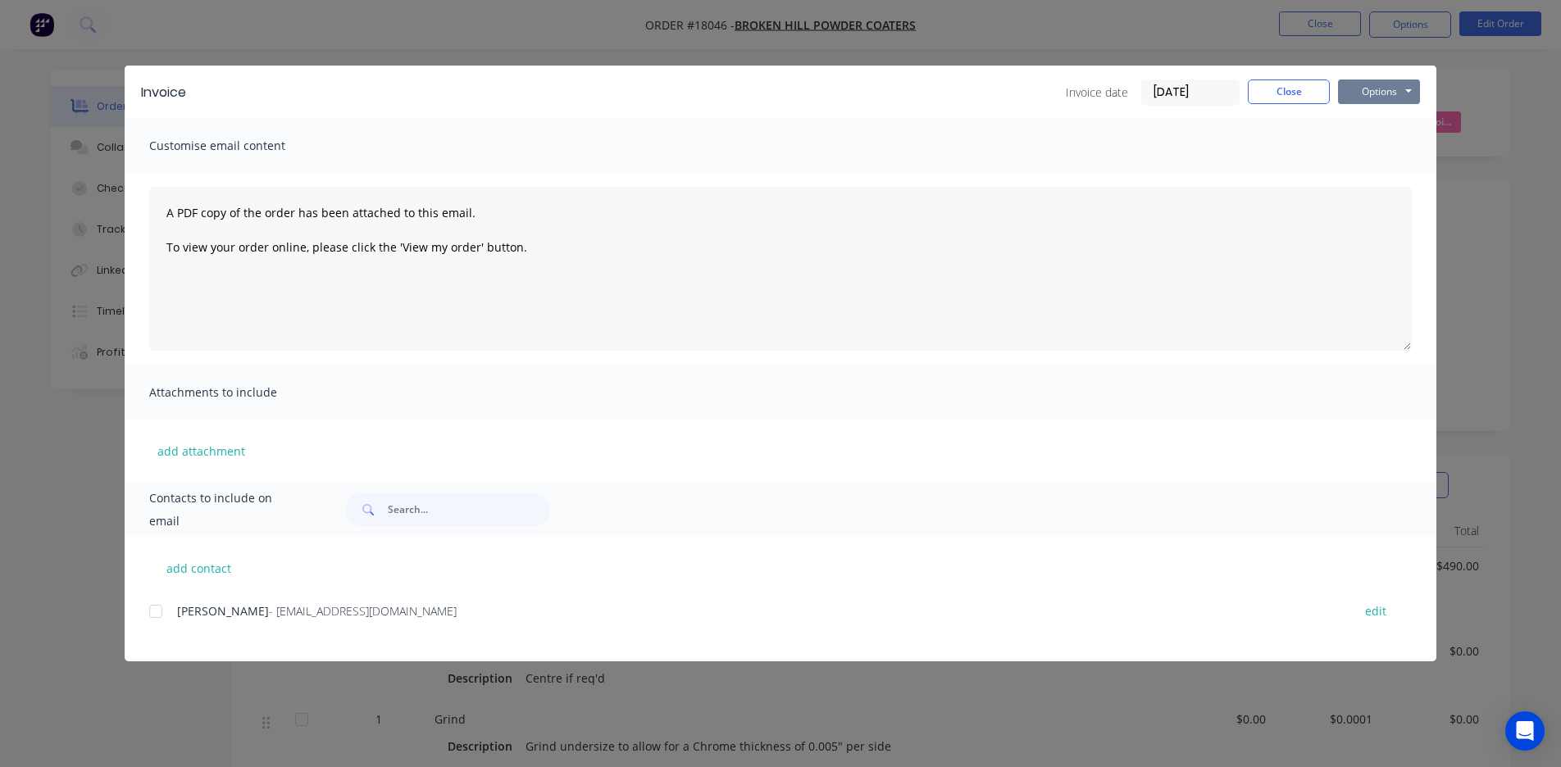
click at [850, 91] on button "Options" at bounding box center [1379, 92] width 82 height 25
click at [850, 148] on button "Print" at bounding box center [1390, 147] width 105 height 27
click at [850, 90] on button "Close" at bounding box center [1289, 92] width 82 height 25
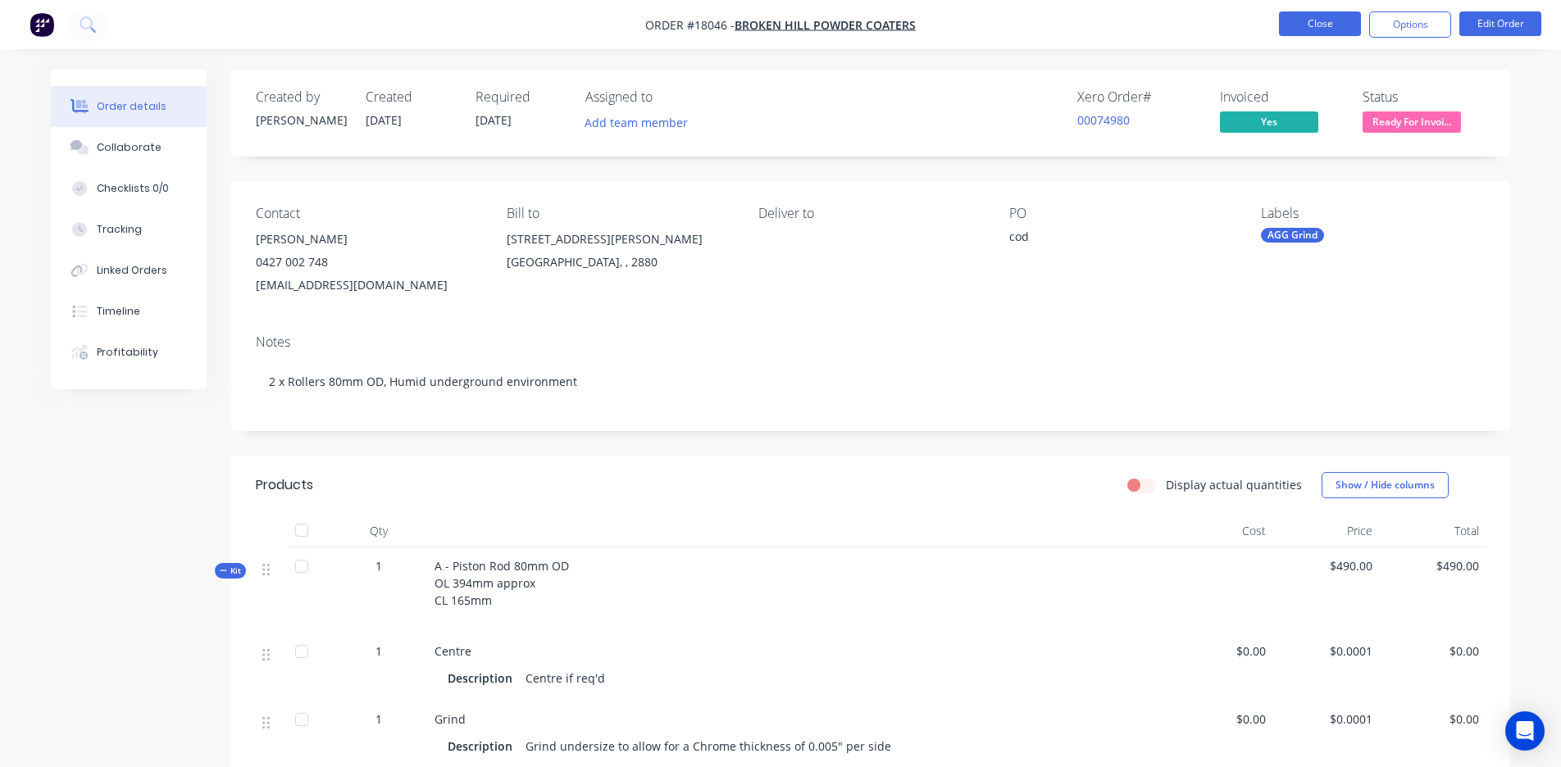
click at [850, 25] on button "Close" at bounding box center [1320, 23] width 82 height 25
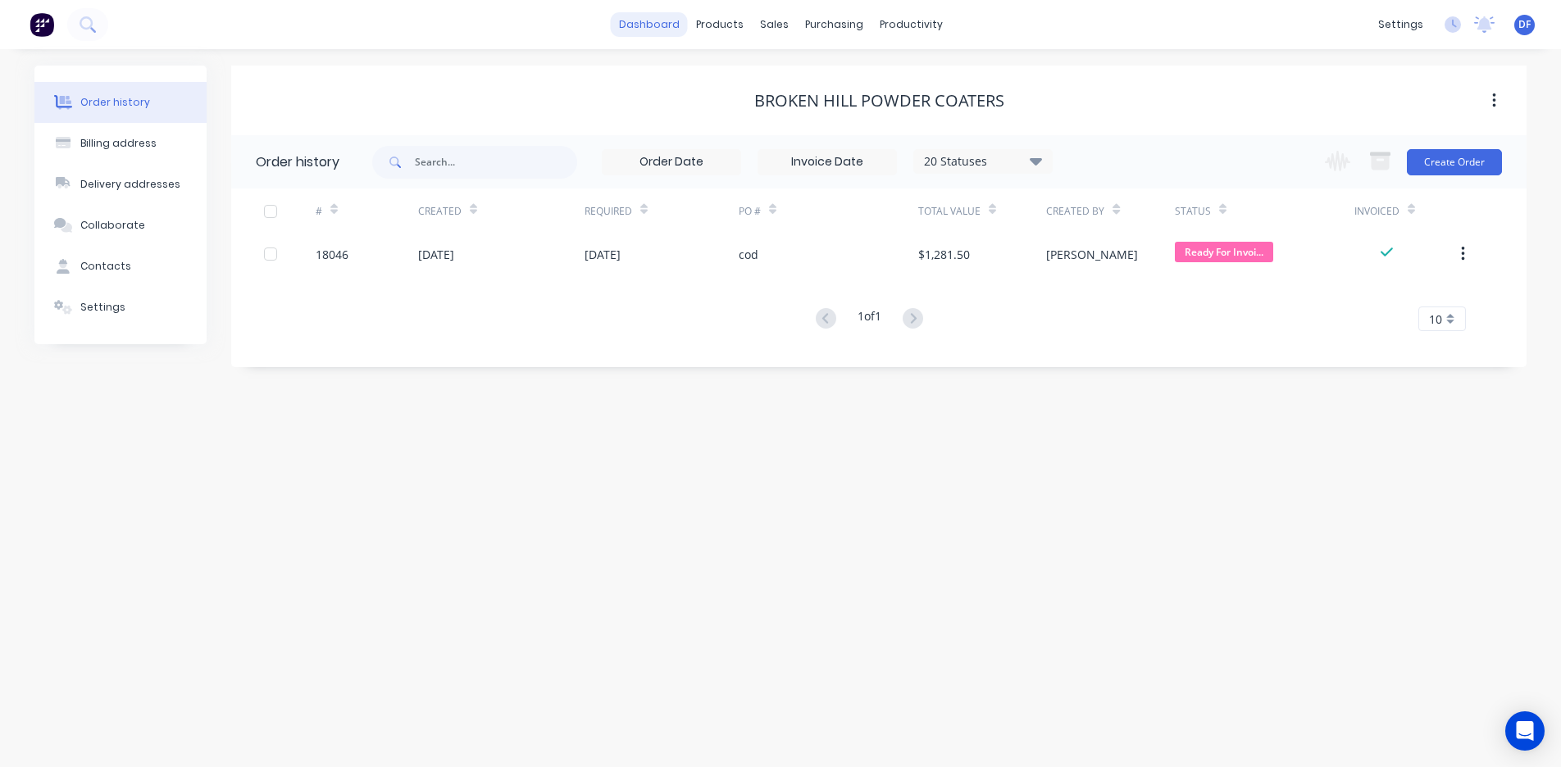
click at [662, 28] on link "dashboard" at bounding box center [649, 24] width 77 height 25
